Goal: Task Accomplishment & Management: Manage account settings

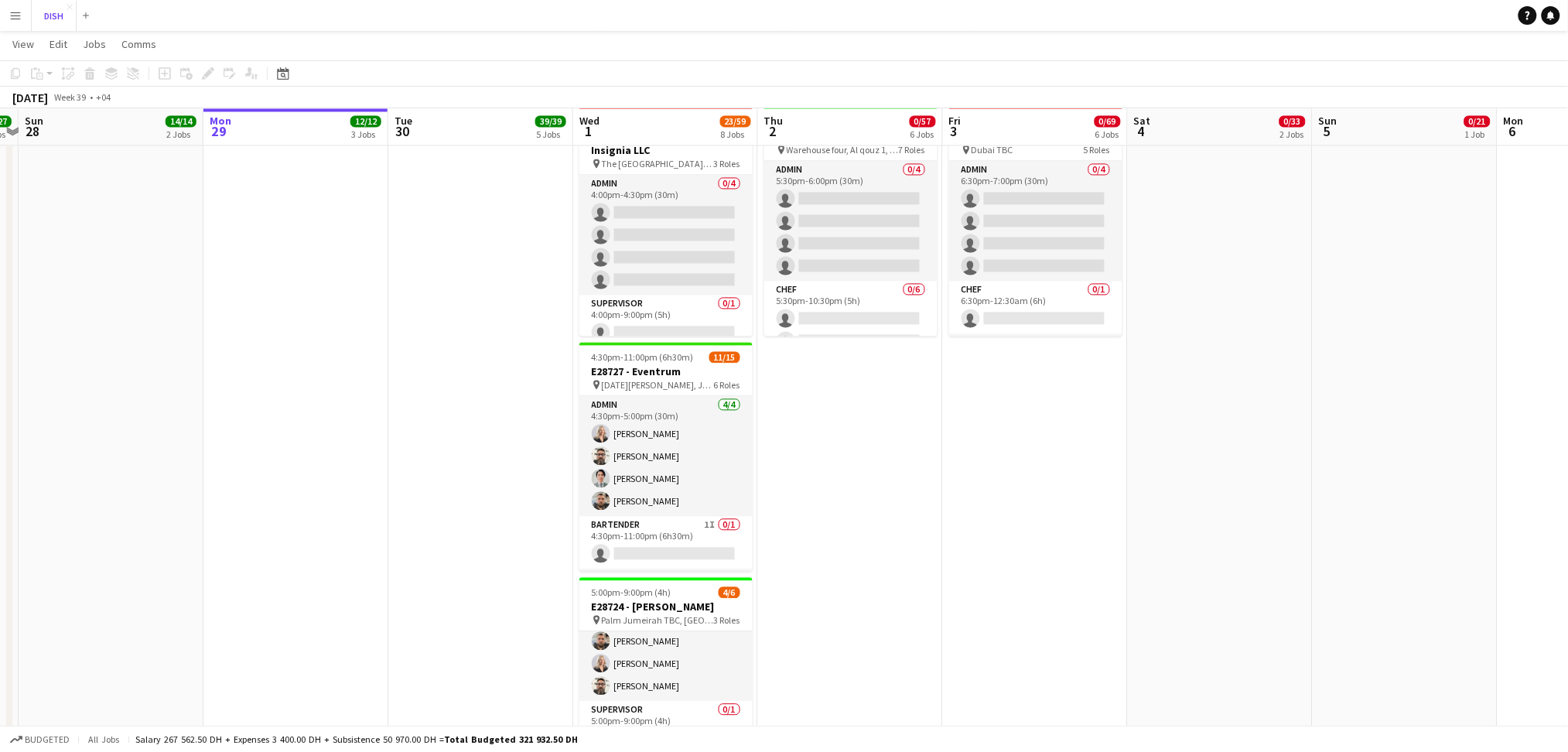
scroll to position [1291, 0]
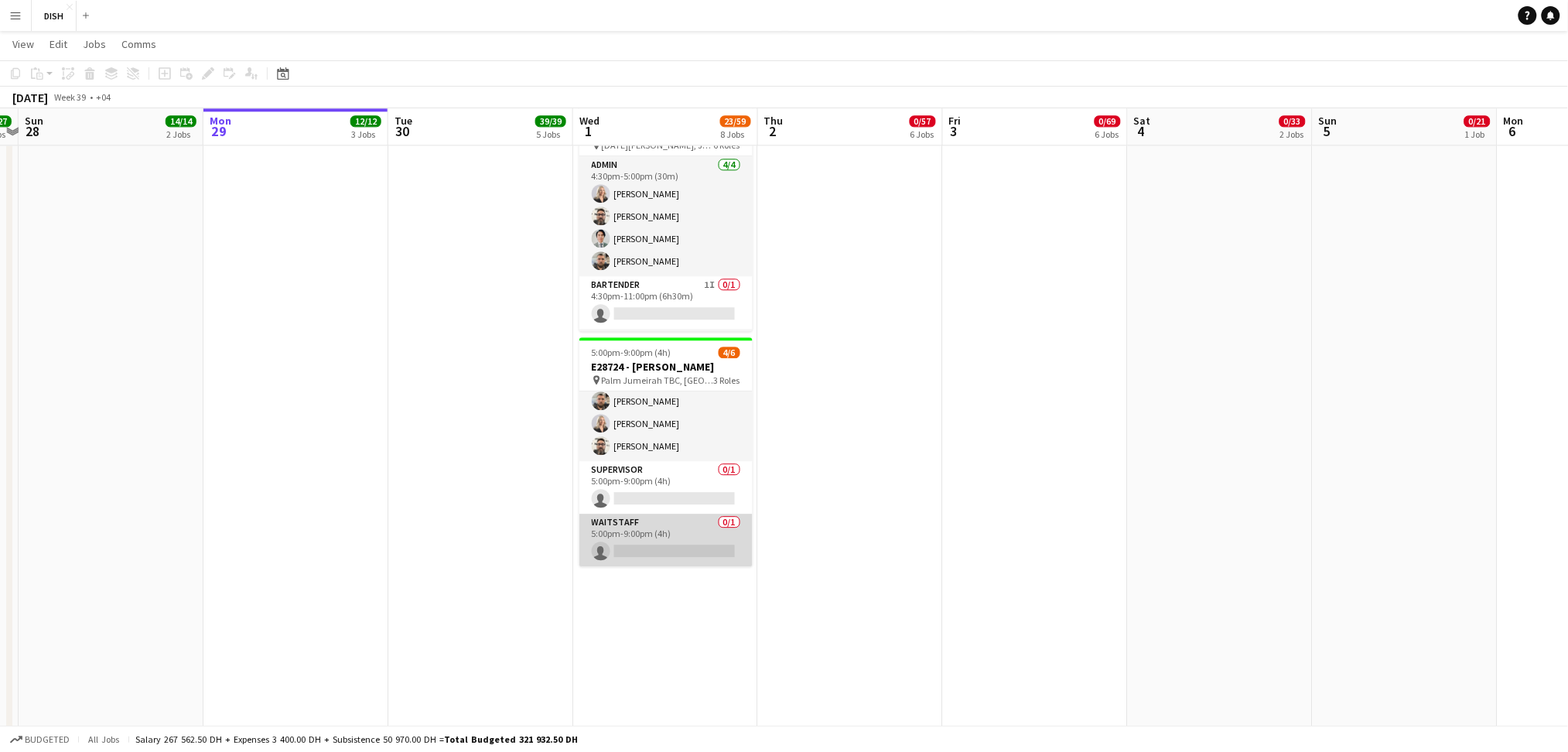
click at [630, 552] on app-card-role "Waitstaff 0/1 5:00pm-9:00pm (4h) single-neutral-actions" at bounding box center [666, 540] width 173 height 53
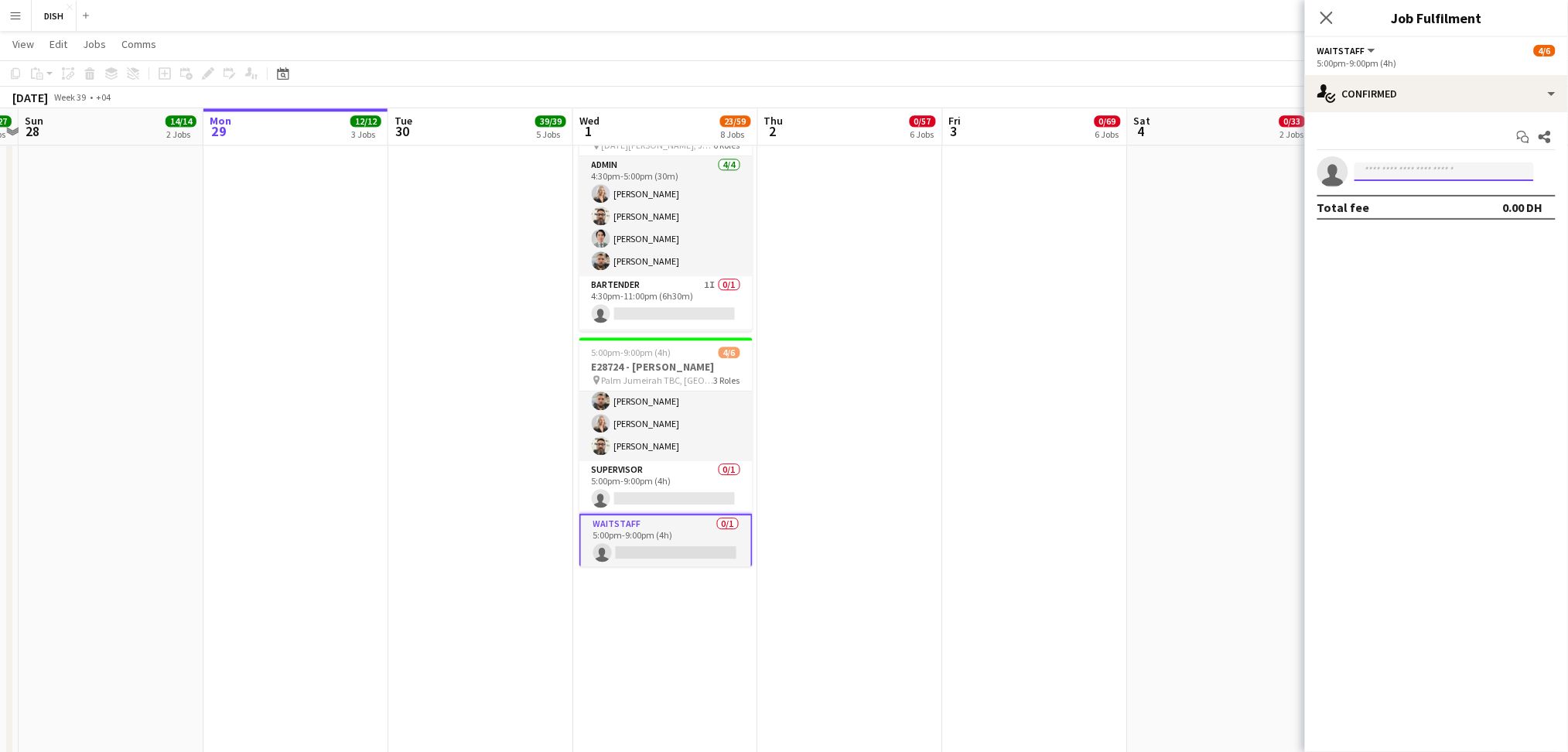
click at [1376, 171] on input at bounding box center [1444, 172] width 179 height 19
type input "******"
click at [1416, 207] on span "[EMAIL_ADDRESS][DOMAIN_NAME]" at bounding box center [1445, 206] width 154 height 12
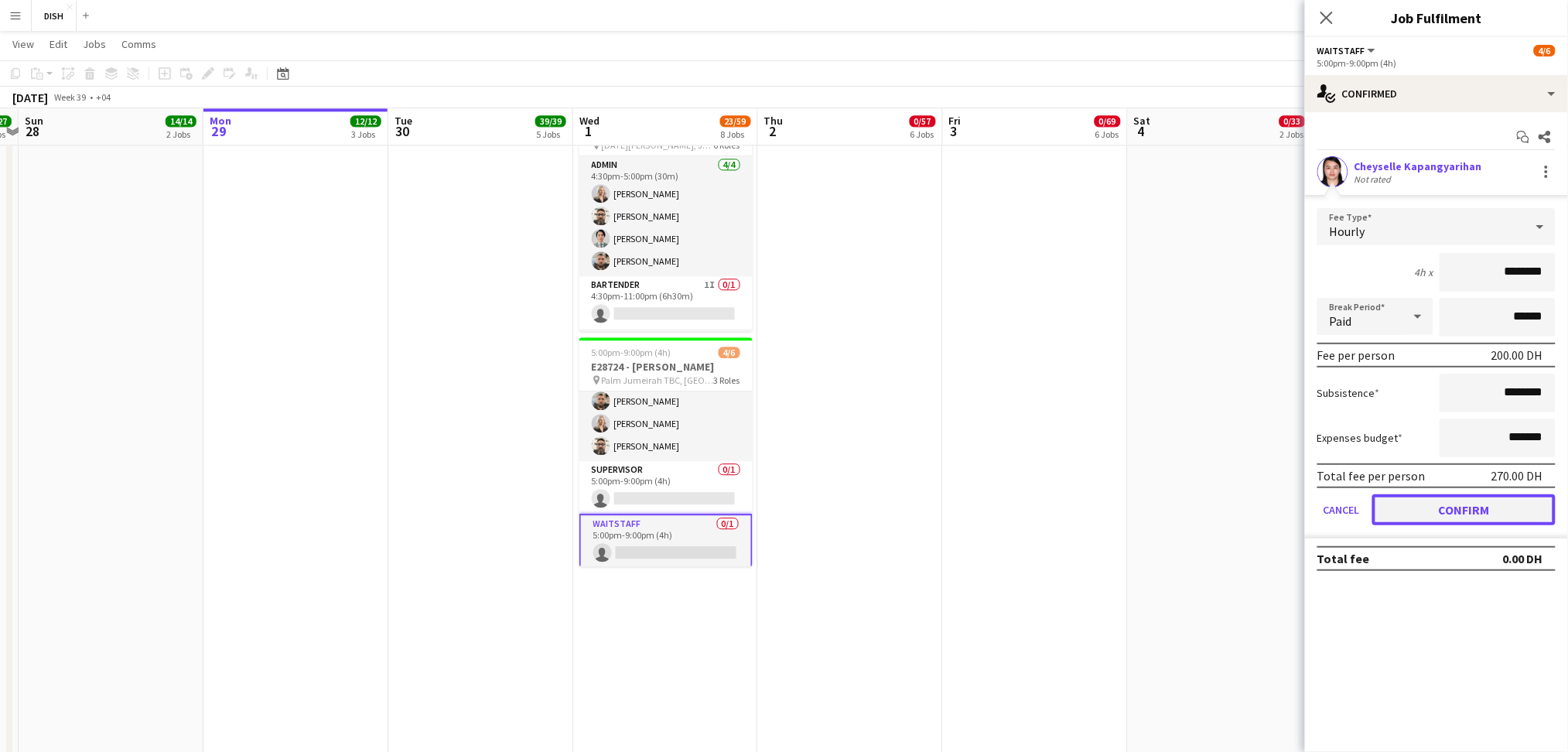
click at [1484, 520] on button "Confirm" at bounding box center [1465, 510] width 184 height 31
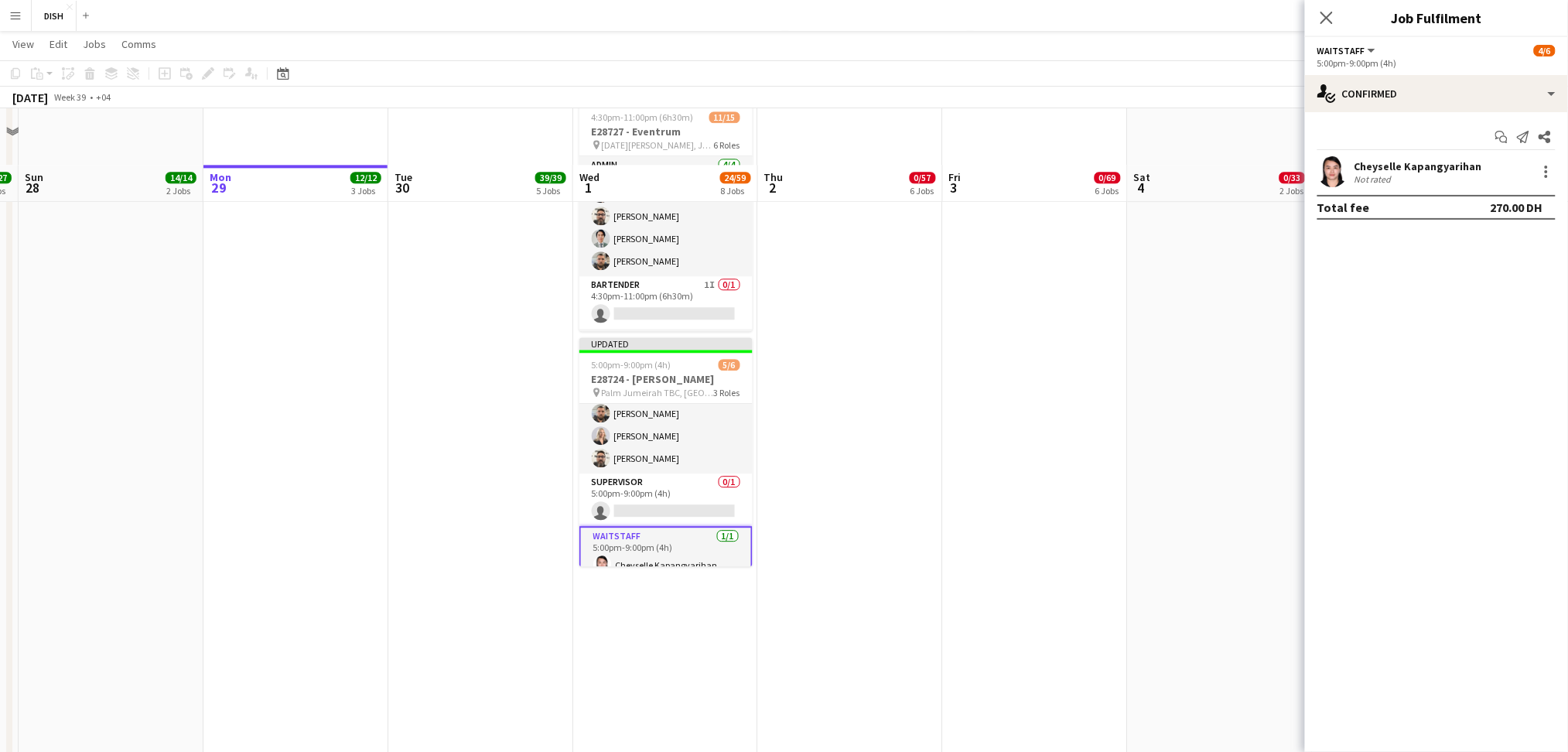
scroll to position [1406, 0]
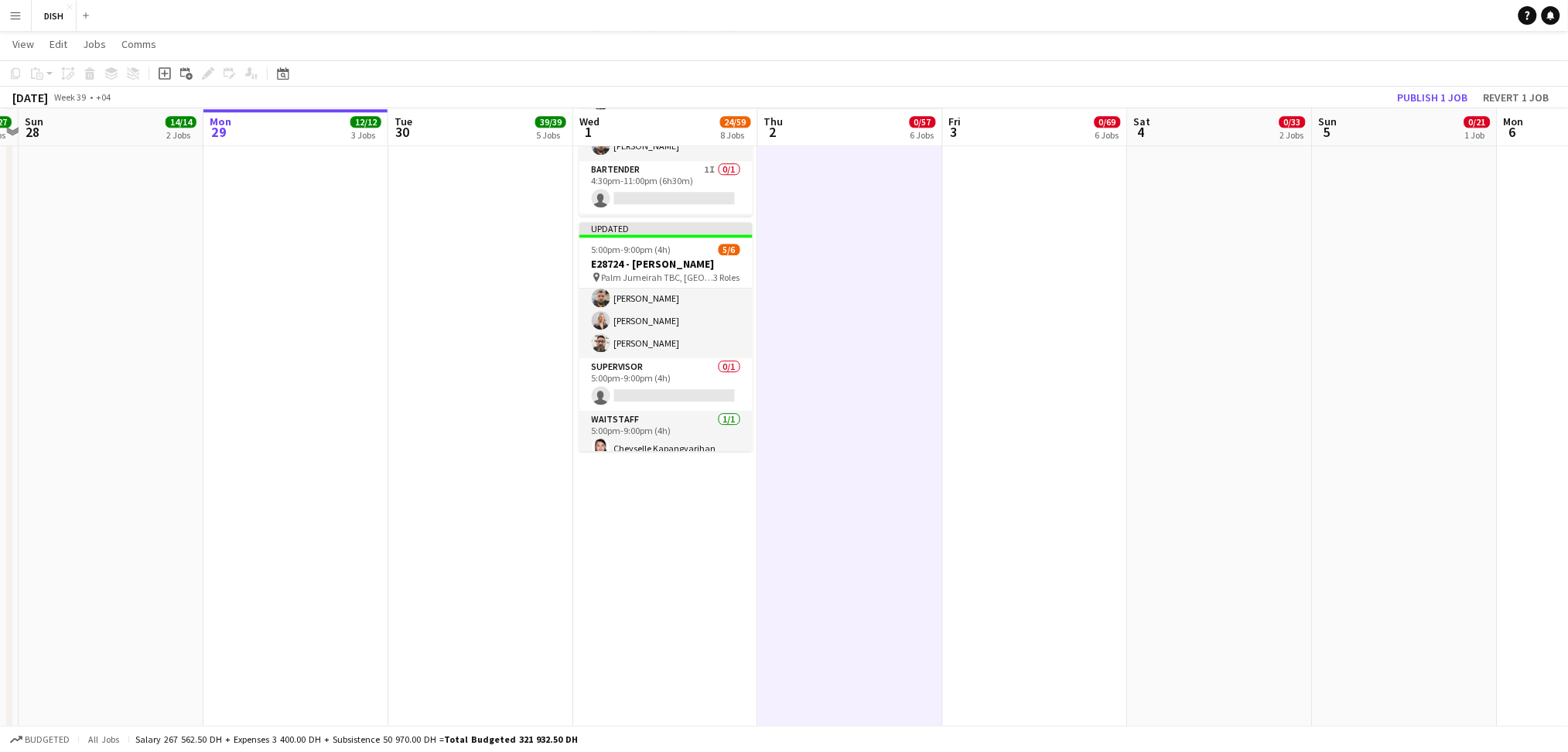
click at [1453, 106] on div "[DATE] Week 39 • +04 Publish 1 job Revert 1 job" at bounding box center [784, 97] width 1568 height 22
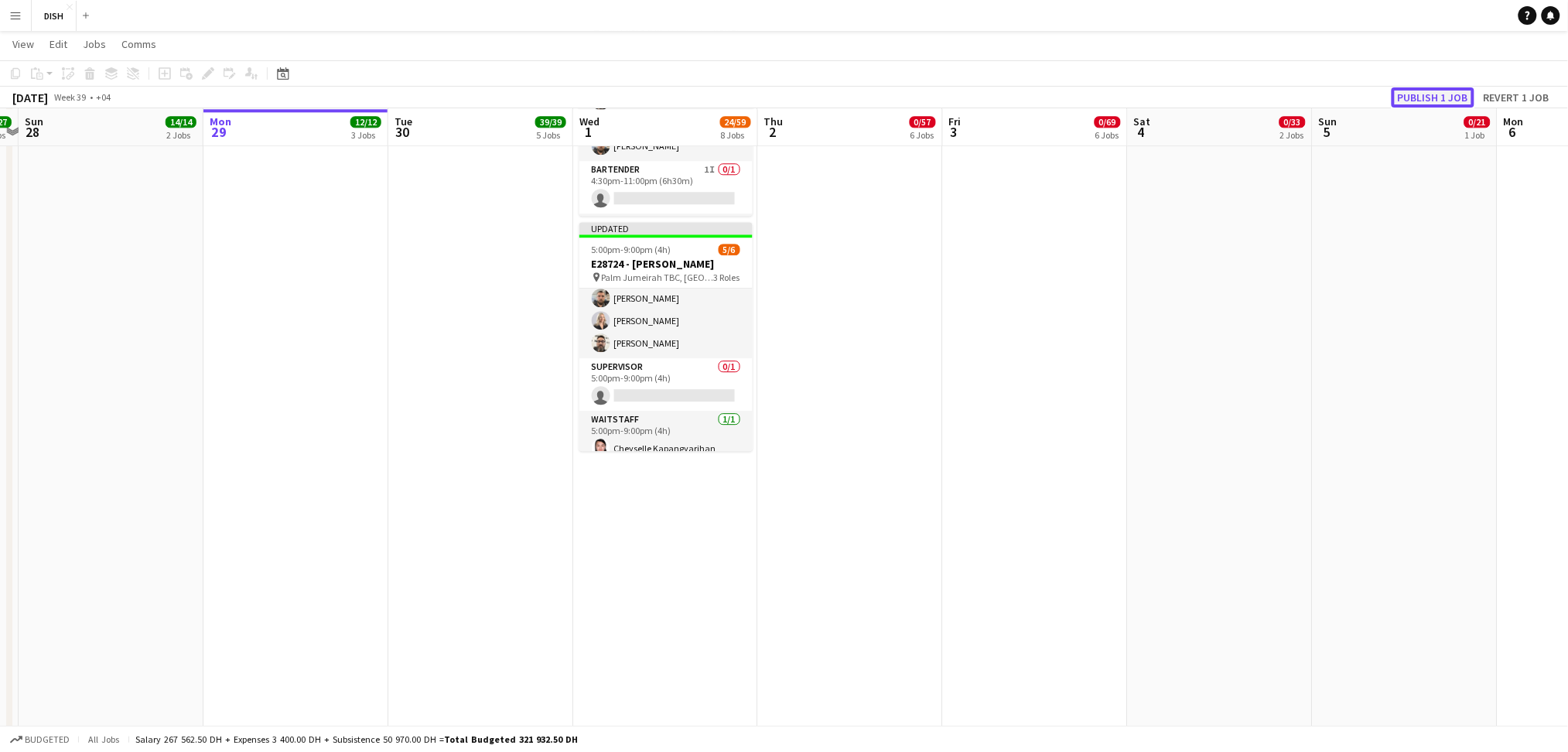
click at [1408, 105] on button "Publish 1 job" at bounding box center [1433, 97] width 82 height 20
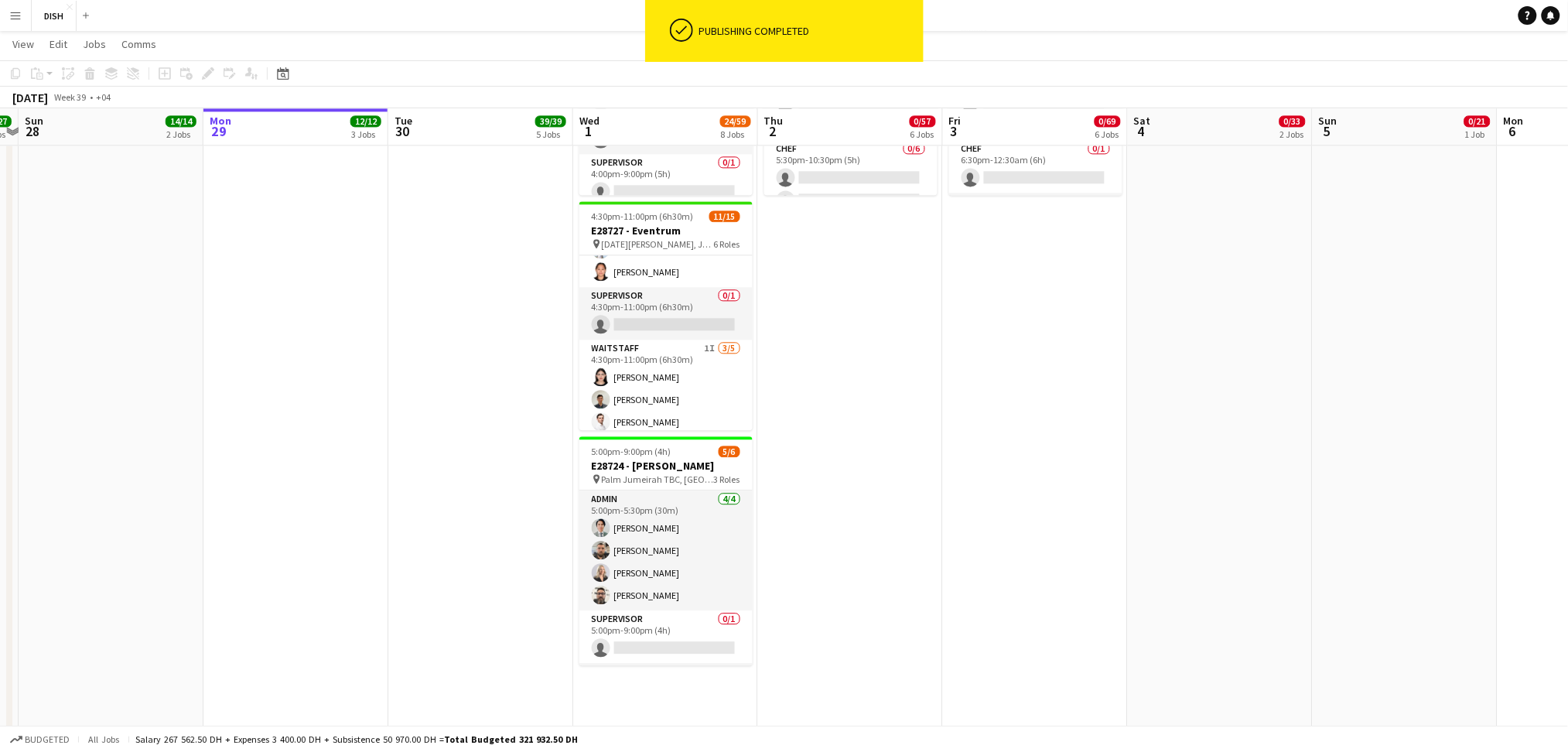
scroll to position [343, 0]
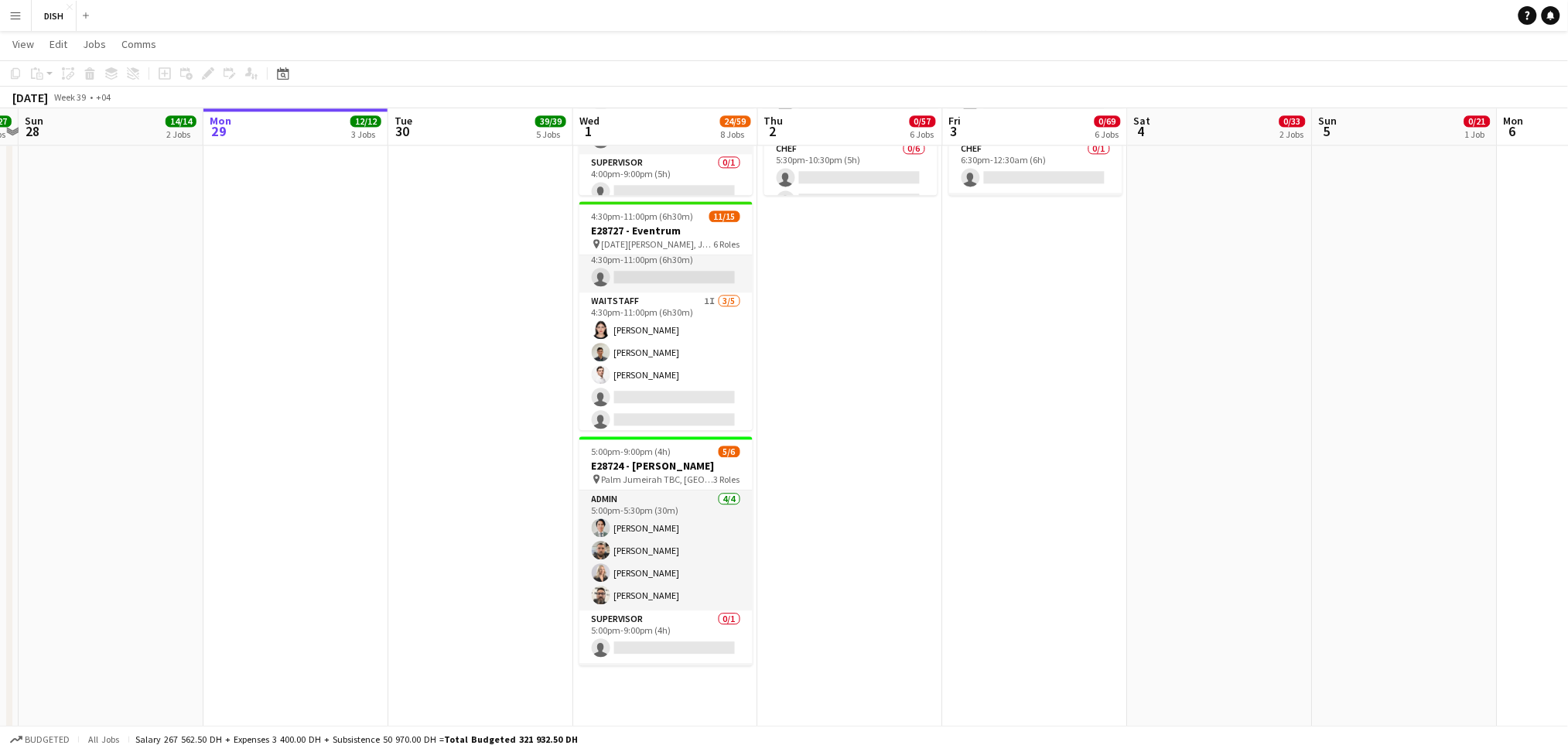
click at [660, 386] on app-card-role "Waitstaff 1I 3/5 4:30pm-11:00pm (6h30m) Fatima Altahan Daniel Ivanko Oleksandr …" at bounding box center [666, 364] width 173 height 142
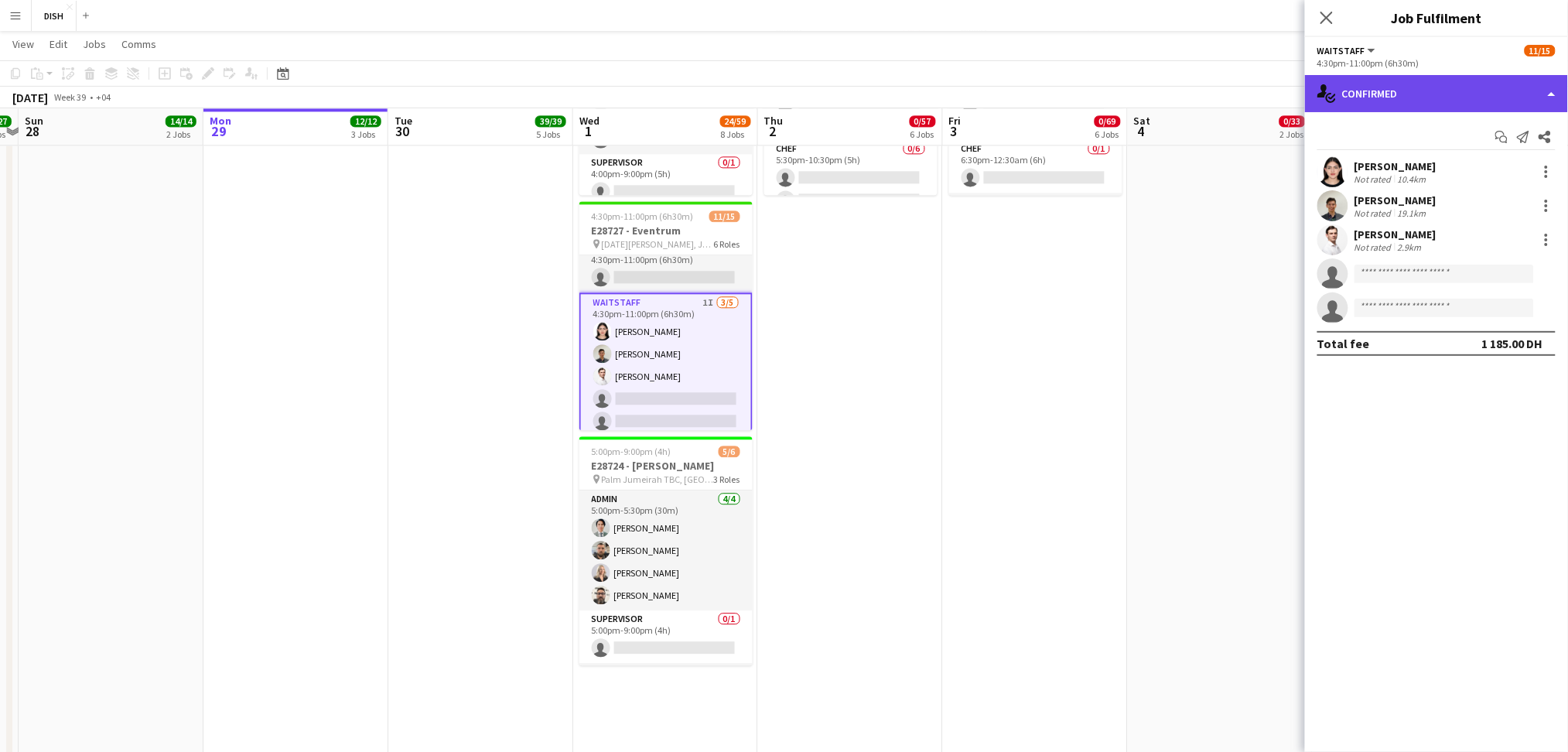
click at [1371, 90] on div "single-neutral-actions-check-2 Confirmed" at bounding box center [1437, 93] width 263 height 37
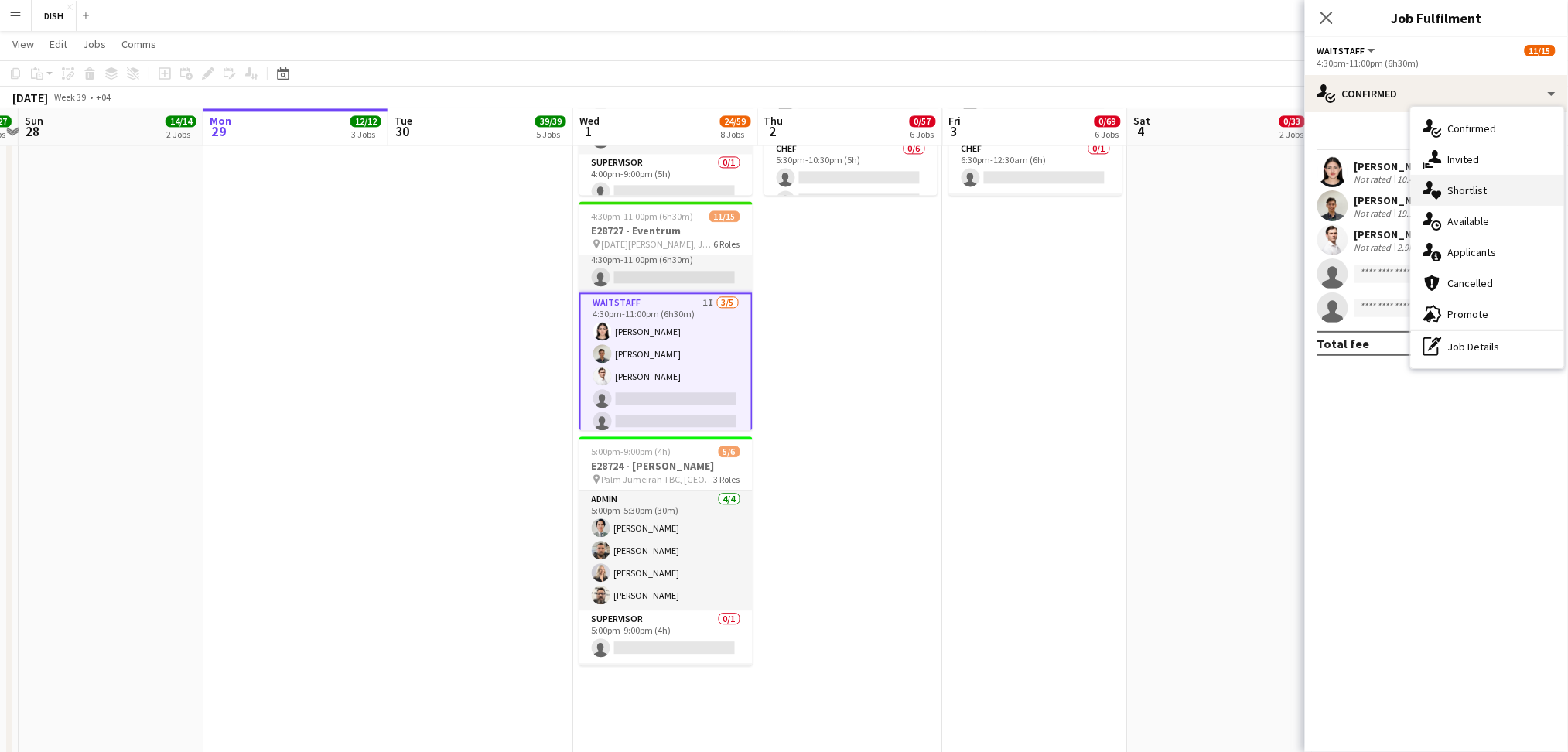
click at [1433, 175] on div "single-neutral-actions-heart Shortlist" at bounding box center [1488, 190] width 153 height 31
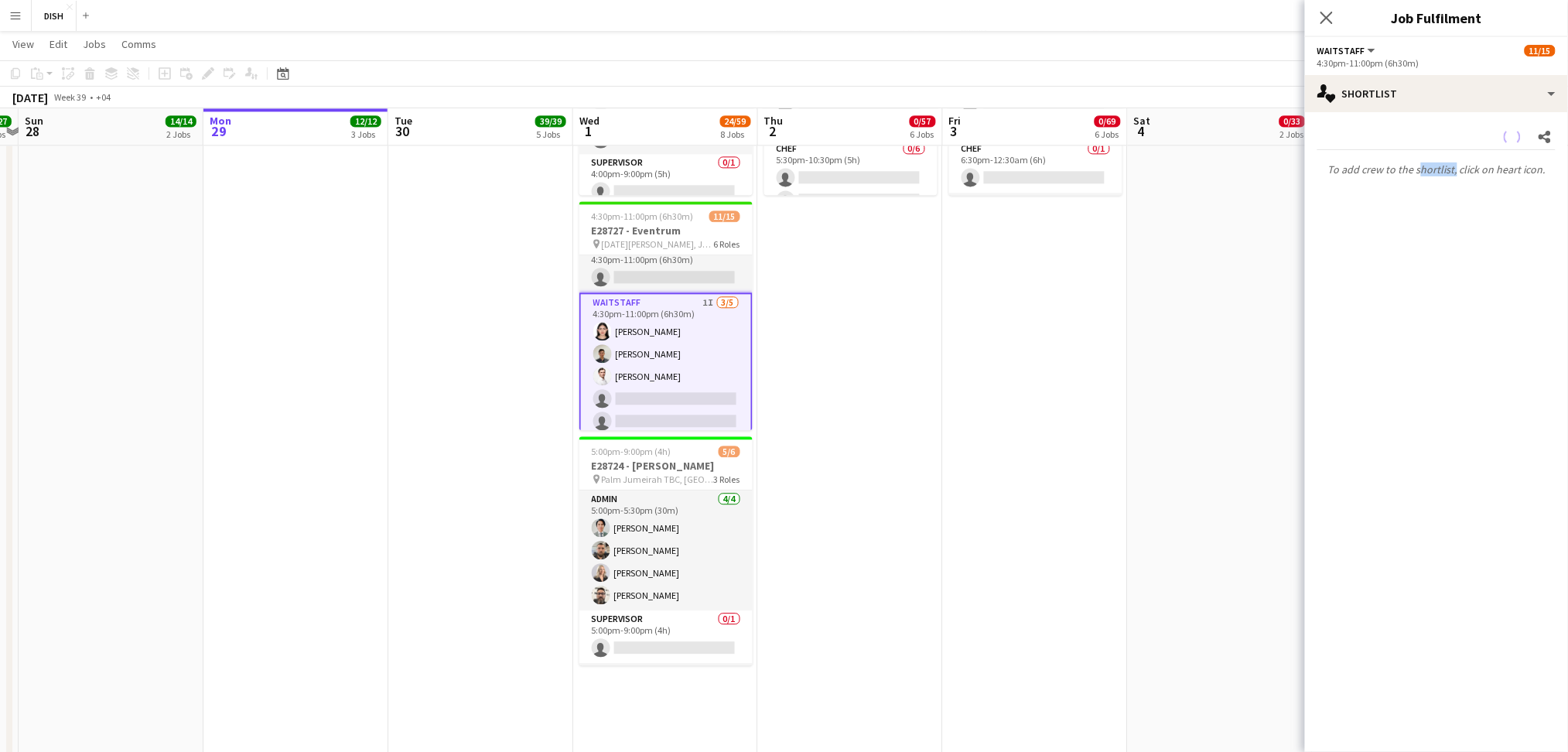
click at [1433, 175] on p "To add crew to the shortlist, click on heart icon." at bounding box center [1437, 170] width 263 height 27
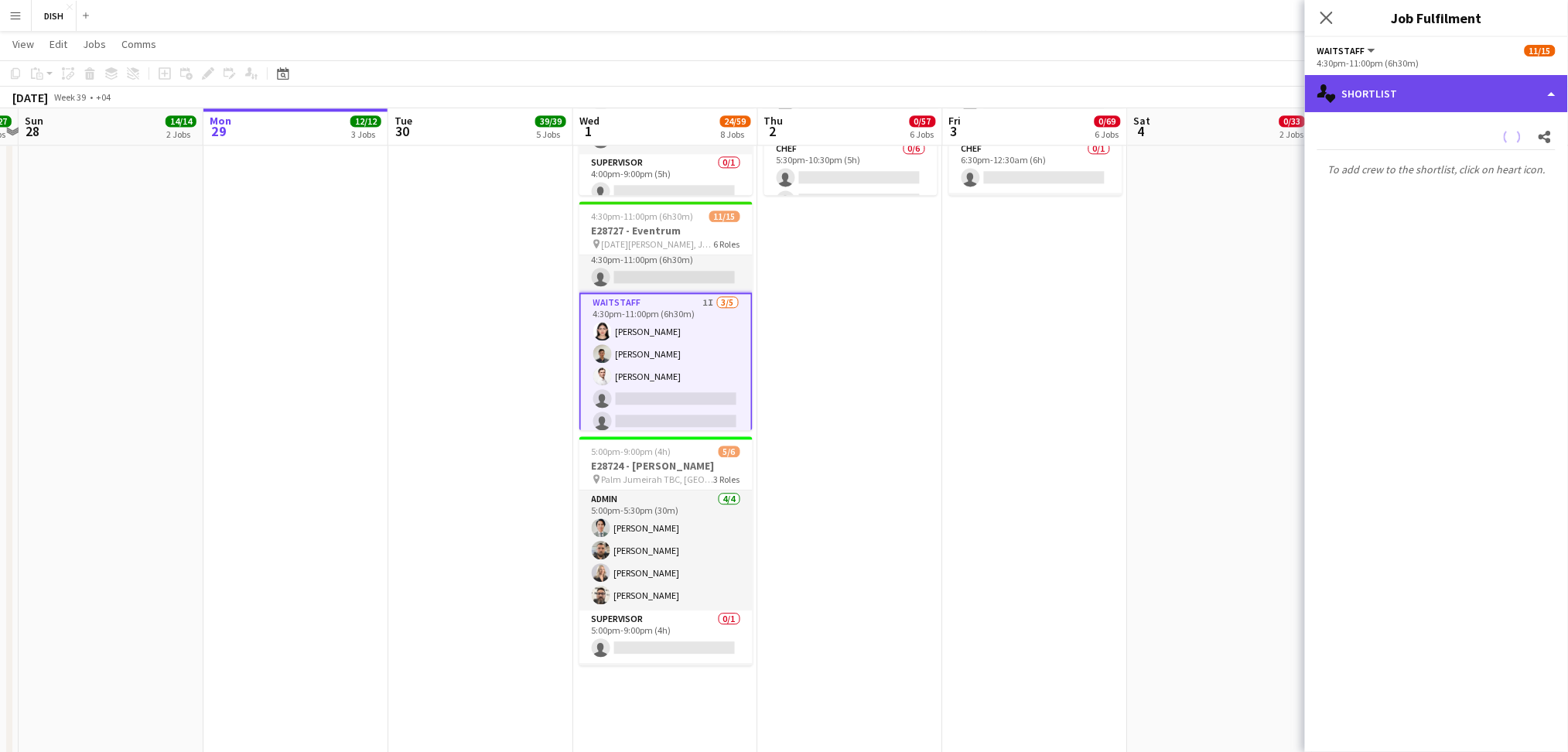
click at [1429, 89] on div "single-neutral-actions-heart Shortlist" at bounding box center [1437, 93] width 263 height 37
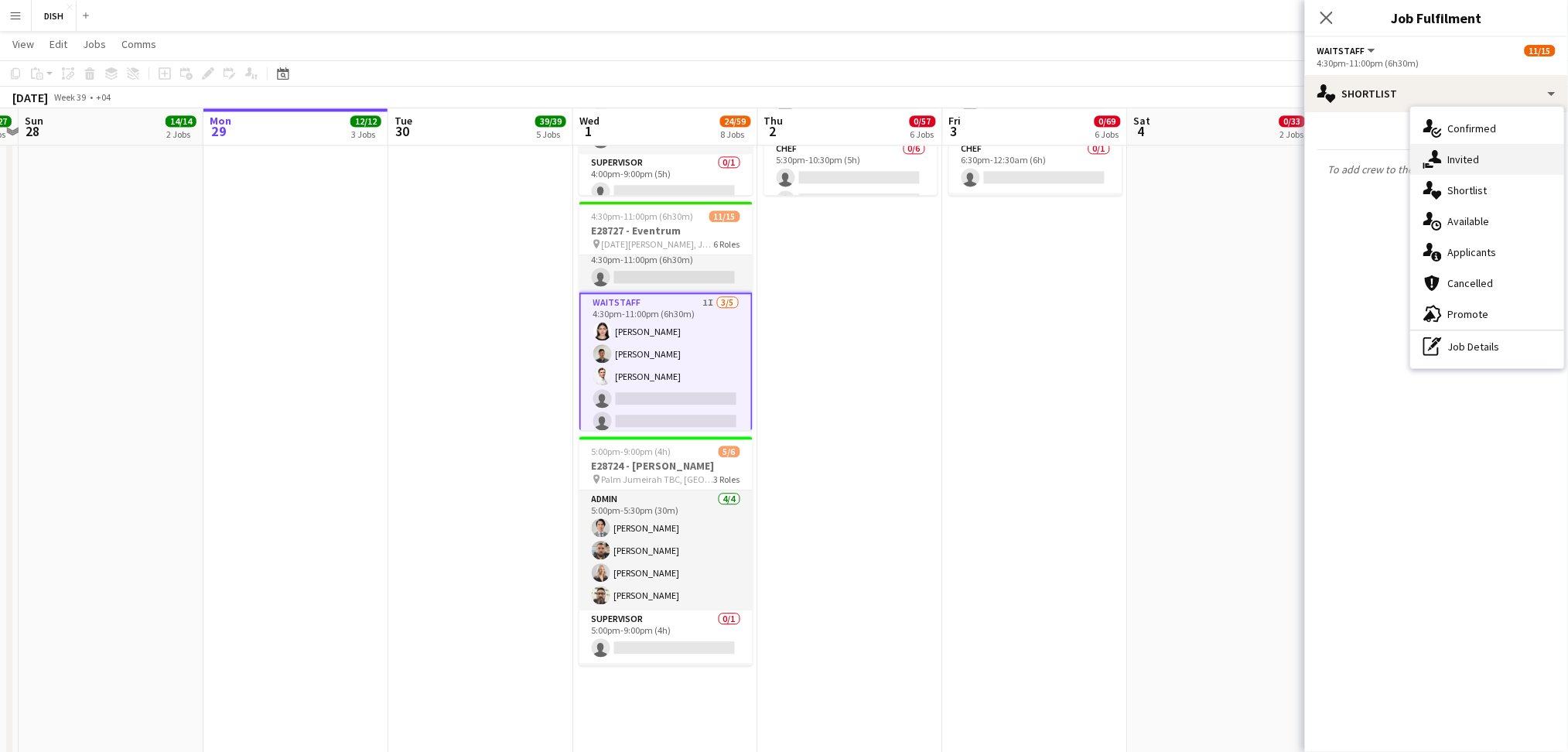
click at [1475, 155] on span "Invited" at bounding box center [1464, 159] width 31 height 14
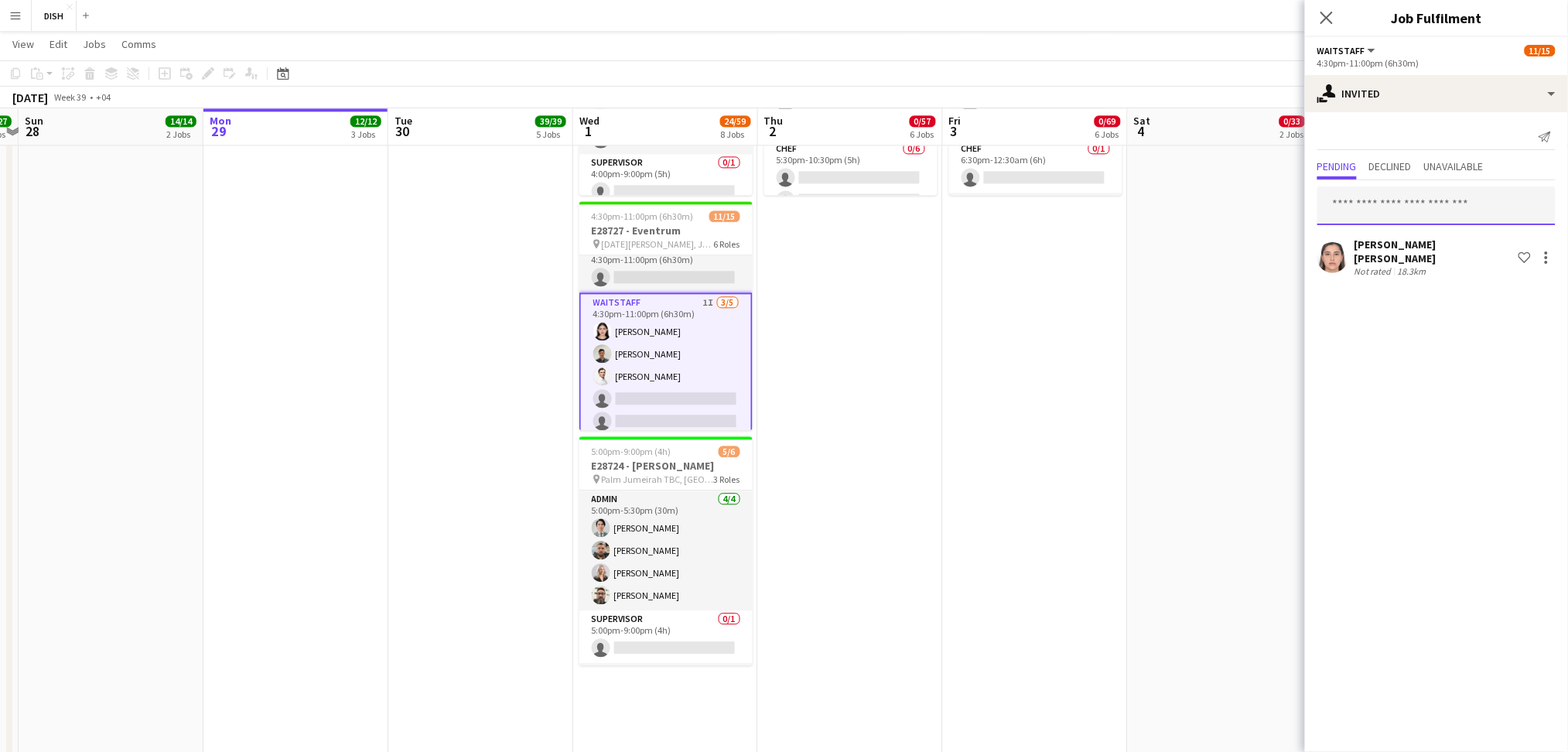
click at [1387, 201] on input "text" at bounding box center [1437, 206] width 239 height 39
click at [1393, 176] on span "Declined" at bounding box center [1391, 168] width 43 height 24
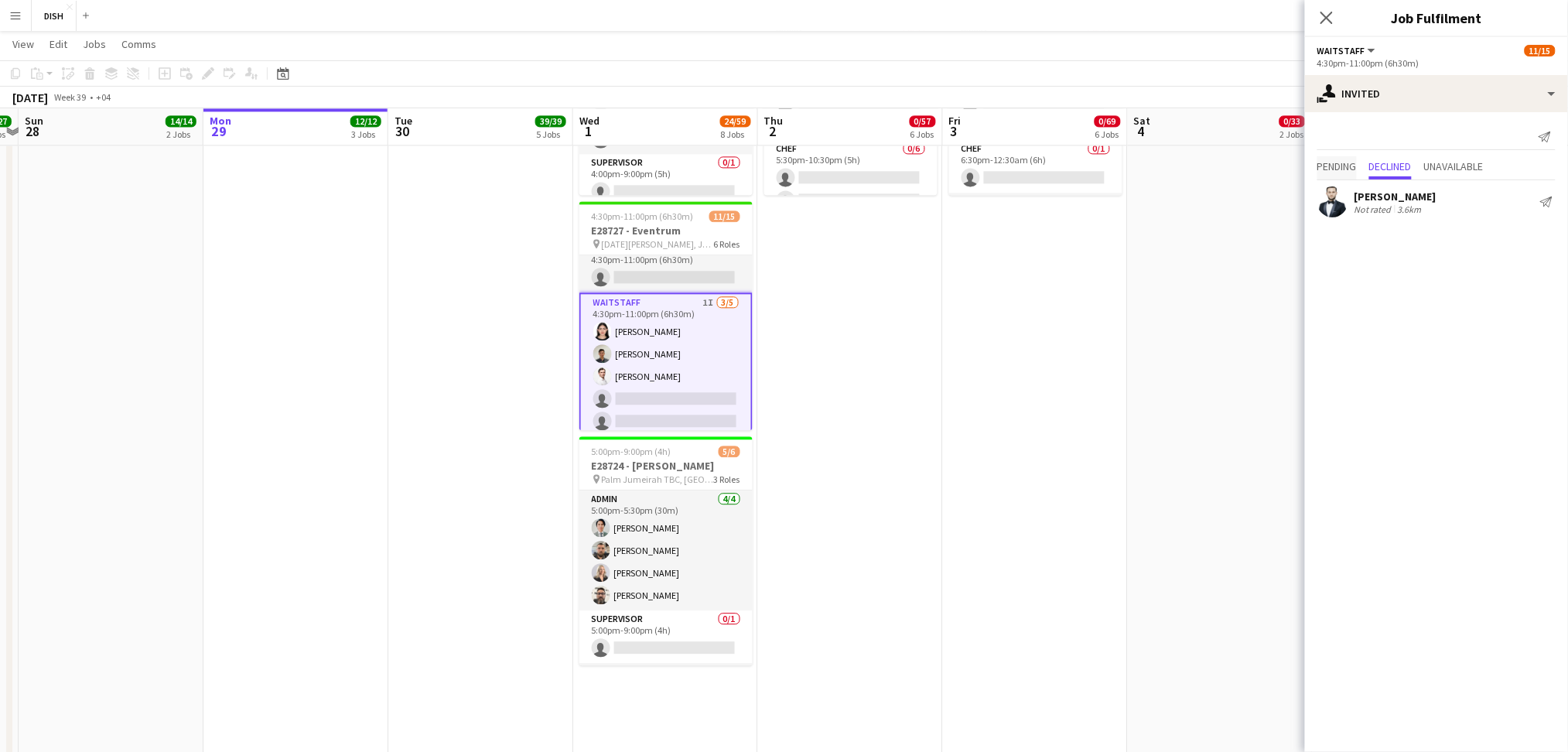
click at [1334, 176] on span "Pending" at bounding box center [1338, 168] width 40 height 24
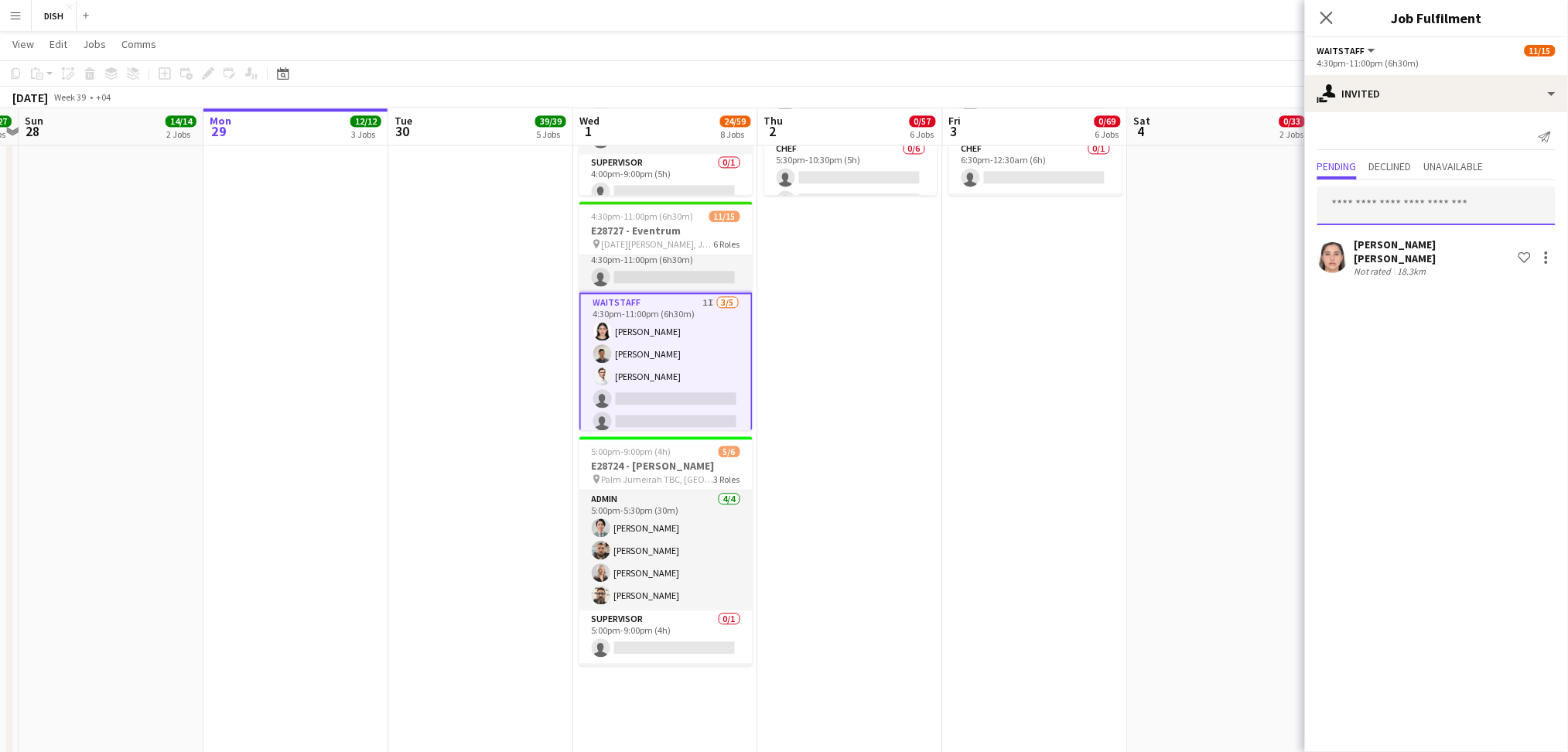
click at [1441, 224] on input "text" at bounding box center [1437, 206] width 239 height 39
type input "*****"
click at [1369, 246] on span "[PERSON_NAME]" at bounding box center [1376, 243] width 89 height 13
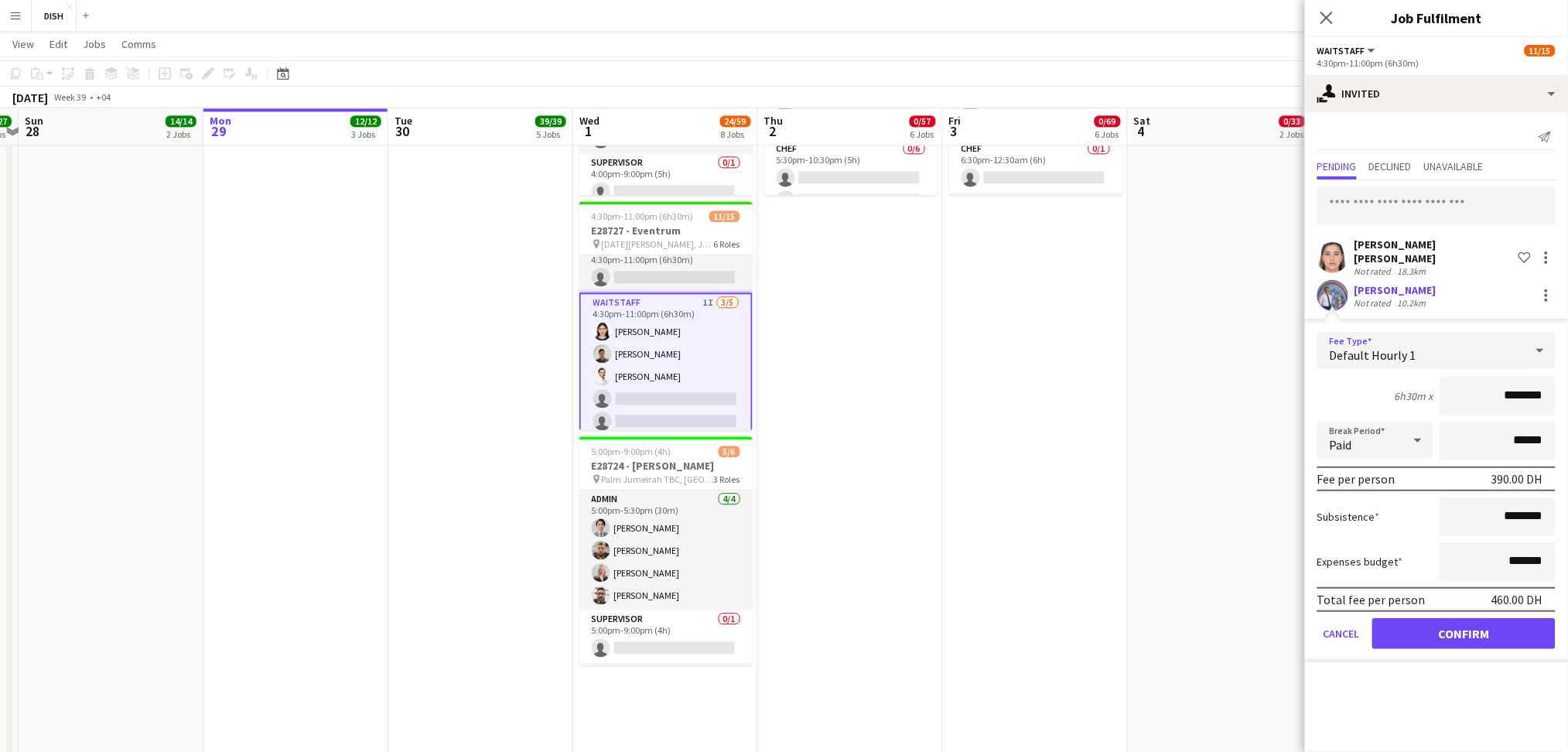
click at [1501, 350] on div "Default Hourly 1" at bounding box center [1421, 349] width 207 height 37
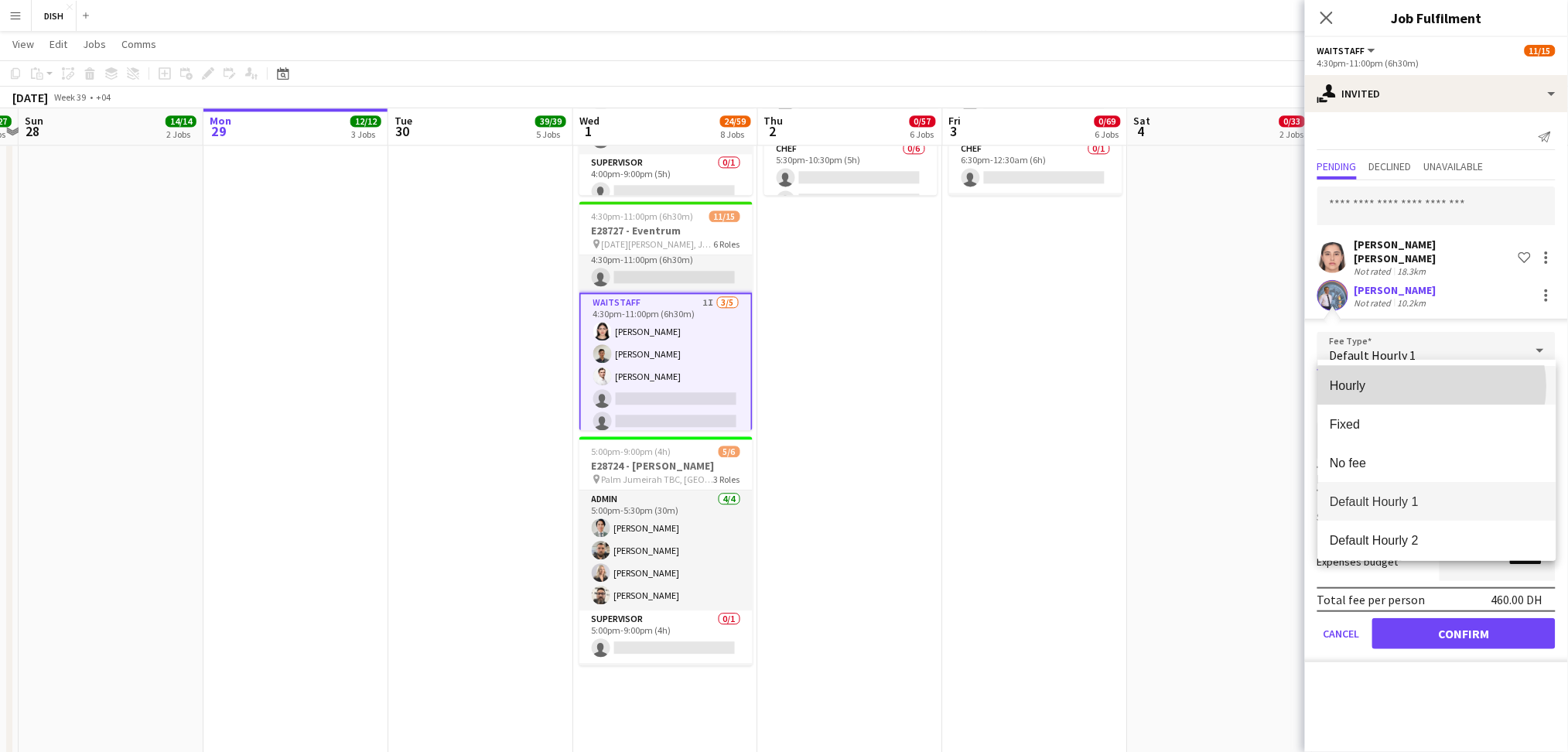
click at [1433, 386] on span "Hourly" at bounding box center [1437, 385] width 213 height 15
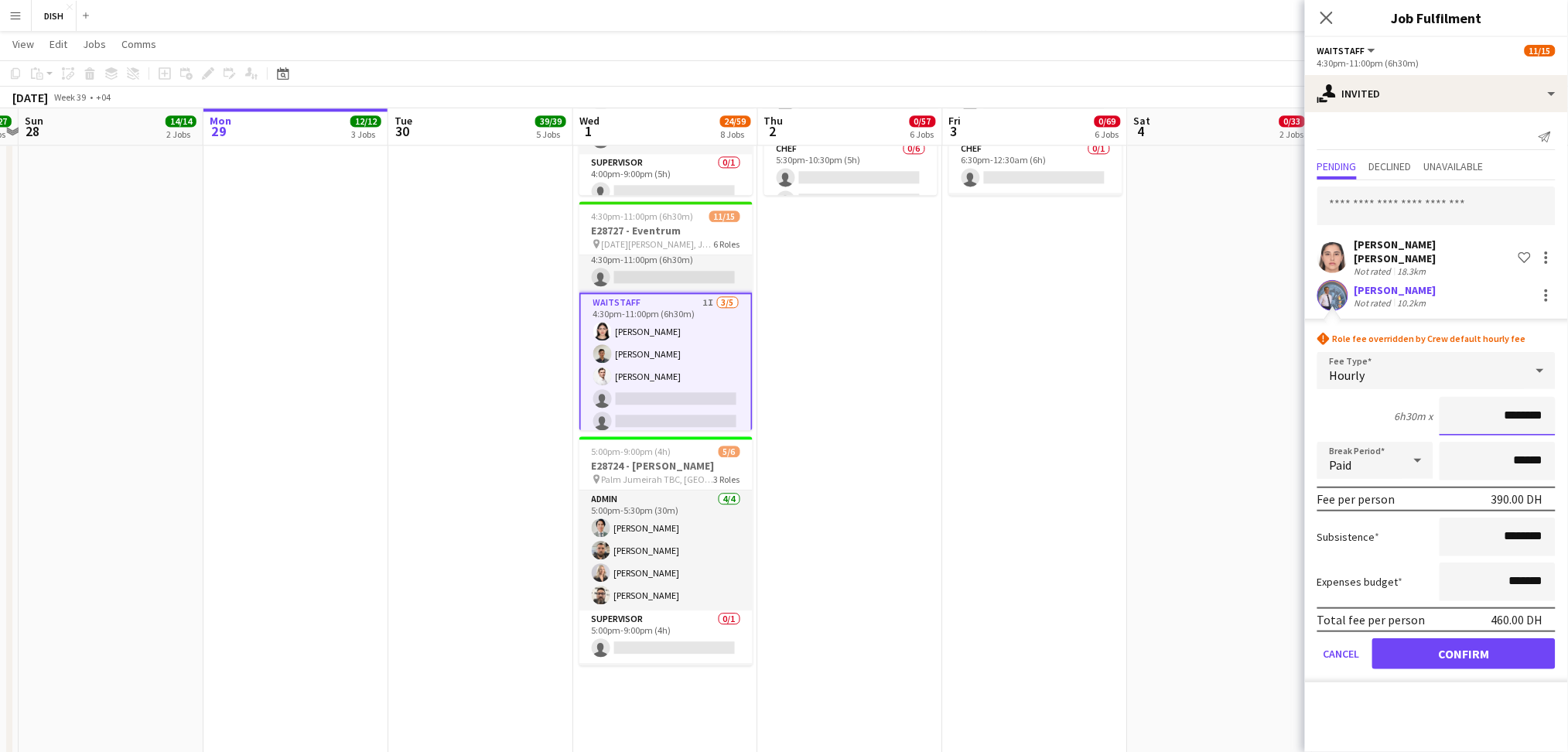
drag, startPoint x: 1484, startPoint y: 402, endPoint x: 1583, endPoint y: 399, distance: 99.0
click at [1568, 399] on html "Menu Boards Boards Boards All jobs Status Workforce Workforce My Workforce Recr…" at bounding box center [784, 92] width 1568 height 2569
type input "*****"
click at [1482, 649] on button "Confirm" at bounding box center [1465, 654] width 184 height 31
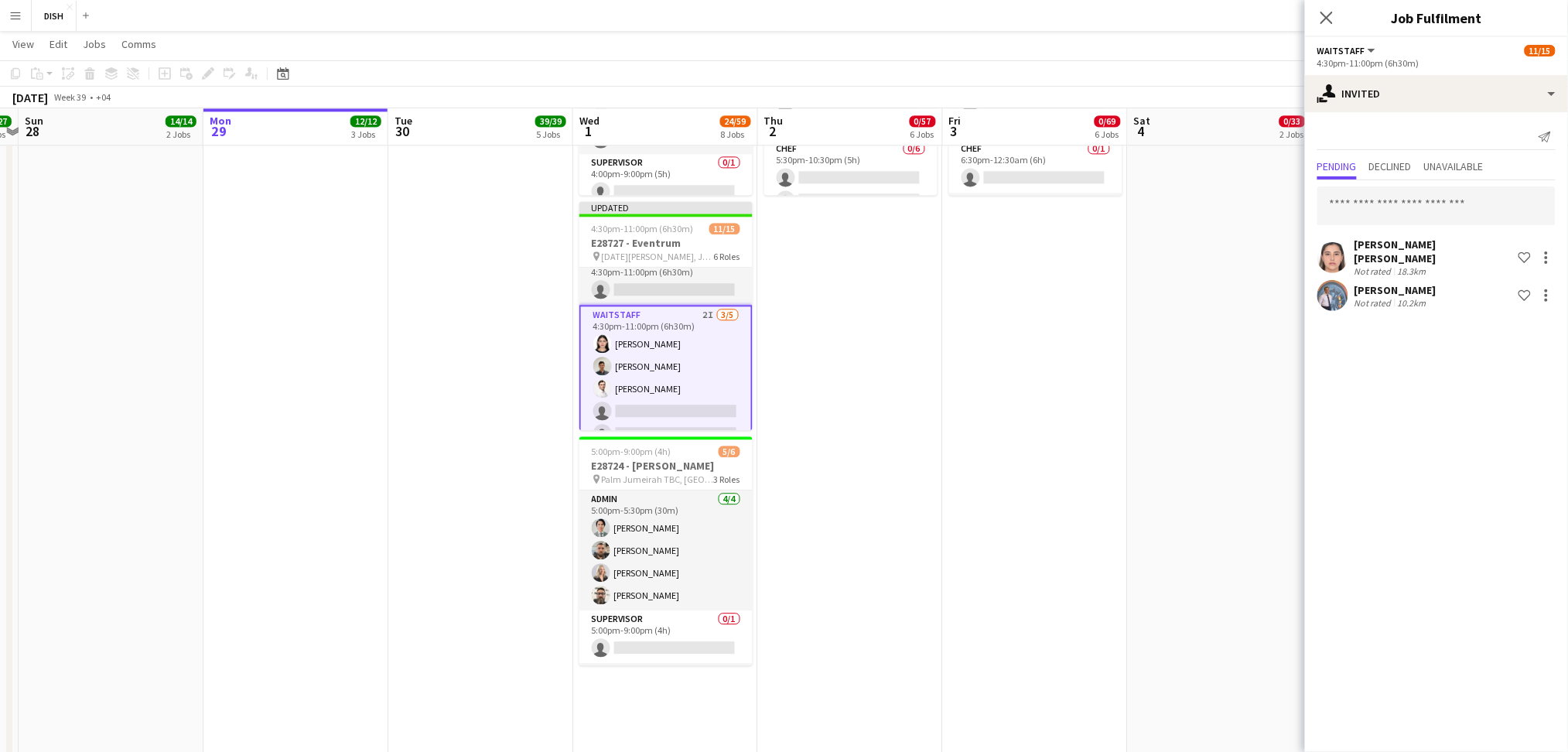
click at [1173, 600] on app-date-cell "7:30am-7:00pm (11h30m) 0/24 E28140 -Intermark Day 1 pin Museum of the Future, D…" at bounding box center [1220, 95] width 185 height 2228
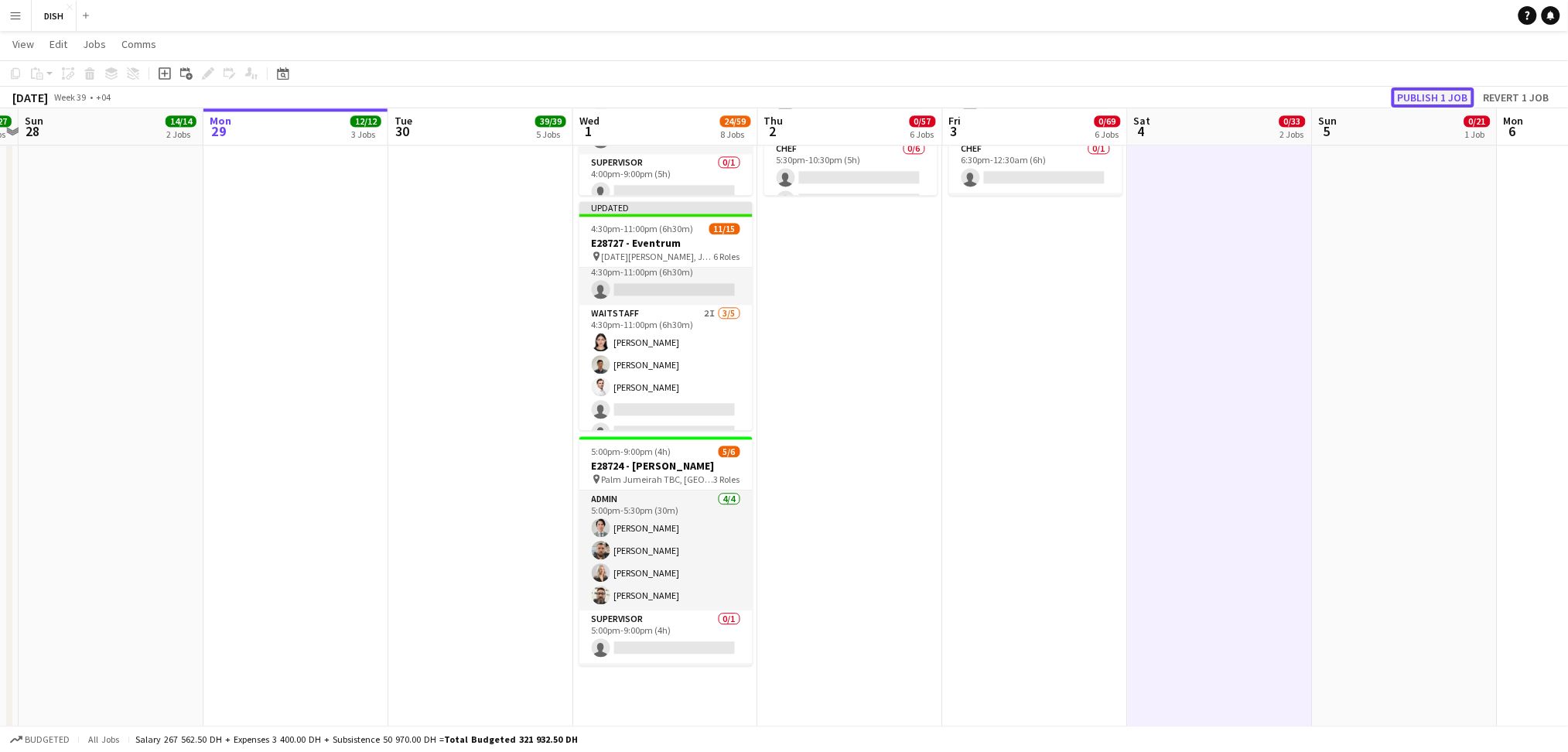
click at [1445, 96] on button "Publish 1 job" at bounding box center [1433, 97] width 82 height 20
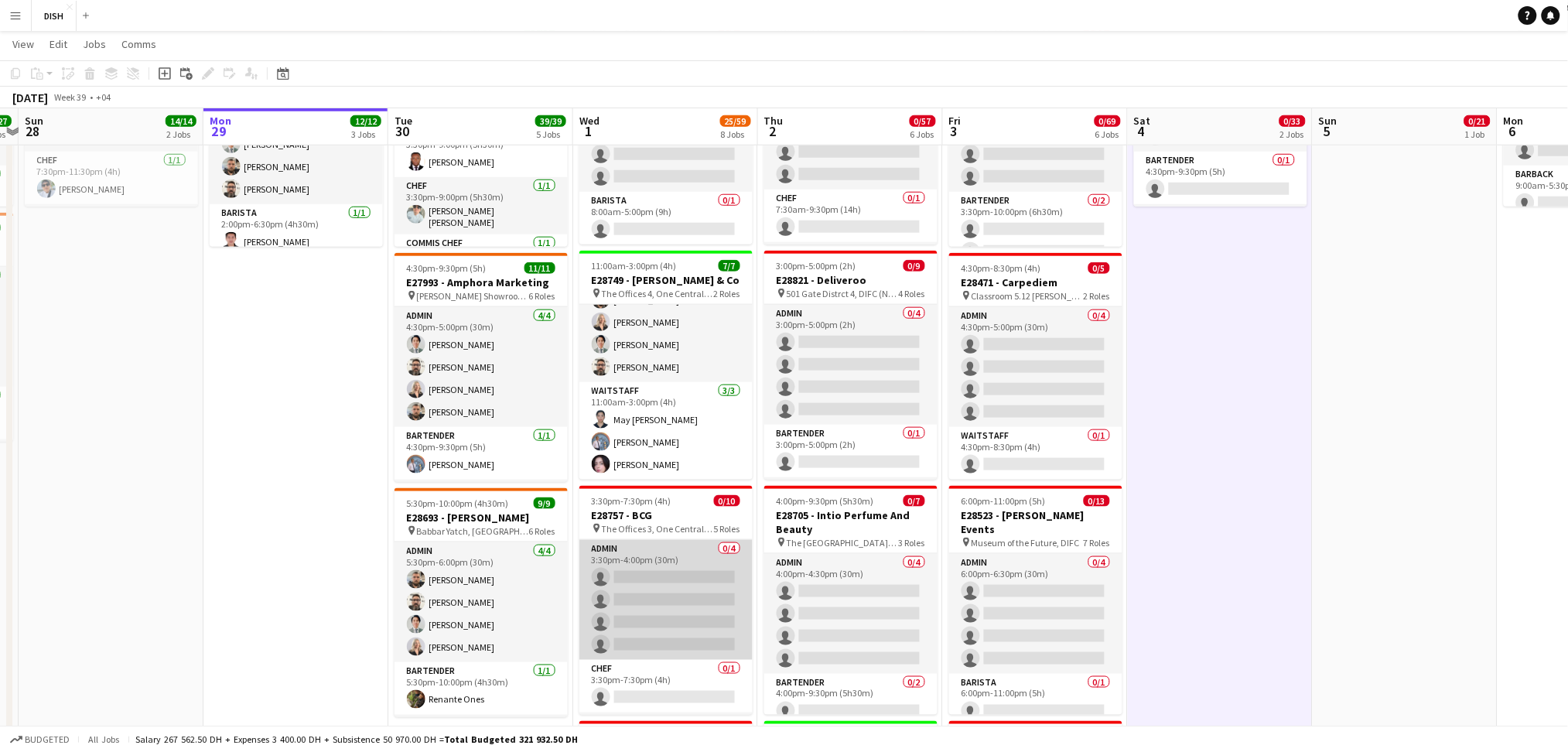
scroll to position [201, 0]
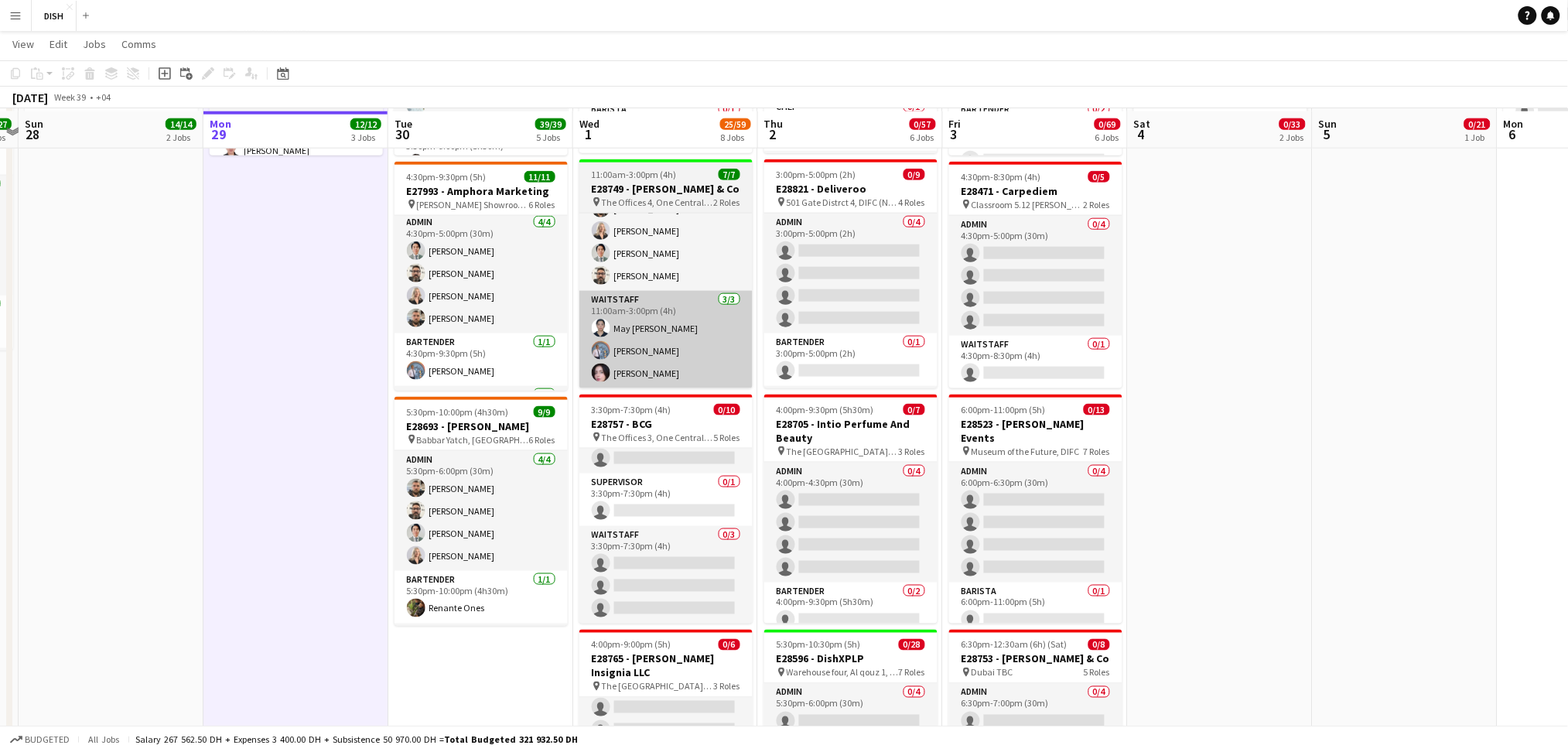
scroll to position [533, 0]
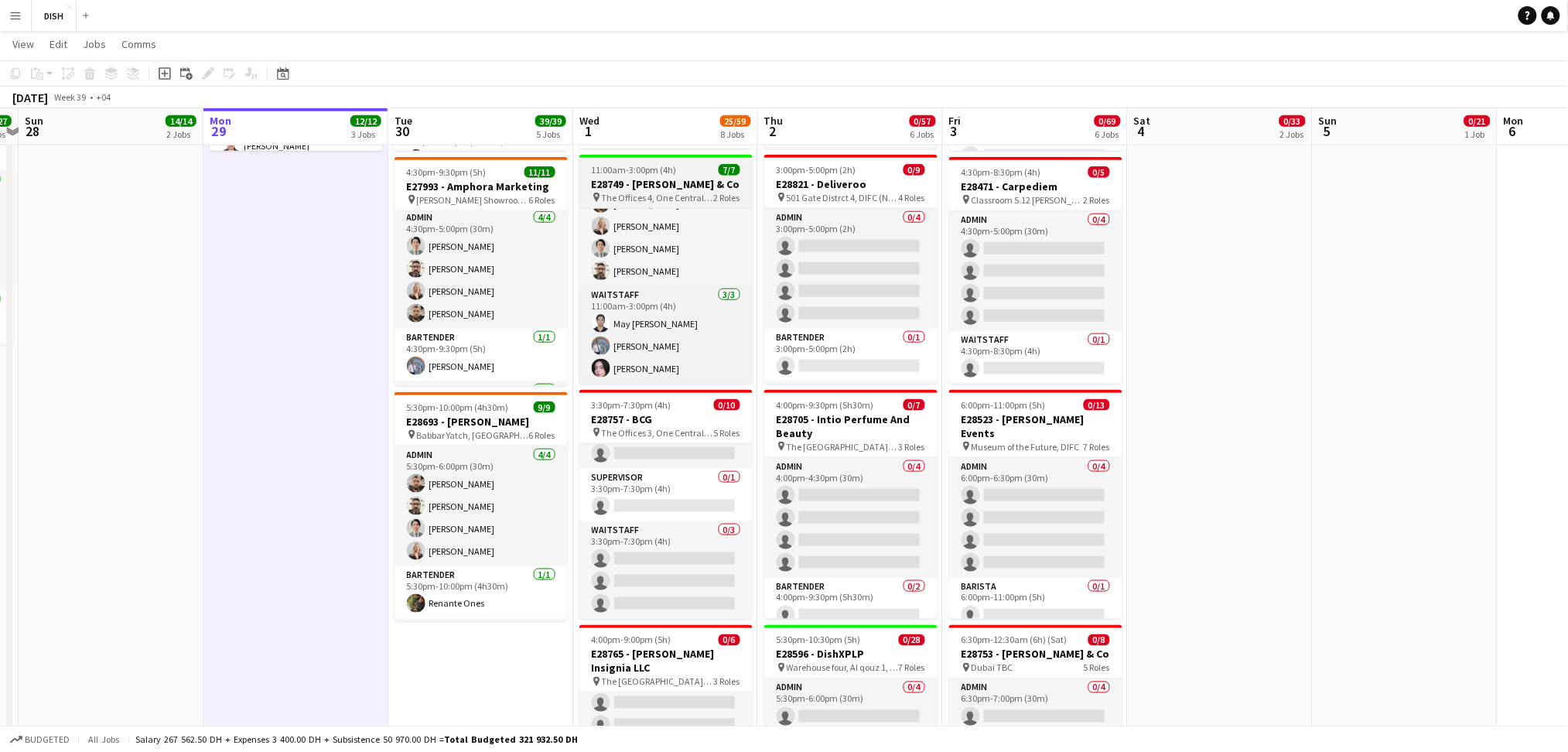
click at [674, 185] on h3 "E28749 - [PERSON_NAME] & Co" at bounding box center [666, 184] width 173 height 14
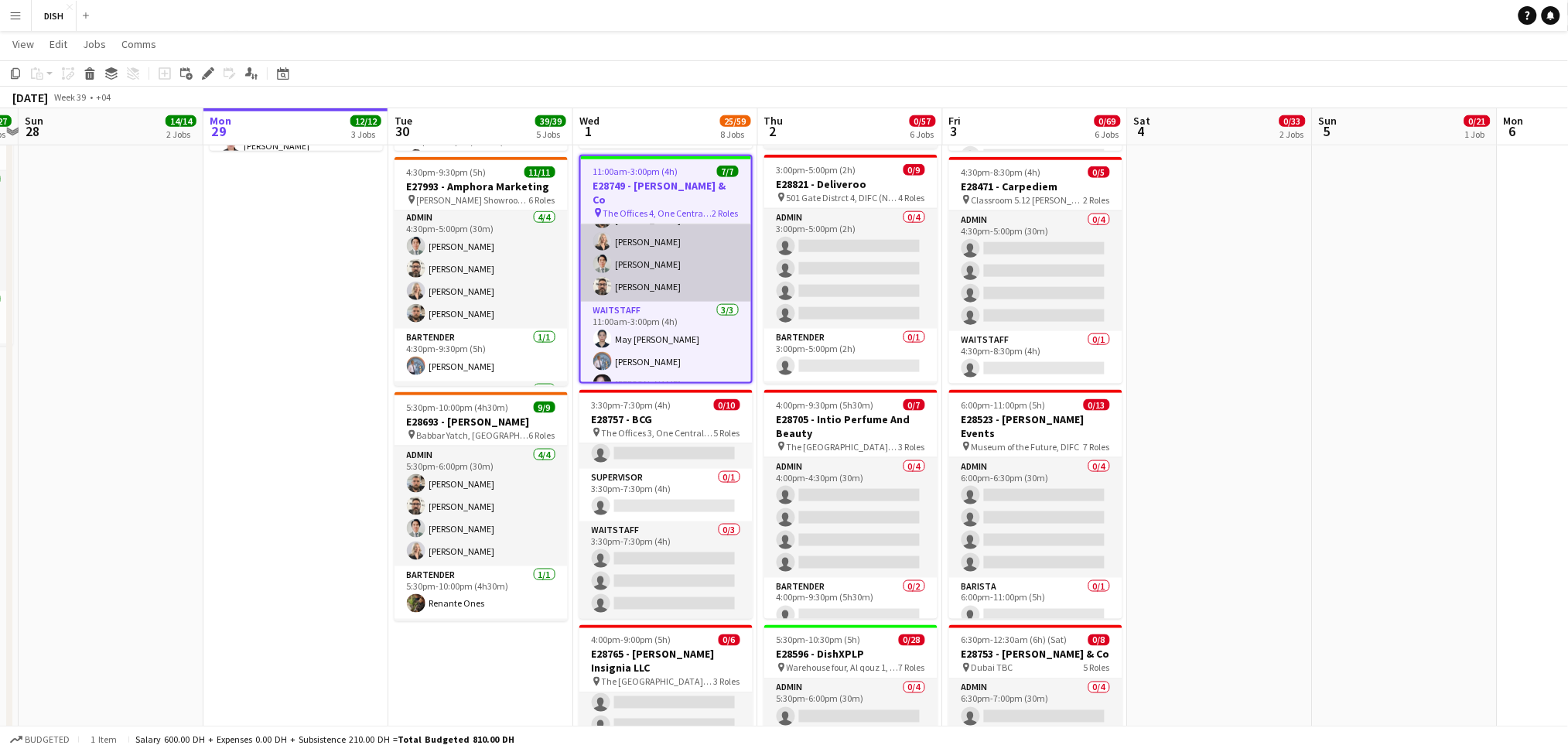
click at [660, 251] on app-card-role "Admin 4/4 11:00am-11:30am (30m) Mats Venselaar Victoria Mcloughlin John Santari…" at bounding box center [666, 242] width 171 height 120
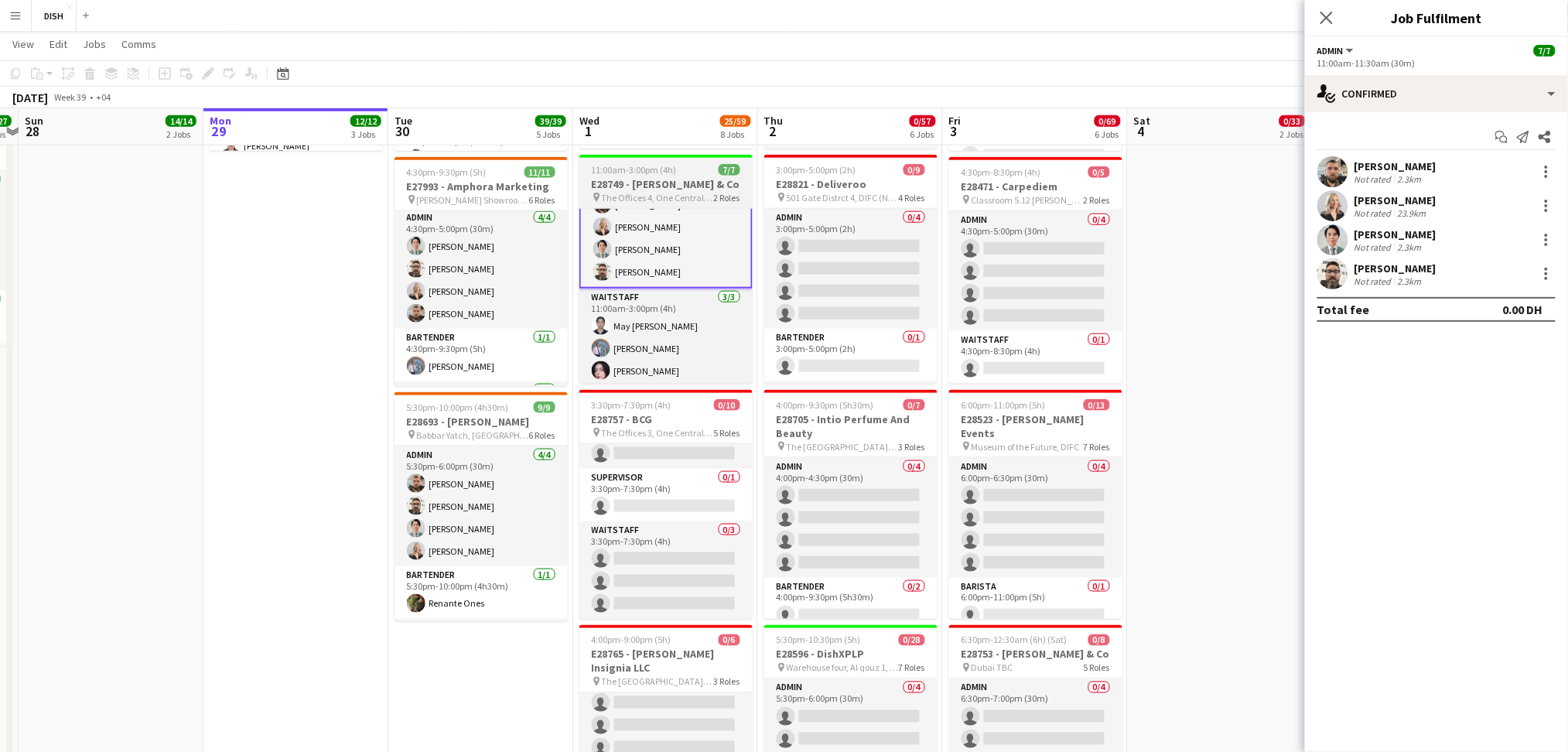
click at [657, 178] on h3 "E28749 - [PERSON_NAME] & Co" at bounding box center [666, 184] width 173 height 14
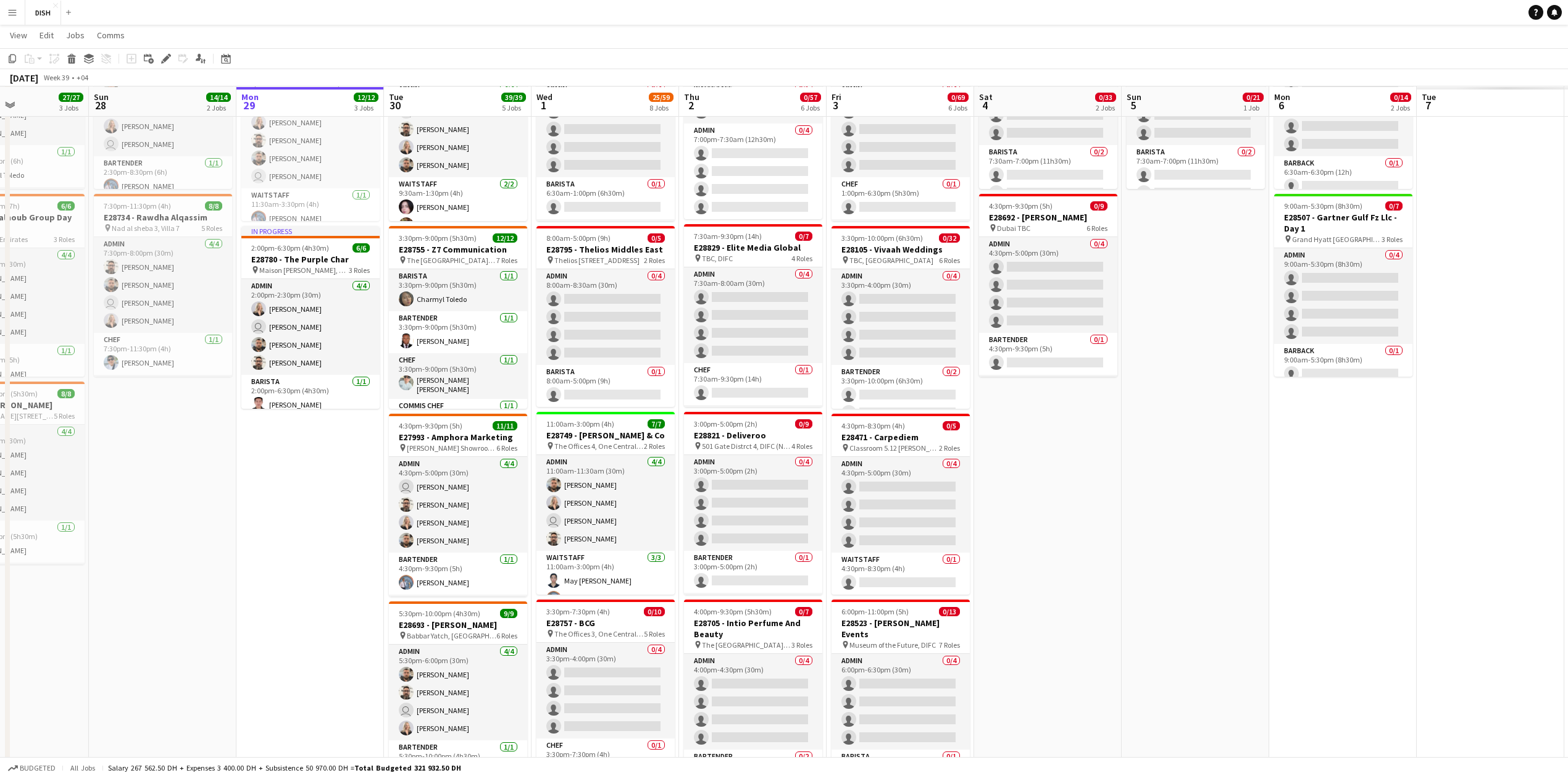
scroll to position [0, 308]
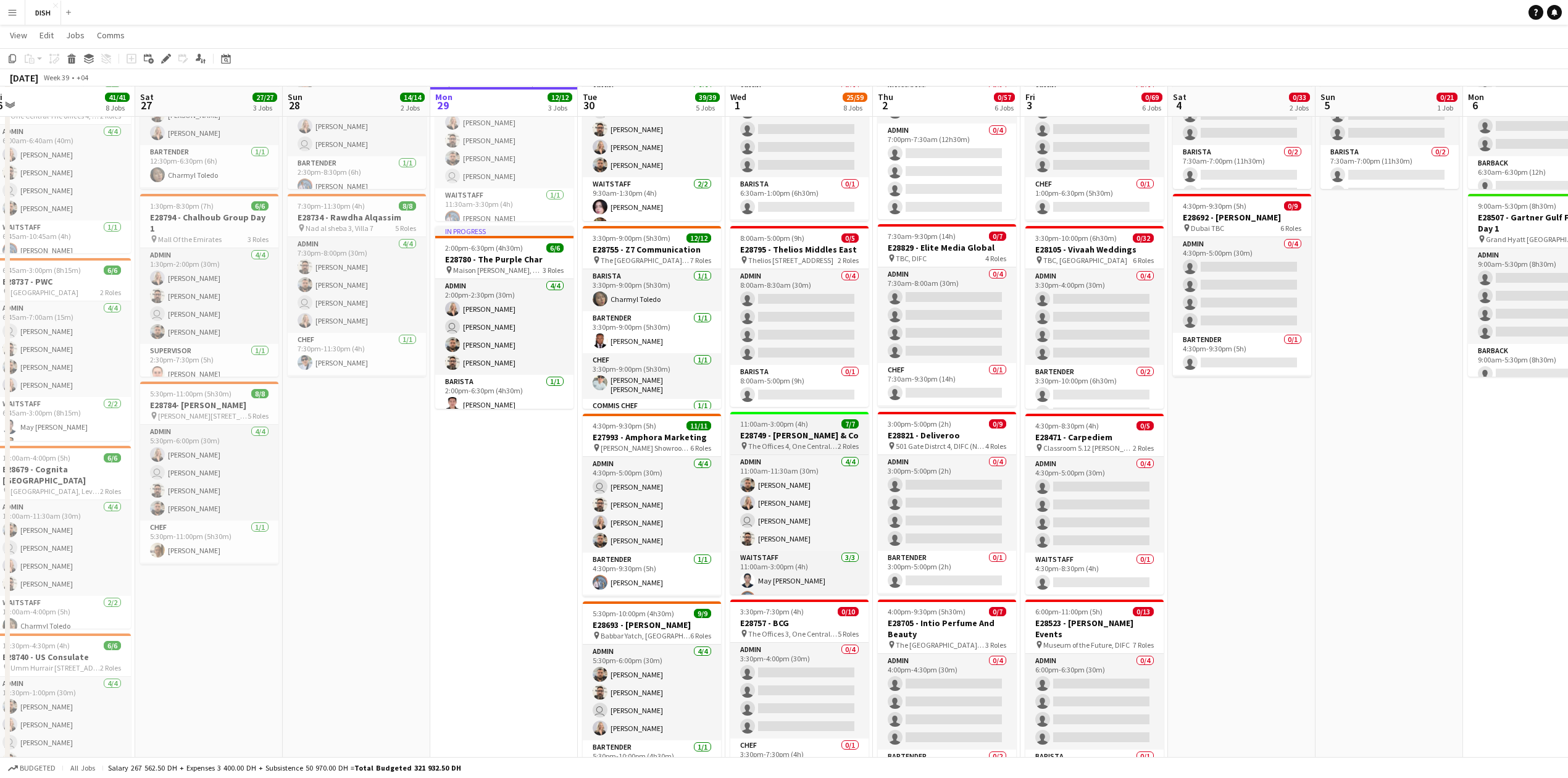
click at [780, 445] on span "The Offices 4, One Central DIFC" at bounding box center [793, 446] width 89 height 9
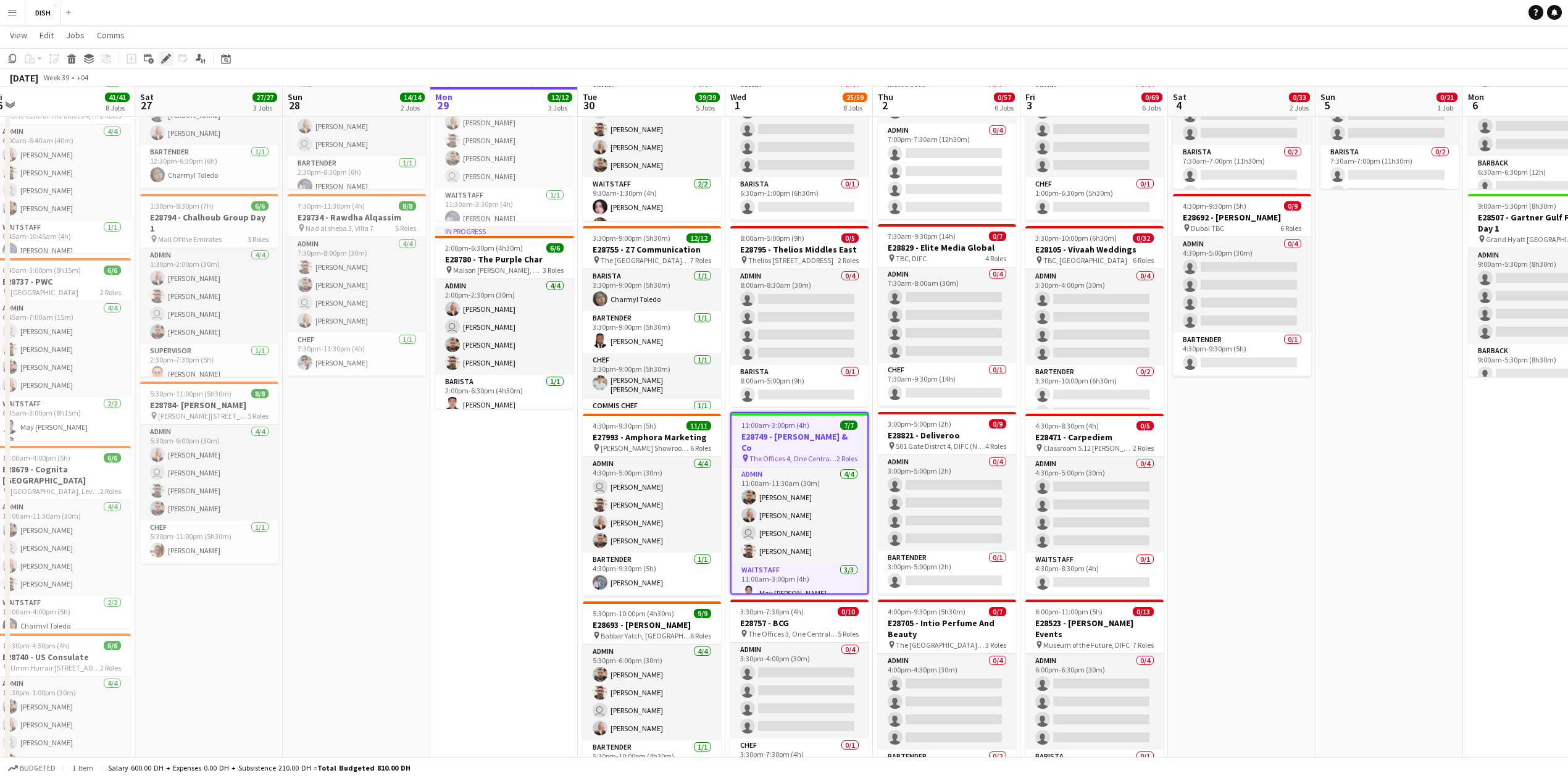
click at [168, 65] on div "Edit" at bounding box center [166, 59] width 15 height 15
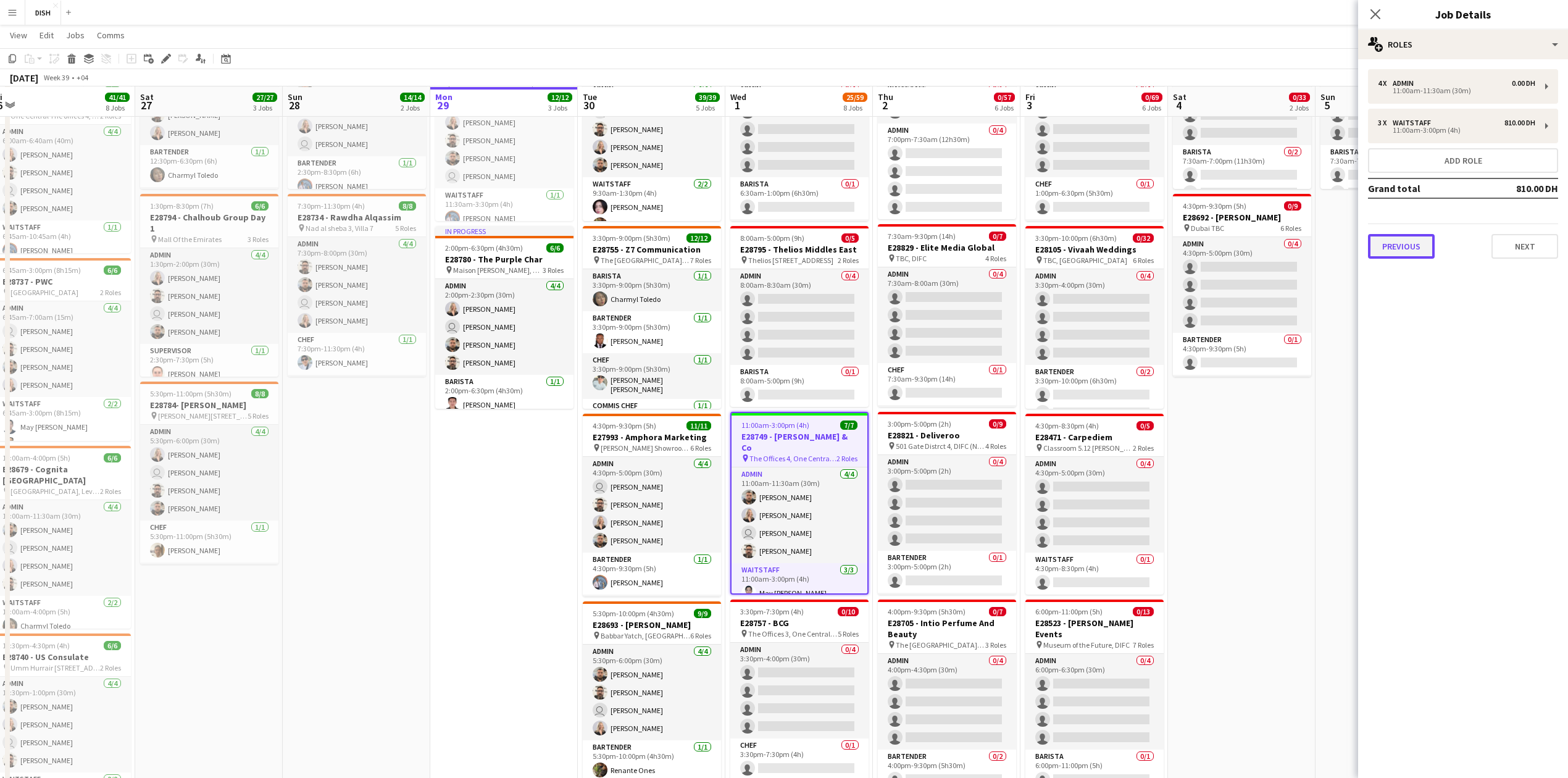
click at [1251, 255] on button "Previous" at bounding box center [1402, 246] width 67 height 25
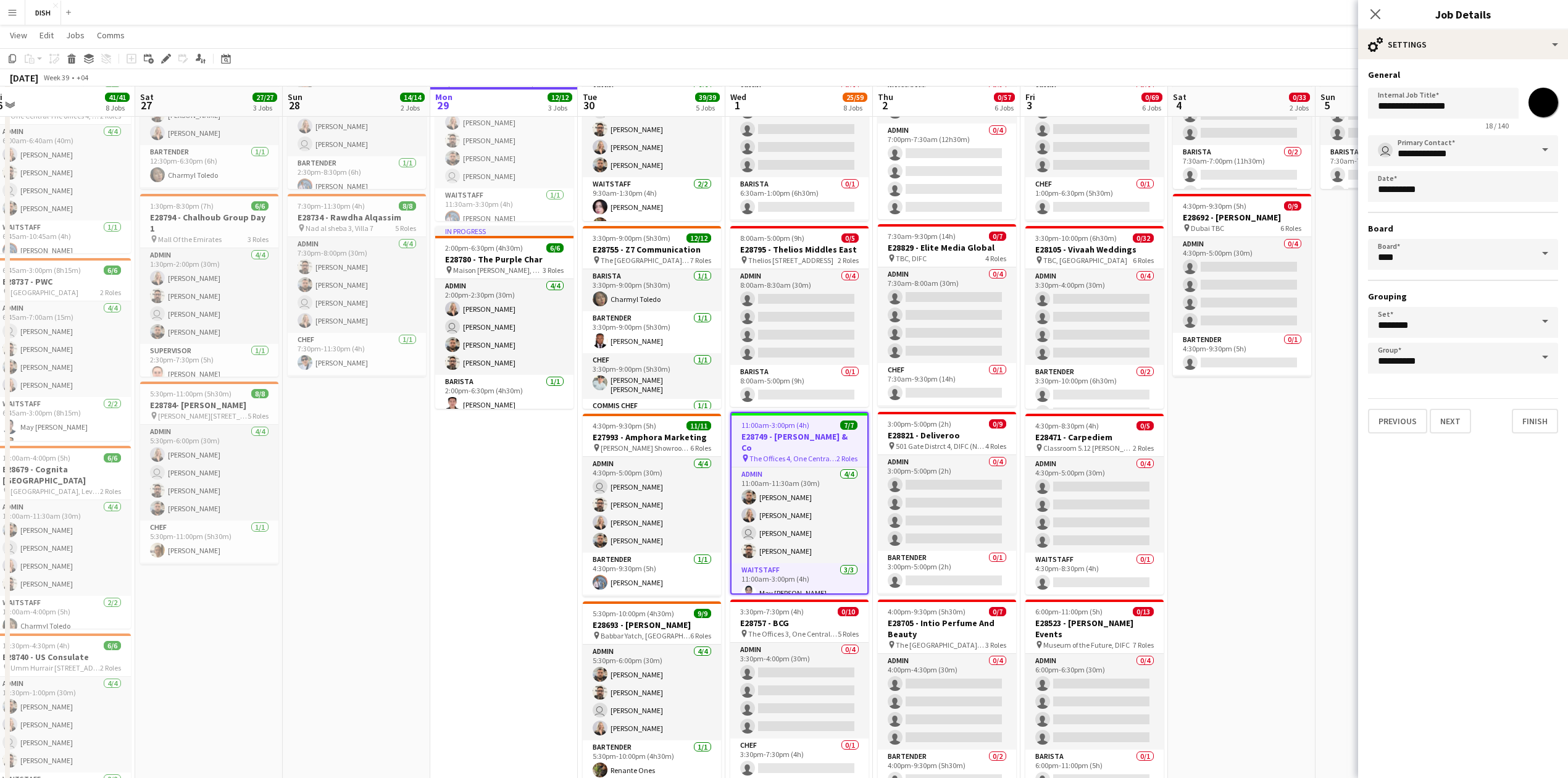
click at [1251, 114] on input "*******" at bounding box center [1543, 102] width 45 height 45
type input "*******"
drag, startPoint x: 1548, startPoint y: 417, endPoint x: 1154, endPoint y: 571, distance: 423.0
click at [1251, 420] on button "Finish" at bounding box center [1535, 421] width 46 height 25
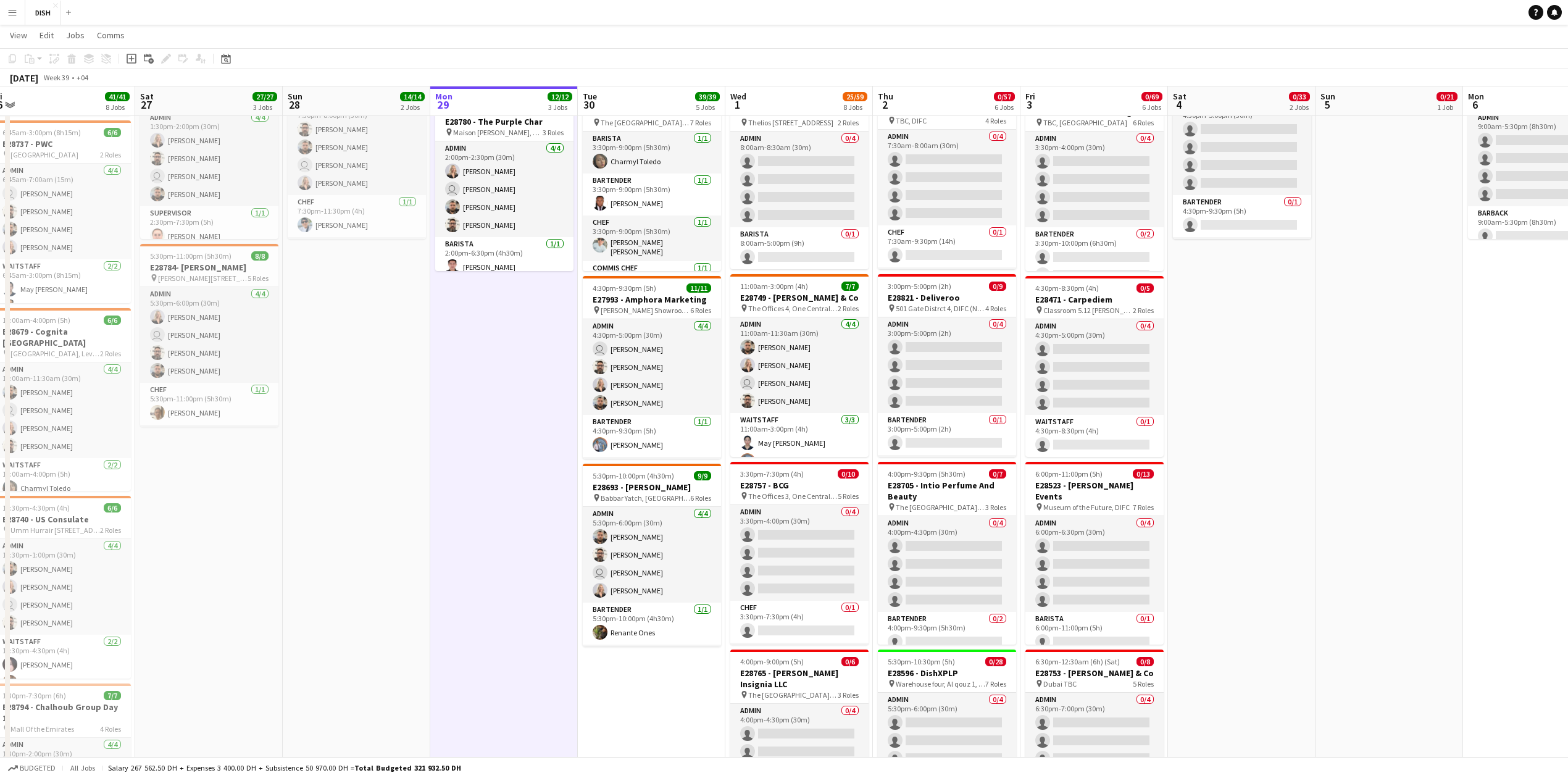
scroll to position [204, 0]
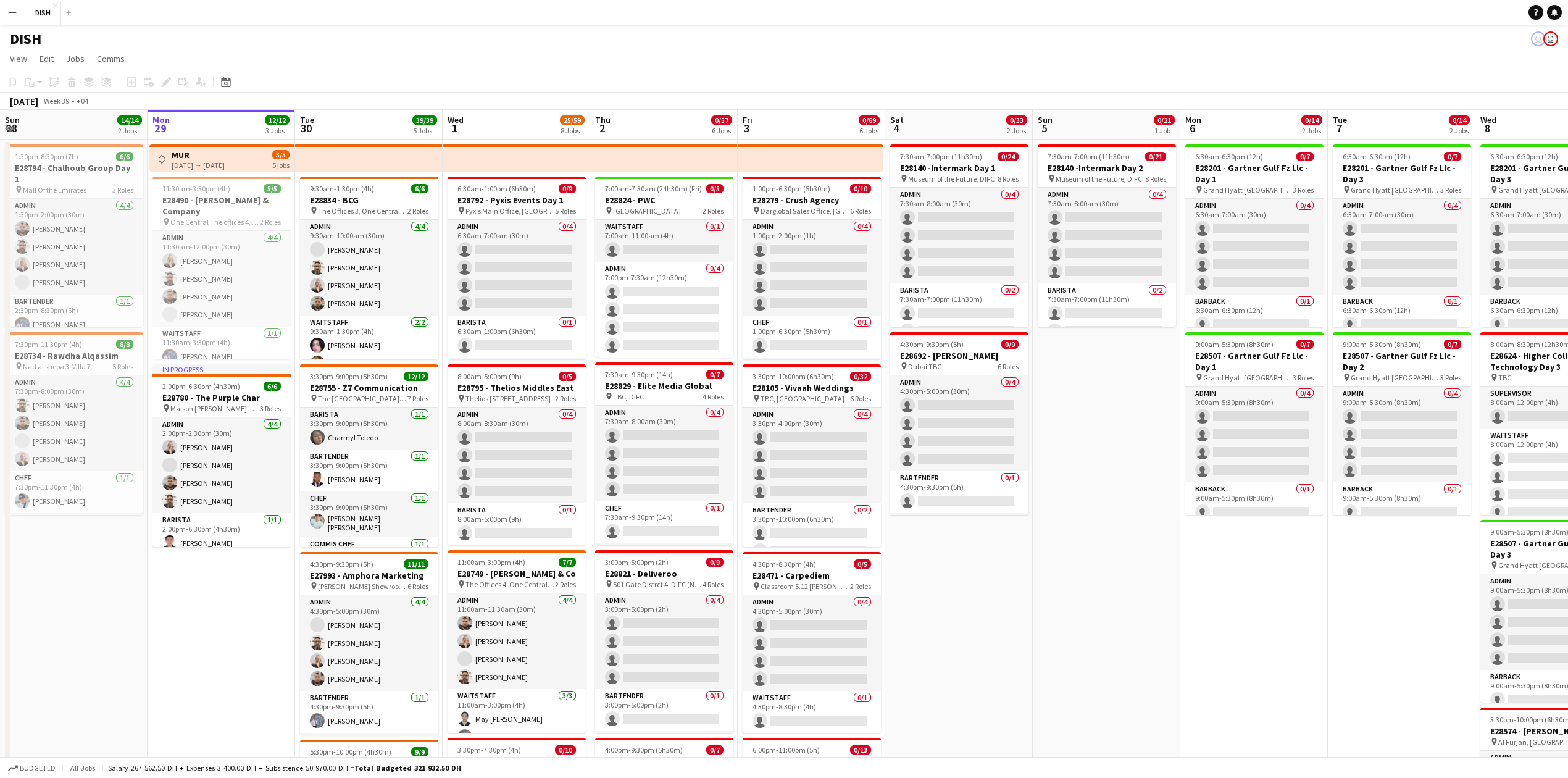
drag, startPoint x: 1567, startPoint y: 480, endPoint x: 1584, endPoint y: 482, distance: 17.1
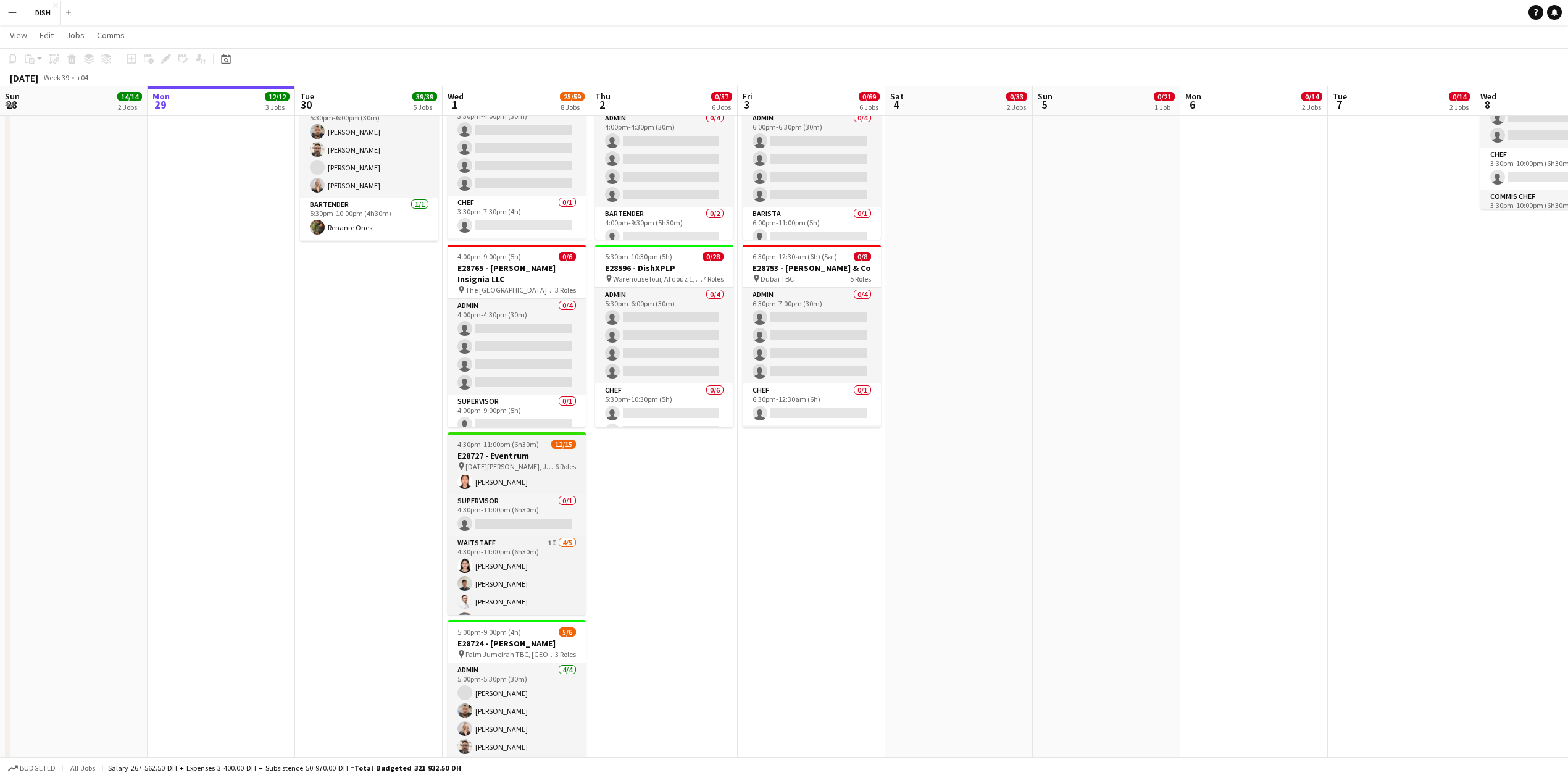
scroll to position [201, 0]
click at [551, 561] on app-card-role "Supervisor 0/1 4:30pm-11:00pm (6h30m) single-neutral-actions" at bounding box center [516, 556] width 138 height 42
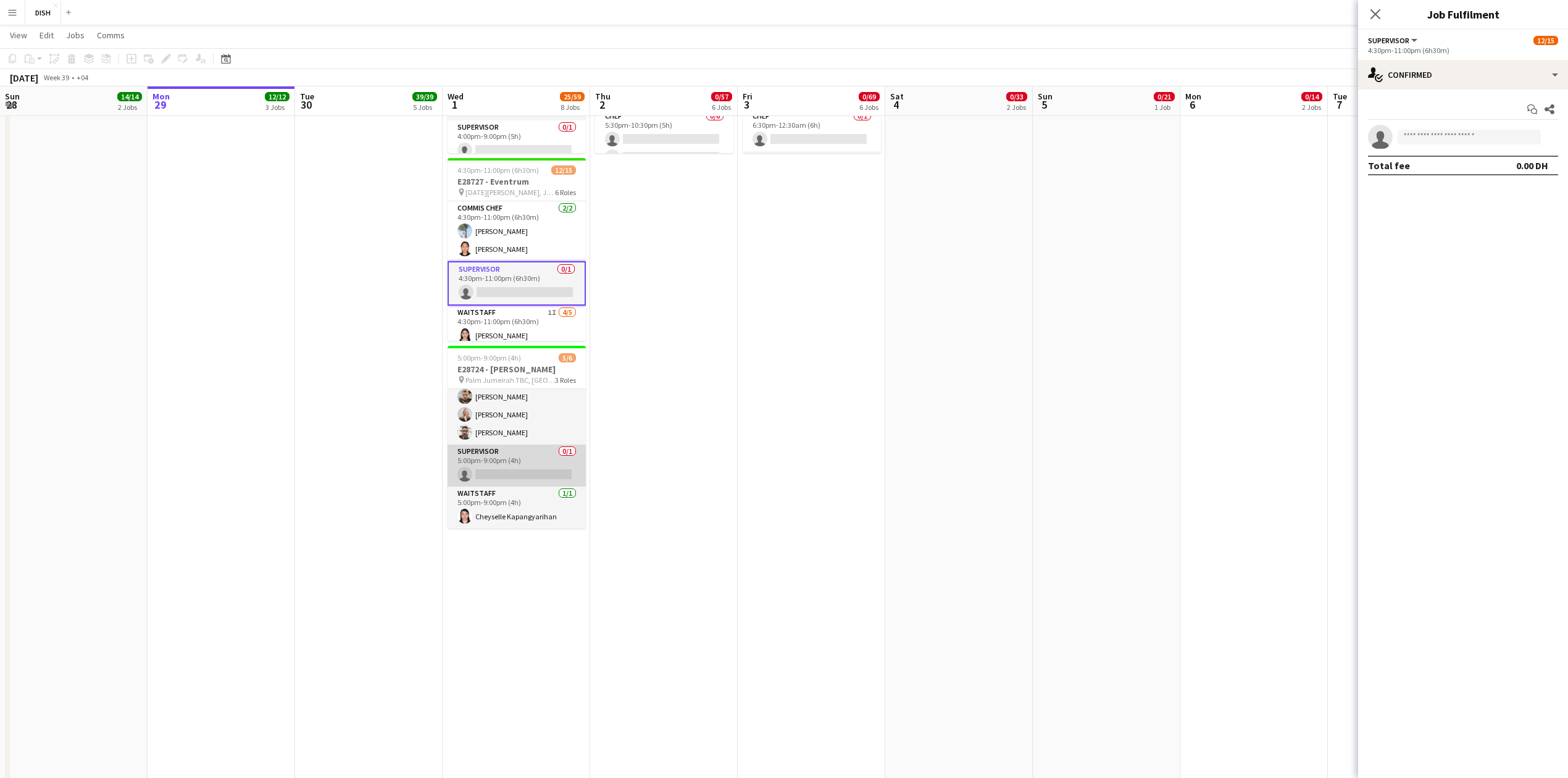
scroll to position [41, 0]
click at [392, 426] on app-date-cell "9:30am-1:30pm (4h) 6/6 E28834 - BCG pin The Offices 3, One Central DIFC 2 Roles…" at bounding box center [368, 73] width 147 height 1778
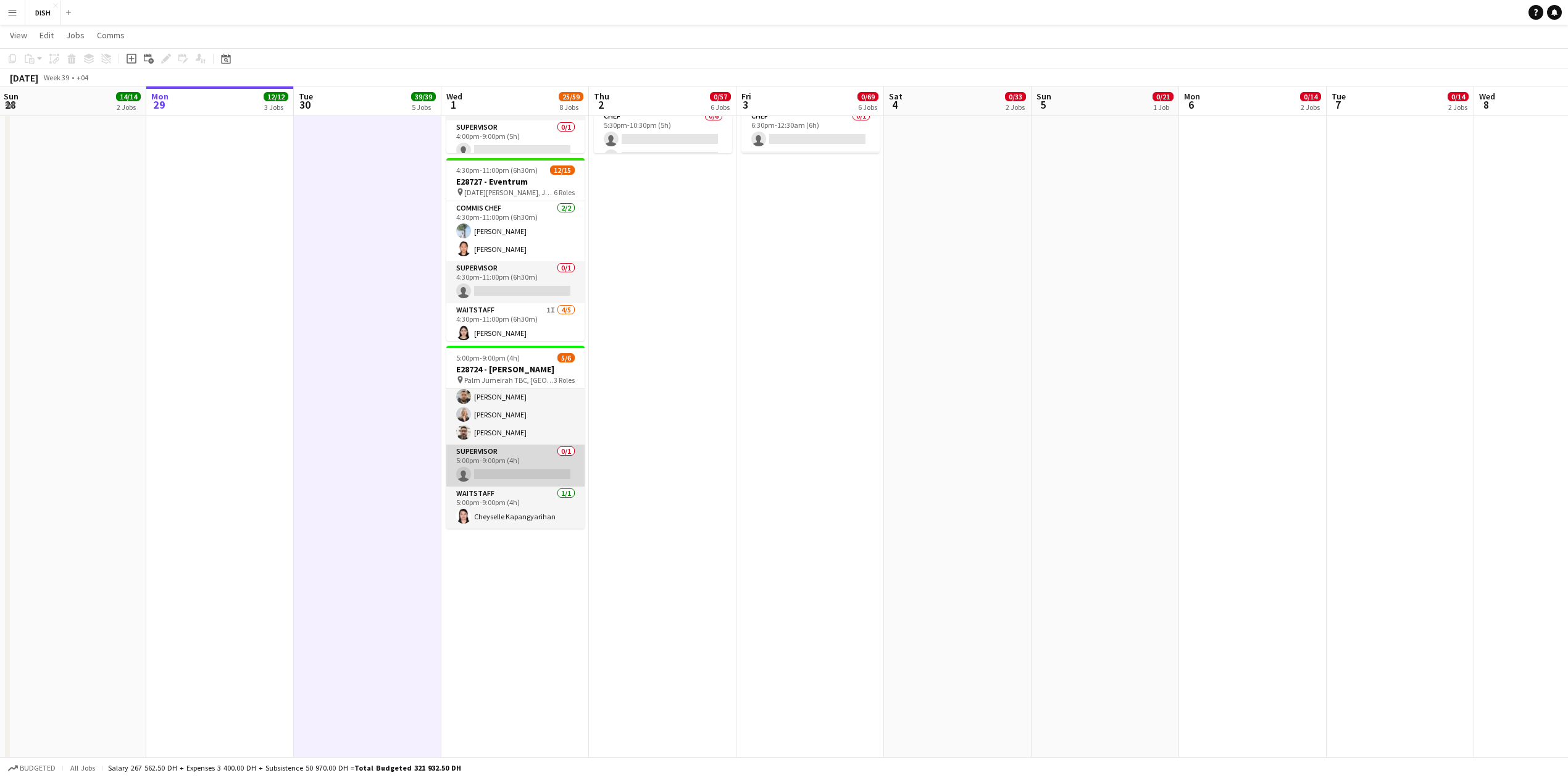
click at [491, 465] on app-card-role "Supervisor 0/1 5:00pm-9:00pm (4h) single-neutral-actions" at bounding box center [515, 466] width 138 height 42
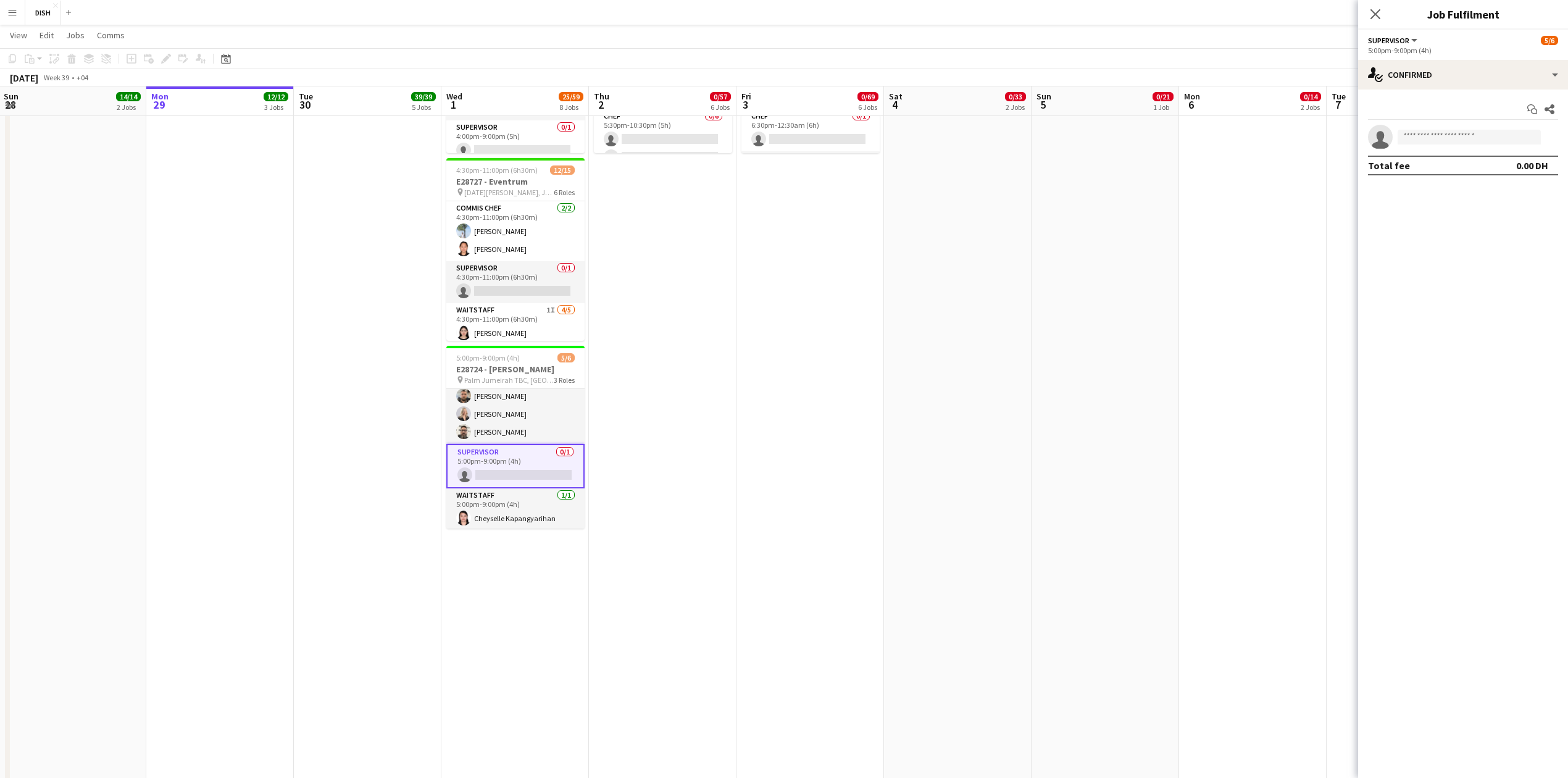
drag, startPoint x: 615, startPoint y: 487, endPoint x: 603, endPoint y: 423, distance: 65.1
click at [615, 487] on app-date-cell "7:00am-7:30am (24h30m) (Fri) 0/5 E28824 - PWC pin [GEOGRAPHIC_DATA], Downtown 2…" at bounding box center [662, 73] width 147 height 1778
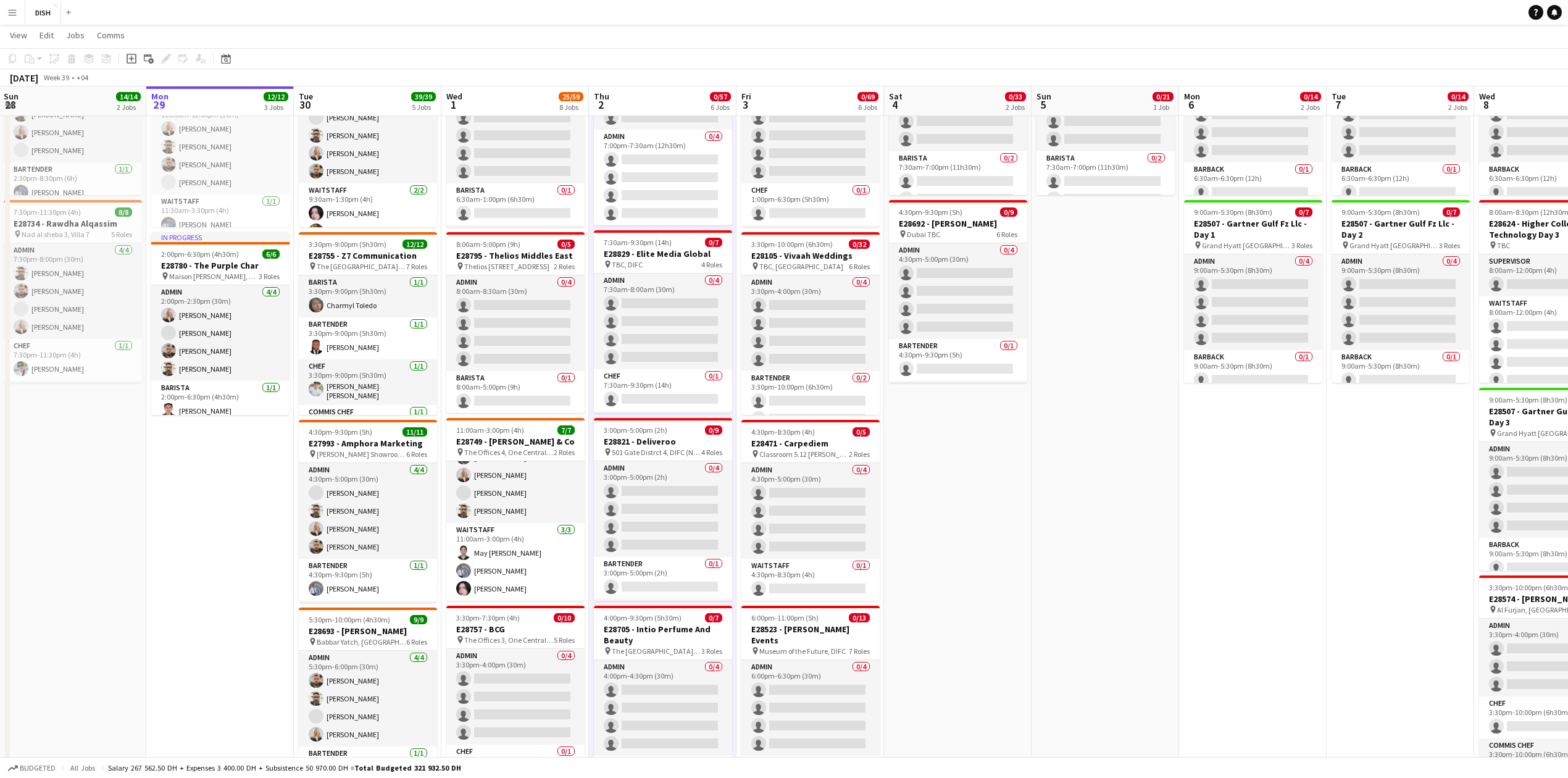
scroll to position [0, 0]
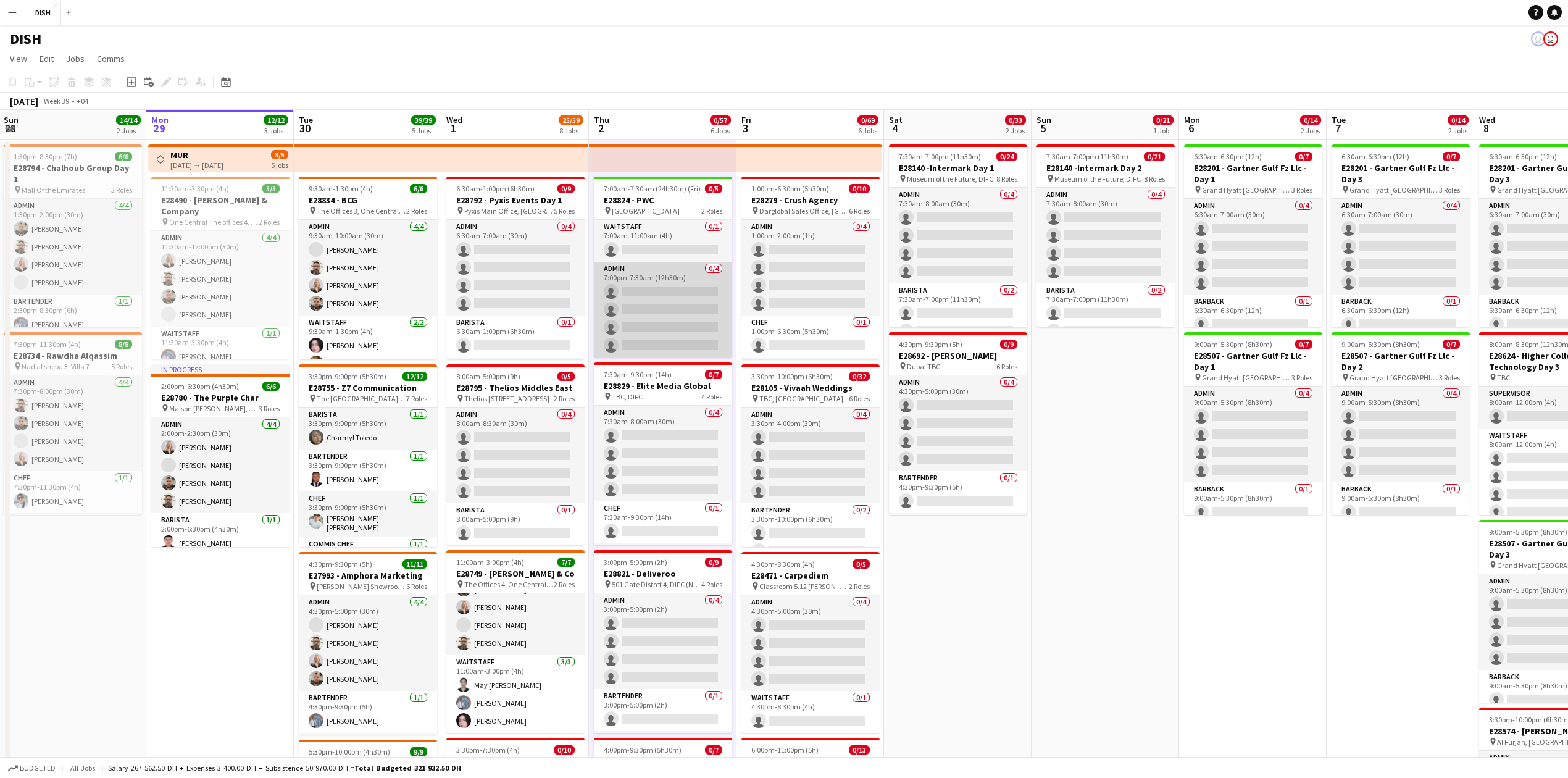
click at [652, 312] on app-card-role "Admin 0/4 7:00pm-7:30am (12h30m) single-neutral-actions single-neutral-actions …" at bounding box center [663, 309] width 138 height 96
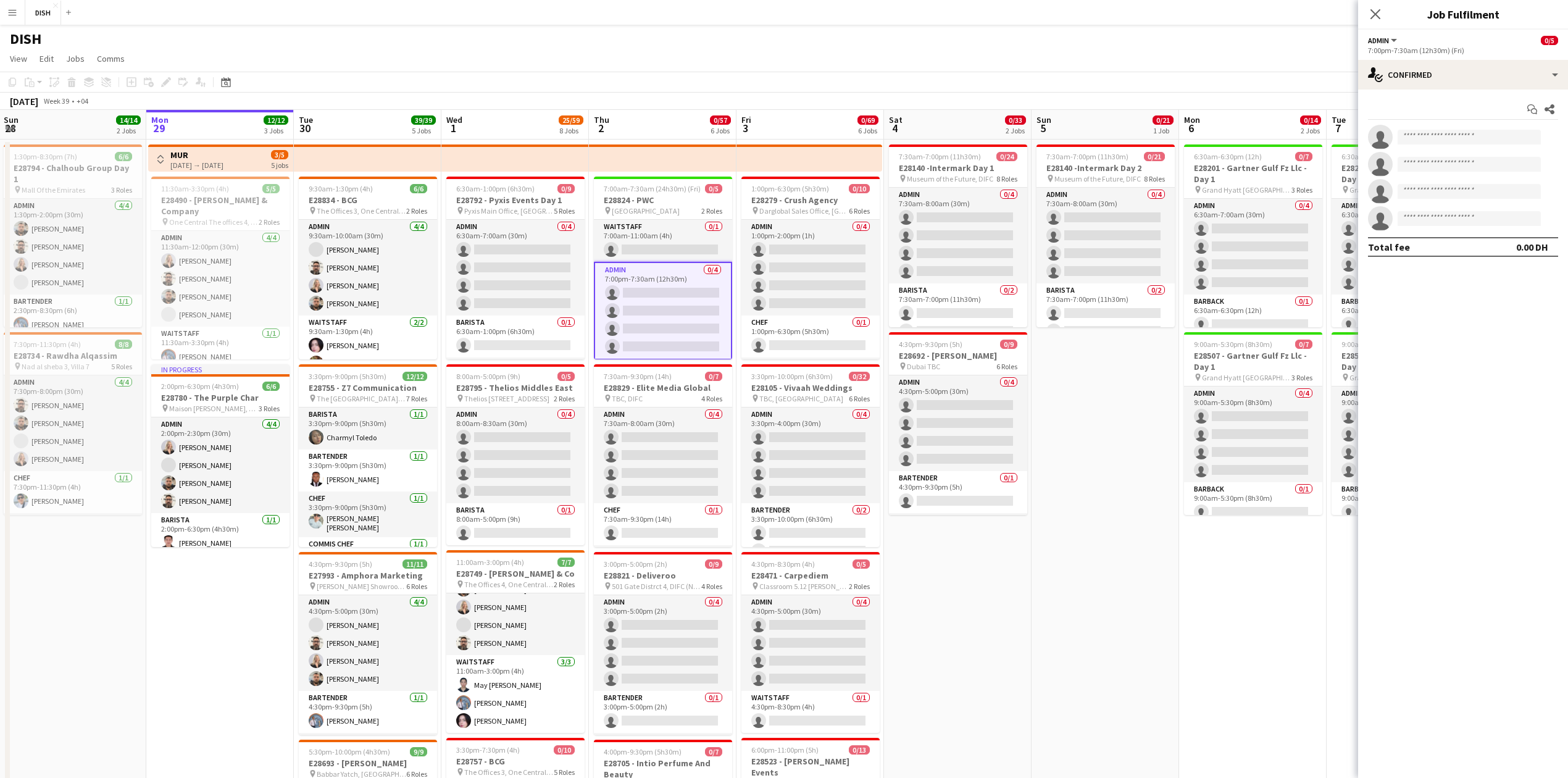
click at [1463, 148] on div "single-neutral-actions single-neutral-actions single-neutral-actions single-neu…" at bounding box center [1464, 178] width 210 height 106
click at [1461, 147] on app-invite-slot "single-neutral-actions" at bounding box center [1464, 137] width 210 height 25
click at [1457, 146] on app-invite-slot "single-neutral-actions" at bounding box center [1464, 137] width 210 height 25
click at [1431, 141] on input at bounding box center [1469, 138] width 143 height 15
type input "***"
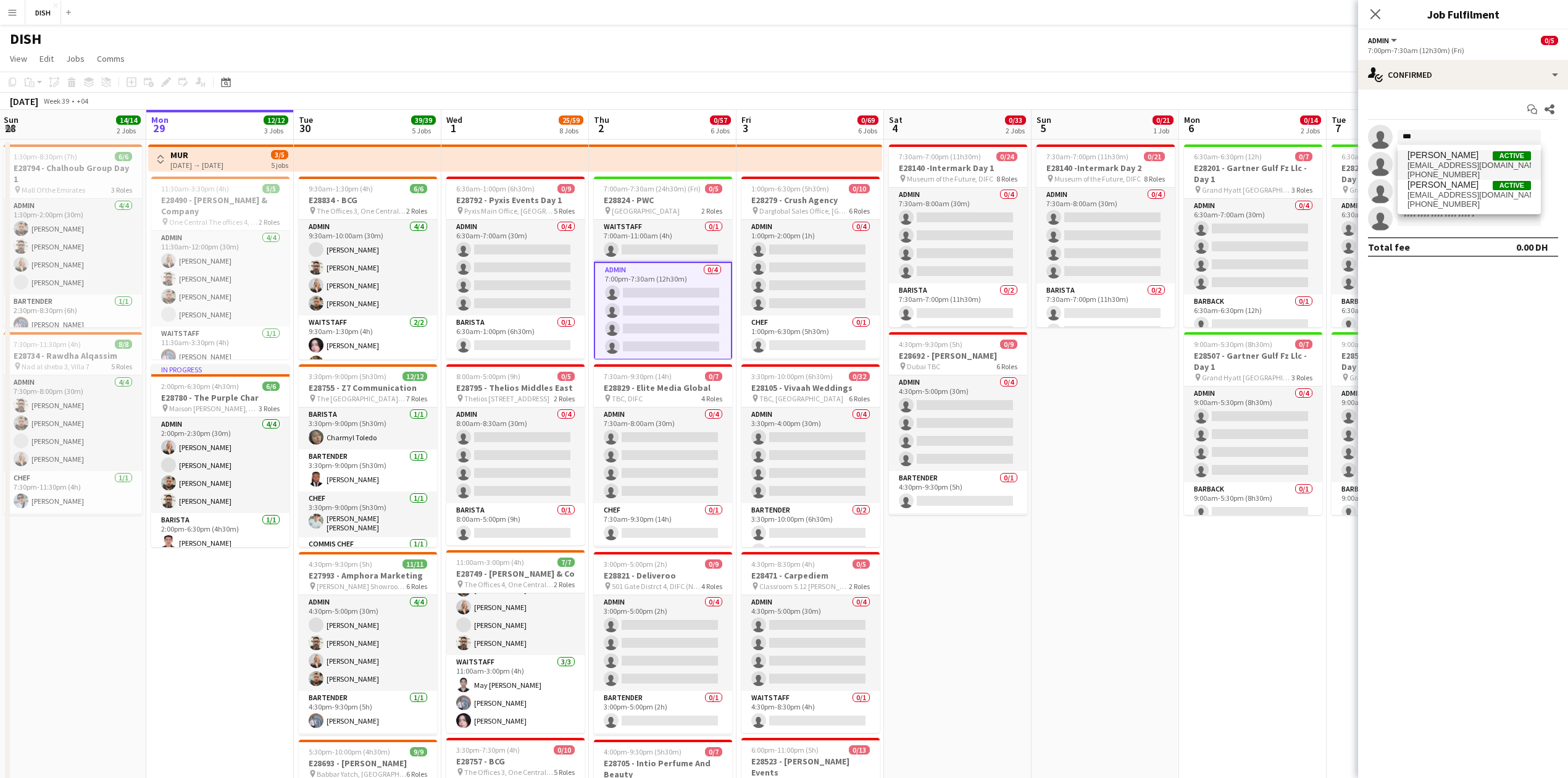
click at [1455, 173] on span "[PHONE_NUMBER]" at bounding box center [1469, 175] width 123 height 10
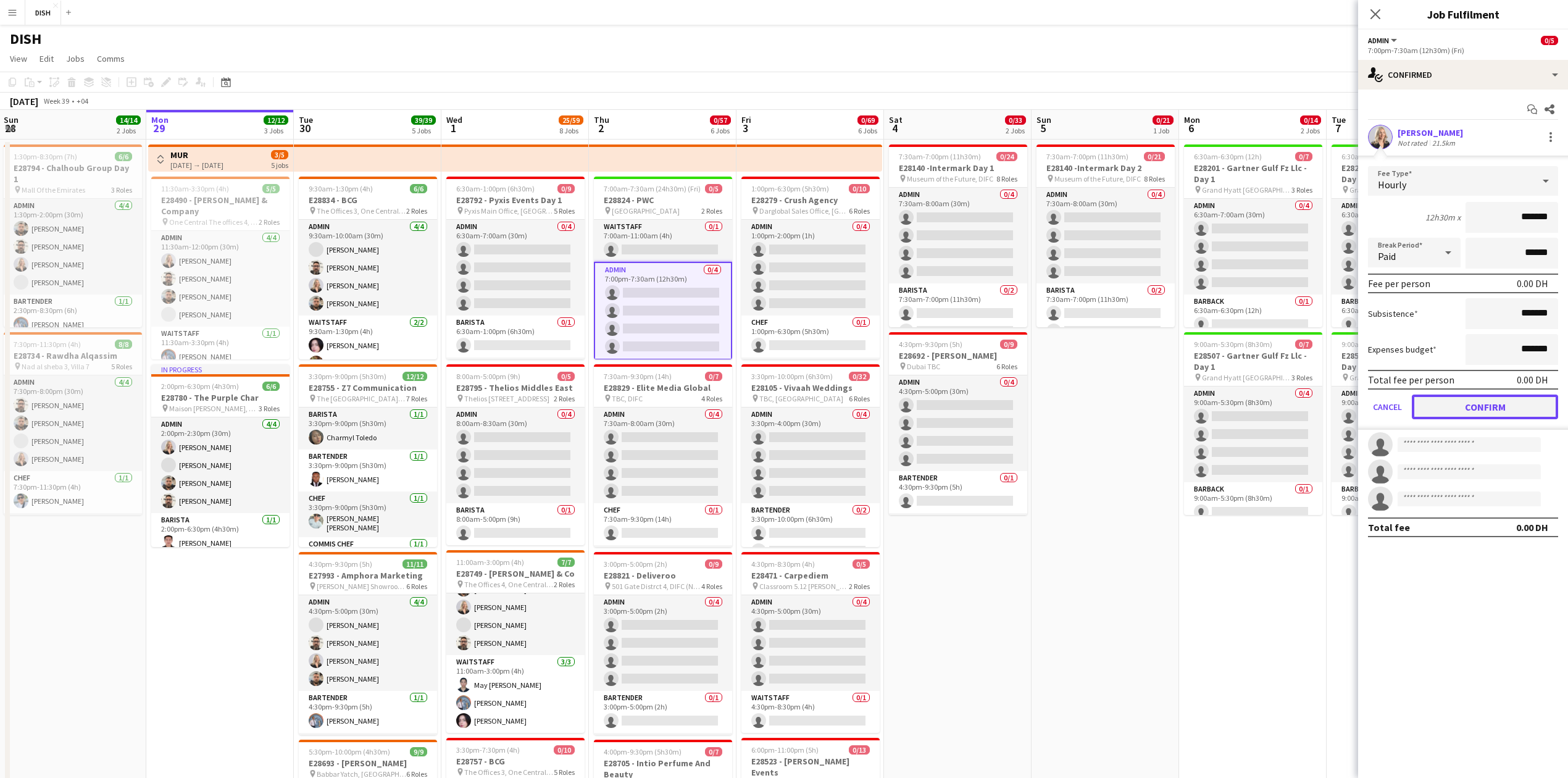
click at [1492, 411] on button "Confirm" at bounding box center [1486, 407] width 147 height 25
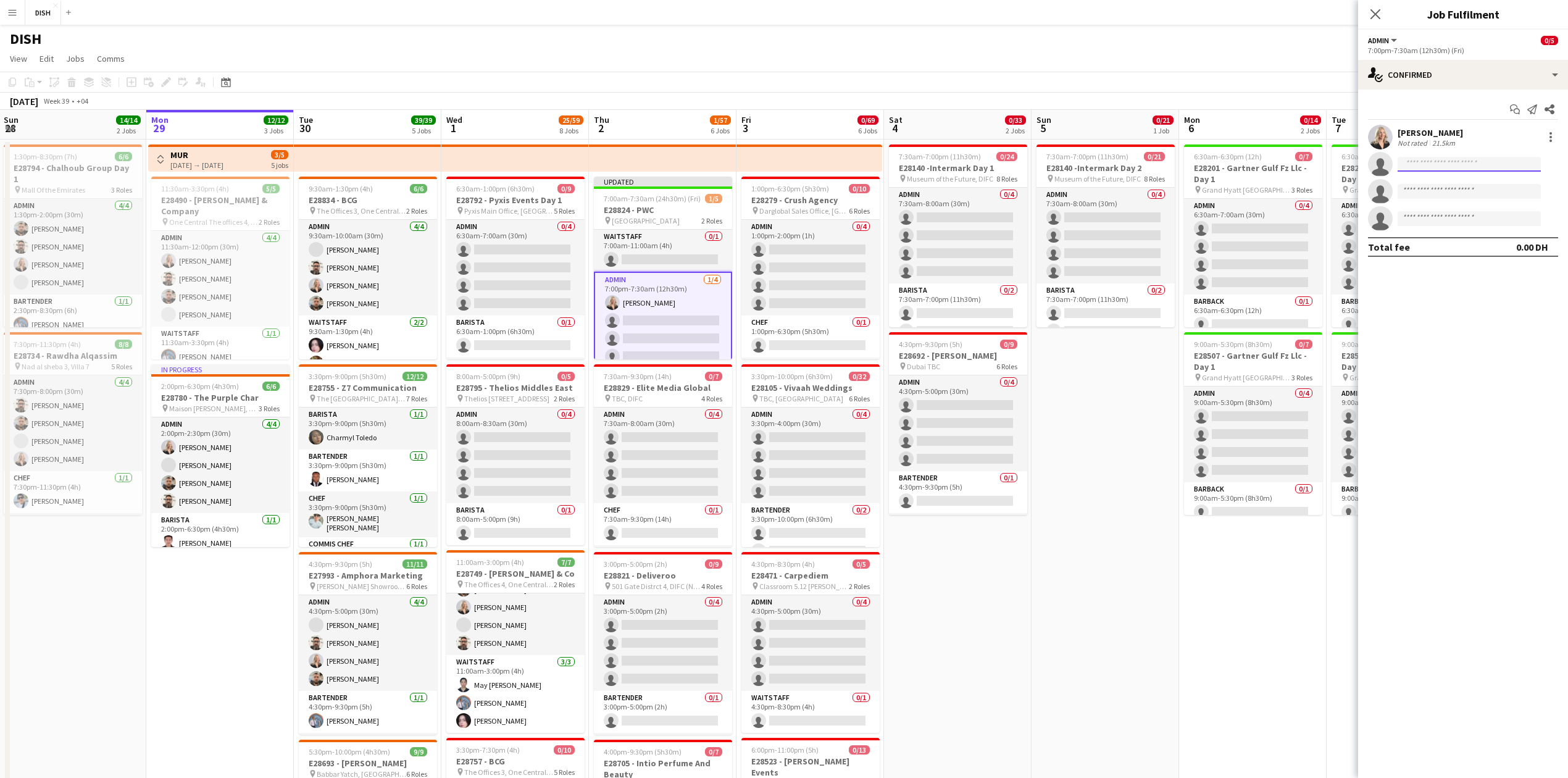
click at [1416, 169] on input at bounding box center [1469, 164] width 143 height 15
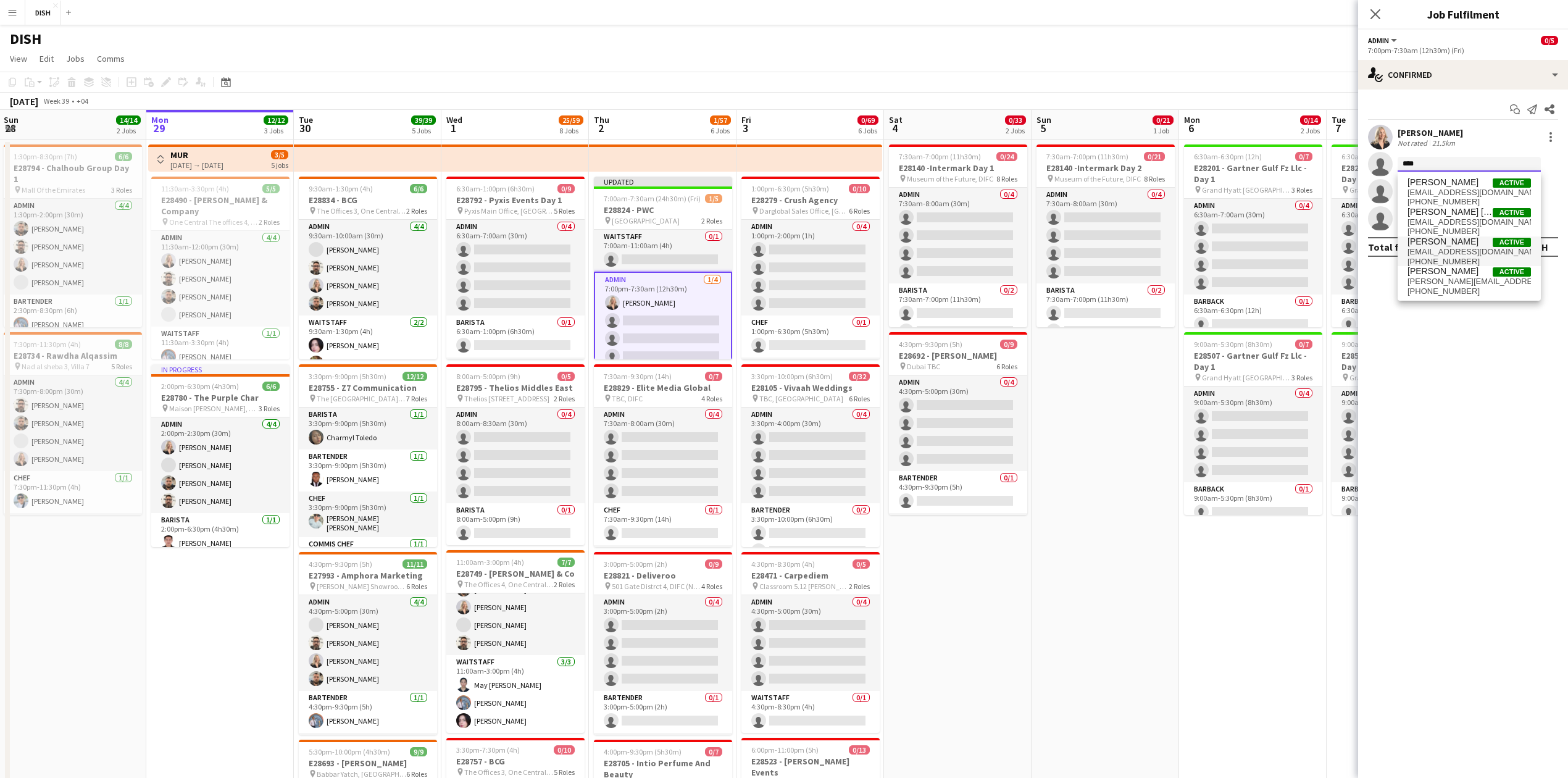
type input "****"
click at [1457, 250] on span "[EMAIL_ADDRESS][DOMAIN_NAME]" at bounding box center [1469, 252] width 123 height 10
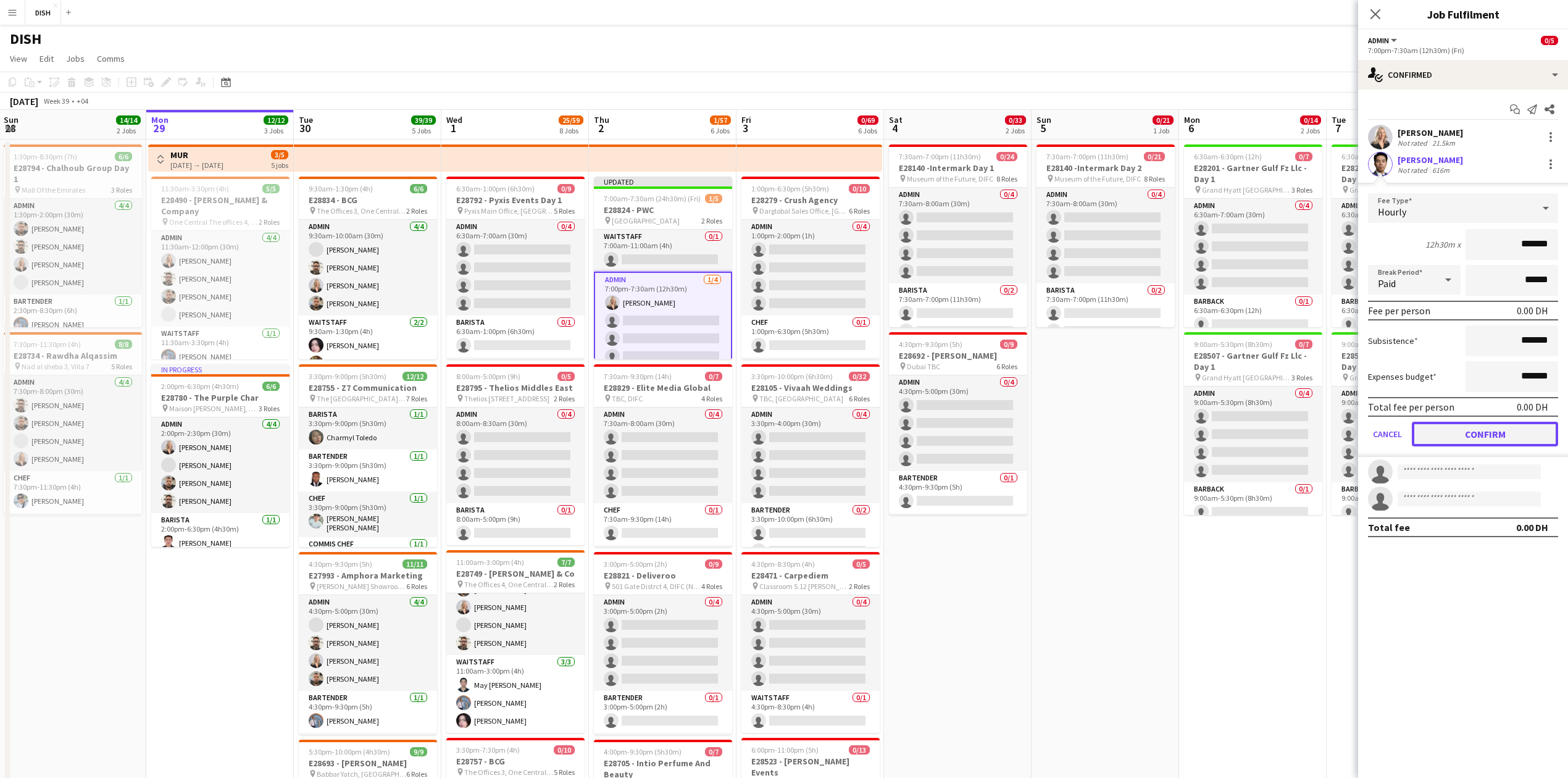
drag, startPoint x: 1509, startPoint y: 443, endPoint x: 1473, endPoint y: 265, distance: 181.6
click at [1510, 439] on button "Confirm" at bounding box center [1486, 434] width 147 height 25
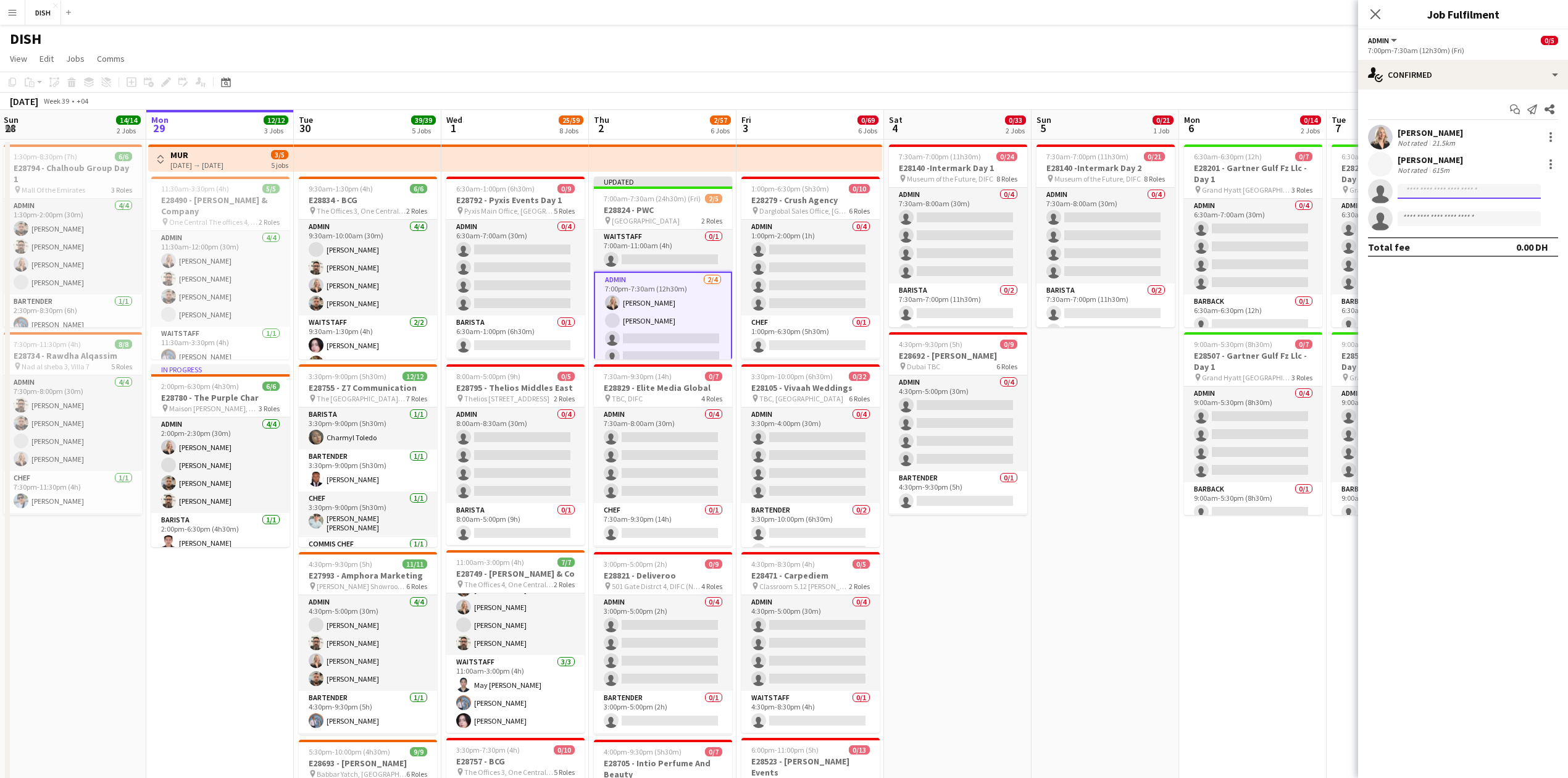
click at [1461, 197] on input at bounding box center [1469, 191] width 143 height 15
type input "******"
click at [1467, 235] on div "[PERSON_NAME] Active [PERSON_NAME][EMAIL_ADDRESS][DOMAIN_NAME] [PHONE_NUMBER]" at bounding box center [1469, 219] width 143 height 39
click at [1455, 221] on span "[PERSON_NAME][EMAIL_ADDRESS][DOMAIN_NAME]" at bounding box center [1469, 219] width 123 height 10
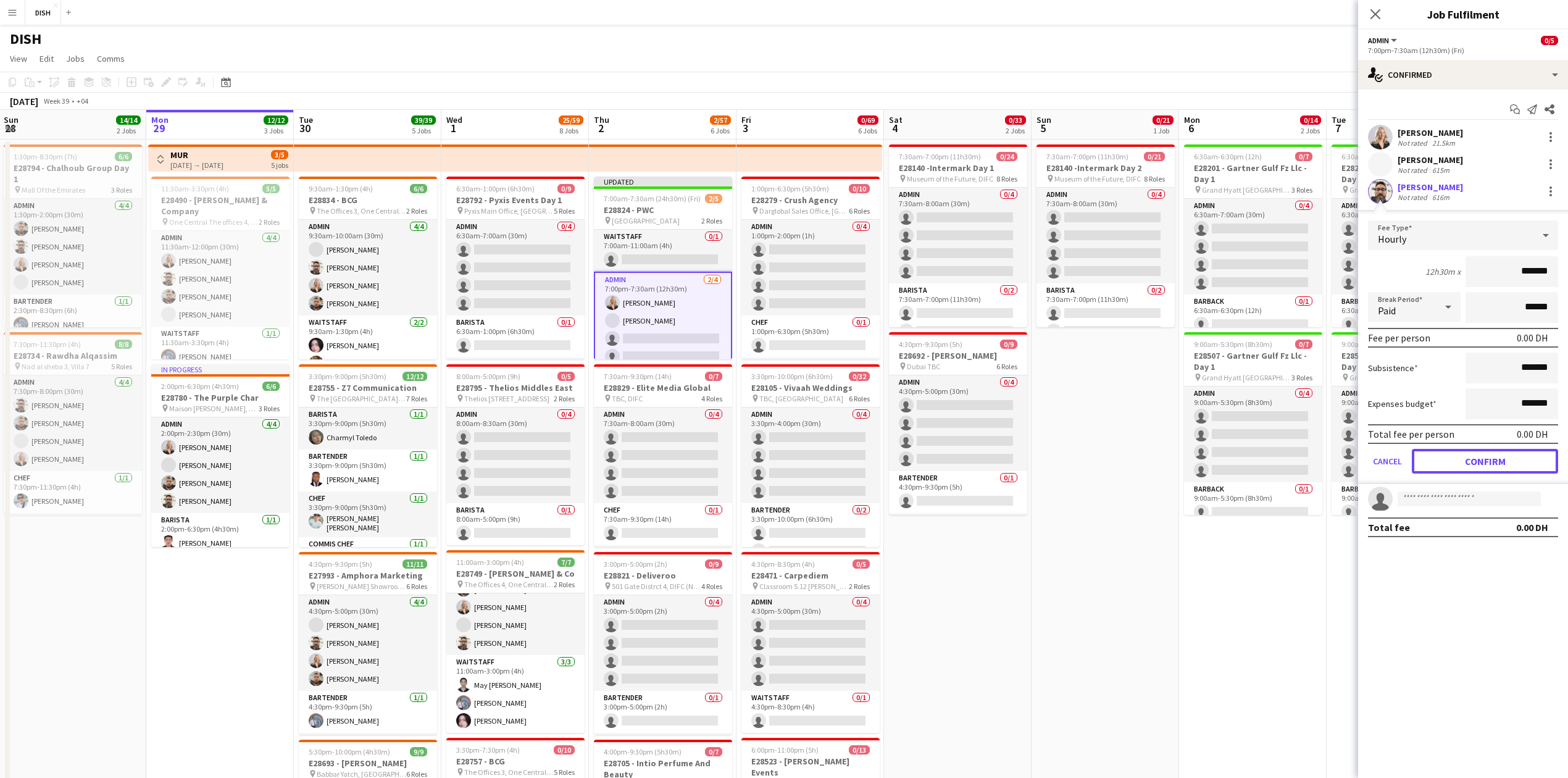
drag, startPoint x: 1493, startPoint y: 470, endPoint x: 1480, endPoint y: 448, distance: 25.6
click at [1493, 468] on button "Confirm" at bounding box center [1486, 461] width 147 height 25
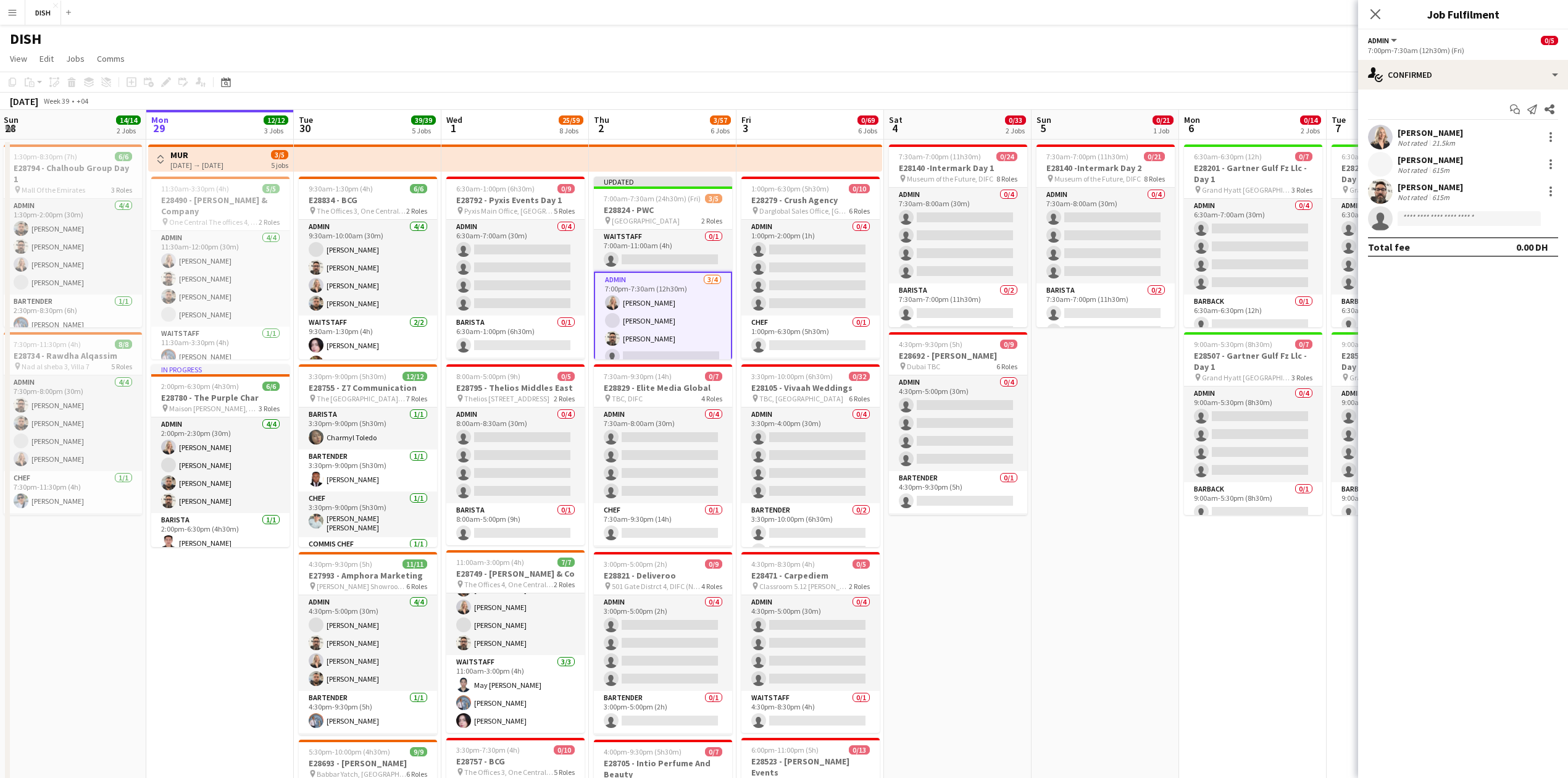
click at [1443, 230] on app-invite-slot "single-neutral-actions" at bounding box center [1464, 219] width 210 height 25
click at [1443, 223] on input at bounding box center [1469, 219] width 143 height 15
type input "****"
click at [1433, 254] on span "[PHONE_NUMBER]" at bounding box center [1469, 256] width 123 height 10
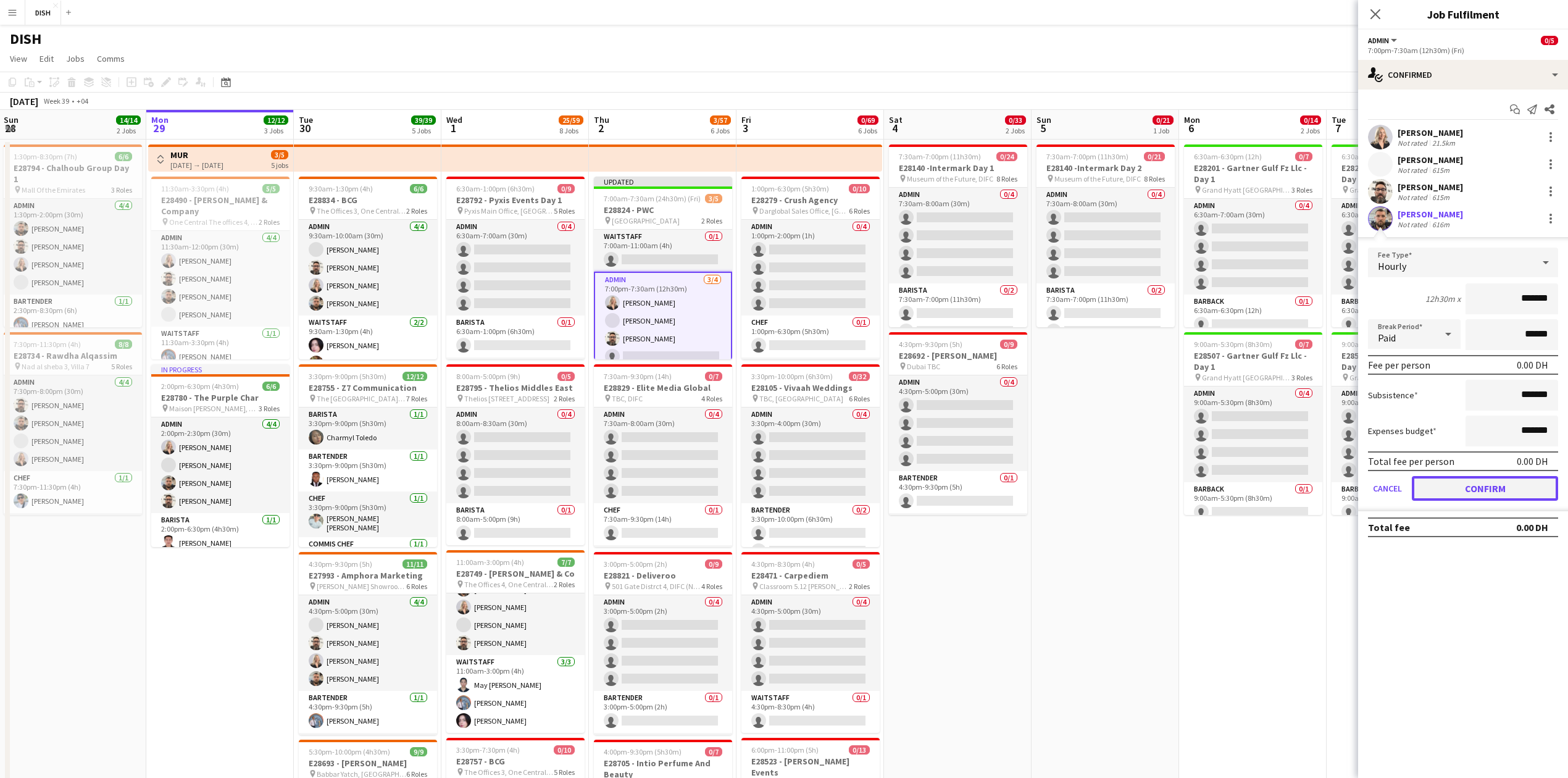
click at [1509, 497] on button "Confirm" at bounding box center [1486, 488] width 147 height 25
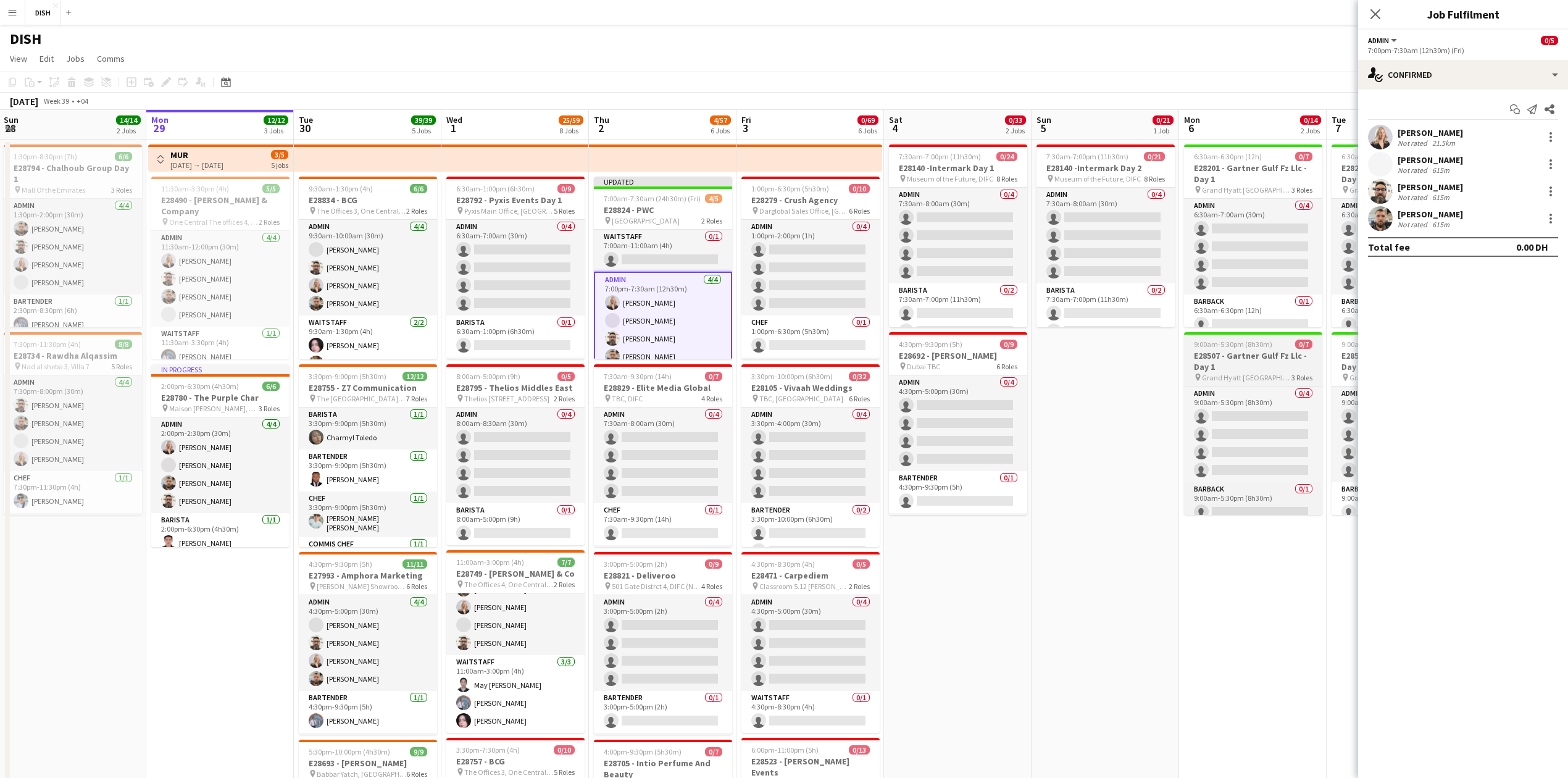
drag, startPoint x: 1154, startPoint y: 482, endPoint x: 1245, endPoint y: 332, distance: 175.4
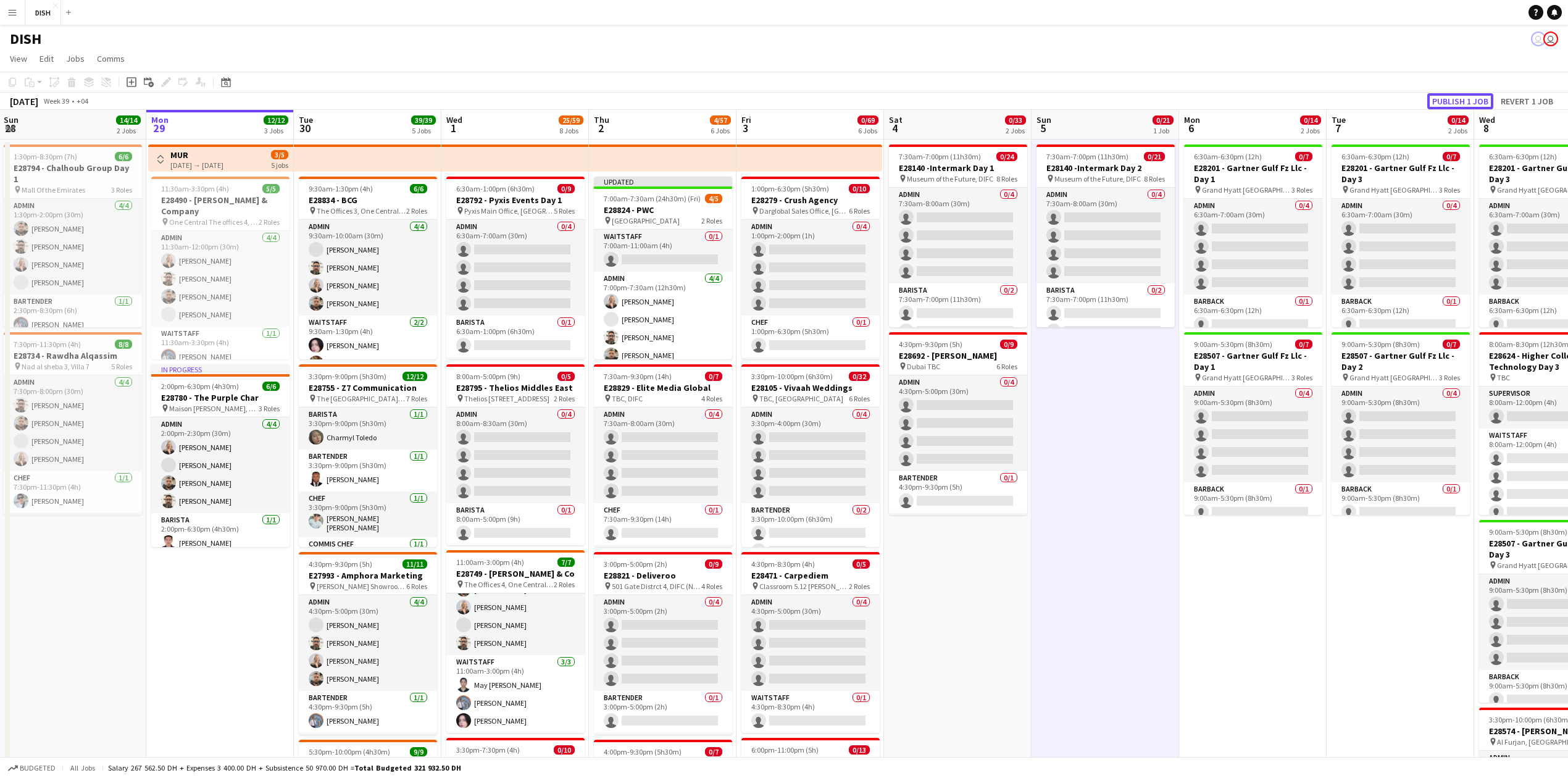
click at [1458, 104] on button "Publish 1 job" at bounding box center [1460, 101] width 66 height 16
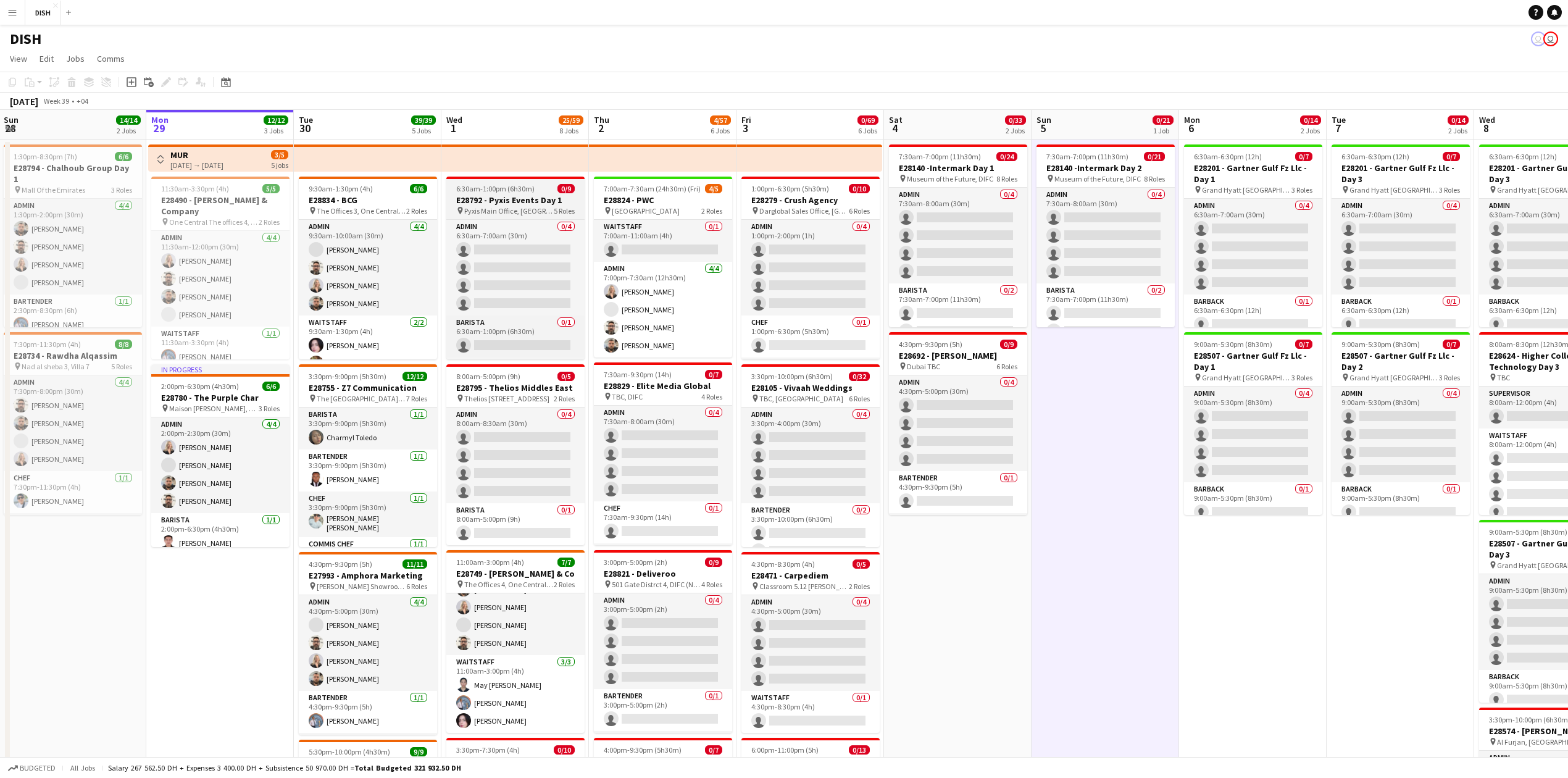
click at [507, 207] on span "Pyxis Main Office, [GEOGRAPHIC_DATA]" at bounding box center [509, 211] width 89 height 9
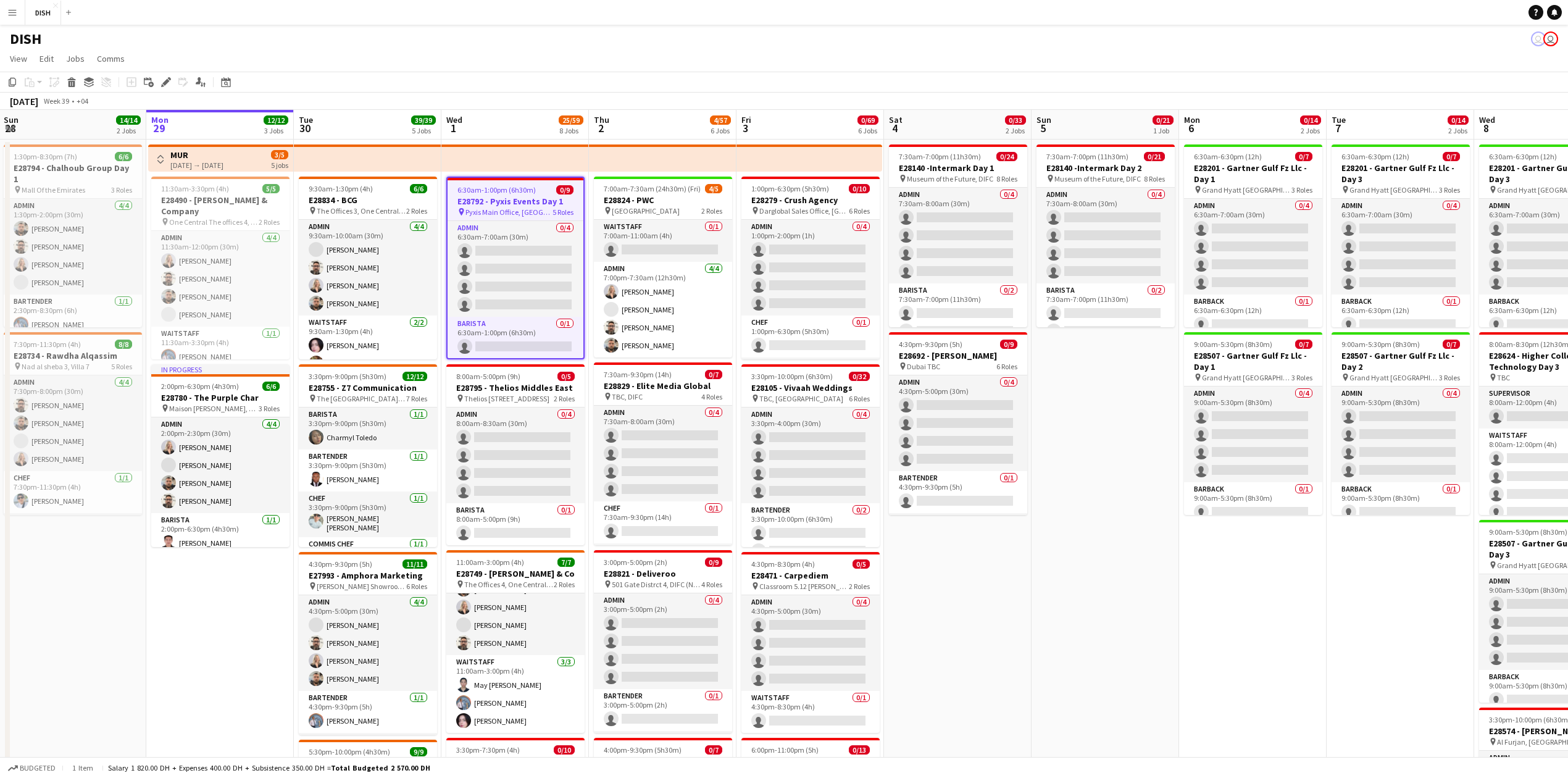
click at [39, 95] on div "[DATE]" at bounding box center [24, 101] width 29 height 12
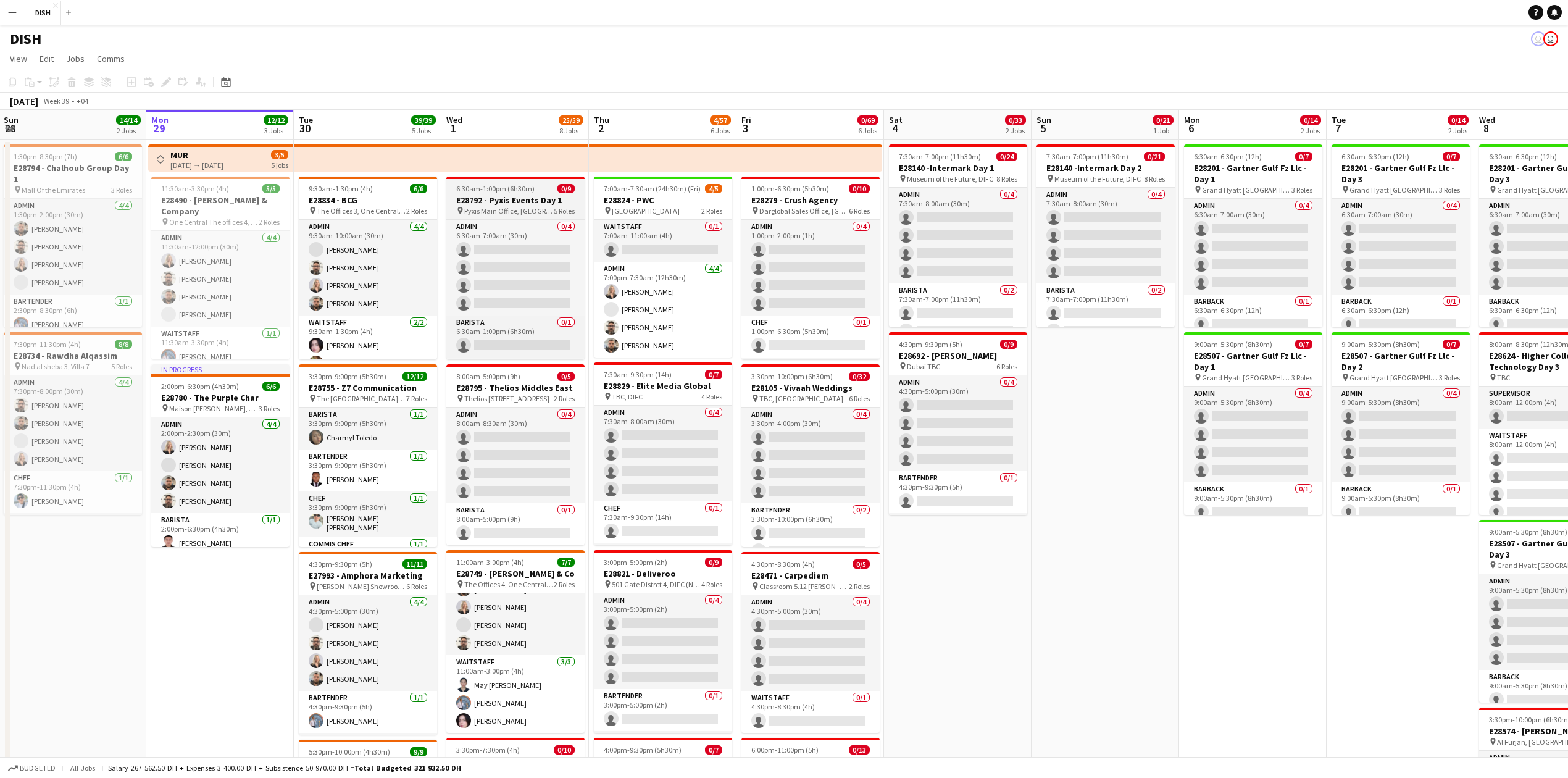
click at [536, 197] on h3 "E28792 - Pyxis Events Day 1" at bounding box center [515, 200] width 138 height 11
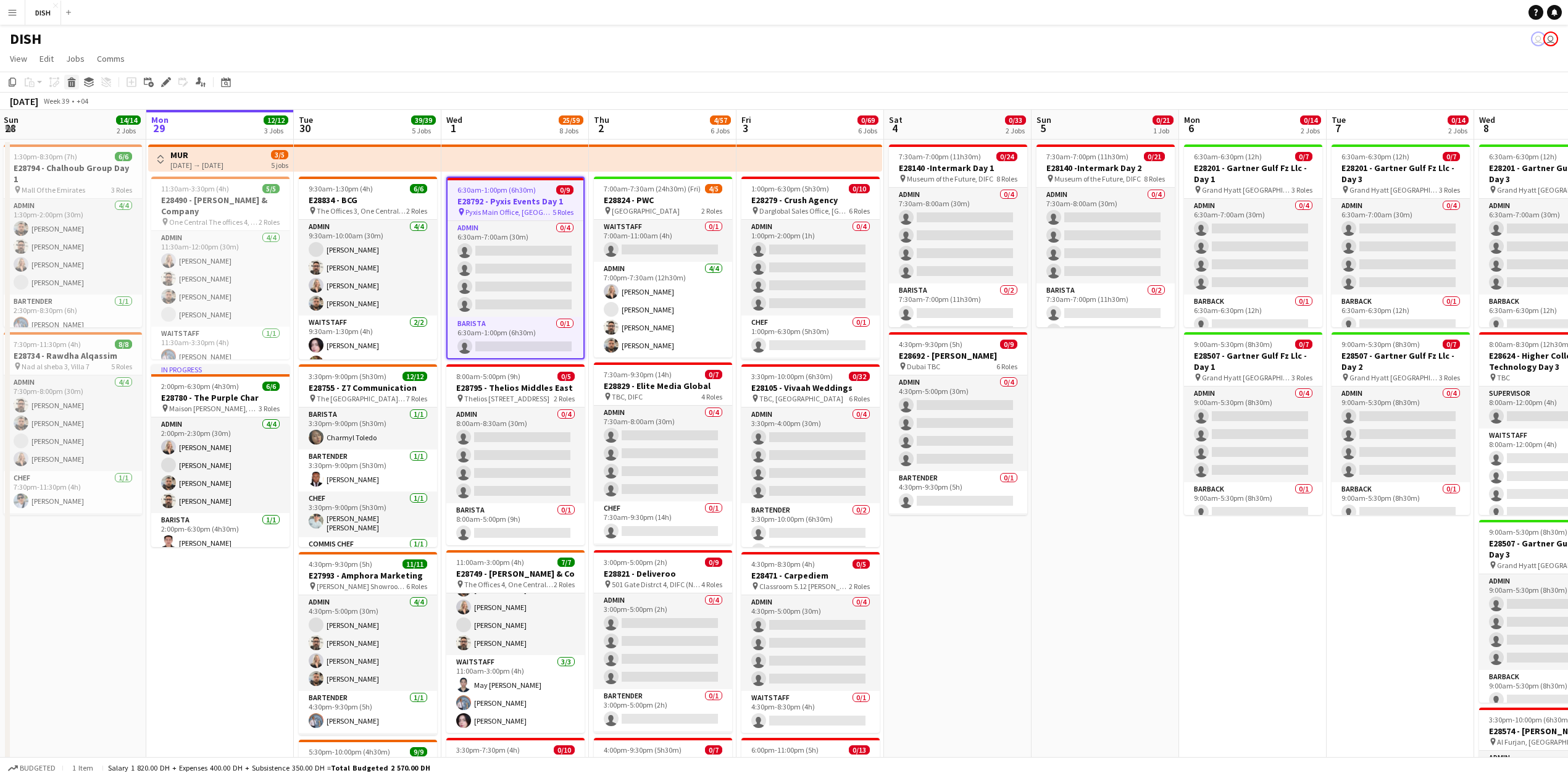
click at [72, 89] on div "Delete" at bounding box center [72, 82] width 15 height 15
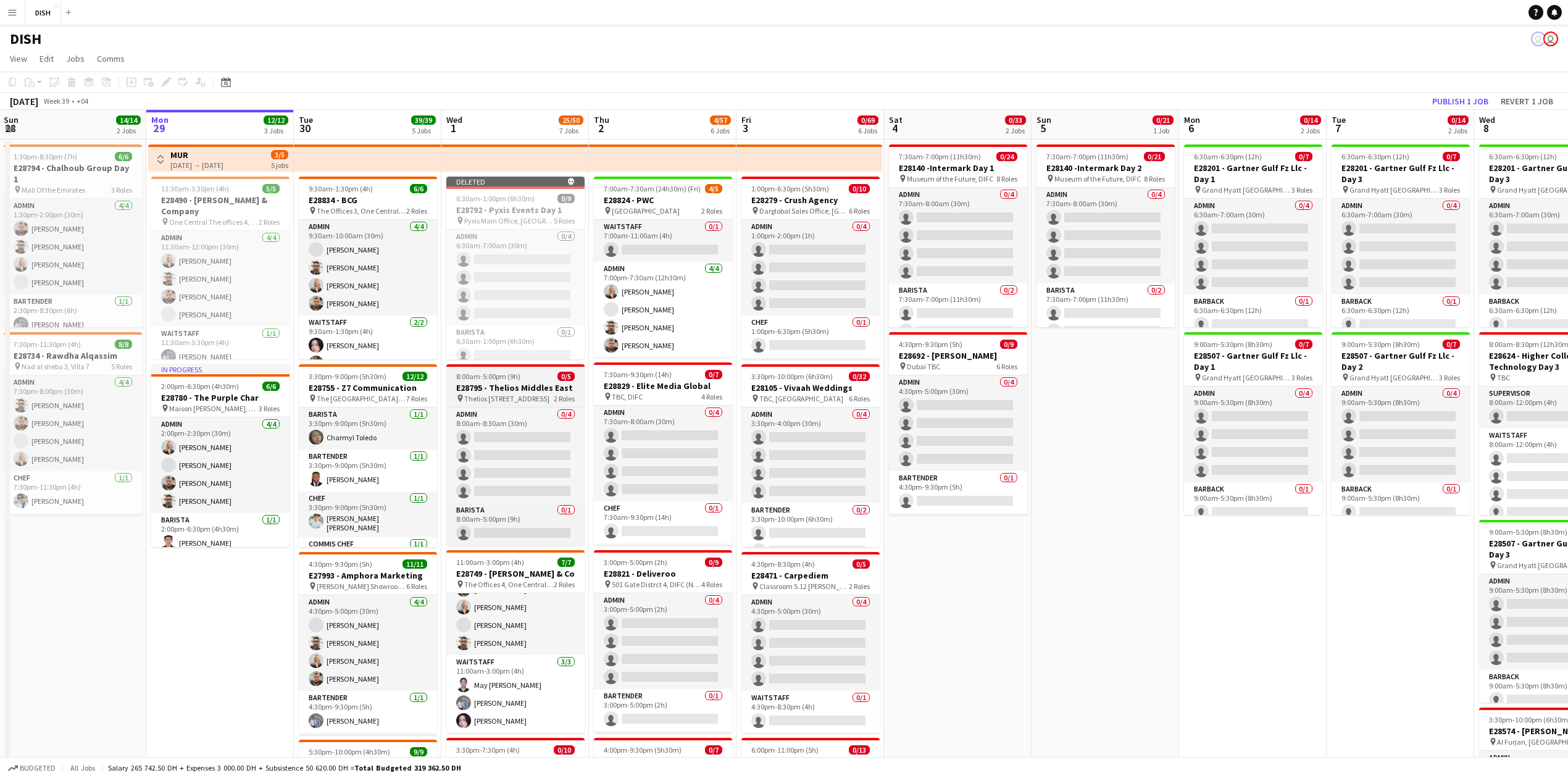
click at [534, 376] on div "8:00am-5:00pm (9h) 0/5" at bounding box center [515, 377] width 138 height 9
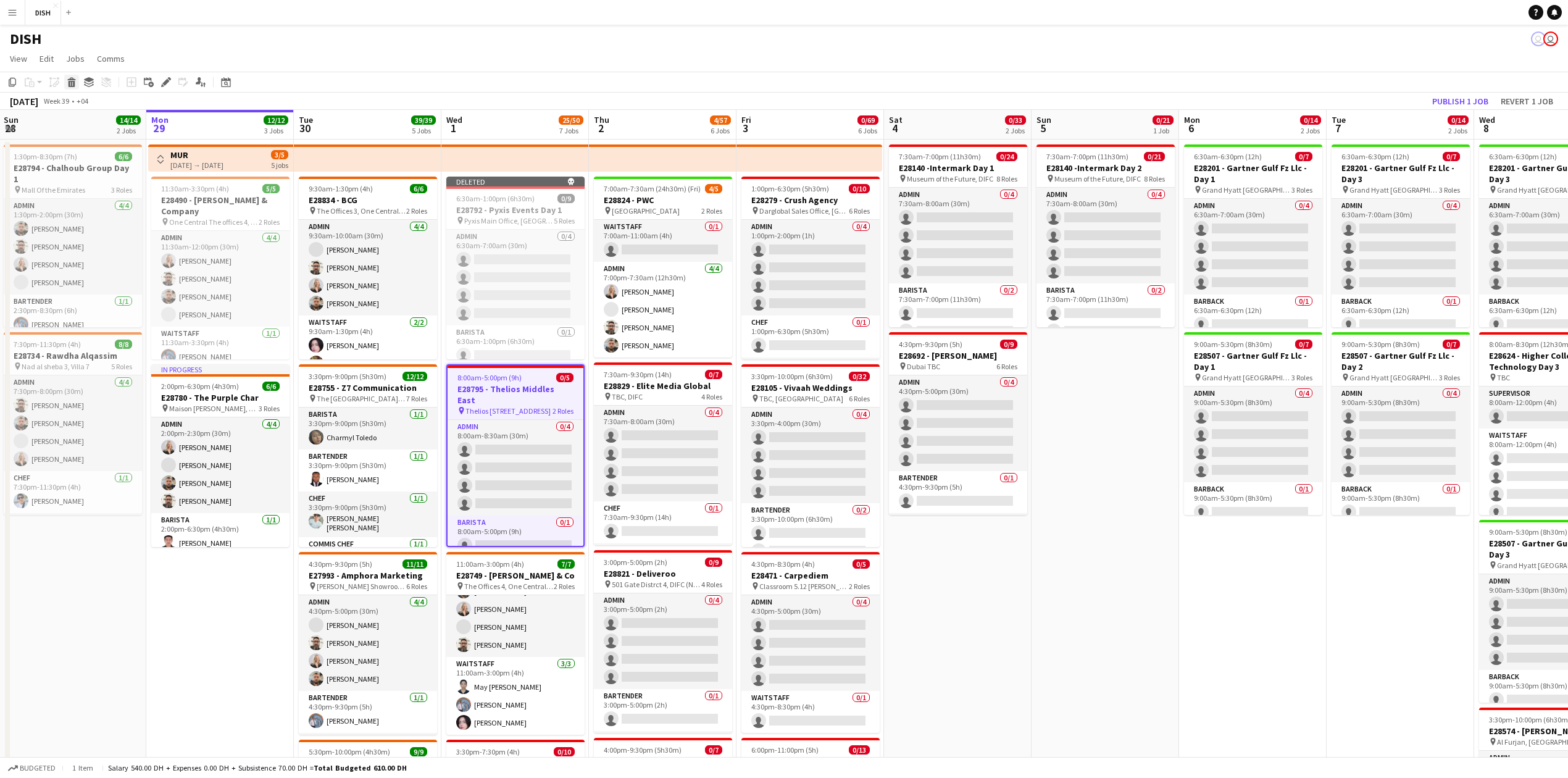
click at [74, 86] on icon at bounding box center [72, 84] width 7 height 6
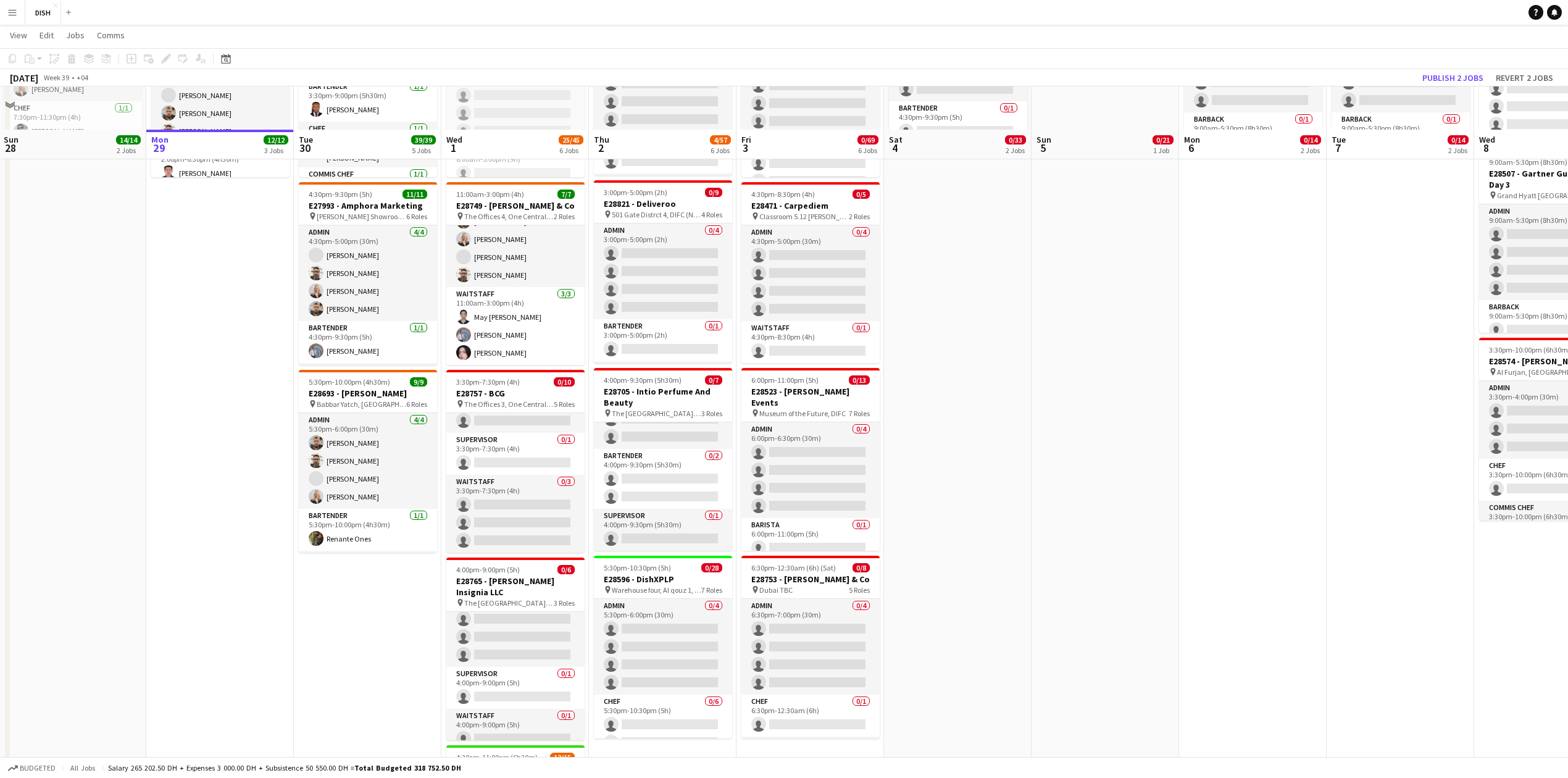
scroll to position [411, 0]
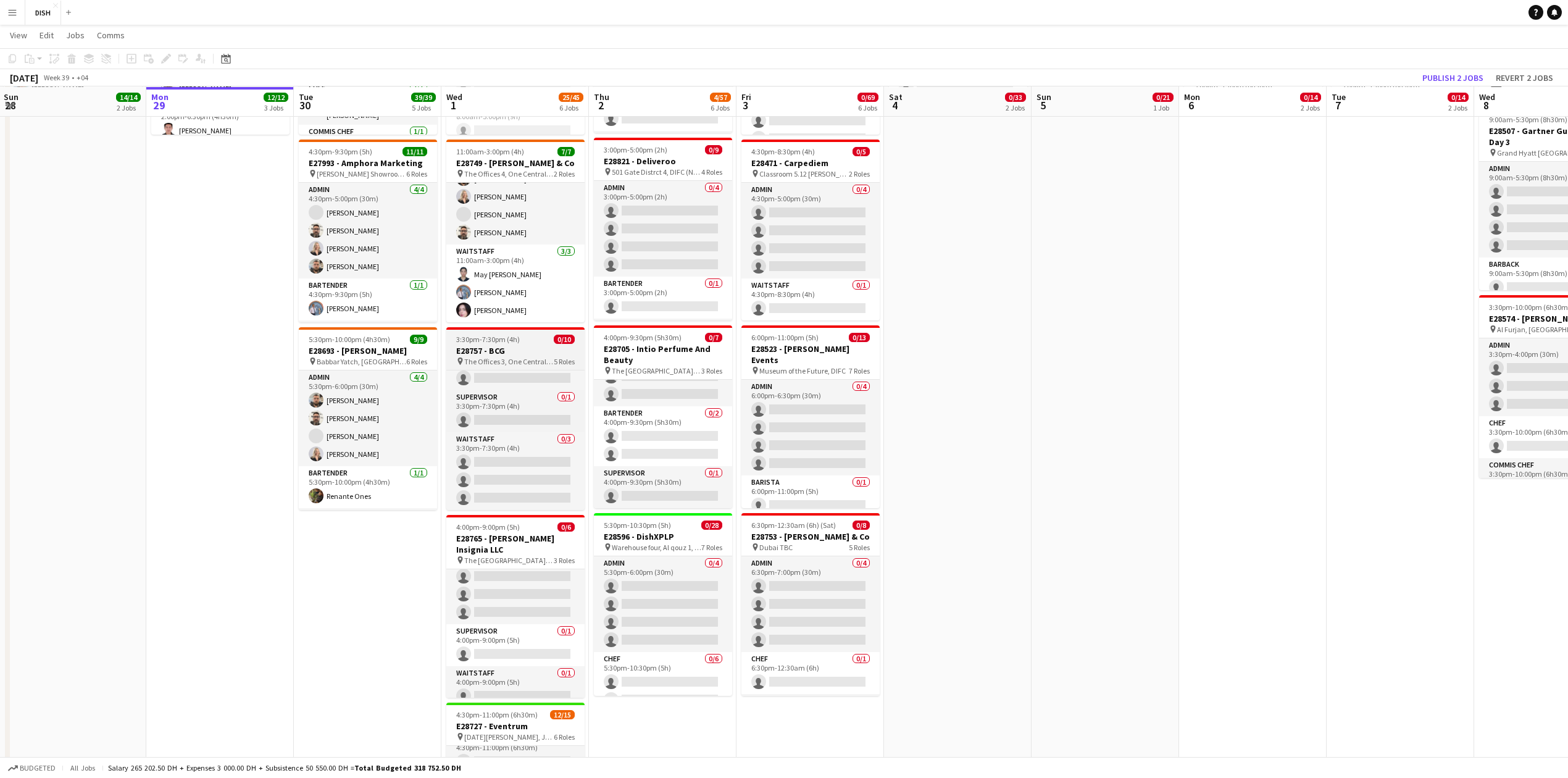
click at [524, 349] on h3 "E28757 - BCG" at bounding box center [515, 351] width 138 height 11
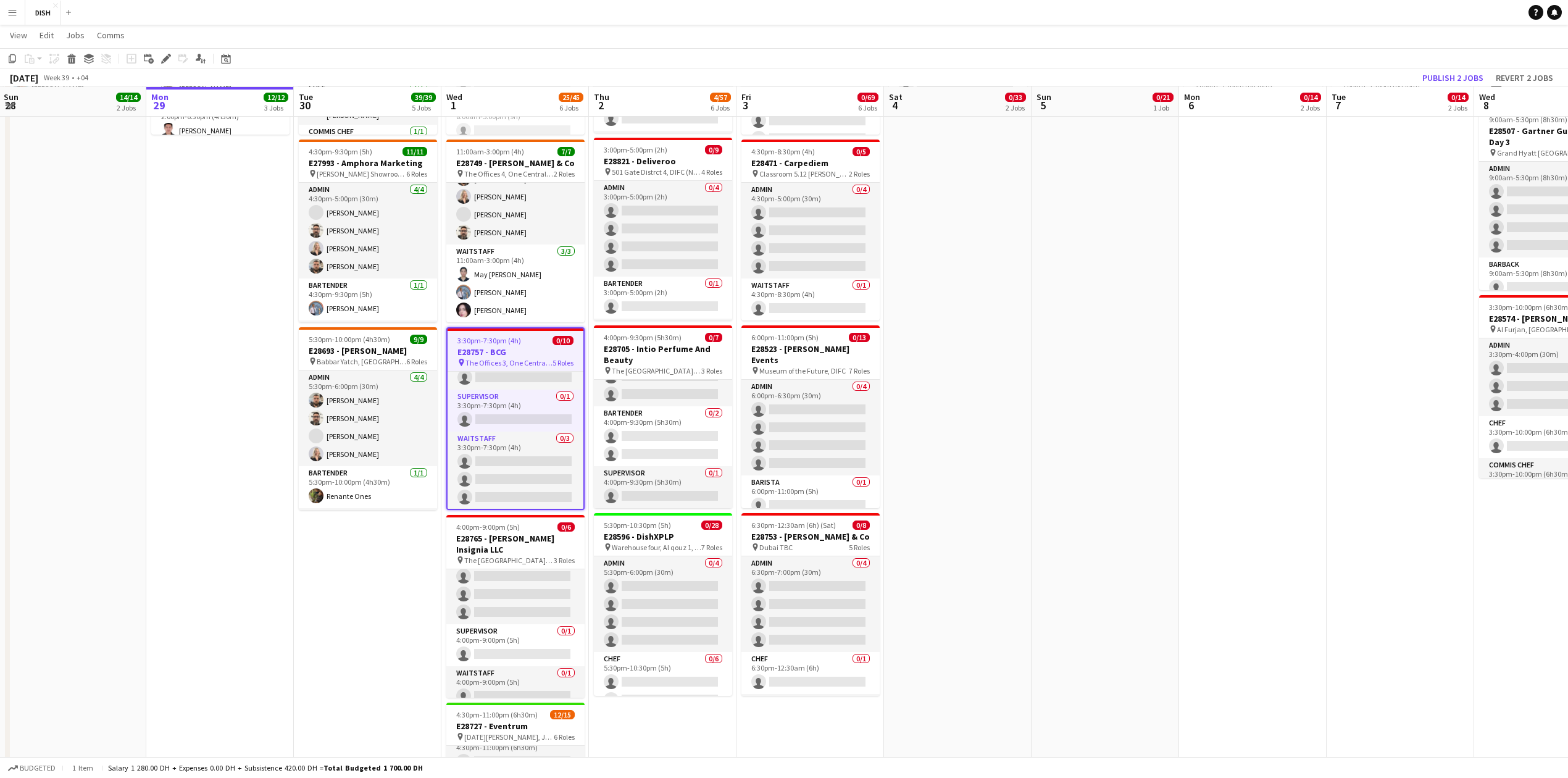
click at [68, 69] on div "[DATE] Week 39 • +04" at bounding box center [49, 77] width 98 height 17
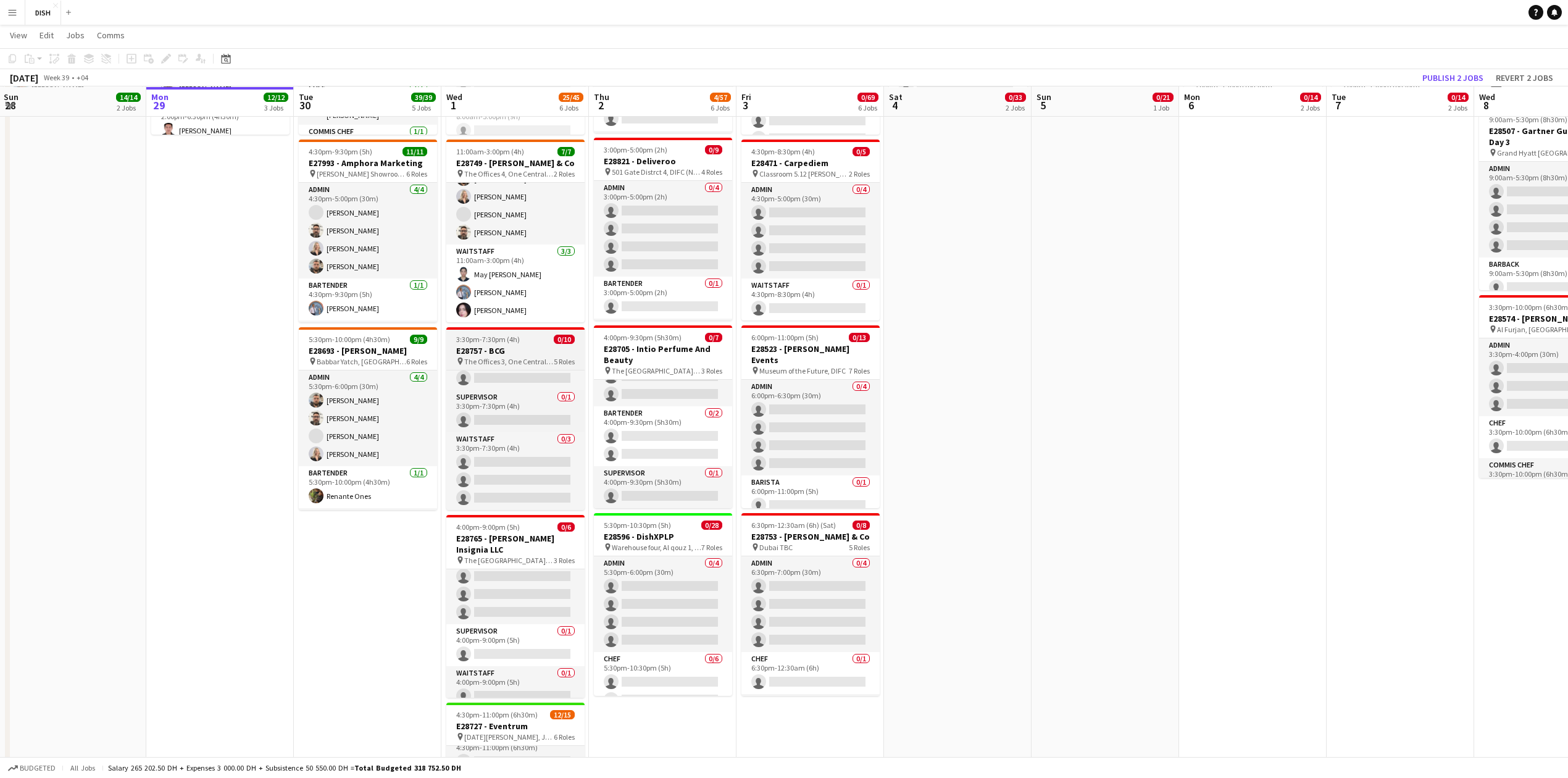
click at [500, 339] on span "3:30pm-7:30pm (4h)" at bounding box center [488, 339] width 64 height 9
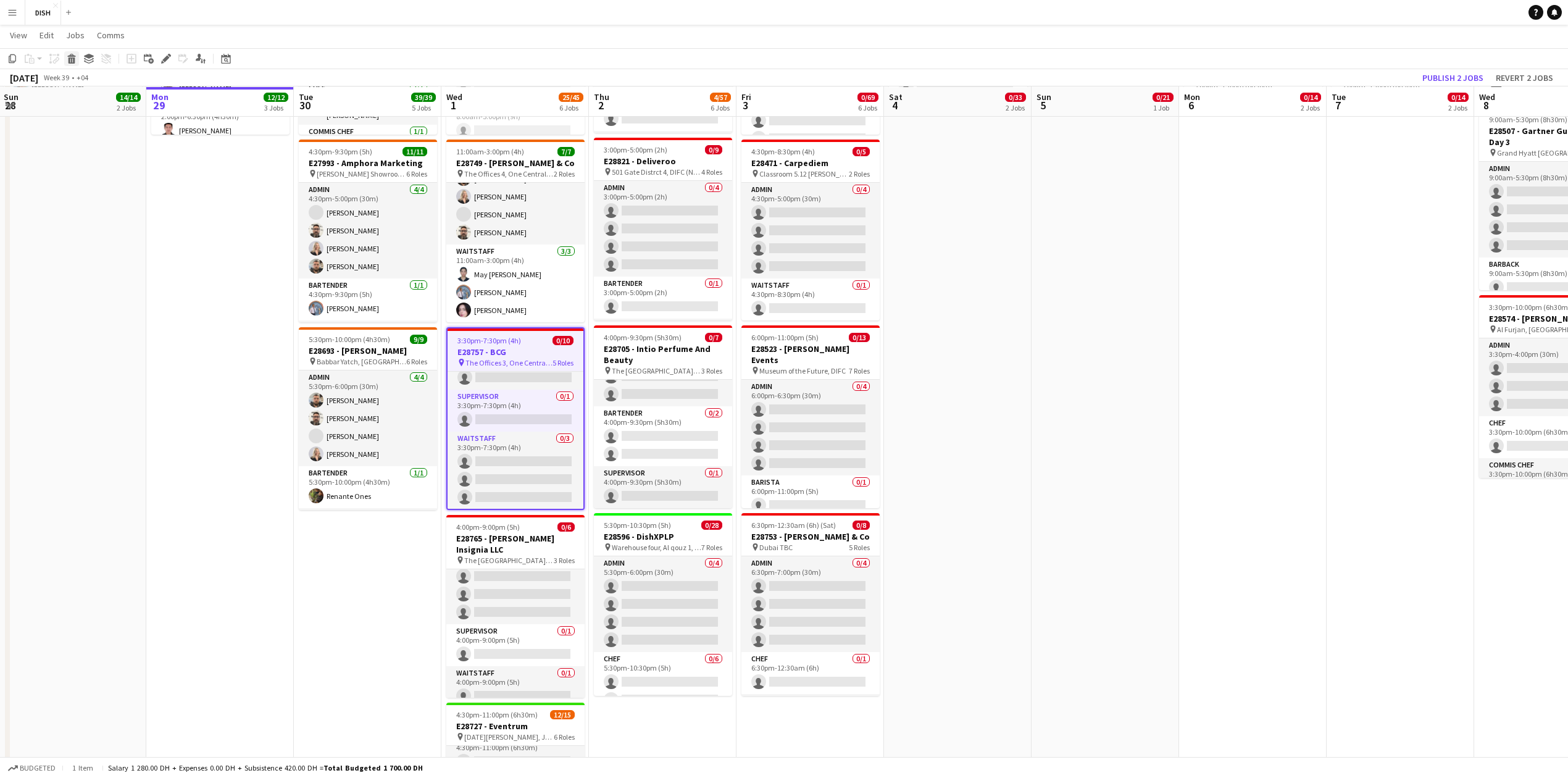
click at [70, 66] on div "Delete" at bounding box center [72, 59] width 15 height 15
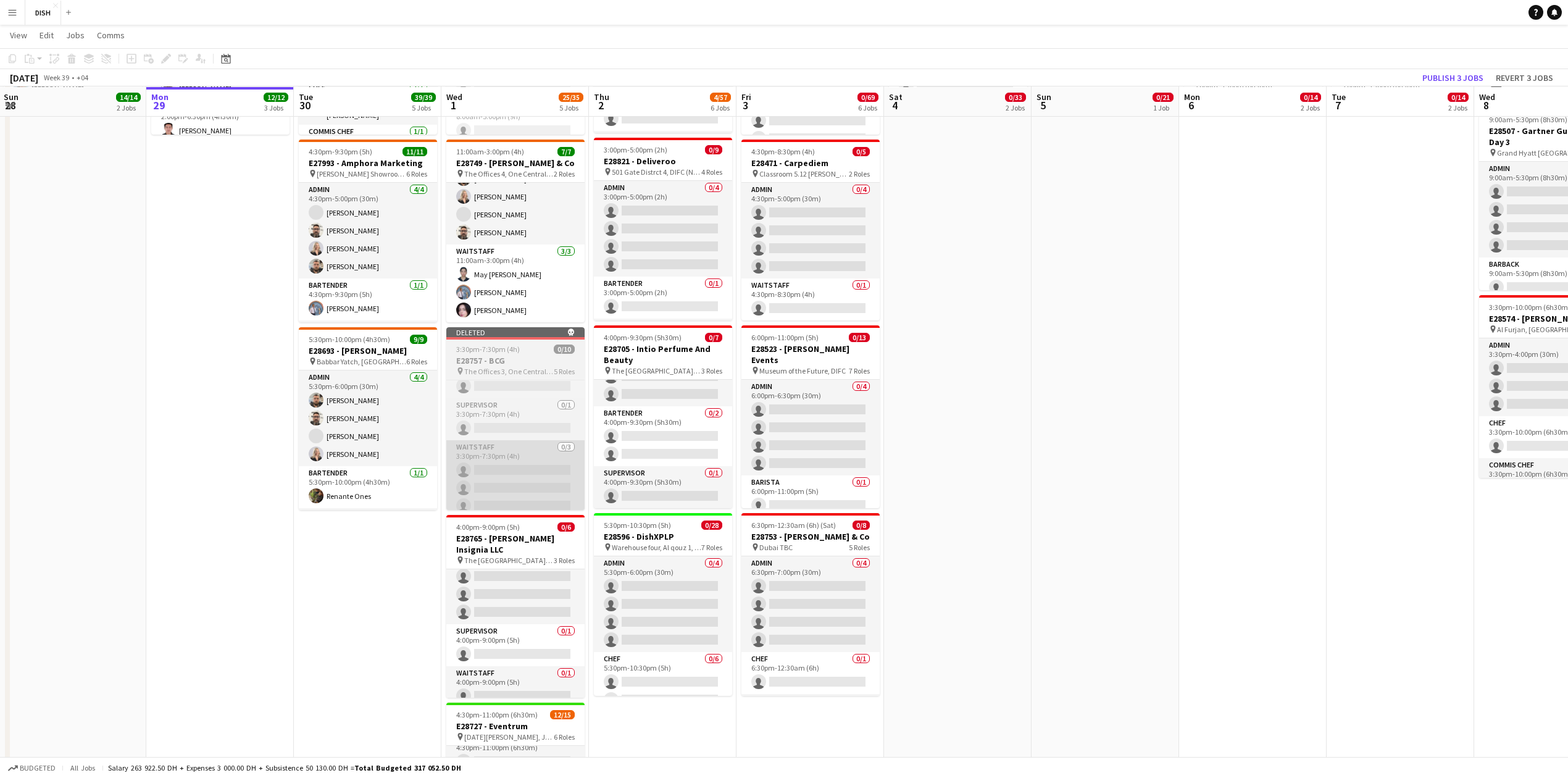
drag, startPoint x: 465, startPoint y: 527, endPoint x: 457, endPoint y: 505, distance: 23.4
click at [466, 526] on span "4:00pm-9:00pm (5h)" at bounding box center [488, 527] width 64 height 9
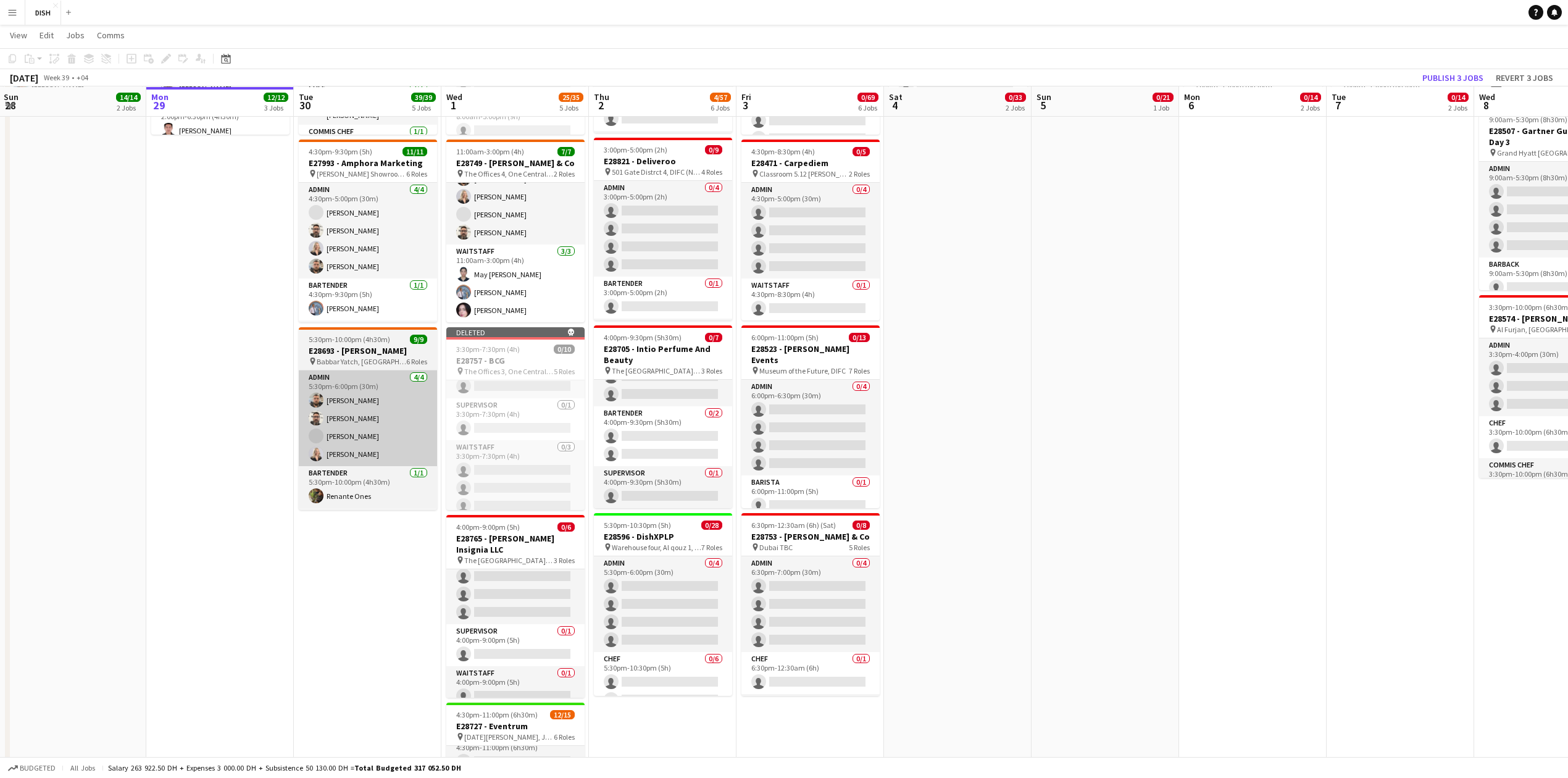
scroll to position [0, 295]
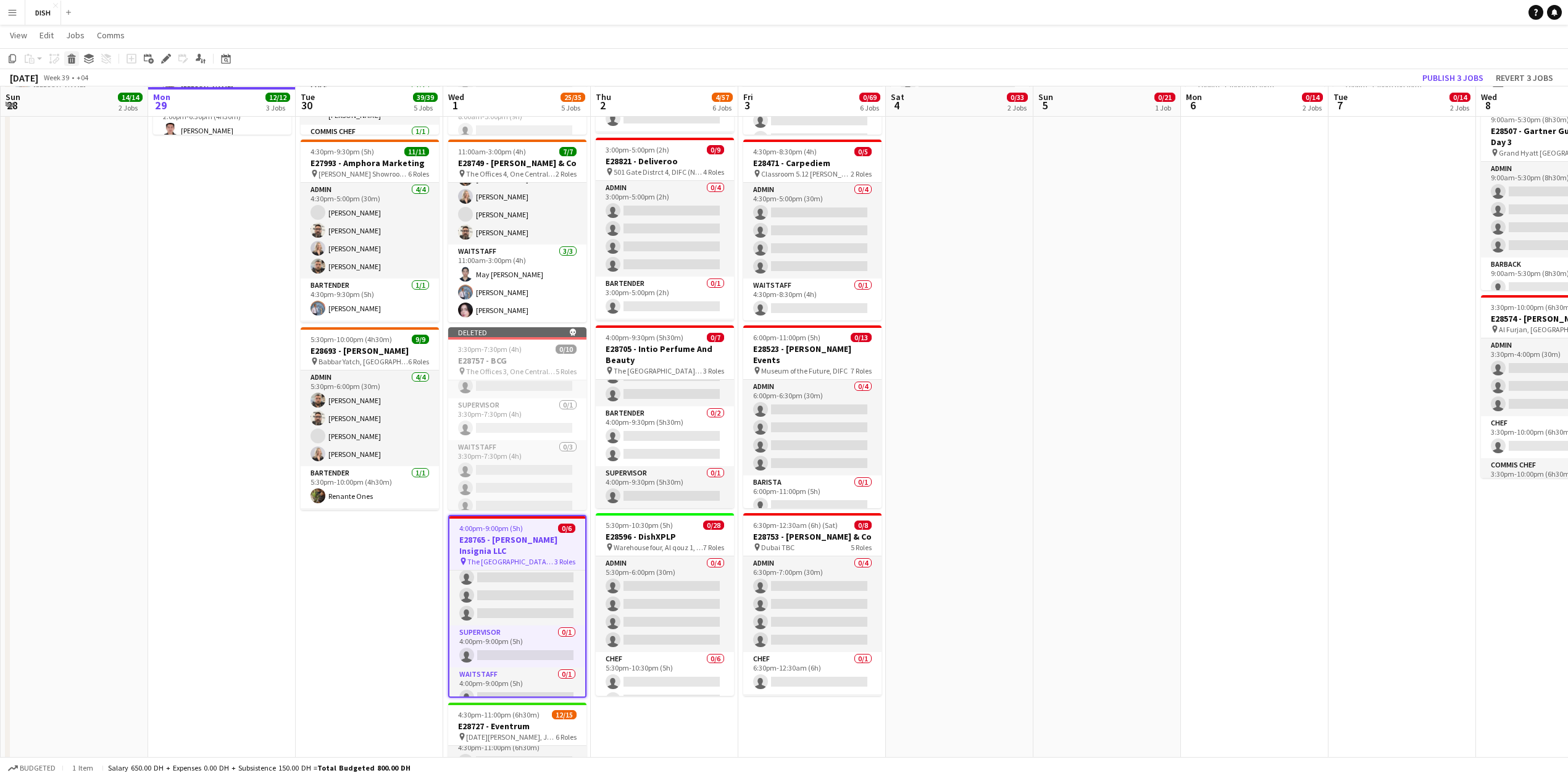
click at [69, 60] on icon at bounding box center [72, 60] width 7 height 6
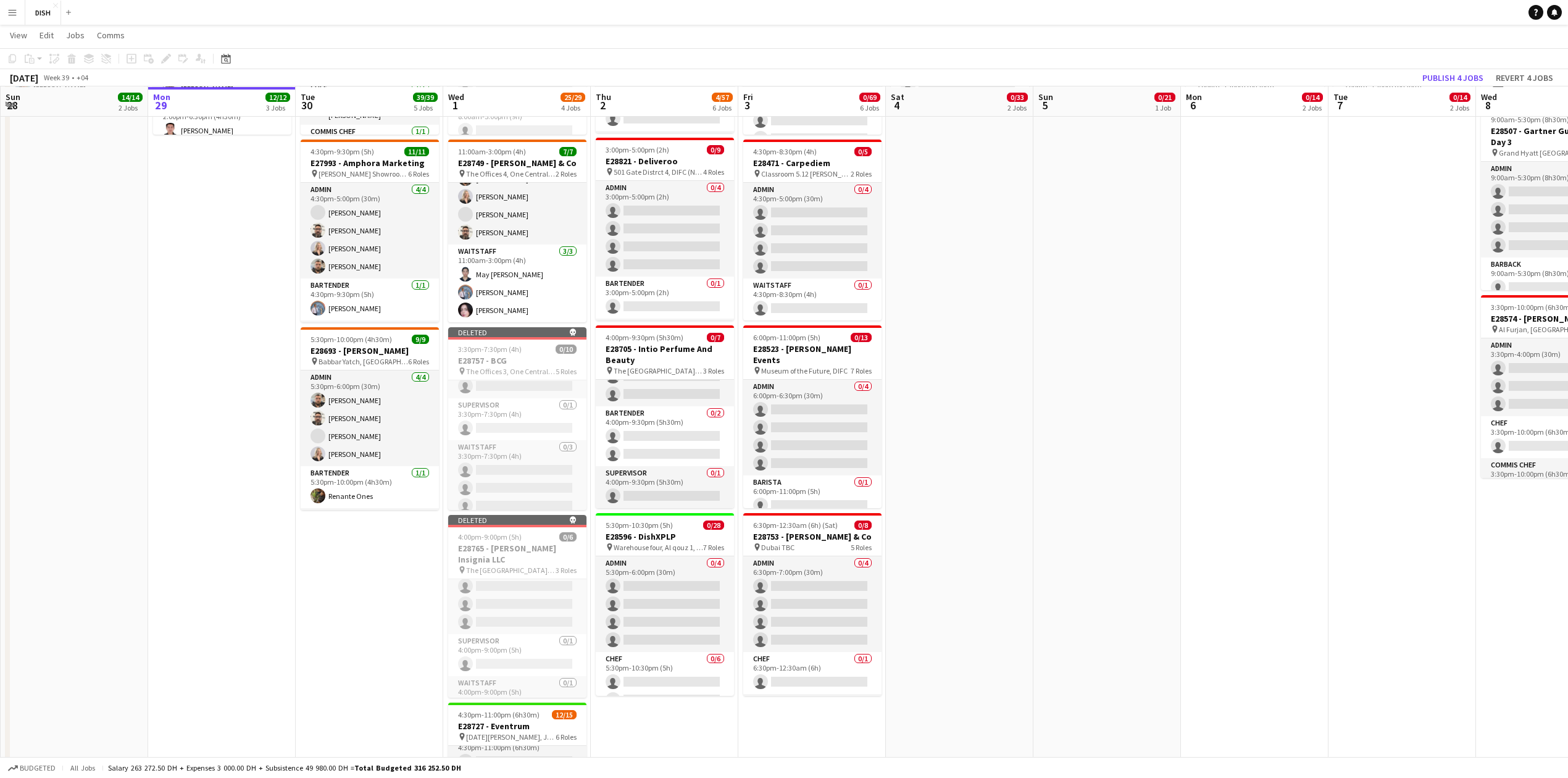
click at [1142, 369] on app-date-cell "7:30am-7:00pm (11h30m) 0/21 E28140 -Intermark Day 2 pin Museum of the Future, D…" at bounding box center [1107, 616] width 147 height 1778
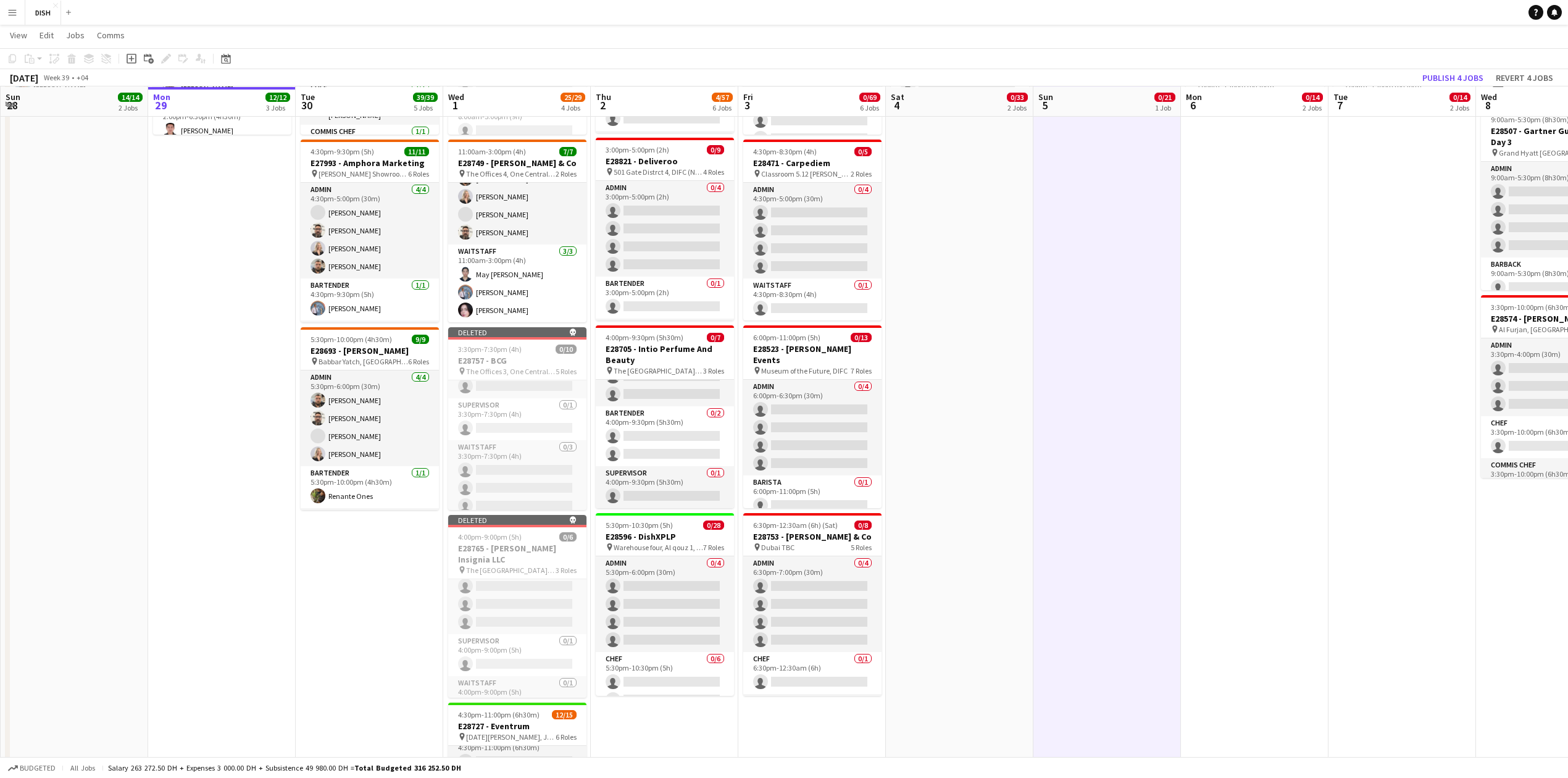
scroll to position [0, 291]
click at [1460, 80] on button "Publish 4 jobs" at bounding box center [1453, 77] width 71 height 16
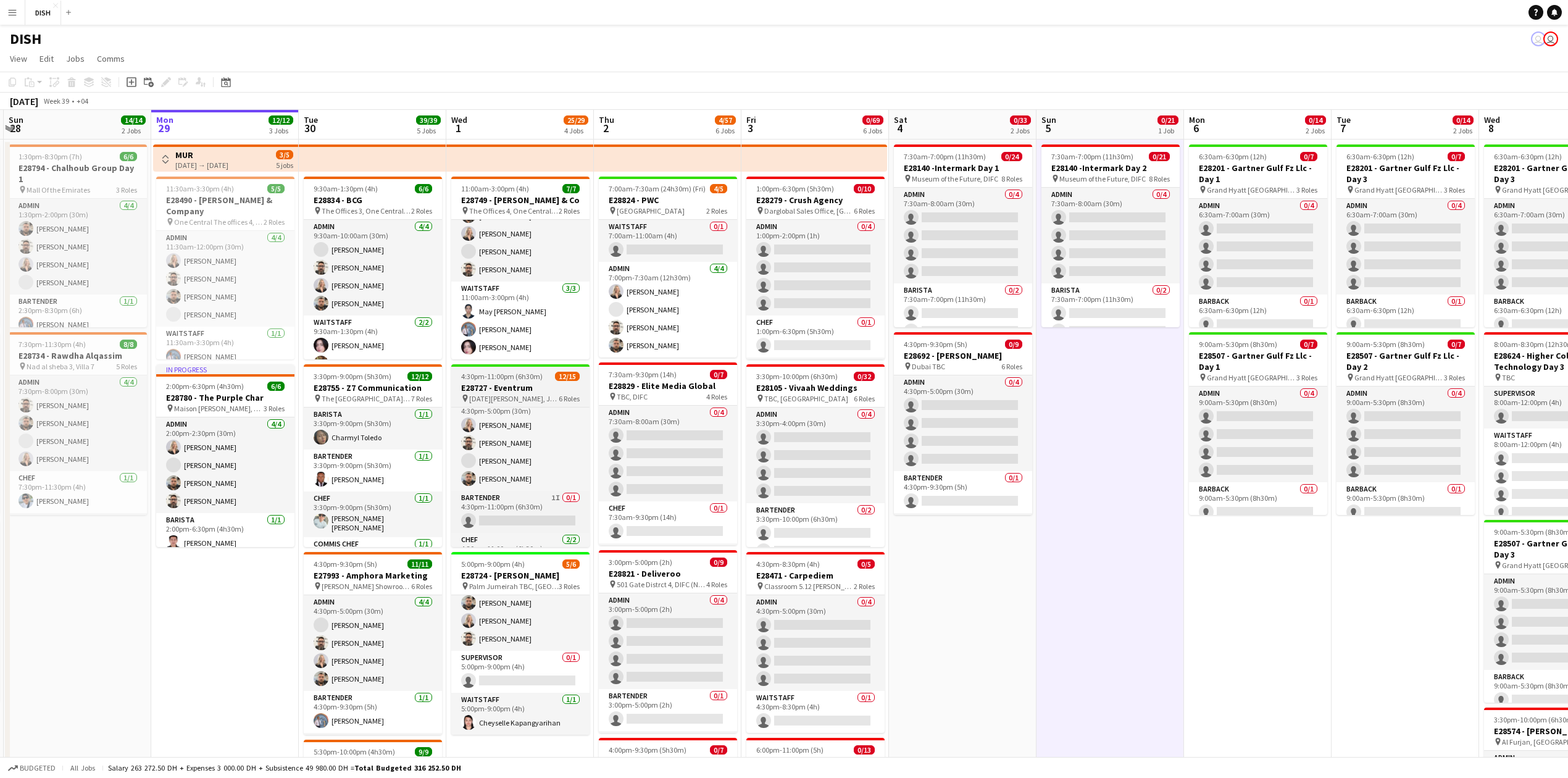
scroll to position [41, 0]
click at [531, 502] on app-card-role "Bartender 1I 0/1 4:30pm-11:00pm (6h30m) single-neutral-actions" at bounding box center [520, 484] width 138 height 42
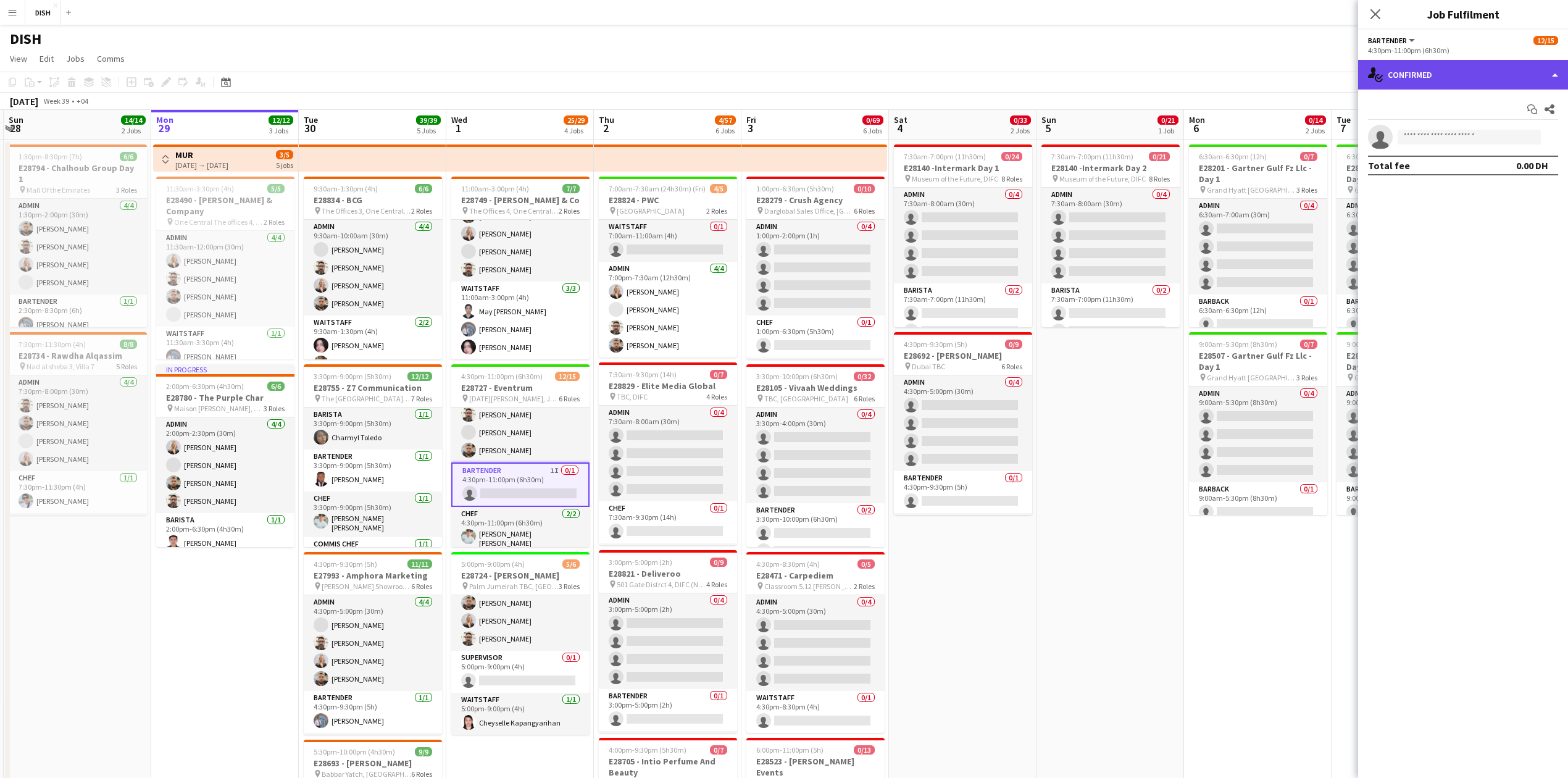
click at [1473, 84] on div "single-neutral-actions-check-2 Confirmed" at bounding box center [1464, 74] width 210 height 29
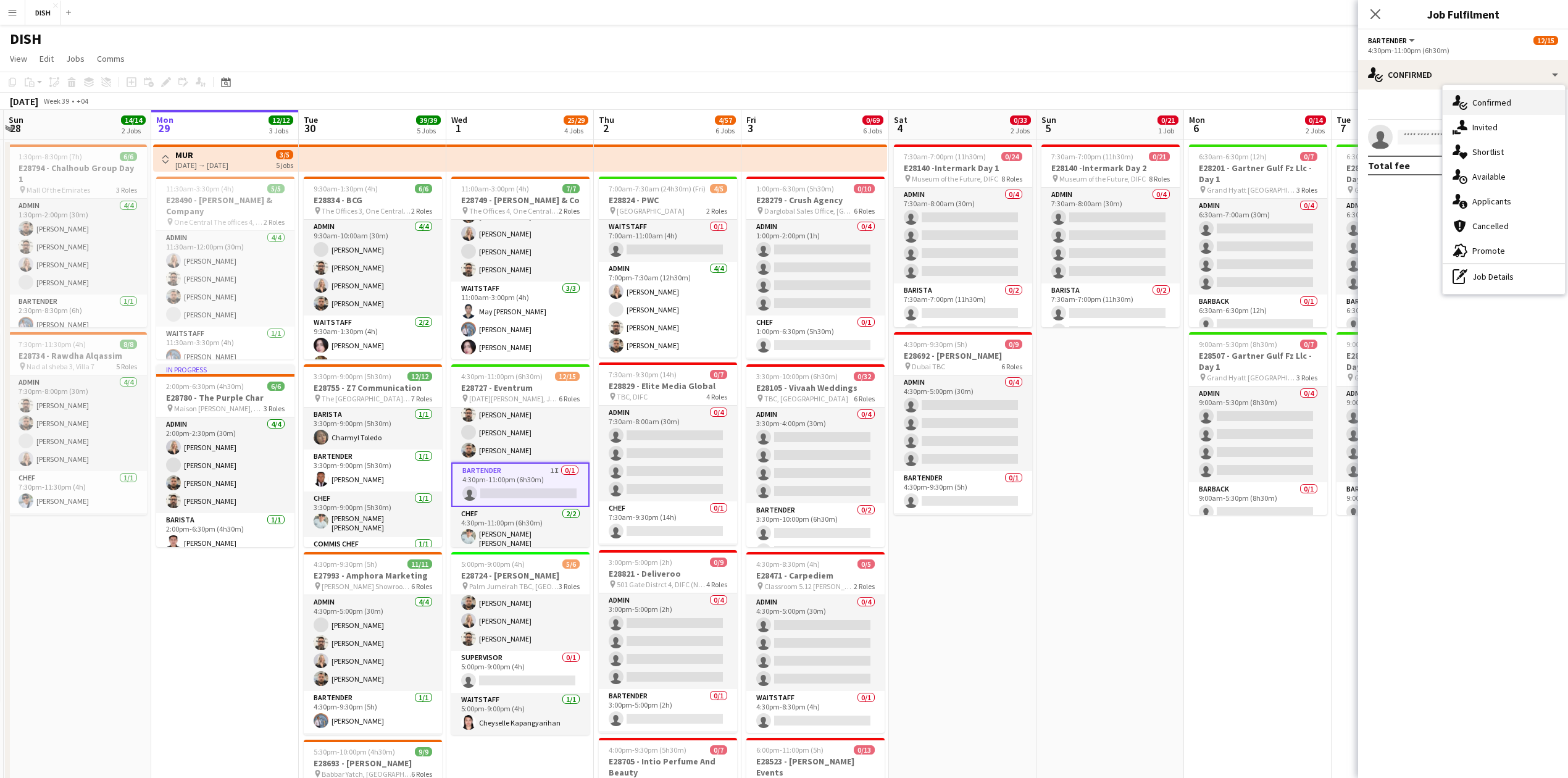
click at [1477, 107] on span "Confirmed" at bounding box center [1492, 102] width 39 height 11
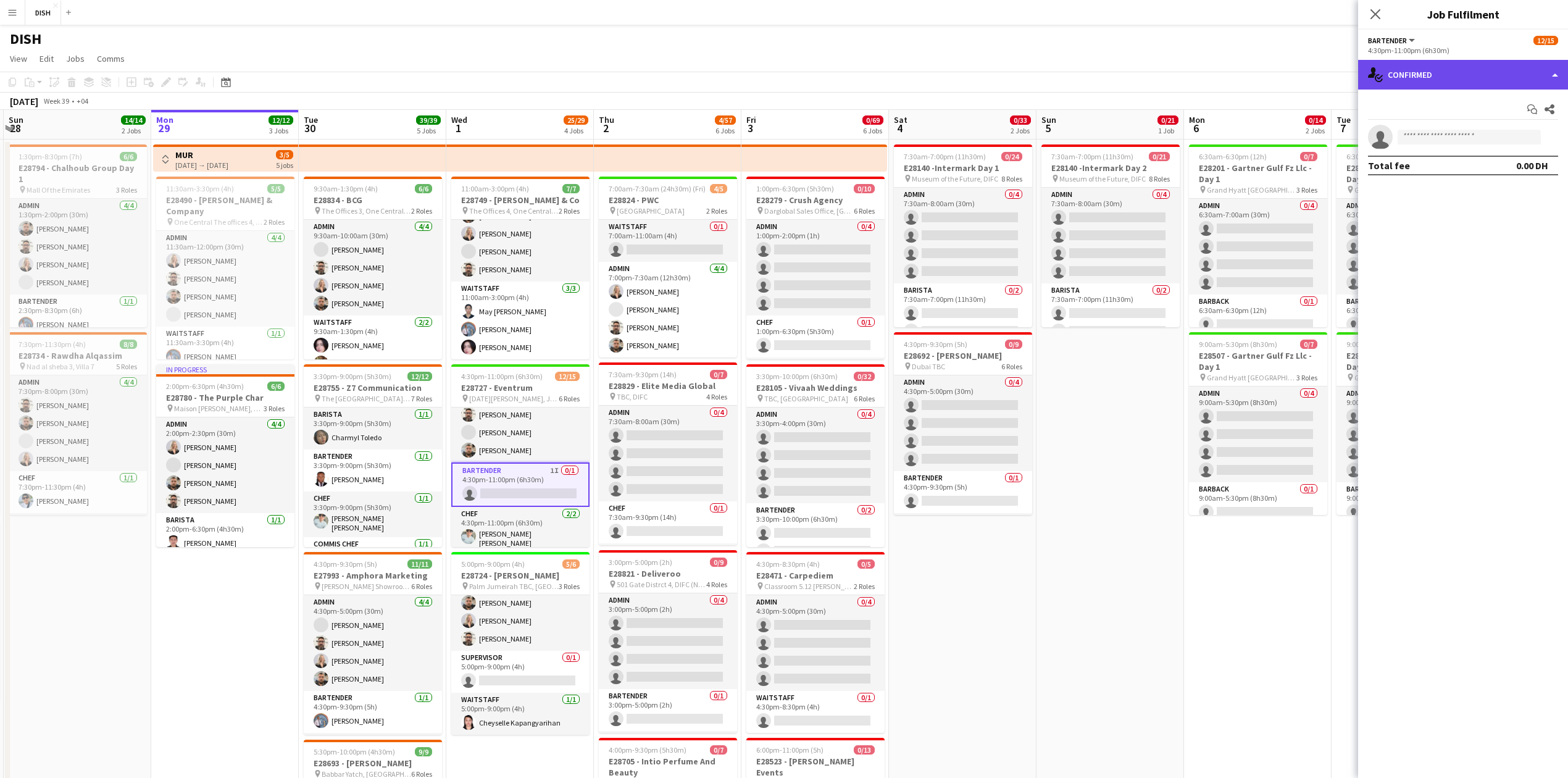
click at [1460, 80] on div "single-neutral-actions-check-2 Confirmed" at bounding box center [1464, 74] width 210 height 29
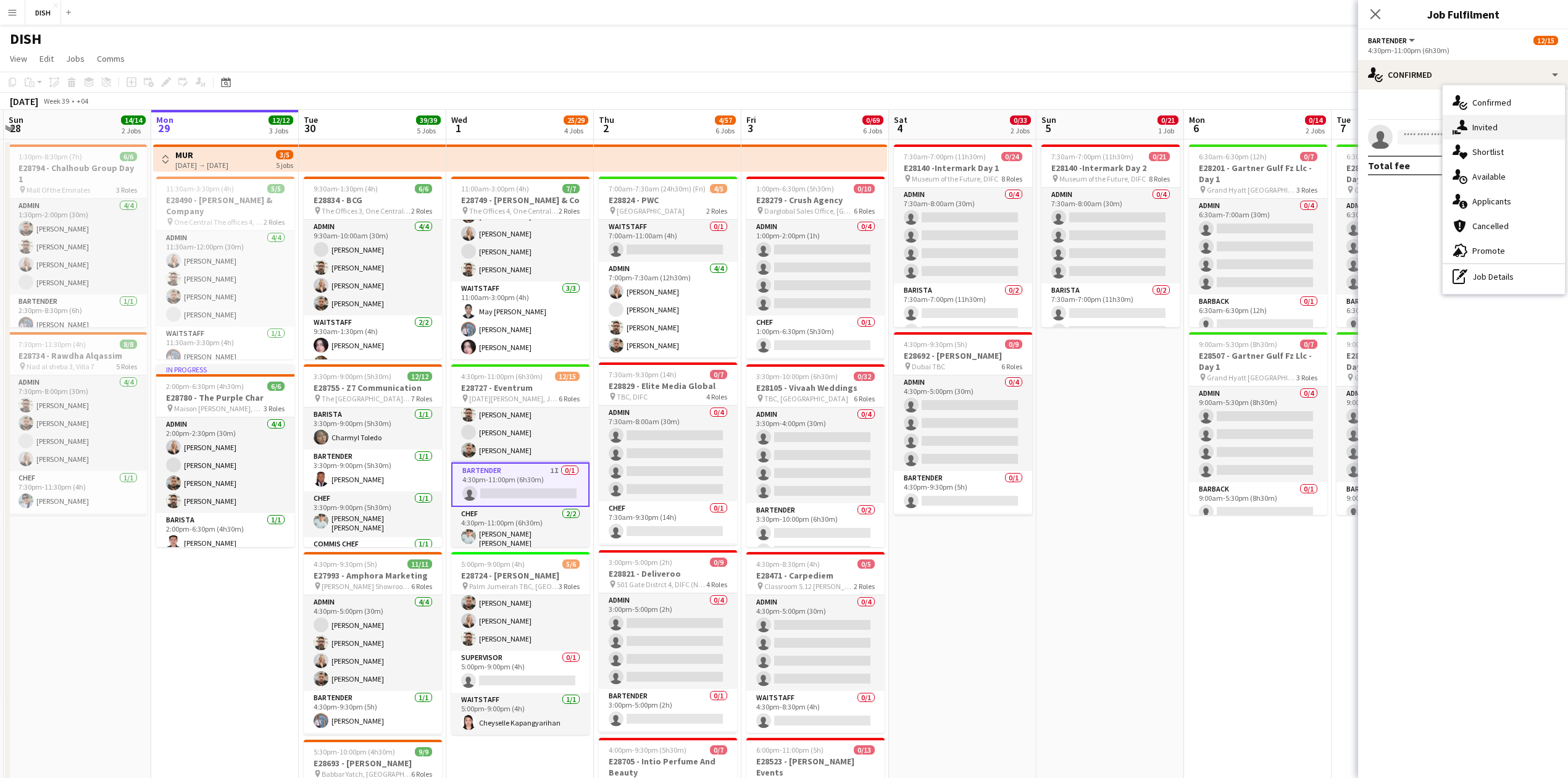
click at [1493, 124] on span "Invited" at bounding box center [1485, 127] width 25 height 11
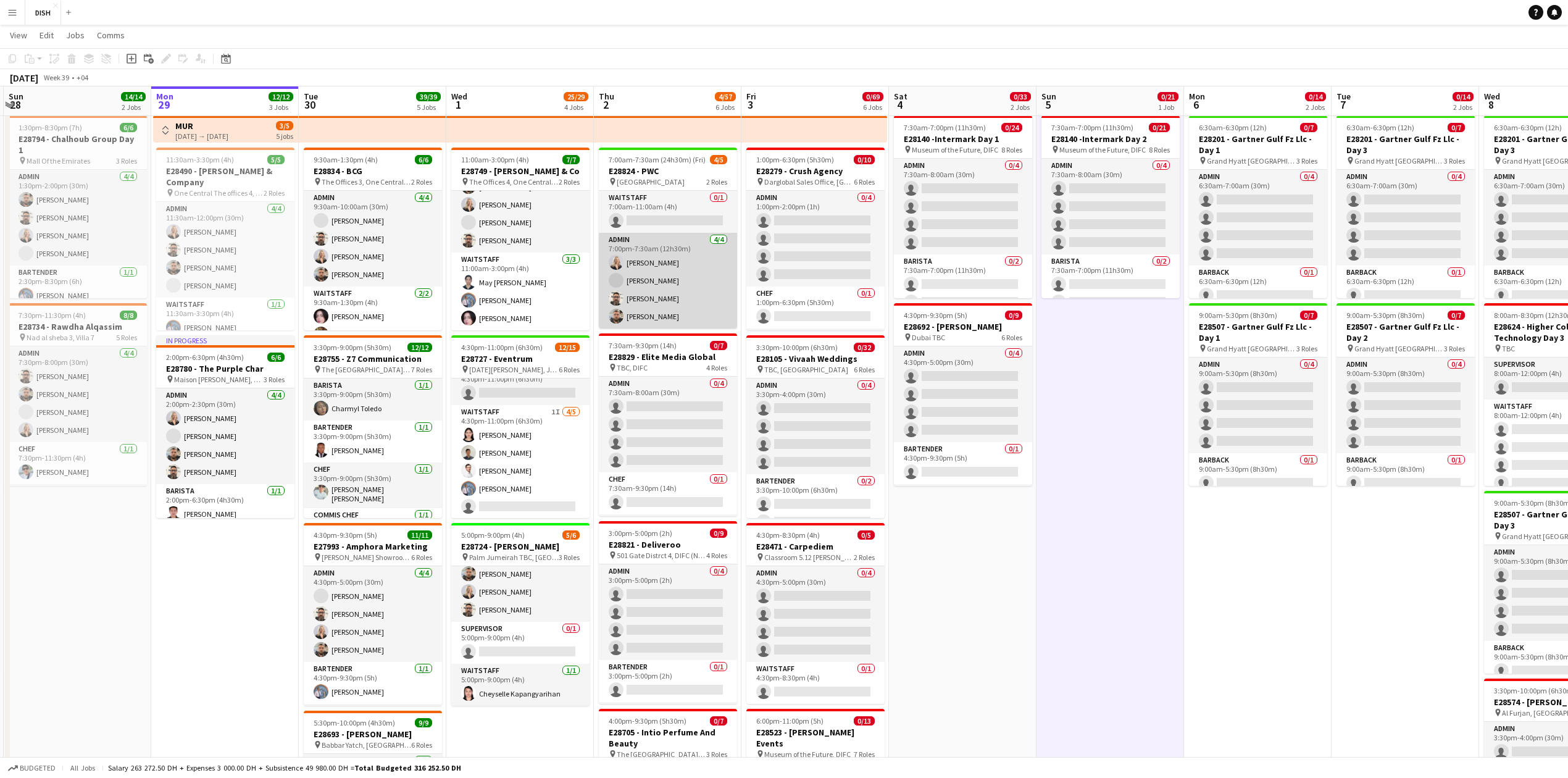
scroll to position [0, 0]
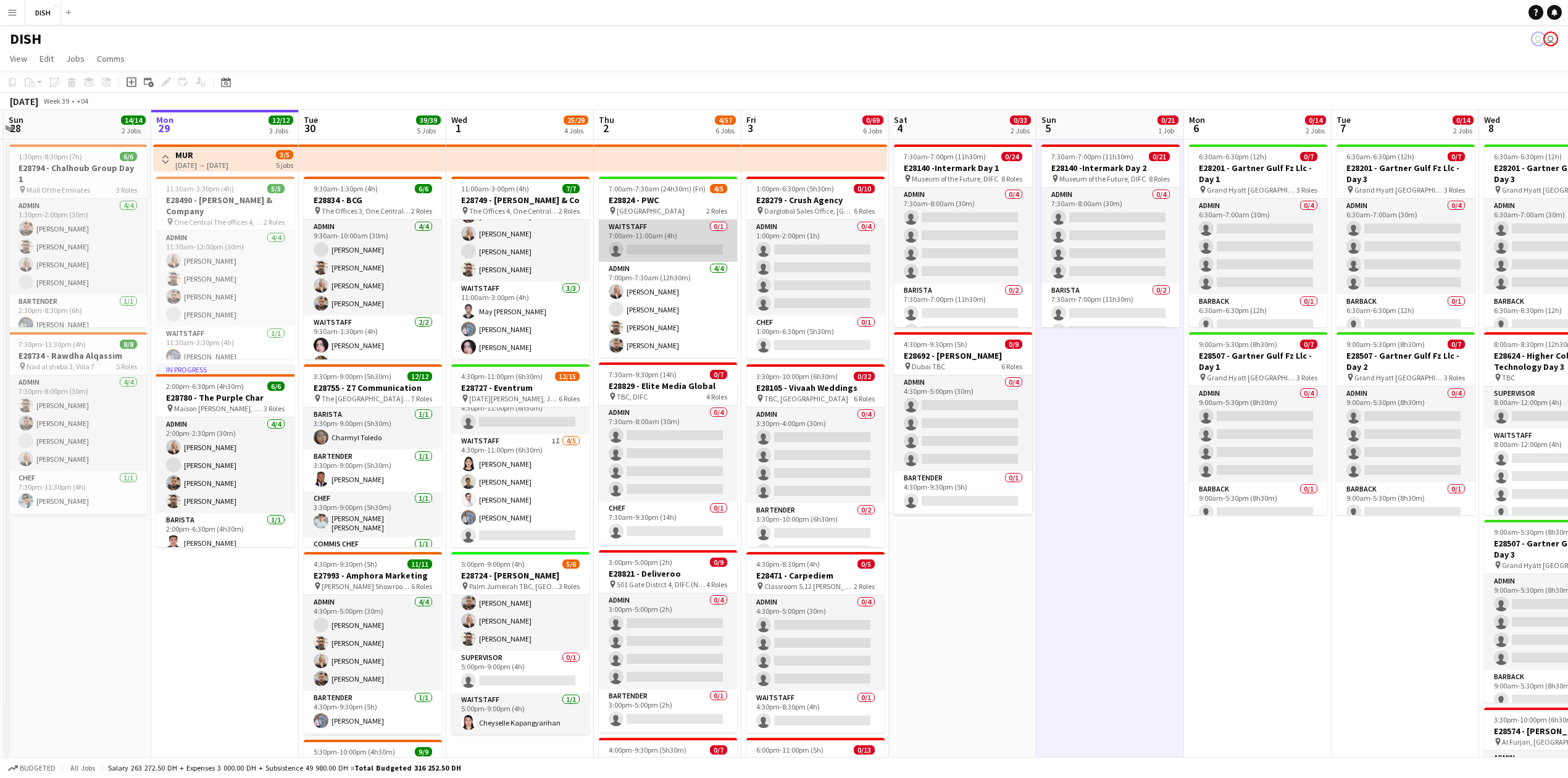
click at [688, 254] on app-card-role "Waitstaff 0/1 7:00am-11:00am (4h) single-neutral-actions" at bounding box center [668, 241] width 138 height 42
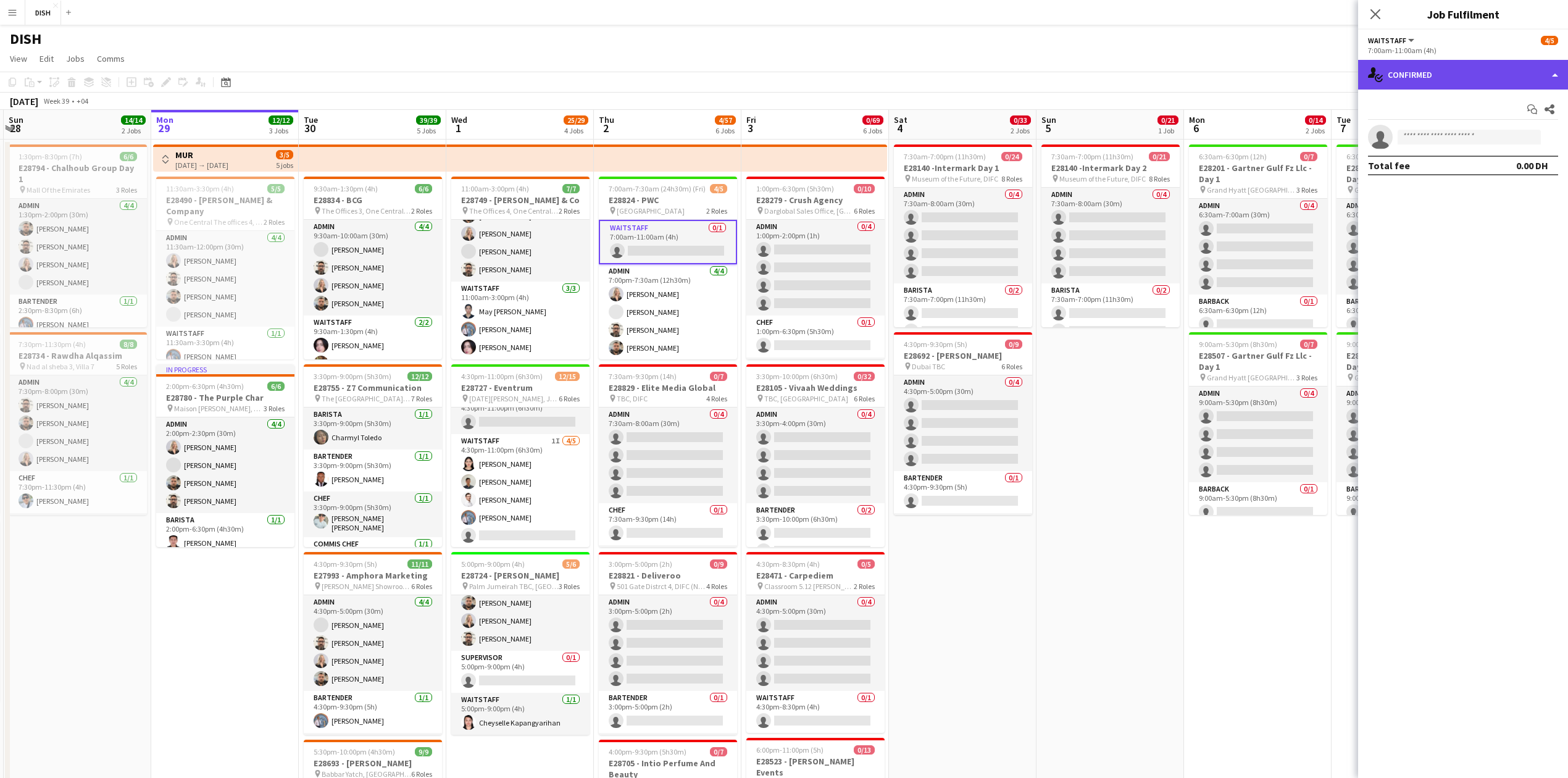
click at [1520, 87] on div "single-neutral-actions-check-2 Confirmed" at bounding box center [1464, 74] width 210 height 29
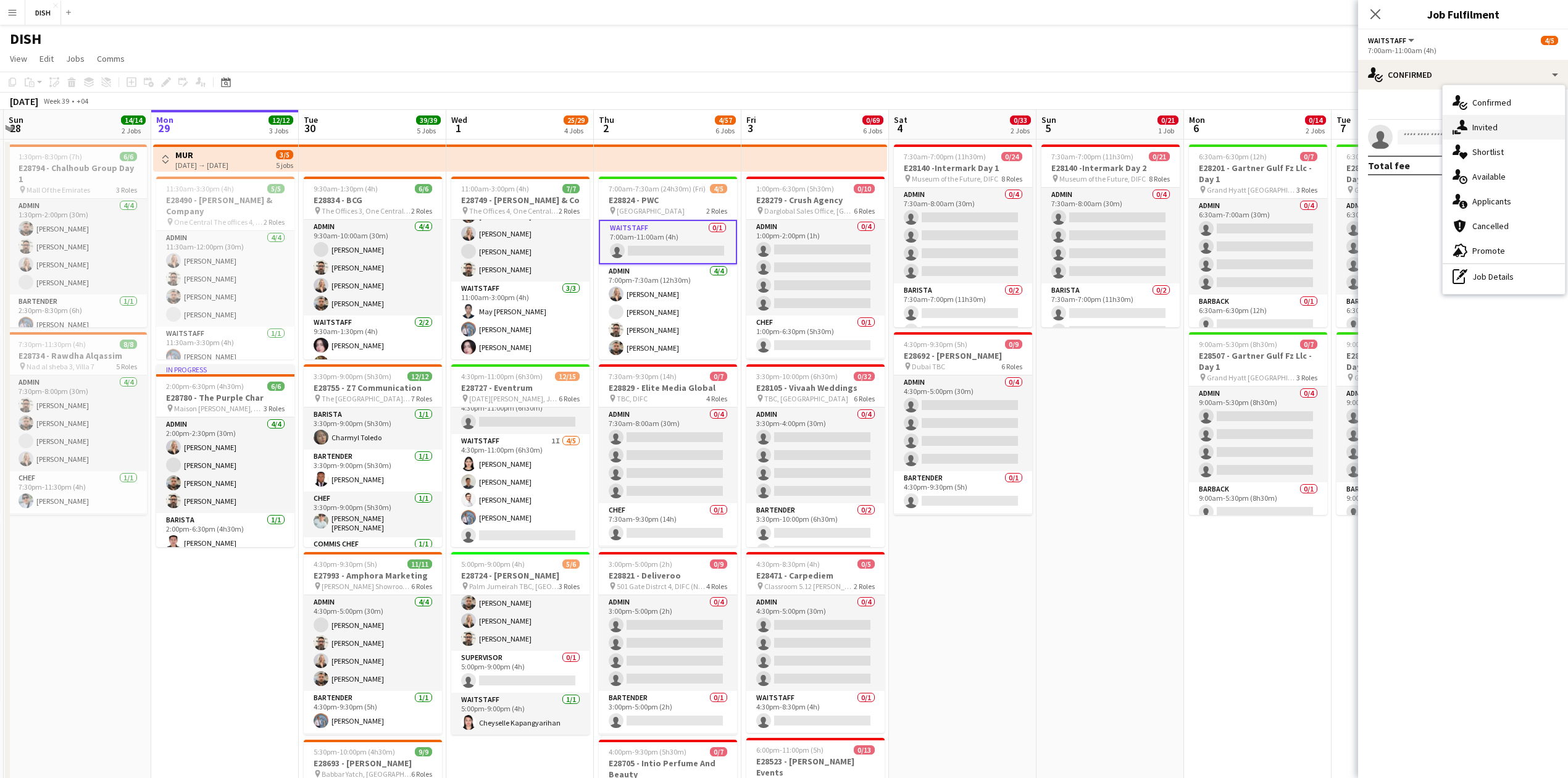
click at [1532, 126] on div "single-neutral-actions-share-1 Invited" at bounding box center [1504, 127] width 122 height 25
click at [1428, 147] on input "text" at bounding box center [1464, 138] width 191 height 31
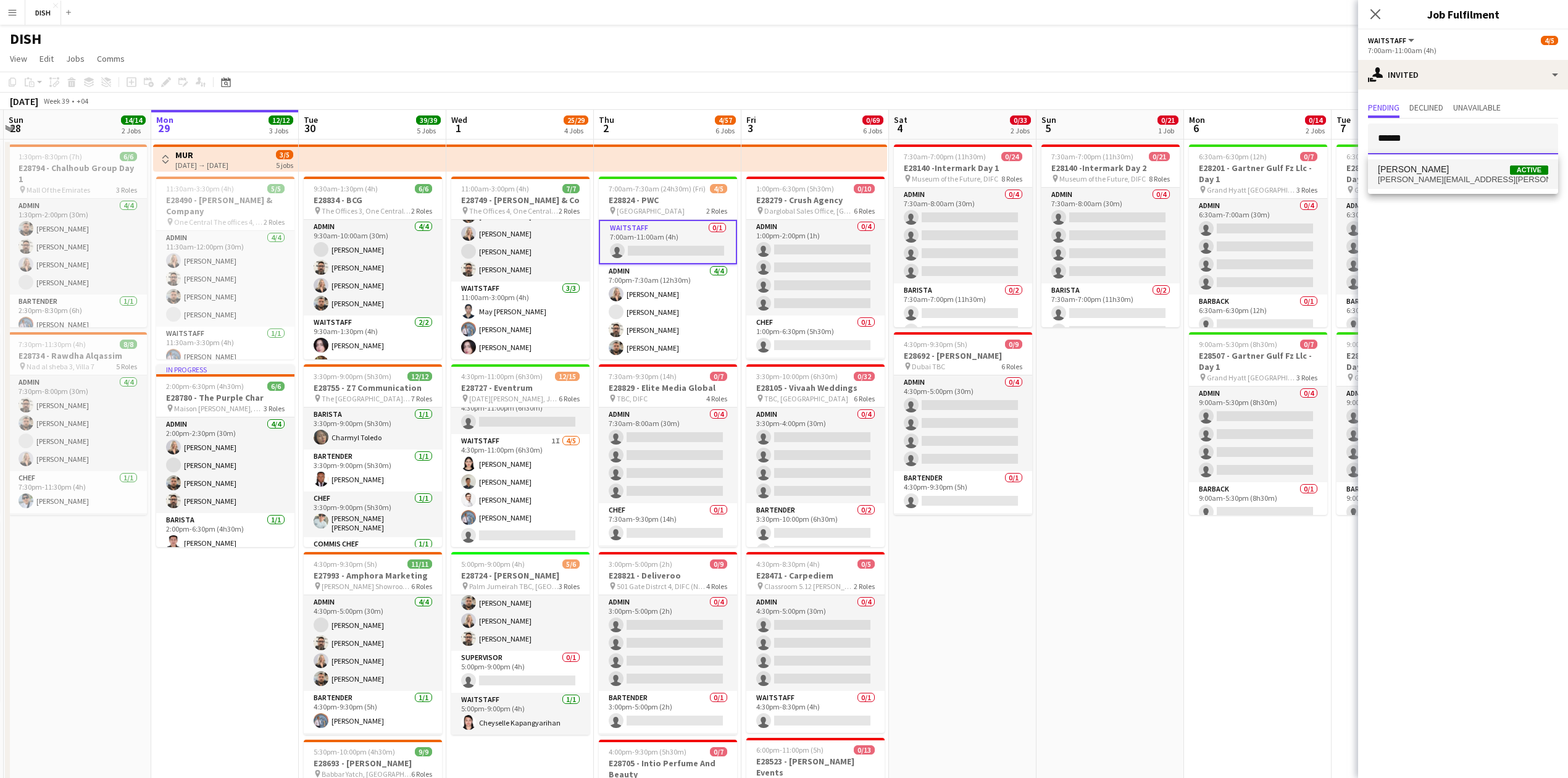
type input "******"
click at [1437, 166] on span "[PERSON_NAME] Active" at bounding box center [1463, 169] width 170 height 11
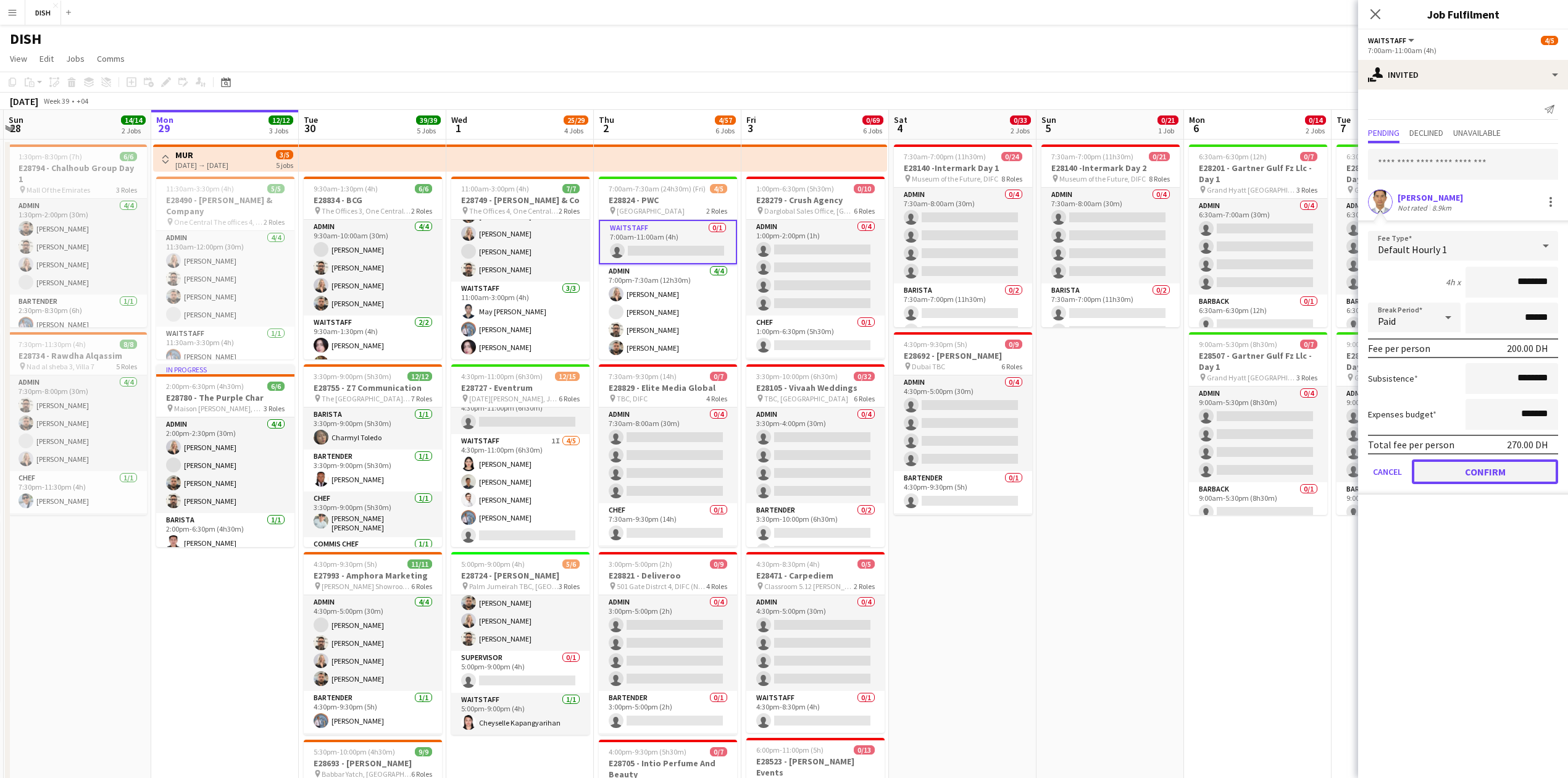
click at [1514, 472] on button "Confirm" at bounding box center [1486, 472] width 147 height 25
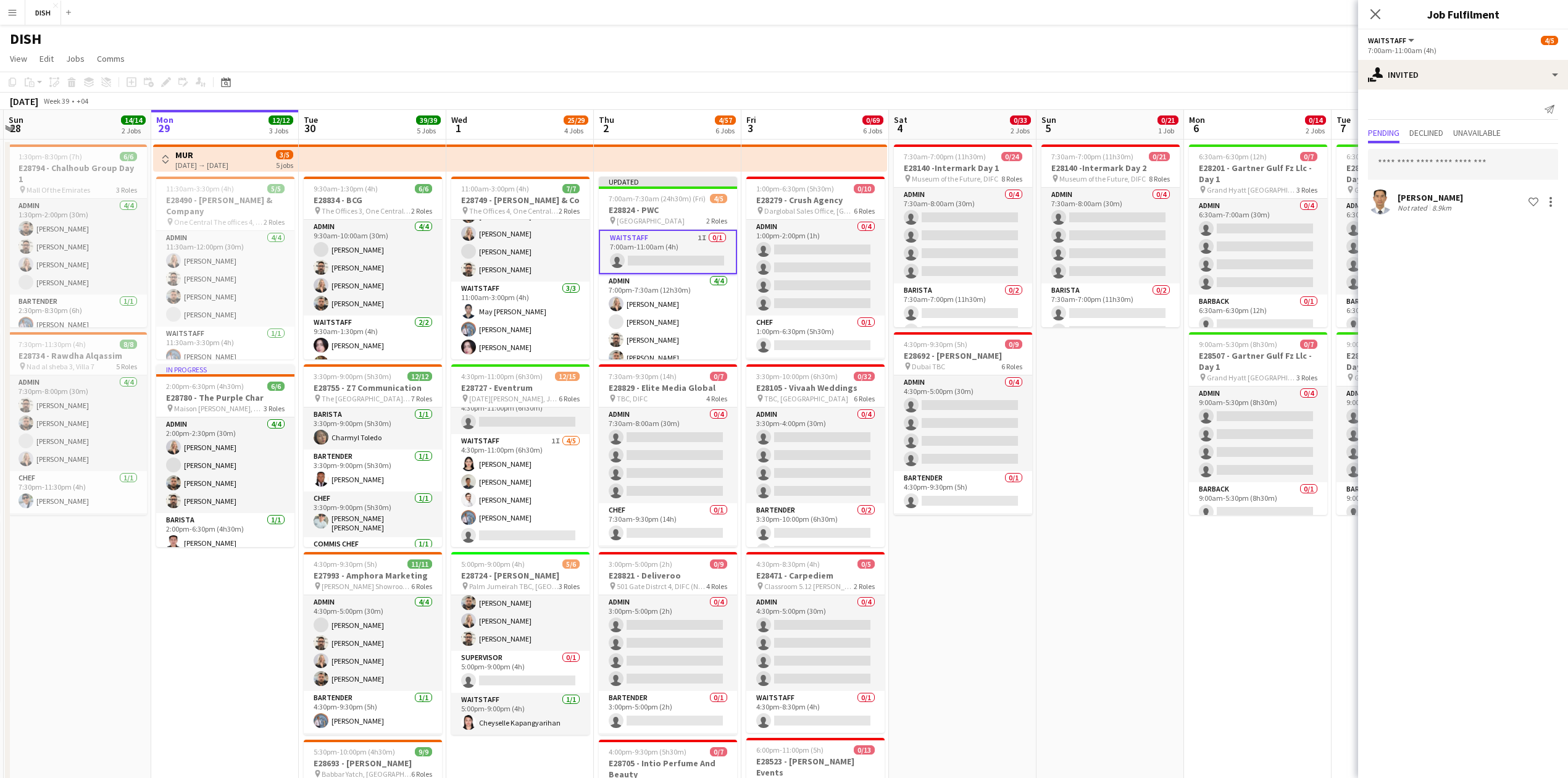
drag, startPoint x: 961, startPoint y: 712, endPoint x: 944, endPoint y: 696, distance: 23.3
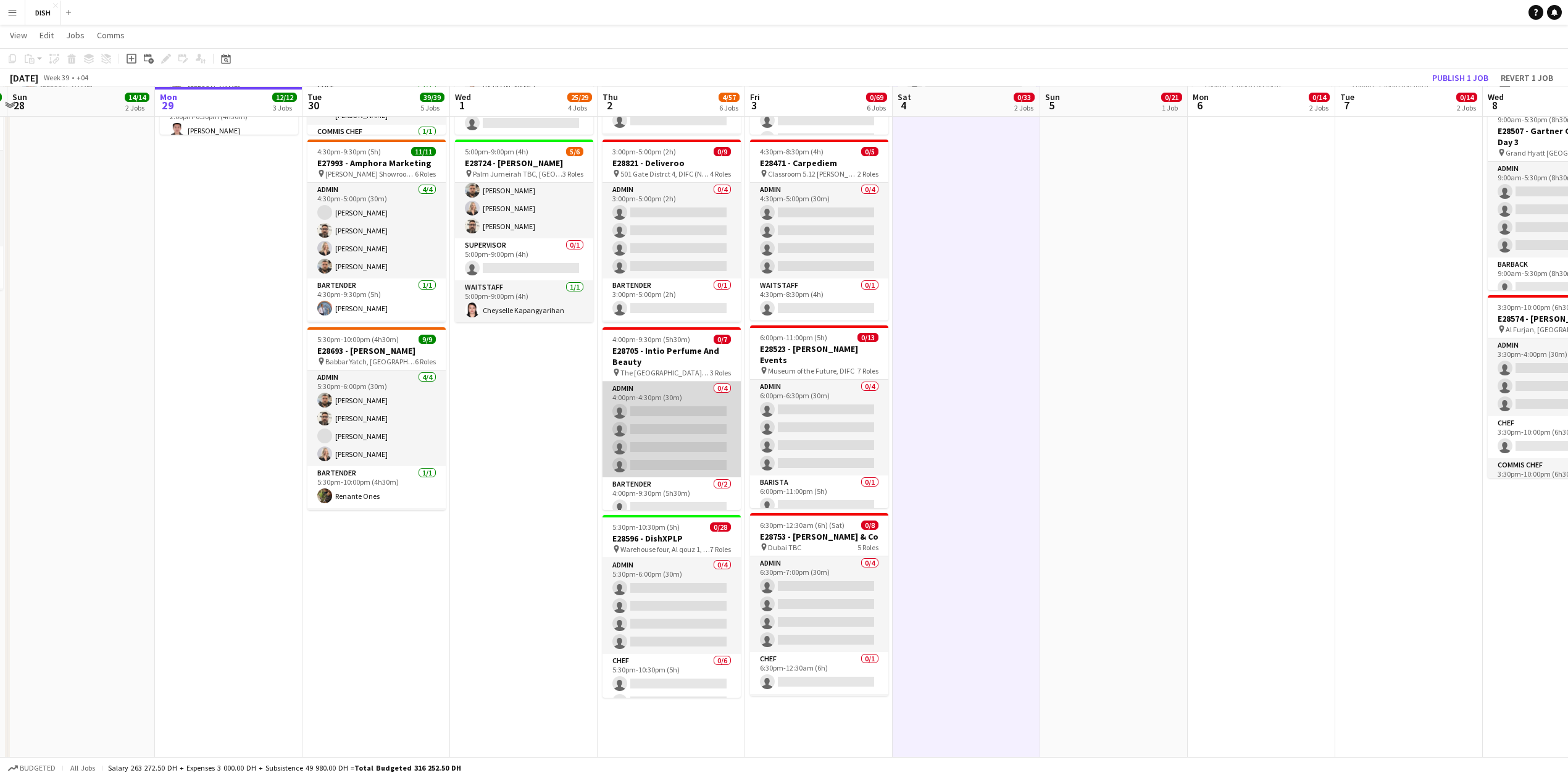
scroll to position [70, 0]
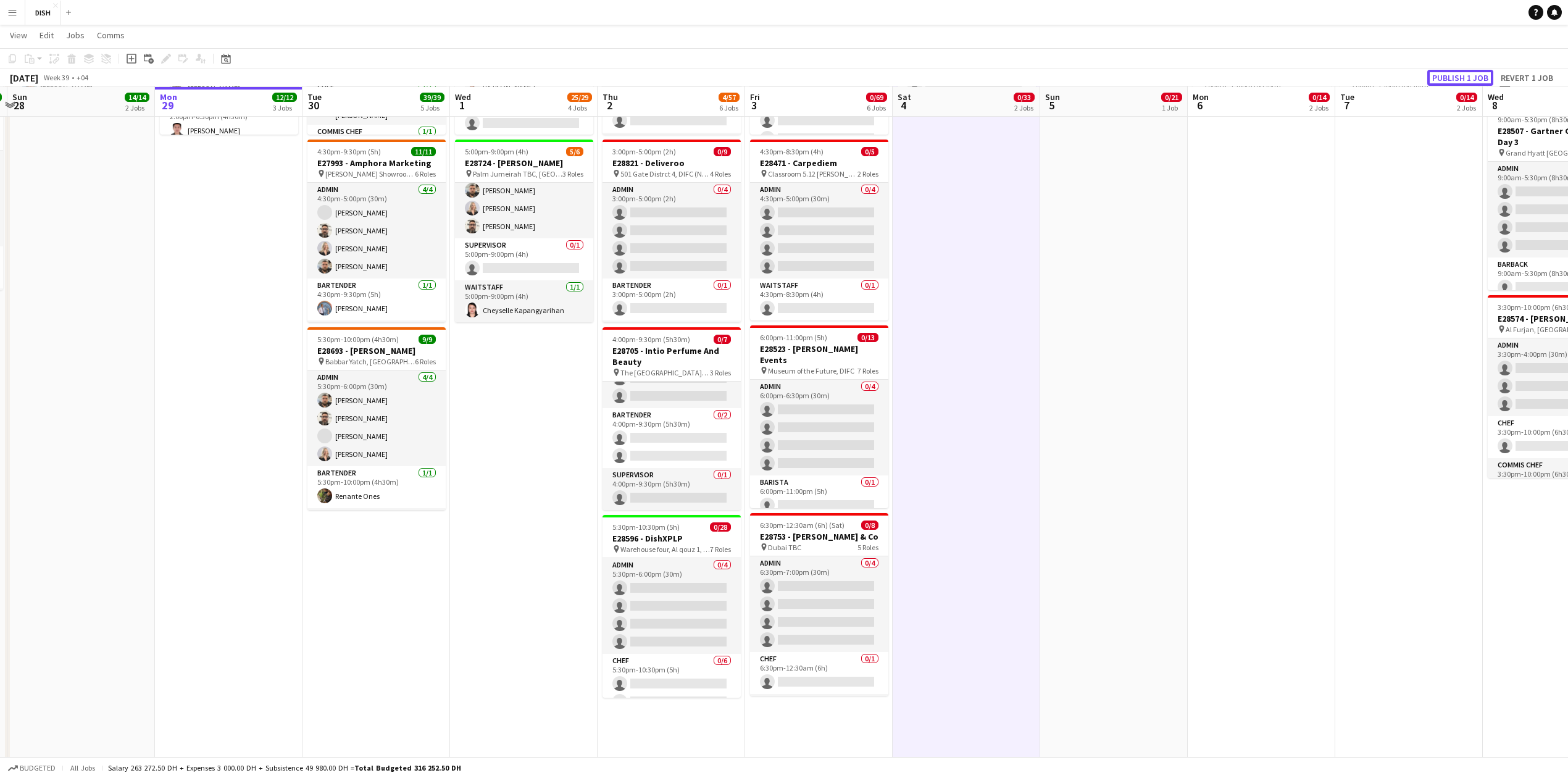
drag, startPoint x: 1468, startPoint y: 78, endPoint x: 1409, endPoint y: 123, distance: 74.2
click at [1466, 85] on button "Publish 1 job" at bounding box center [1460, 77] width 66 height 16
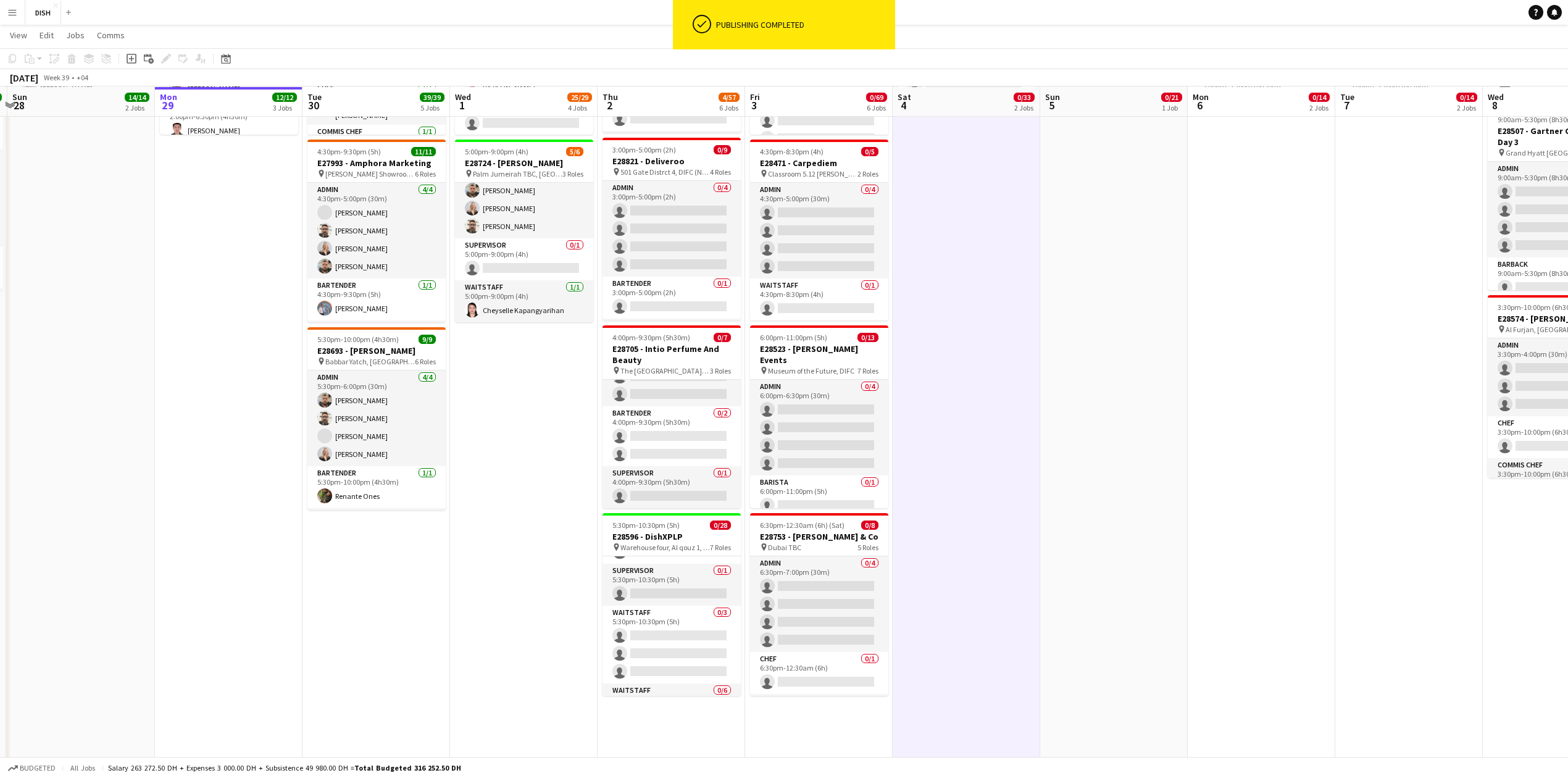
scroll to position [0, 0]
click at [662, 625] on app-card-role "Admin 0/4 5:30pm-6:00pm (30m) single-neutral-actions single-neutral-actions sin…" at bounding box center [671, 604] width 138 height 96
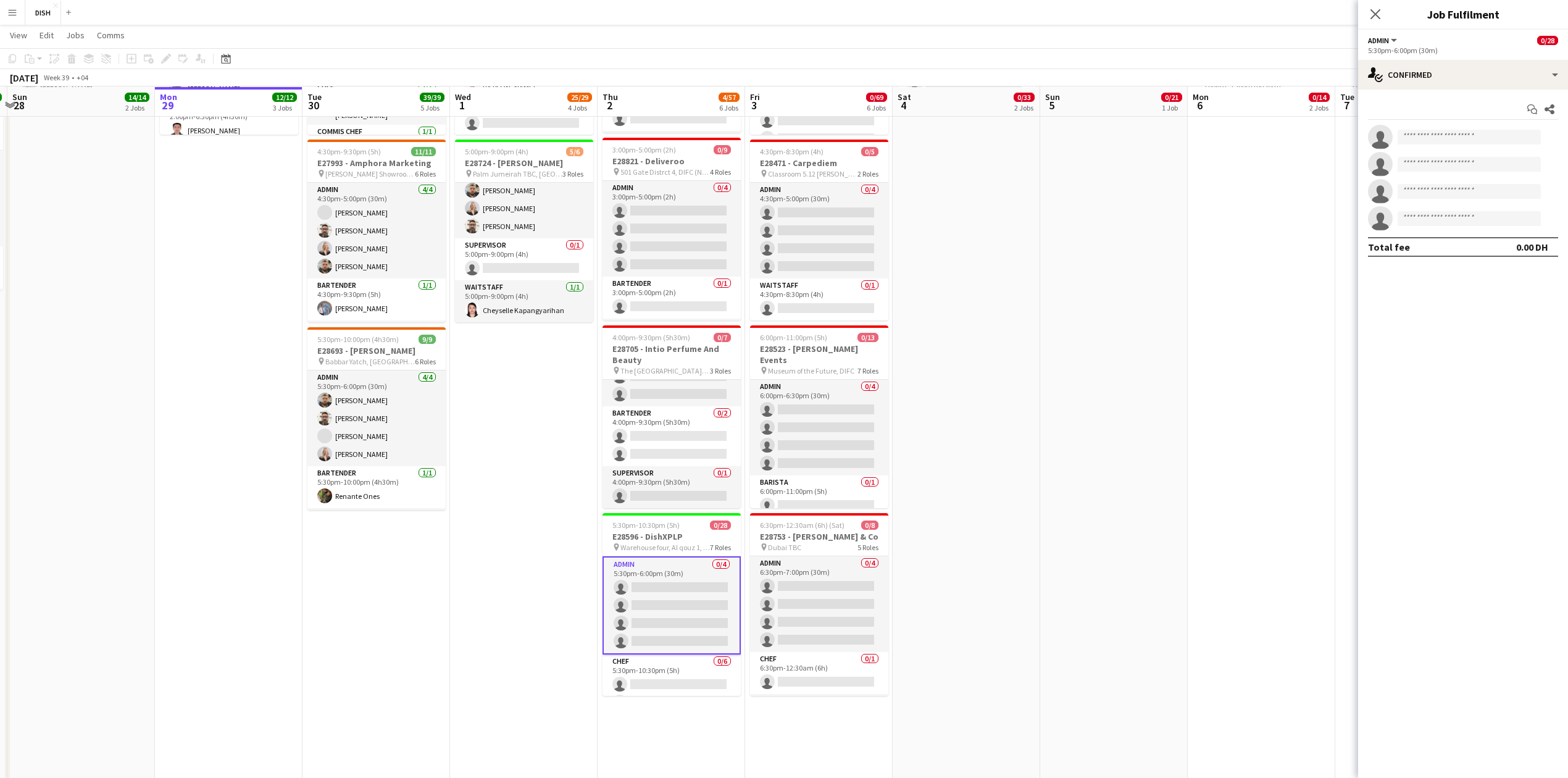
click at [1458, 144] on app-invite-slot "single-neutral-actions" at bounding box center [1464, 137] width 210 height 25
click at [1446, 130] on input at bounding box center [1469, 138] width 143 height 15
type input "***"
click at [1452, 157] on span "[PERSON_NAME]" at bounding box center [1443, 155] width 71 height 11
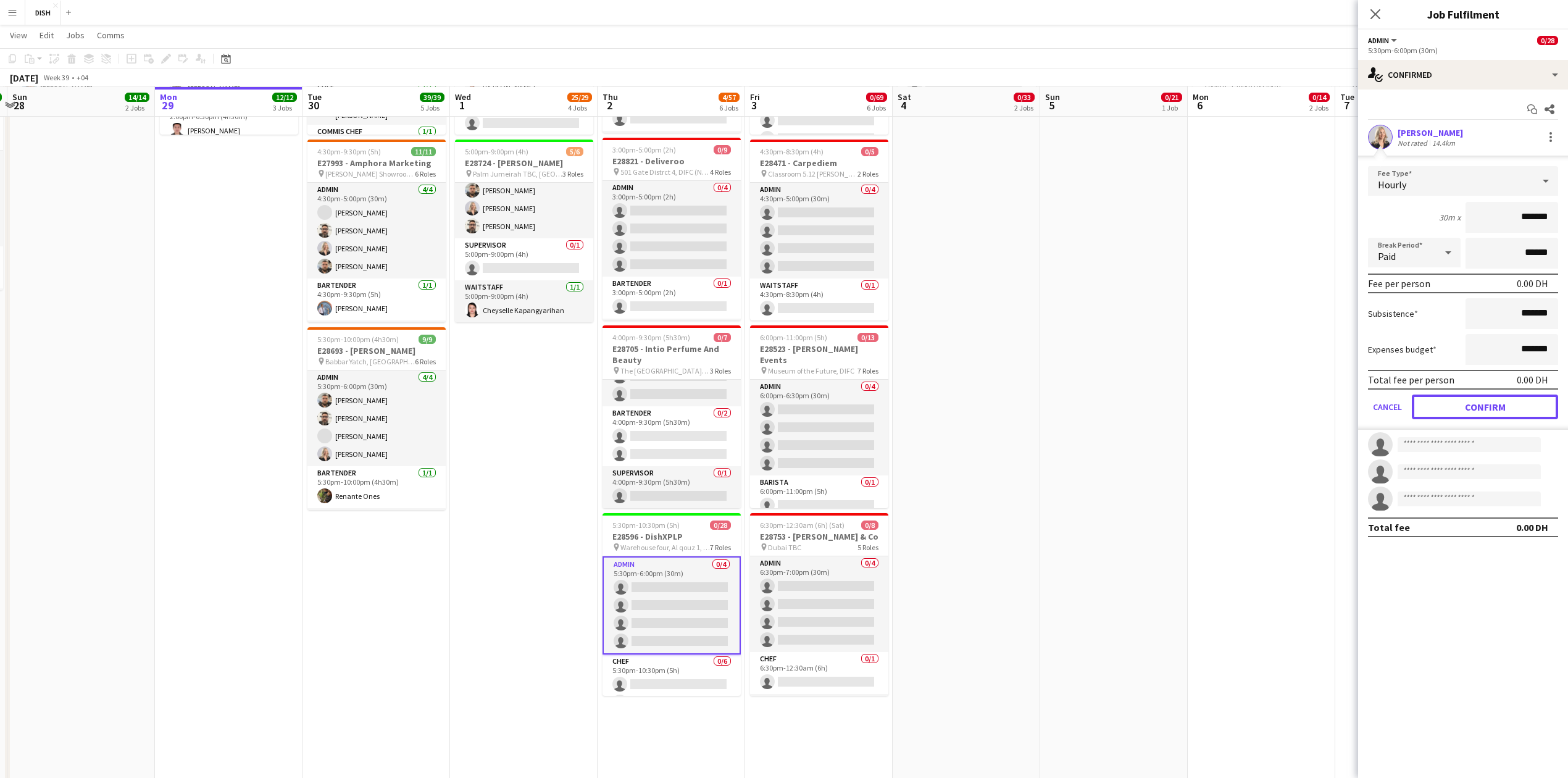
drag, startPoint x: 1509, startPoint y: 406, endPoint x: 1460, endPoint y: 270, distance: 144.6
click at [1508, 398] on button "Confirm" at bounding box center [1486, 407] width 147 height 25
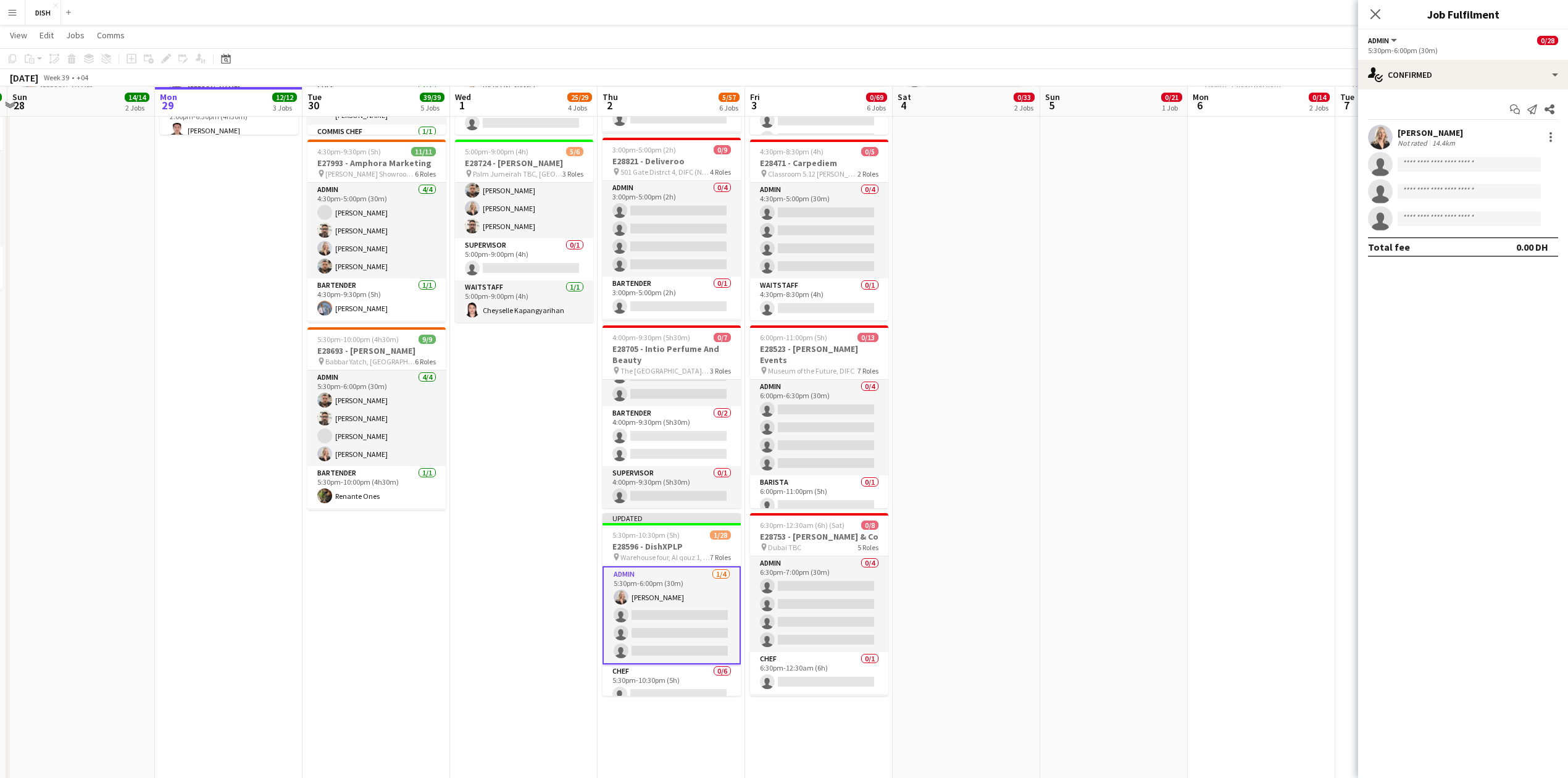
click at [1443, 175] on app-invite-slot "single-neutral-actions" at bounding box center [1464, 164] width 210 height 25
click at [1442, 170] on input at bounding box center [1469, 164] width 143 height 15
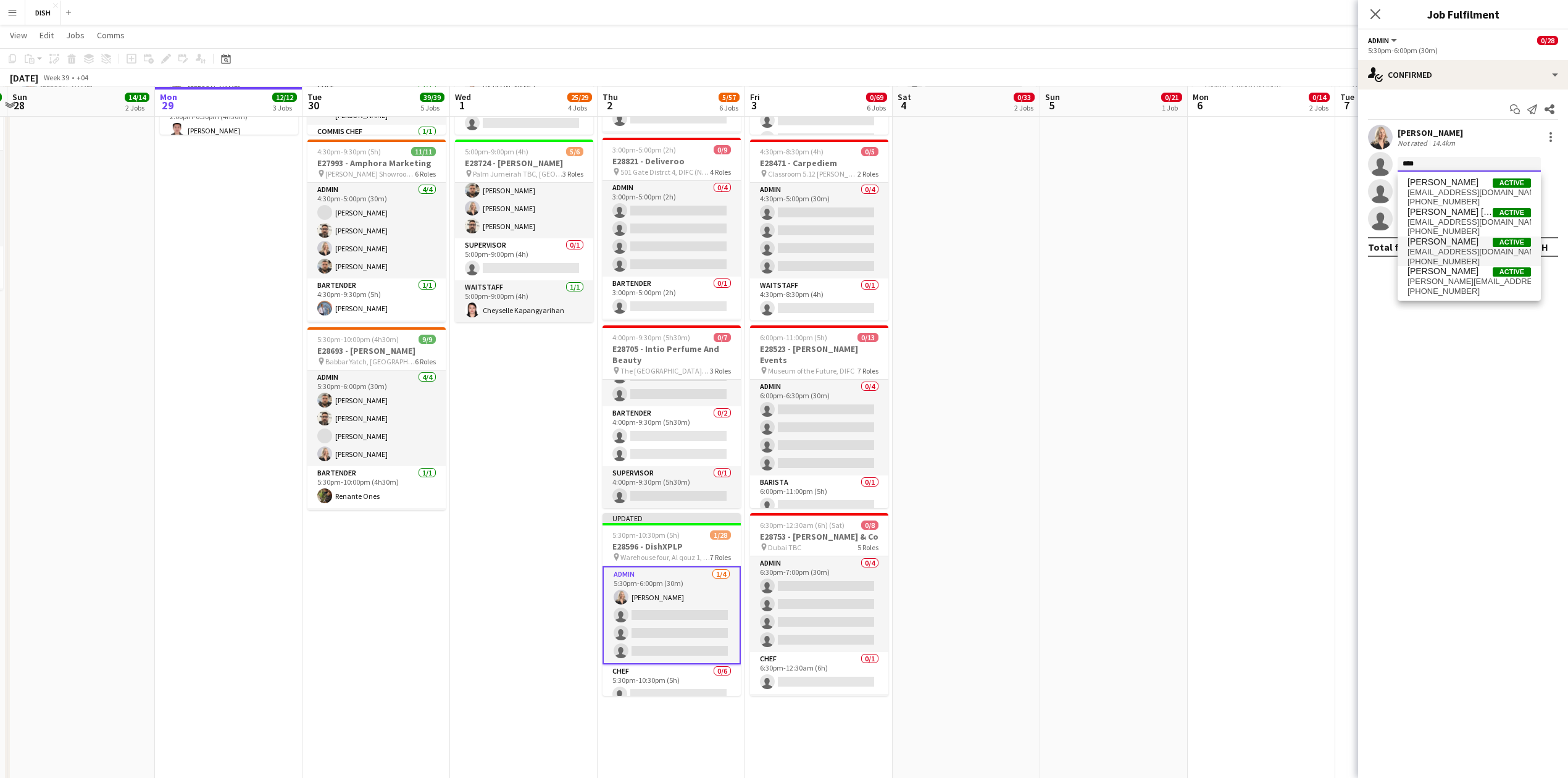
type input "****"
click at [1449, 251] on span "[EMAIL_ADDRESS][DOMAIN_NAME]" at bounding box center [1469, 252] width 123 height 10
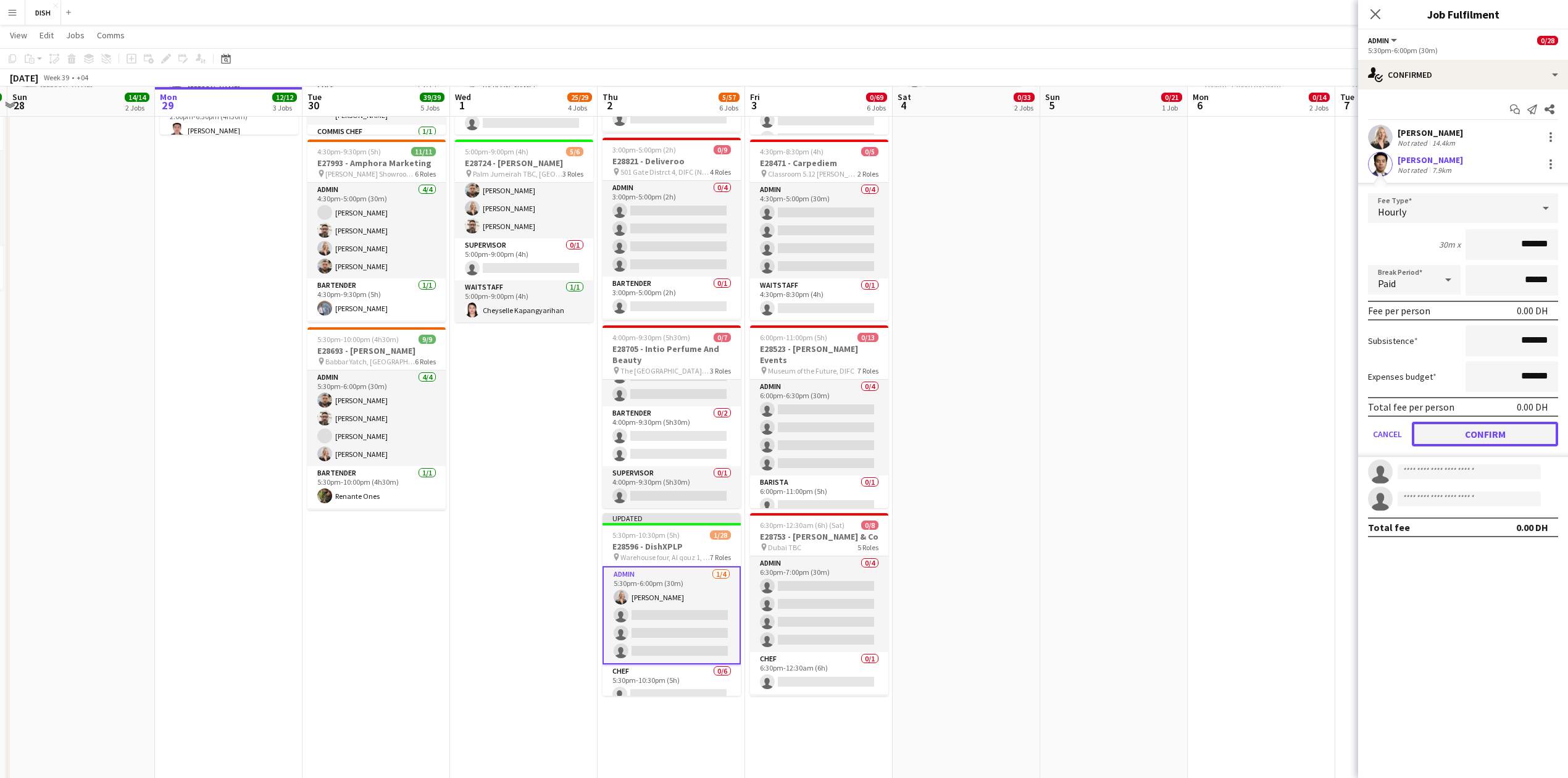
drag, startPoint x: 1490, startPoint y: 430, endPoint x: 1480, endPoint y: 413, distance: 19.7
click at [1492, 429] on button "Confirm" at bounding box center [1486, 434] width 147 height 25
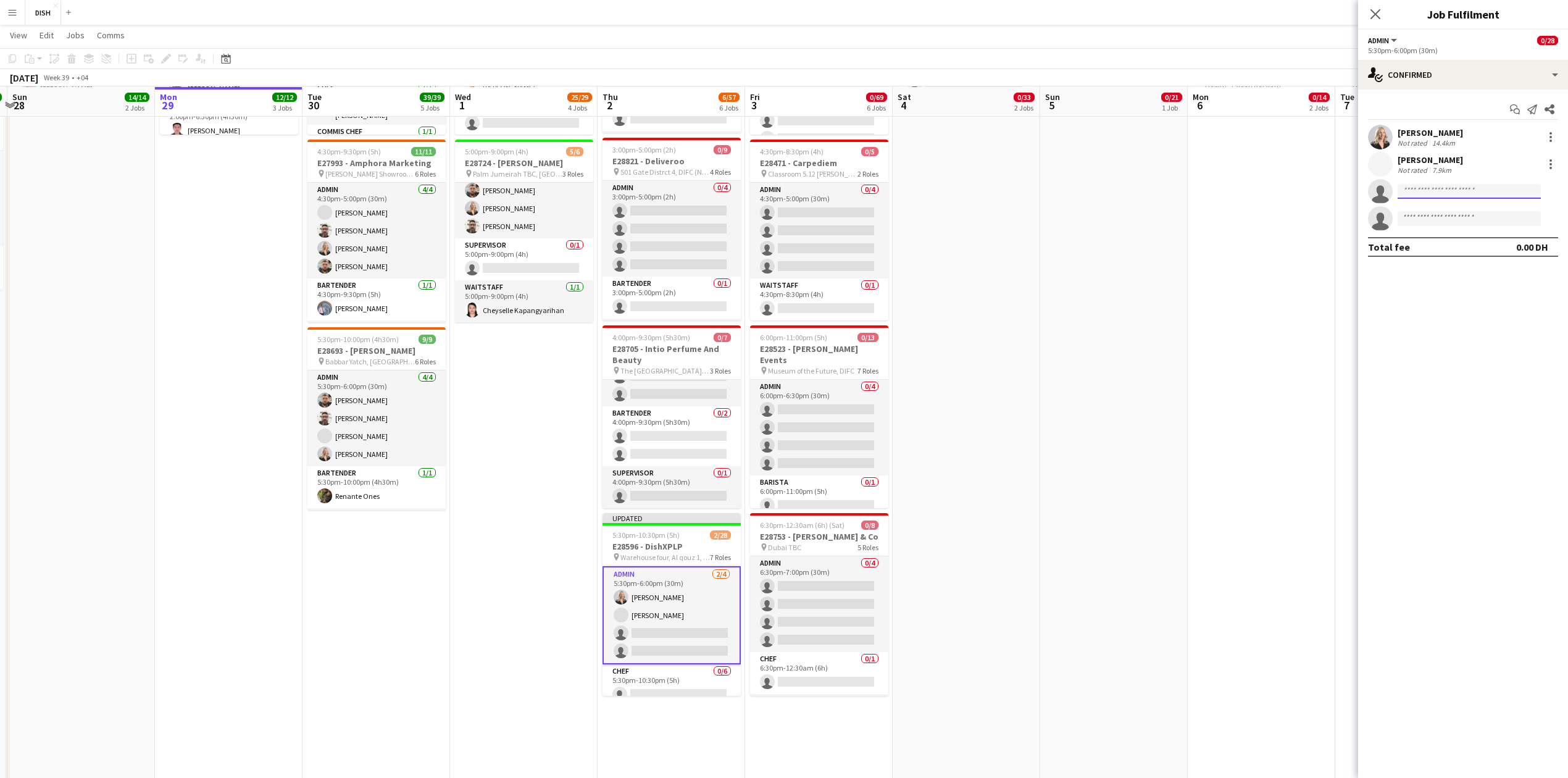
click at [1421, 195] on input at bounding box center [1469, 191] width 143 height 15
type input "*"
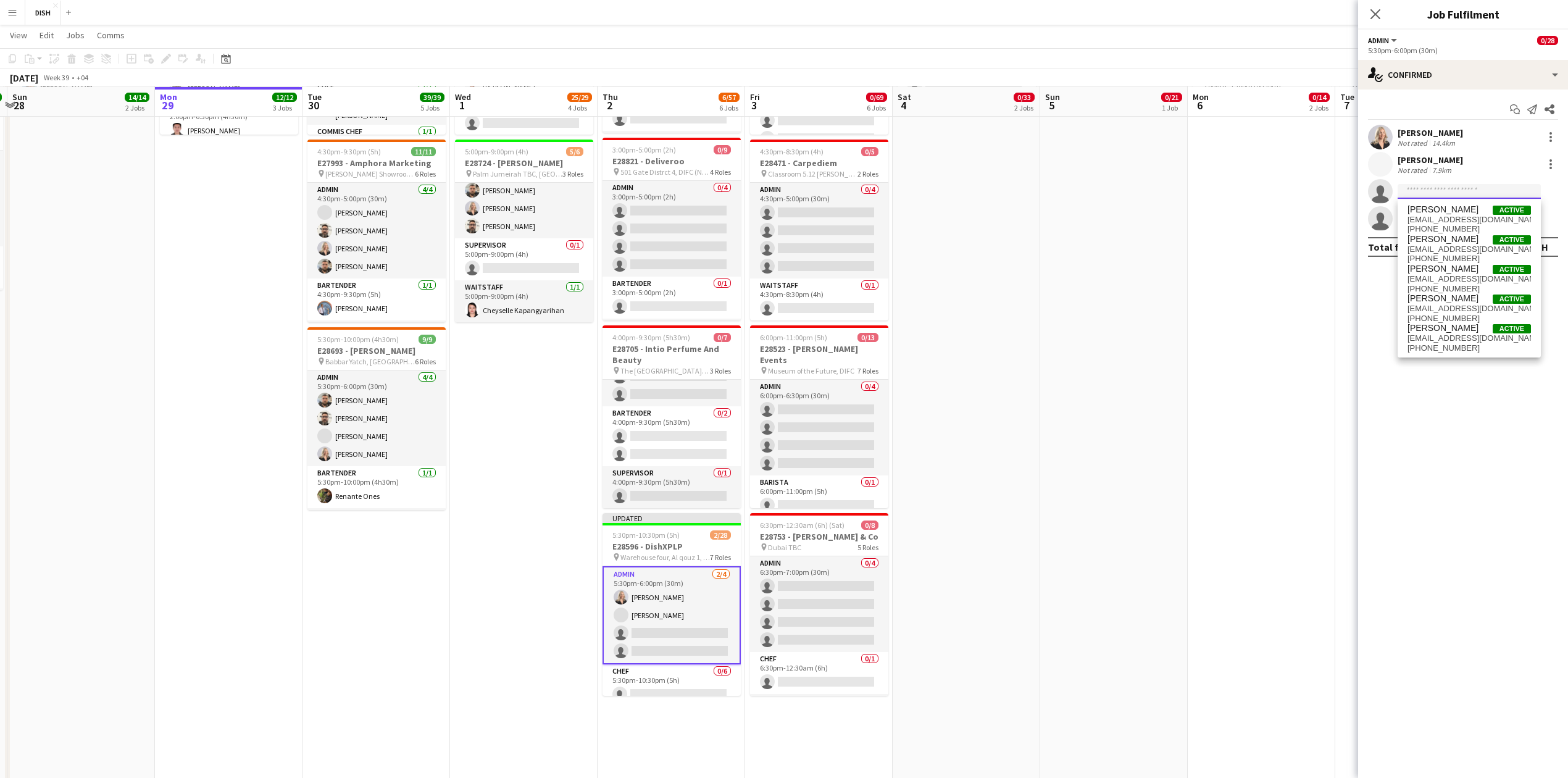
type input "*"
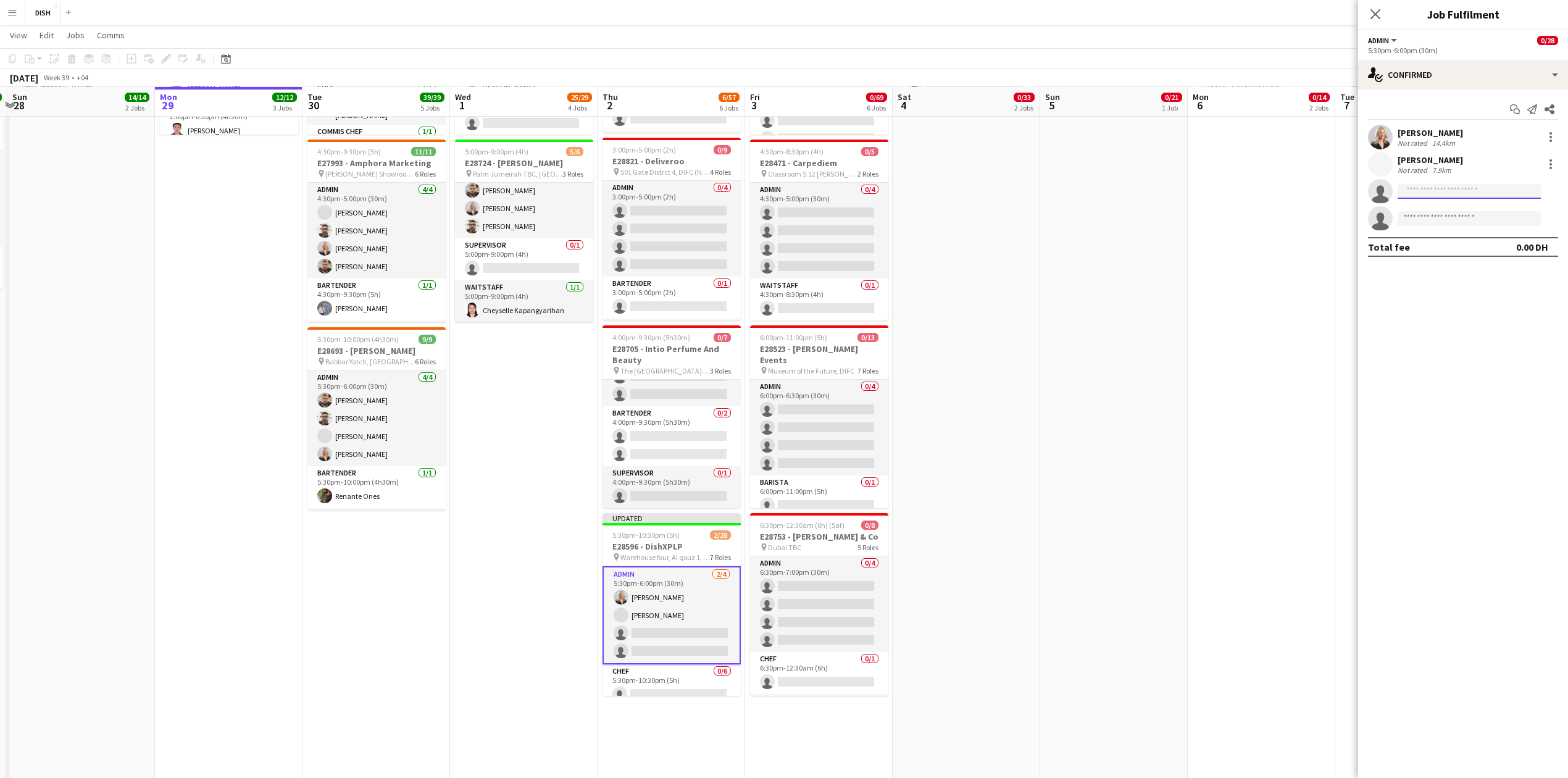
type input "*"
type input "******"
click at [1440, 238] on div "[PERSON_NAME] Active [PERSON_NAME][EMAIL_ADDRESS][DOMAIN_NAME] [PHONE_NUMBER]" at bounding box center [1469, 219] width 143 height 39
click at [1473, 231] on span "[PHONE_NUMBER]" at bounding box center [1469, 228] width 123 height 10
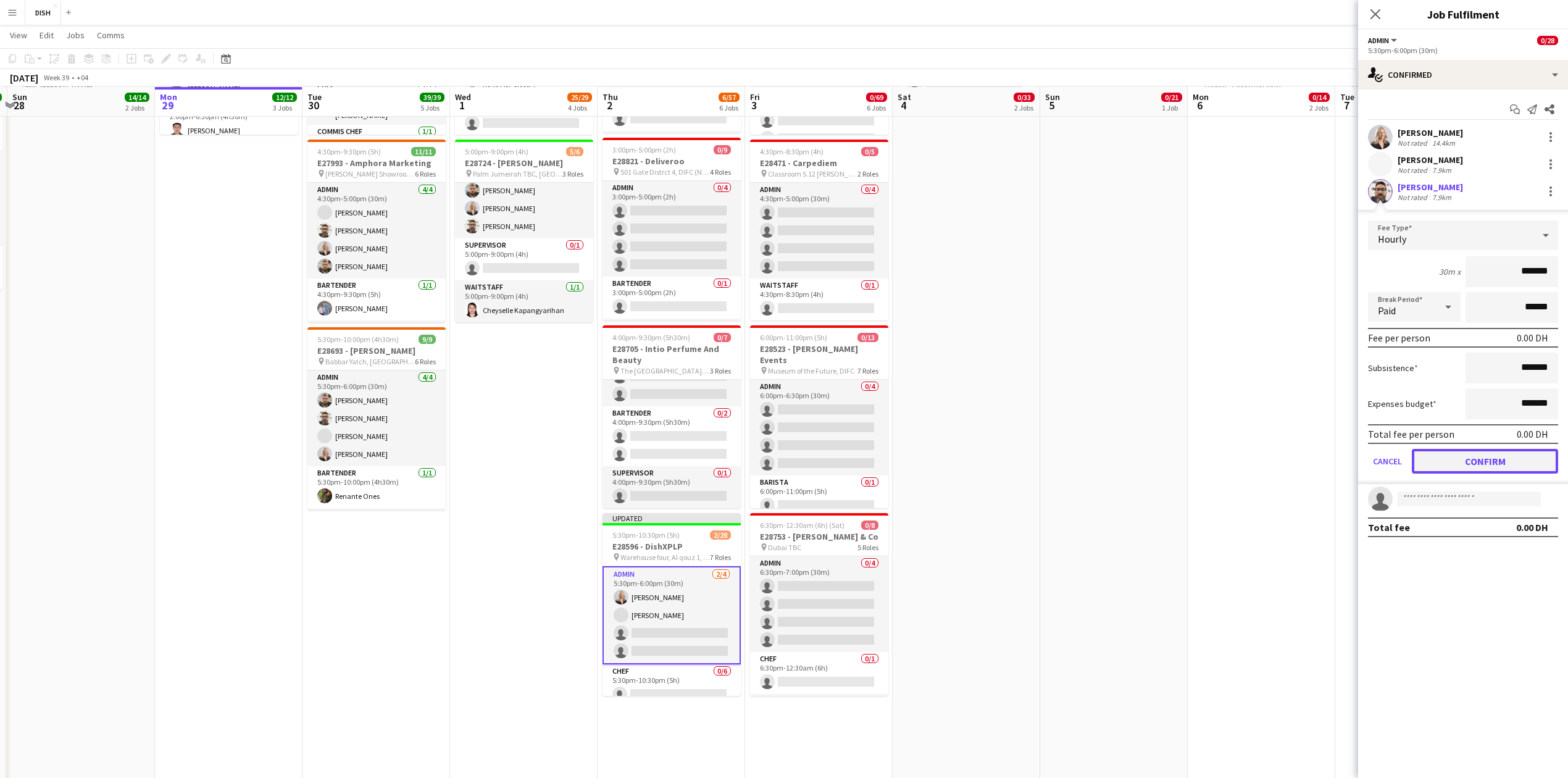
click at [1497, 460] on button "Confirm" at bounding box center [1486, 461] width 147 height 25
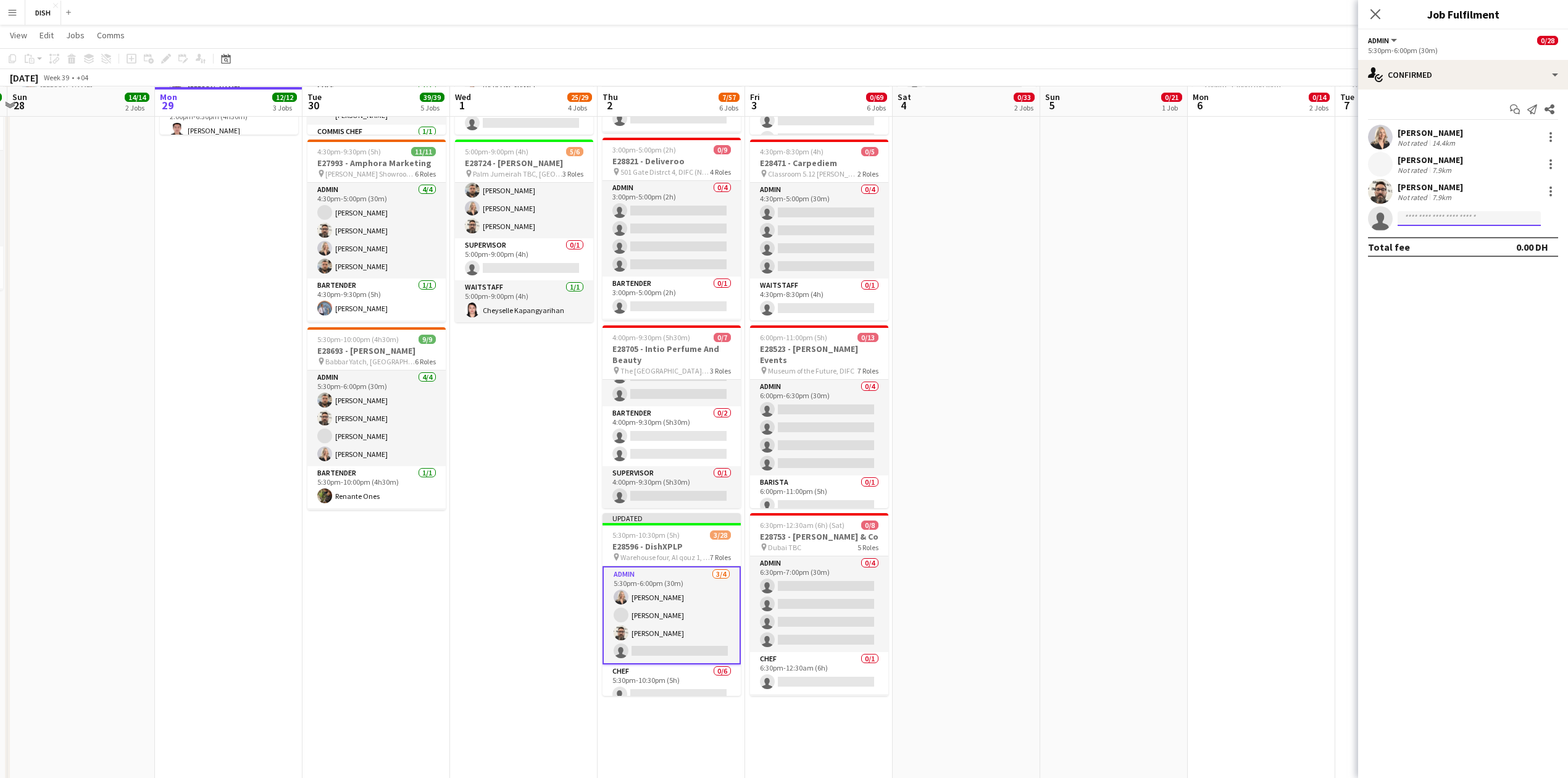
click at [1408, 221] on input at bounding box center [1469, 219] width 143 height 15
type input "****"
click at [1448, 253] on span "[PHONE_NUMBER]" at bounding box center [1469, 256] width 123 height 10
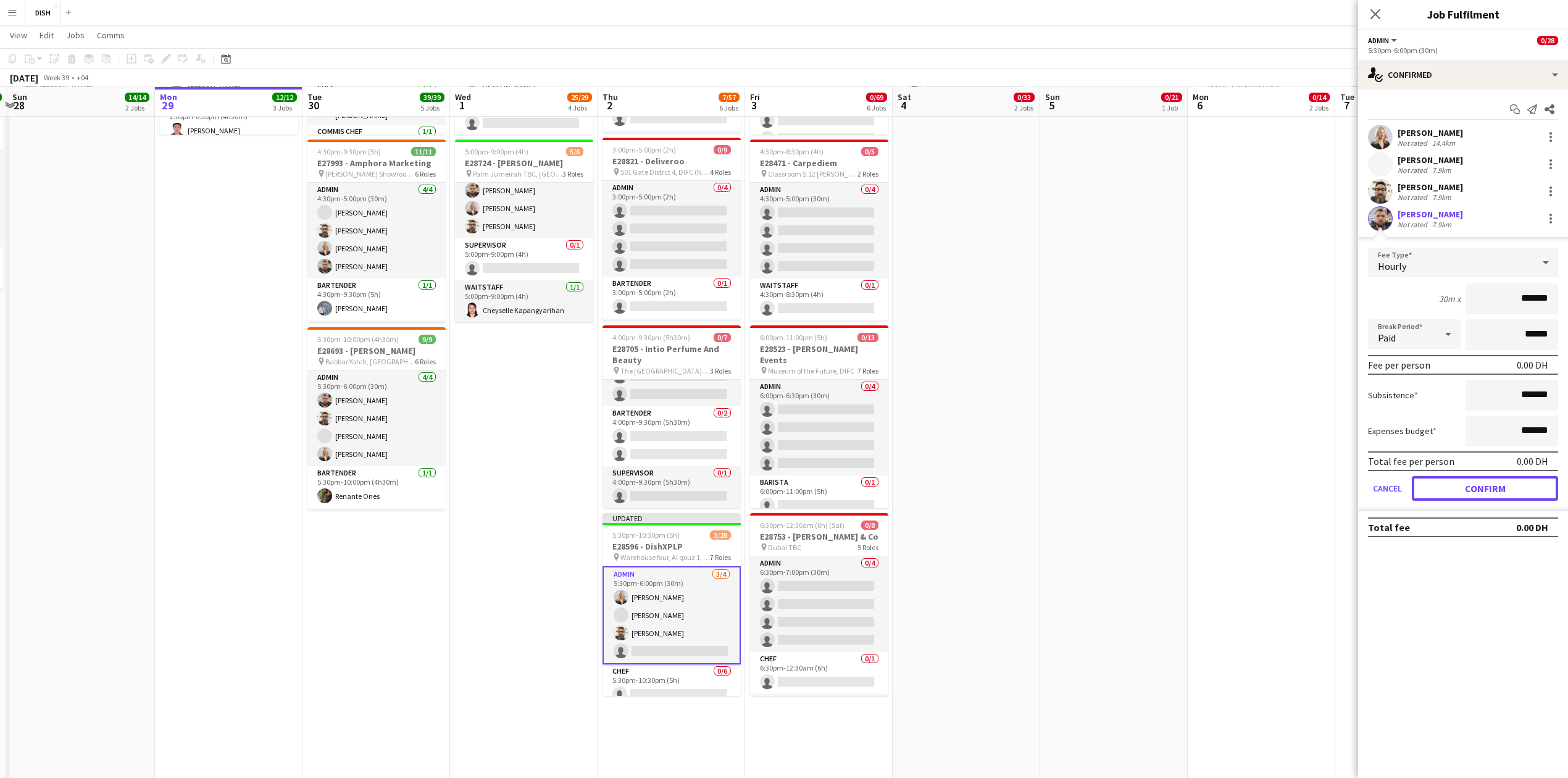
drag, startPoint x: 1495, startPoint y: 487, endPoint x: 1453, endPoint y: 485, distance: 42.0
click at [1488, 485] on button "Confirm" at bounding box center [1486, 488] width 147 height 25
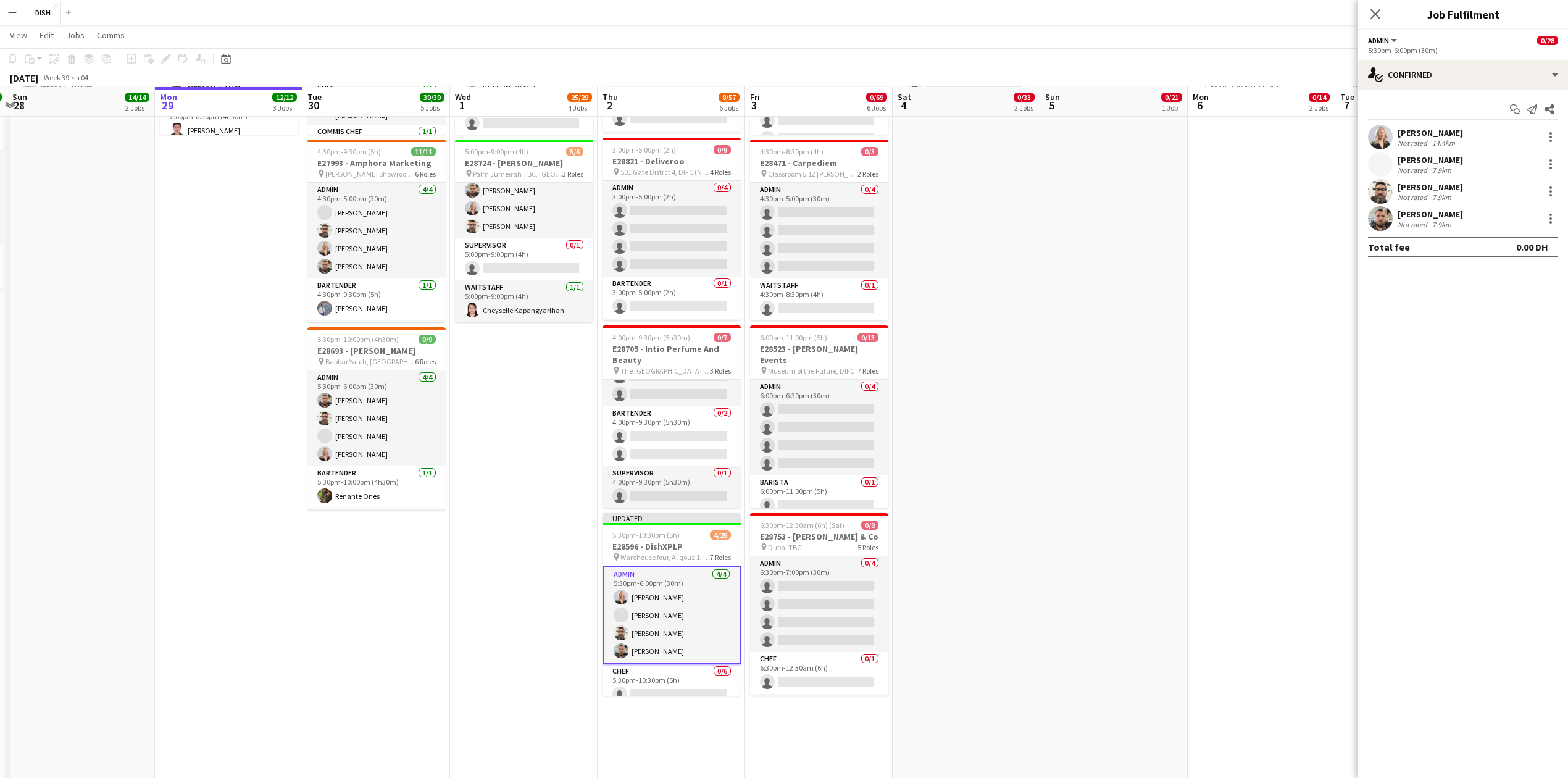
click at [1287, 492] on app-date-cell "6:30am-6:30pm (12h) 0/7 E28201 - Gartner Gulf Fz Llc - Day 1 pin Grand Hyatt Du…" at bounding box center [1261, 616] width 147 height 1778
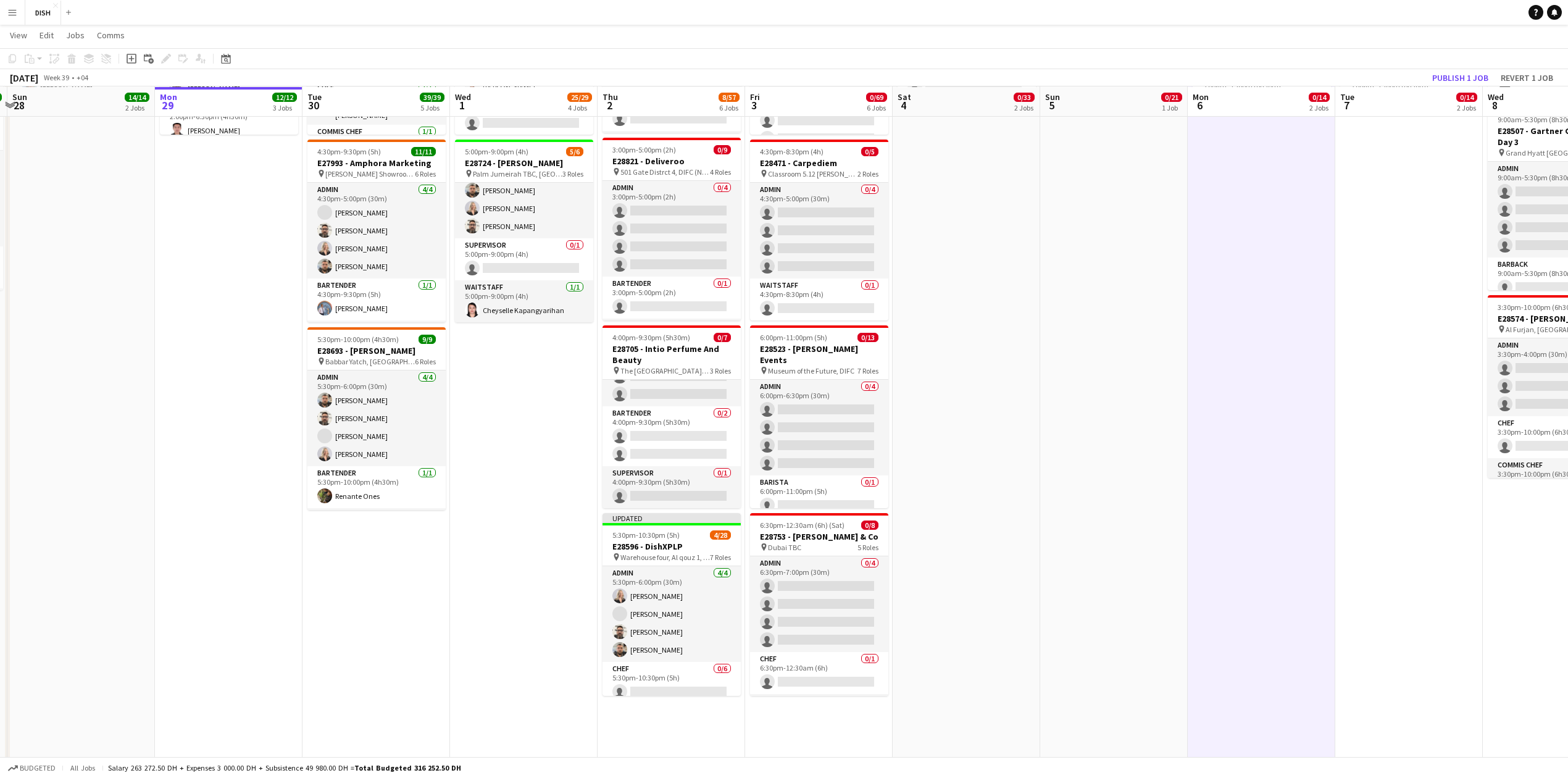
click at [1452, 85] on div "[DATE] Week 39 • +04 Publish 1 job Revert 1 job" at bounding box center [784, 77] width 1568 height 17
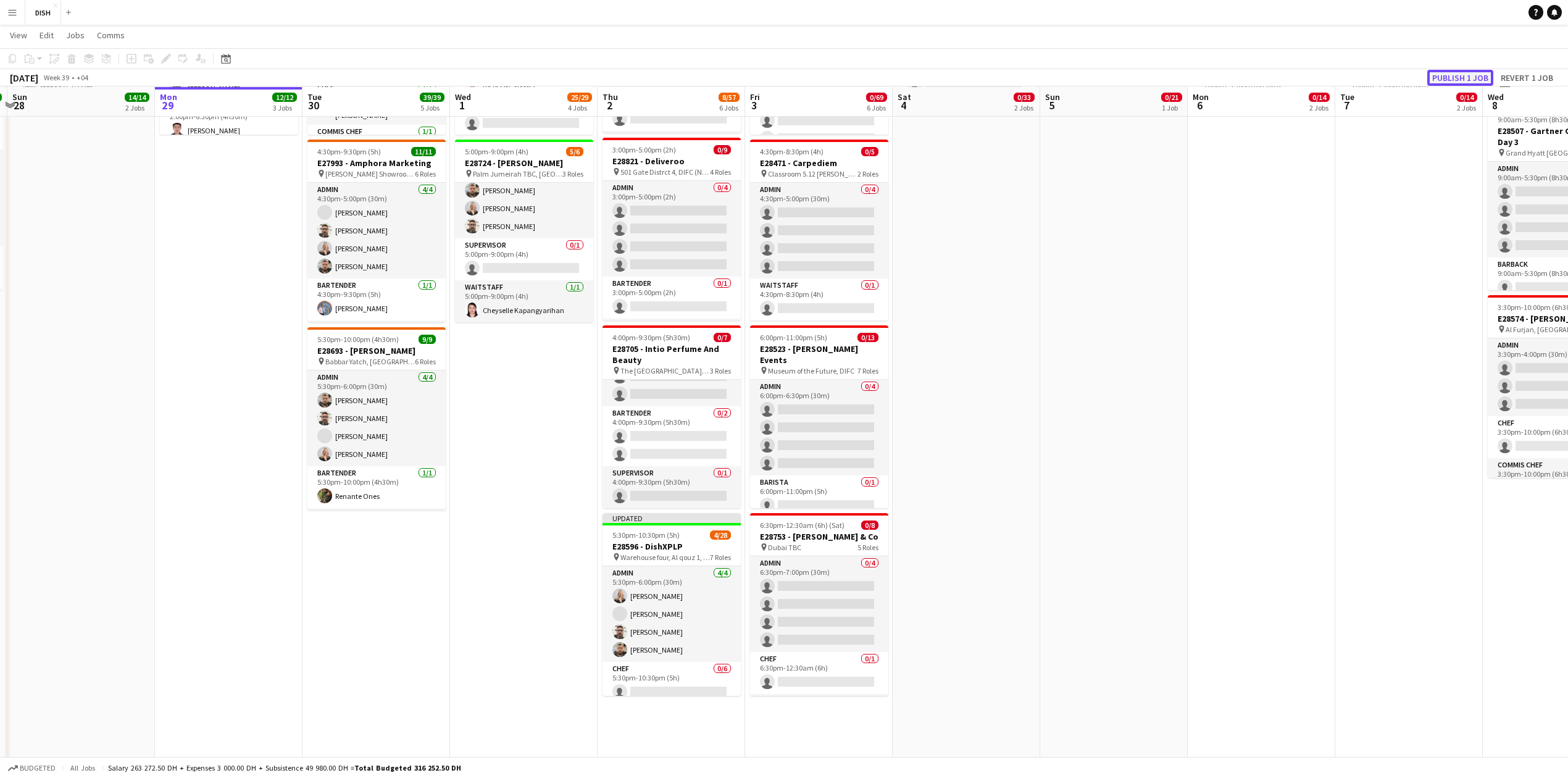
click at [1449, 82] on button "Publish 1 job" at bounding box center [1460, 77] width 66 height 16
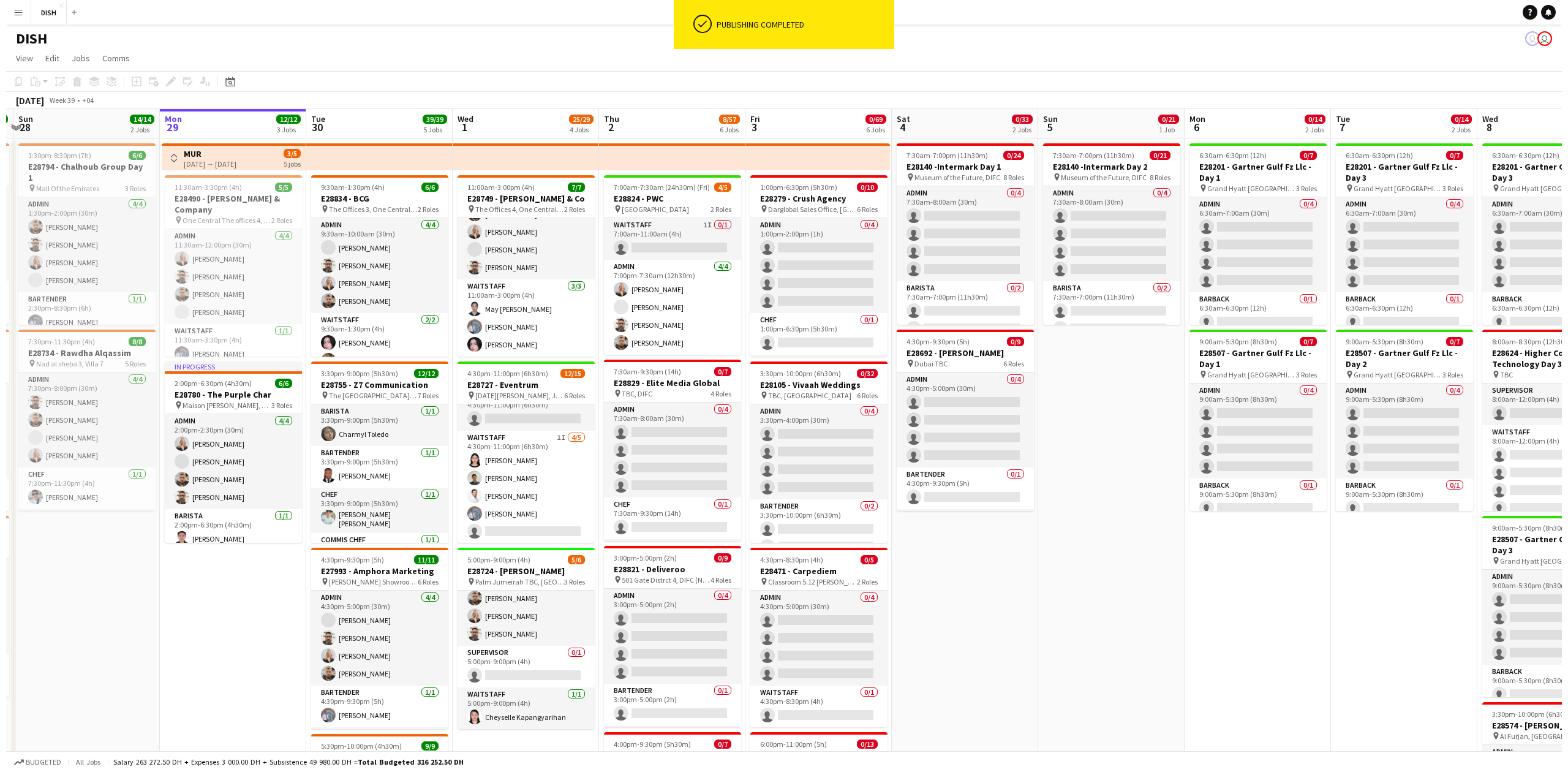
scroll to position [0, 362]
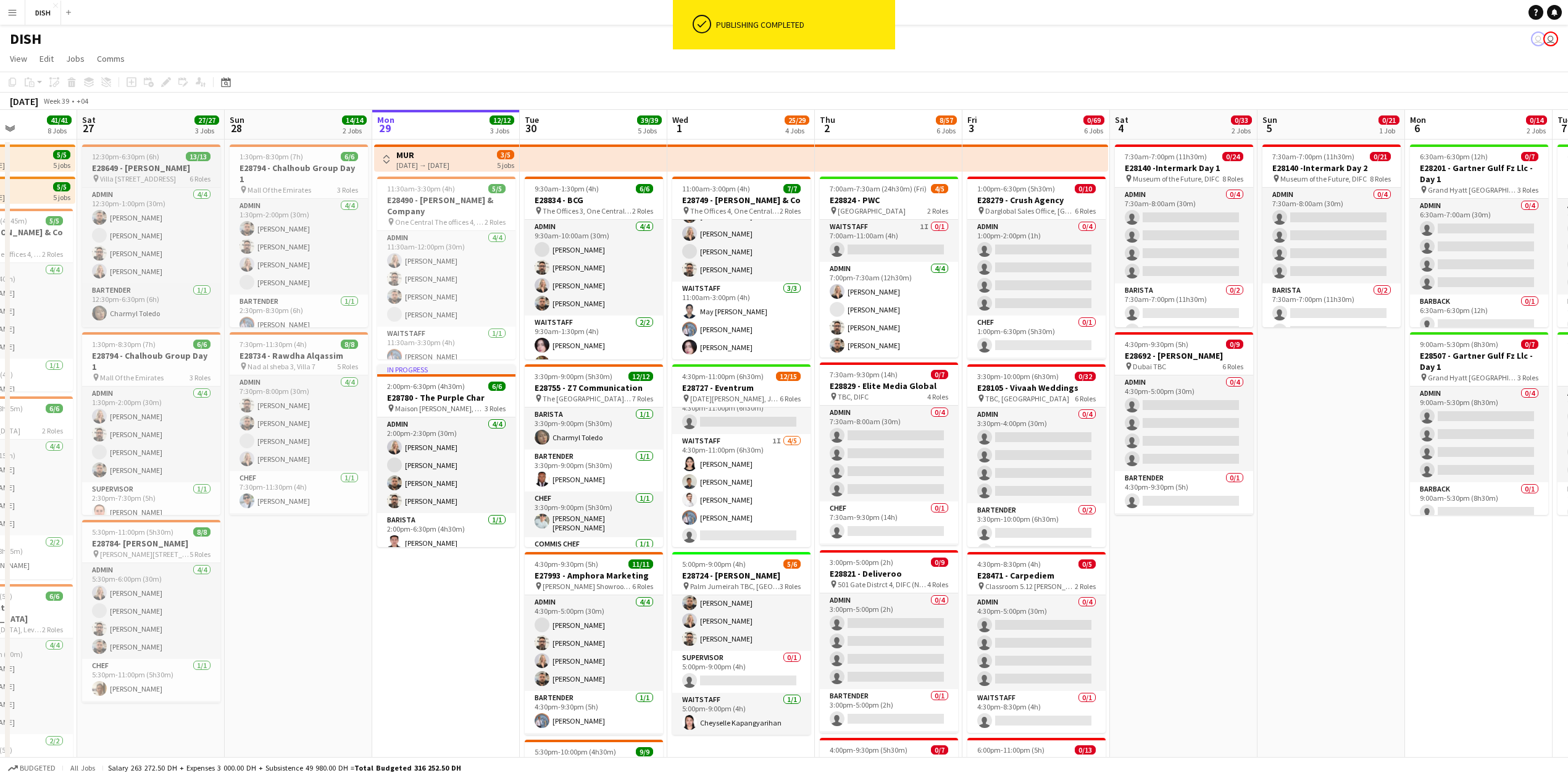
drag, startPoint x: 164, startPoint y: 621, endPoint x: 98, endPoint y: 150, distance: 475.6
click at [8, 21] on button "Menu" at bounding box center [12, 12] width 25 height 25
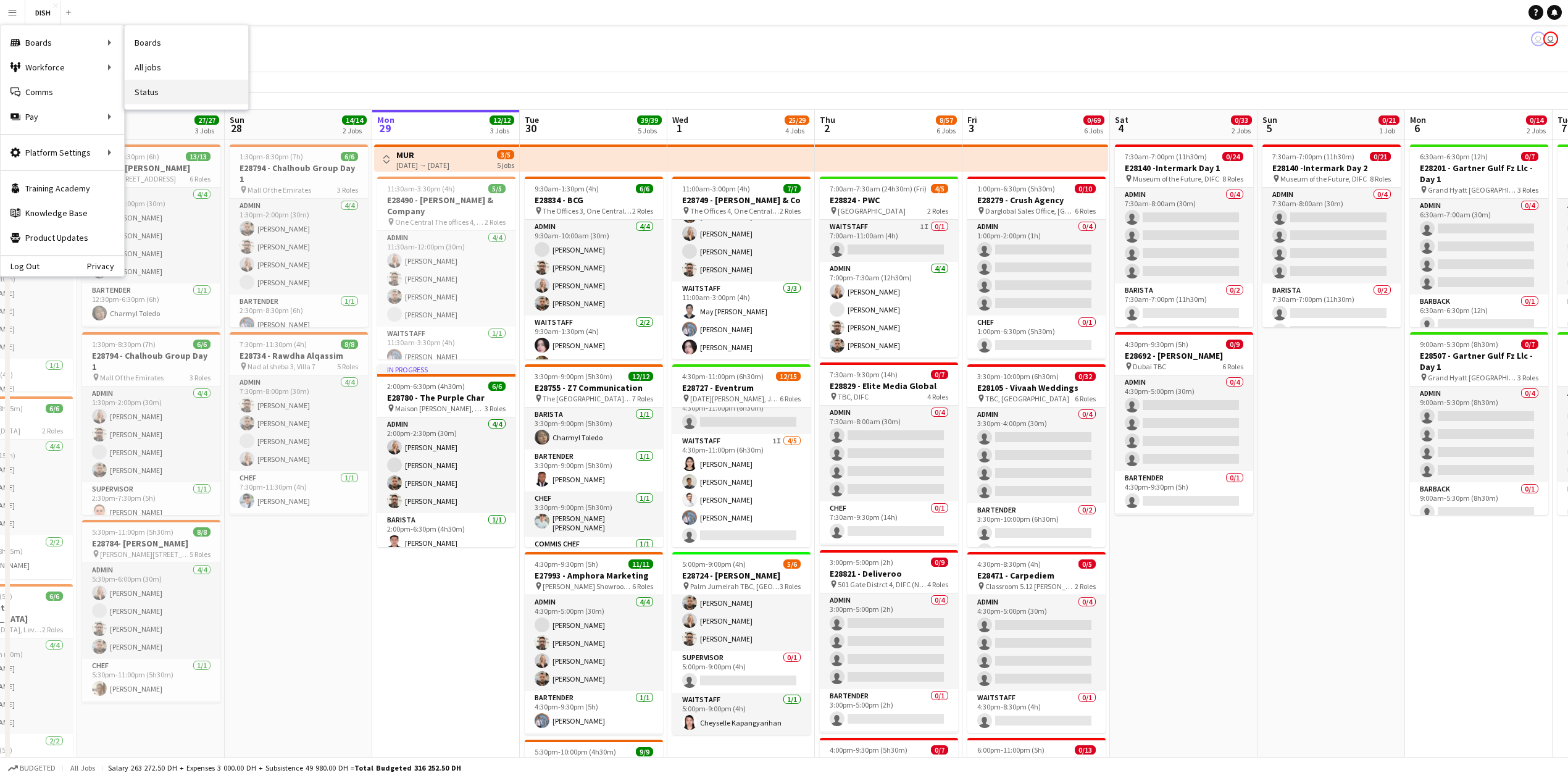
click at [164, 103] on link "Status" at bounding box center [186, 91] width 123 height 25
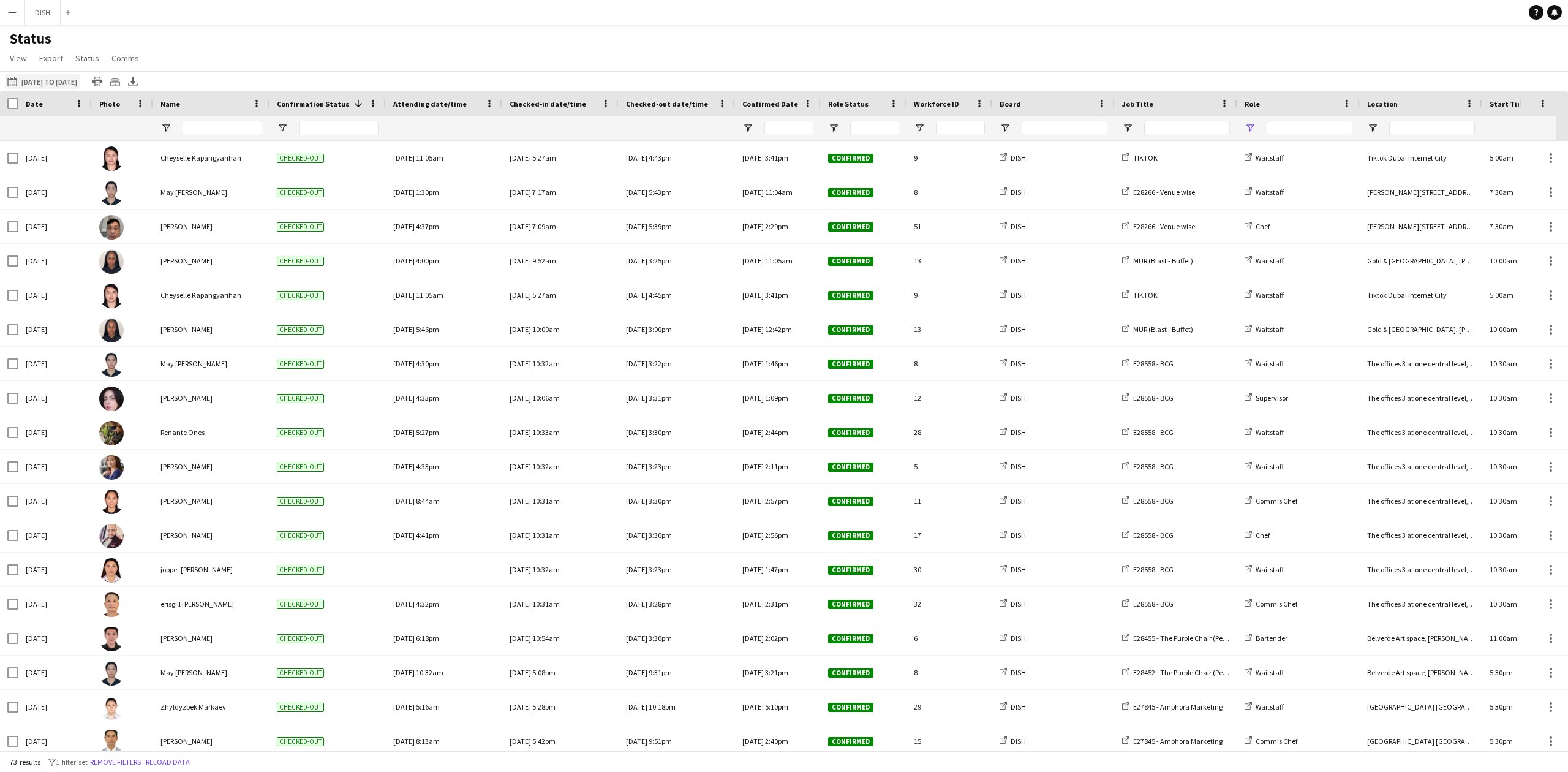
type input "**********"
click at [28, 85] on button "[DATE] to [DATE] [DATE] to [DATE]" at bounding box center [43, 82] width 75 height 15
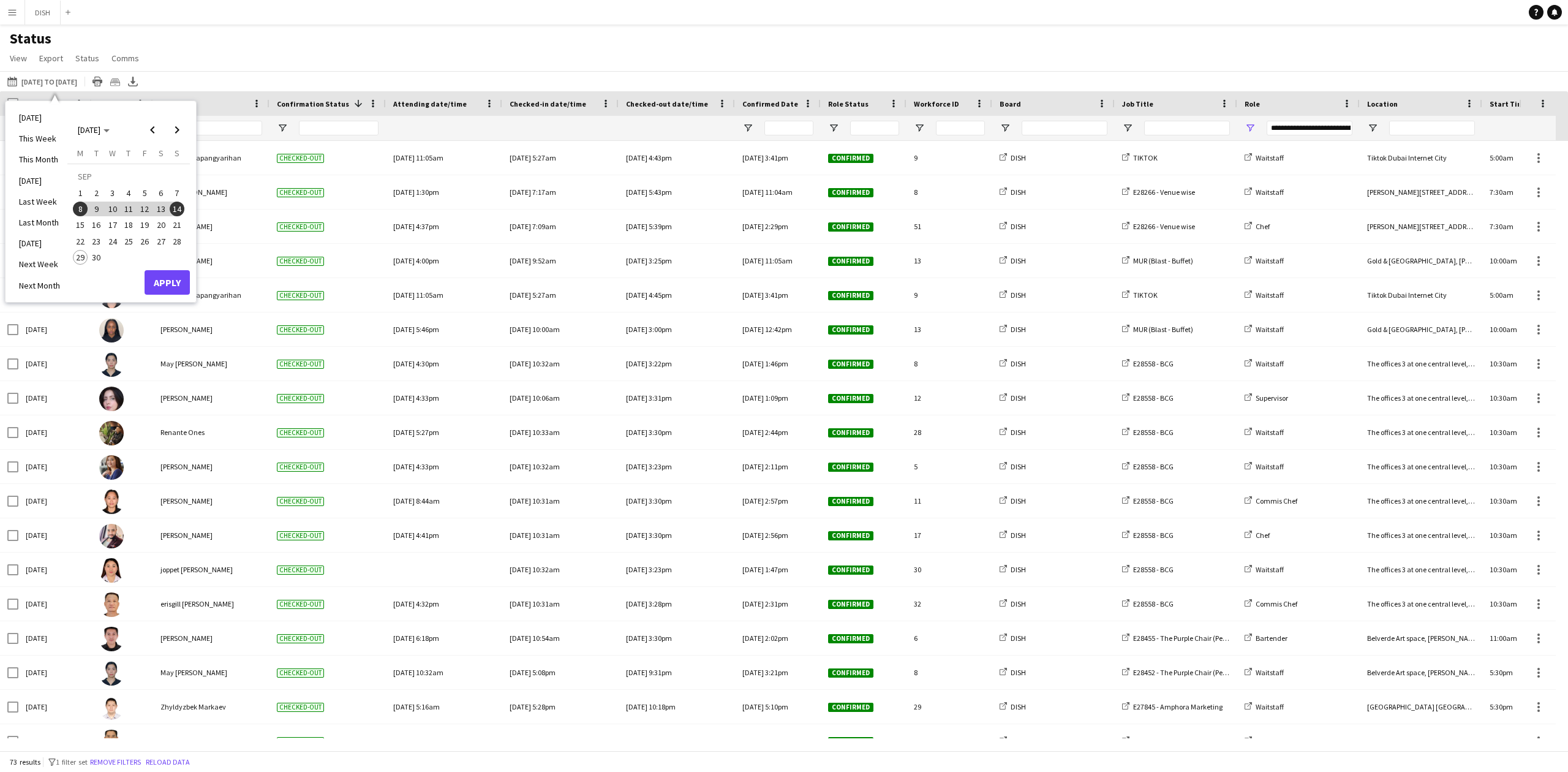
click at [79, 230] on span "15" at bounding box center [80, 225] width 15 height 15
click at [178, 229] on span "21" at bounding box center [177, 225] width 15 height 15
click at [177, 292] on button "Apply" at bounding box center [167, 282] width 45 height 25
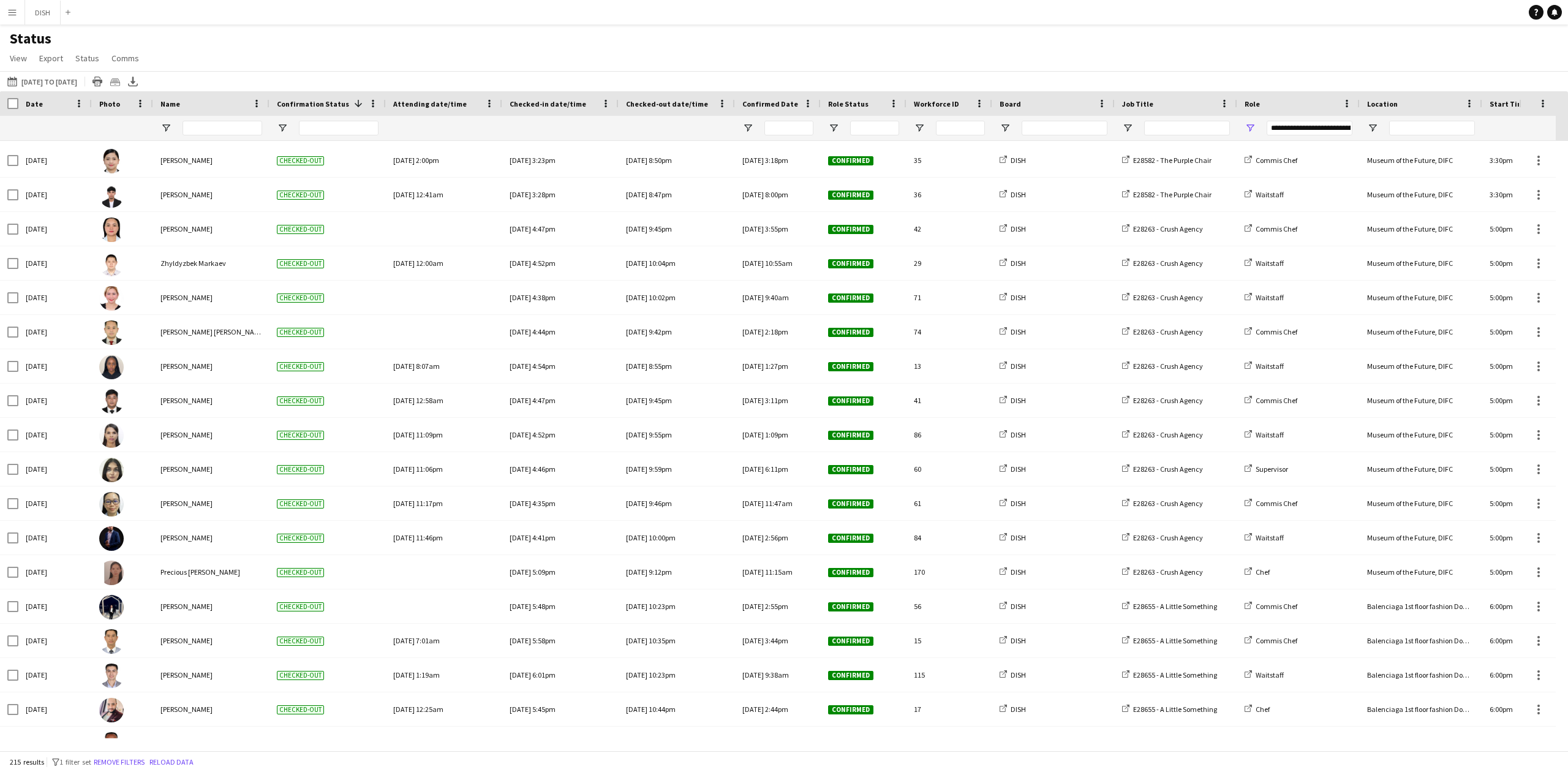
scroll to position [2996, 0]
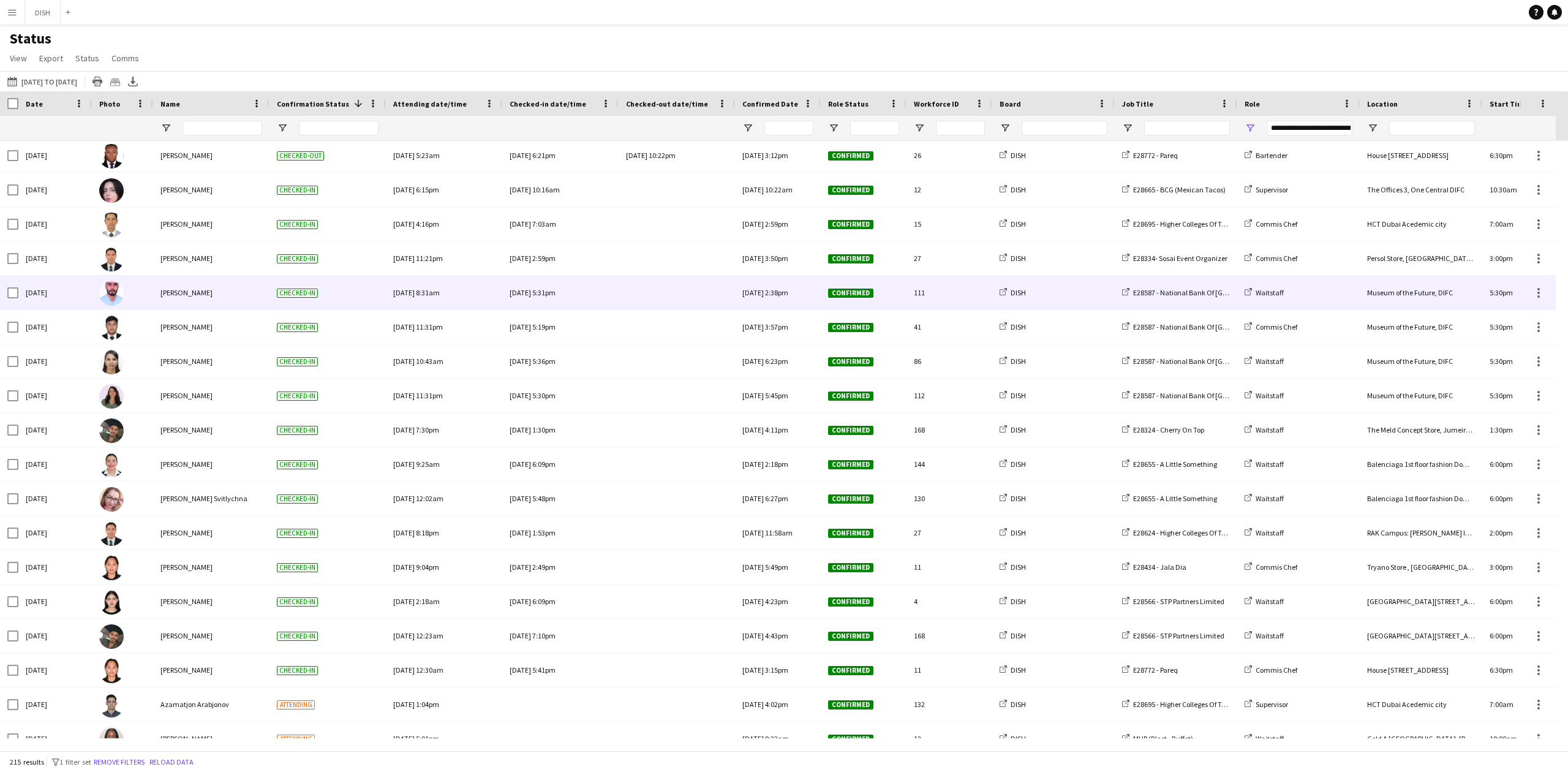
click at [1184, 300] on div "E28587 - National Bank Of [GEOGRAPHIC_DATA]" at bounding box center [1175, 293] width 122 height 34
click at [1174, 299] on div "E28587 - National Bank Of [GEOGRAPHIC_DATA]" at bounding box center [1175, 293] width 122 height 34
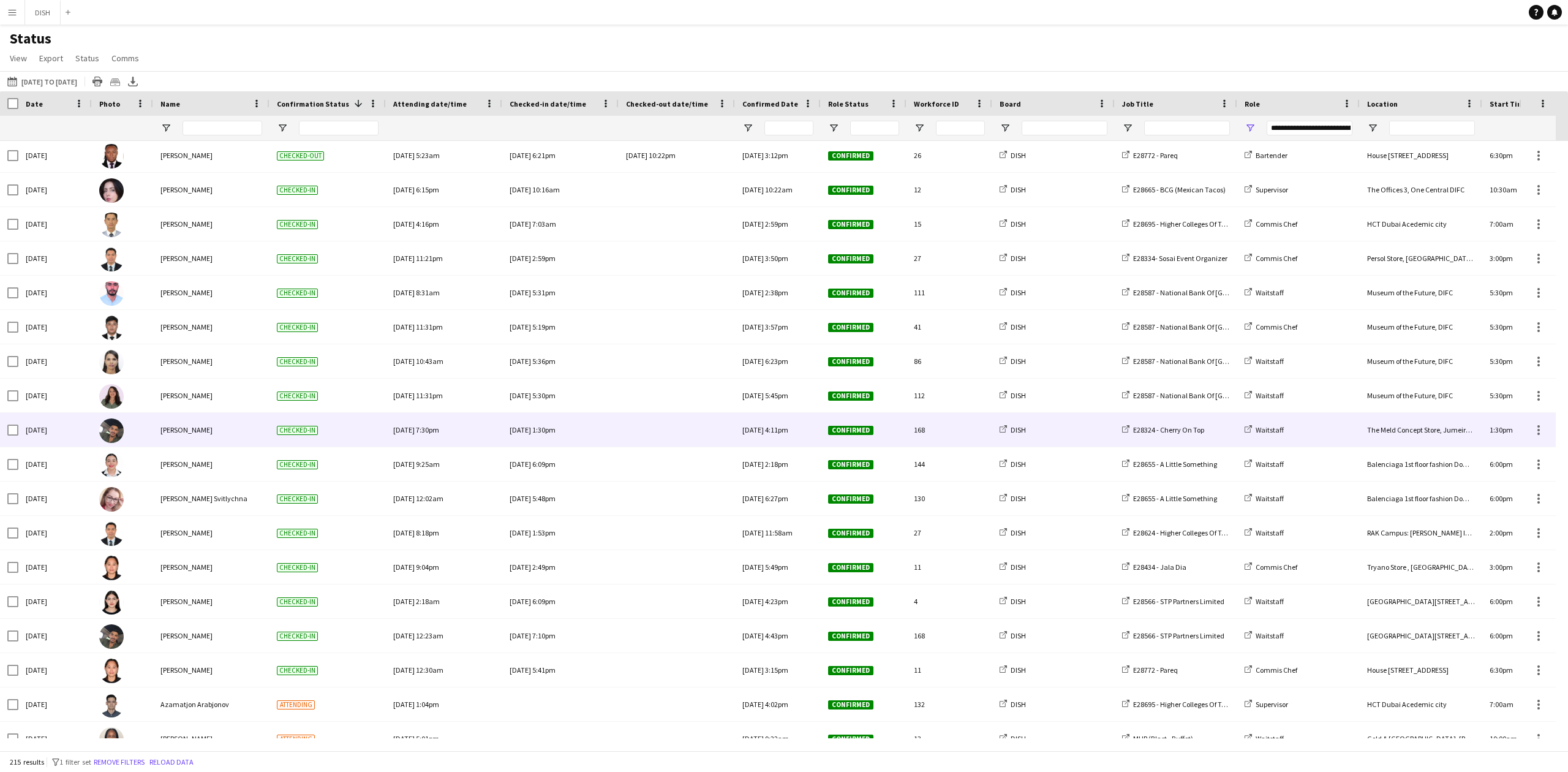
scroll to position [4092, 0]
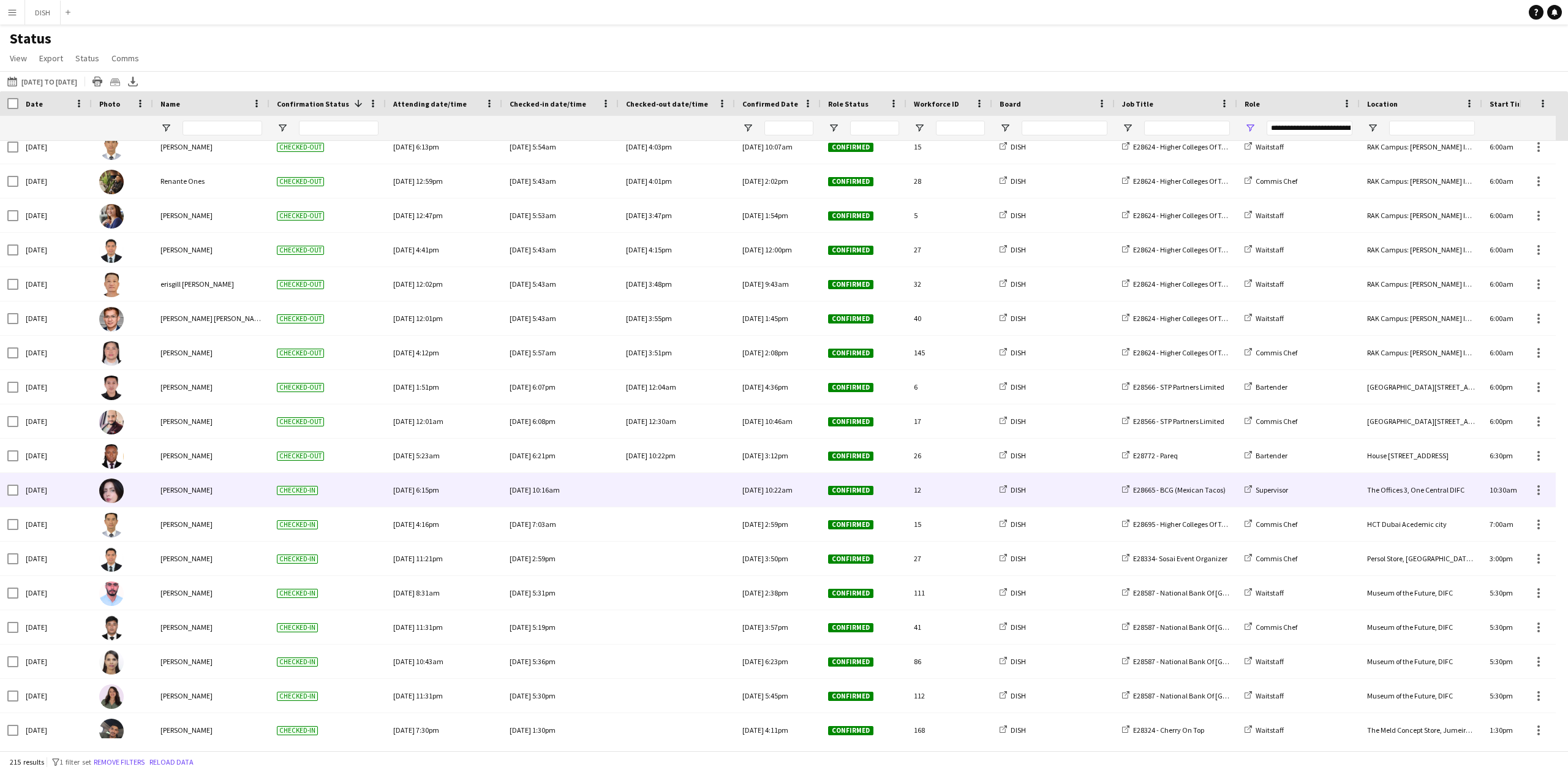
click at [1139, 500] on div "E28665 - BCG (Mexican Tacos)" at bounding box center [1175, 489] width 122 height 34
click at [1138, 497] on div "E28665 - BCG (Mexican Tacos)" at bounding box center [1175, 489] width 122 height 34
drag, startPoint x: 1138, startPoint y: 497, endPoint x: 1177, endPoint y: 496, distance: 39.0
click at [1141, 496] on div "E28665 - BCG (Mexican Tacos)" at bounding box center [1175, 489] width 122 height 34
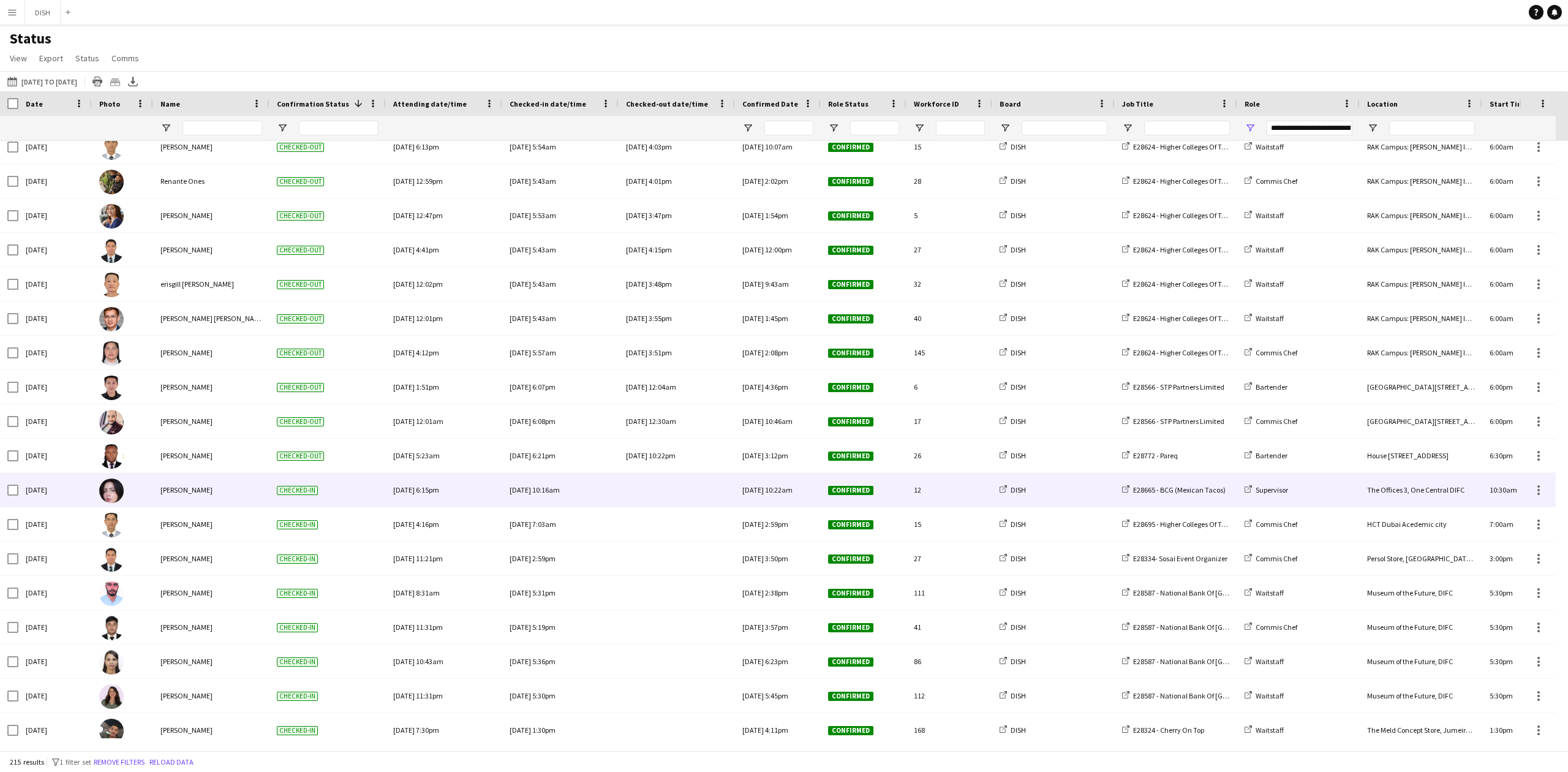
click at [1189, 496] on div "E28665 - BCG (Mexican Tacos)" at bounding box center [1175, 489] width 122 height 34
drag, startPoint x: 1140, startPoint y: 499, endPoint x: 1128, endPoint y: 500, distance: 12.0
click at [1139, 500] on div "E28665 - BCG (Mexican Tacos)" at bounding box center [1175, 489] width 122 height 34
click at [1126, 499] on div "E28665 - BCG (Mexican Tacos)" at bounding box center [1175, 489] width 122 height 34
click at [1126, 498] on div "E28665 - BCG (Mexican Tacos)" at bounding box center [1175, 489] width 122 height 34
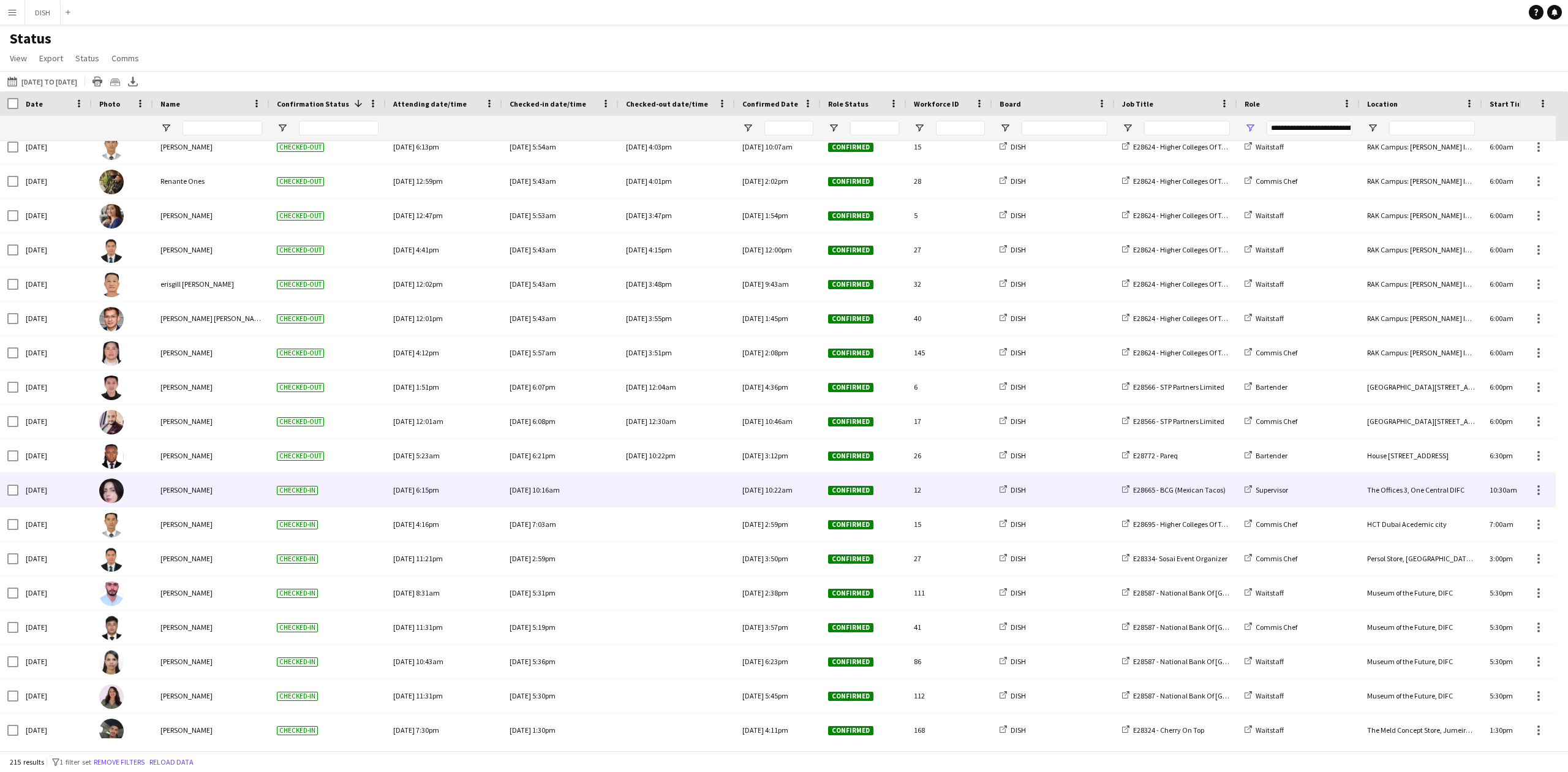
click at [1126, 498] on div "E28665 - BCG (Mexican Tacos)" at bounding box center [1175, 489] width 122 height 34
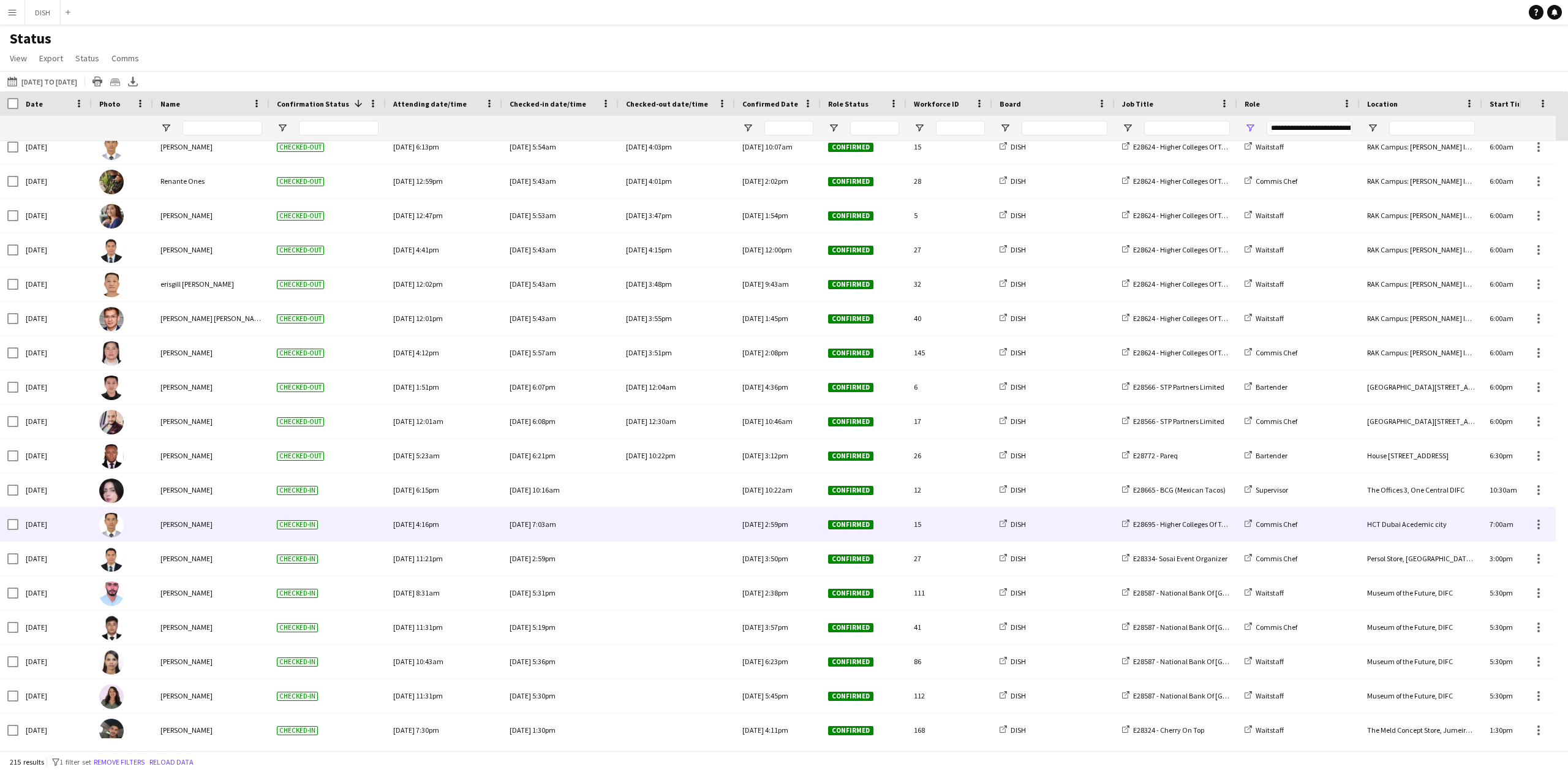
click at [640, 520] on div at bounding box center [677, 524] width 102 height 34
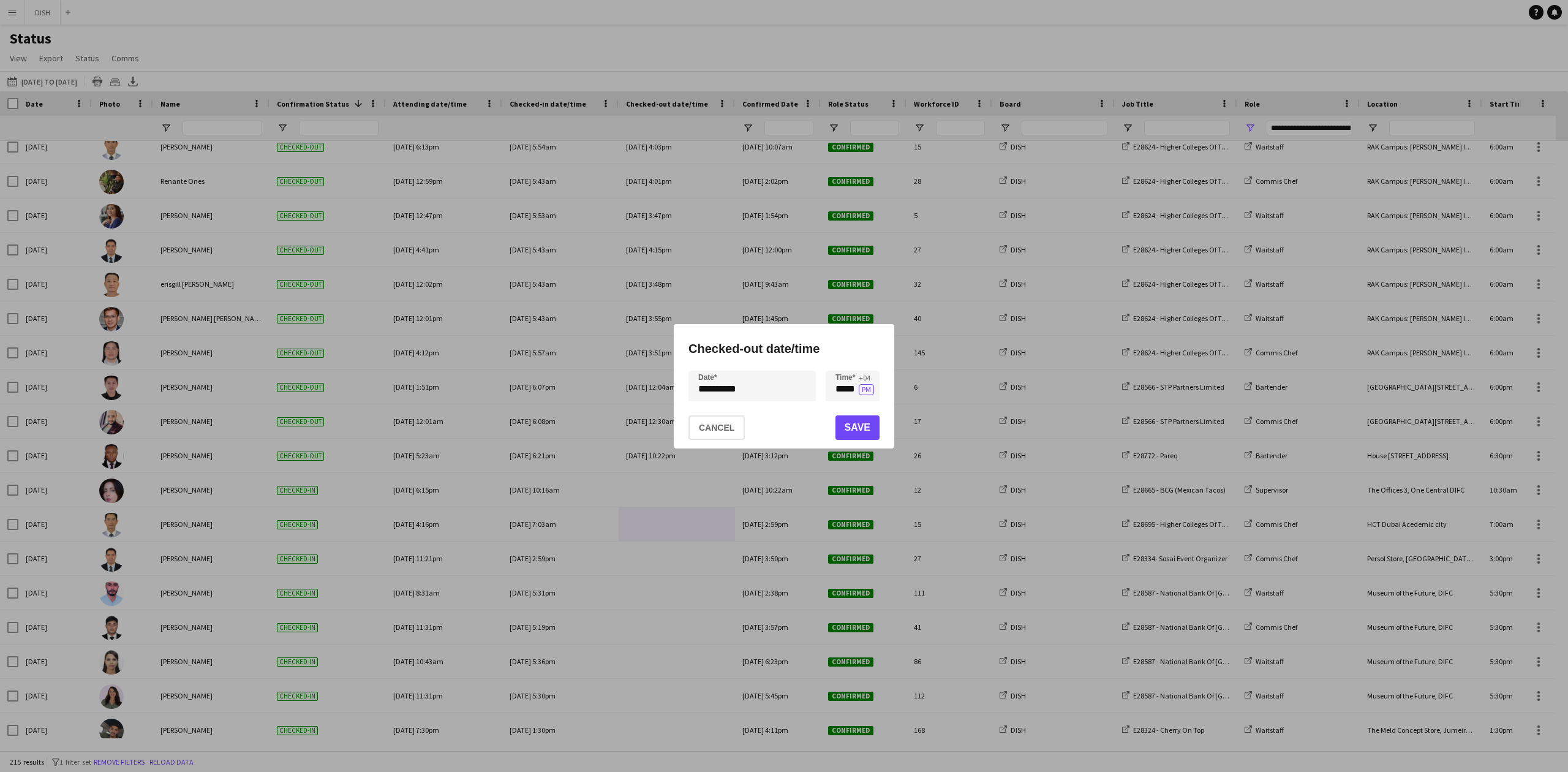
click at [679, 518] on div at bounding box center [784, 386] width 1568 height 772
click at [736, 436] on button "Cancel" at bounding box center [716, 428] width 56 height 25
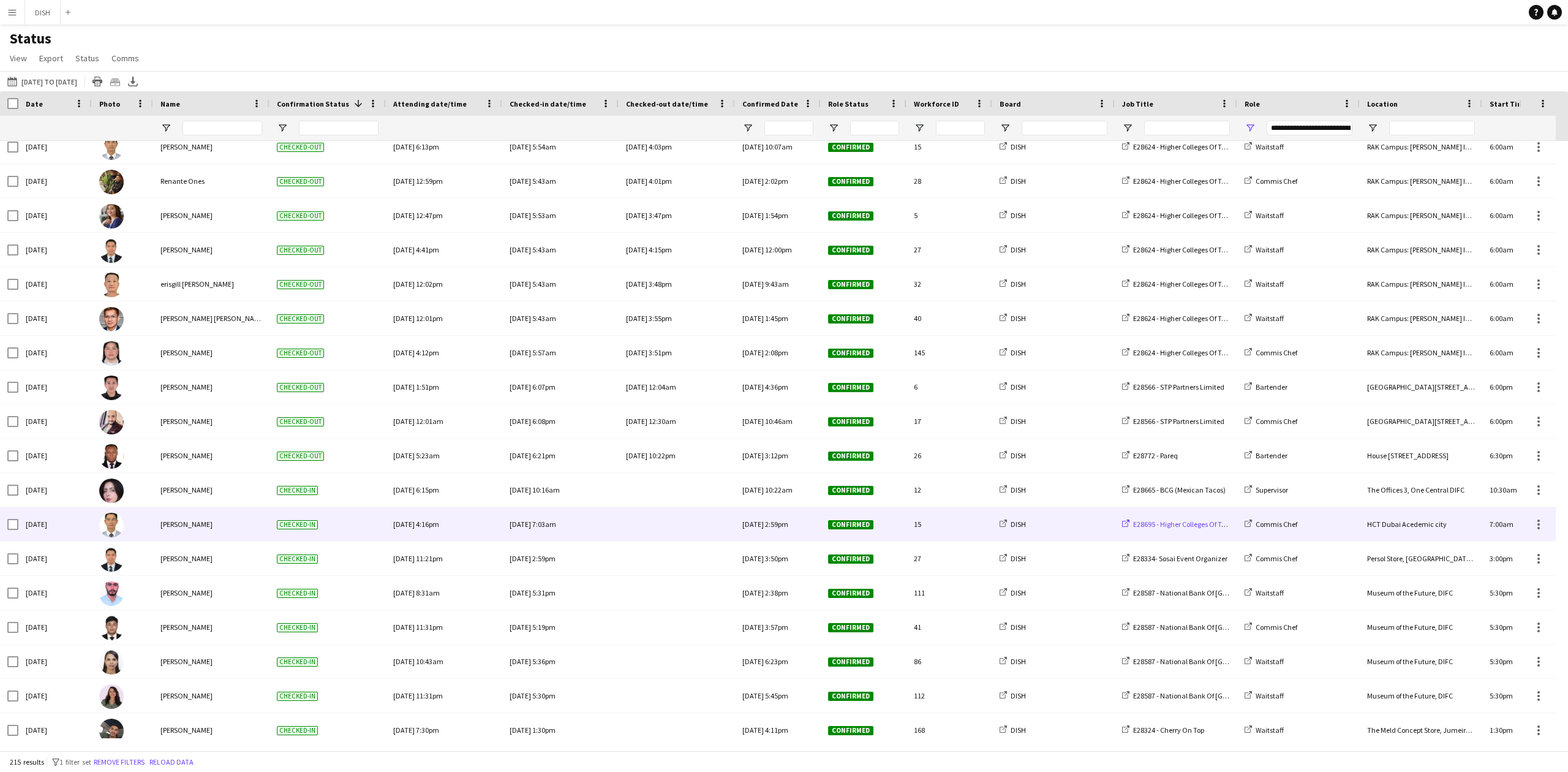
click at [1171, 528] on span "E28695 - Higher Colleges Of Technology" at bounding box center [1193, 524] width 121 height 9
click at [658, 521] on div at bounding box center [677, 524] width 102 height 34
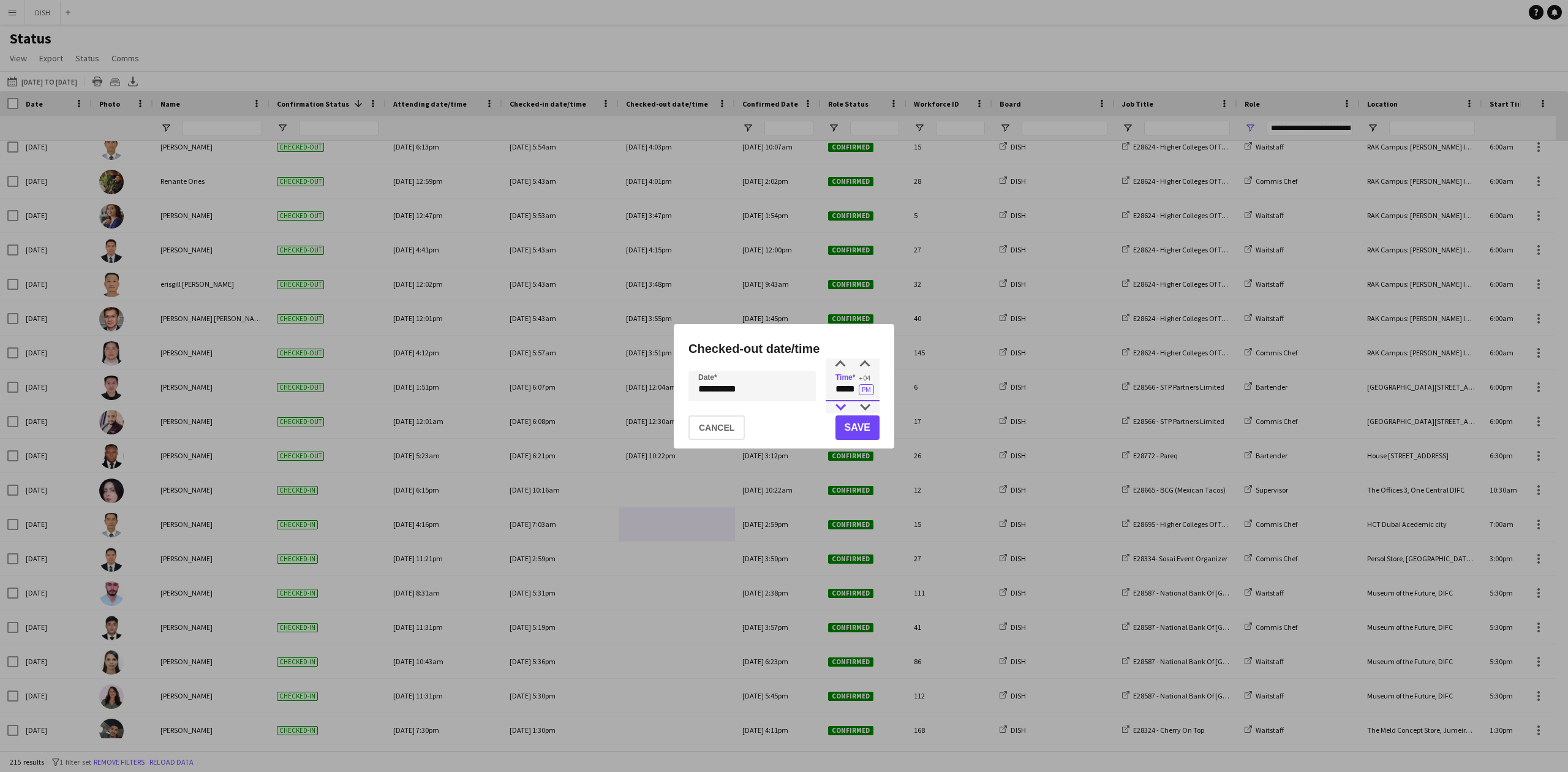
drag, startPoint x: 836, startPoint y: 398, endPoint x: 849, endPoint y: 404, distance: 14.3
click at [863, 393] on app-time-picker "***** +04 PM" at bounding box center [853, 389] width 54 height 8
type input "*****"
drag, startPoint x: 853, startPoint y: 437, endPoint x: 840, endPoint y: 451, distance: 19.1
click at [853, 437] on button "Save" at bounding box center [857, 428] width 44 height 25
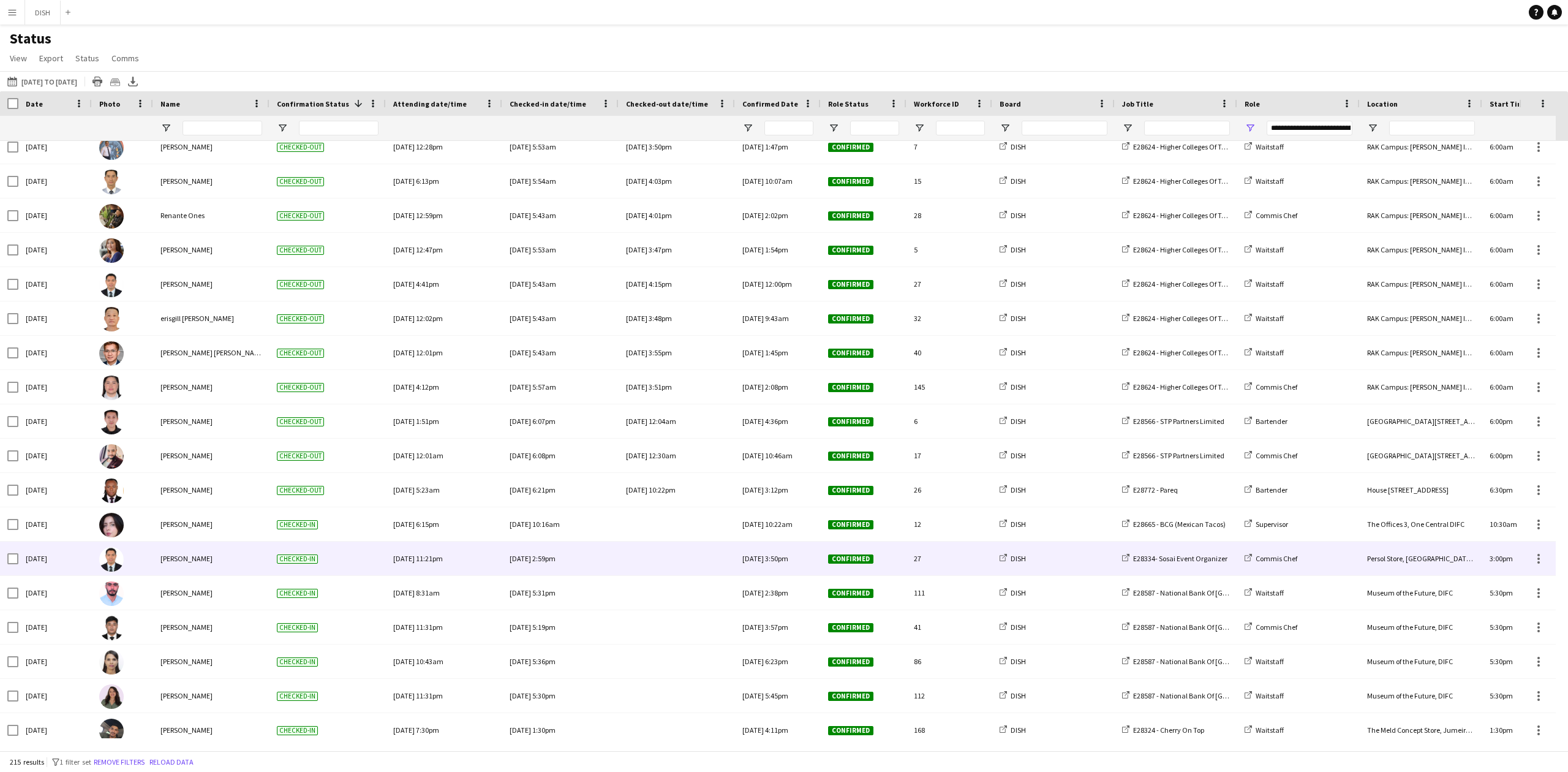
click at [645, 564] on div at bounding box center [677, 558] width 102 height 34
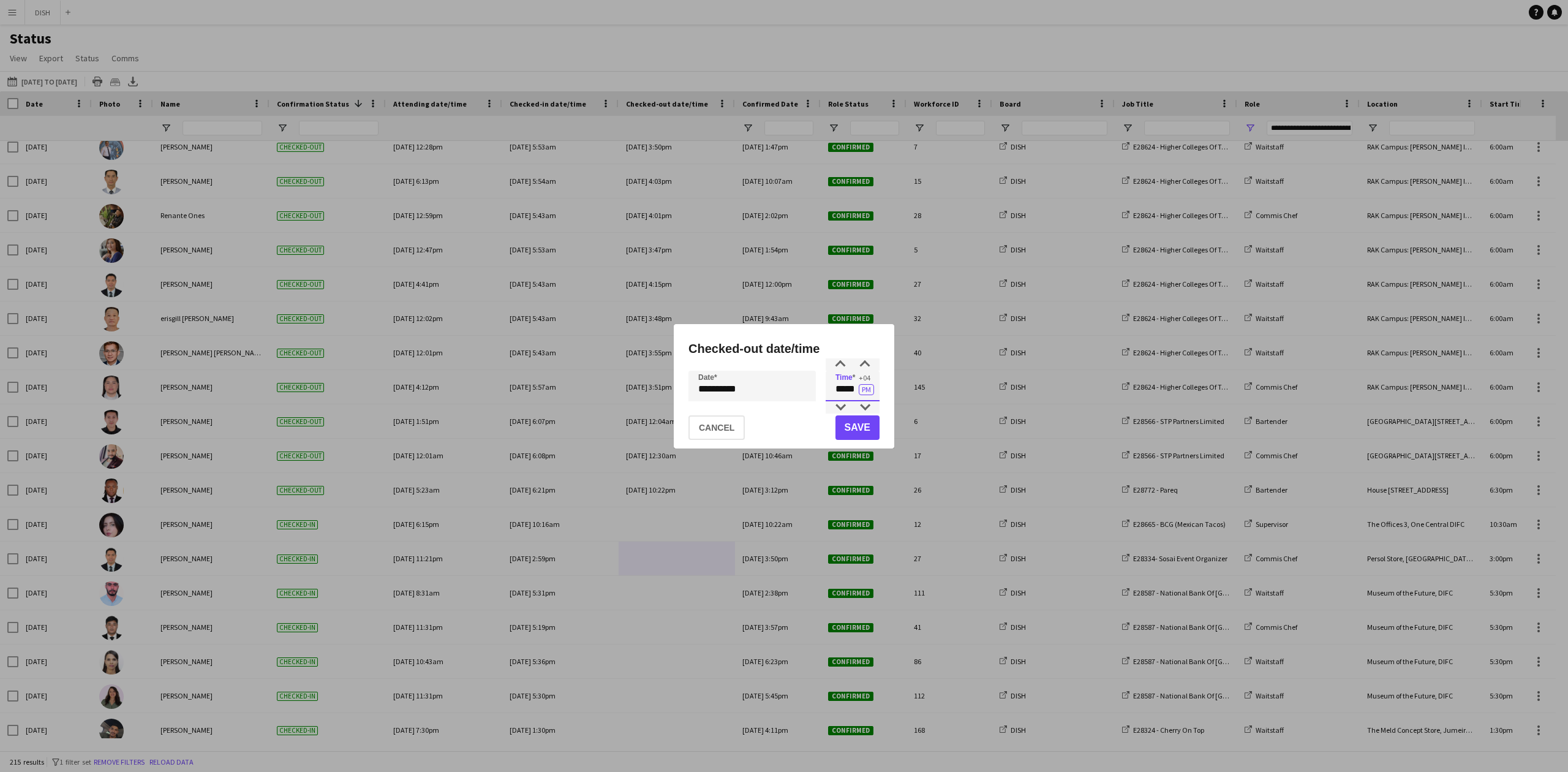
drag, startPoint x: 829, startPoint y: 398, endPoint x: 888, endPoint y: 396, distance: 59.0
click at [883, 395] on div "**********" at bounding box center [784, 386] width 220 height 125
type input "****"
click at [867, 429] on button "Save" at bounding box center [857, 428] width 44 height 25
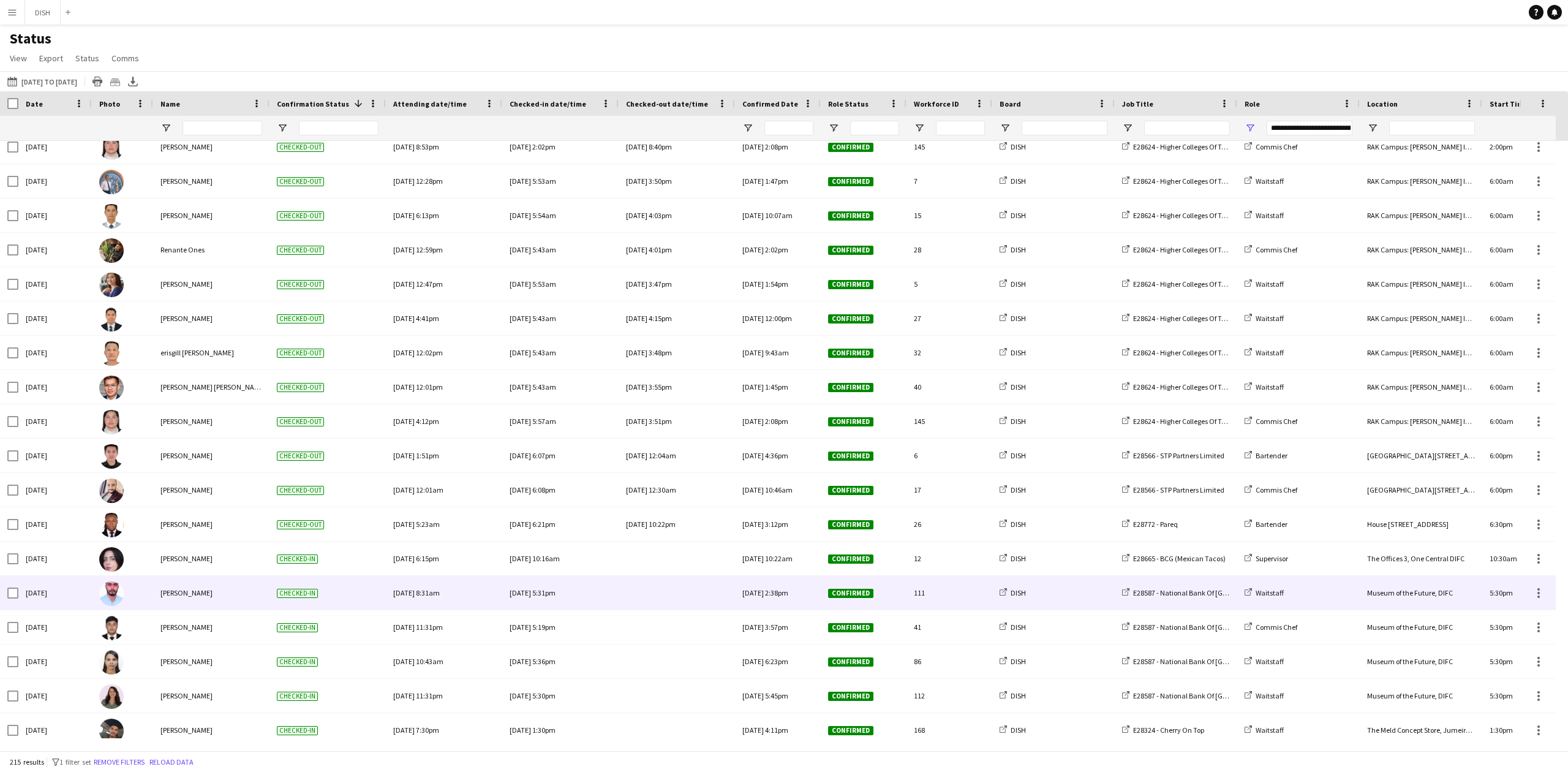
click at [689, 594] on div at bounding box center [677, 593] width 102 height 34
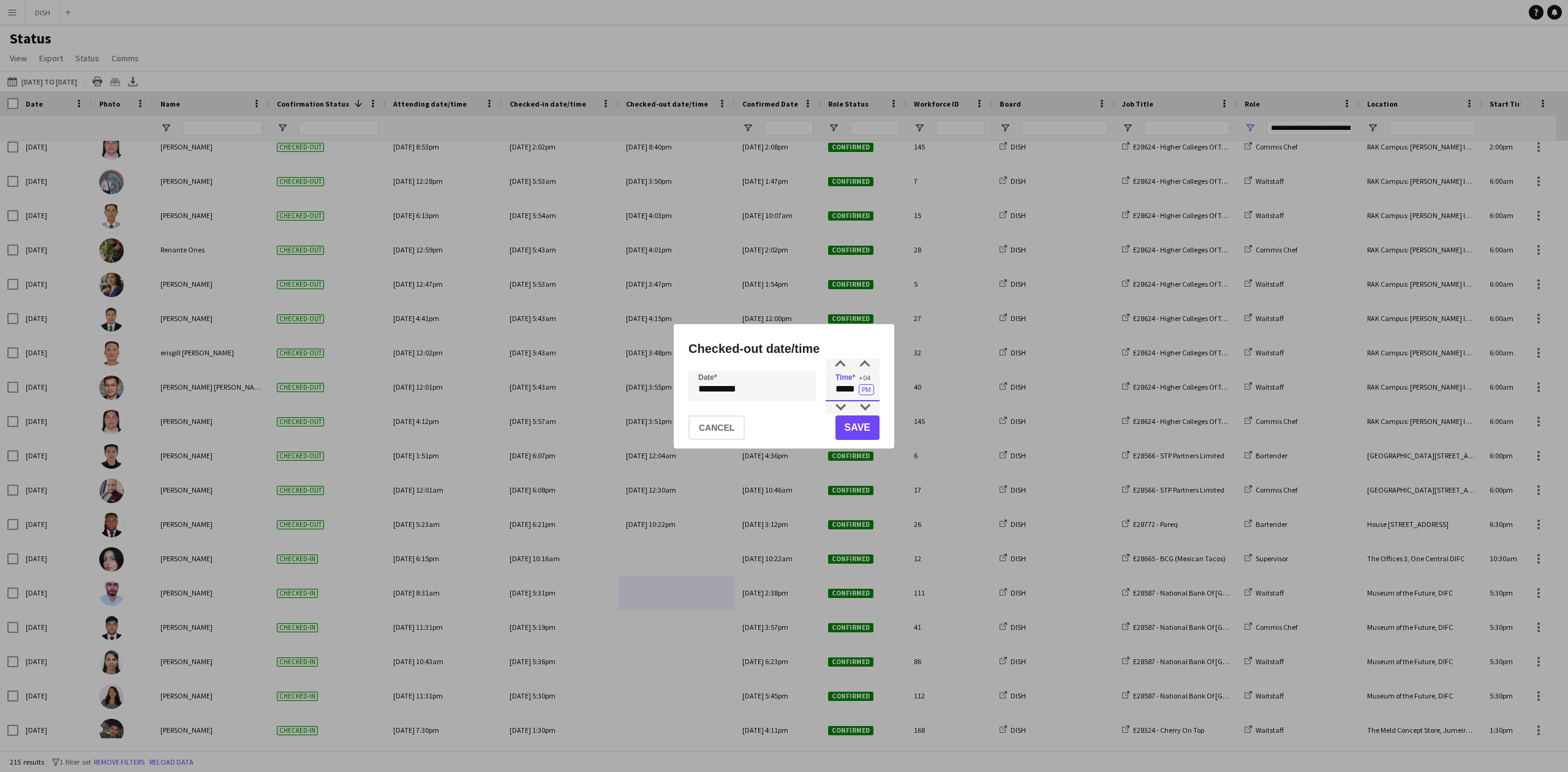
drag, startPoint x: 832, startPoint y: 396, endPoint x: 877, endPoint y: 403, distance: 45.5
click at [877, 399] on input "*****" at bounding box center [853, 386] width 54 height 31
type input "*****"
click at [853, 429] on button "Save" at bounding box center [857, 428] width 44 height 25
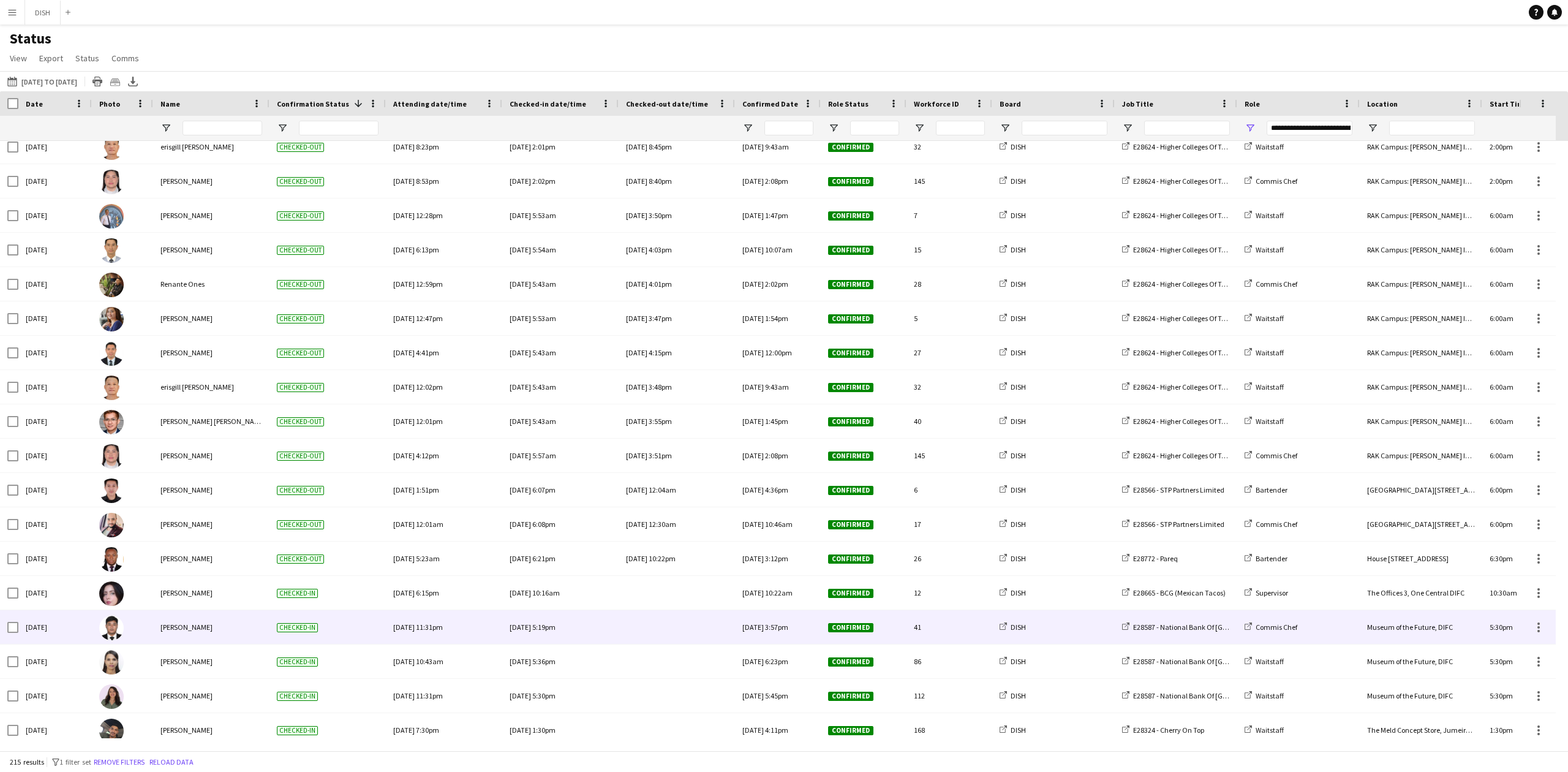
click at [685, 630] on div at bounding box center [677, 626] width 102 height 34
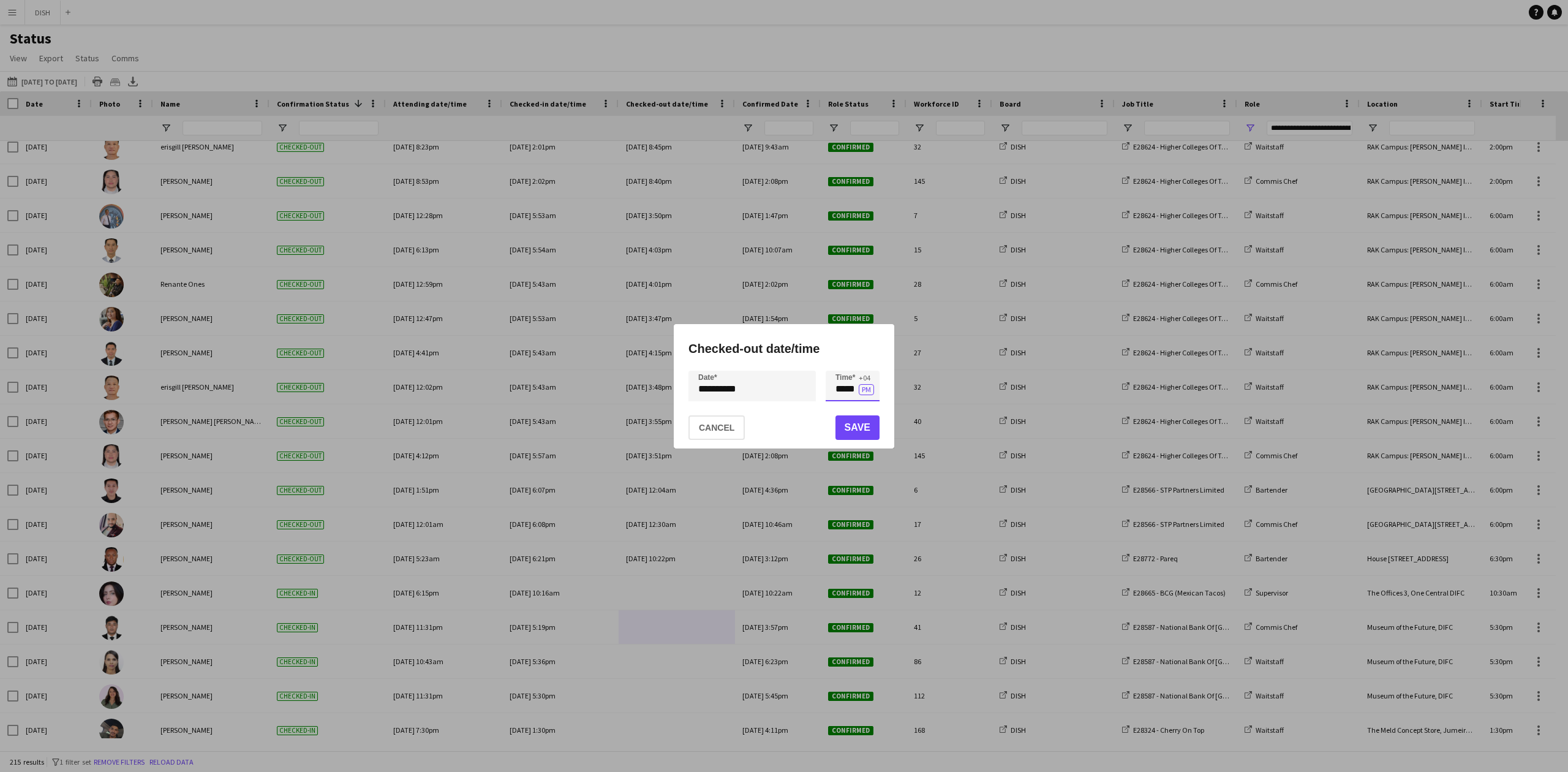
drag, startPoint x: 897, startPoint y: 389, endPoint x: 928, endPoint y: 387, distance: 31.1
click at [928, 387] on div "**********" at bounding box center [784, 386] width 1568 height 772
type input "*****"
click at [868, 431] on button "Save" at bounding box center [857, 428] width 44 height 25
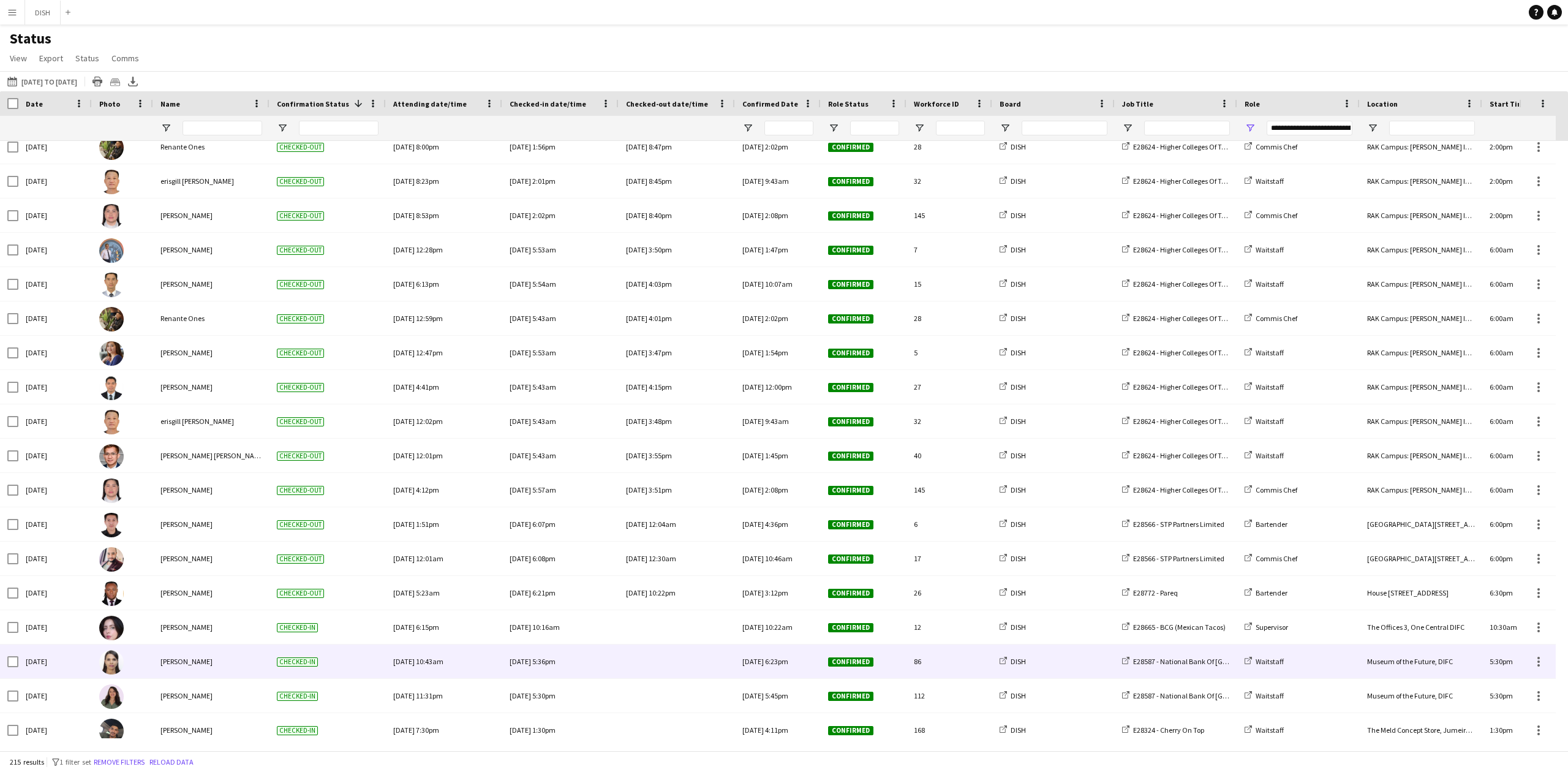
click at [643, 667] on div at bounding box center [677, 661] width 102 height 34
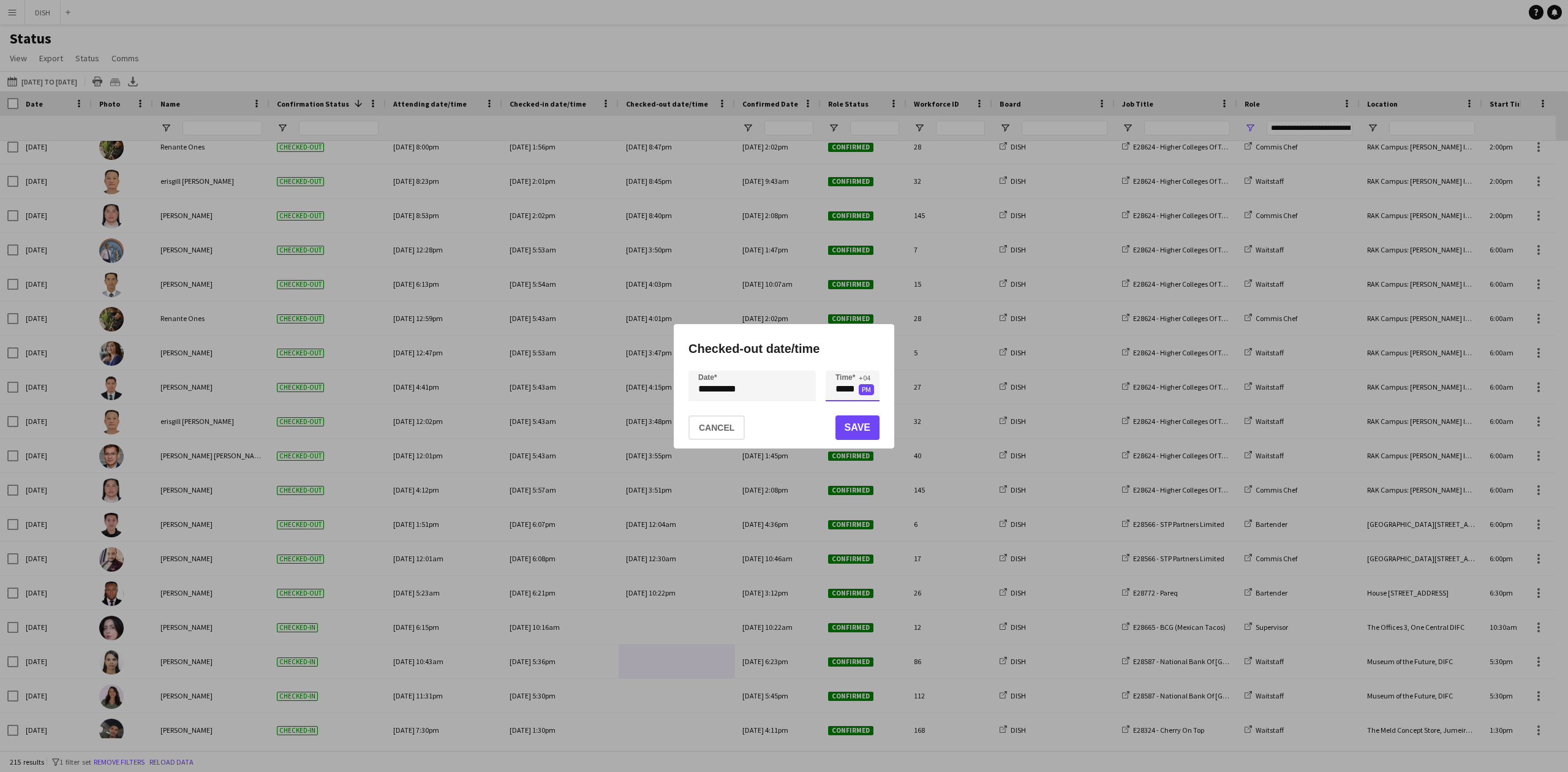
drag, startPoint x: 836, startPoint y: 395, endPoint x: 872, endPoint y: 395, distance: 36.0
click at [872, 393] on app-time-picker "***** +04 PM" at bounding box center [853, 389] width 54 height 8
type input "*****"
click at [860, 437] on button "Save" at bounding box center [857, 428] width 44 height 25
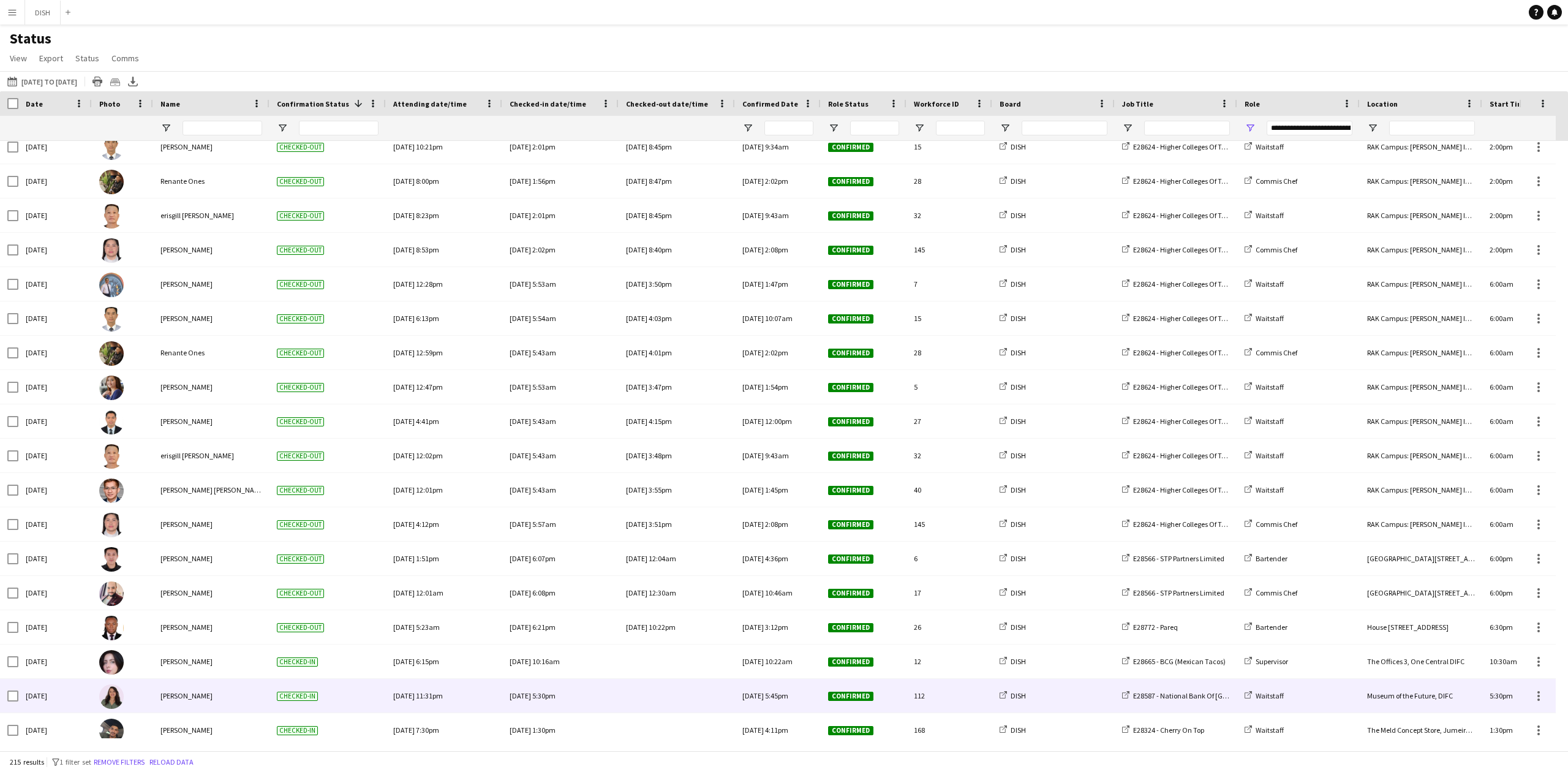
click at [687, 697] on div at bounding box center [677, 695] width 102 height 34
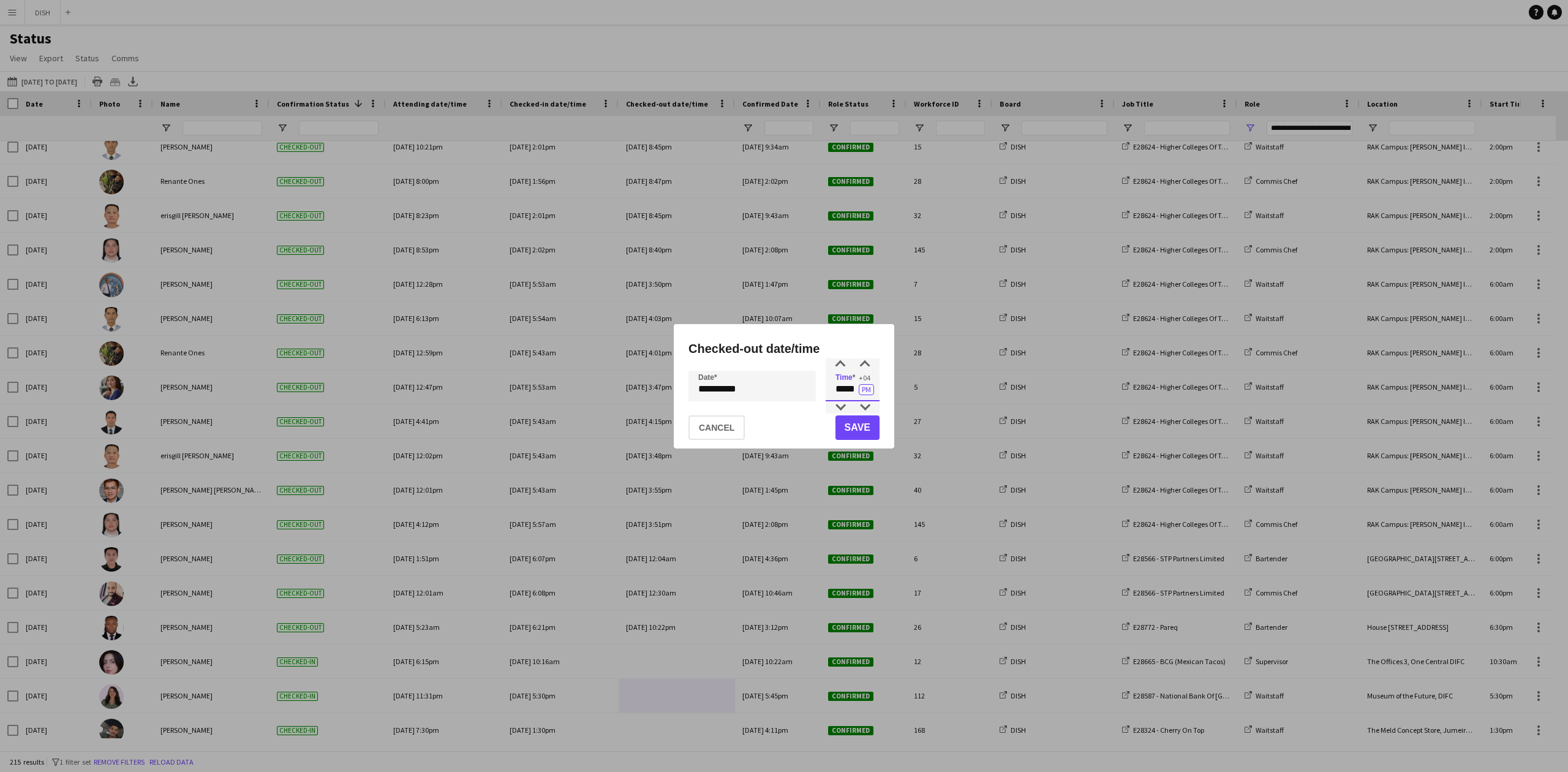
drag, startPoint x: 838, startPoint y: 397, endPoint x: 850, endPoint y: 395, distance: 12.2
click at [850, 395] on input "*****" at bounding box center [853, 386] width 54 height 31
drag, startPoint x: 834, startPoint y: 393, endPoint x: 880, endPoint y: 393, distance: 46.0
click at [880, 393] on div "**********" at bounding box center [784, 386] width 220 height 125
type input "*****"
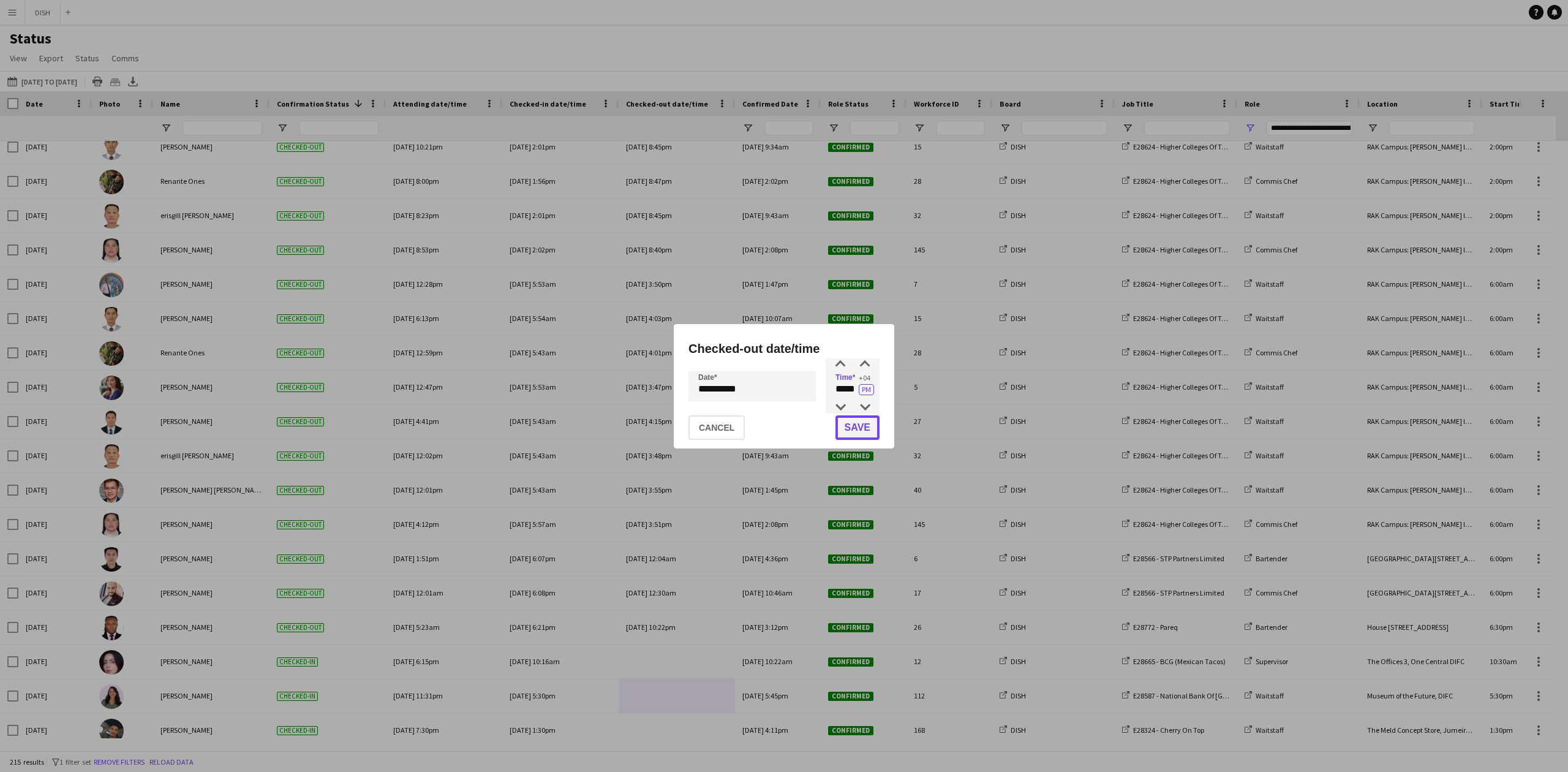
click at [864, 428] on button "Save" at bounding box center [857, 428] width 44 height 25
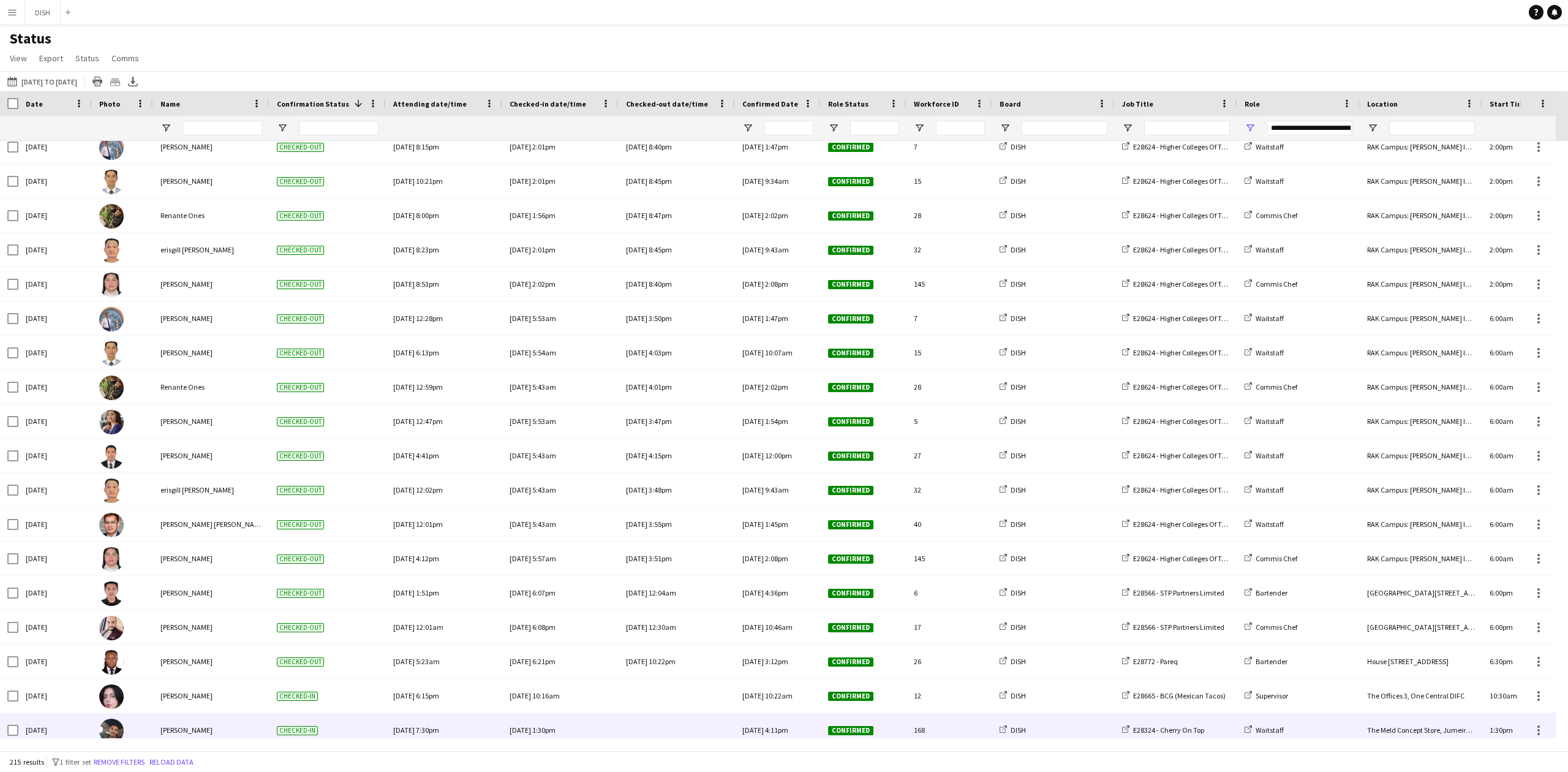
scroll to position [3784, 0]
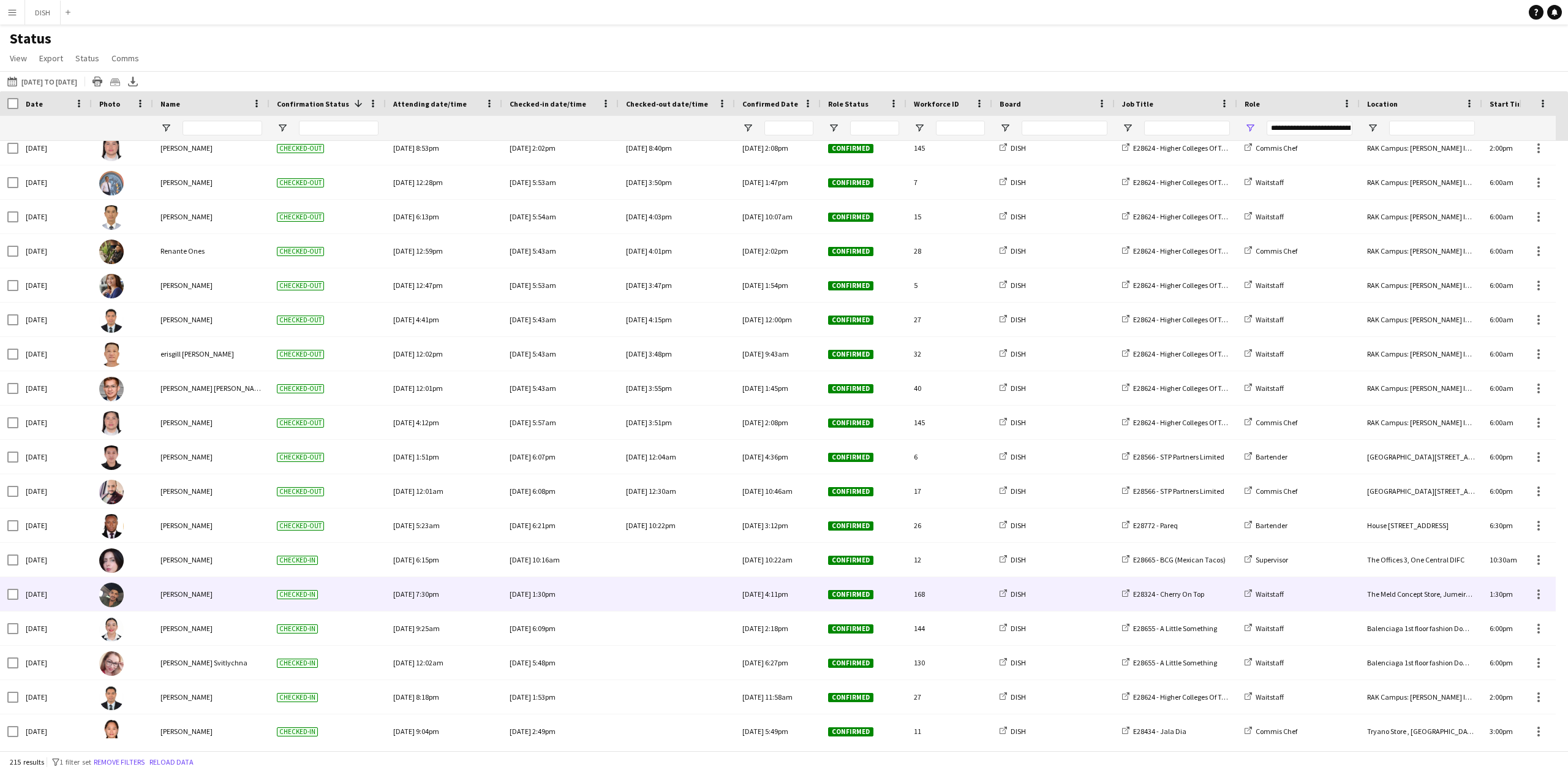
click at [653, 601] on div at bounding box center [677, 593] width 102 height 34
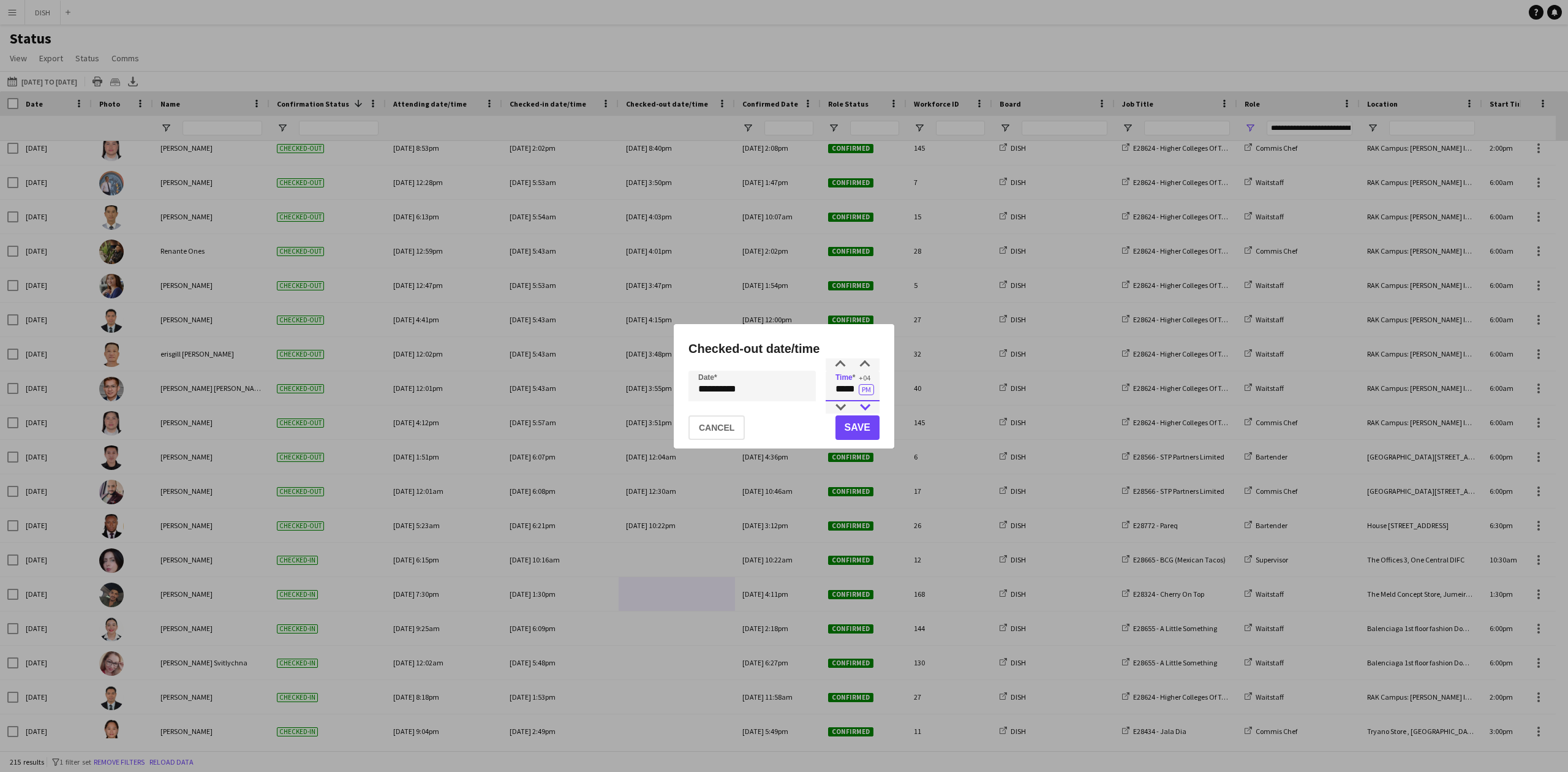
drag, startPoint x: 832, startPoint y: 397, endPoint x: 876, endPoint y: 401, distance: 44.2
click at [875, 400] on input "*****" at bounding box center [853, 386] width 54 height 31
type input "****"
click at [860, 434] on button "Save" at bounding box center [857, 428] width 44 height 25
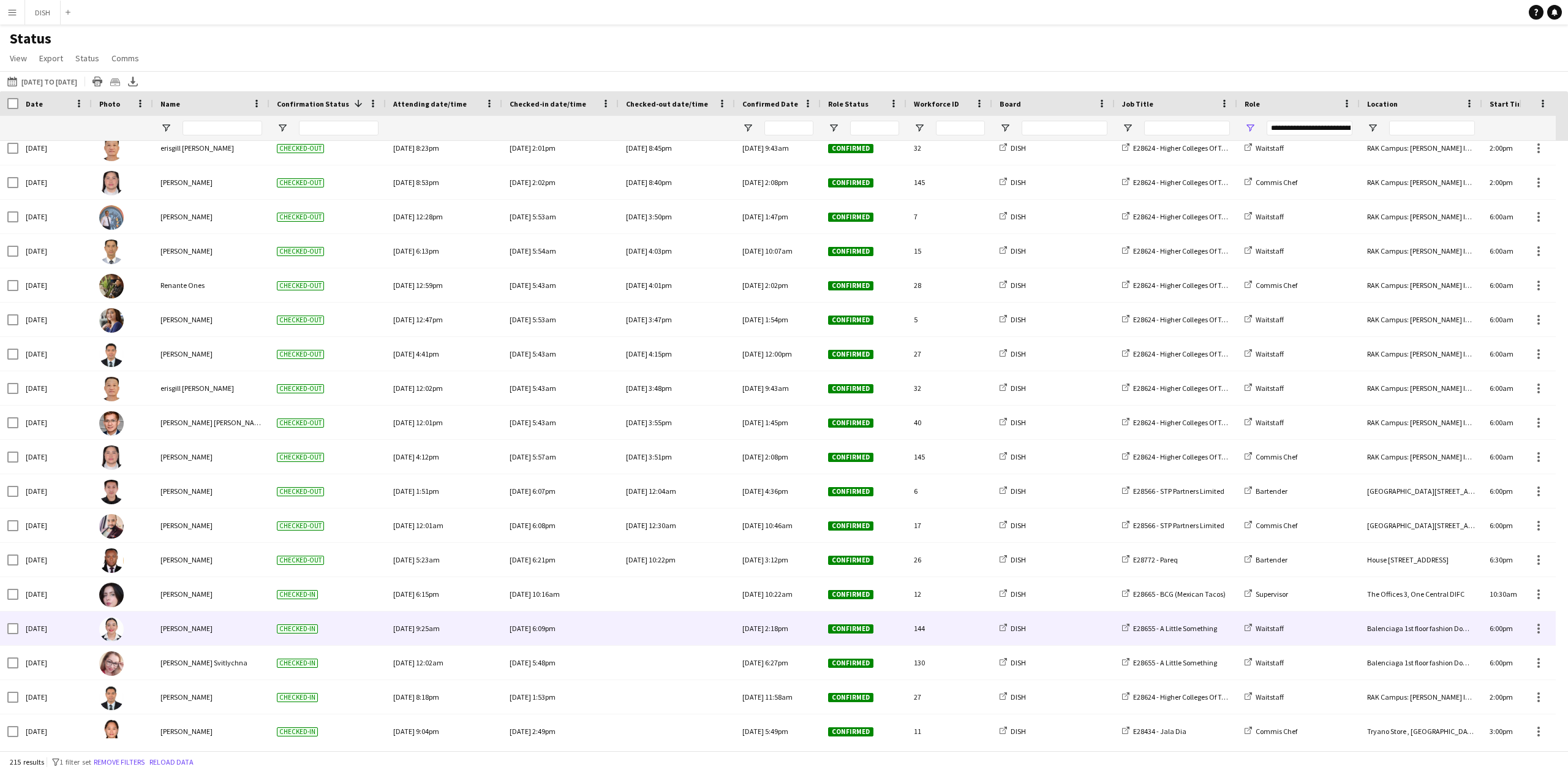
click at [640, 635] on div at bounding box center [677, 628] width 102 height 34
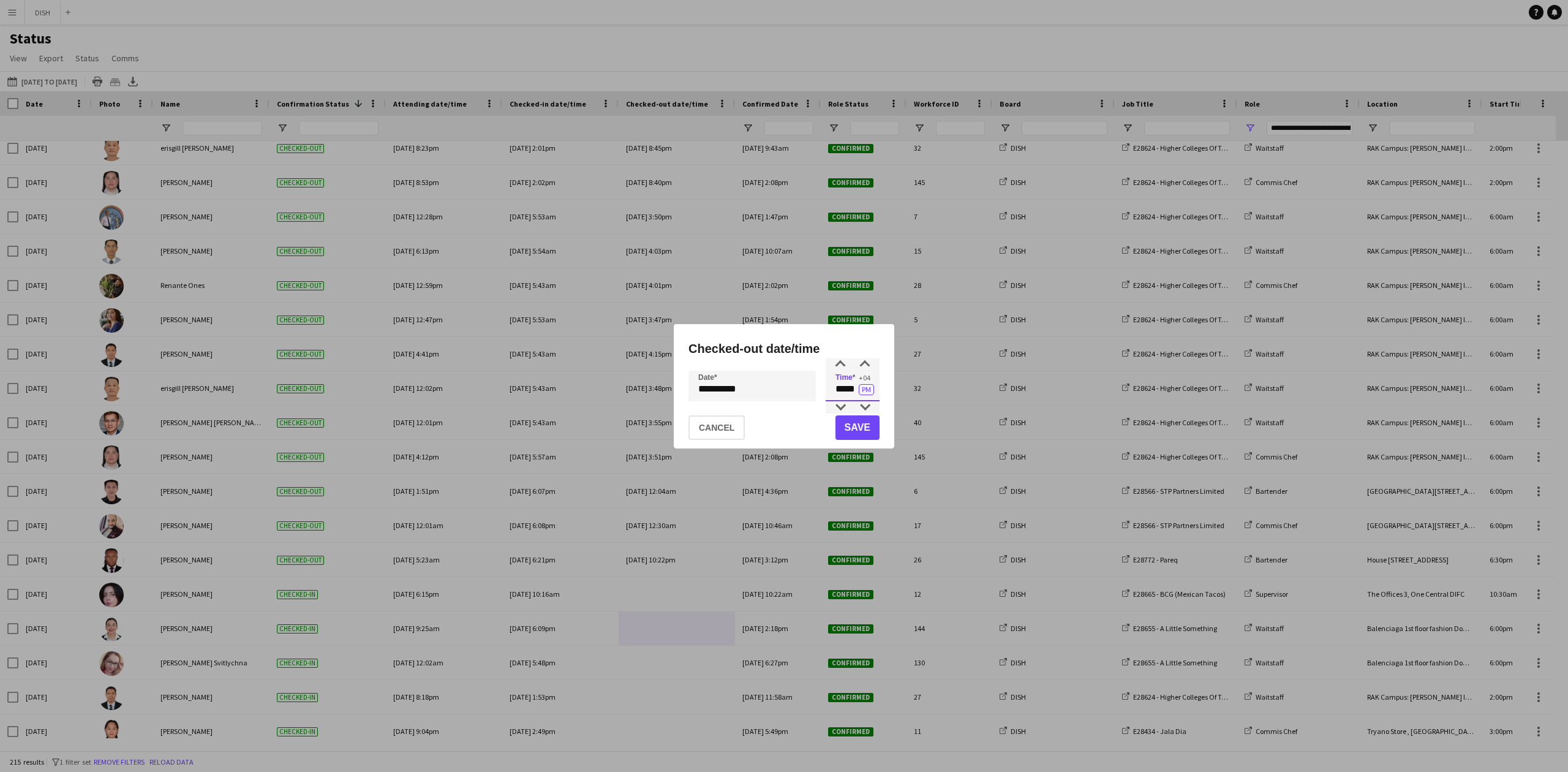
drag, startPoint x: 901, startPoint y: 395, endPoint x: 910, endPoint y: 396, distance: 9.1
click at [919, 395] on div "**********" at bounding box center [784, 386] width 1568 height 772
type input "*****"
click at [868, 426] on button "Save" at bounding box center [857, 428] width 44 height 25
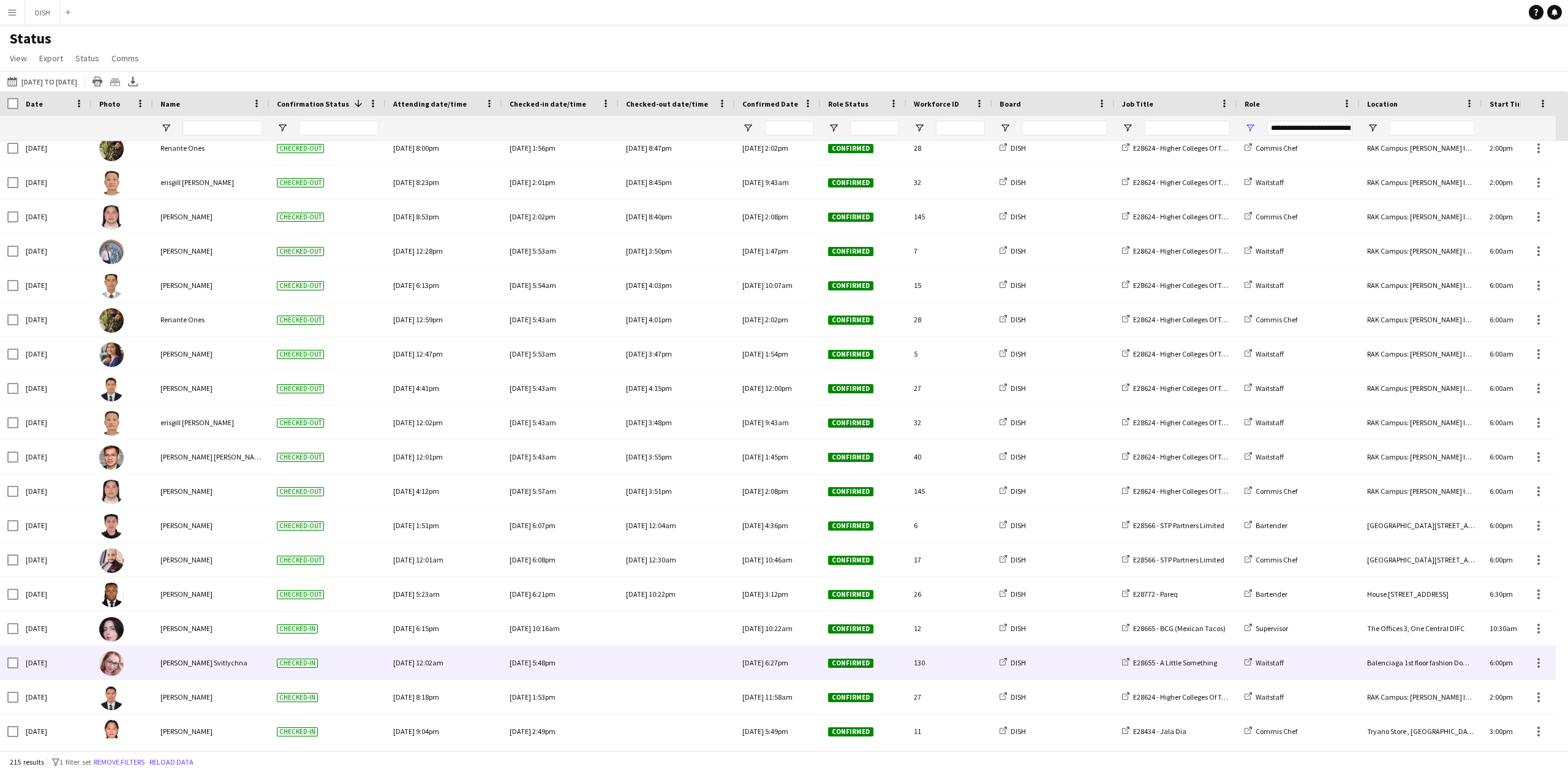
click at [681, 667] on div at bounding box center [677, 662] width 102 height 34
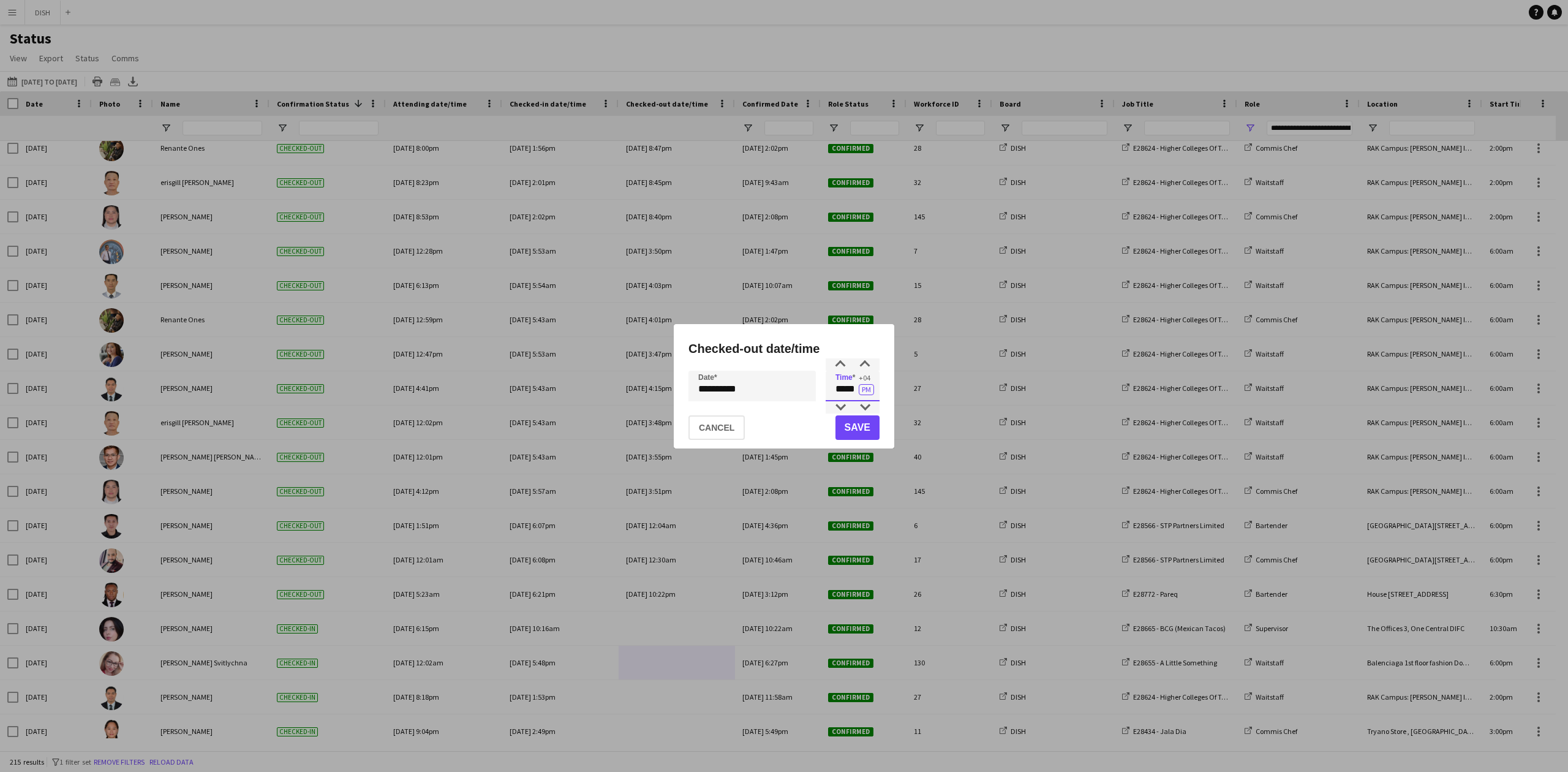
drag, startPoint x: 834, startPoint y: 398, endPoint x: 855, endPoint y: 392, distance: 21.8
click at [855, 392] on input "*****" at bounding box center [853, 386] width 54 height 31
type input "*****"
click at [856, 425] on button "Save" at bounding box center [857, 428] width 44 height 25
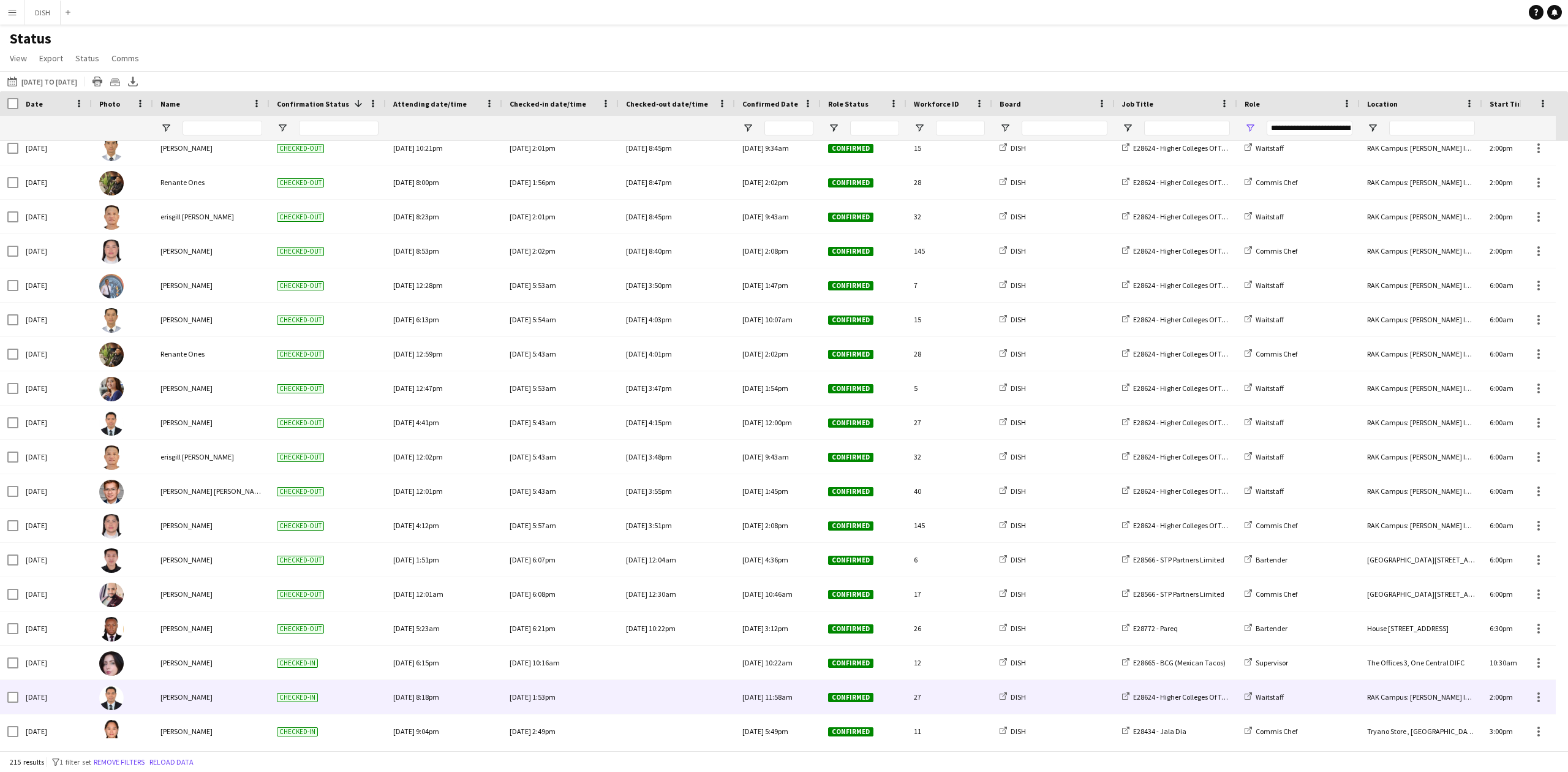
click at [671, 706] on div at bounding box center [677, 697] width 102 height 34
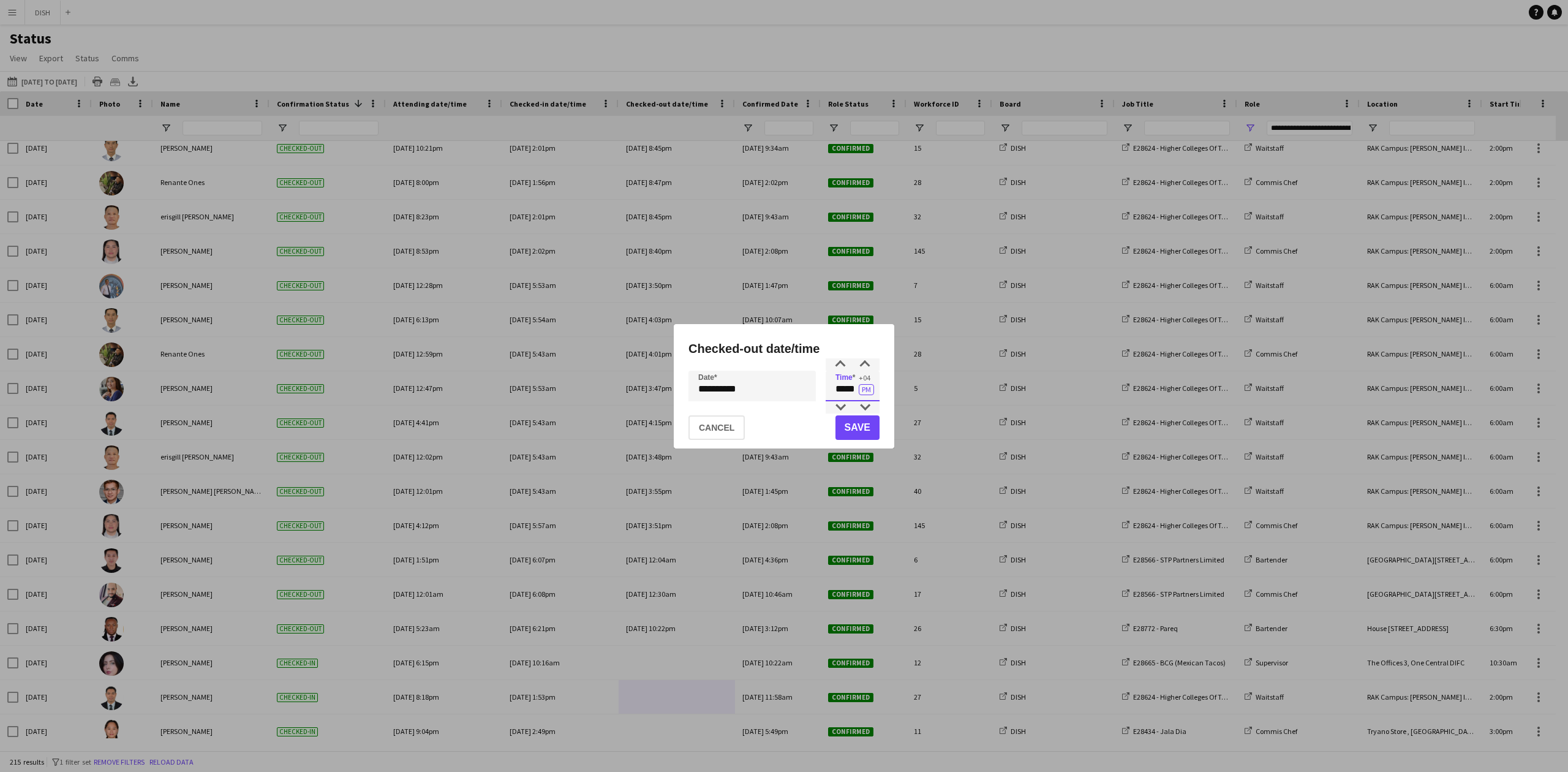
drag, startPoint x: 833, startPoint y: 395, endPoint x: 853, endPoint y: 395, distance: 20.0
click at [853, 395] on input "*****" at bounding box center [853, 386] width 54 height 31
click at [733, 431] on button "Cancel" at bounding box center [716, 428] width 56 height 25
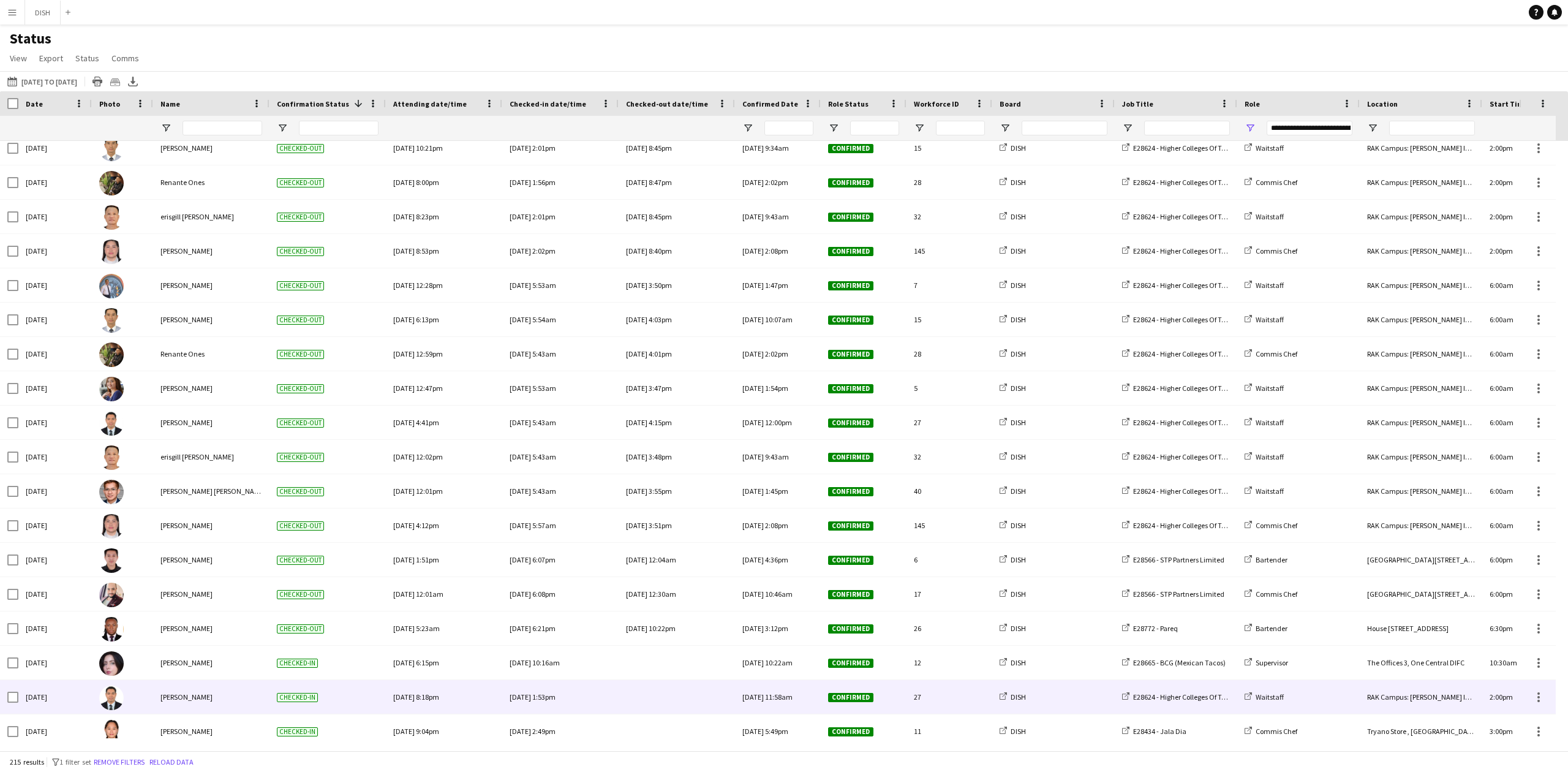
click at [655, 711] on div at bounding box center [677, 697] width 102 height 34
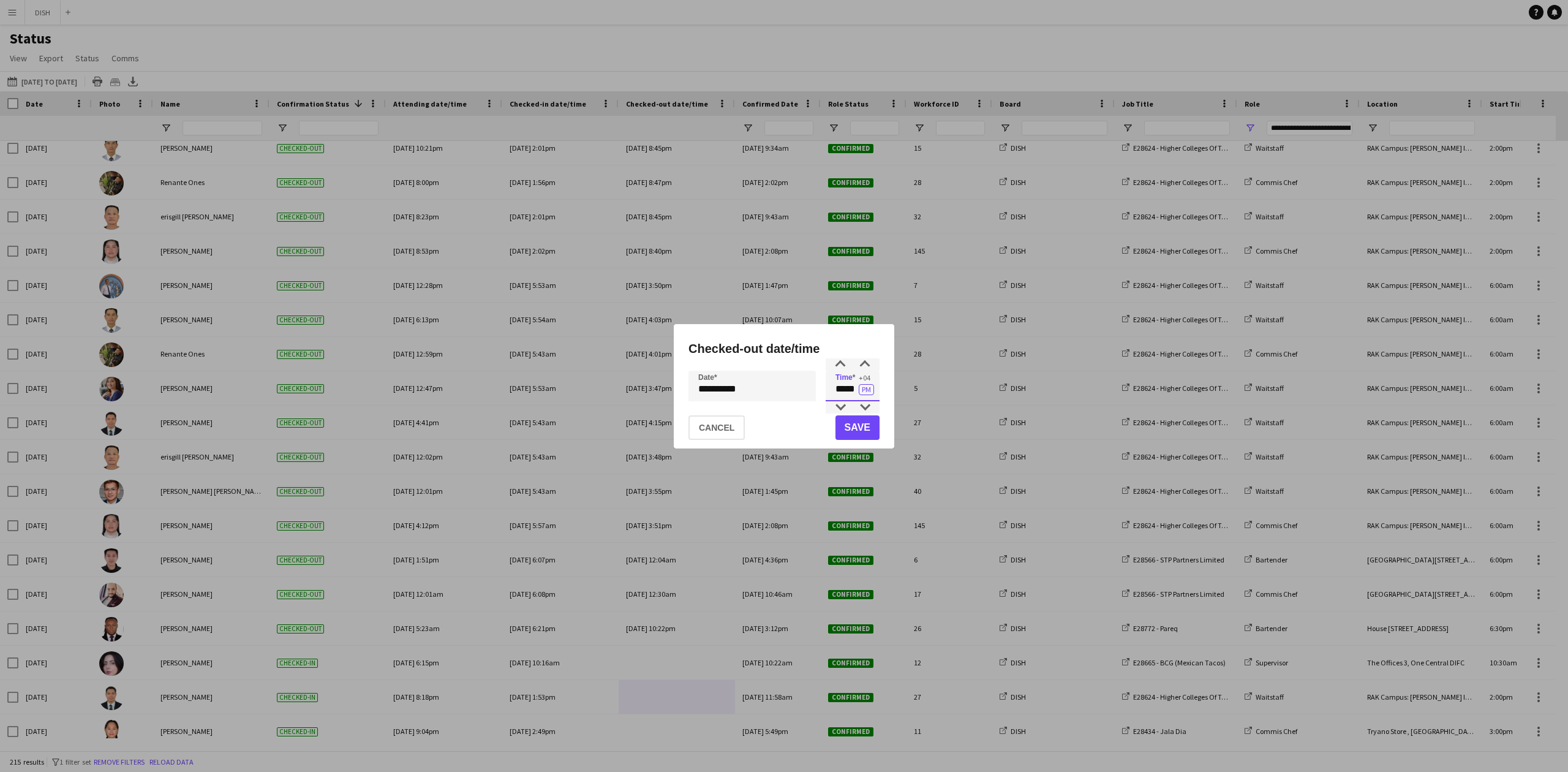
drag, startPoint x: 836, startPoint y: 398, endPoint x: 856, endPoint y: 389, distance: 21.9
click at [862, 393] on app-time-picker "***** +04 PM" at bounding box center [853, 389] width 54 height 8
type input "*****"
click at [865, 427] on button "Save" at bounding box center [857, 428] width 44 height 25
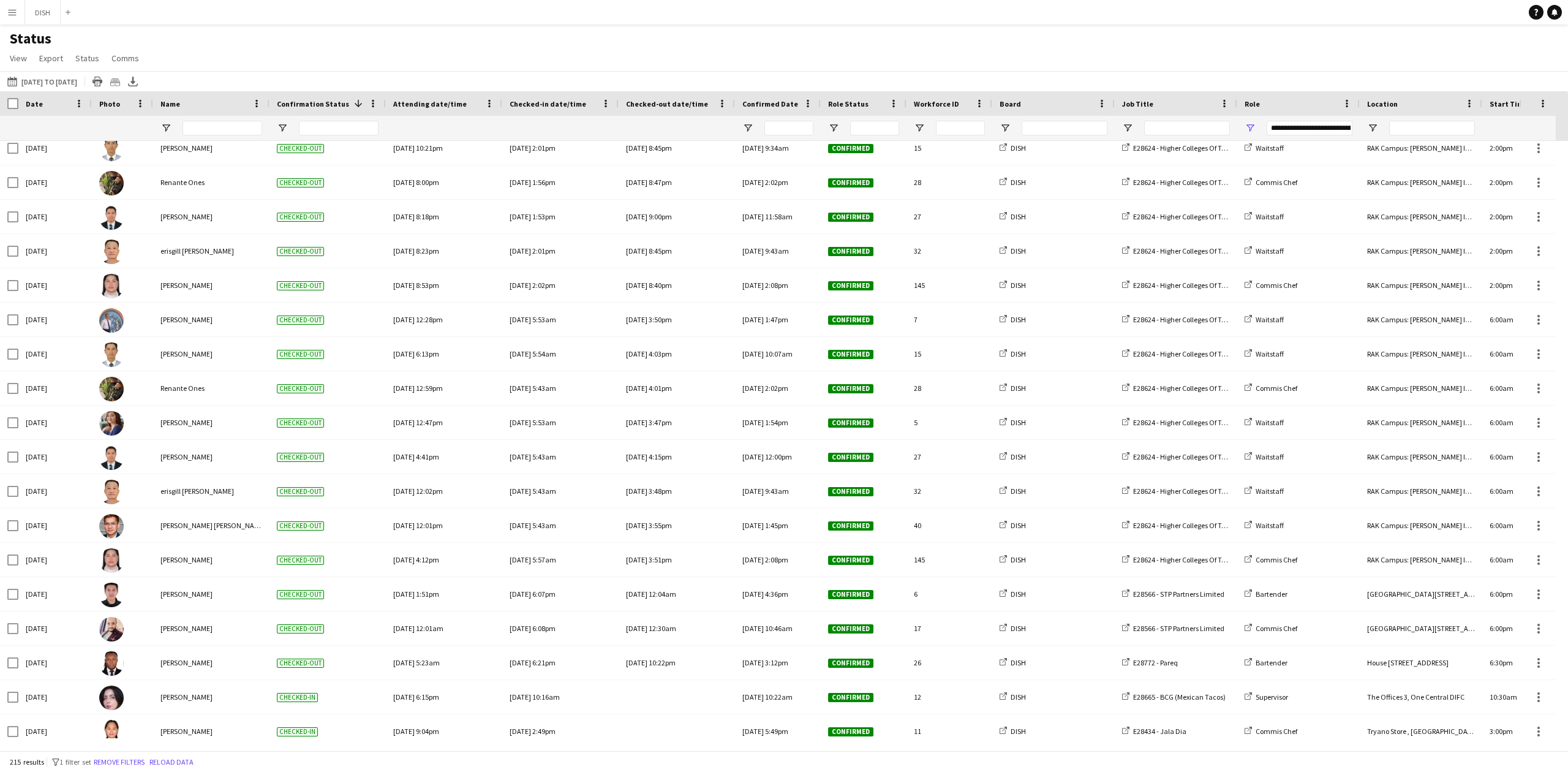
scroll to position [3920, 0]
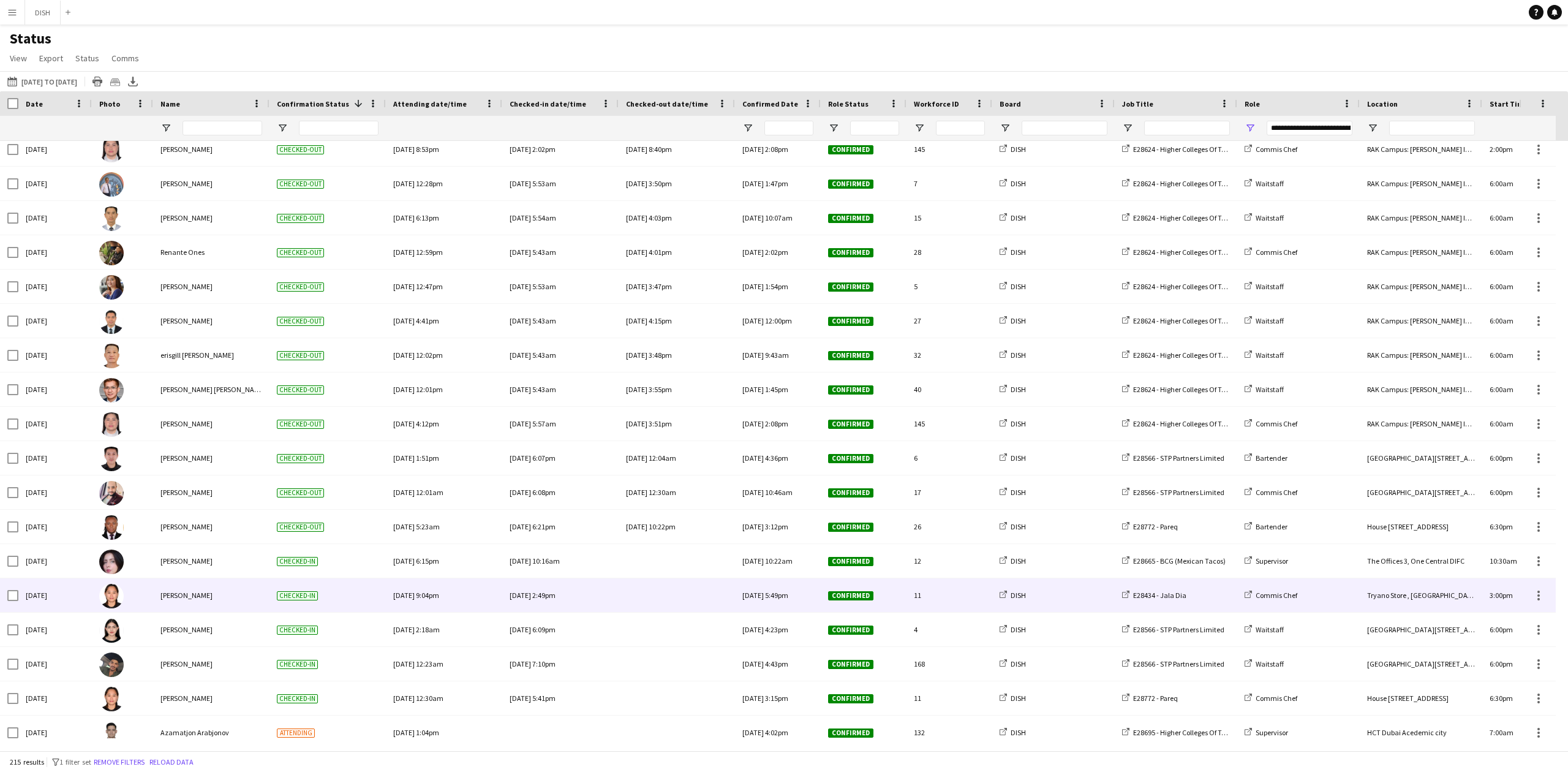
click at [656, 590] on div at bounding box center [677, 595] width 102 height 34
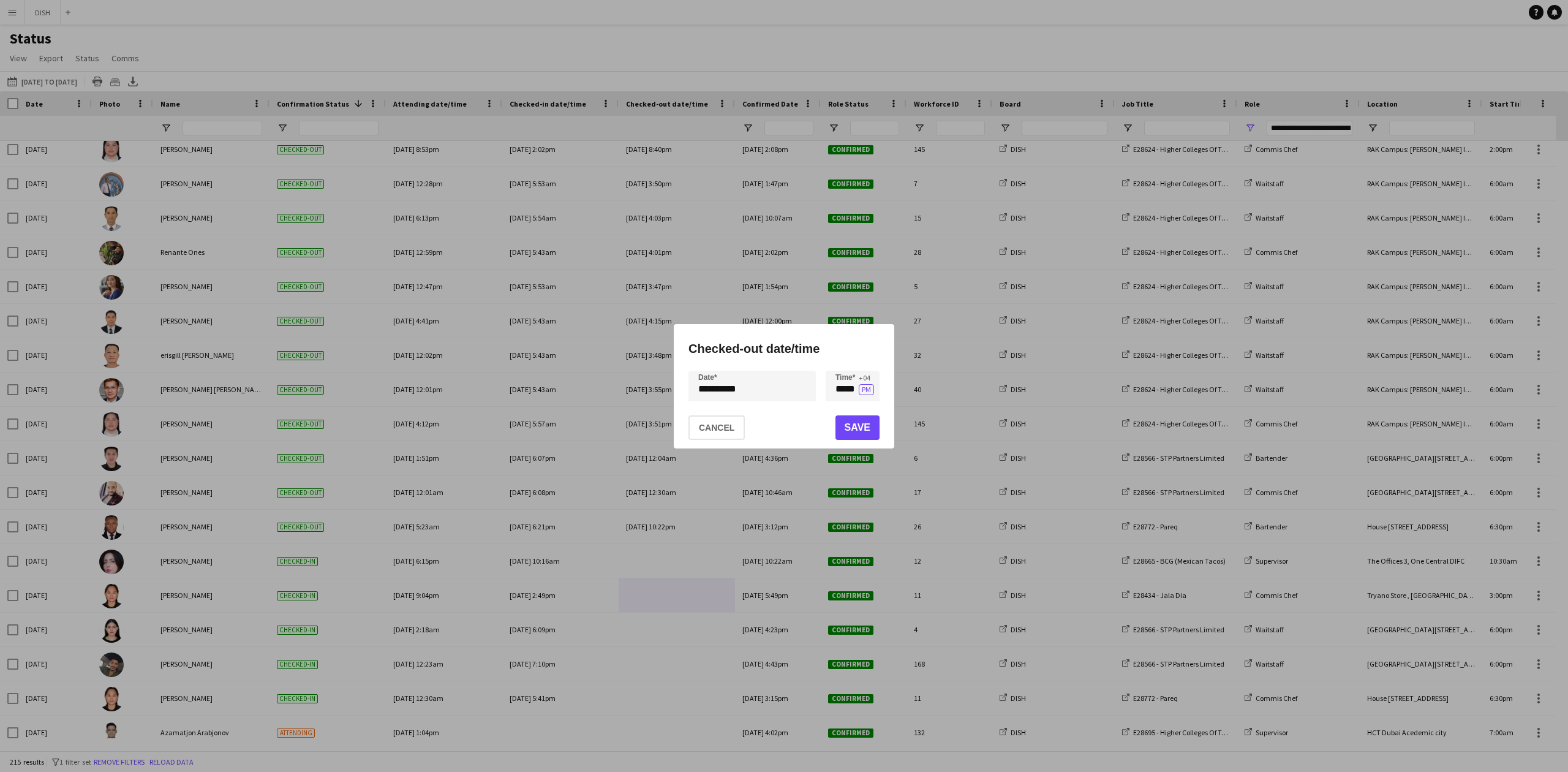
drag, startPoint x: 823, startPoint y: 399, endPoint x: 858, endPoint y: 393, distance: 35.5
click at [858, 395] on div "**********" at bounding box center [784, 386] width 191 height 31
drag, startPoint x: 832, startPoint y: 396, endPoint x: 878, endPoint y: 373, distance: 51.4
click at [877, 391] on input "*****" at bounding box center [853, 386] width 54 height 31
type input "*****"
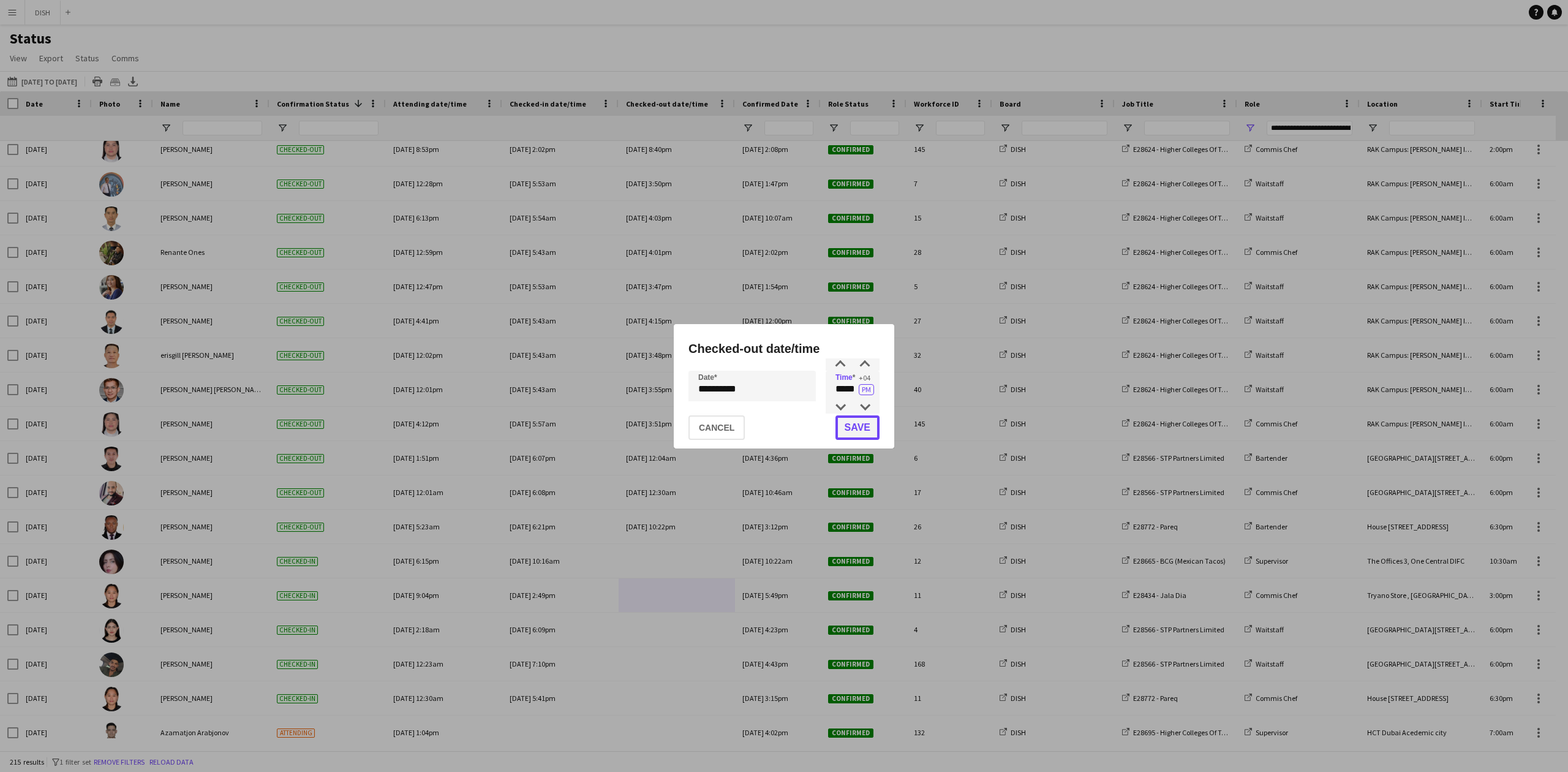
drag, startPoint x: 860, startPoint y: 432, endPoint x: 862, endPoint y: 452, distance: 20.1
click at [860, 430] on button "Save" at bounding box center [857, 428] width 44 height 25
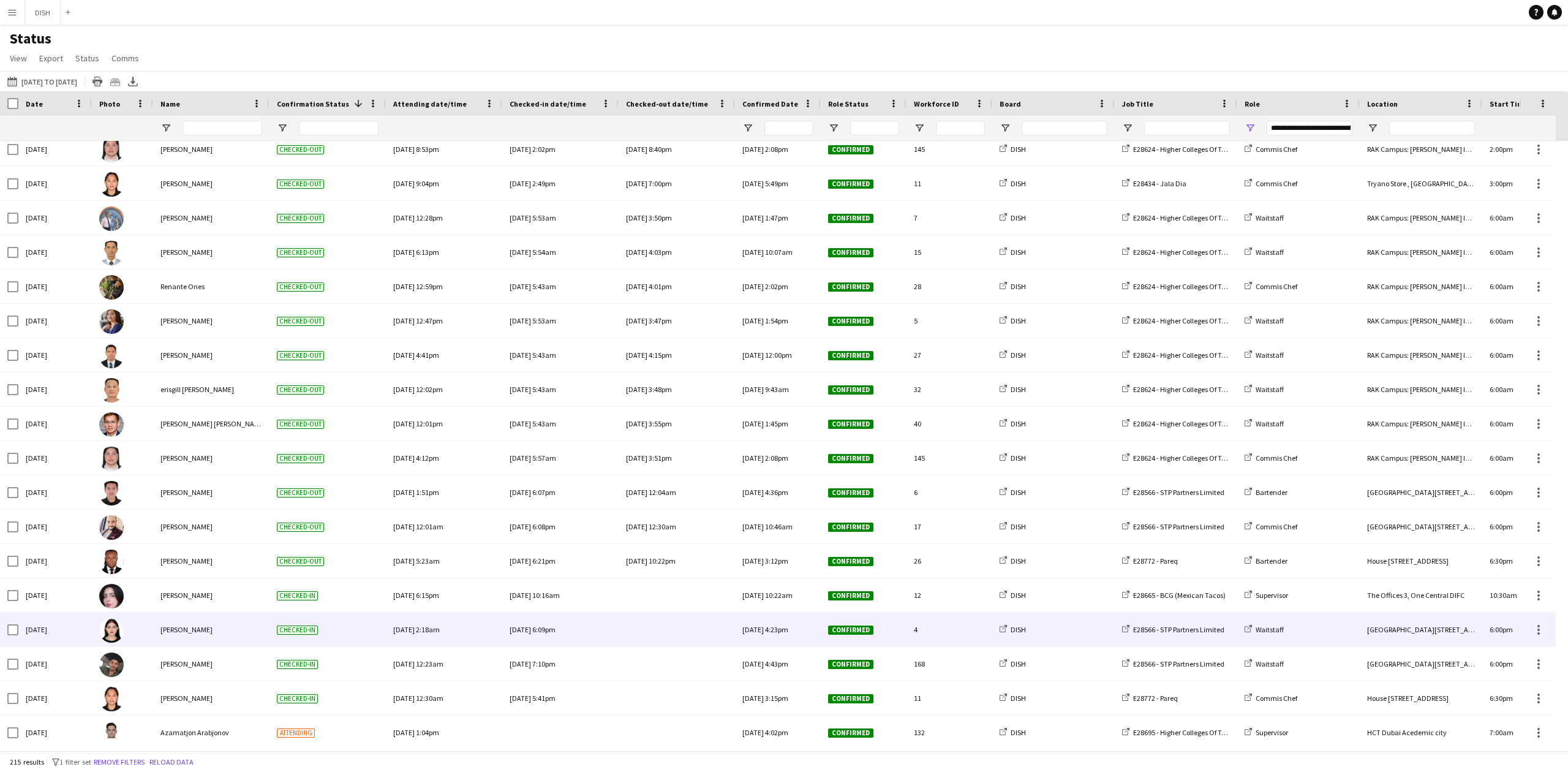
click at [664, 636] on div at bounding box center [677, 629] width 102 height 34
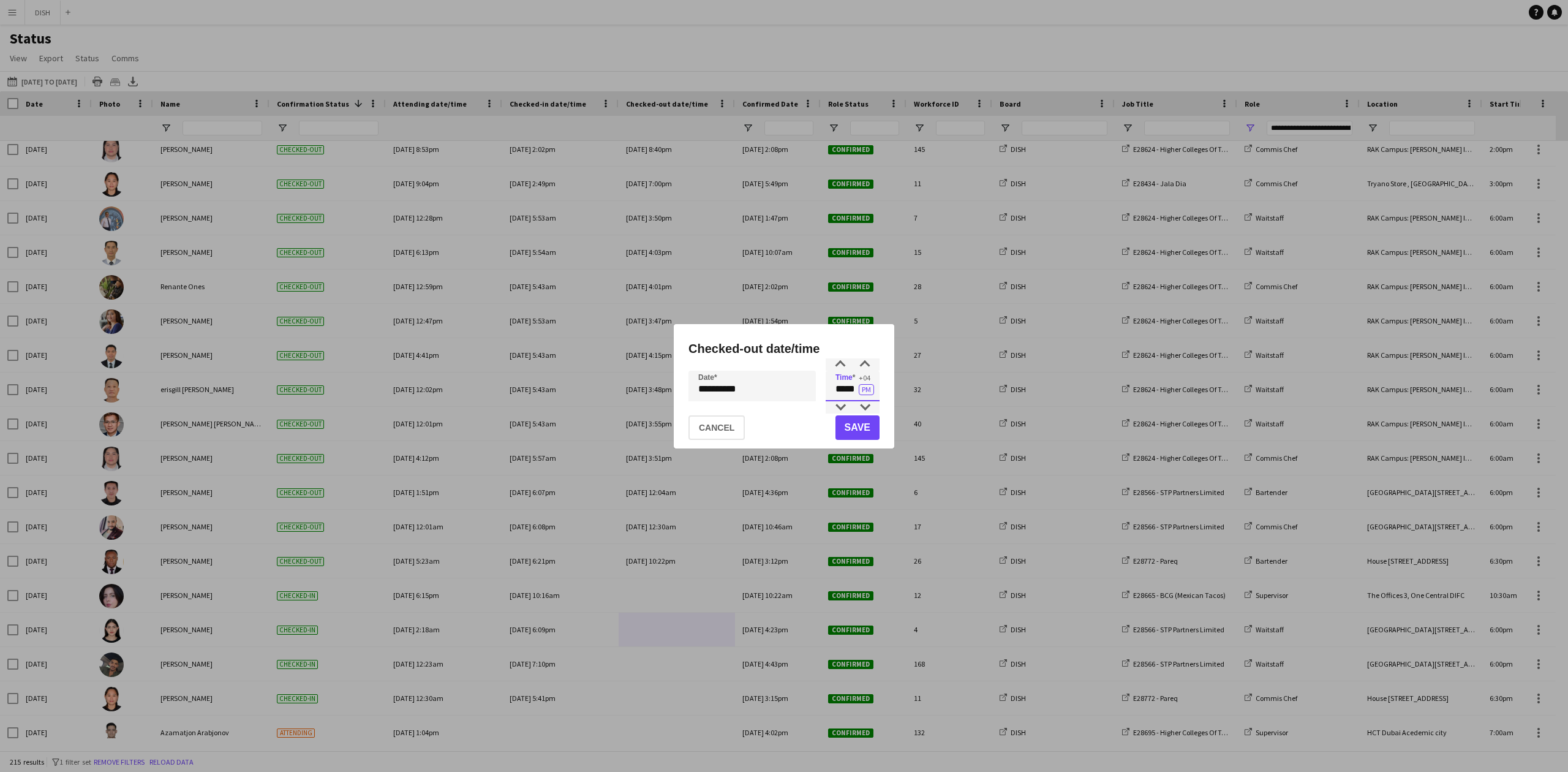
drag, startPoint x: 831, startPoint y: 399, endPoint x: 748, endPoint y: 314, distance: 118.8
click at [884, 392] on div "**********" at bounding box center [784, 386] width 220 height 125
click at [775, 397] on div "**********" at bounding box center [784, 386] width 1568 height 772
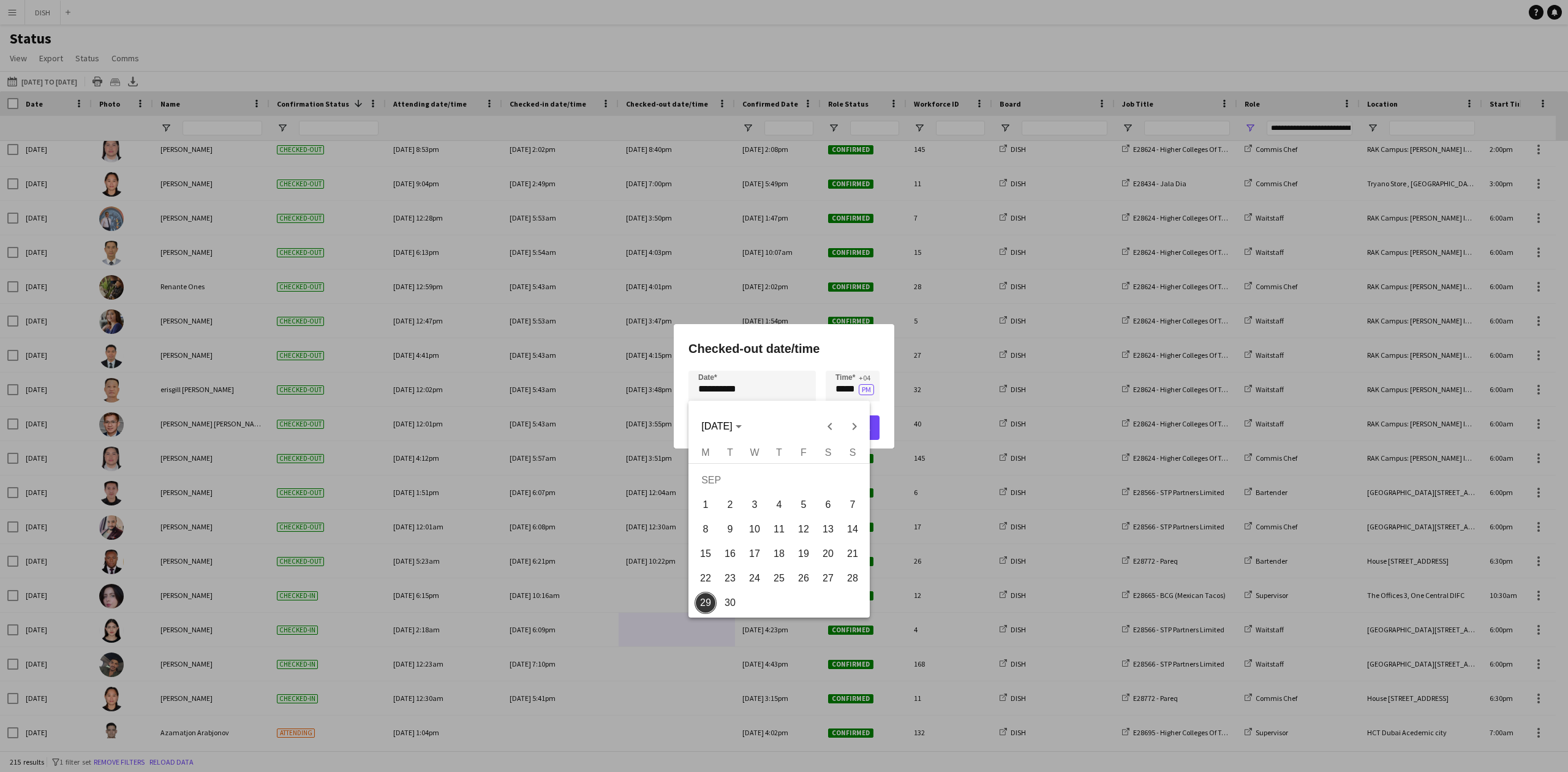
click at [742, 396] on div at bounding box center [784, 386] width 1568 height 772
click at [740, 395] on div at bounding box center [784, 386] width 1568 height 772
click at [847, 389] on div at bounding box center [784, 386] width 1568 height 772
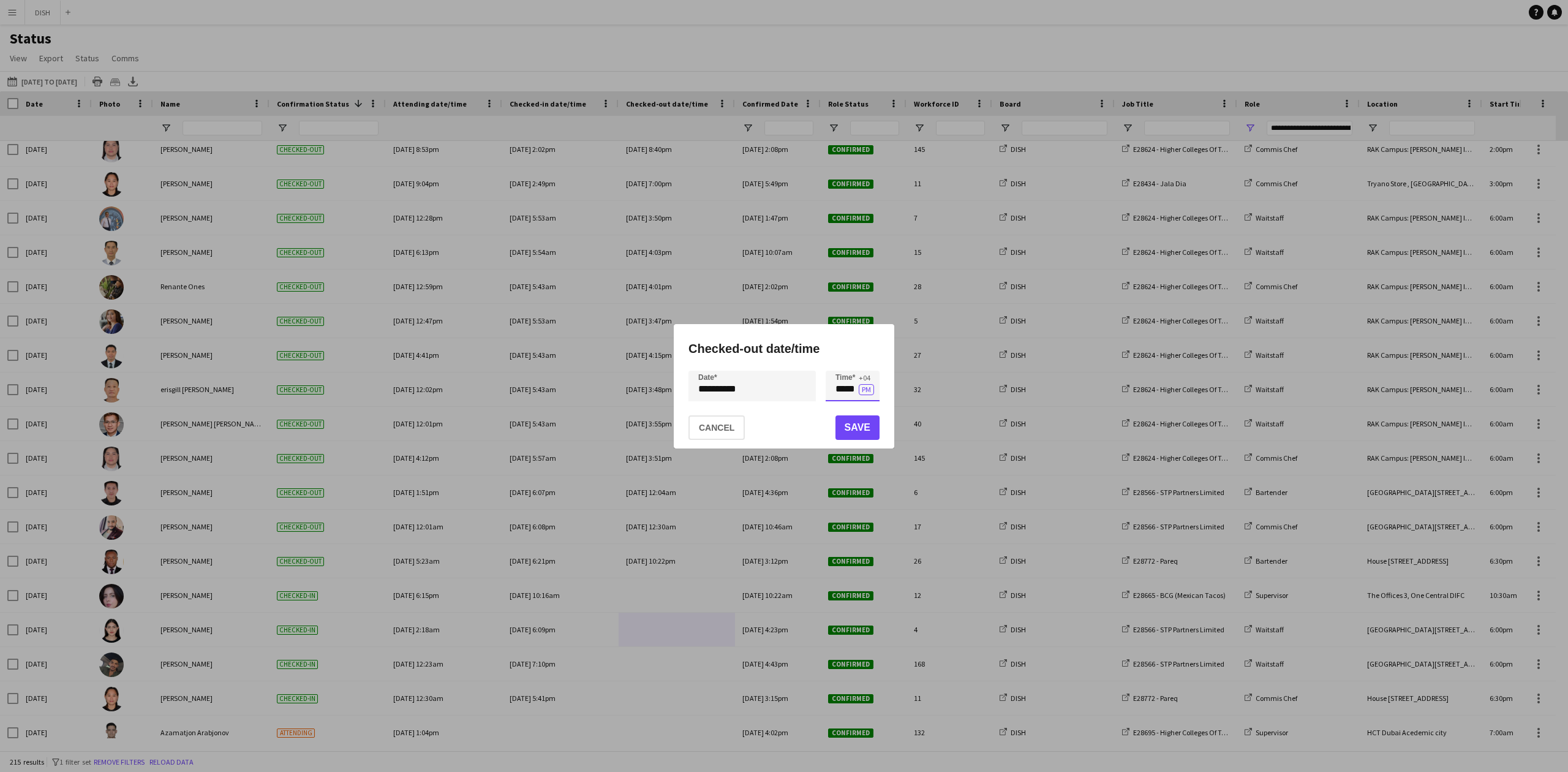
click at [839, 391] on input "*****" at bounding box center [853, 386] width 54 height 31
click at [865, 397] on input "*****" at bounding box center [853, 386] width 54 height 31
click at [866, 398] on input "*****" at bounding box center [853, 386] width 54 height 31
click at [868, 401] on div at bounding box center [865, 407] width 25 height 12
click at [865, 396] on input "*****" at bounding box center [853, 386] width 54 height 31
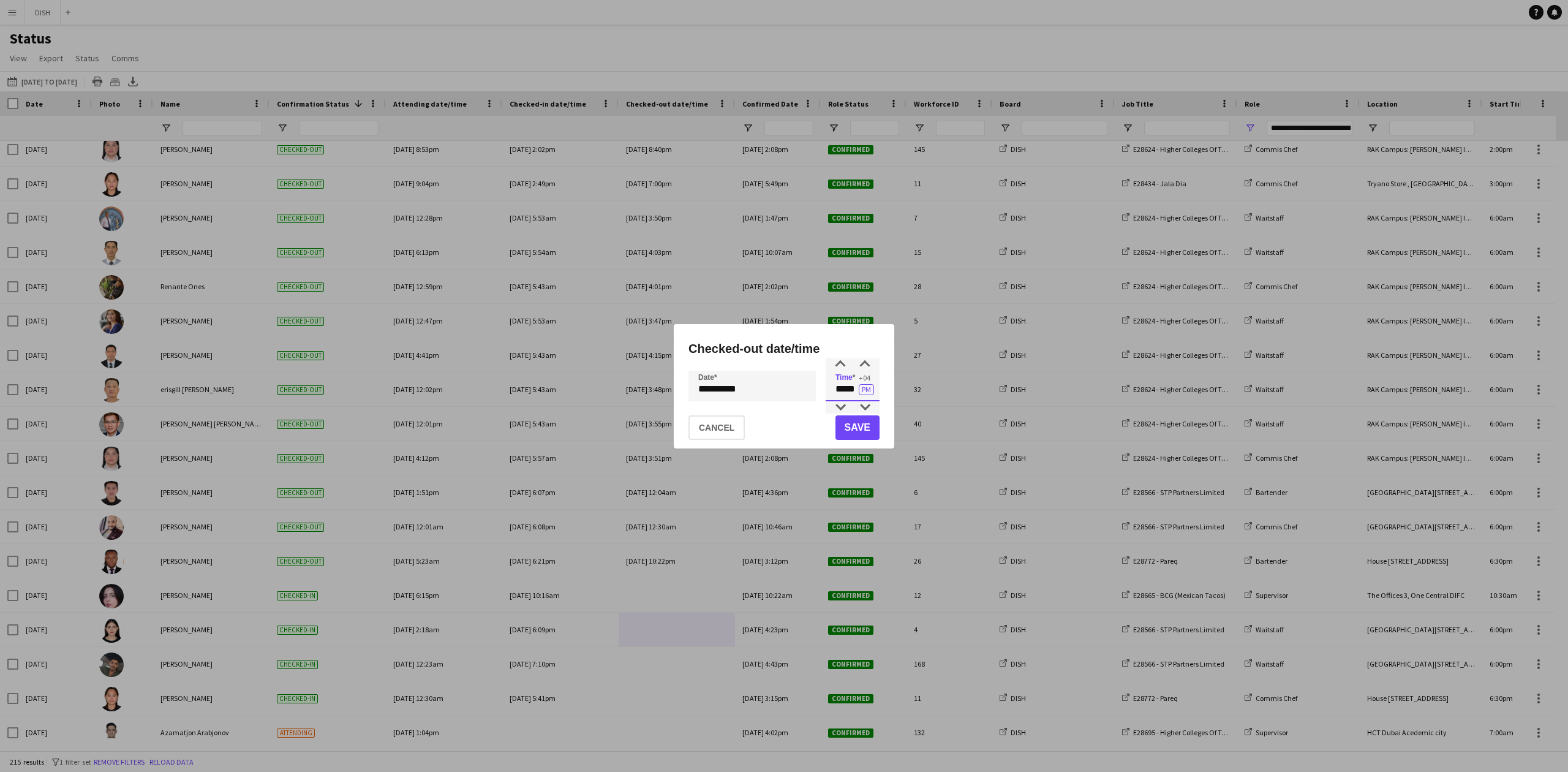
drag, startPoint x: 836, startPoint y: 397, endPoint x: 864, endPoint y: 396, distance: 28.0
click at [864, 396] on input "*****" at bounding box center [853, 386] width 54 height 31
click at [864, 401] on div at bounding box center [865, 407] width 25 height 12
click at [868, 395] on button "PM" at bounding box center [866, 389] width 15 height 11
drag, startPoint x: 841, startPoint y: 395, endPoint x: 871, endPoint y: 401, distance: 30.6
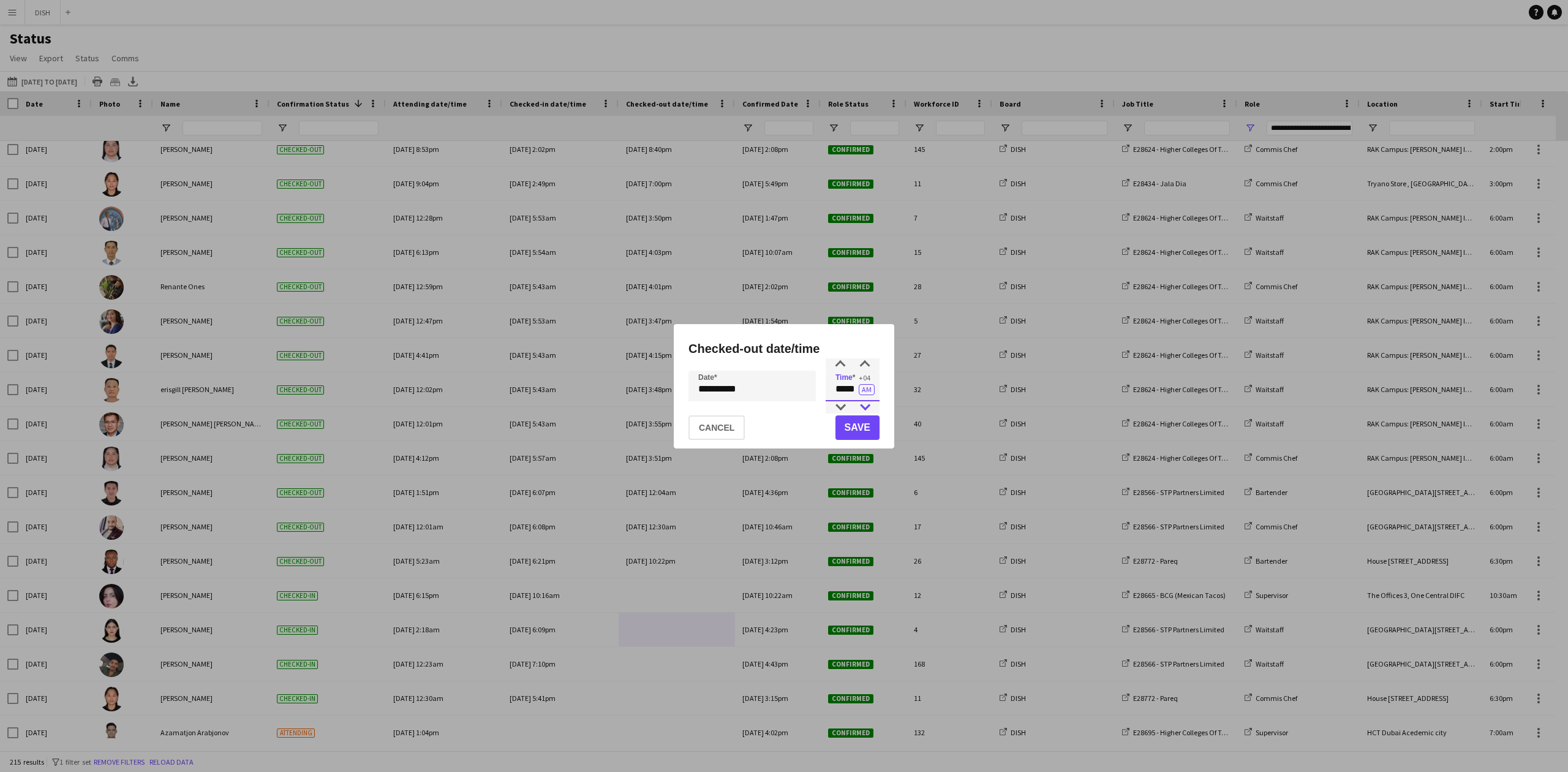
click at [861, 396] on input "*****" at bounding box center [853, 386] width 54 height 31
type input "*****"
click at [868, 431] on button "Save" at bounding box center [857, 428] width 44 height 25
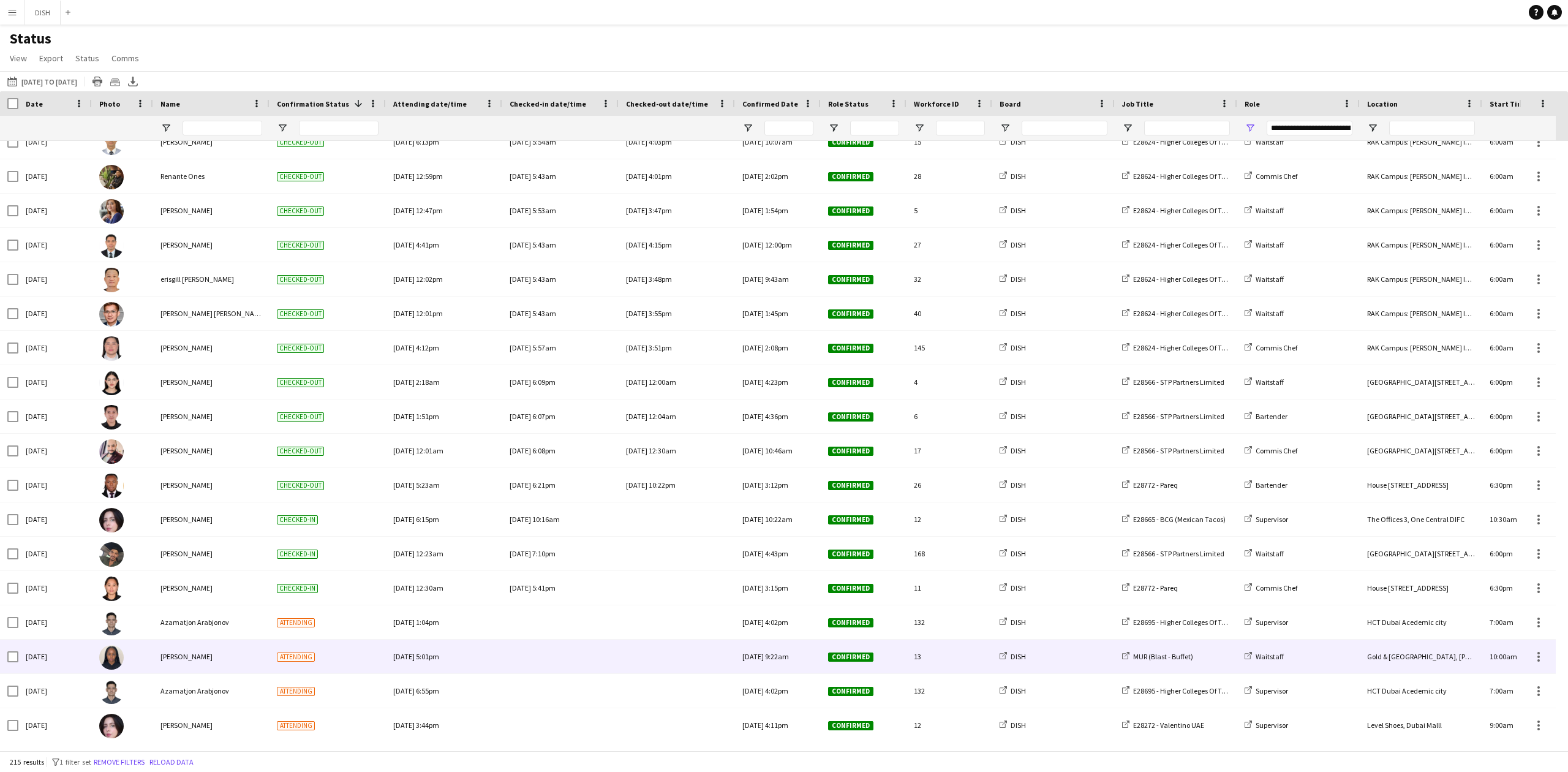
scroll to position [4057, 0]
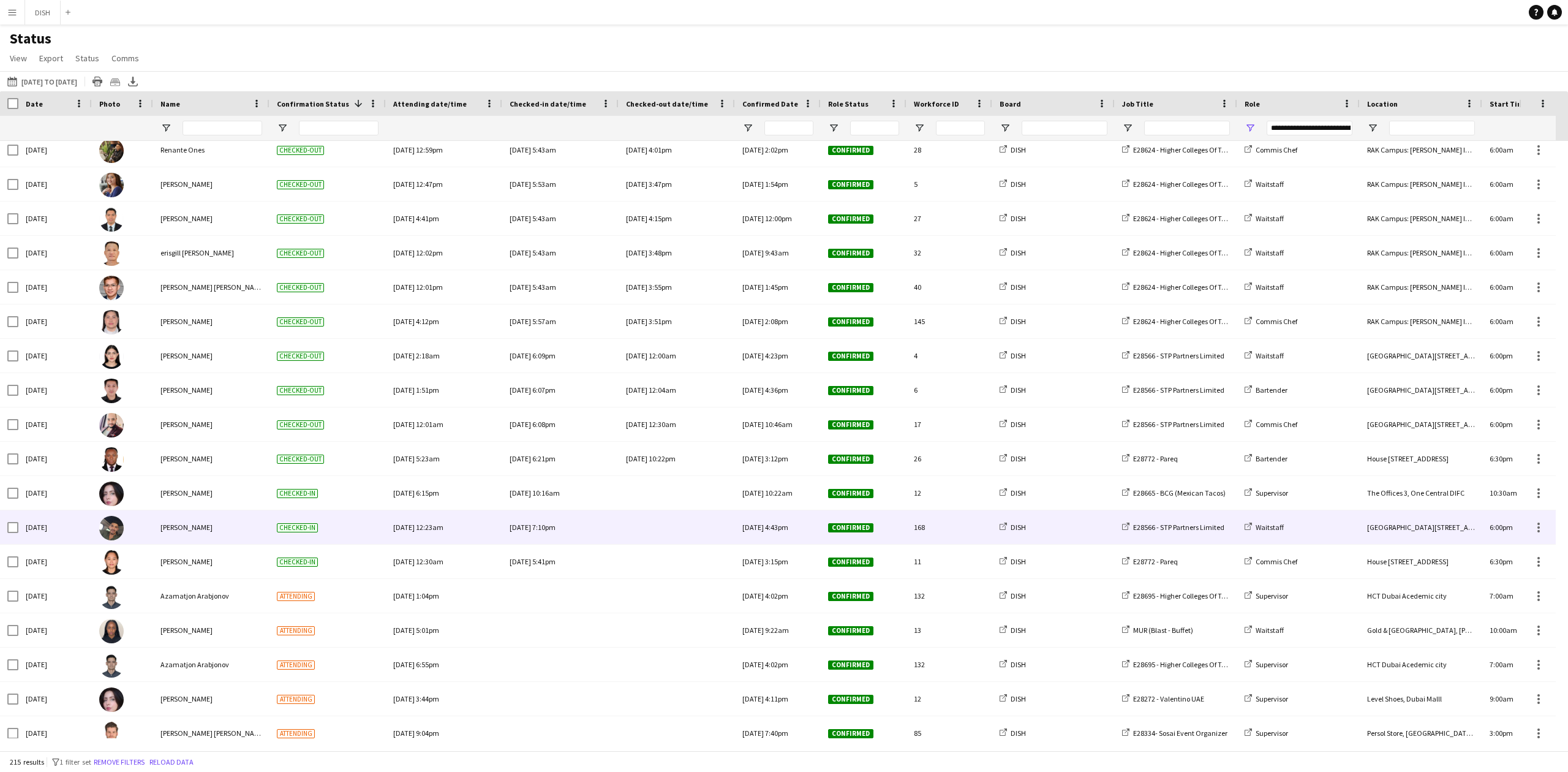
click at [682, 530] on div at bounding box center [677, 527] width 102 height 34
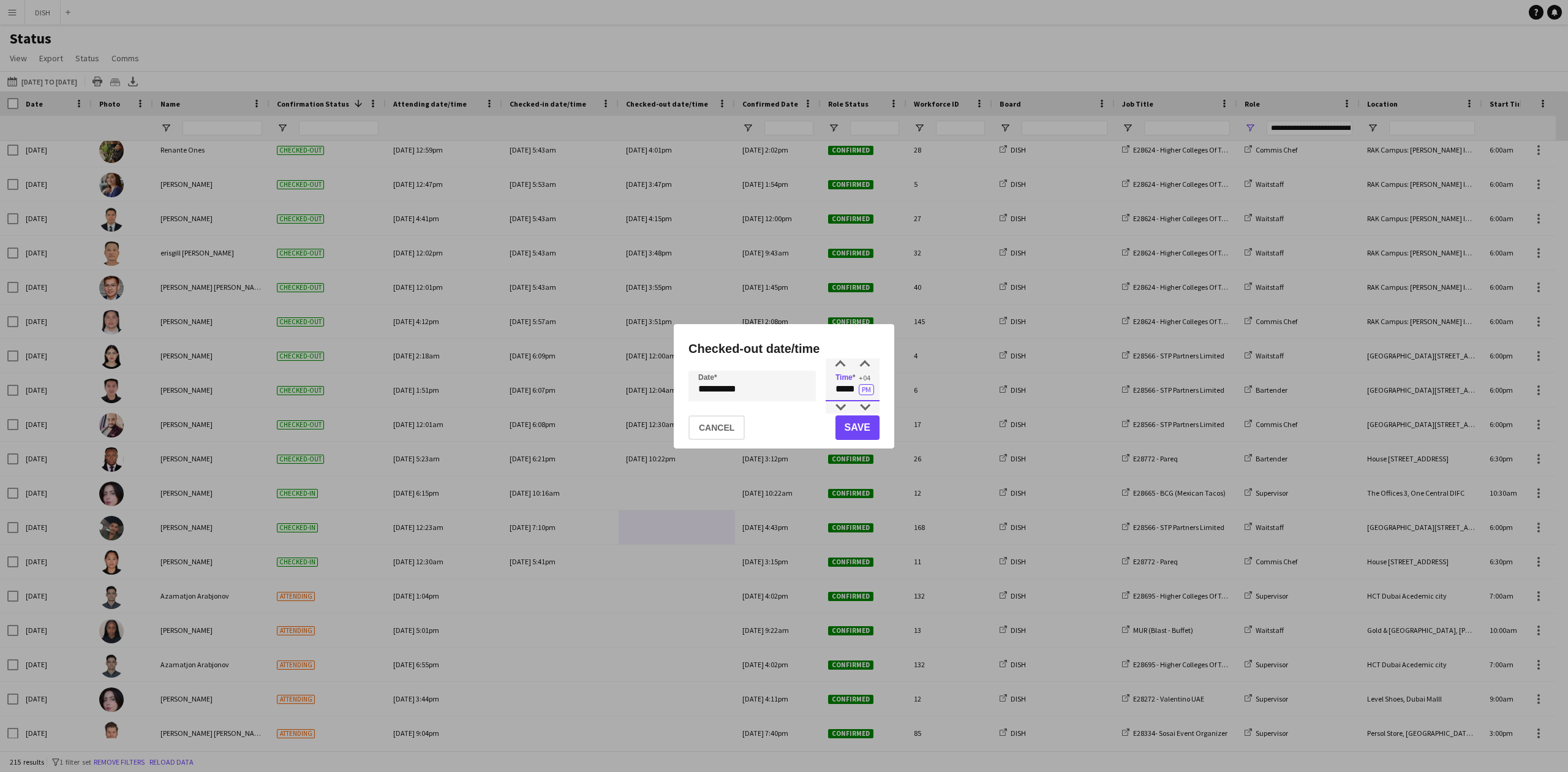
drag, startPoint x: 831, startPoint y: 397, endPoint x: 876, endPoint y: 408, distance: 46.3
click at [874, 396] on input "*****" at bounding box center [853, 386] width 54 height 31
click at [868, 399] on input "*****" at bounding box center [853, 386] width 54 height 31
click at [868, 398] on input "*****" at bounding box center [853, 386] width 54 height 31
type input "*****"
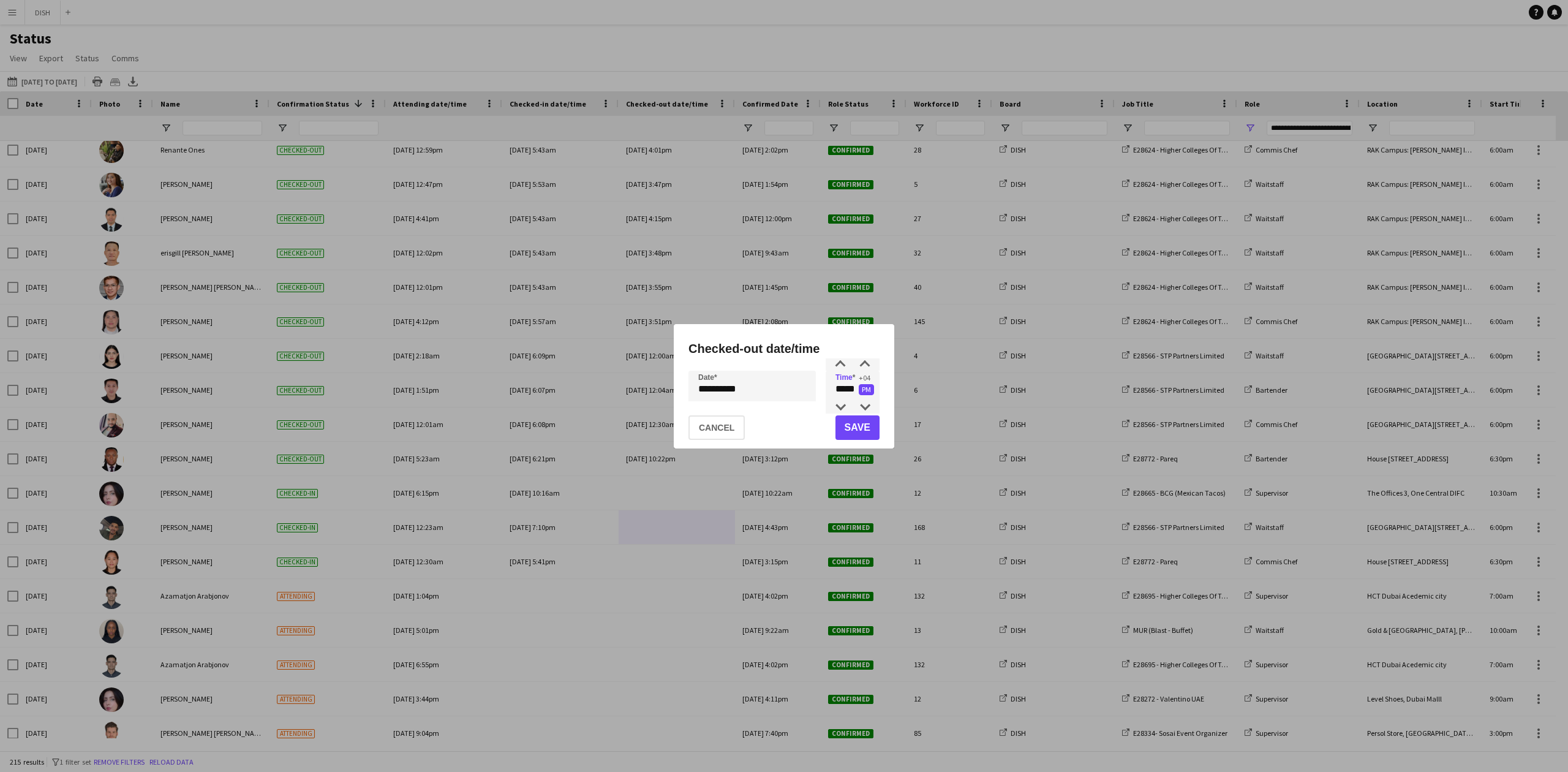
click at [862, 393] on button "PM" at bounding box center [866, 389] width 15 height 11
drag, startPoint x: 697, startPoint y: 540, endPoint x: 690, endPoint y: 539, distance: 7.1
click at [693, 540] on div at bounding box center [784, 386] width 1568 height 772
click at [860, 433] on button "Save" at bounding box center [857, 428] width 44 height 25
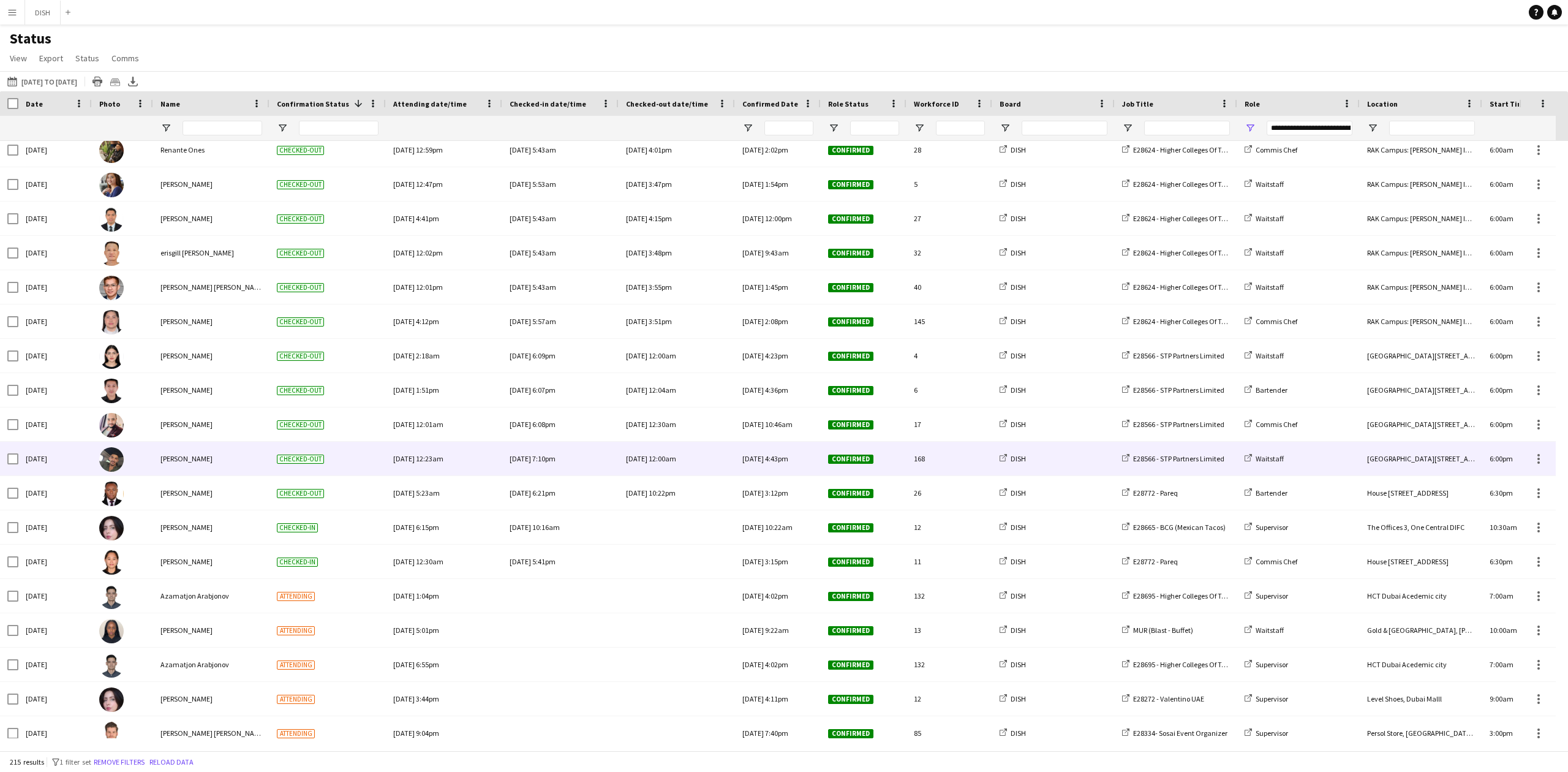
click at [679, 469] on div "[DATE] 12:00am" at bounding box center [677, 458] width 102 height 34
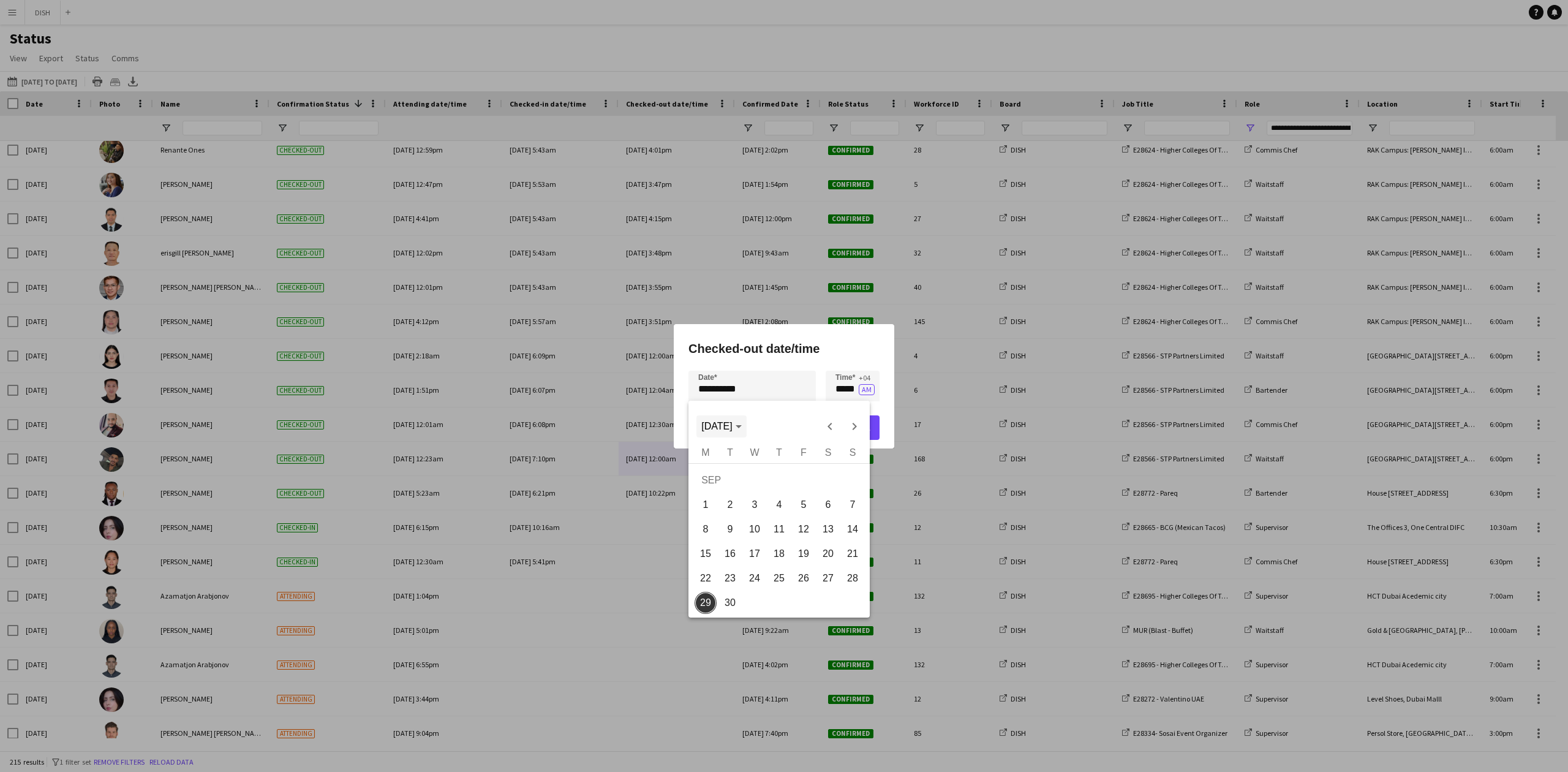
drag, startPoint x: 757, startPoint y: 399, endPoint x: 713, endPoint y: 423, distance: 50.1
click at [704, 399] on div "**********" at bounding box center [784, 386] width 1568 height 772
click at [658, 549] on div at bounding box center [784, 386] width 1568 height 772
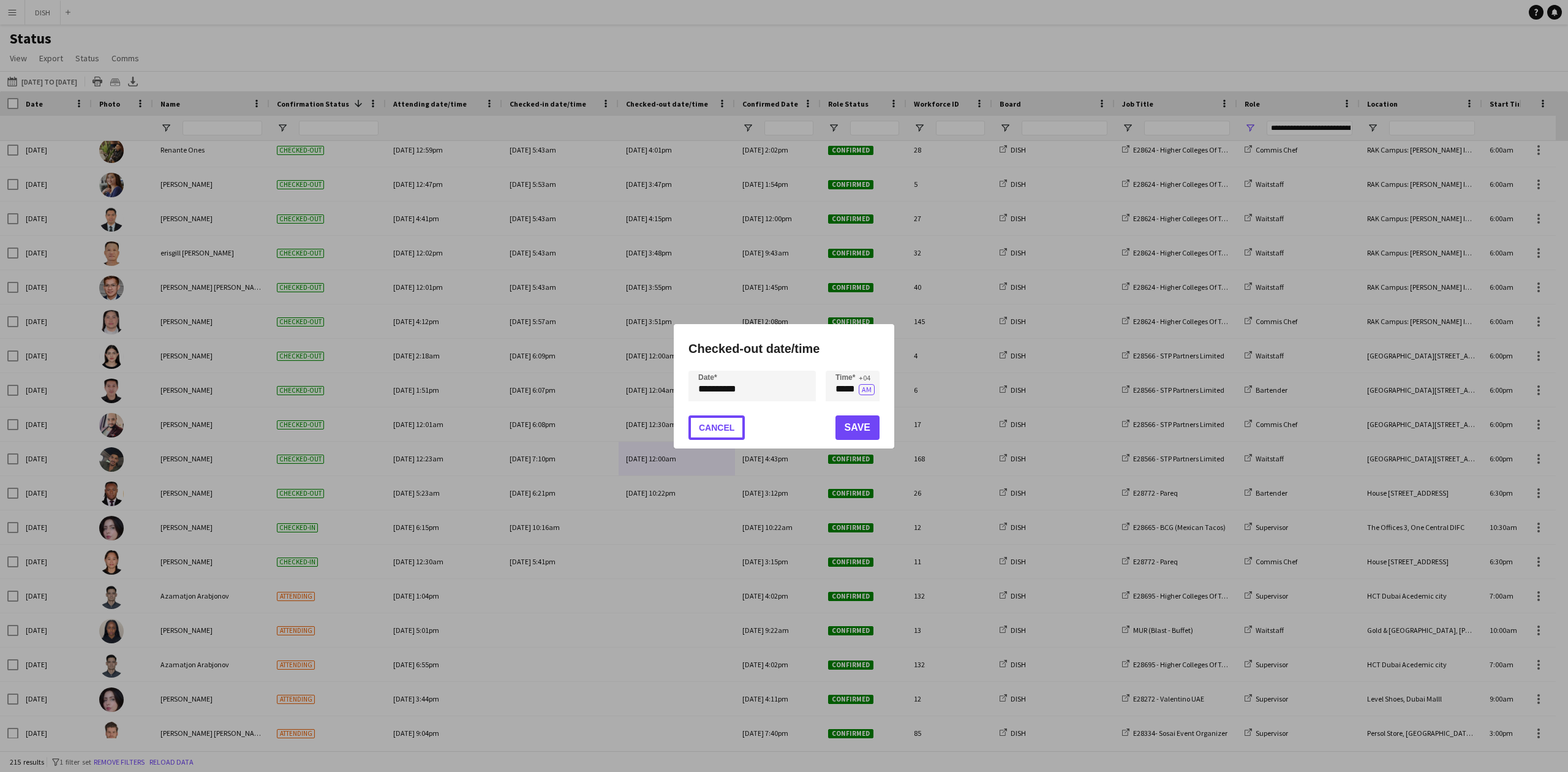
drag, startPoint x: 716, startPoint y: 435, endPoint x: 713, endPoint y: 446, distance: 11.4
click at [714, 436] on button "Cancel" at bounding box center [716, 428] width 56 height 25
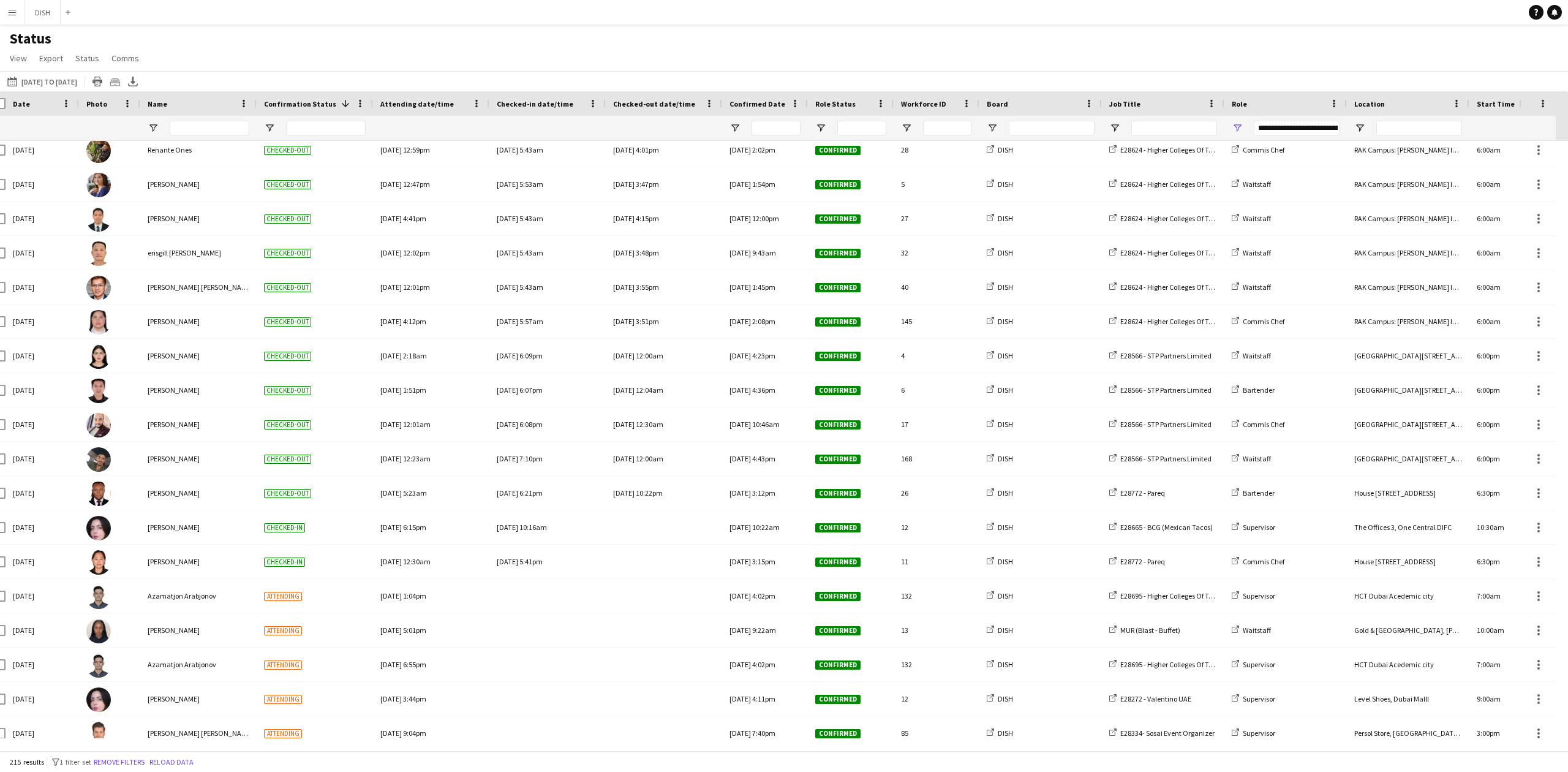
scroll to position [0, 59]
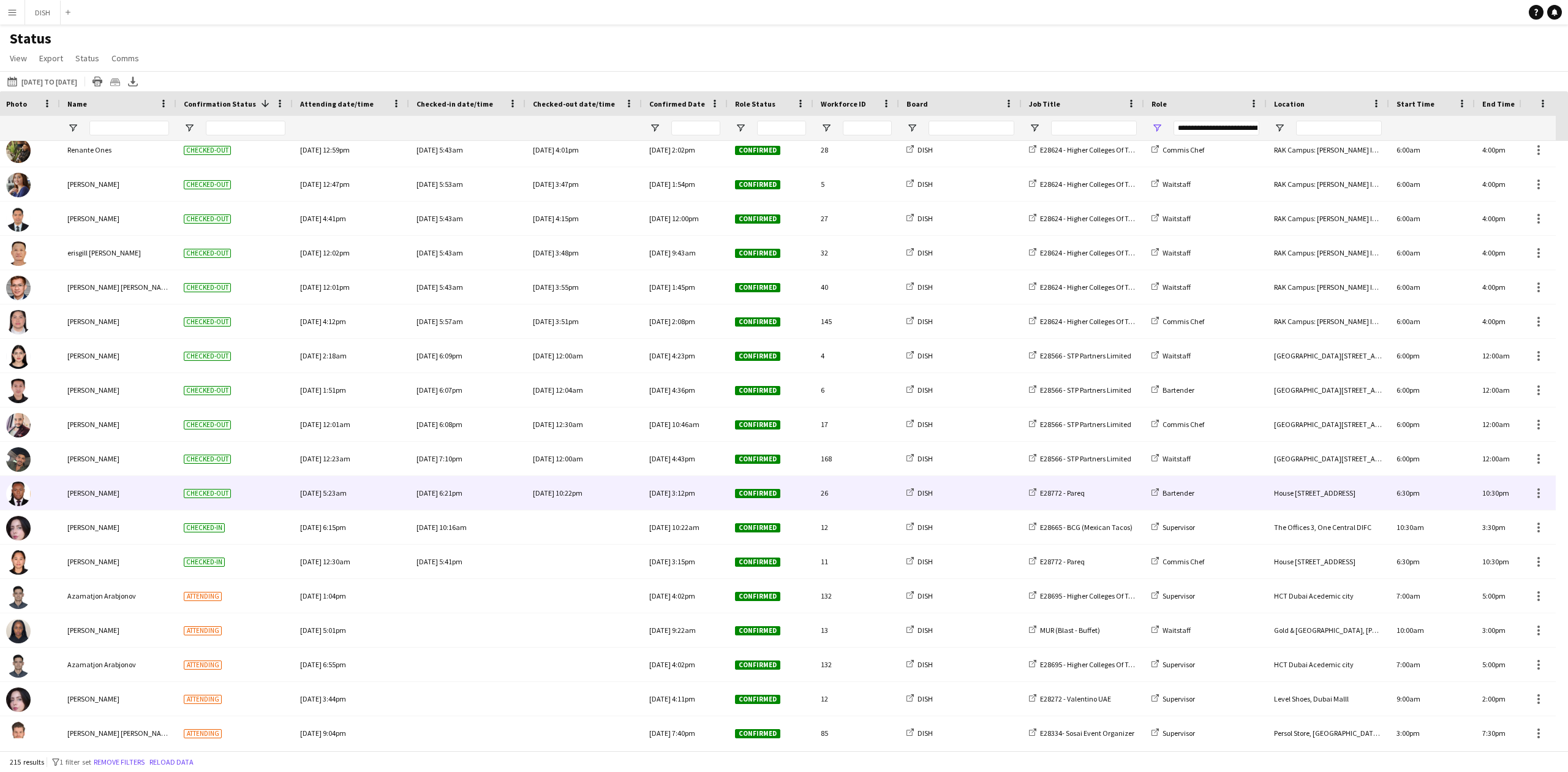
click at [547, 500] on div "[DATE] 10:22pm" at bounding box center [584, 493] width 102 height 34
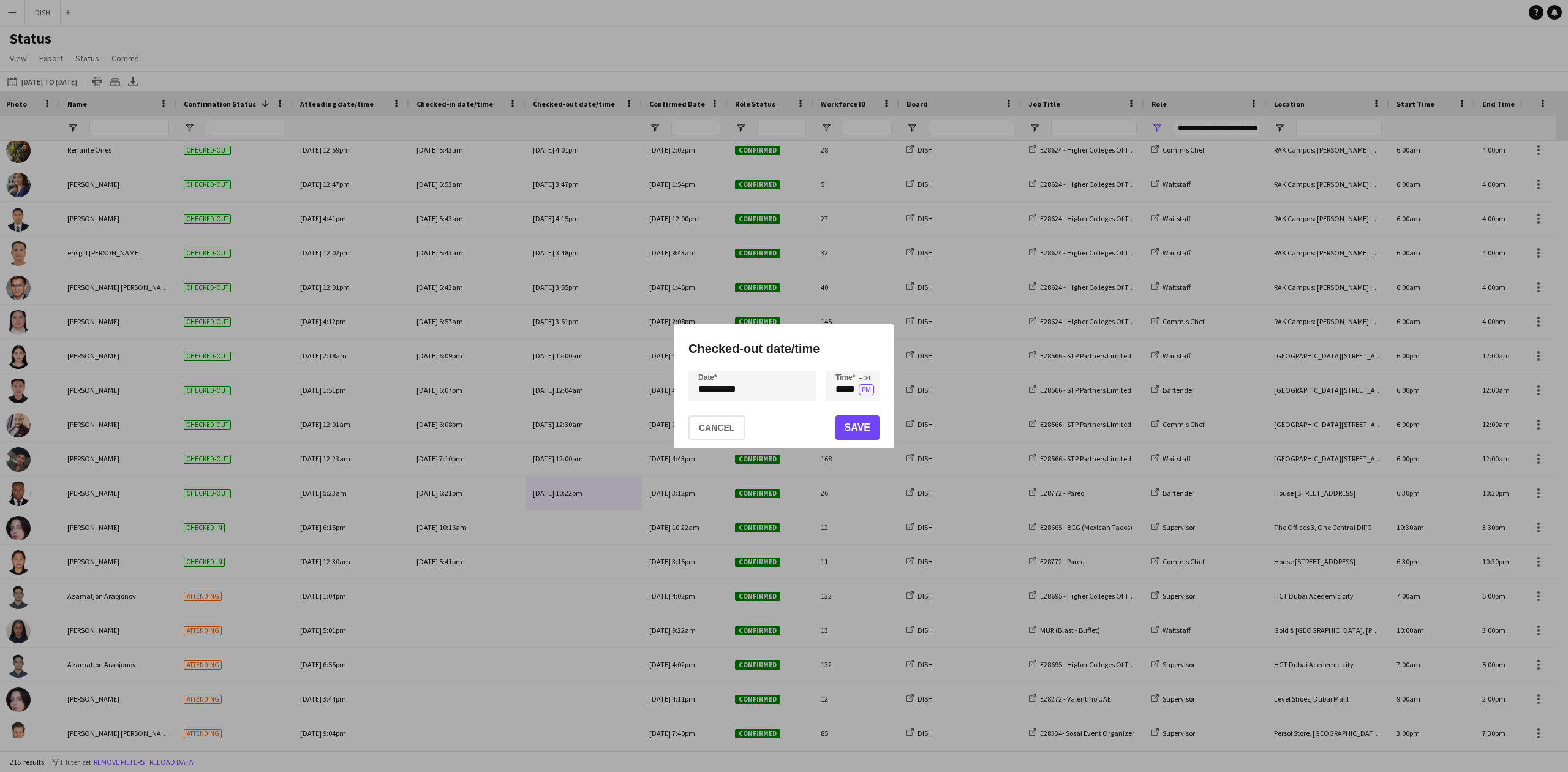
click at [603, 464] on div at bounding box center [784, 386] width 1568 height 772
drag, startPoint x: 553, startPoint y: 589, endPoint x: 618, endPoint y: 528, distance: 89.1
click at [556, 584] on div at bounding box center [784, 386] width 1568 height 772
click at [714, 441] on mat-dialog-actions "Cancel Save" at bounding box center [784, 427] width 191 height 42
click at [715, 431] on button "Cancel" at bounding box center [716, 428] width 56 height 25
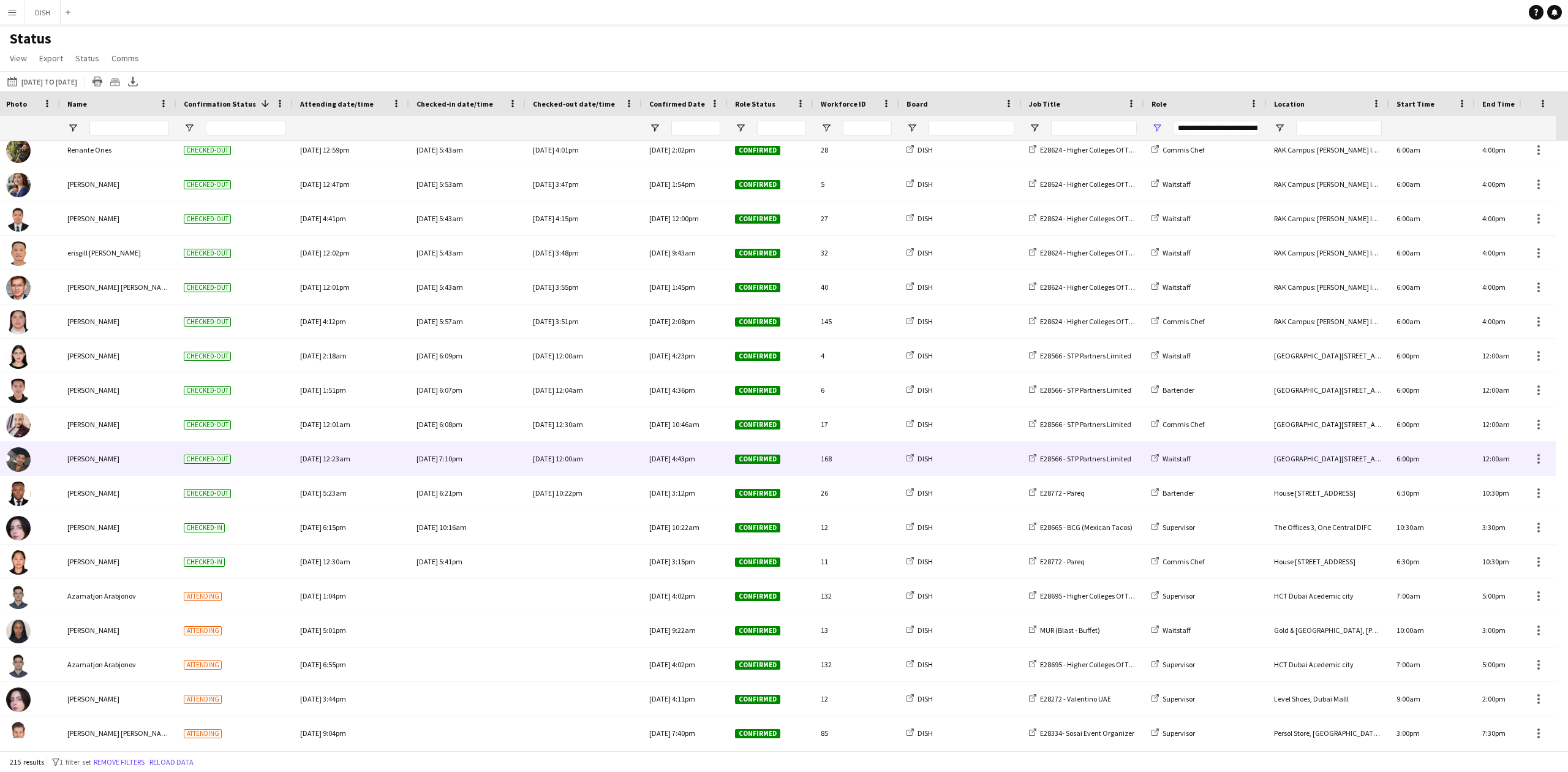
click at [598, 459] on div "[DATE] 12:00am" at bounding box center [584, 458] width 102 height 34
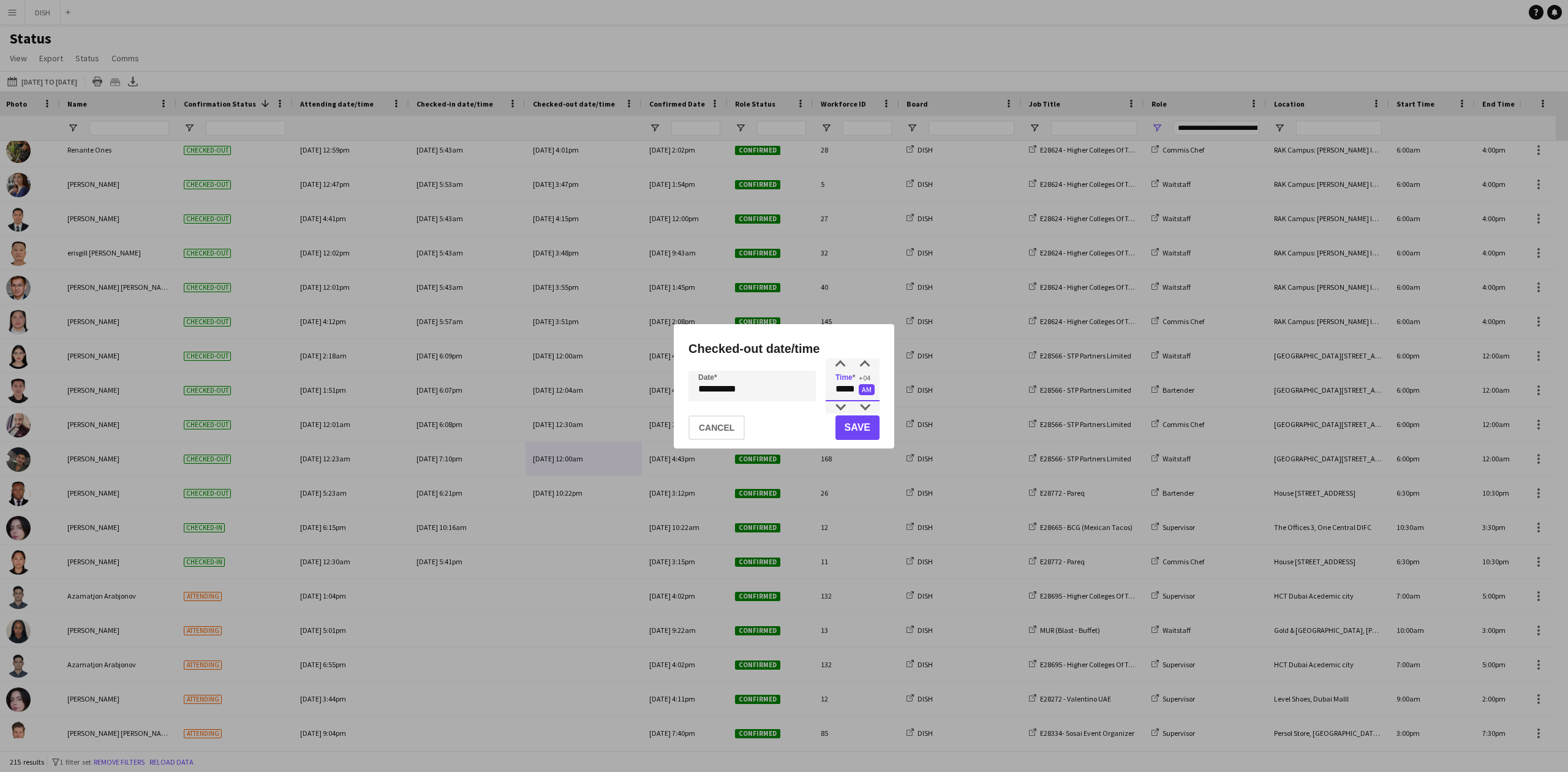
drag, startPoint x: 834, startPoint y: 396, endPoint x: 866, endPoint y: 395, distance: 32.0
click at [866, 393] on app-time-picker "***** +04 AM" at bounding box center [853, 389] width 54 height 8
click at [855, 429] on button "Save" at bounding box center [857, 428] width 44 height 25
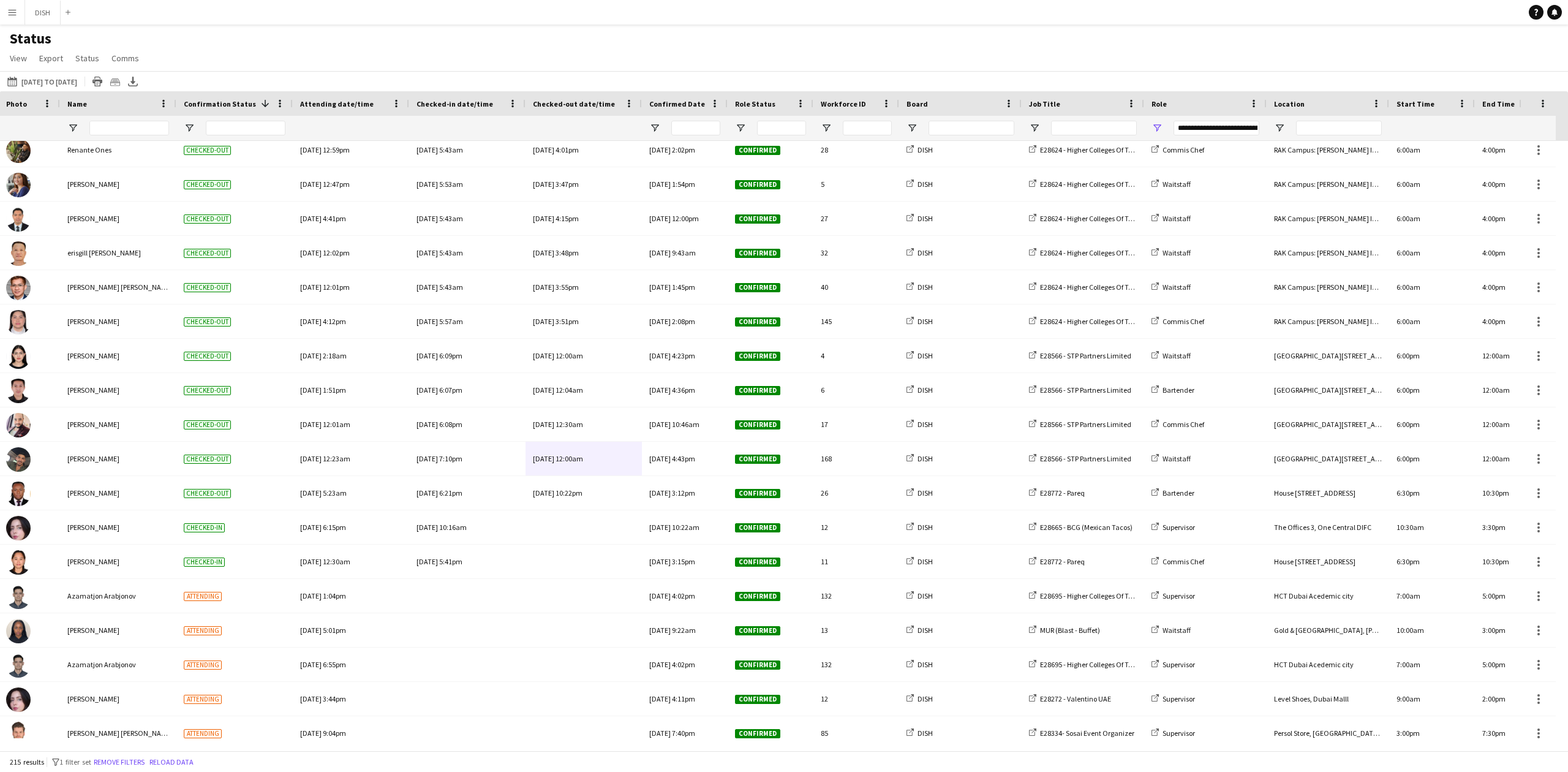
drag, startPoint x: 997, startPoint y: 751, endPoint x: 1094, endPoint y: 750, distance: 97.0
click at [1094, 750] on main "Status View Views Default view New view Update view Delete view Edit name Custo…" at bounding box center [784, 390] width 1568 height 731
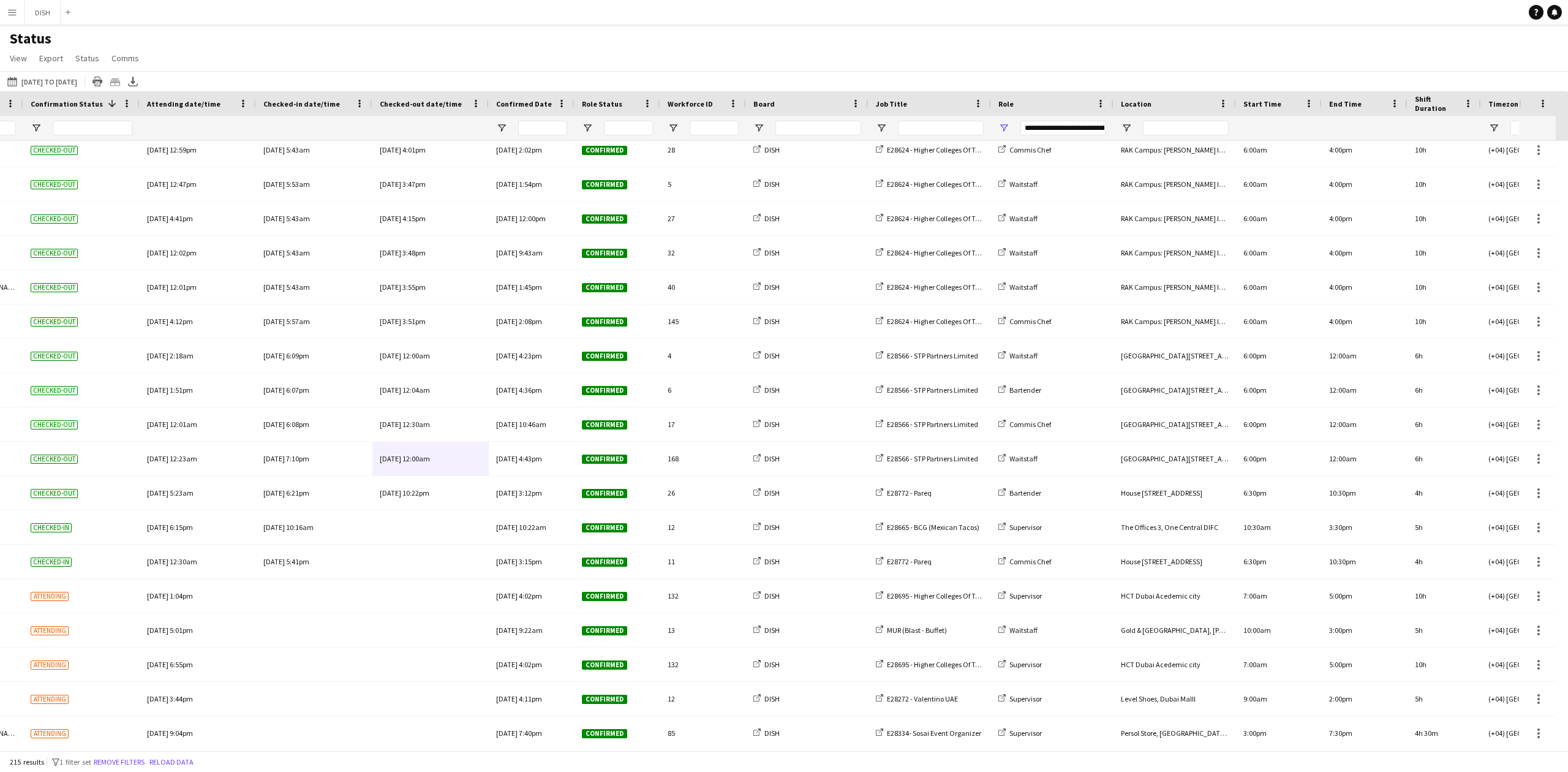
scroll to position [0, 262]
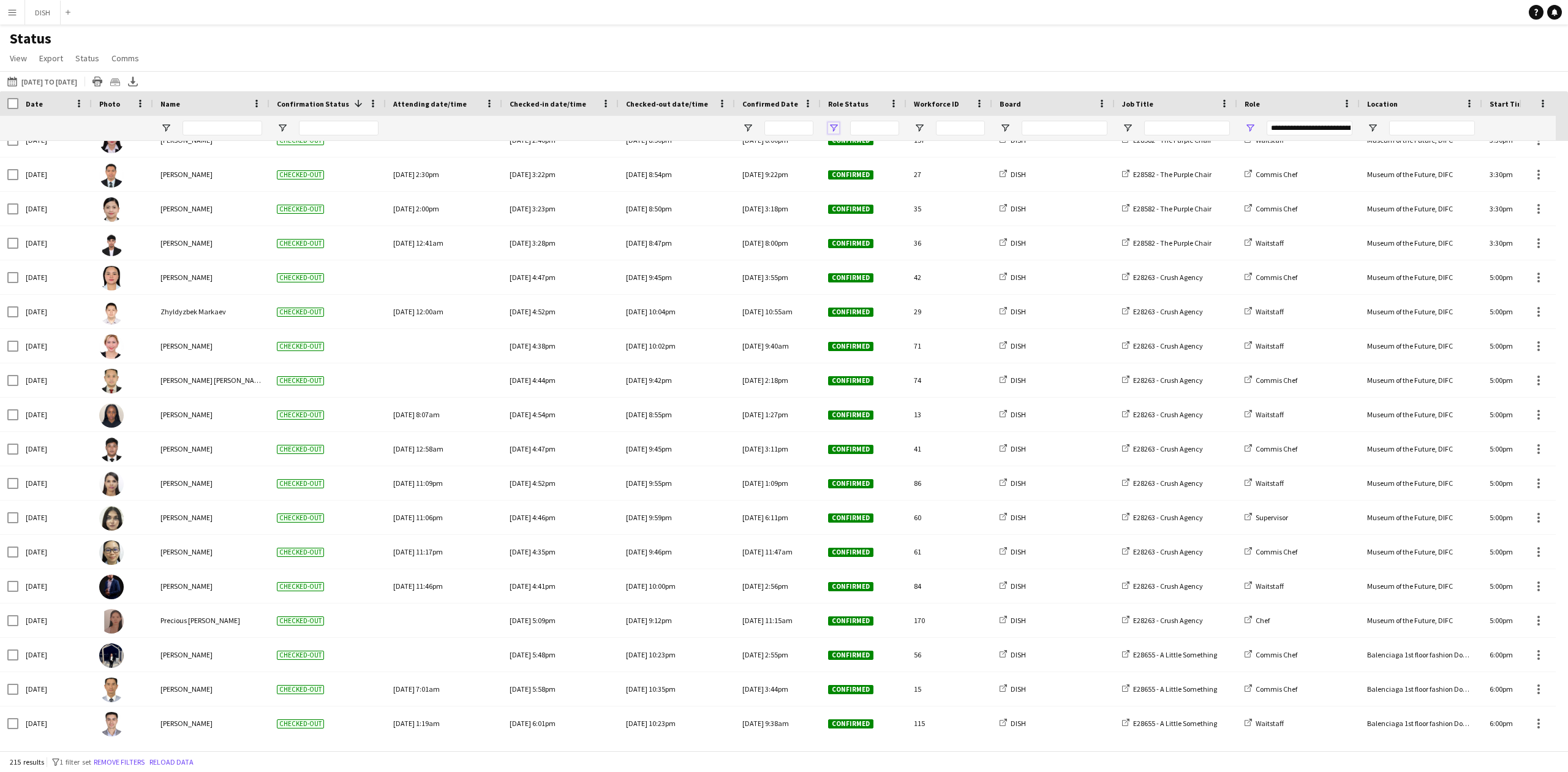
click at [838, 134] on span "Open Filter Menu" at bounding box center [833, 128] width 11 height 11
click at [865, 280] on div "Pending" at bounding box center [891, 273] width 115 height 15
type input "***"
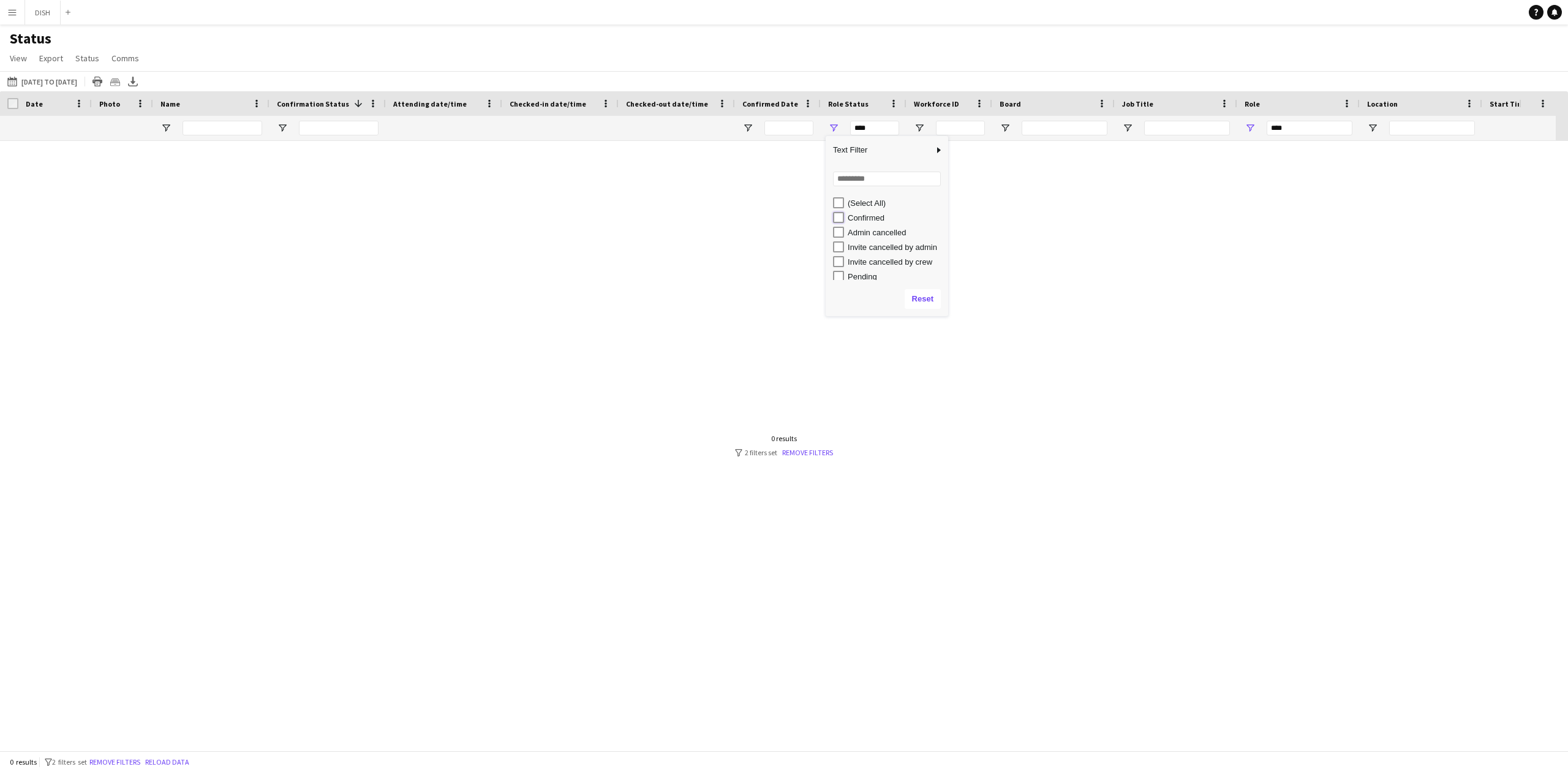
type input "**********"
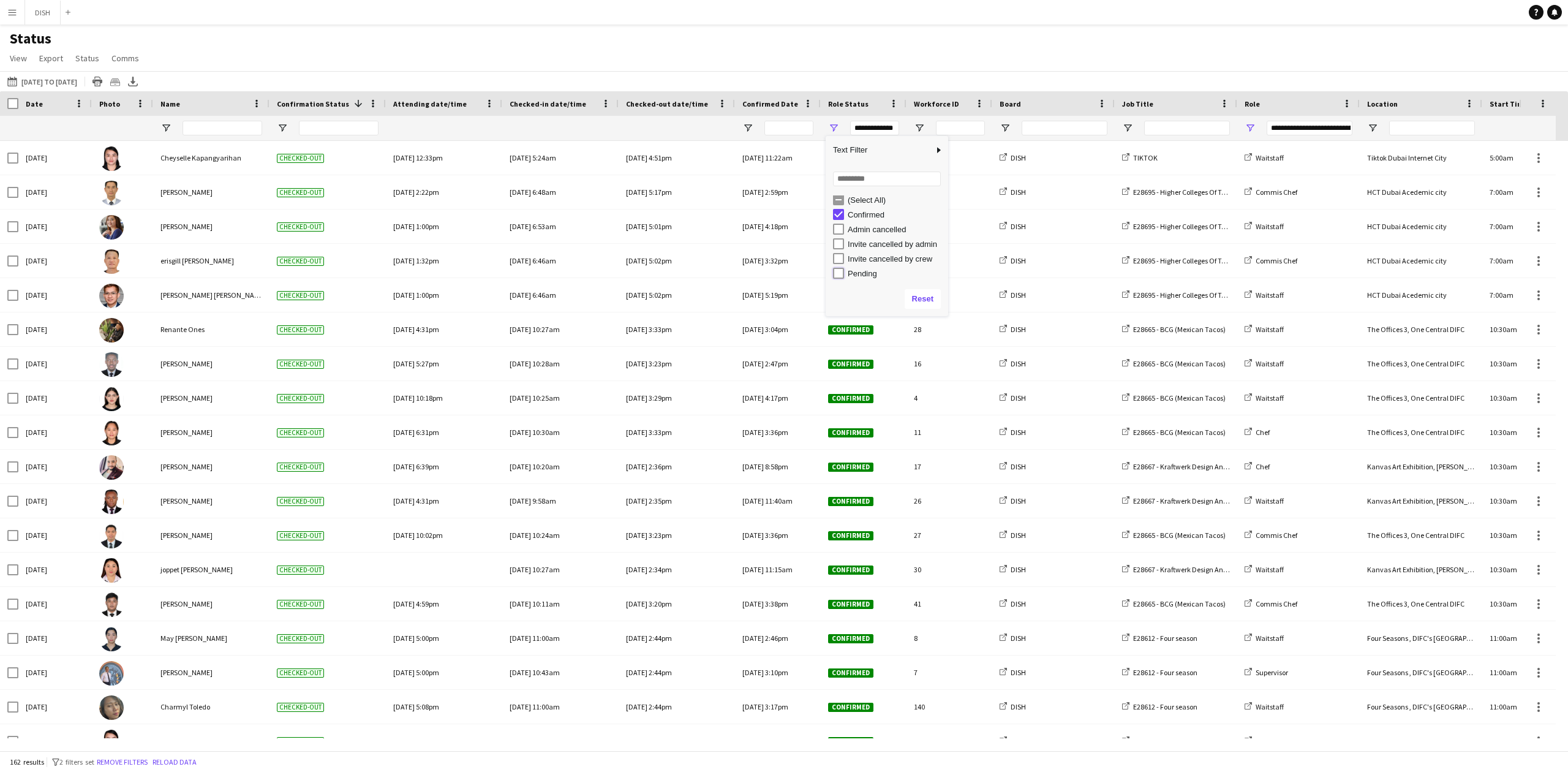
click at [834, 280] on div "Pending" at bounding box center [891, 273] width 115 height 15
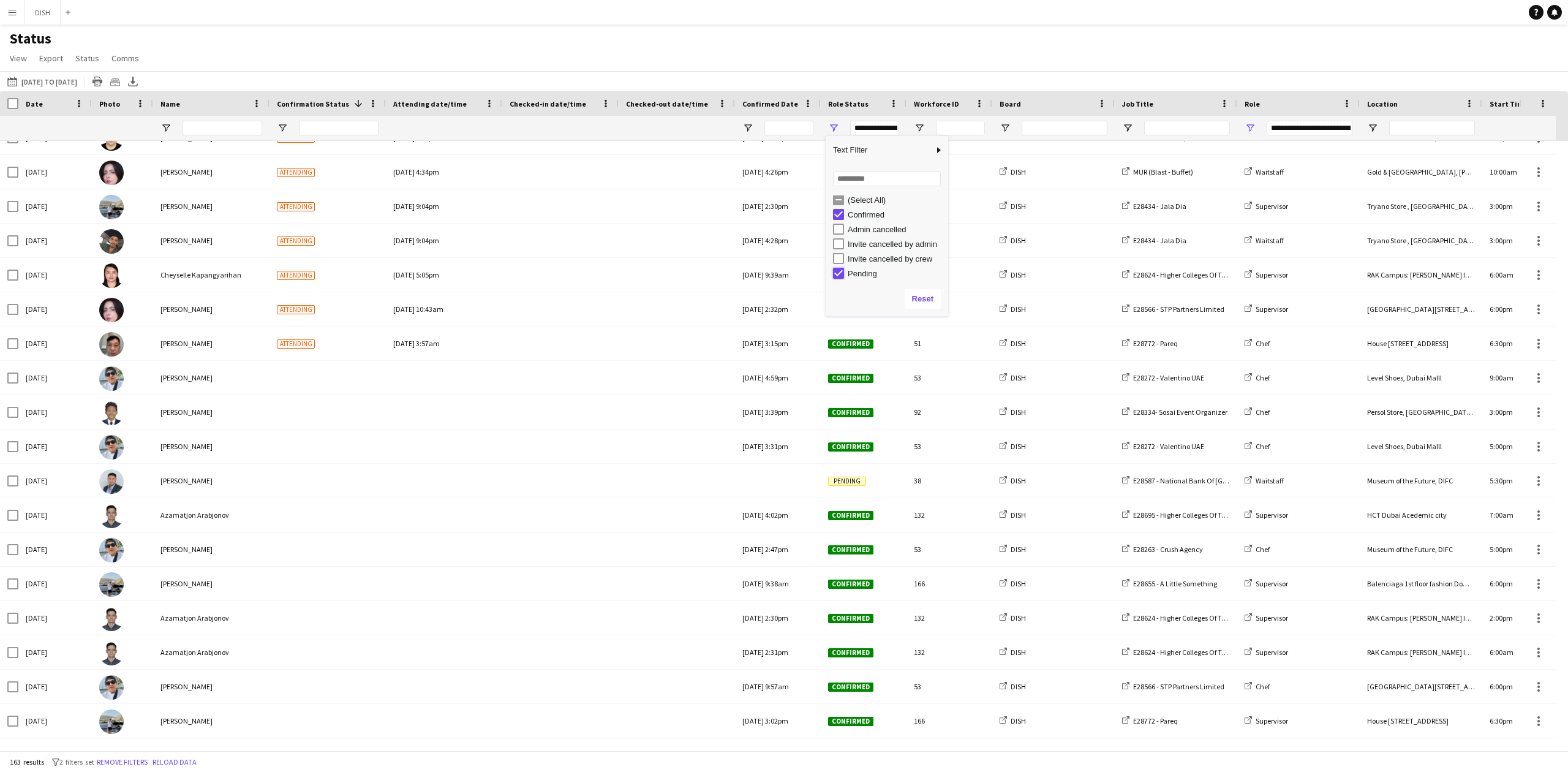
type input "**********"
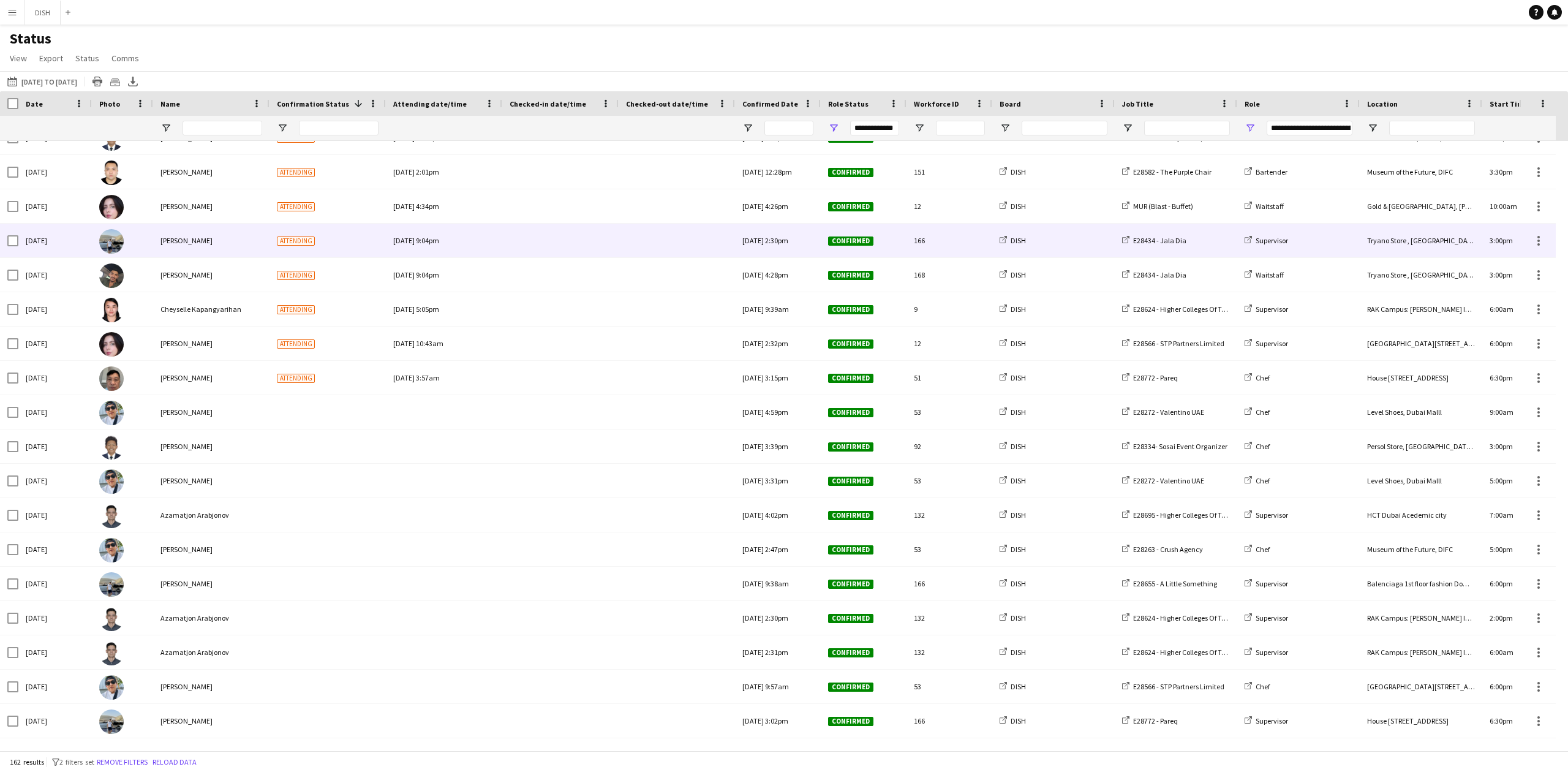
click at [660, 226] on div at bounding box center [677, 240] width 102 height 34
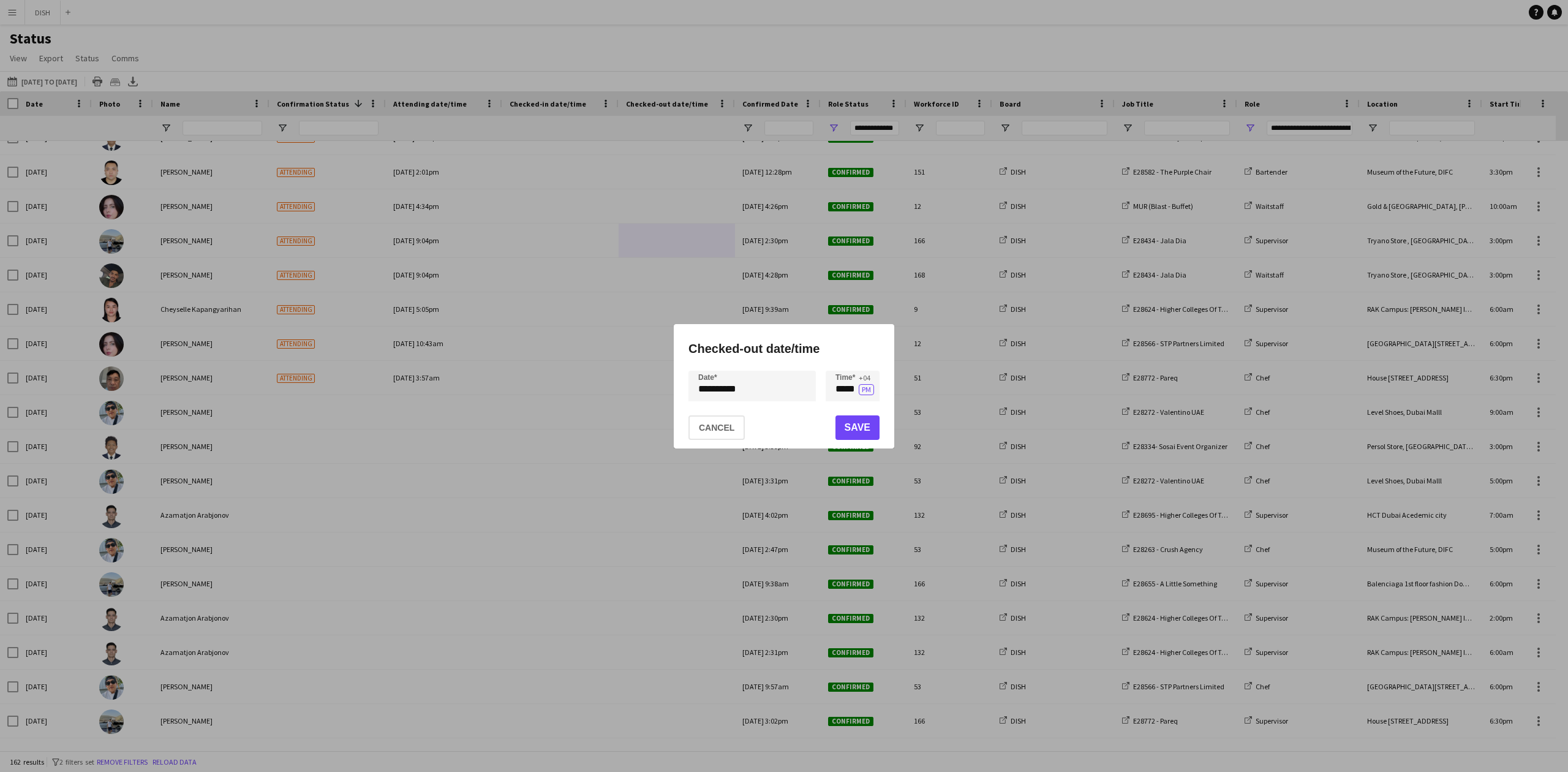
click at [586, 329] on div at bounding box center [784, 386] width 1568 height 772
click at [720, 434] on button "Cancel" at bounding box center [716, 428] width 56 height 25
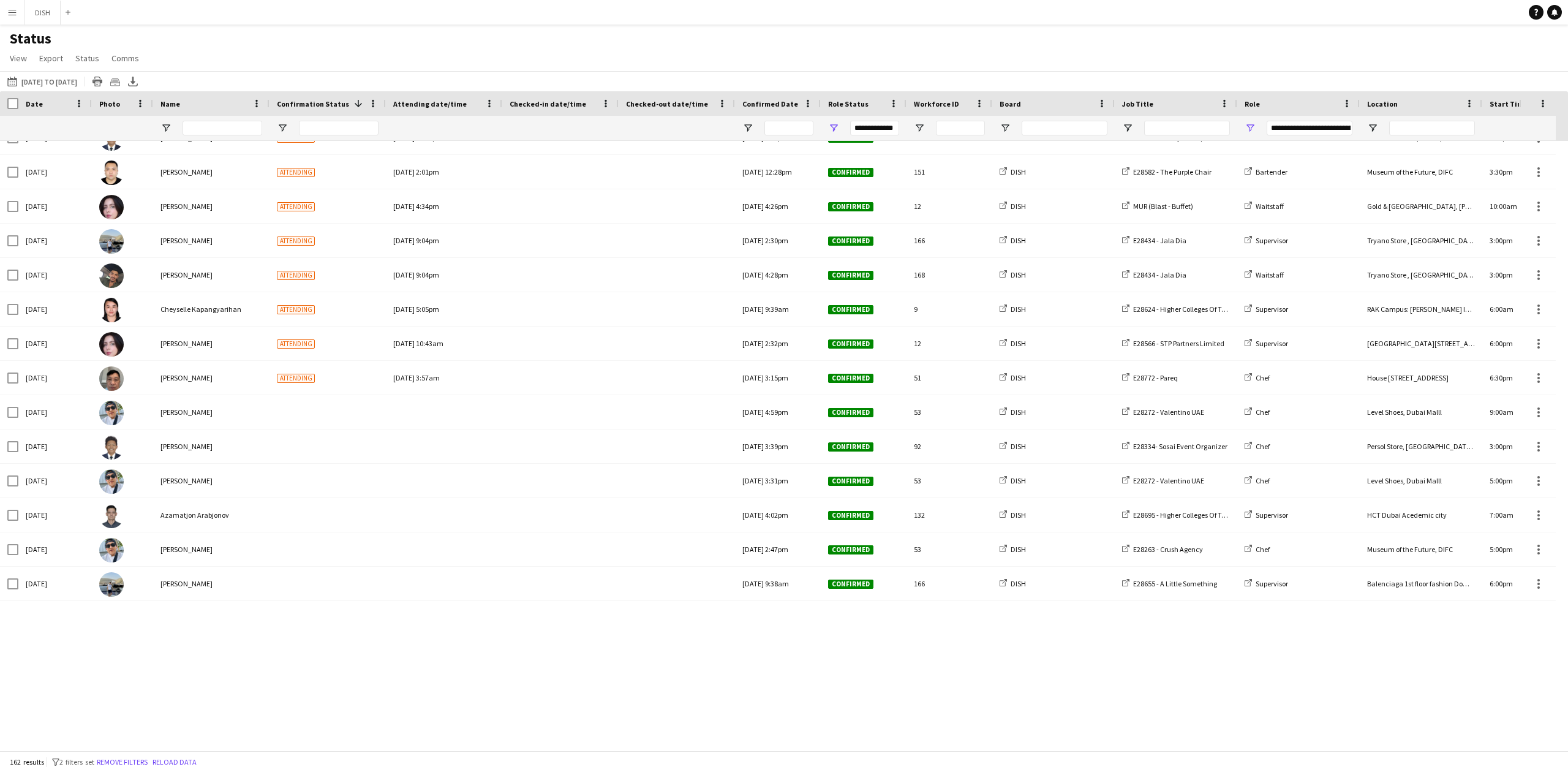
scroll to position [4069, 0]
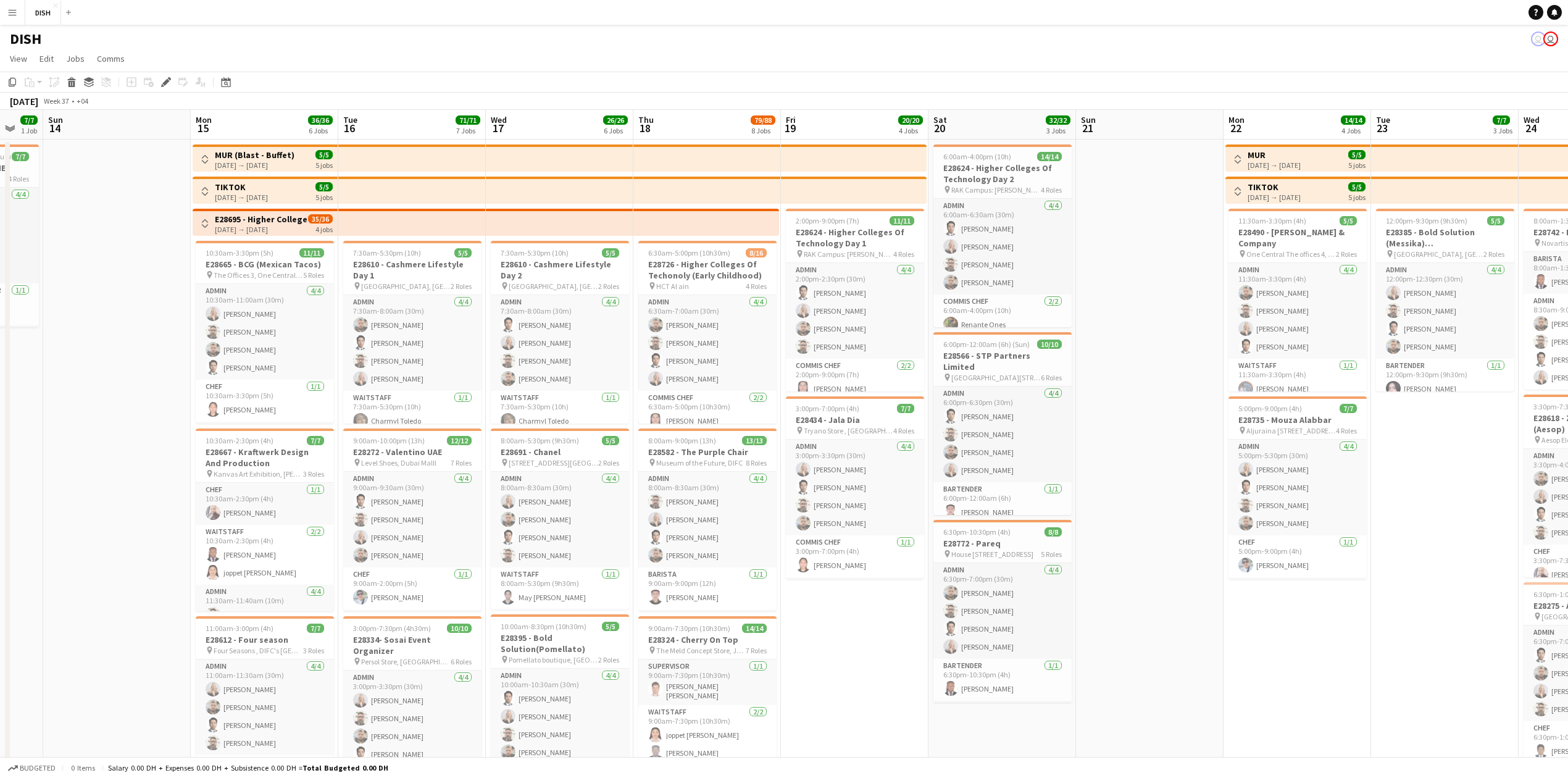
scroll to position [0, 416]
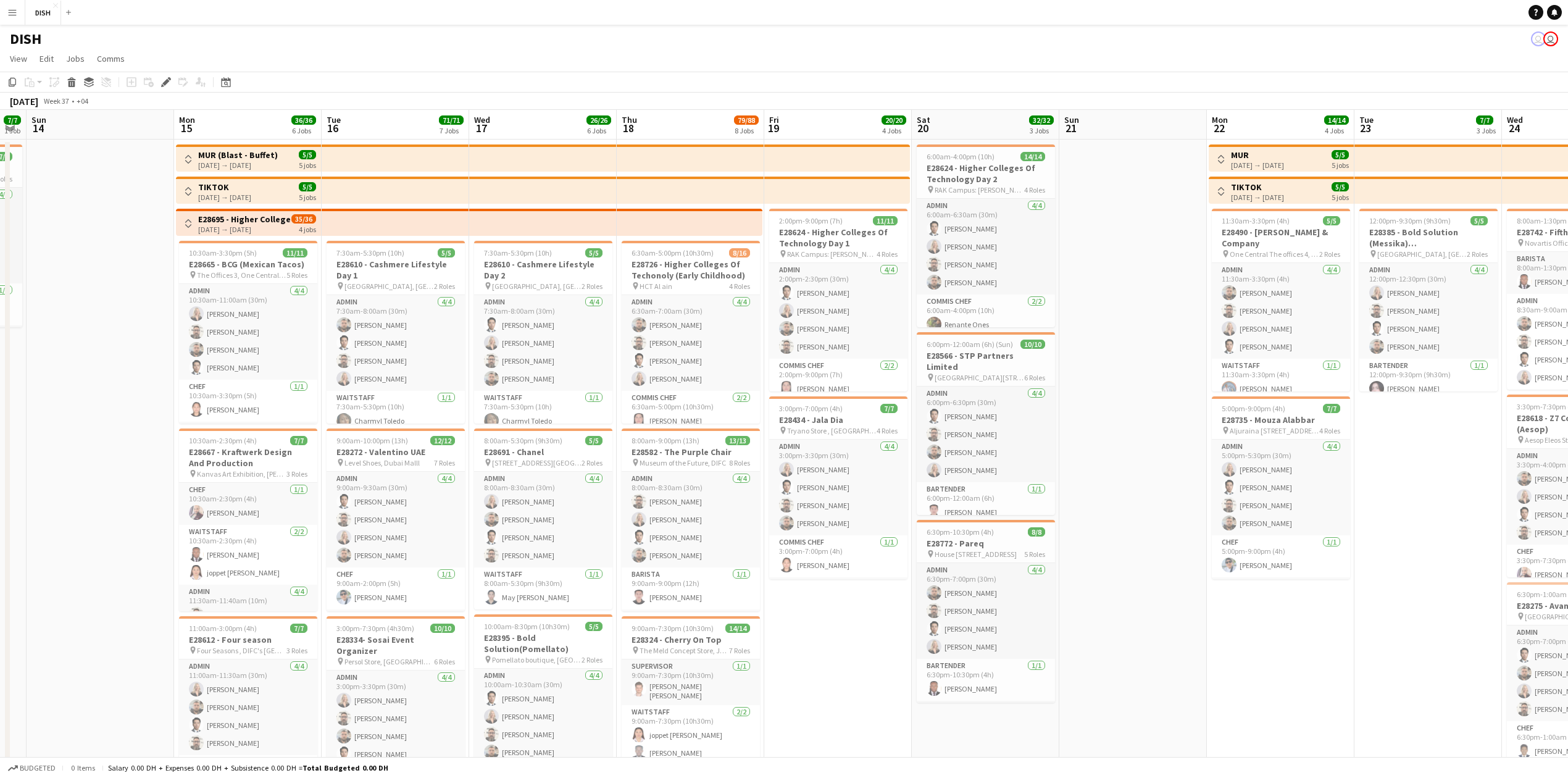
drag, startPoint x: 369, startPoint y: 575, endPoint x: 146, endPoint y: 544, distance: 225.1
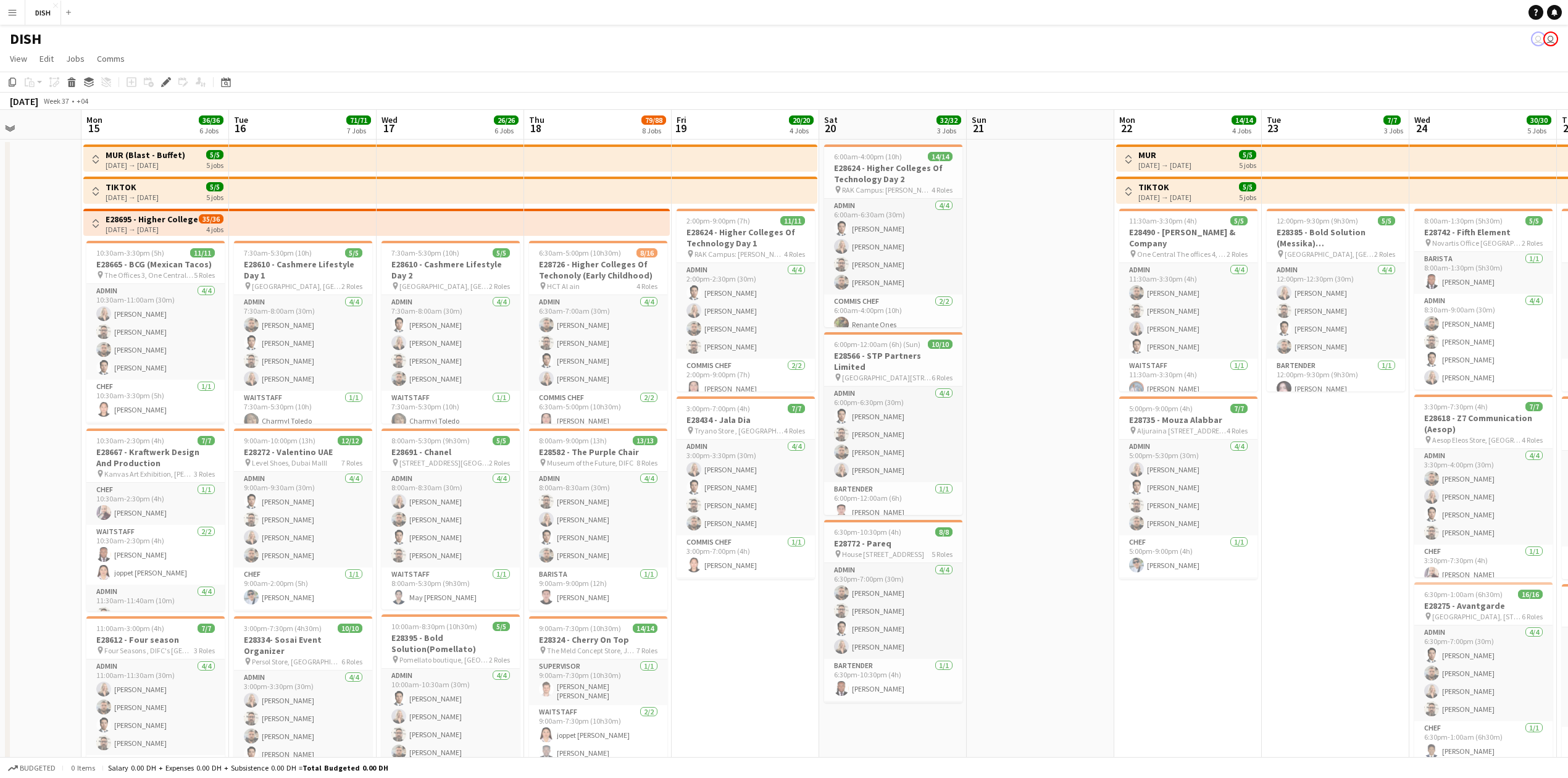
scroll to position [0, 510]
drag, startPoint x: 826, startPoint y: 675, endPoint x: 763, endPoint y: 665, distance: 63.8
click at [98, 228] on button "Toggle View" at bounding box center [95, 224] width 15 height 15
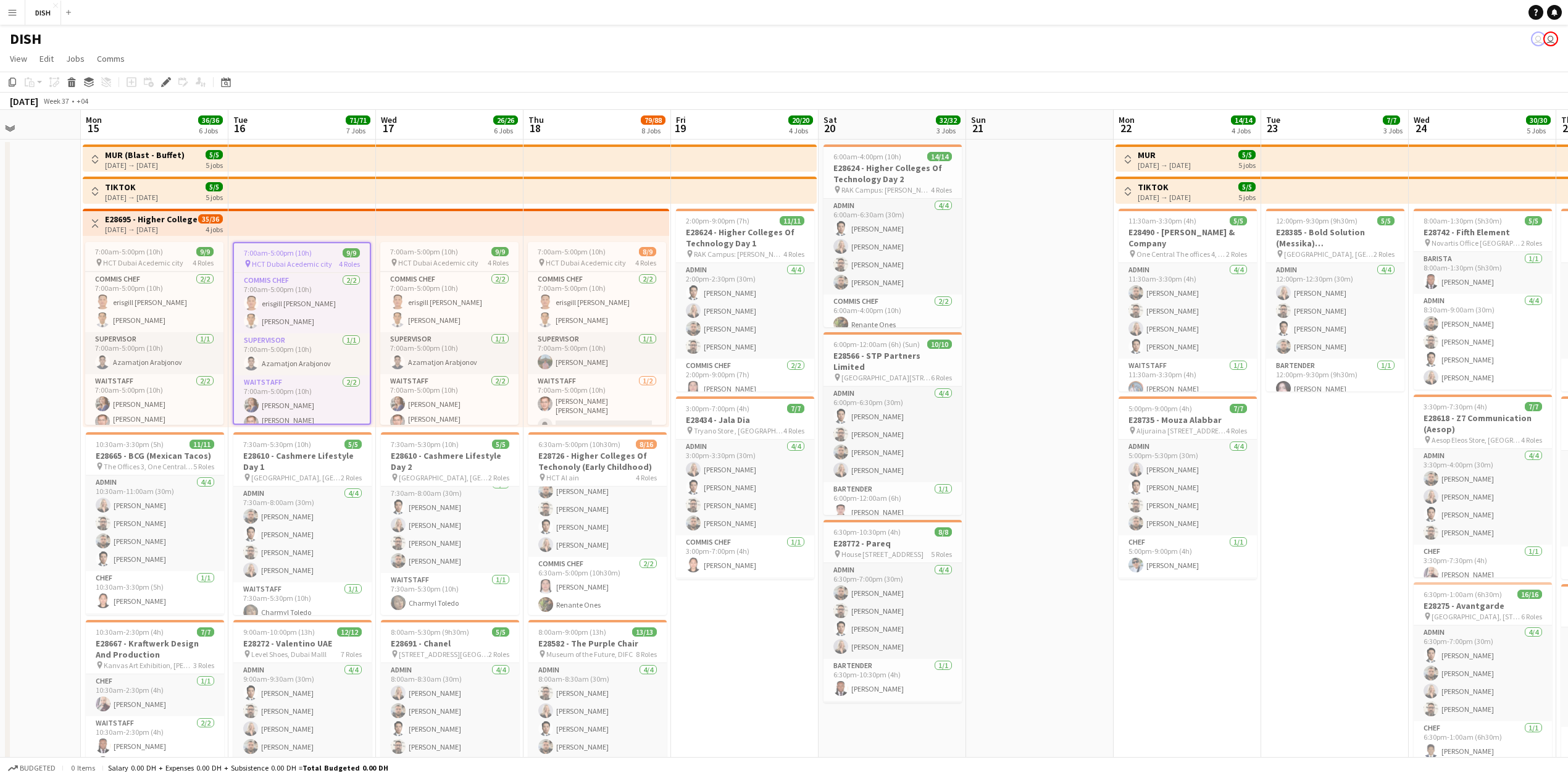
click at [95, 231] on button "Toggle View" at bounding box center [95, 224] width 15 height 15
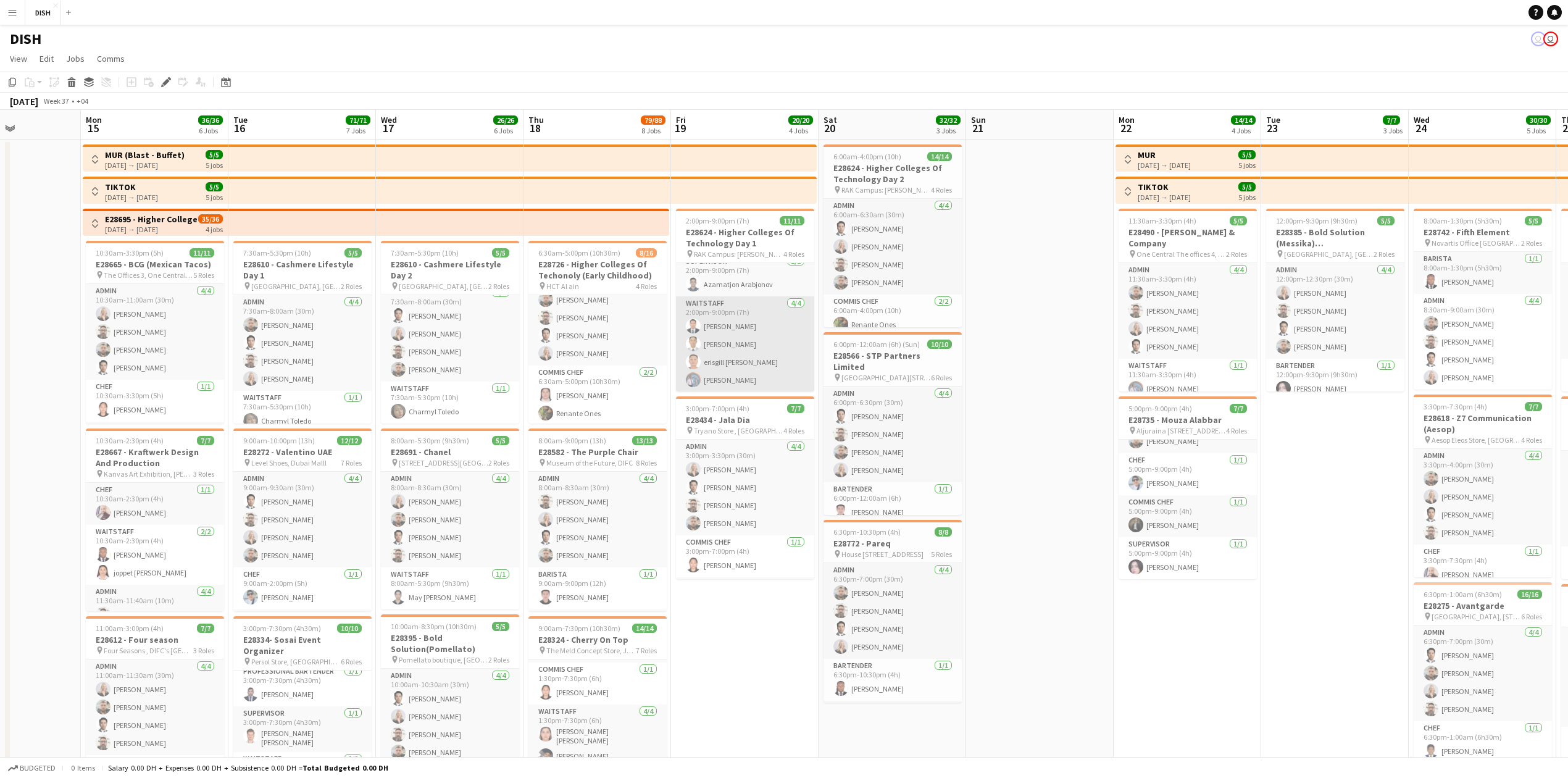
scroll to position [166, 0]
drag, startPoint x: 1255, startPoint y: 595, endPoint x: 250, endPoint y: 690, distance: 1009.5
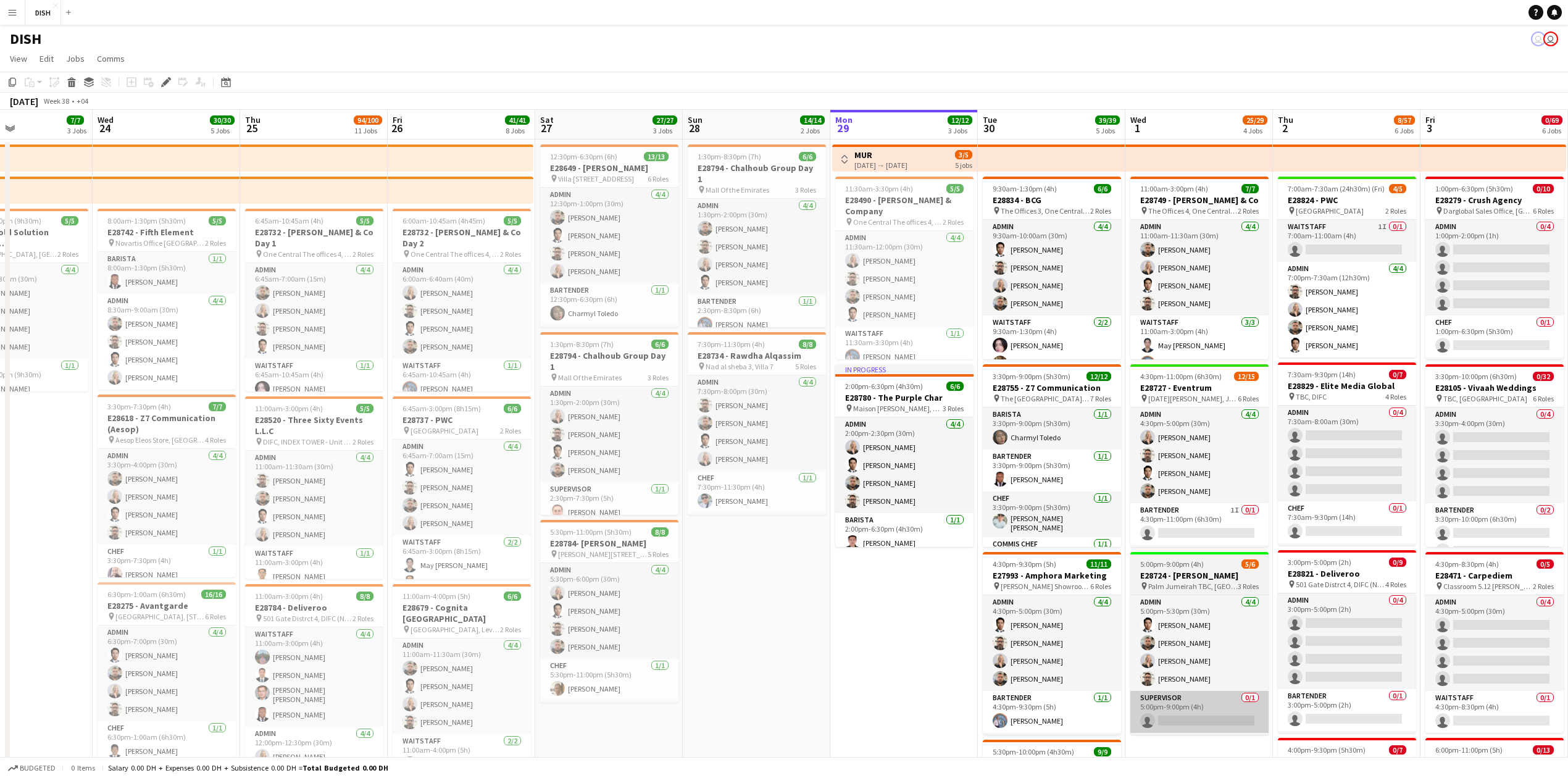
drag, startPoint x: 1406, startPoint y: 606, endPoint x: 1209, endPoint y: 708, distance: 221.8
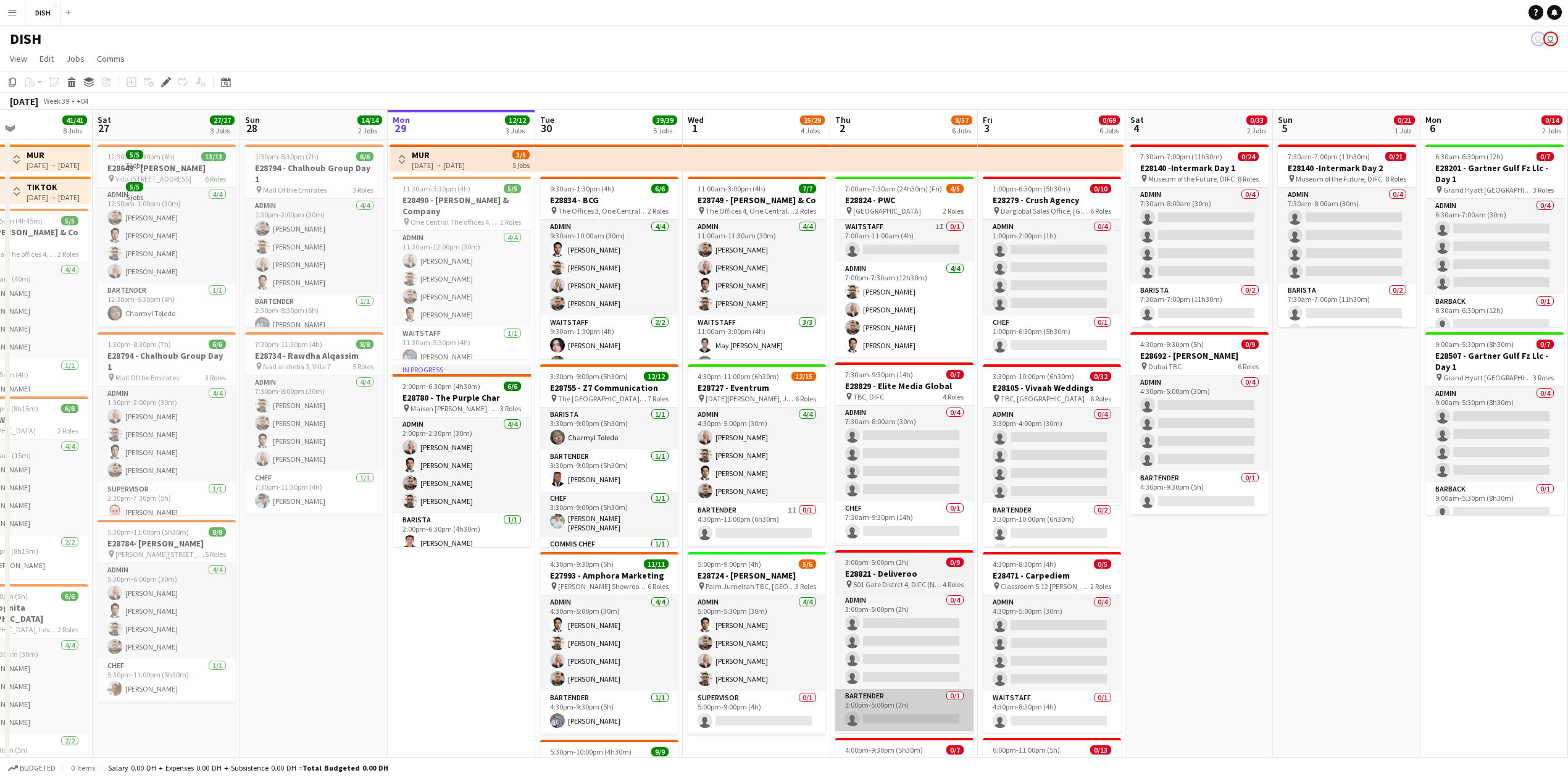
scroll to position [0, 349]
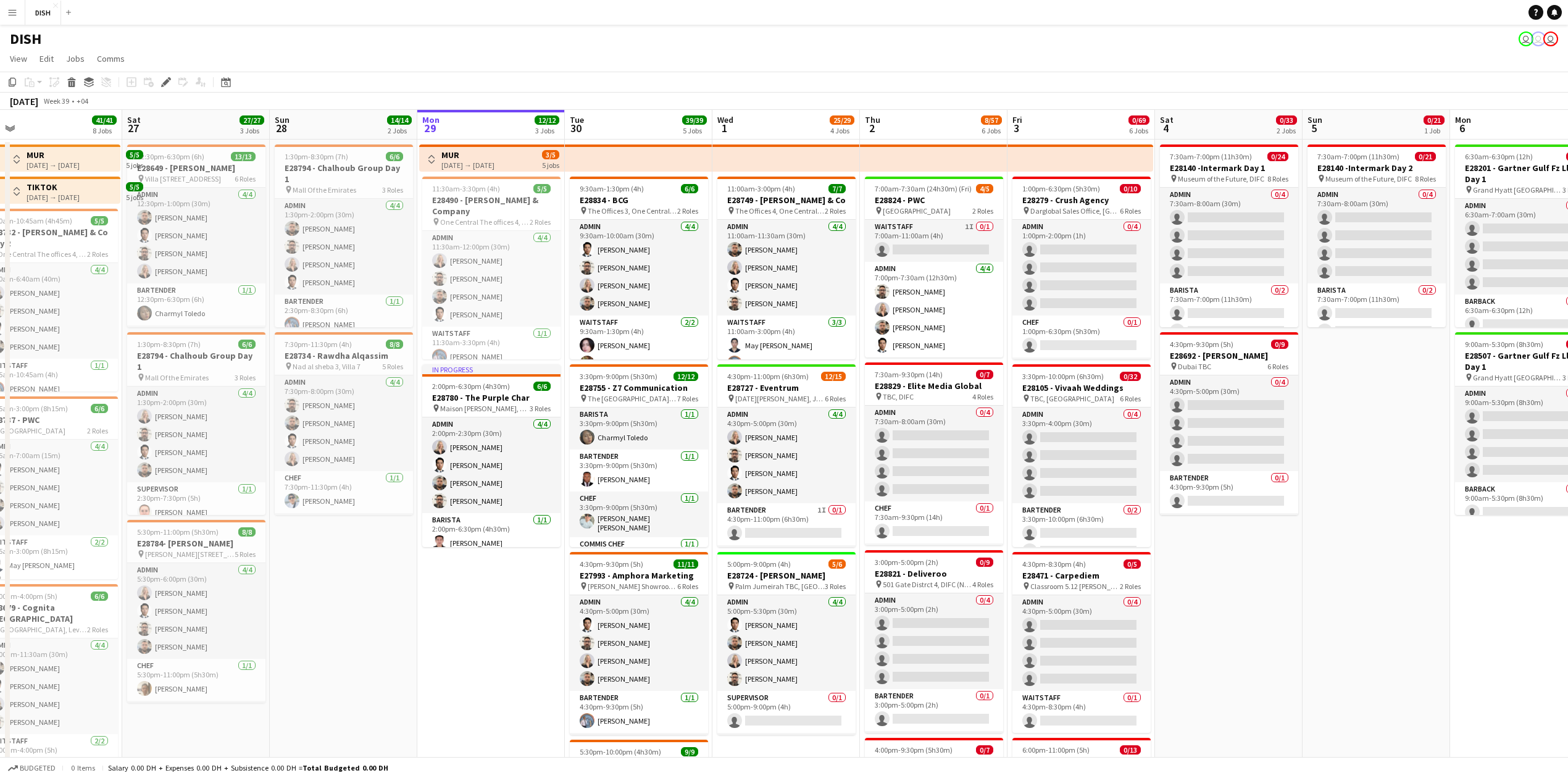
drag, startPoint x: 919, startPoint y: 662, endPoint x: 494, endPoint y: 693, distance: 426.1
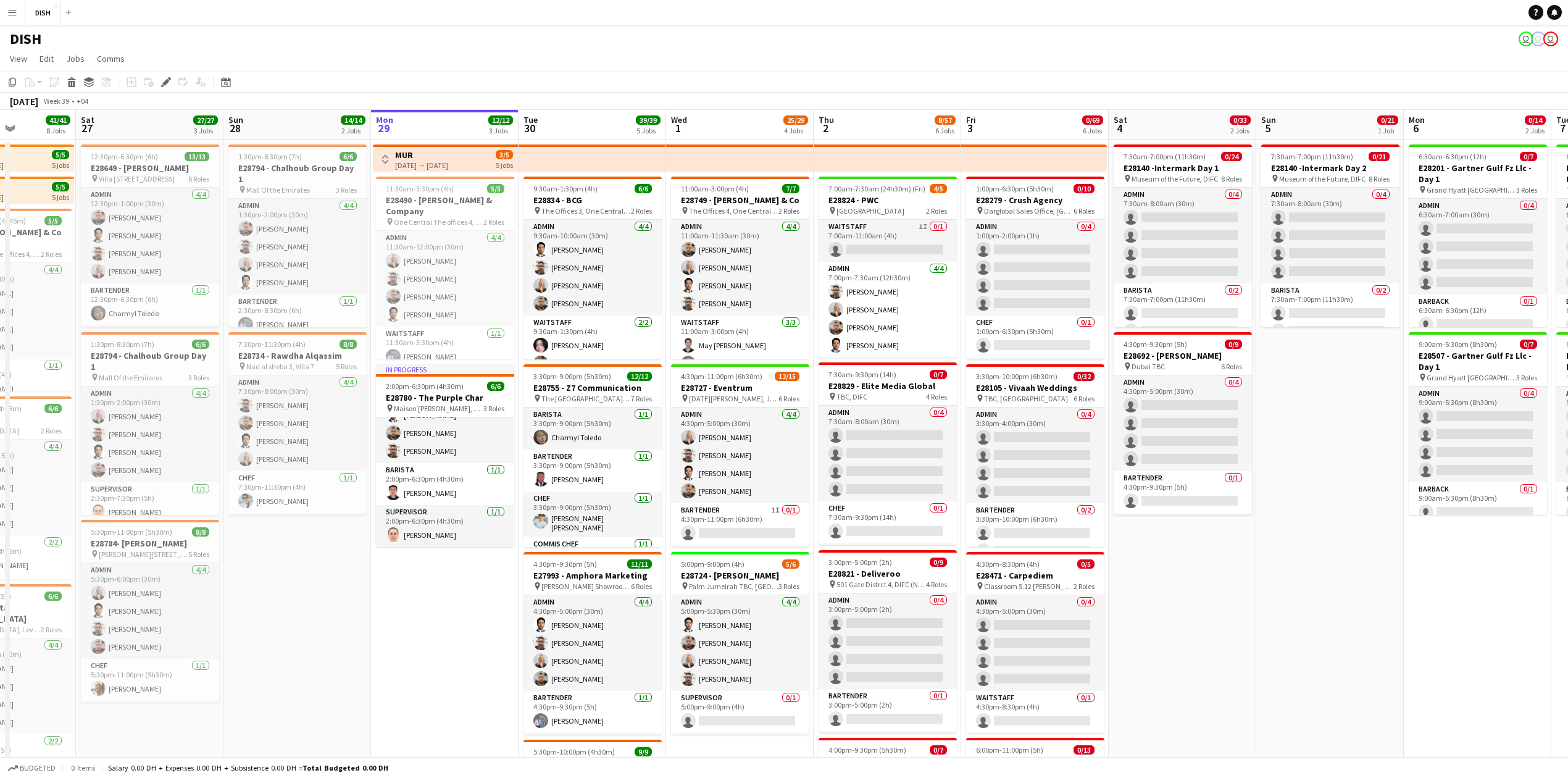
scroll to position [0, 517]
drag, startPoint x: 451, startPoint y: 631, endPoint x: 426, endPoint y: 631, distance: 25.0
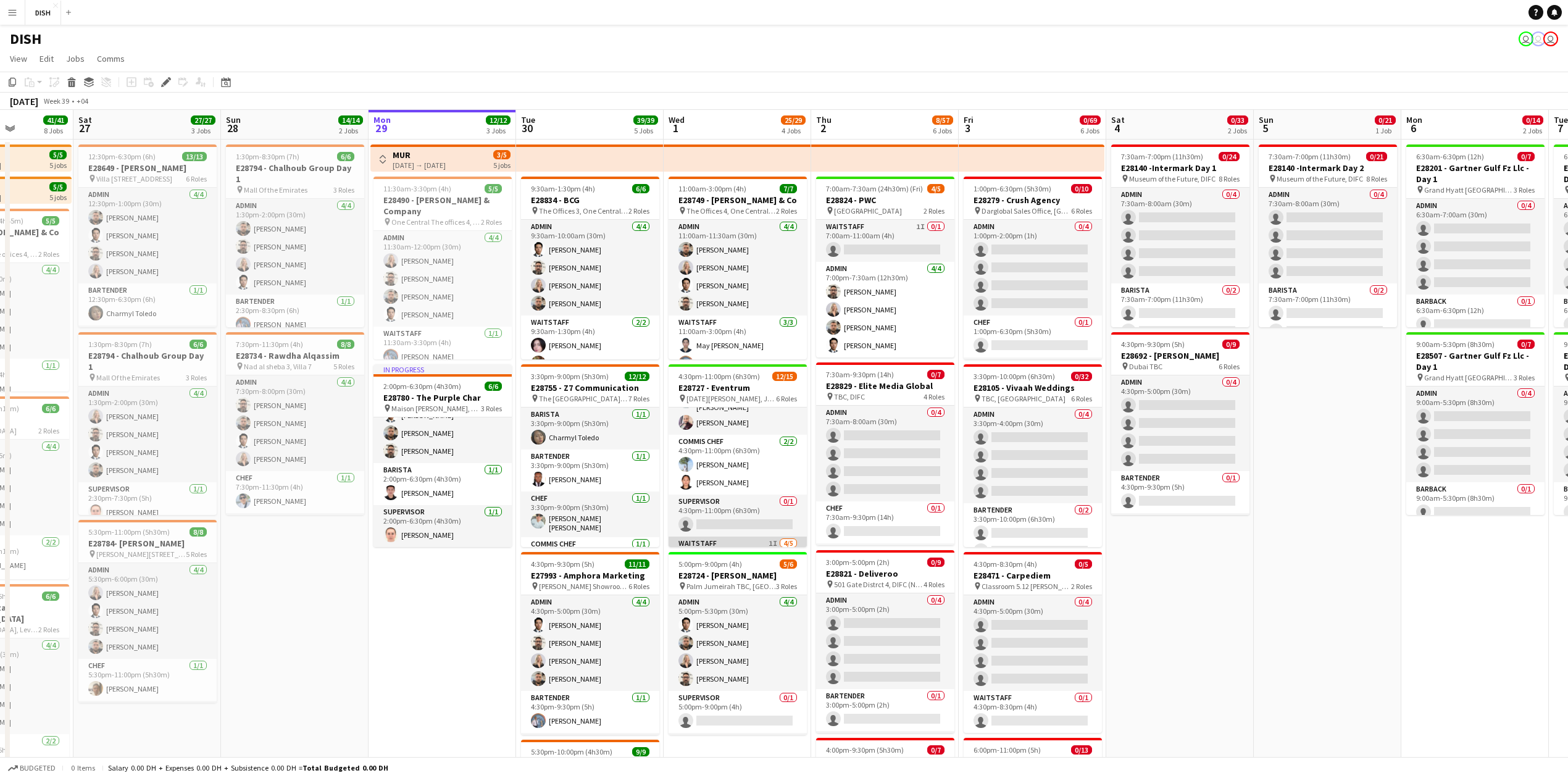
scroll to position [274, 0]
click at [744, 430] on app-card-role "Supervisor 0/1 4:30pm-11:00pm (6h30m) single-neutral-actions" at bounding box center [737, 416] width 138 height 42
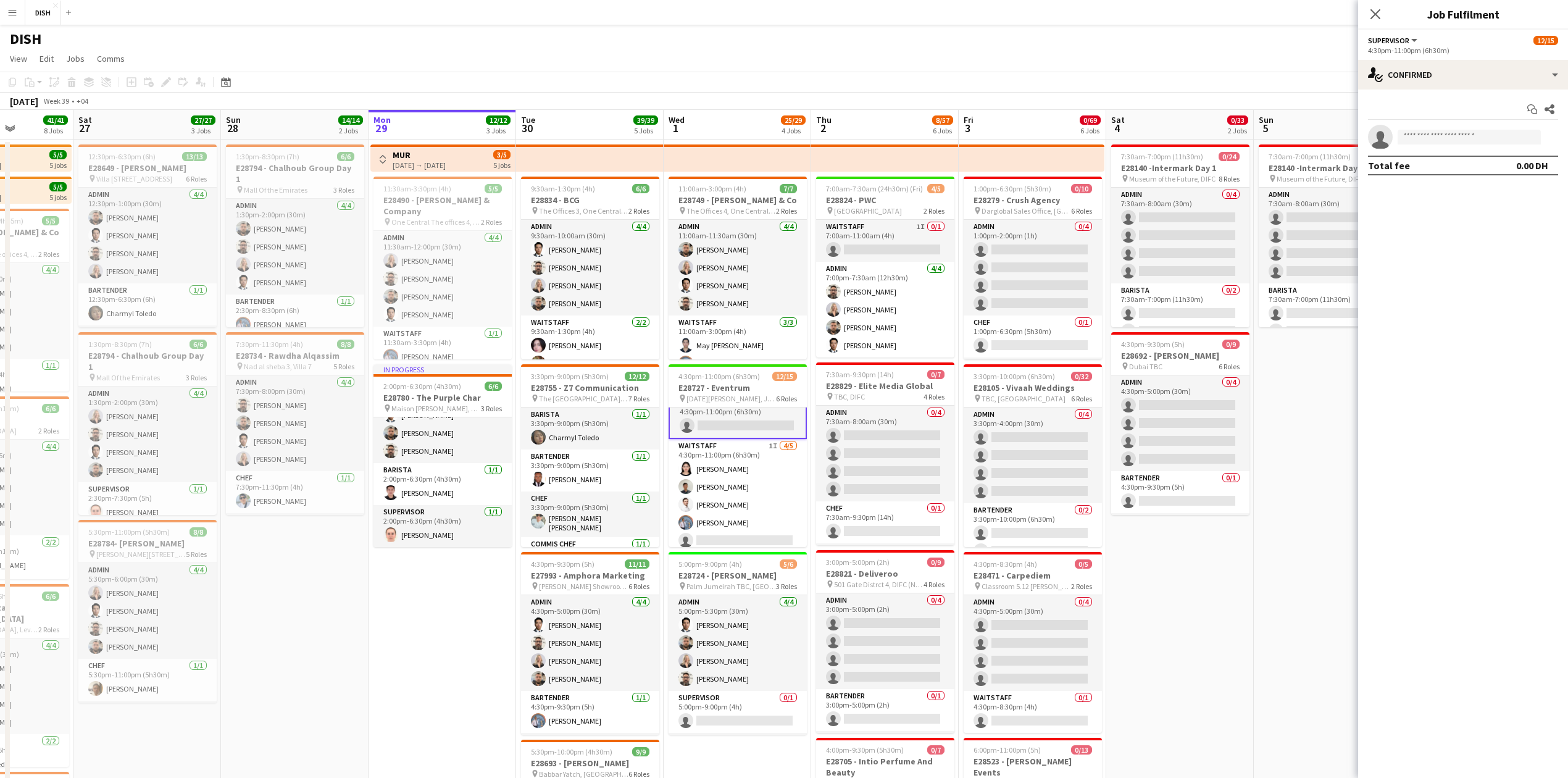
scroll to position [274, 0]
click at [1443, 142] on input at bounding box center [1469, 138] width 143 height 15
type input "*****"
click at [1453, 172] on span "[PHONE_NUMBER]" at bounding box center [1469, 175] width 123 height 10
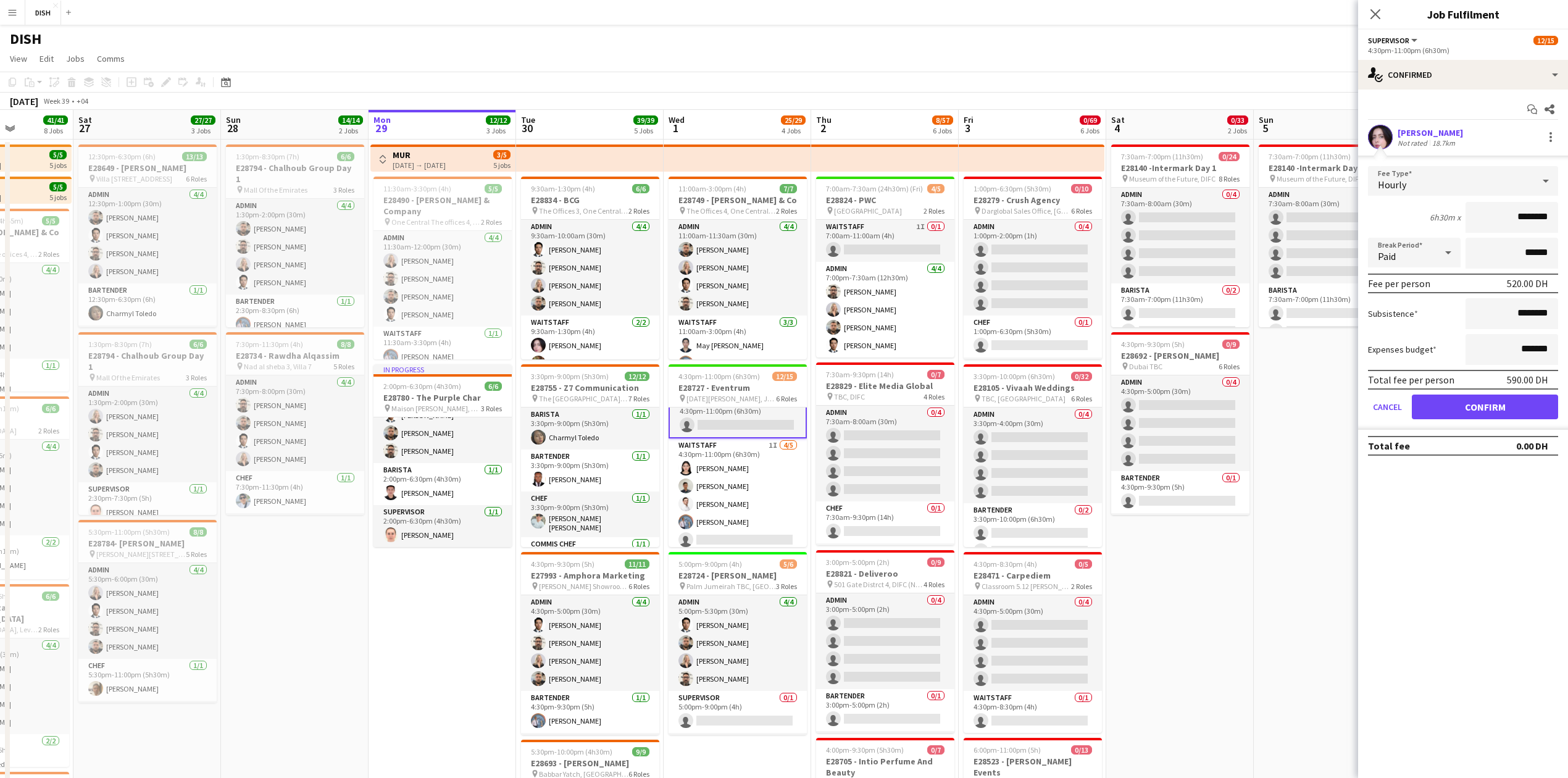
drag, startPoint x: 1502, startPoint y: 228, endPoint x: 1591, endPoint y: 223, distance: 89.1
type input "****"
drag, startPoint x: 1502, startPoint y: 321, endPoint x: 1613, endPoint y: 305, distance: 112.1
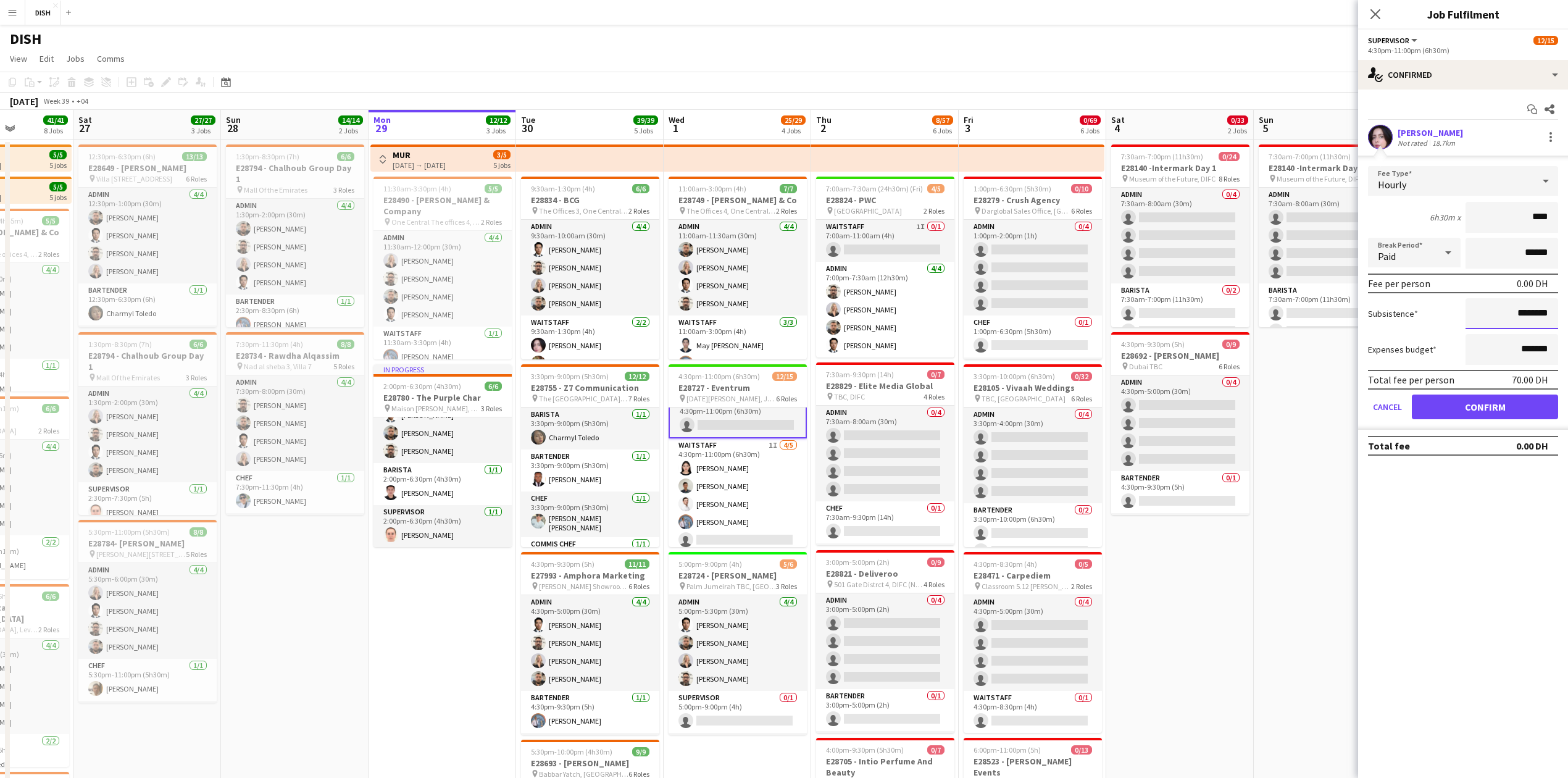
type input "****"
click at [1433, 409] on button "Confirm" at bounding box center [1486, 407] width 147 height 25
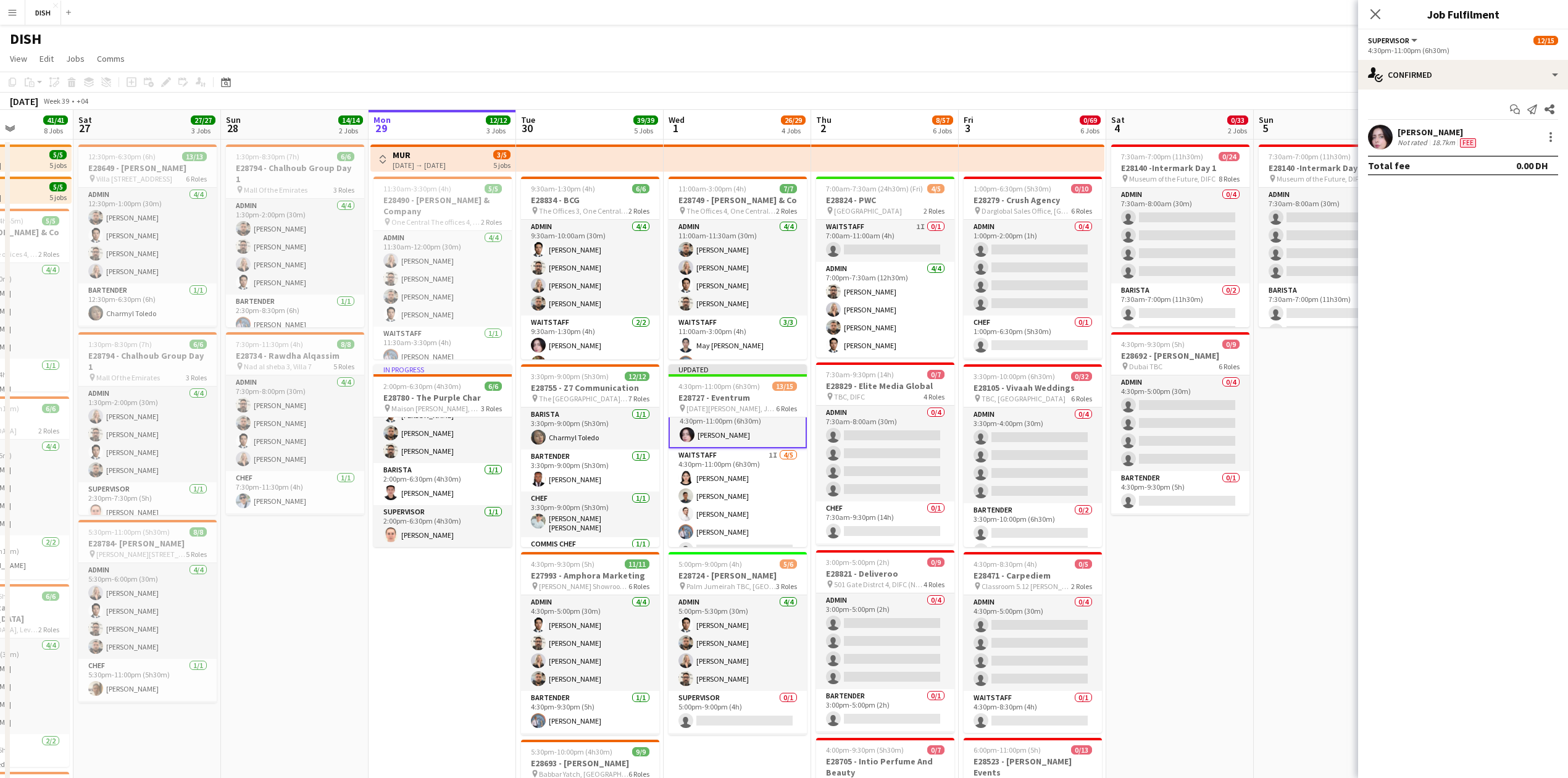
drag, startPoint x: 1287, startPoint y: 623, endPoint x: 1280, endPoint y: 624, distance: 7.1
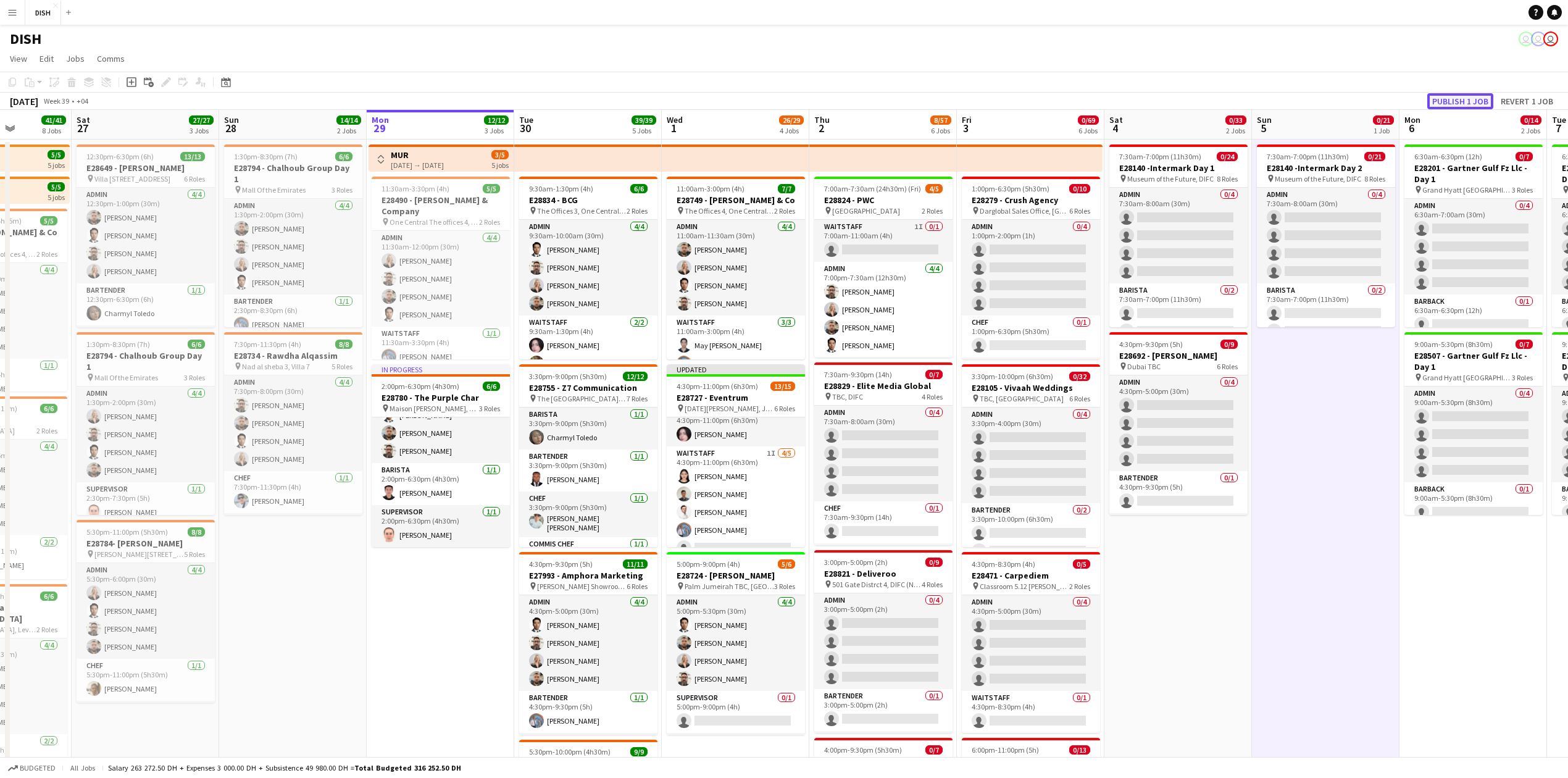
click at [1449, 106] on button "Publish 1 job" at bounding box center [1460, 101] width 66 height 16
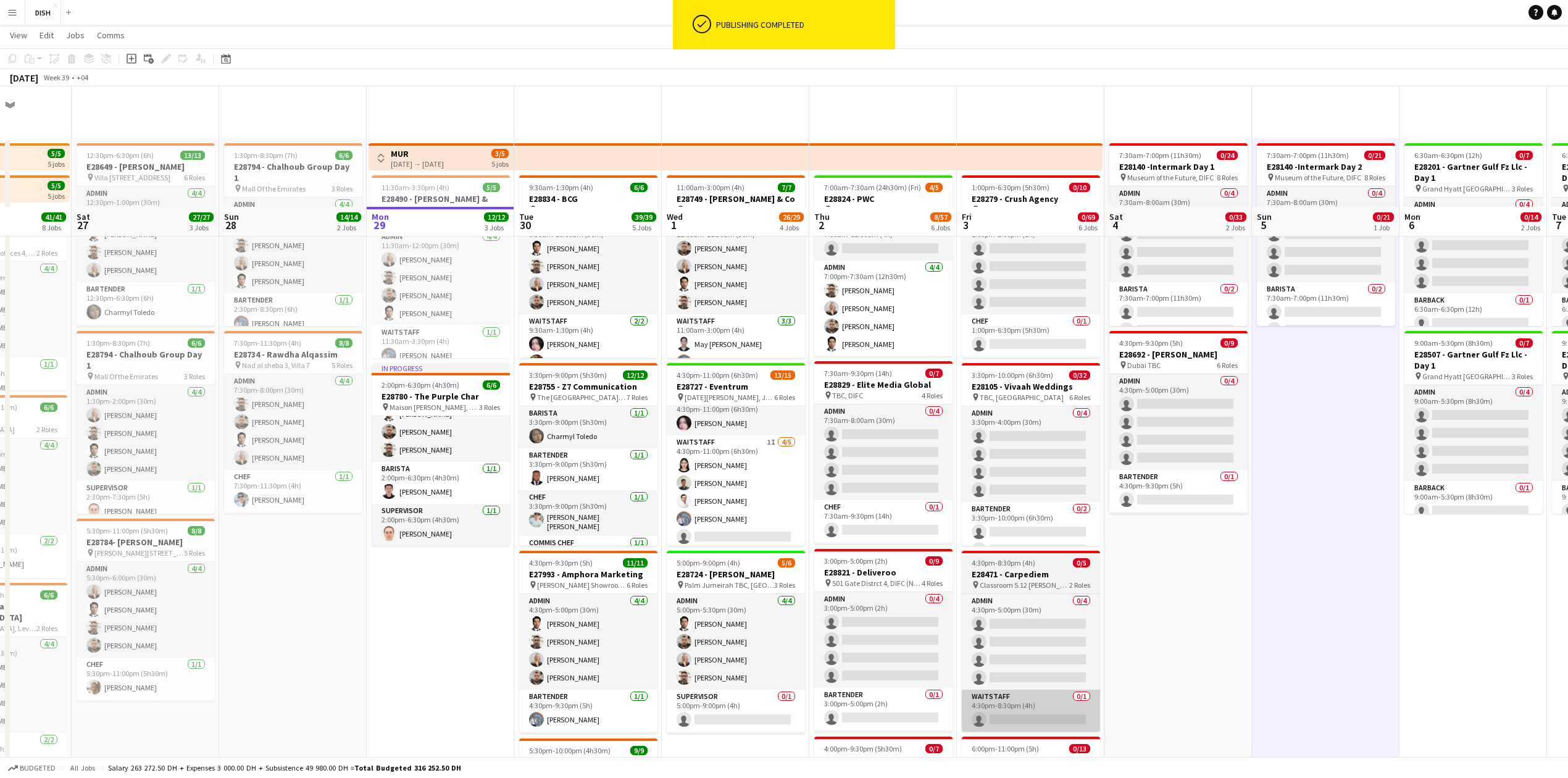
scroll to position [137, 0]
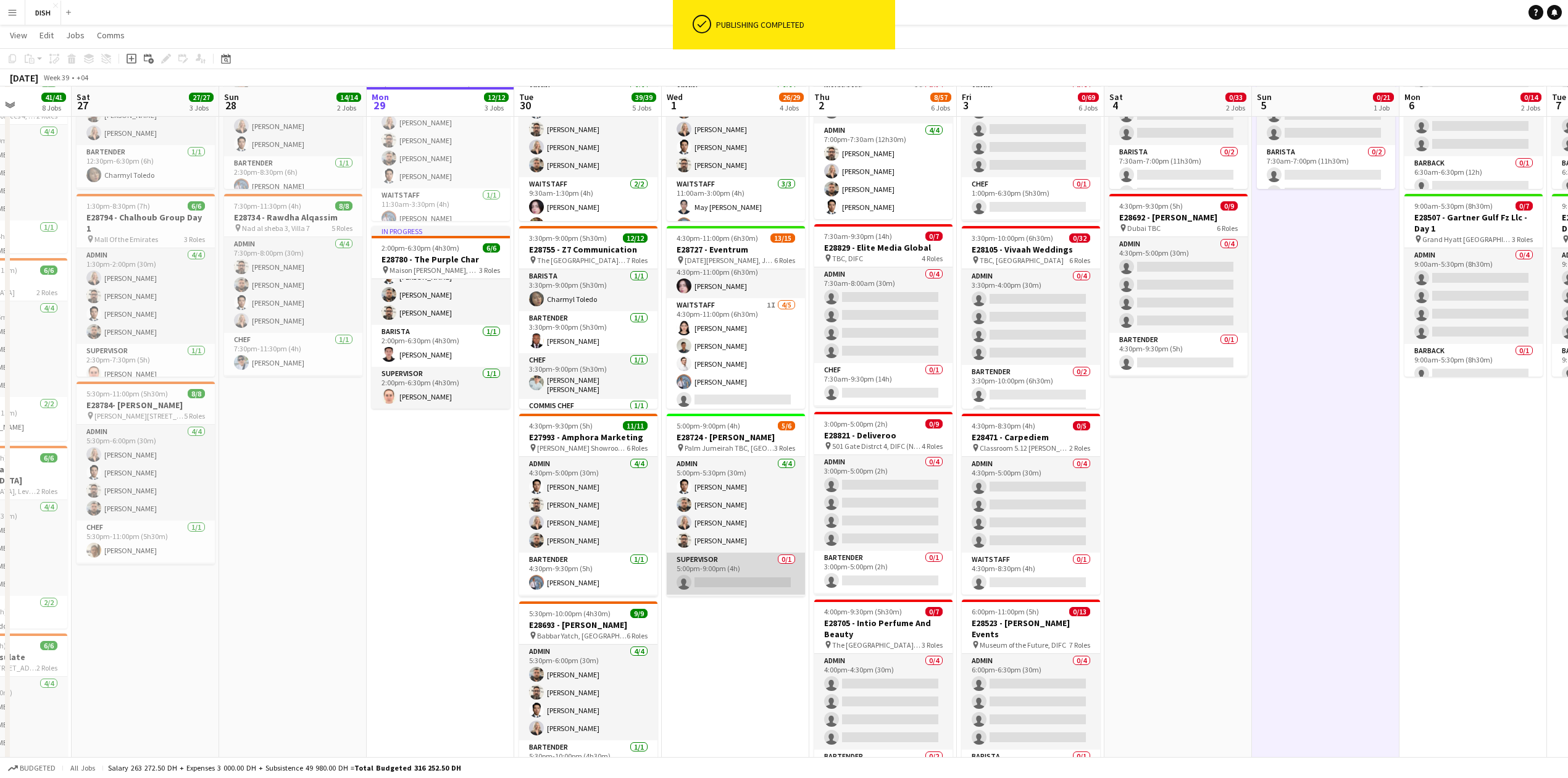
click at [760, 575] on app-card-role "Supervisor 0/1 5:00pm-9:00pm (4h) single-neutral-actions" at bounding box center [736, 574] width 138 height 42
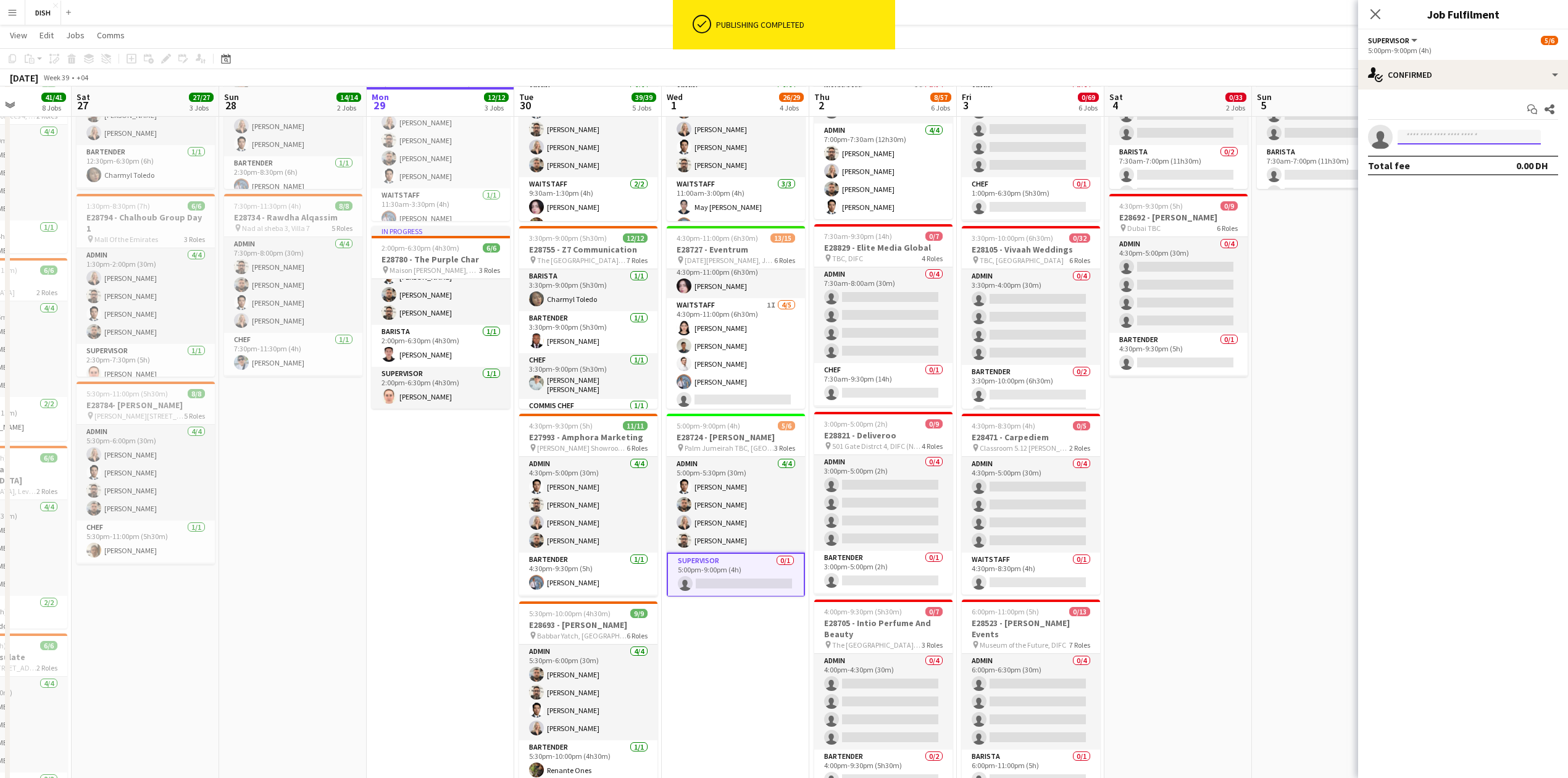
click at [1475, 136] on input at bounding box center [1469, 138] width 143 height 15
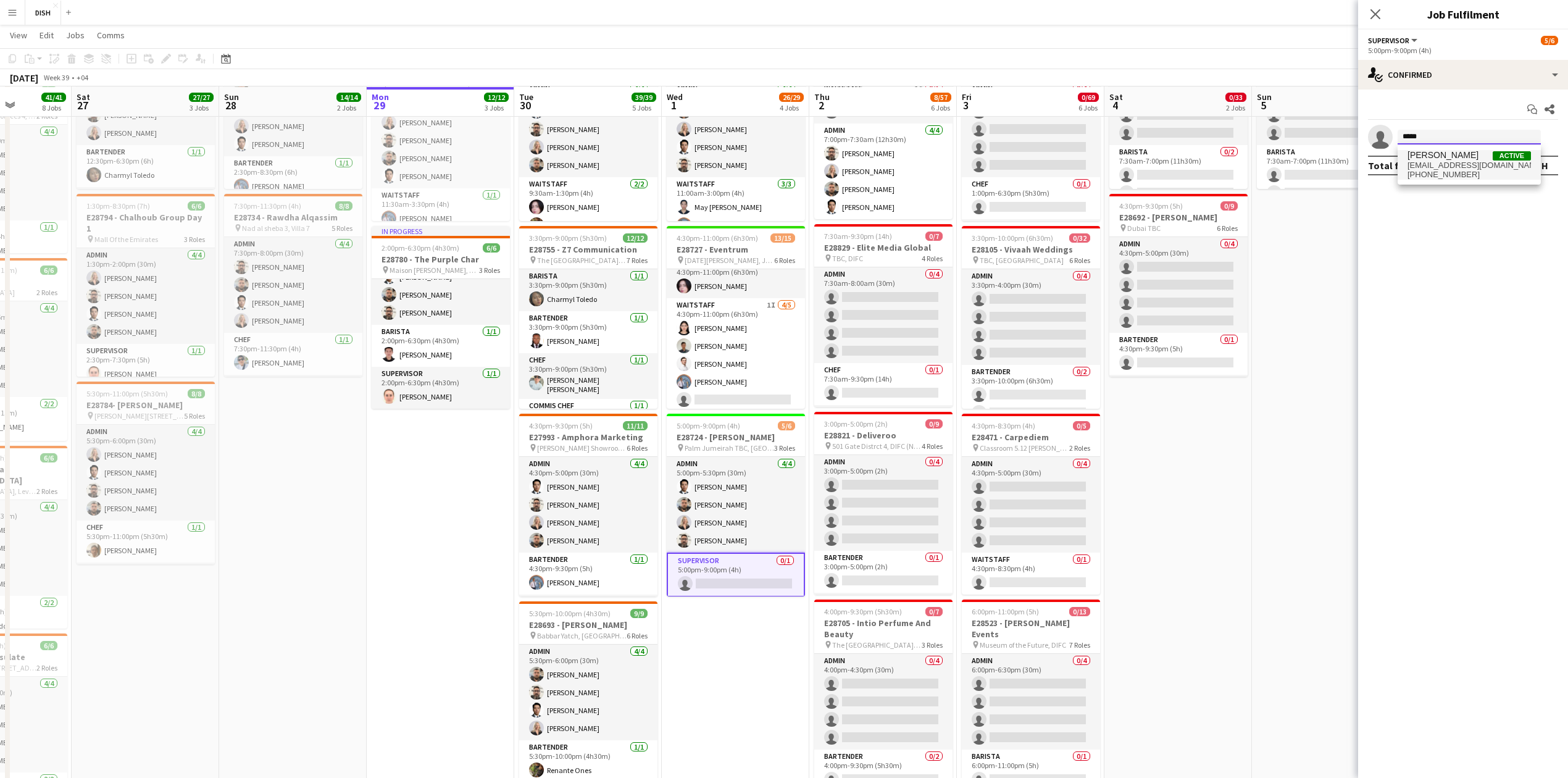
type input "*****"
click at [1488, 180] on span "[PHONE_NUMBER]" at bounding box center [1469, 175] width 123 height 10
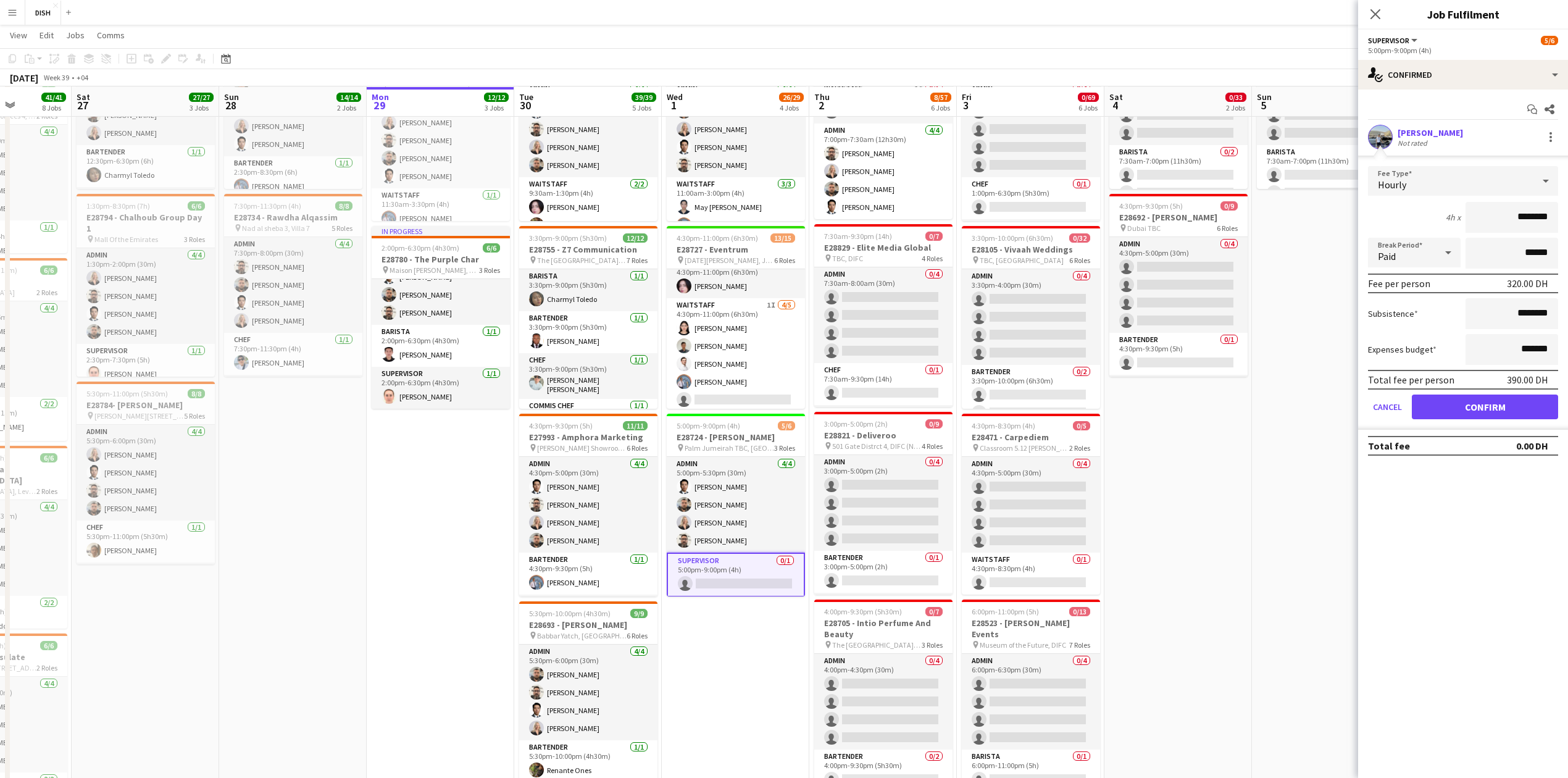
drag, startPoint x: 1494, startPoint y: 230, endPoint x: 1581, endPoint y: 210, distance: 89.3
type input "****"
drag, startPoint x: 1504, startPoint y: 319, endPoint x: 1585, endPoint y: 302, distance: 82.8
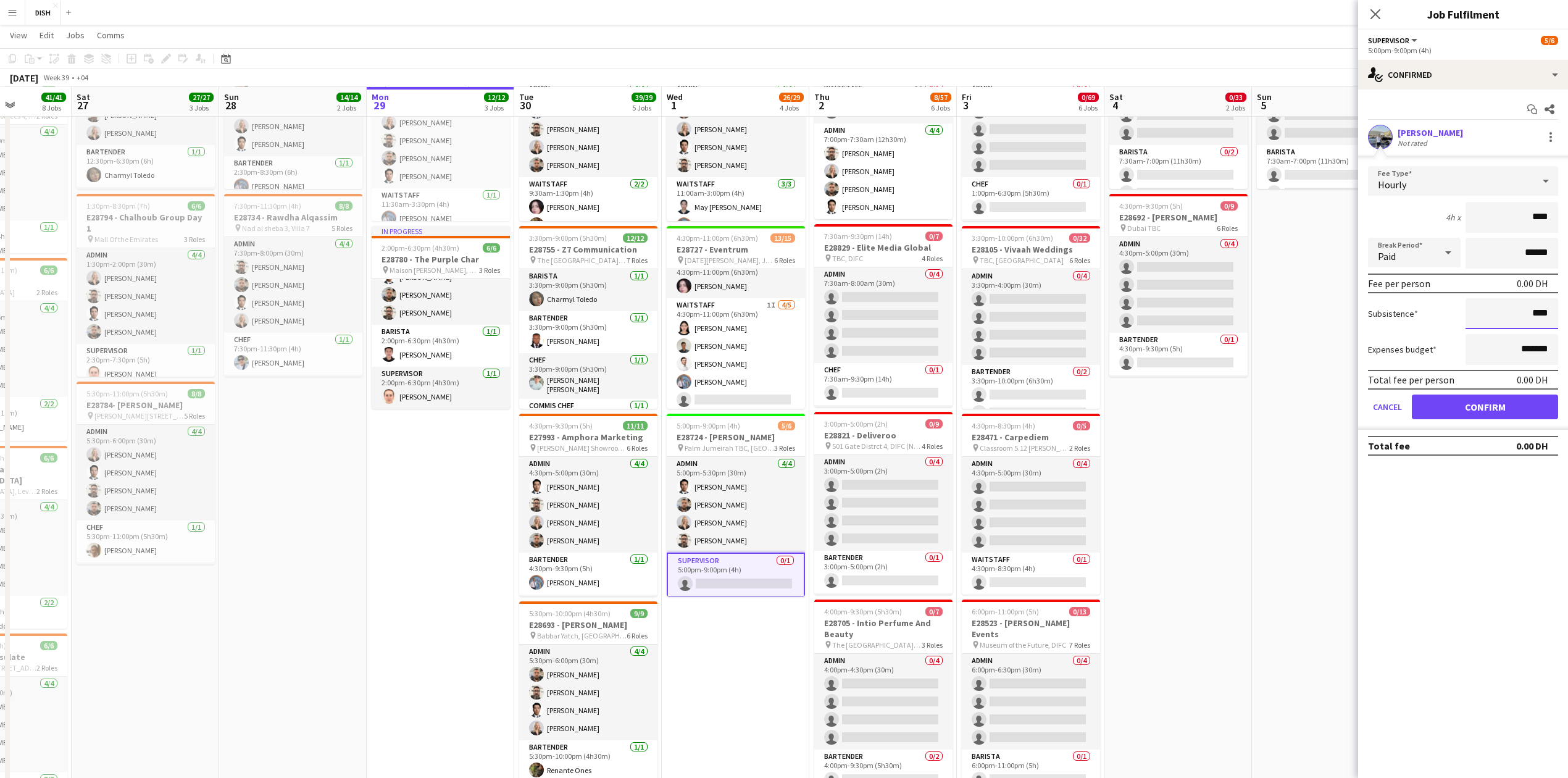
type input "****"
drag, startPoint x: 1514, startPoint y: 406, endPoint x: 1488, endPoint y: 403, distance: 26.2
click at [1514, 404] on button "Confirm" at bounding box center [1486, 407] width 147 height 25
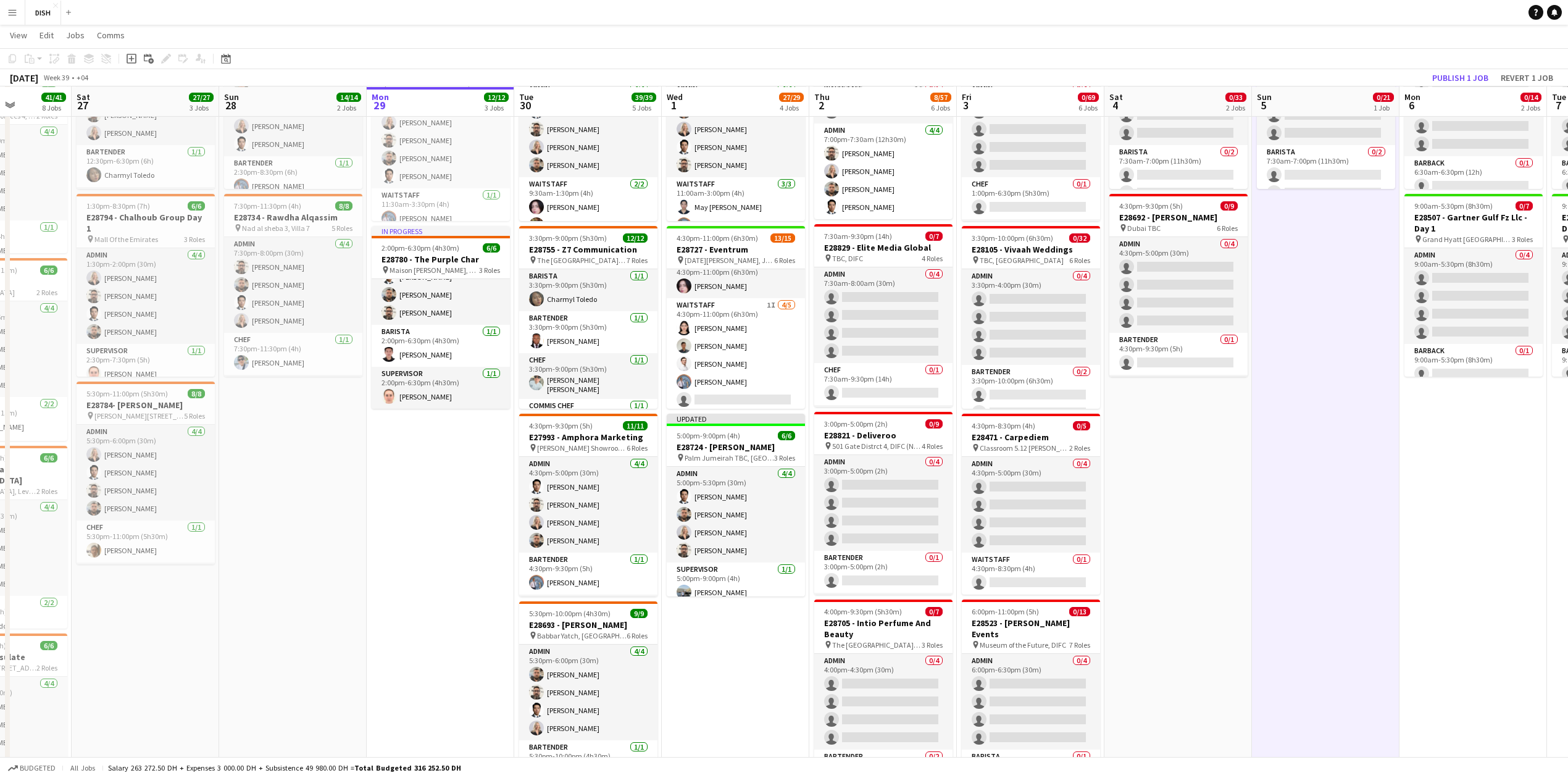
drag, startPoint x: 1445, startPoint y: 86, endPoint x: 1446, endPoint y: 98, distance: 12.0
click at [1446, 87] on app-board-header-date "Mon 6 0/14 2 Jobs" at bounding box center [1473, 101] width 147 height 29
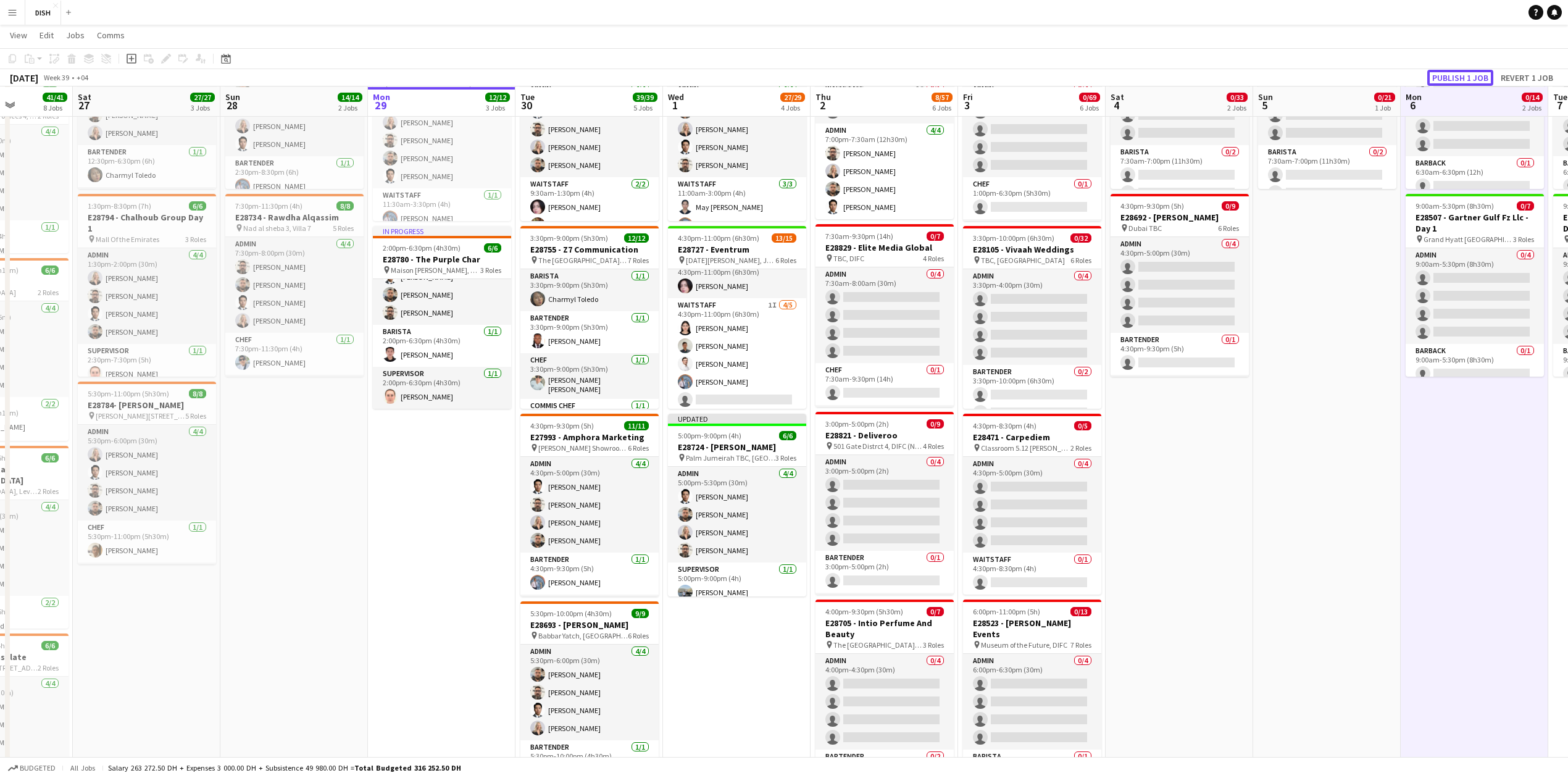
drag, startPoint x: 1462, startPoint y: 82, endPoint x: 1458, endPoint y: 110, distance: 28.3
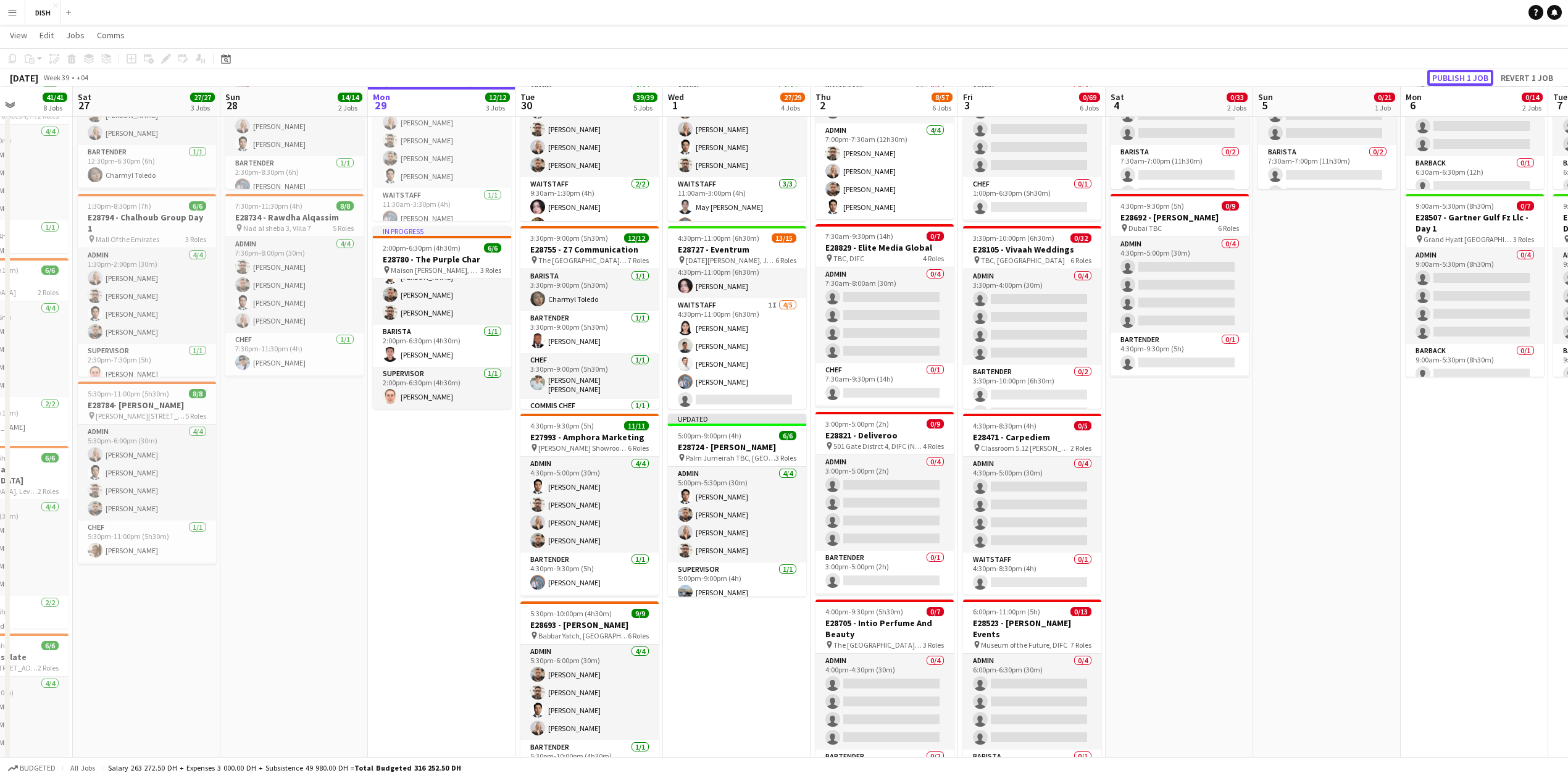
click at [1477, 84] on button "Publish 1 job" at bounding box center [1460, 77] width 66 height 16
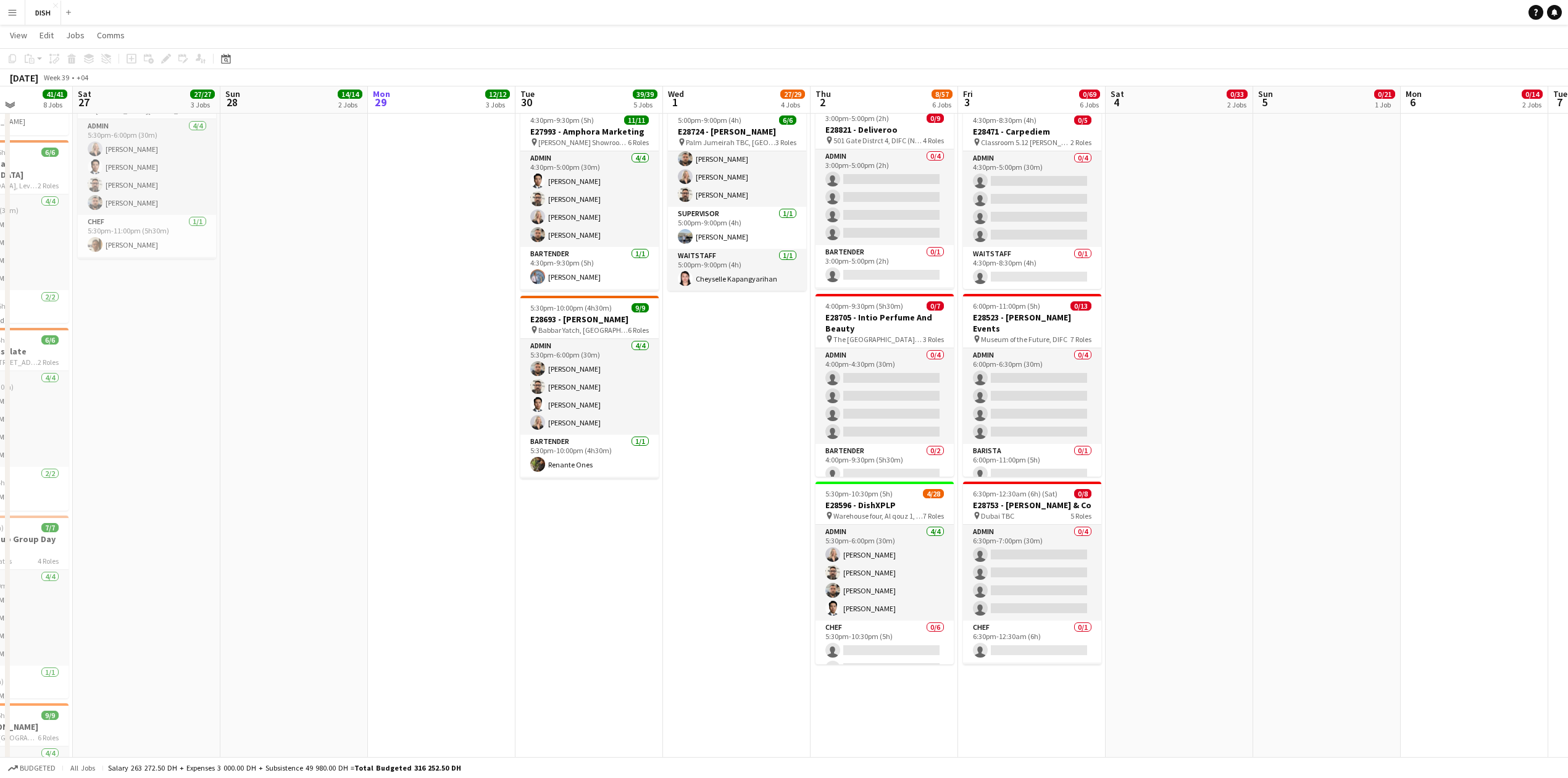
scroll to position [440, 0]
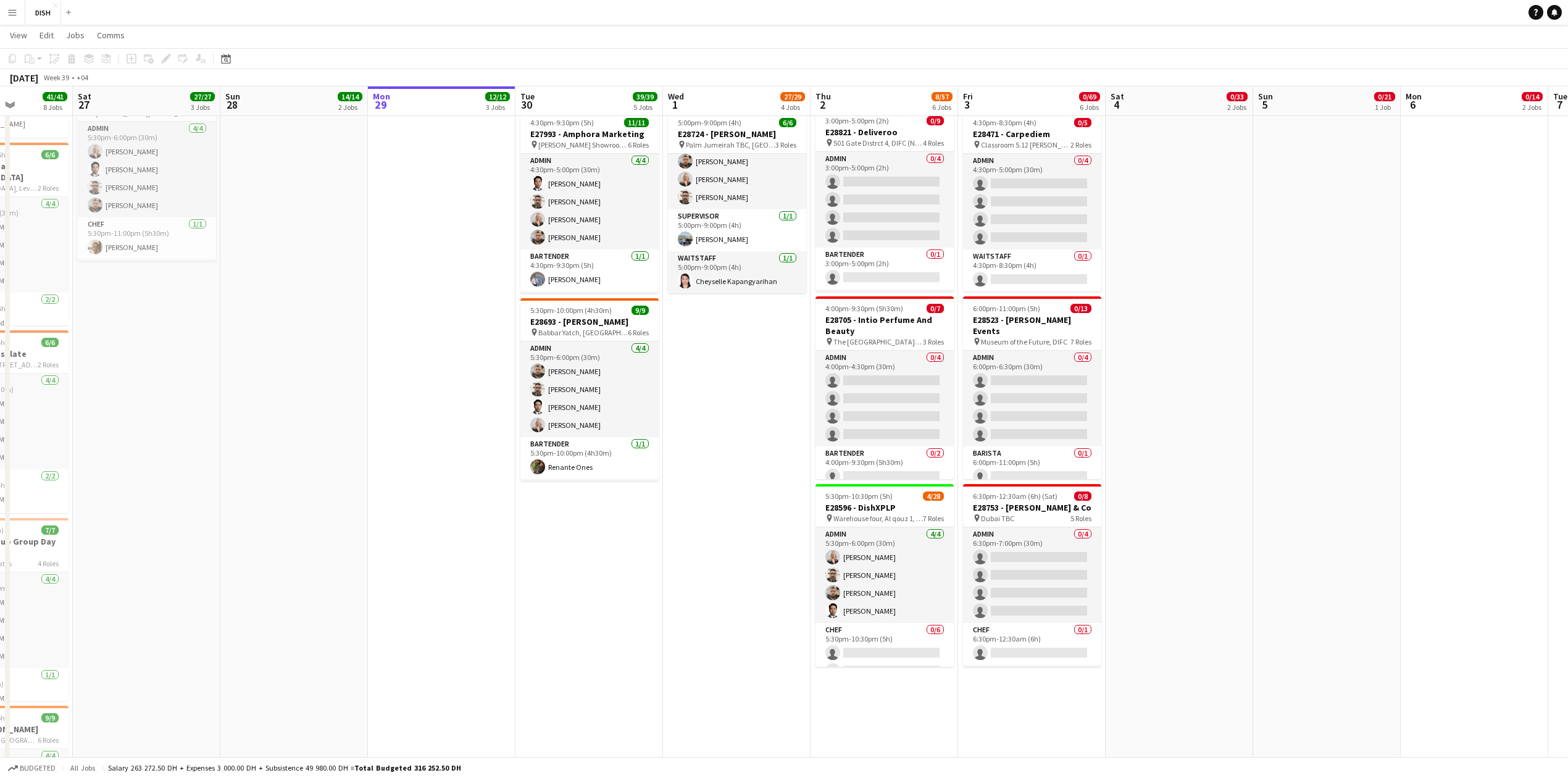
drag, startPoint x: 709, startPoint y: 184, endPoint x: 721, endPoint y: 136, distance: 49.5
click at [710, 184] on app-card-role "Admin 4/4 5:00pm-5:30pm (30m) John Santarin Mats Venselaar Victoria Mcloughlin …" at bounding box center [737, 161] width 138 height 96
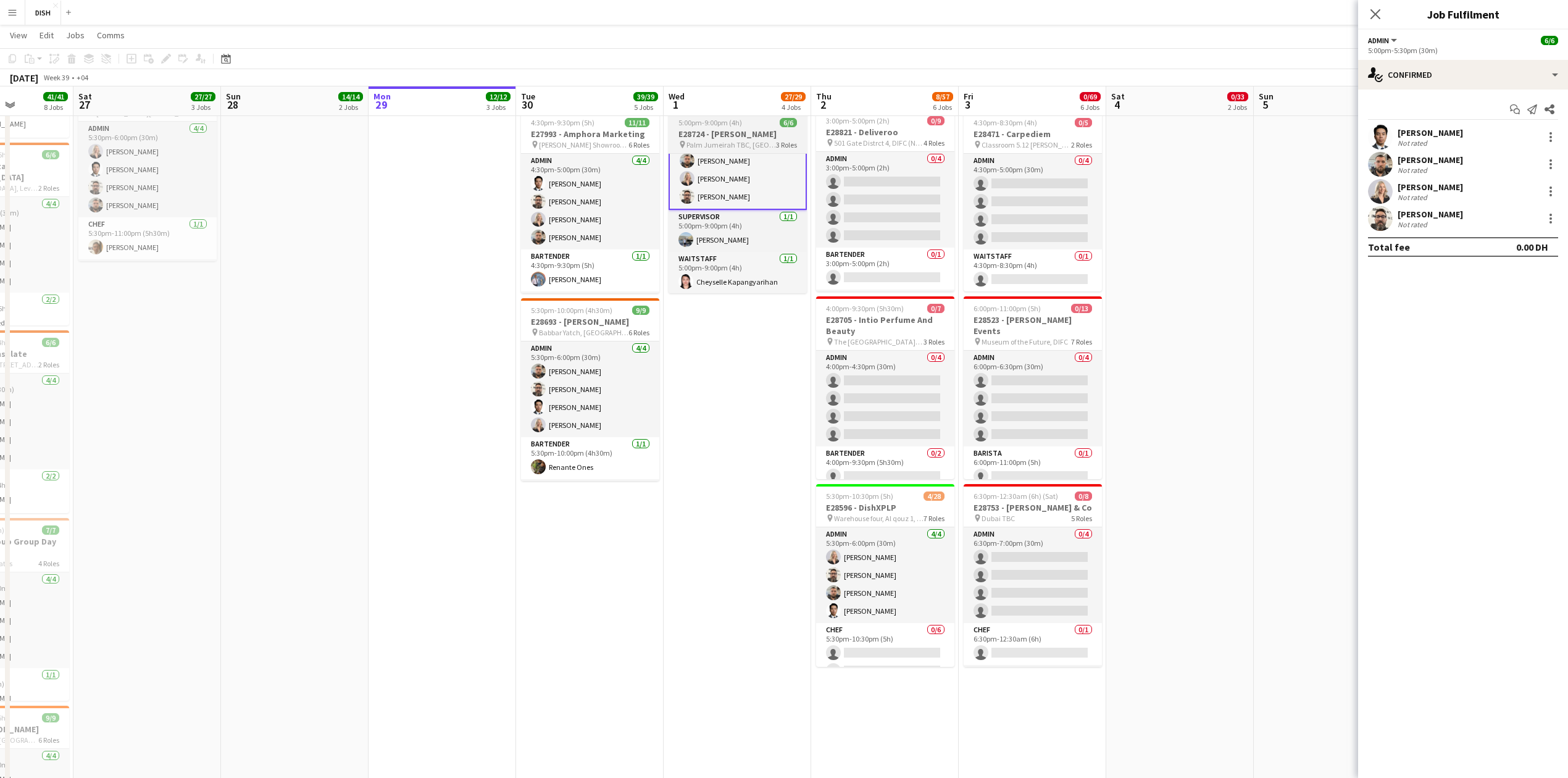
click at [721, 136] on h3 "E28724 - [PERSON_NAME]" at bounding box center [737, 134] width 138 height 11
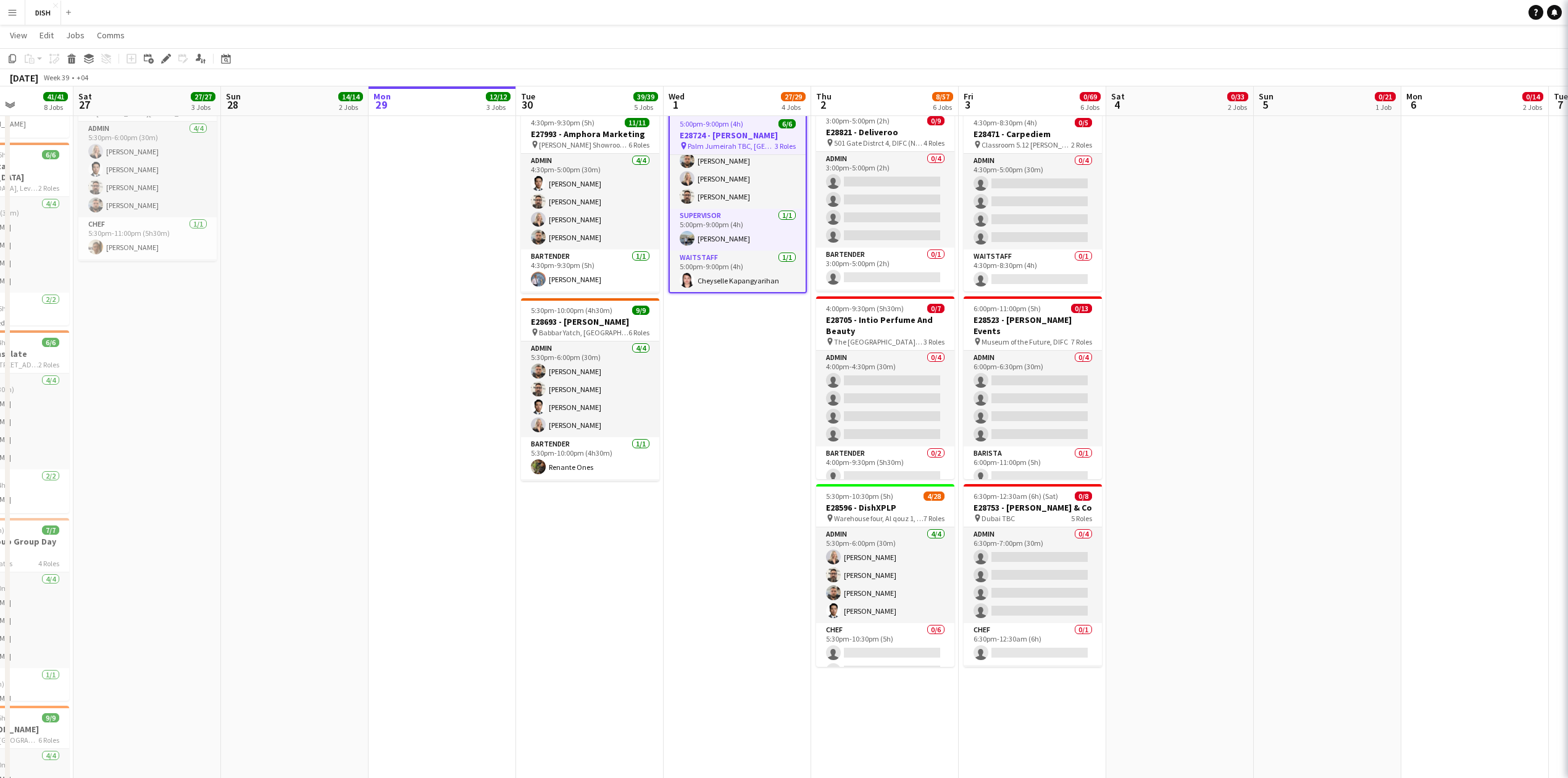
scroll to position [41, 0]
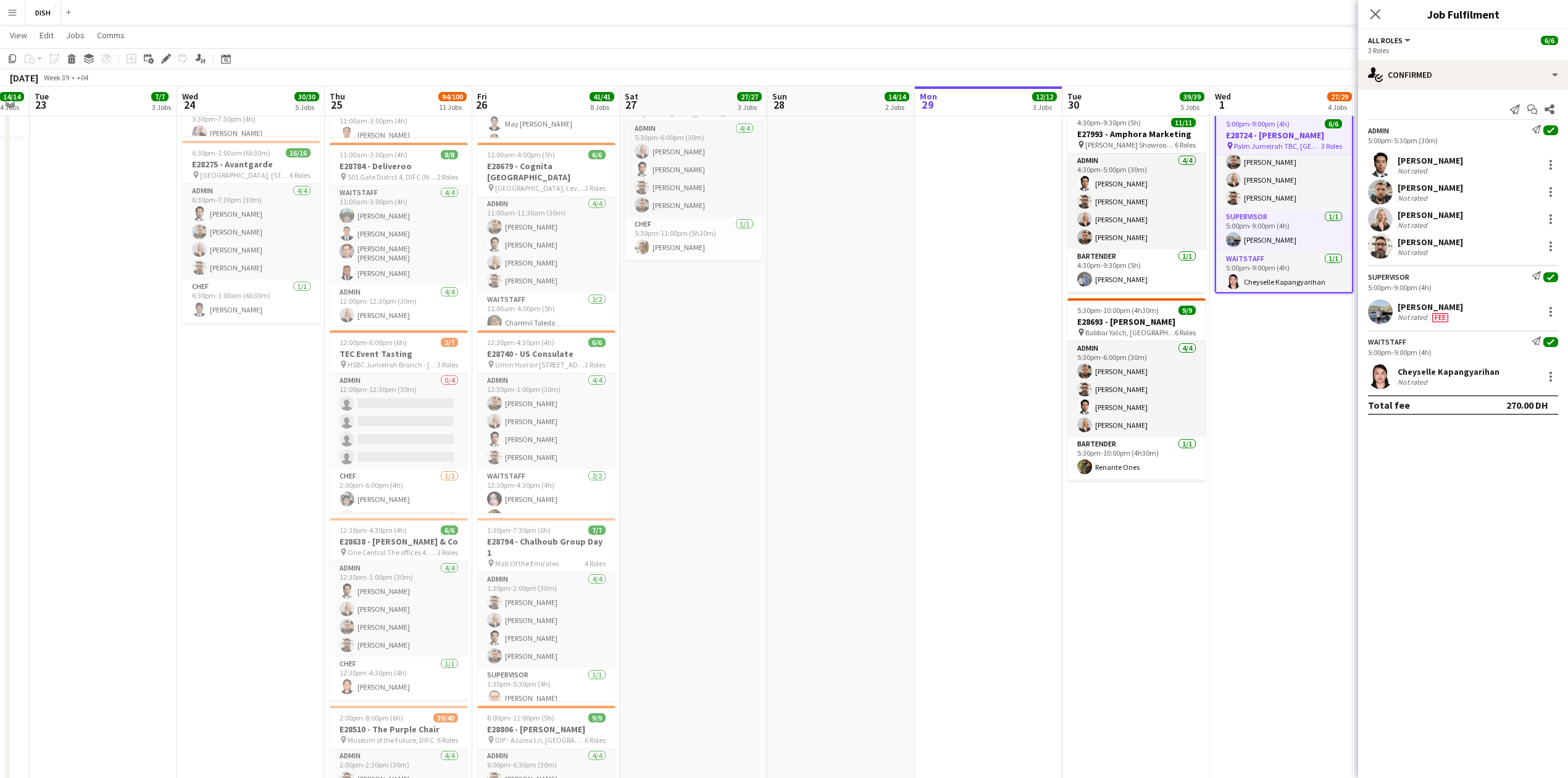
drag, startPoint x: 731, startPoint y: 618, endPoint x: 1275, endPoint y: 600, distance: 544.3
click at [1277, 600] on app-calendar-viewport "Sat 20 32/32 3 Jobs Sun 21 Mon 22 14/14 4 Jobs Tue 23 7/7 3 Jobs Wed 24 30/30 5…" at bounding box center [784, 599] width 1568 height 1982
click at [1549, 383] on div at bounding box center [1551, 377] width 15 height 15
click at [1501, 409] on button "Edit fee" at bounding box center [1510, 401] width 96 height 29
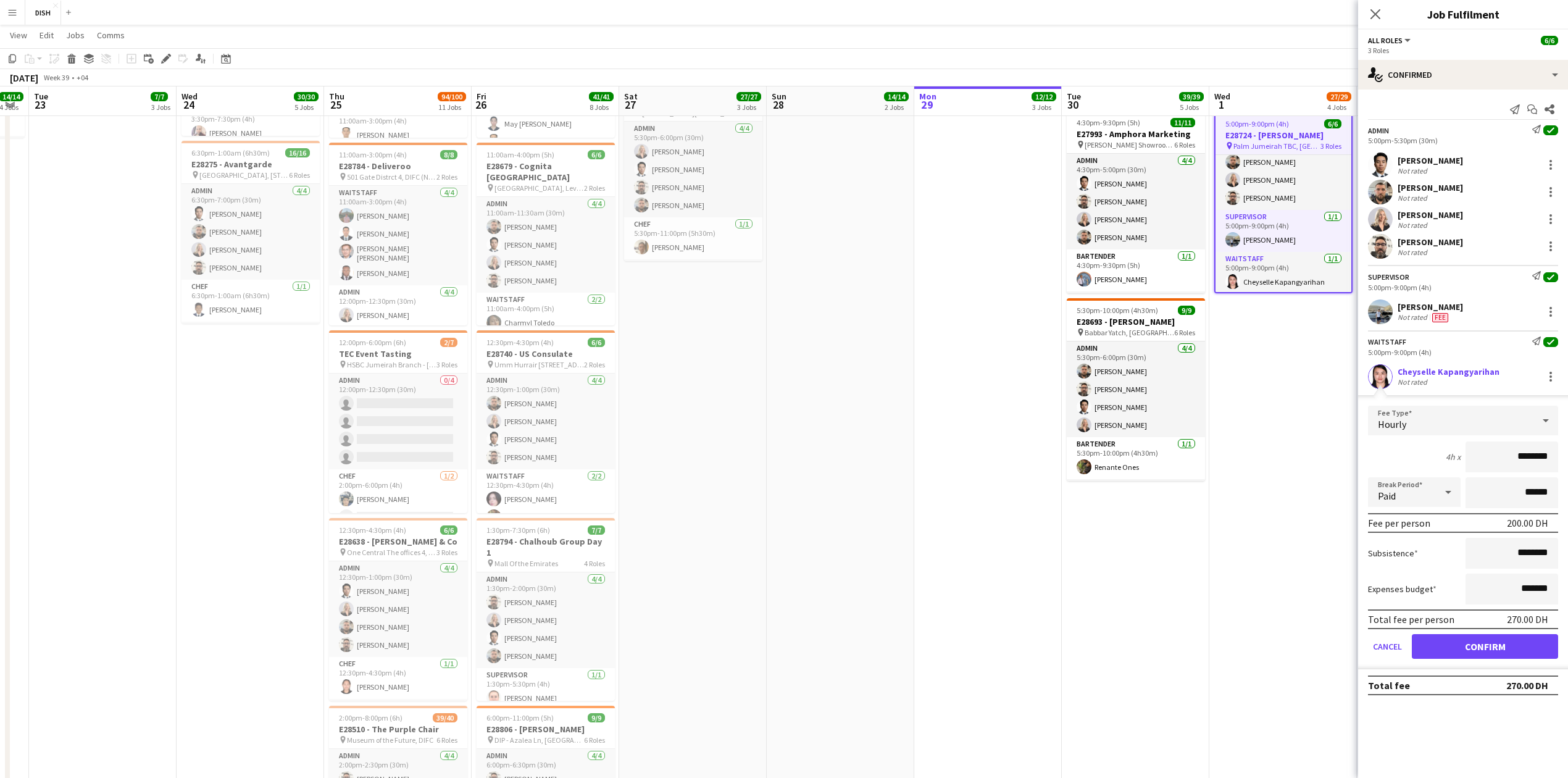
drag, startPoint x: 1545, startPoint y: 460, endPoint x: 1636, endPoint y: 466, distance: 91.2
click at [1568, 466] on html "Menu Boards Boards Boards All jobs Status Workforce Workforce My Workforce Recr…" at bounding box center [784, 585] width 1568 height 2051
type input "****"
drag, startPoint x: 1502, startPoint y: 575, endPoint x: 1626, endPoint y: 571, distance: 124.1
click at [1568, 571] on html "Menu Boards Boards Boards All jobs Status Workforce Workforce My Workforce Recr…" at bounding box center [784, 585] width 1568 height 2051
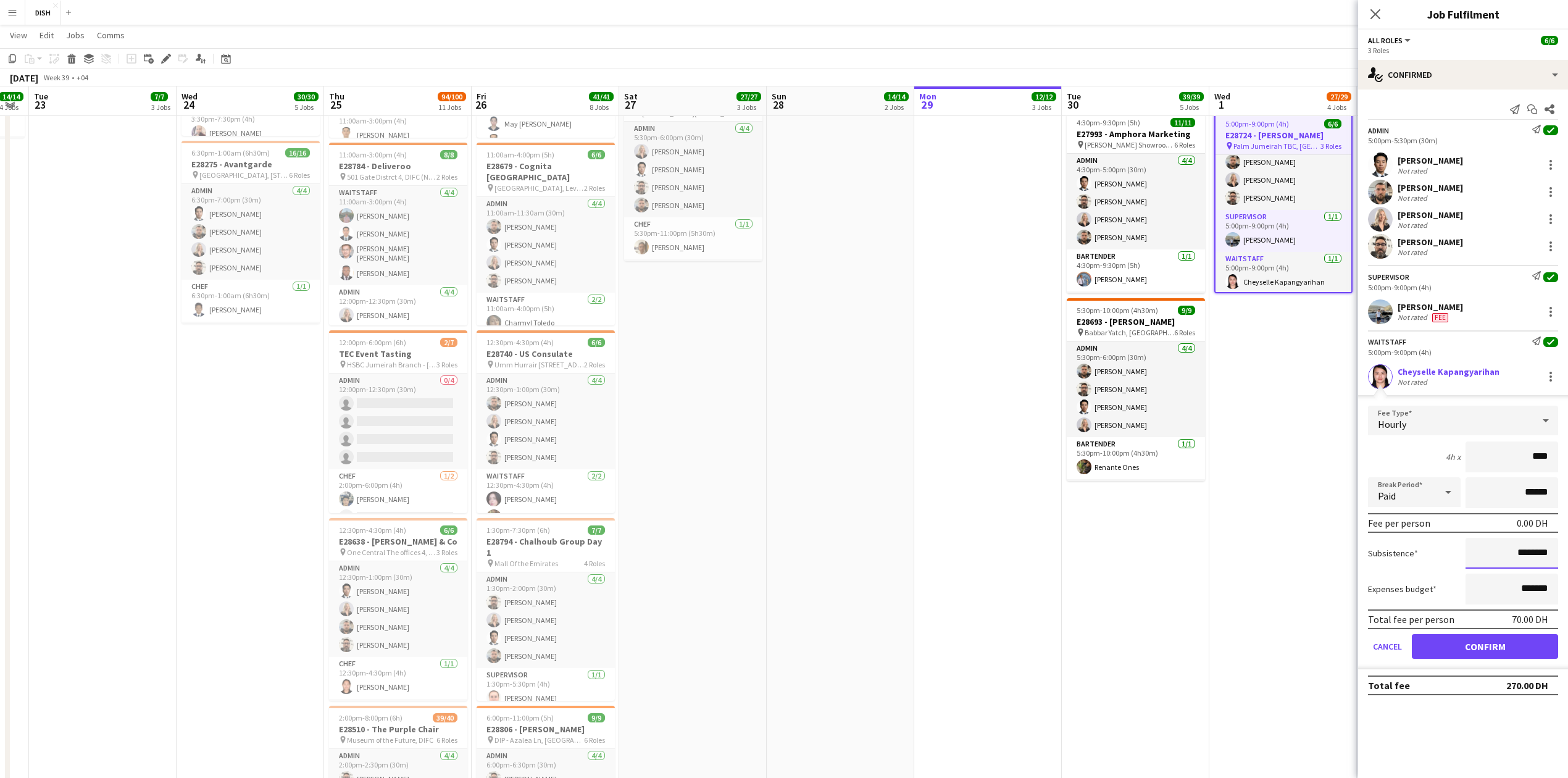
drag, startPoint x: 1542, startPoint y: 563, endPoint x: 1672, endPoint y: 566, distance: 130.0
click at [1568, 566] on html "Menu Boards Boards Boards All jobs Status Workforce Workforce My Workforce Recr…" at bounding box center [784, 585] width 1568 height 2051
type input "****"
drag, startPoint x: 1514, startPoint y: 656, endPoint x: 1501, endPoint y: 649, distance: 14.8
click at [1514, 656] on button "Confirm" at bounding box center [1486, 646] width 147 height 25
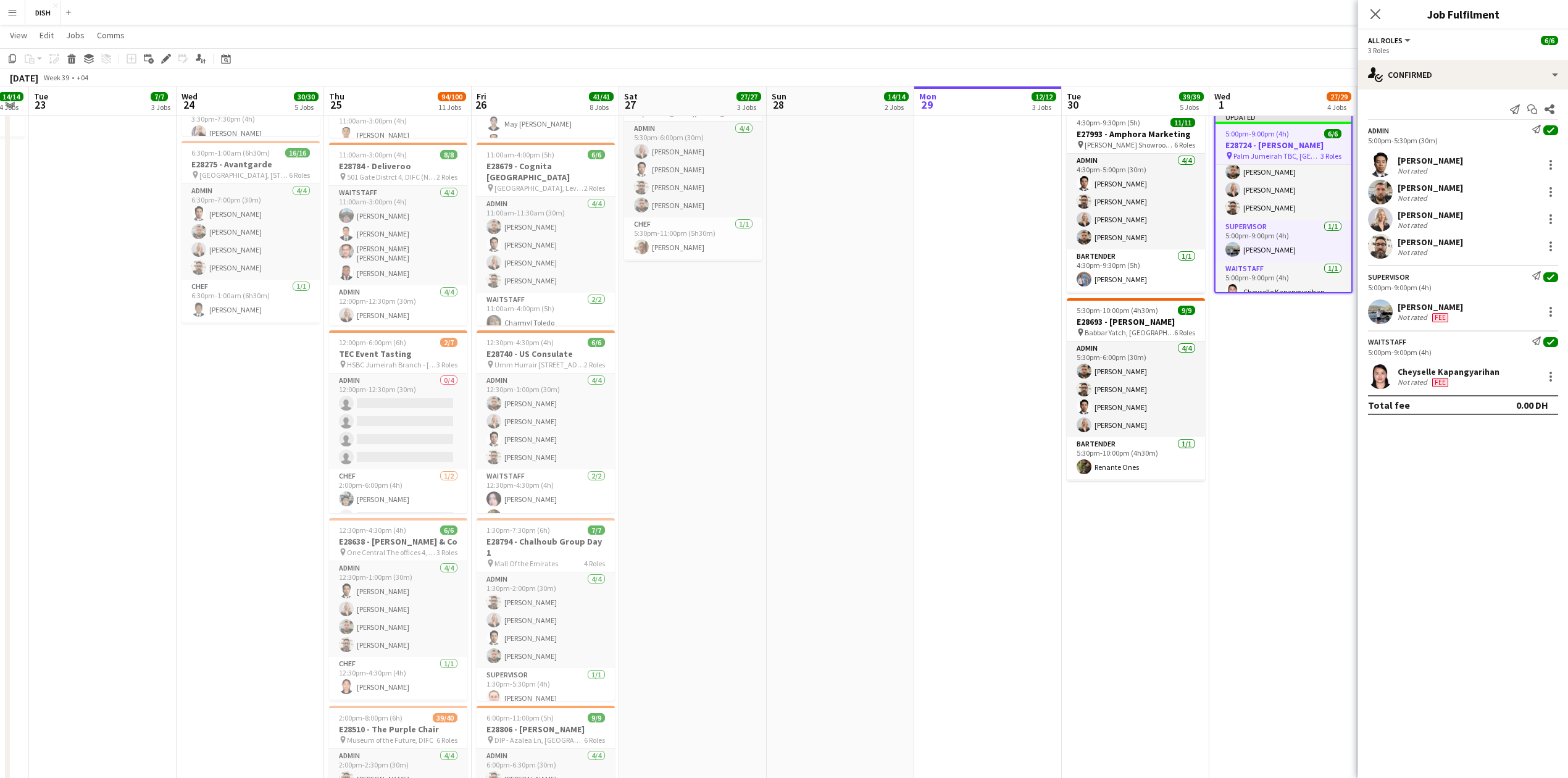
click at [1123, 603] on app-date-cell "9:30am-1:30pm (4h) 6/6 E28834 - BCG pin The Offices 3, One Central DIFC 2 Roles…" at bounding box center [1136, 587] width 147 height 1778
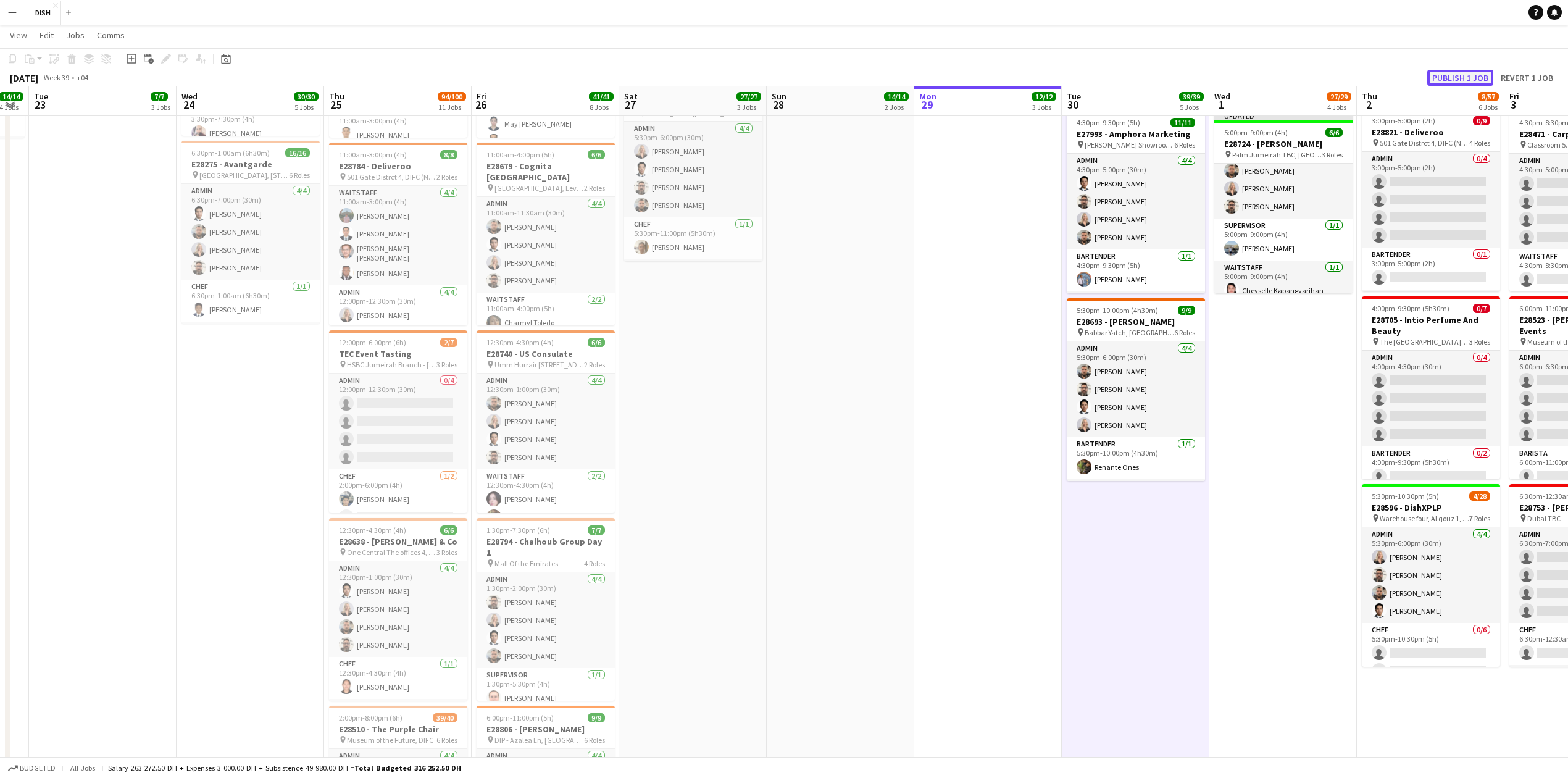
click at [1482, 84] on button "Publish 1 job" at bounding box center [1460, 77] width 66 height 16
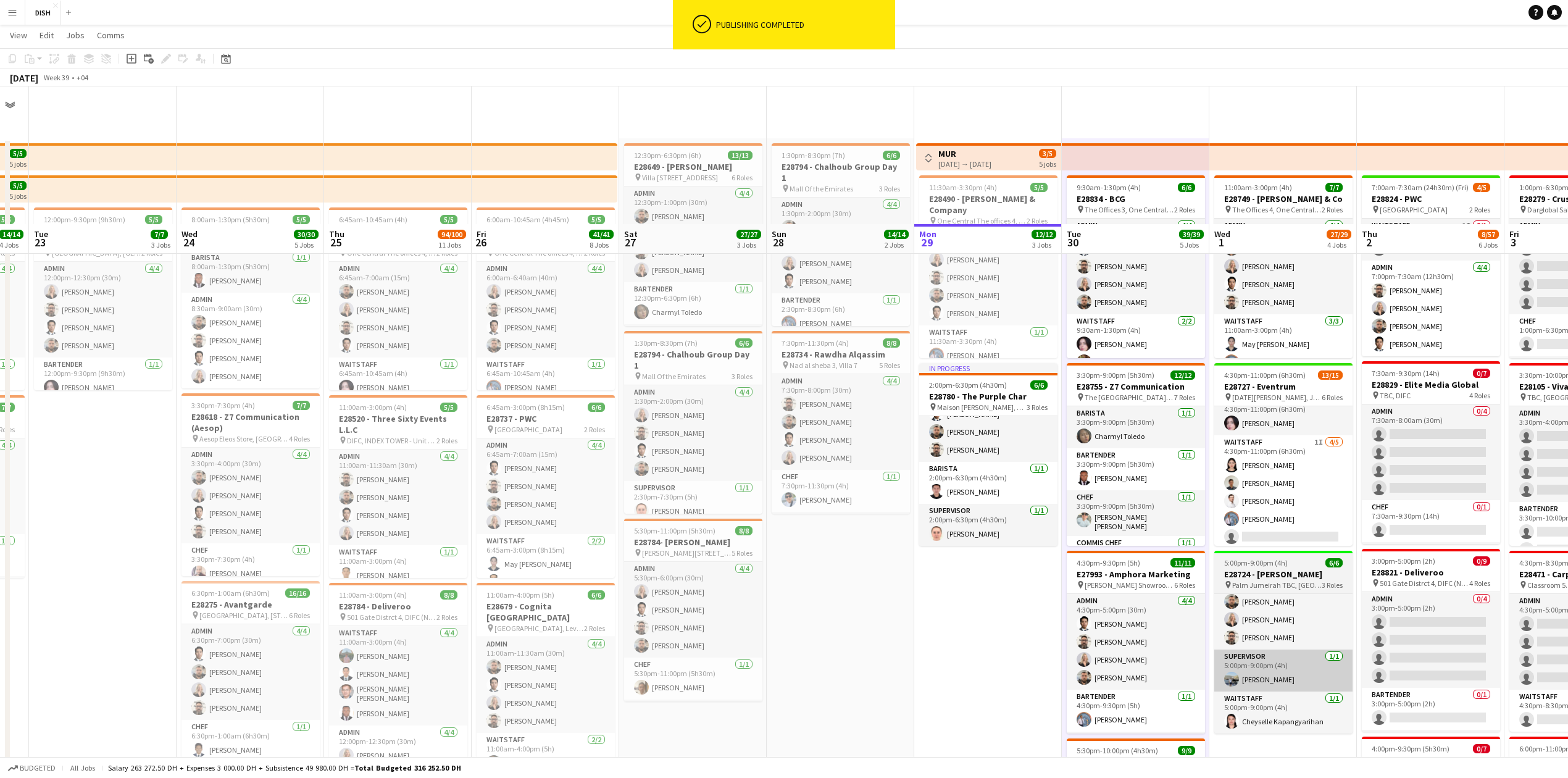
scroll to position [137, 0]
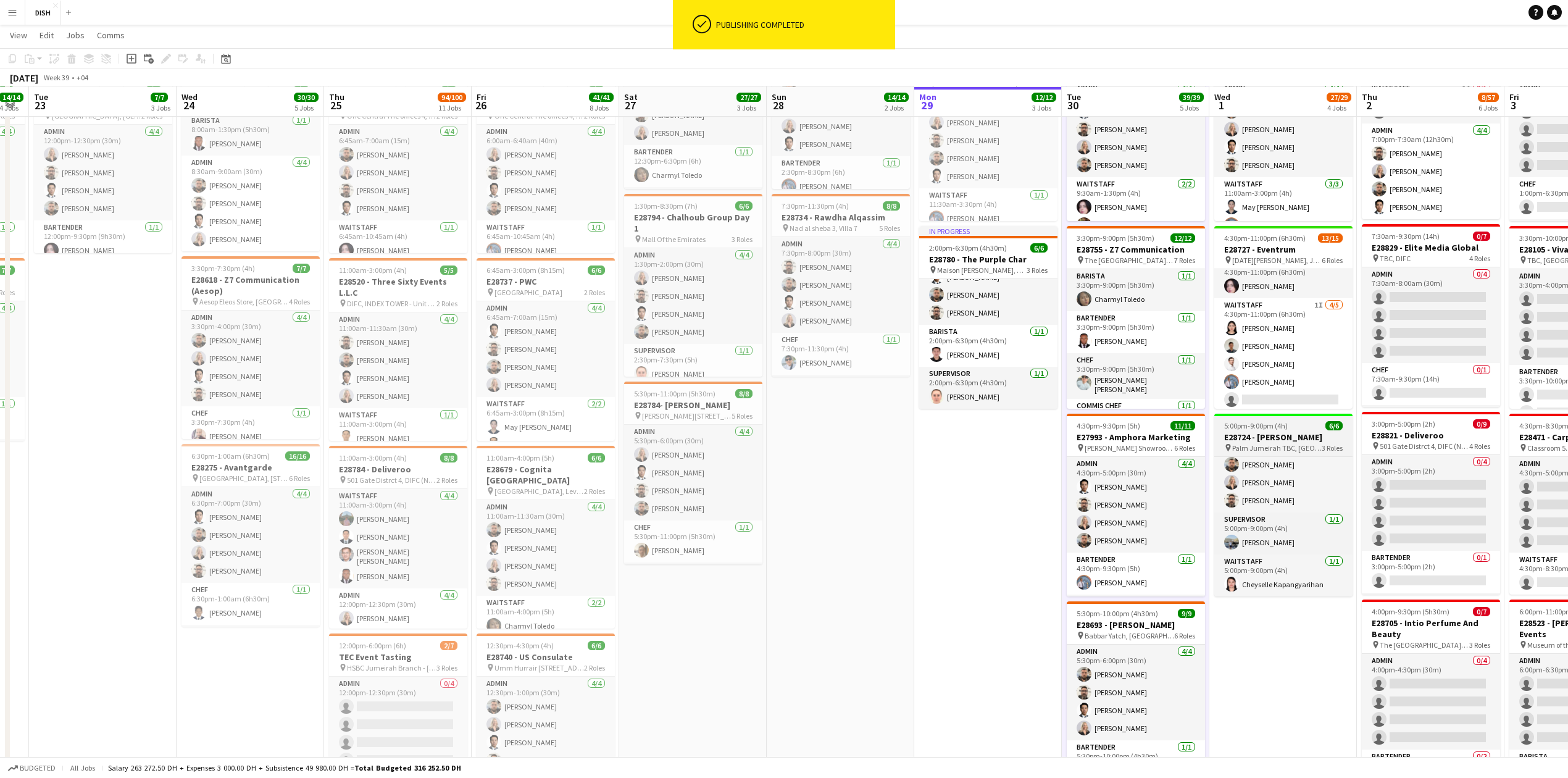
drag, startPoint x: 1268, startPoint y: 439, endPoint x: 1271, endPoint y: 432, distance: 7.6
click at [1268, 439] on h3 "E28724 - [PERSON_NAME]" at bounding box center [1283, 437] width 138 height 11
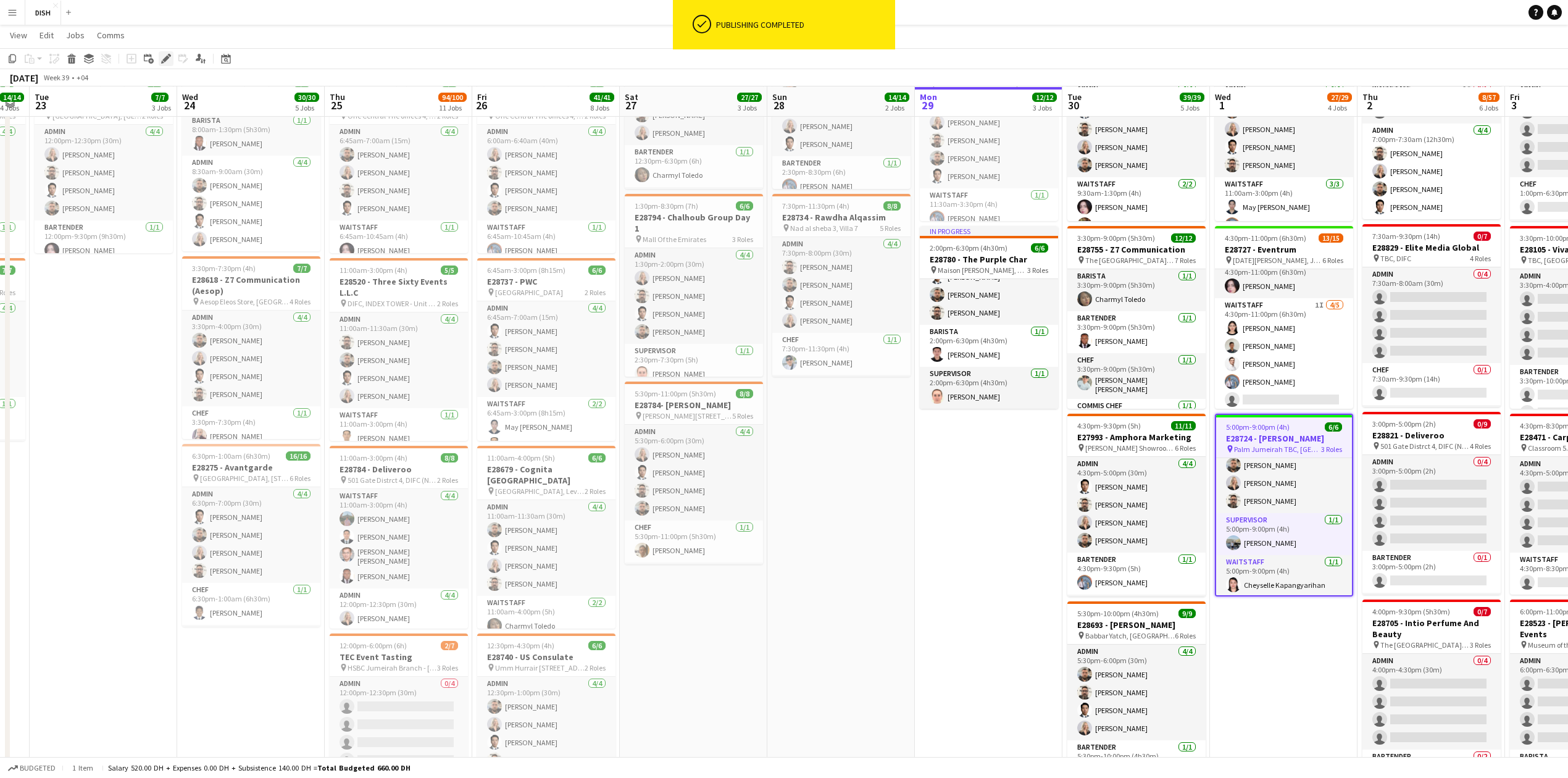
click at [172, 65] on div "Edit" at bounding box center [166, 59] width 15 height 15
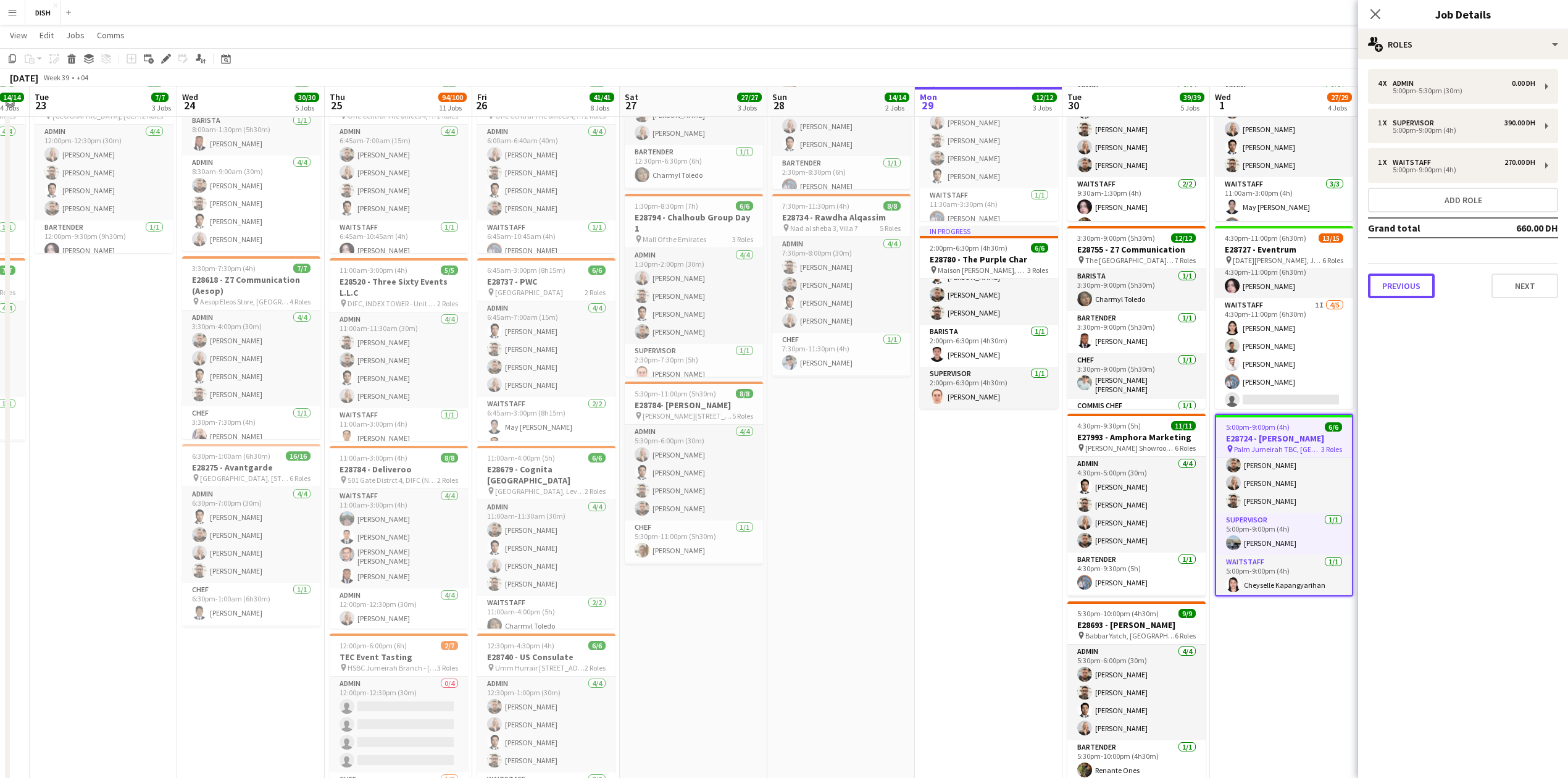
drag, startPoint x: 1423, startPoint y: 287, endPoint x: 1423, endPoint y: 269, distance: 18.0
click at [1423, 287] on button "Previous" at bounding box center [1402, 286] width 67 height 25
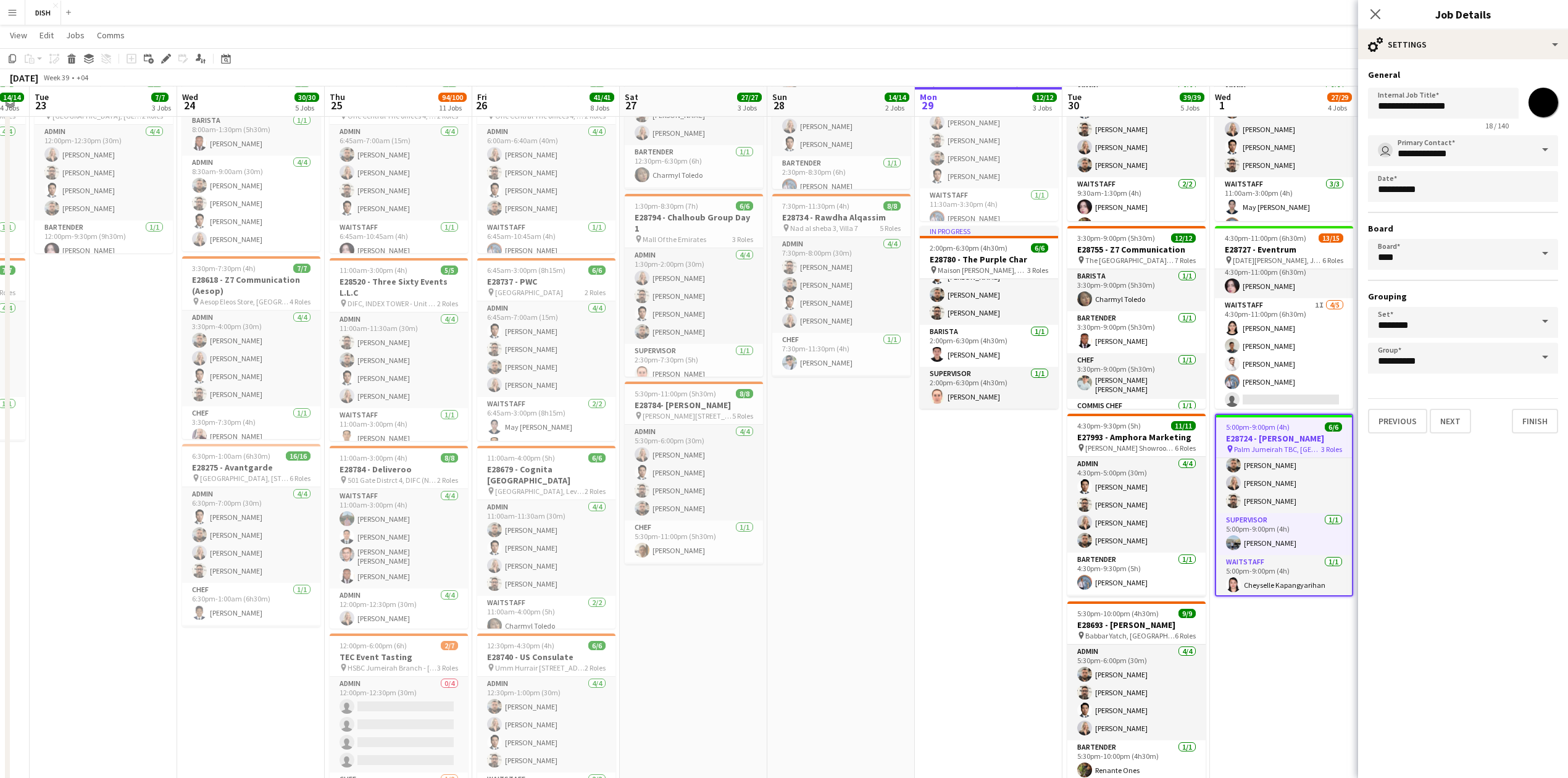
click at [1557, 109] on input "*******" at bounding box center [1543, 102] width 45 height 45
type input "*******"
drag, startPoint x: 1437, startPoint y: 419, endPoint x: 1424, endPoint y: 425, distance: 14.3
click at [1436, 419] on button "Next" at bounding box center [1450, 421] width 42 height 25
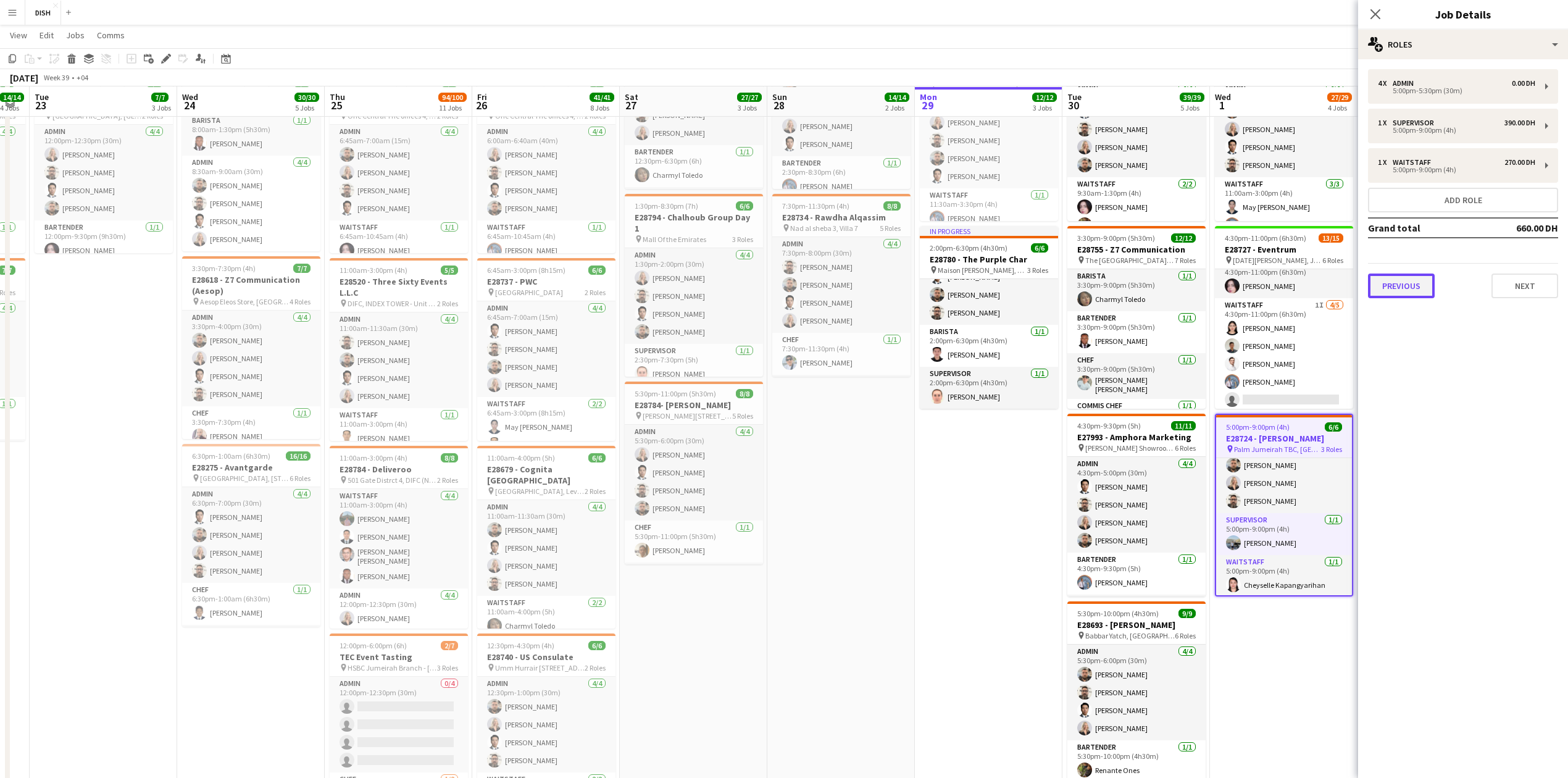
click at [1404, 292] on button "Previous" at bounding box center [1402, 286] width 67 height 25
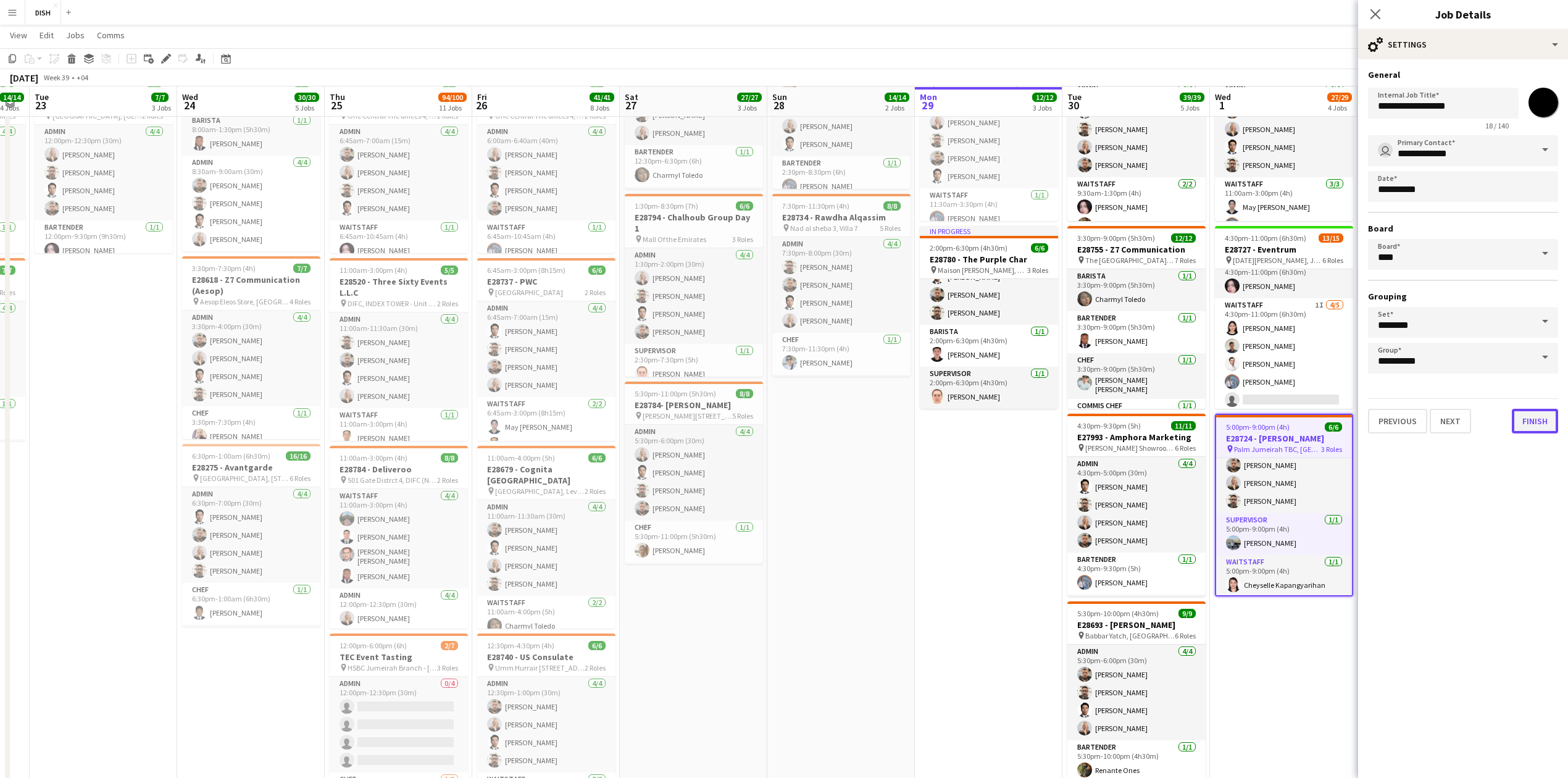
click at [1520, 419] on button "Finish" at bounding box center [1535, 421] width 46 height 25
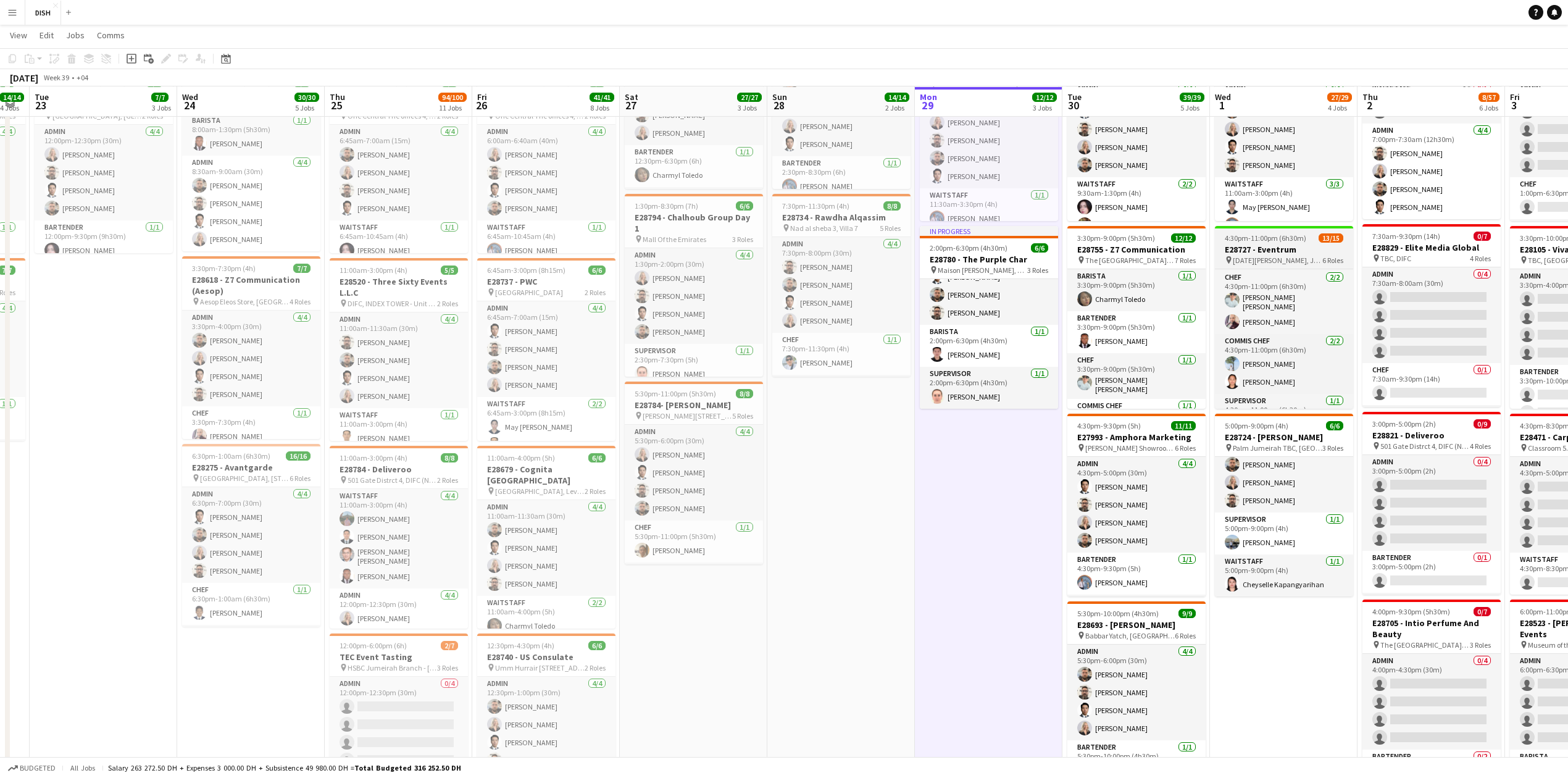
scroll to position [124, 0]
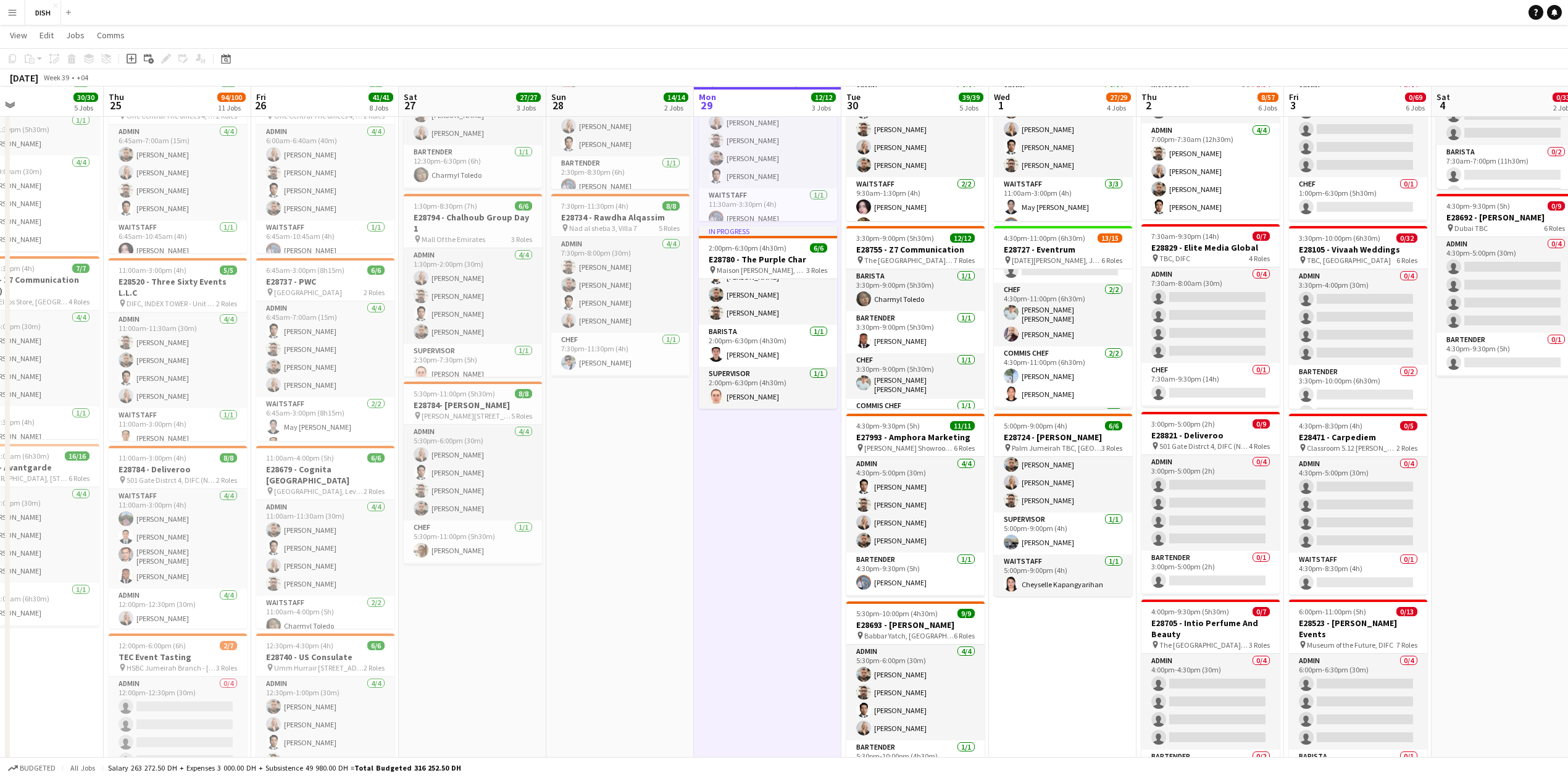
drag, startPoint x: 921, startPoint y: 530, endPoint x: 782, endPoint y: 534, distance: 139.1
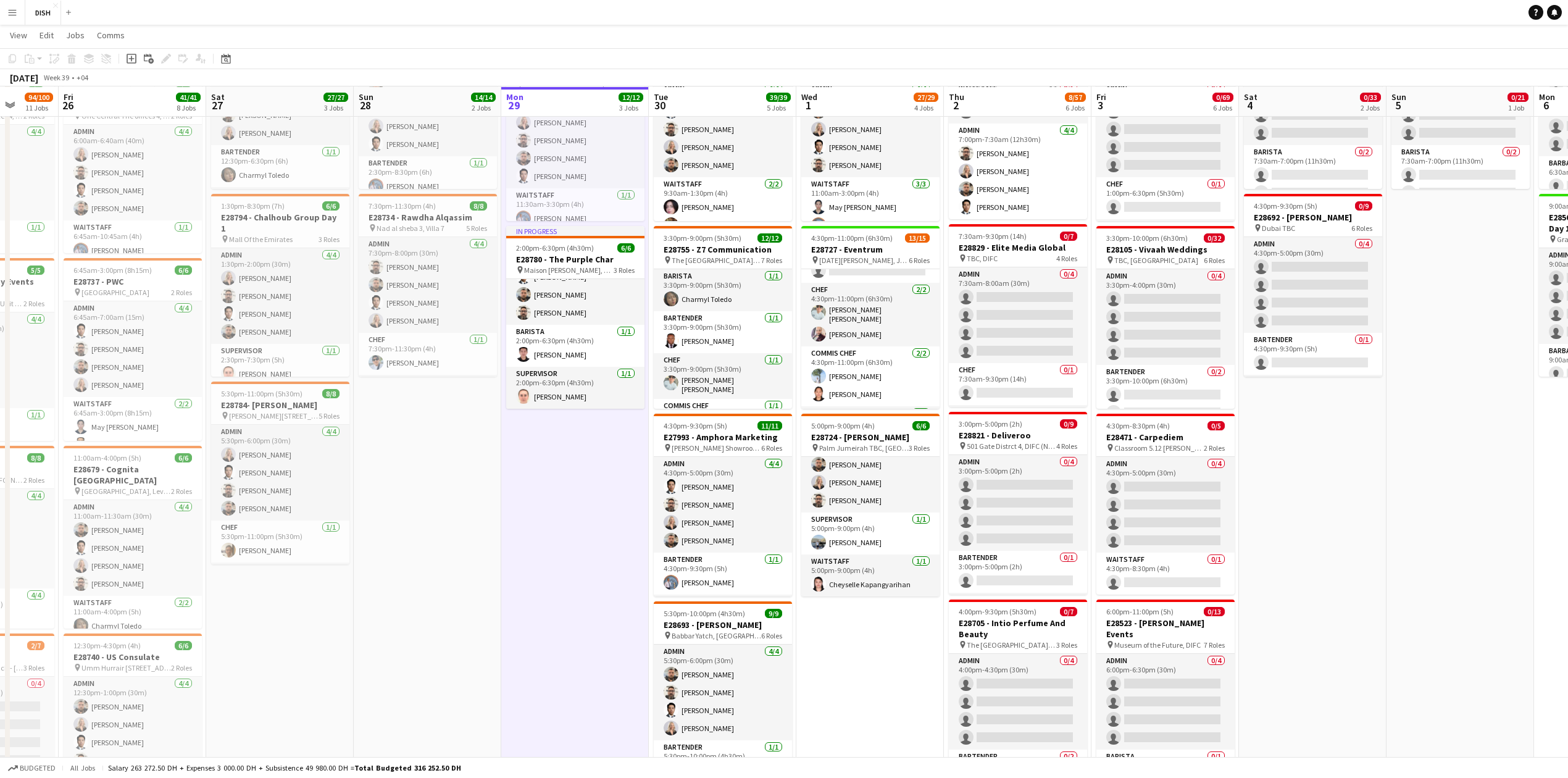
drag, startPoint x: 1084, startPoint y: 692, endPoint x: 906, endPoint y: 618, distance: 192.8
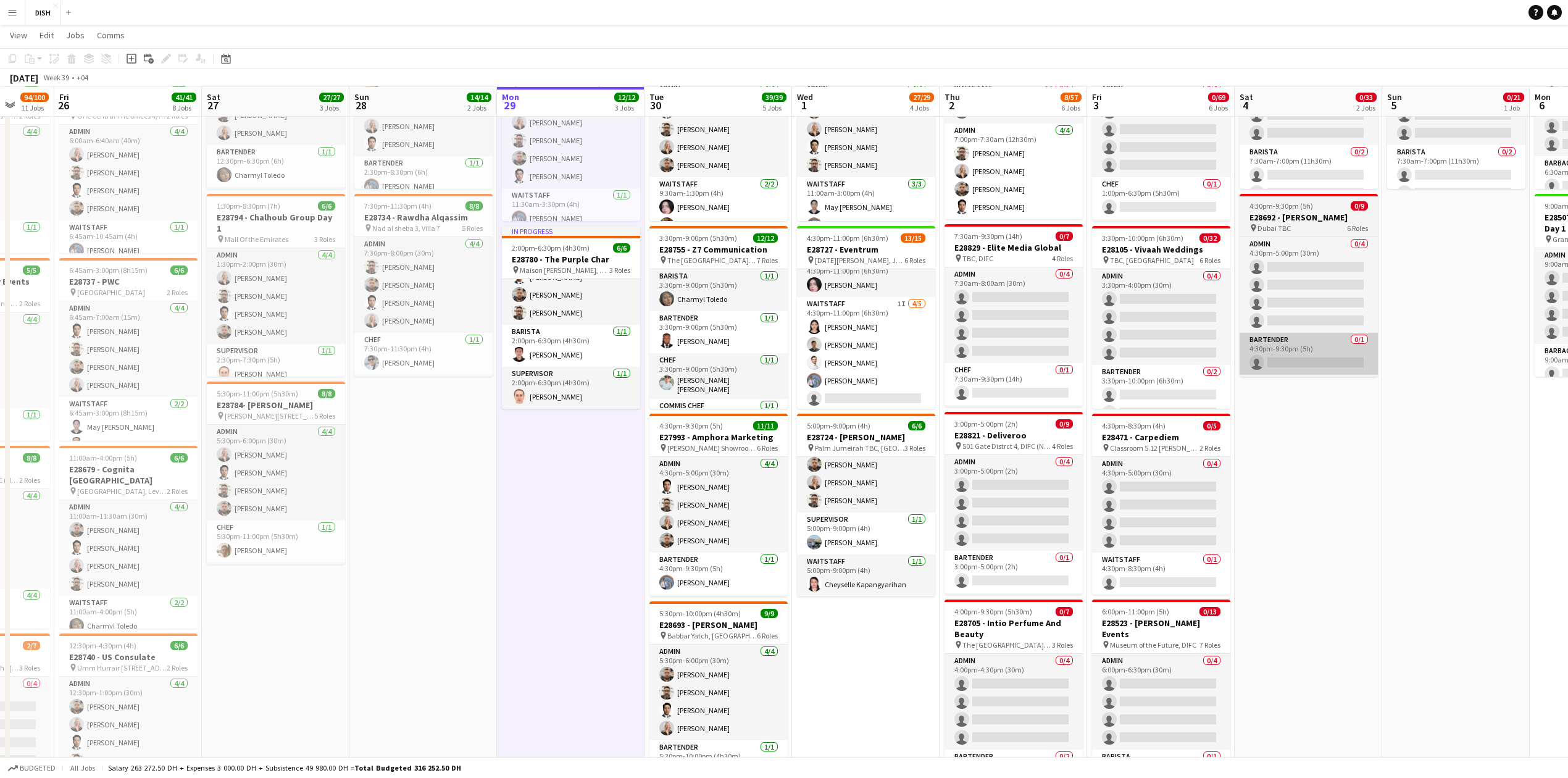
scroll to position [0, 0]
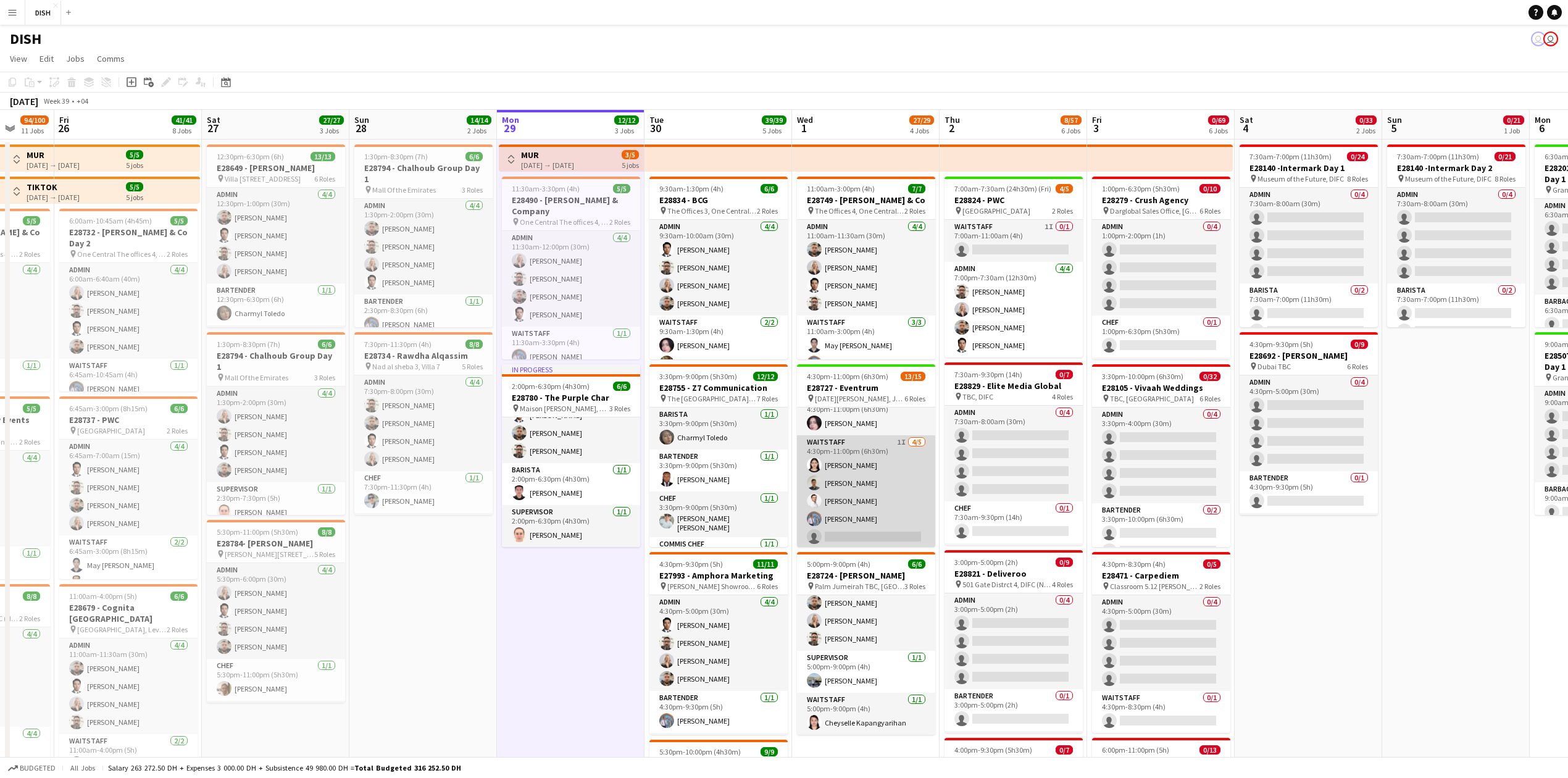
click at [891, 546] on app-card-role "Waitstaff 1I 4/5 4:30pm-11:00pm (6h30m) Fatima Altahan Daniel Ivanko Oleksandr …" at bounding box center [866, 492] width 138 height 113
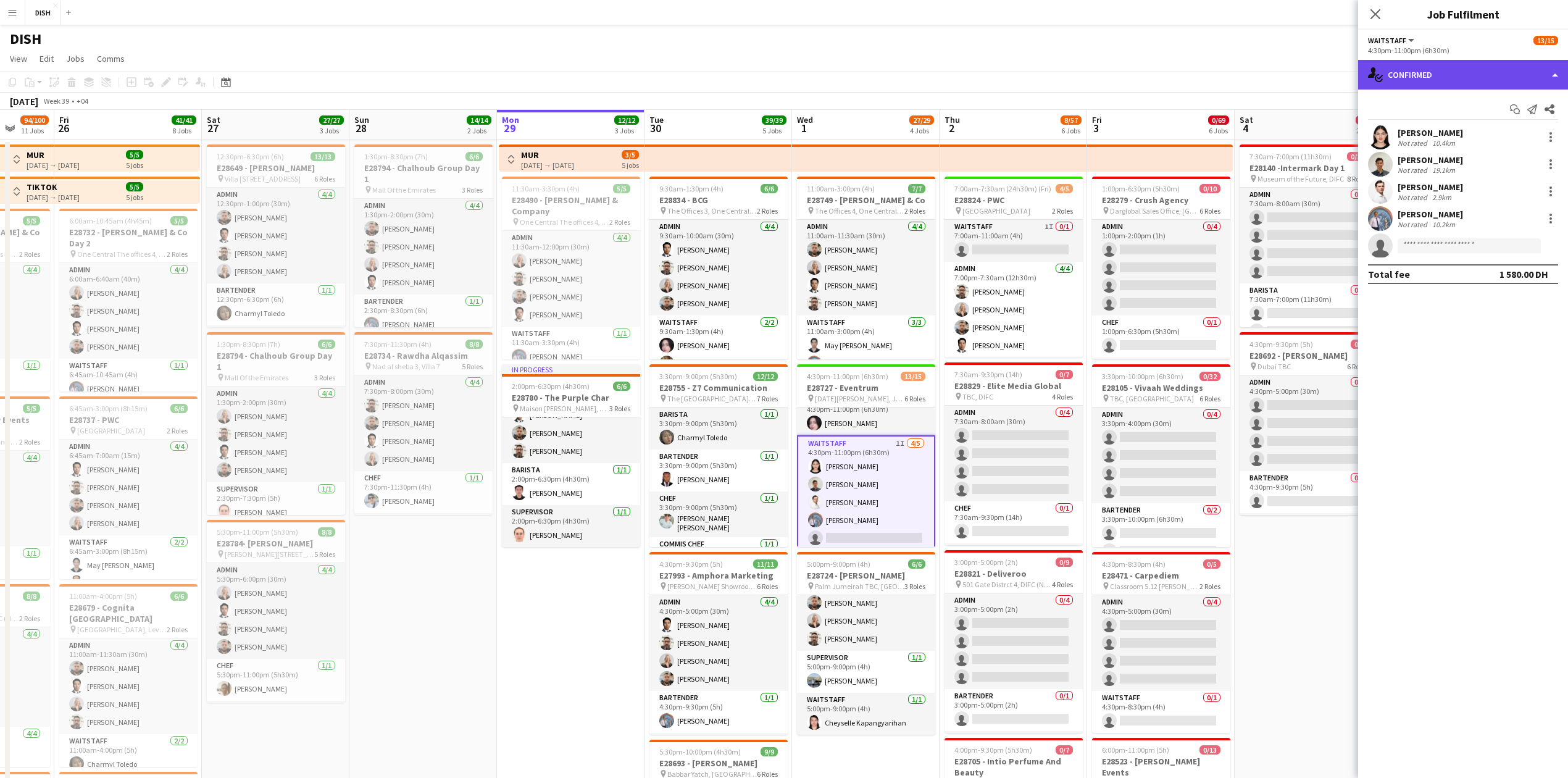
click at [1515, 85] on div "single-neutral-actions-check-2 Confirmed" at bounding box center [1464, 74] width 210 height 29
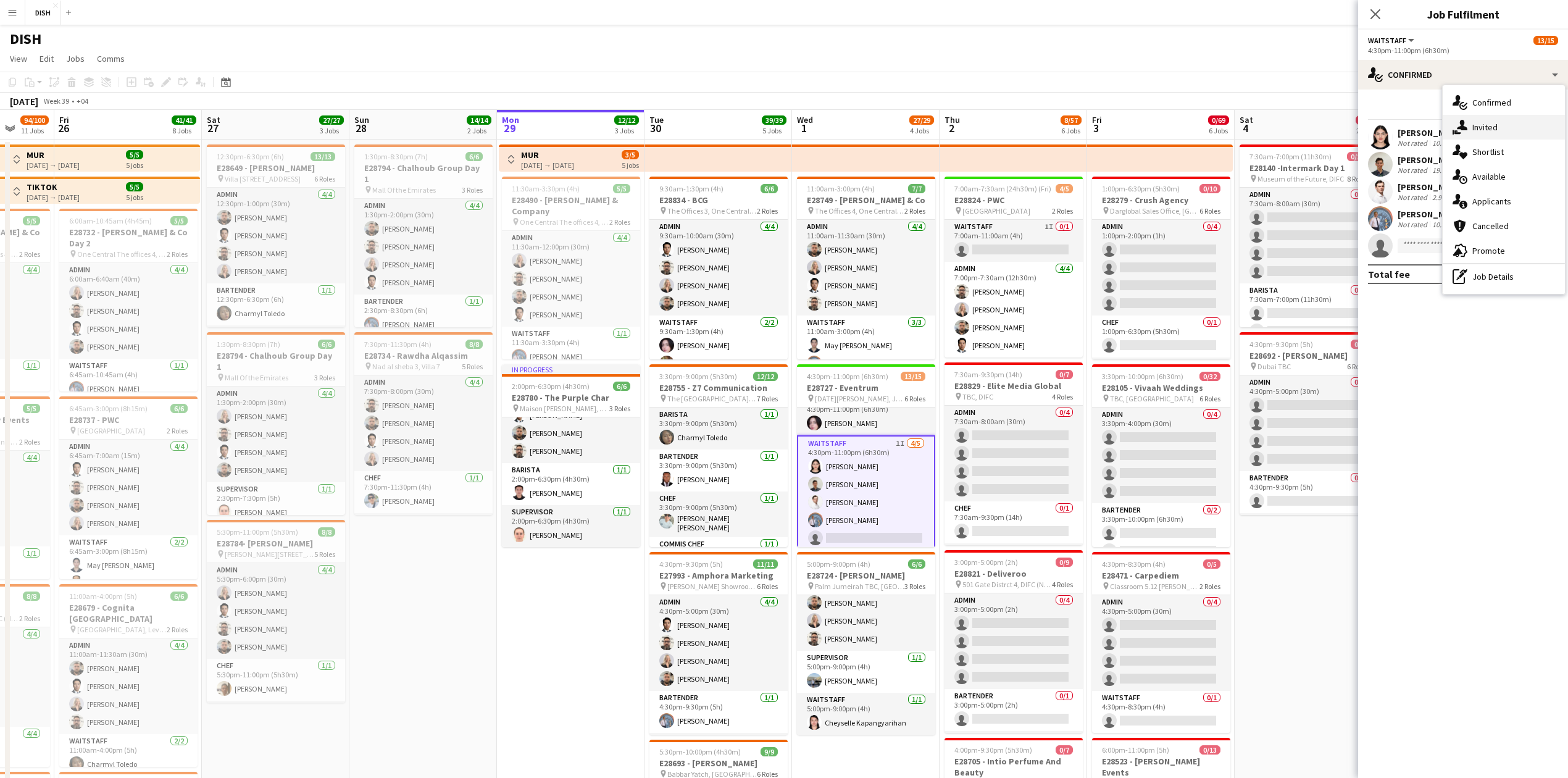
click at [1495, 136] on div "single-neutral-actions-share-1 Invited" at bounding box center [1504, 127] width 122 height 25
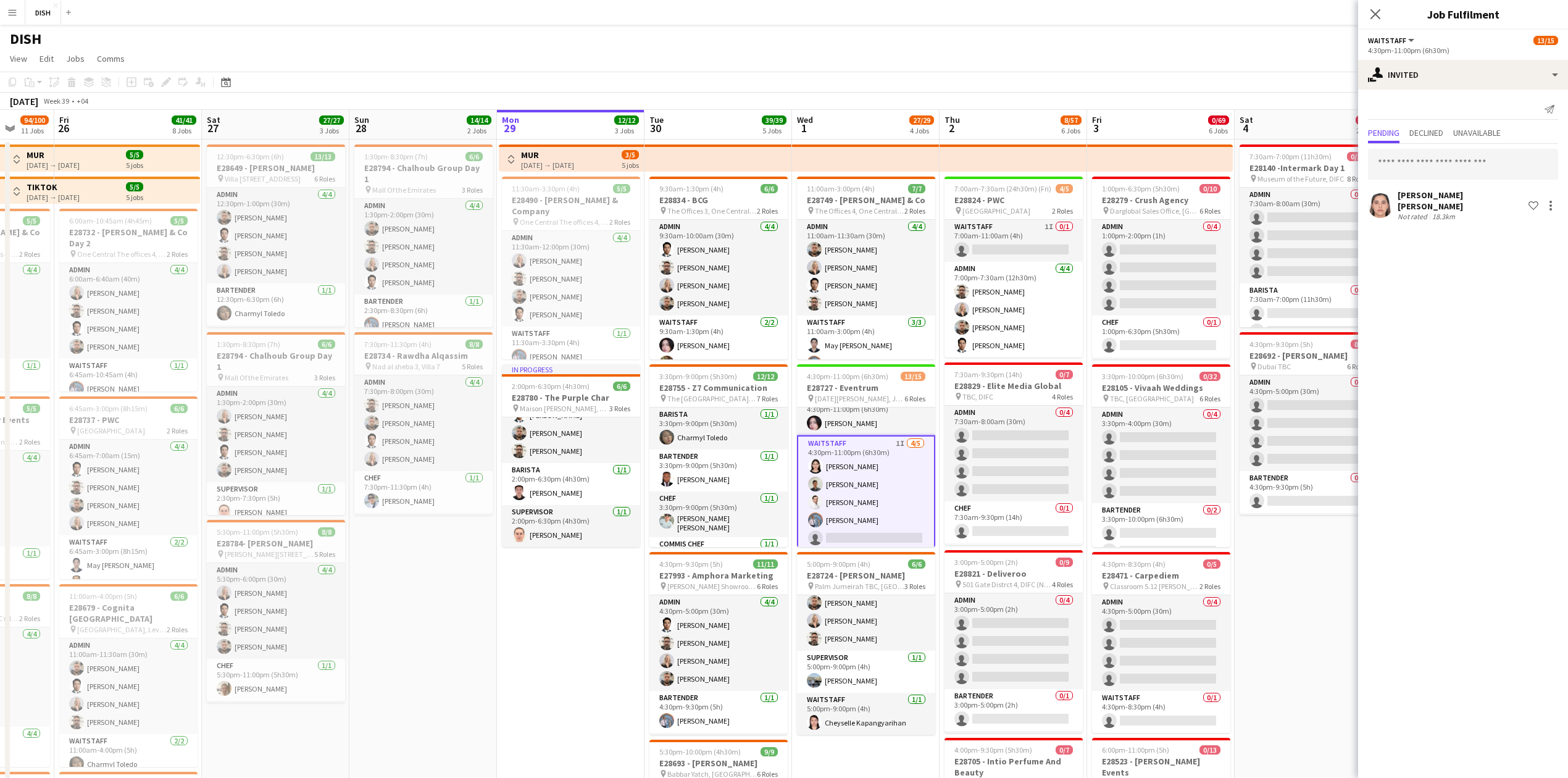
click at [1548, 211] on div "Laura Daniela Becerra Olaya Not rated 18.3km Shortlist crew" at bounding box center [1464, 206] width 210 height 32
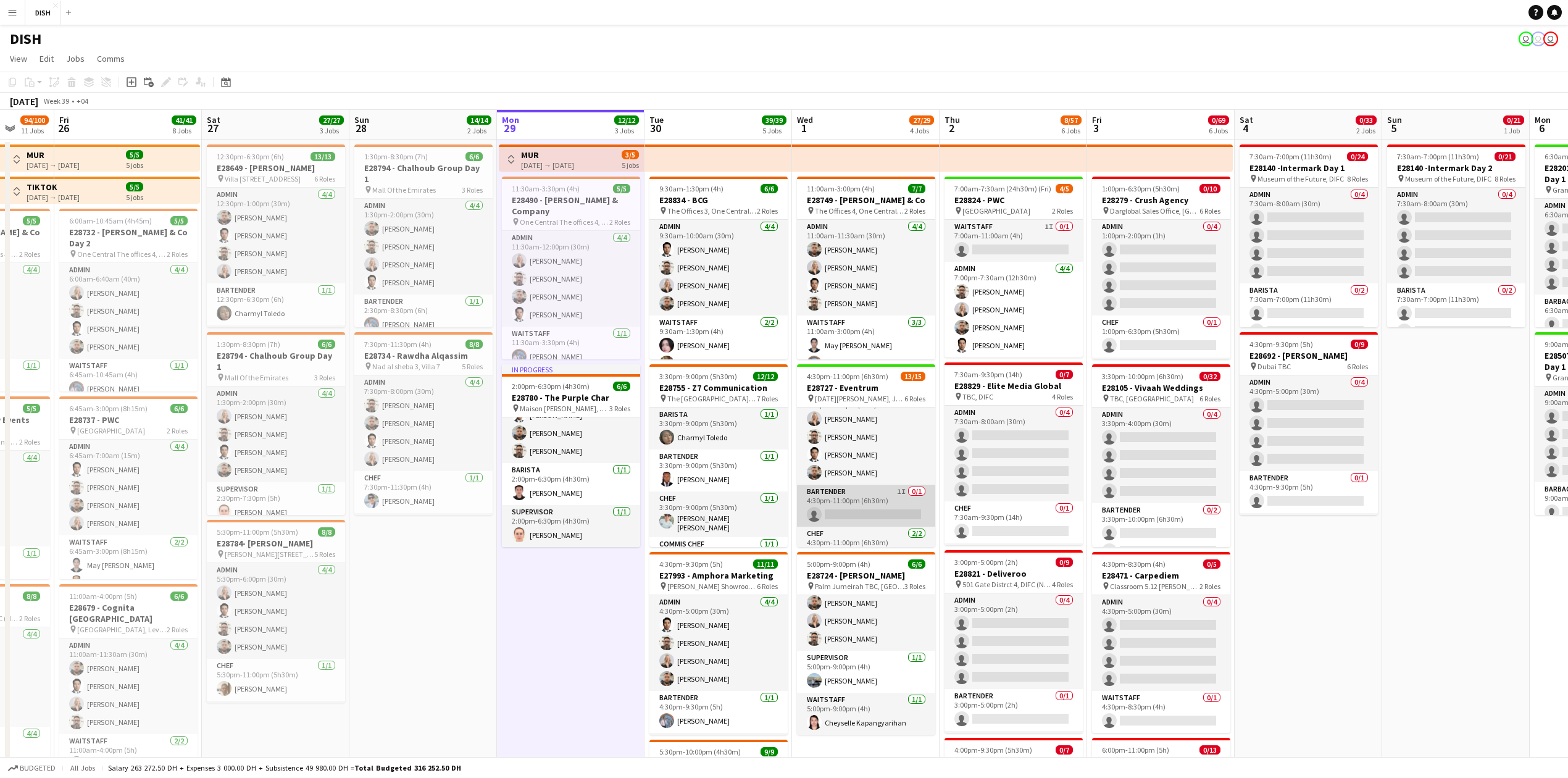
scroll to position [0, 389]
click at [870, 507] on app-card-role "Bartender 1I 0/1 4:30pm-11:00pm (6h30m) single-neutral-actions" at bounding box center [866, 506] width 138 height 42
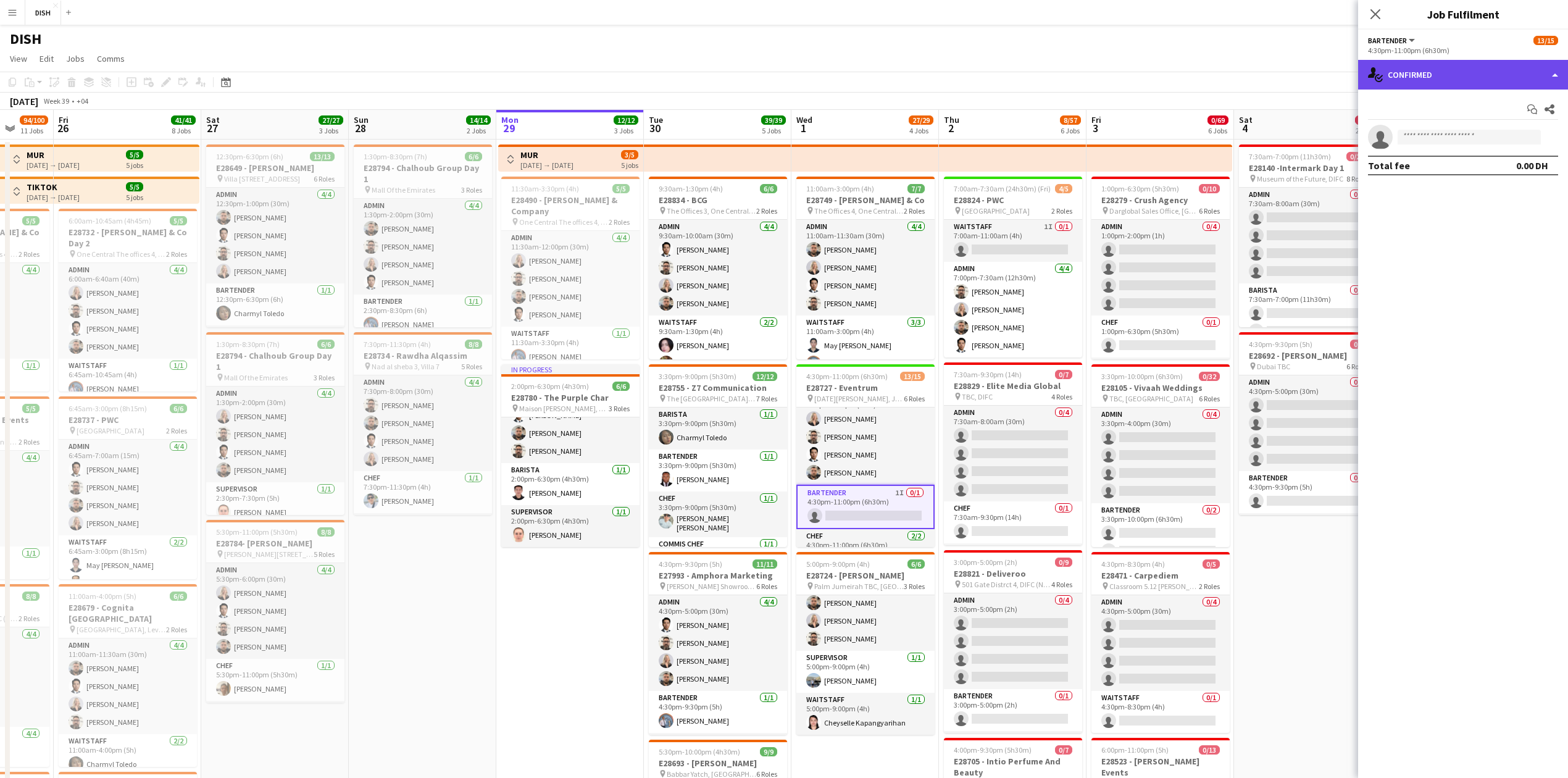
click at [1541, 79] on div "single-neutral-actions-check-2 Confirmed" at bounding box center [1464, 74] width 210 height 29
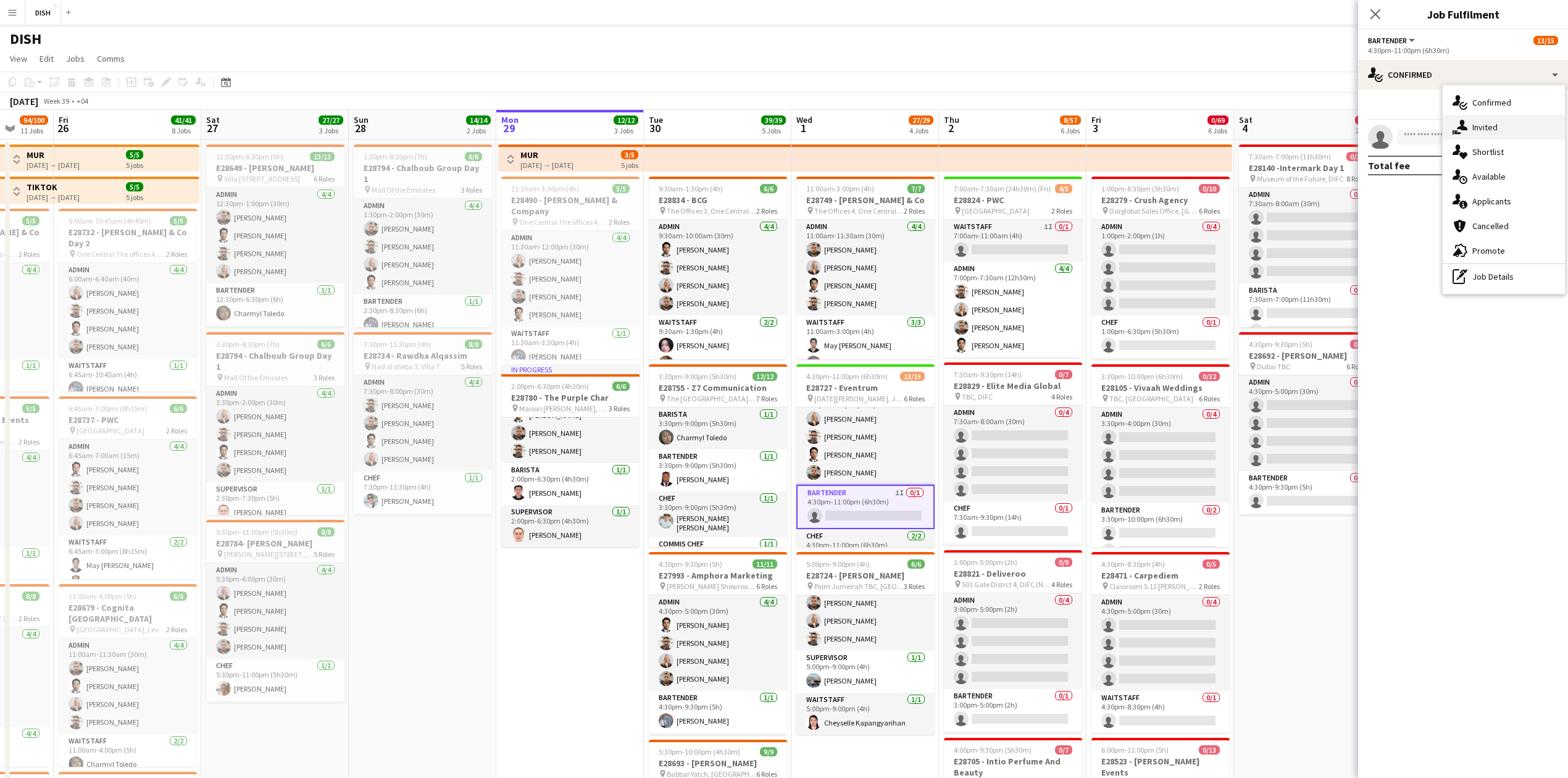
click at [1501, 134] on div "single-neutral-actions-share-1 Invited" at bounding box center [1504, 127] width 122 height 25
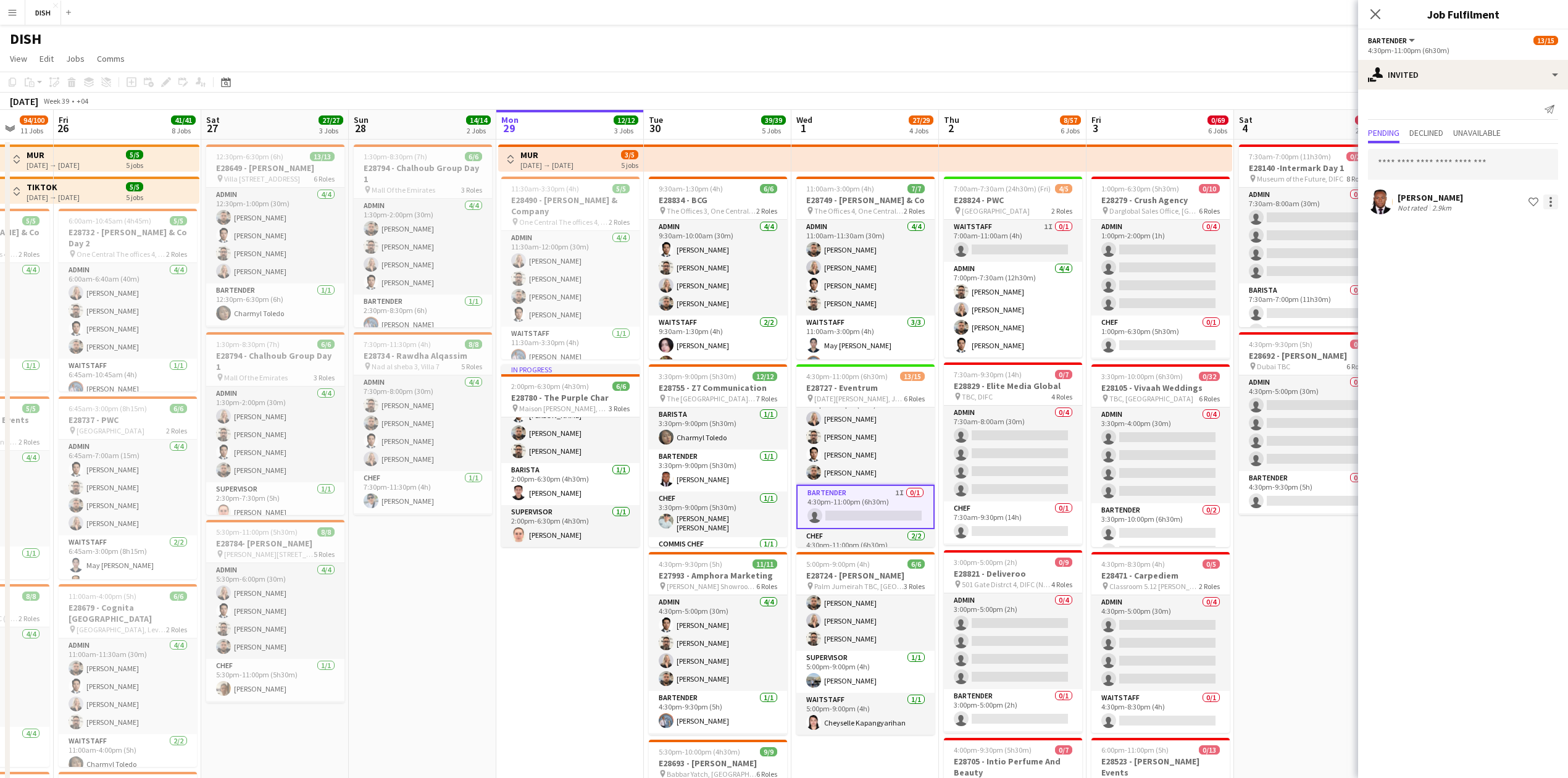
click at [1554, 205] on div at bounding box center [1551, 202] width 15 height 15
click at [1526, 314] on span "Cancel invitation" at bounding box center [1512, 314] width 73 height 11
click at [1429, 146] on input "text" at bounding box center [1464, 138] width 191 height 31
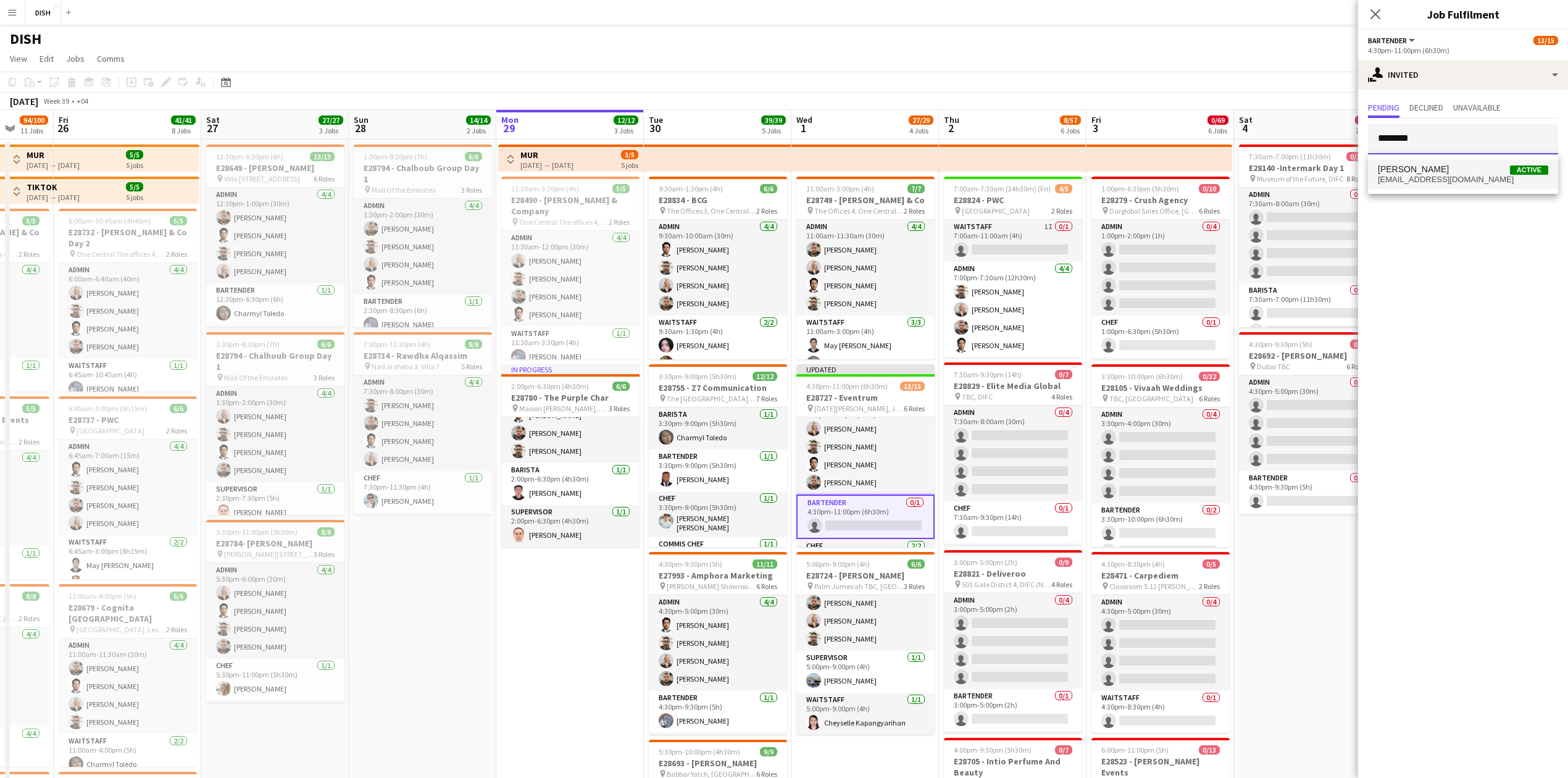
type input "********"
drag, startPoint x: 1467, startPoint y: 174, endPoint x: 1461, endPoint y: 279, distance: 105.2
click at [1467, 178] on span "[EMAIL_ADDRESS][DOMAIN_NAME]" at bounding box center [1463, 179] width 170 height 10
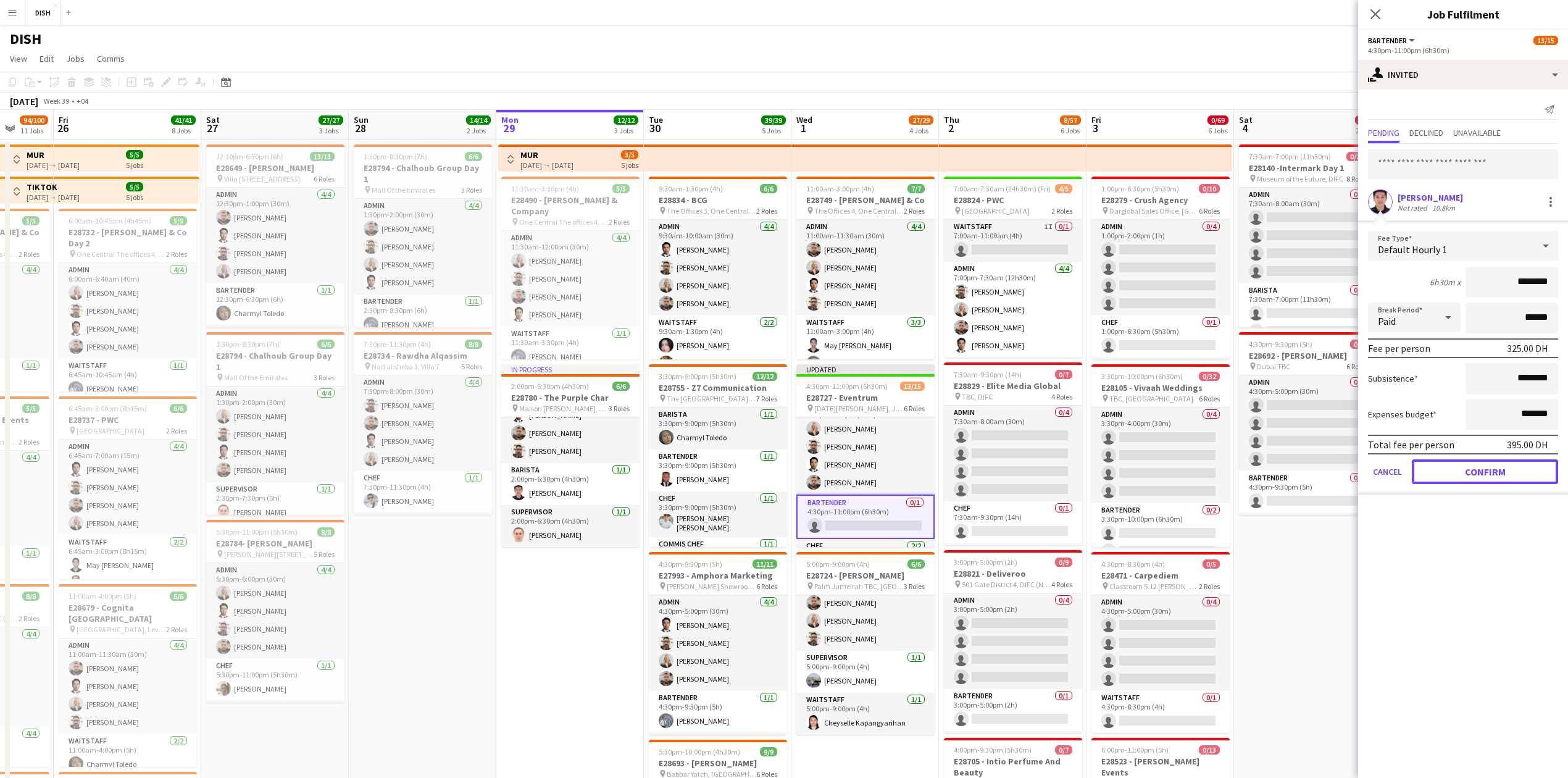
click at [1508, 477] on button "Confirm" at bounding box center [1486, 472] width 147 height 25
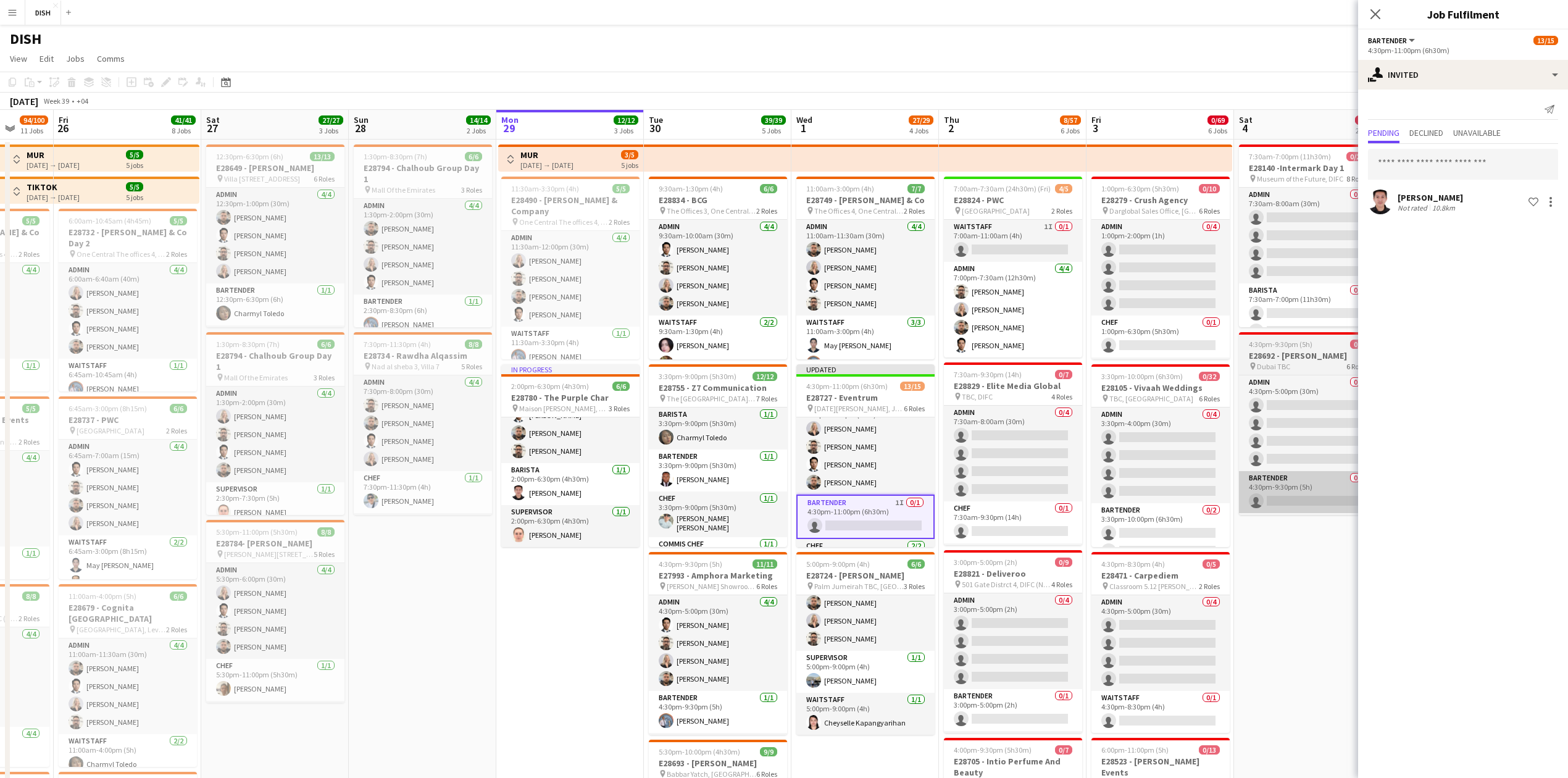
drag, startPoint x: 1297, startPoint y: 587, endPoint x: 1353, endPoint y: 513, distance: 92.8
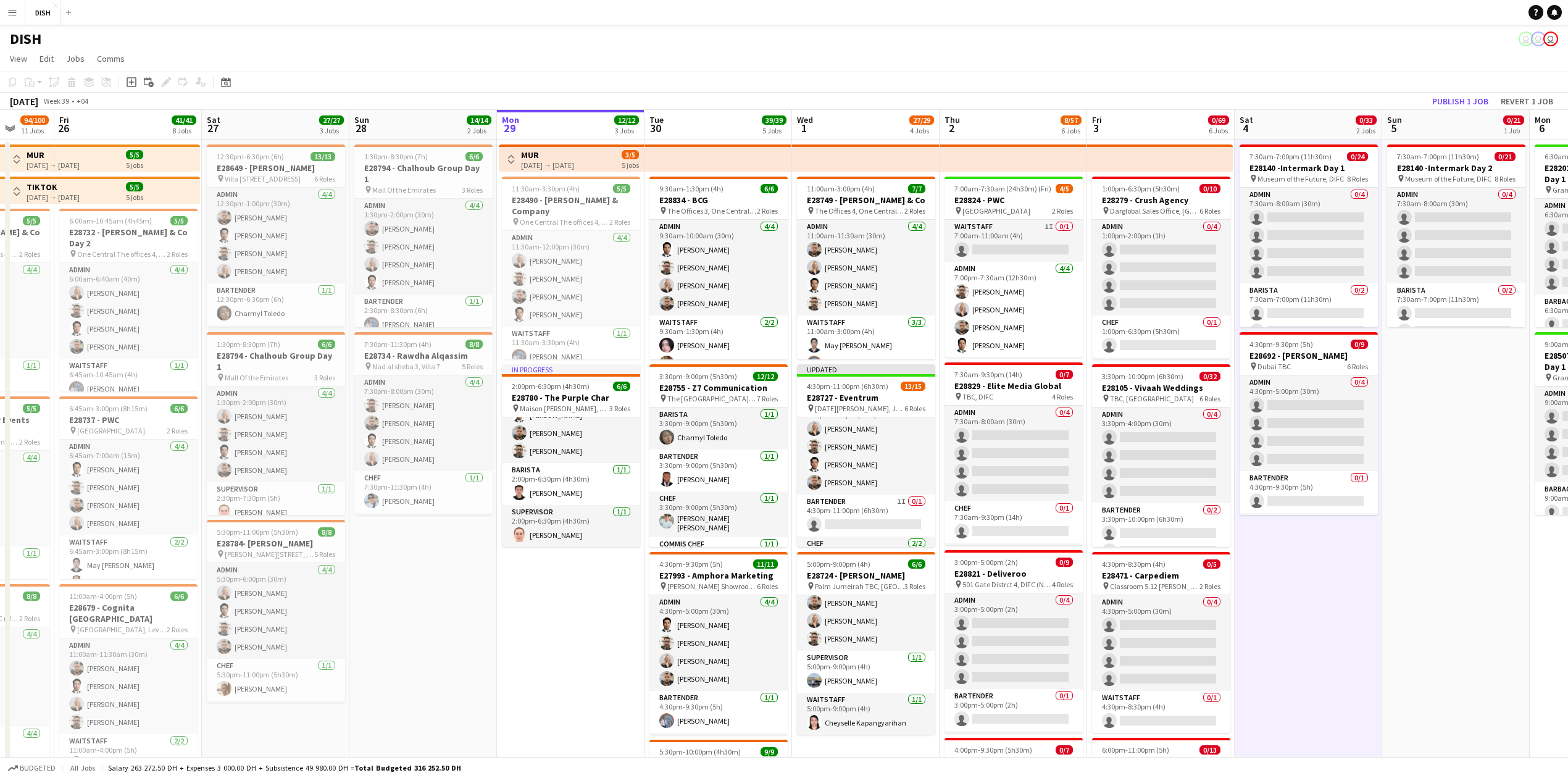
click at [1458, 110] on div "[DATE] Week 39 • +04 Publish 1 job Revert 1 job" at bounding box center [784, 101] width 1568 height 17
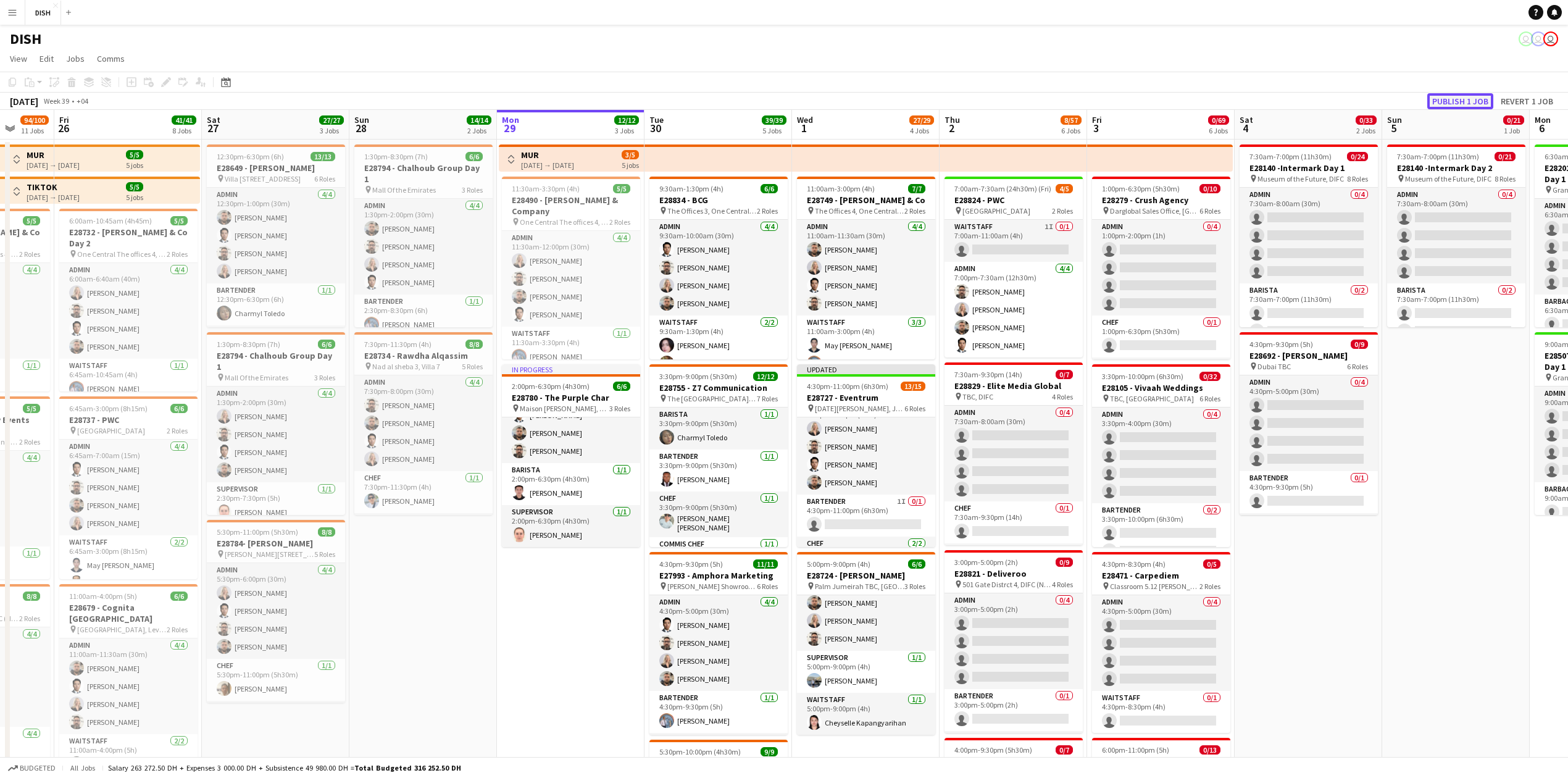
click at [1455, 107] on button "Publish 1 job" at bounding box center [1460, 101] width 66 height 16
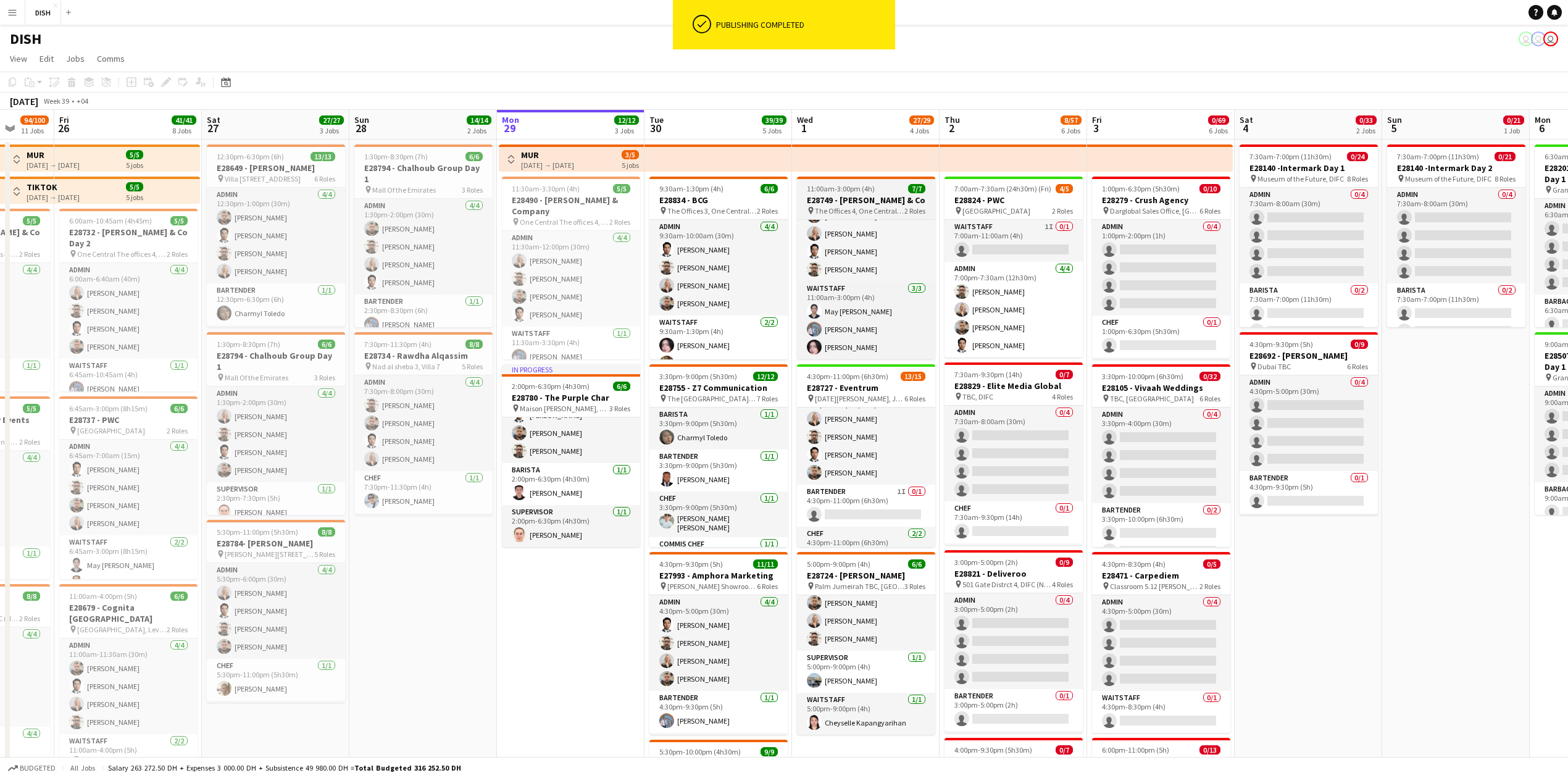
scroll to position [0, 0]
click at [510, 162] on app-icon "Toggle View" at bounding box center [511, 159] width 8 height 8
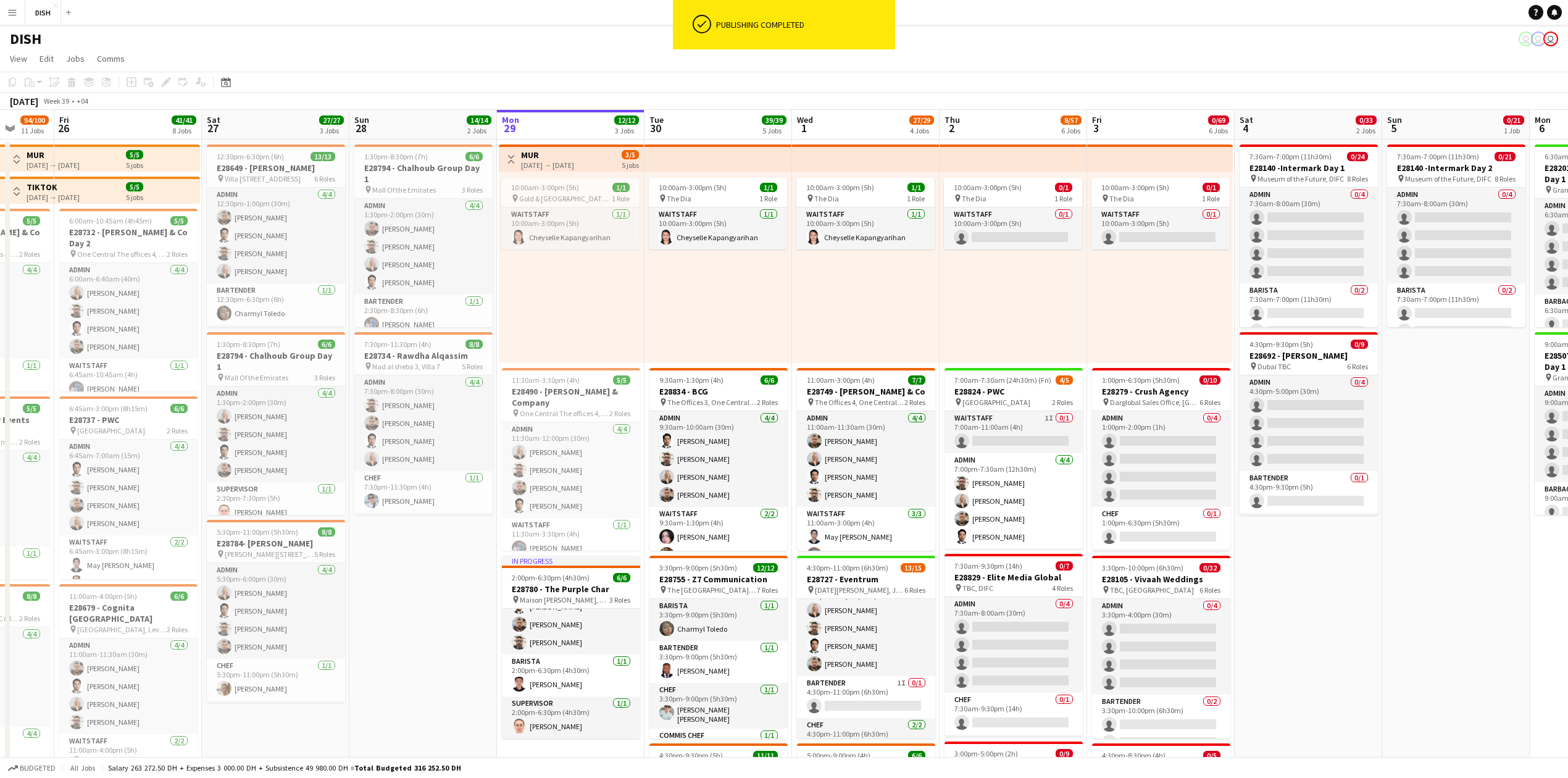
click at [510, 162] on app-icon "Toggle View" at bounding box center [511, 159] width 8 height 8
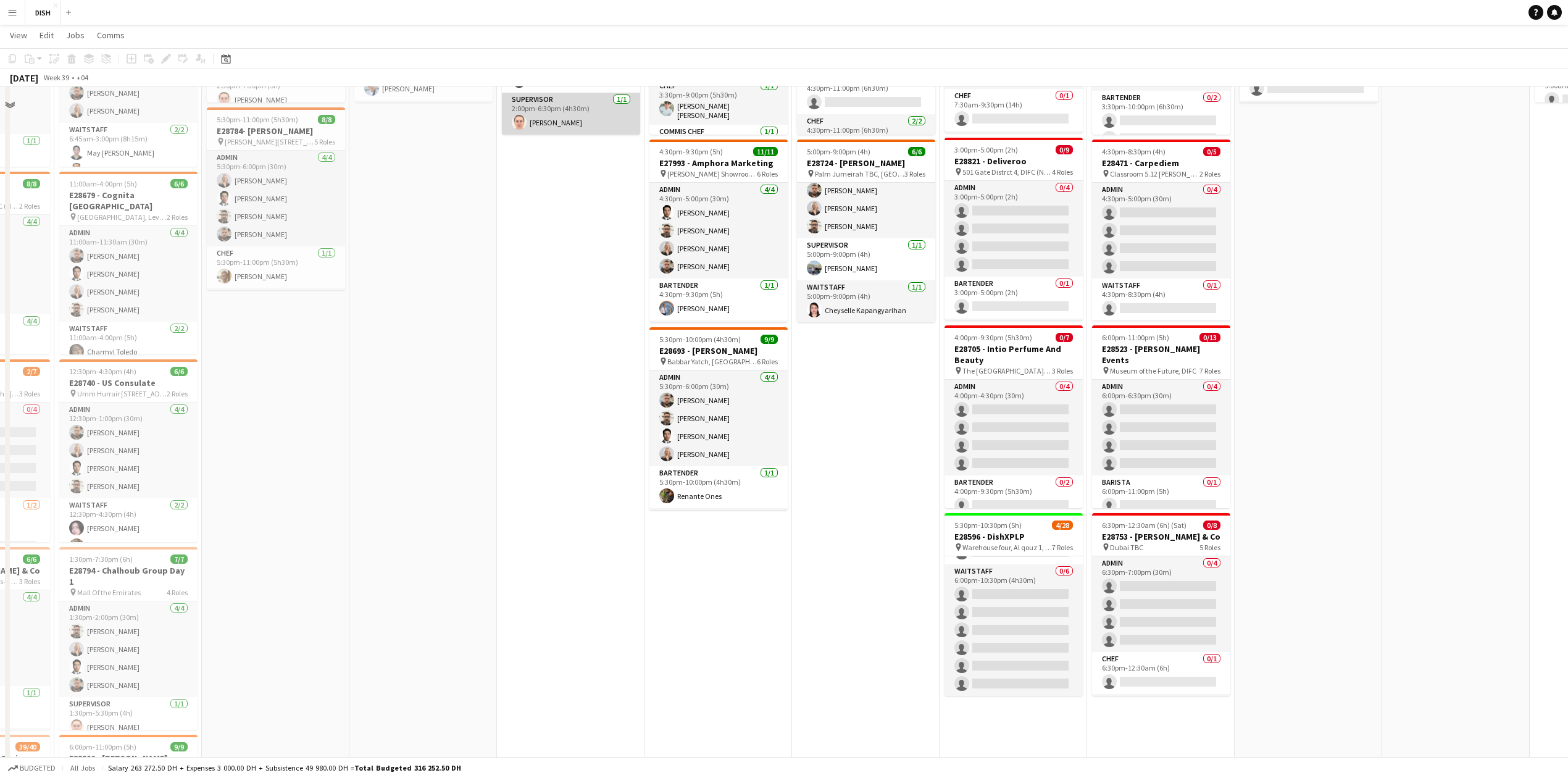
scroll to position [137, 0]
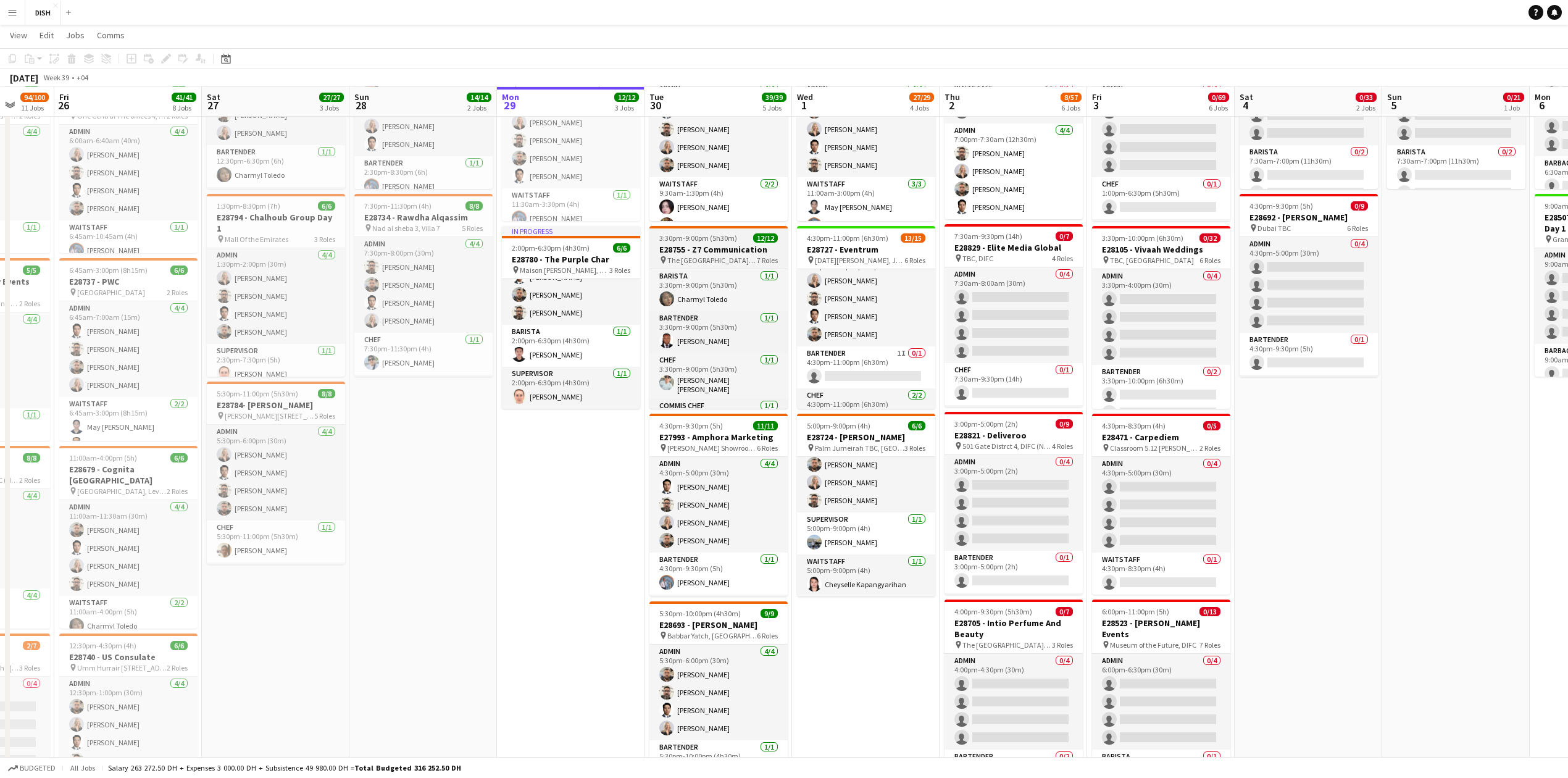
click at [727, 265] on app-job-card "3:30pm-9:00pm (5h30m) 12/12 E28755 - Z7 Communication pin The Dubai Mall, Dubai…" at bounding box center [718, 318] width 138 height 183
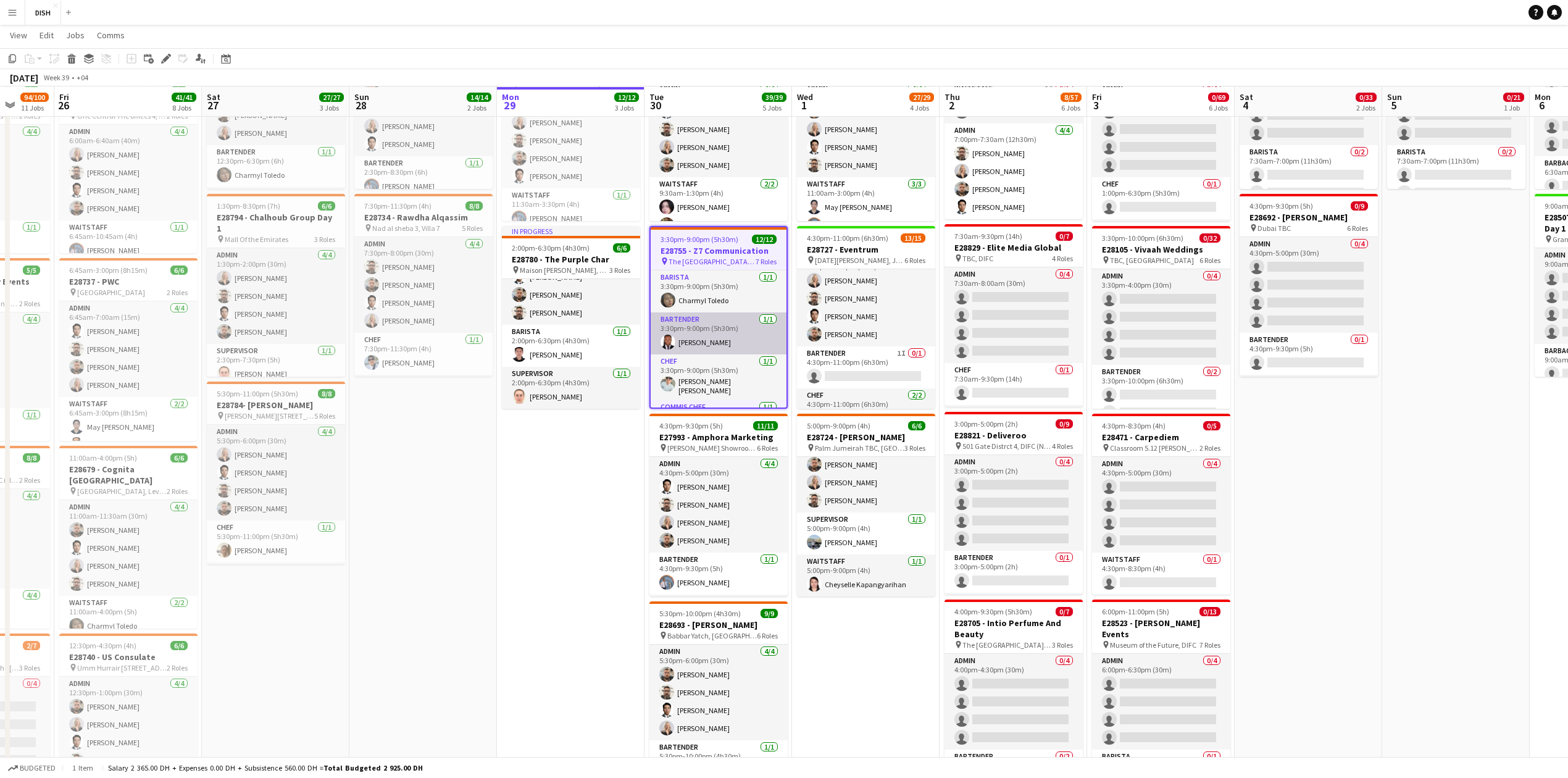
click at [741, 321] on app-card-role "Bartender 1/1 3:30pm-9:00pm (5h30m) Darwin Dorsu" at bounding box center [719, 333] width 136 height 42
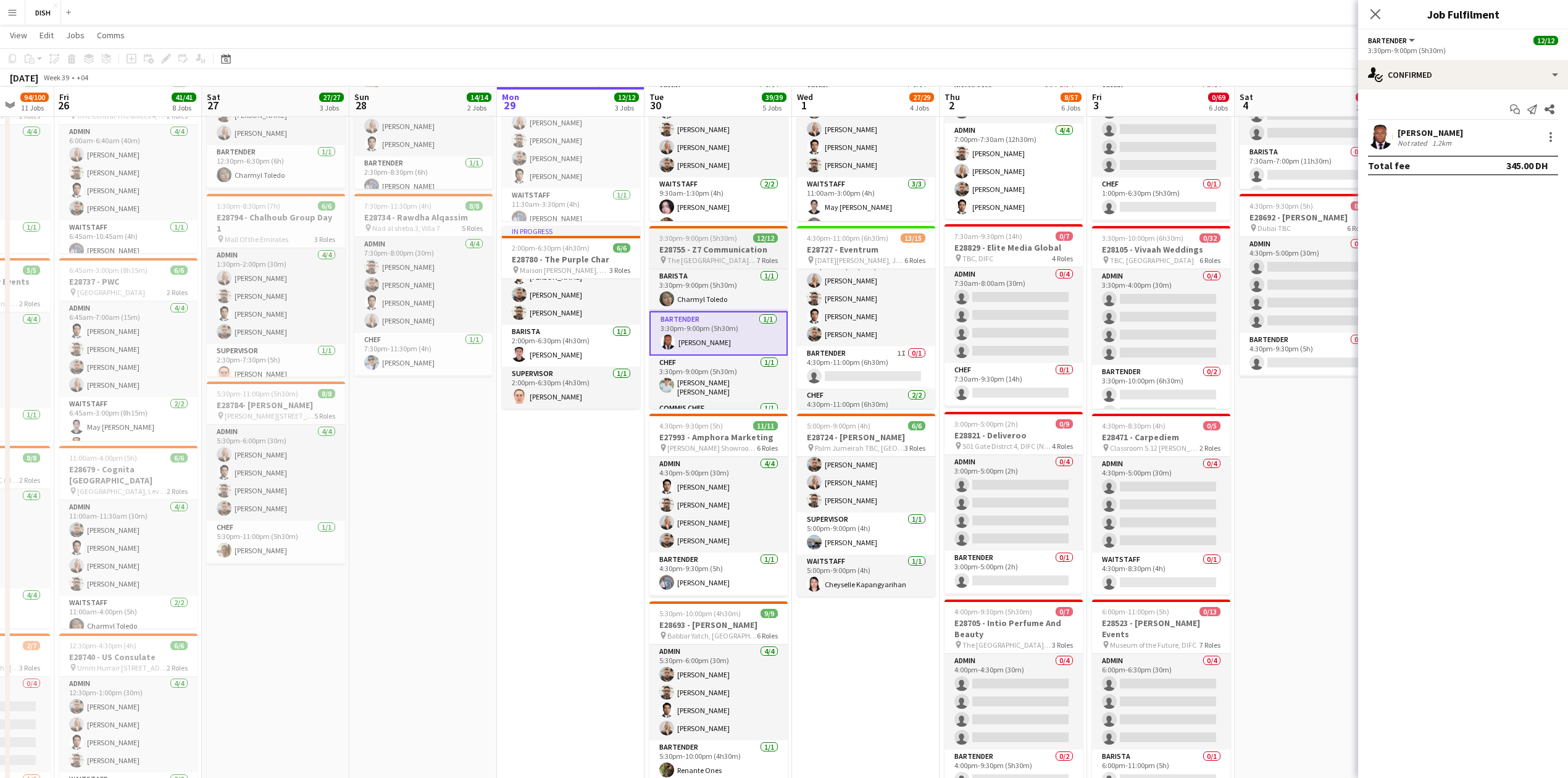
click at [719, 256] on span "The [GEOGRAPHIC_DATA], [GEOGRAPHIC_DATA]" at bounding box center [712, 260] width 89 height 9
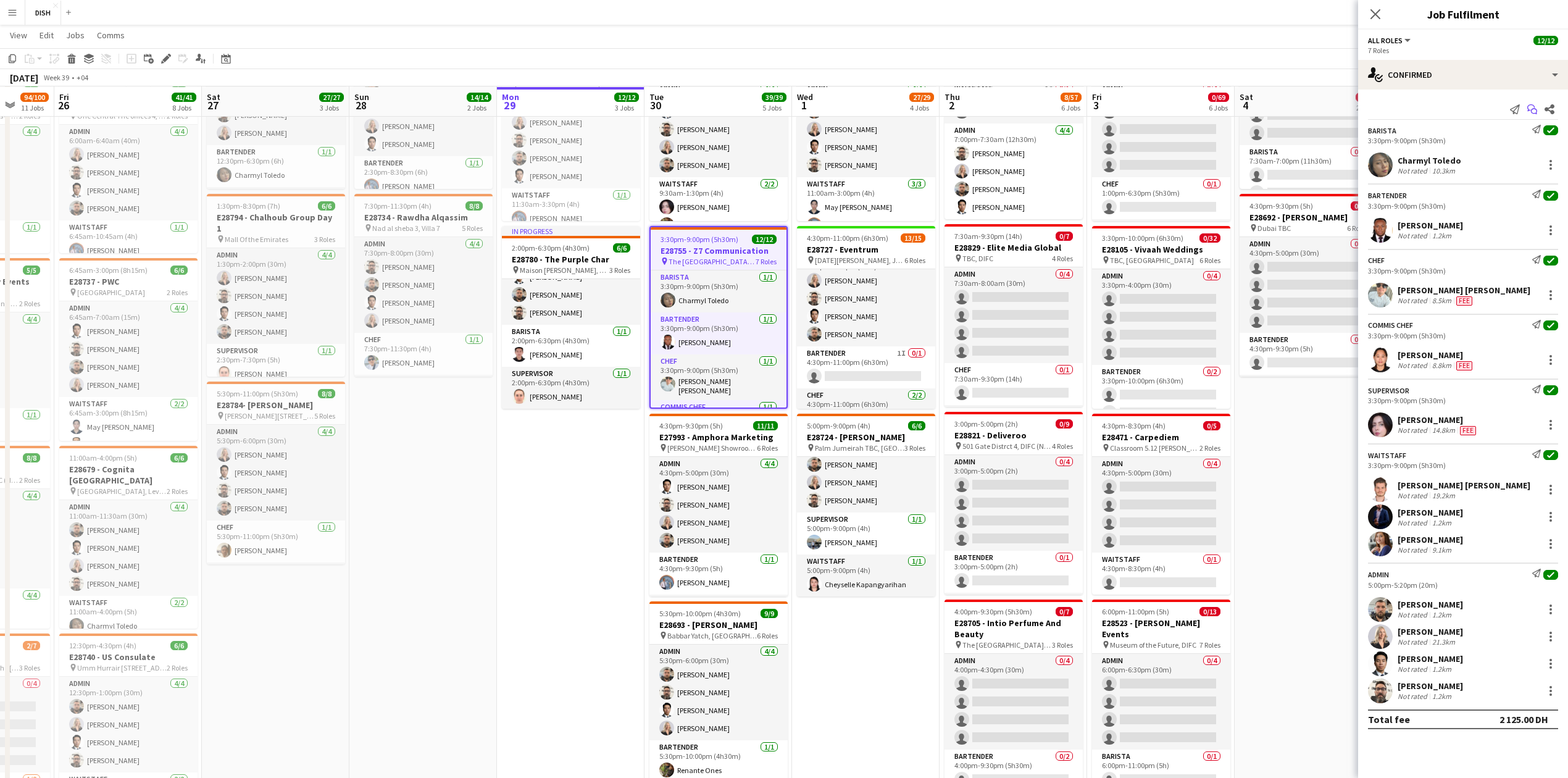
click at [1534, 113] on icon "Start chat" at bounding box center [1532, 109] width 10 height 10
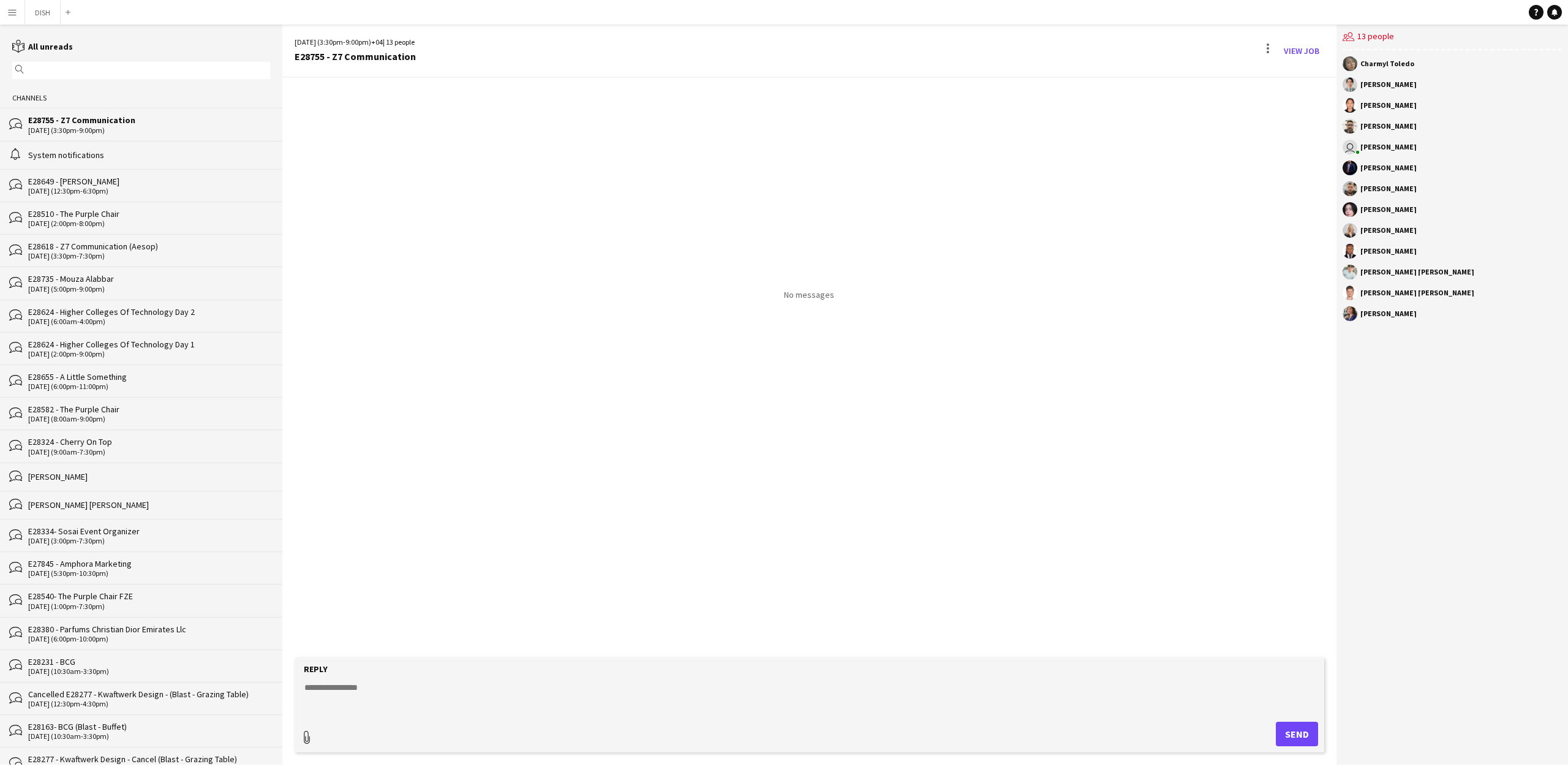
type input "**********"
drag, startPoint x: 1285, startPoint y: 735, endPoint x: 1282, endPoint y: 728, distance: 7.6
click at [1286, 735] on span "Upload Upload" at bounding box center [1282, 733] width 53 height 15
click at [37, 19] on button "DISH Close" at bounding box center [42, 13] width 35 height 24
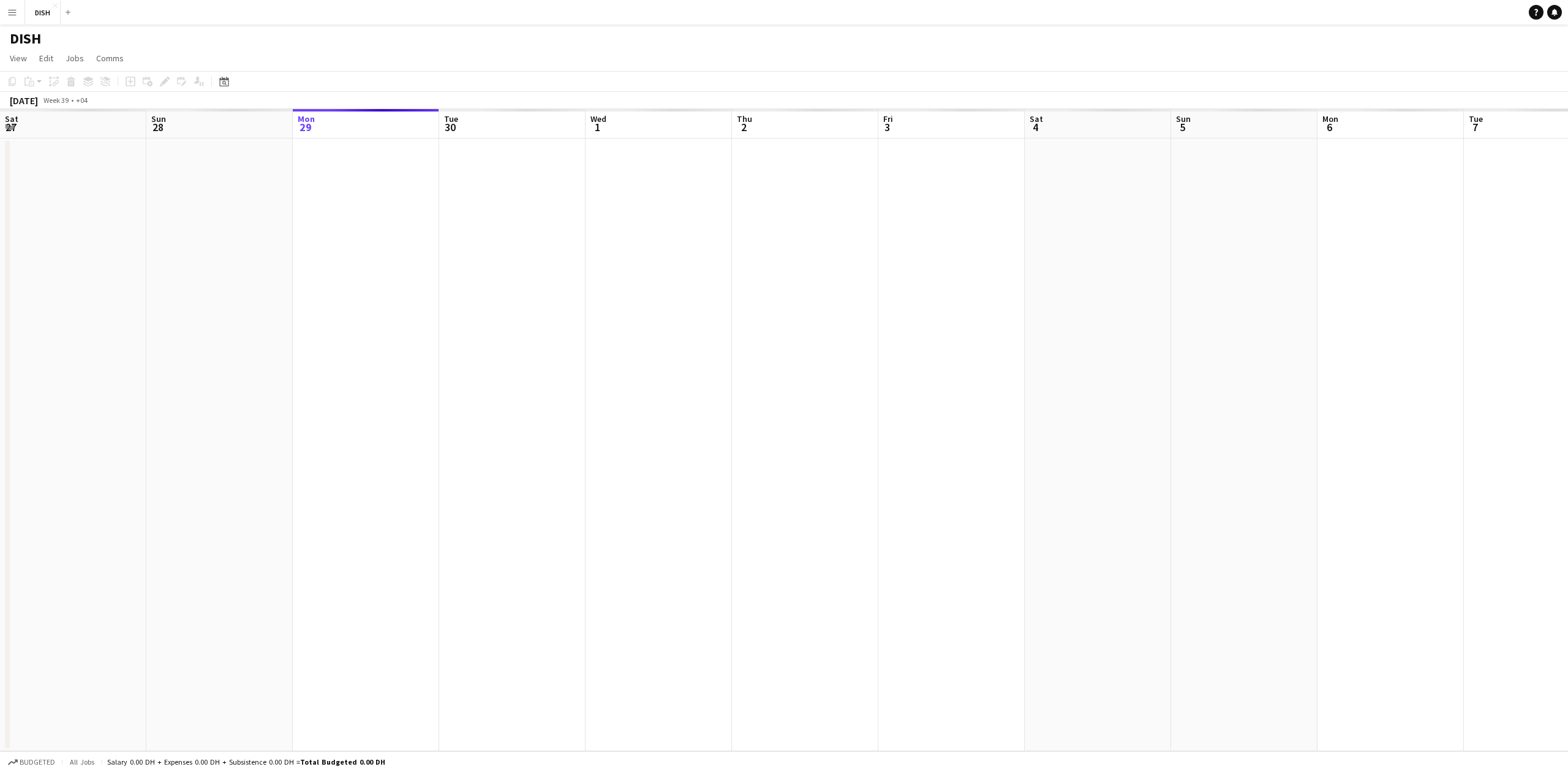
drag, startPoint x: 226, startPoint y: 542, endPoint x: 319, endPoint y: 526, distance: 94.4
click at [559, 555] on app-calendar-viewport "Thu 25 Fri 26 Sat 27 Sun 28 Mon 29 Tue 30 Wed 1 Thu 2 Fri 3 Sat 4 Sun 5 Mon 6 T…" at bounding box center [784, 430] width 1568 height 642
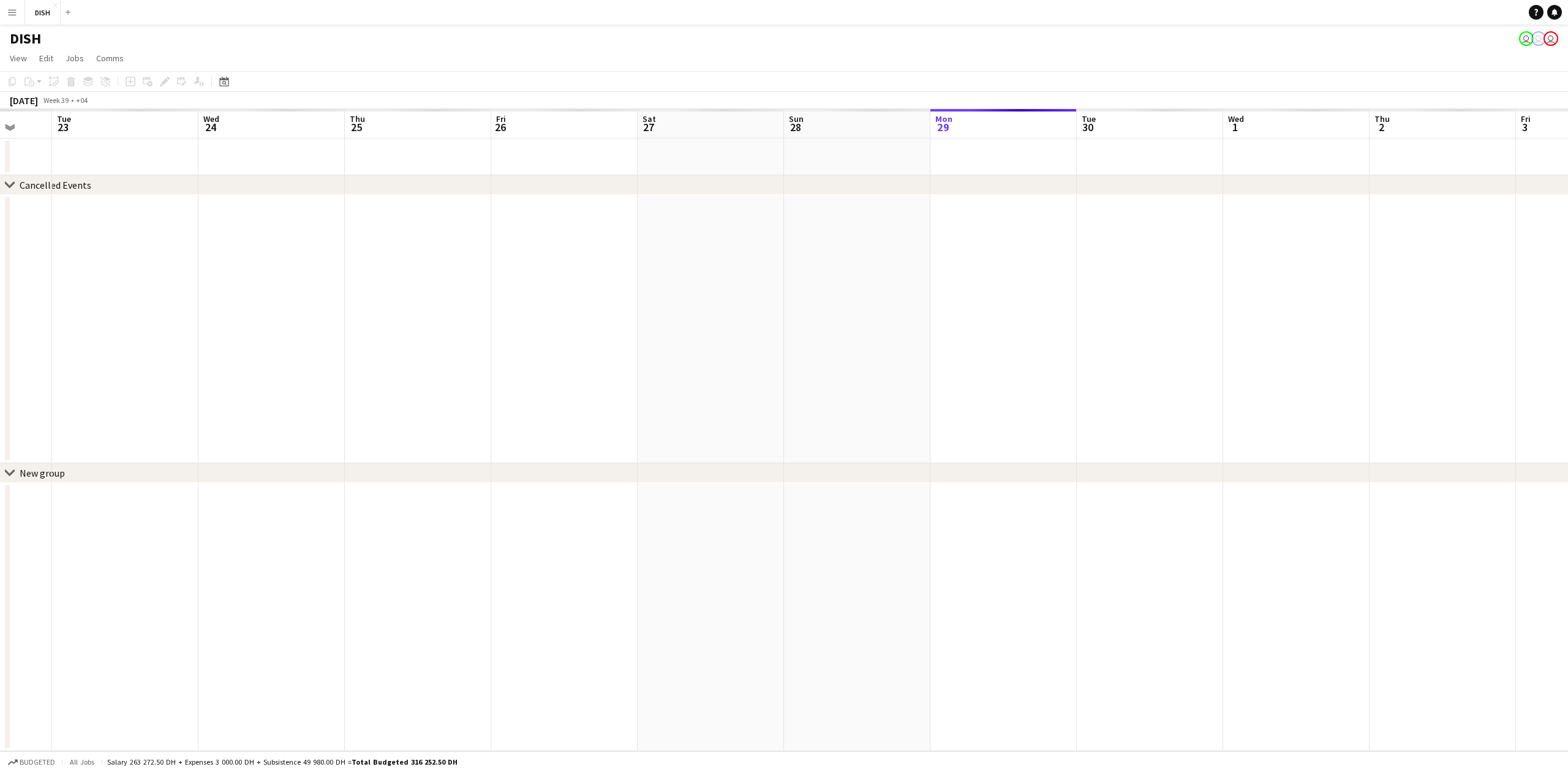
drag, startPoint x: 604, startPoint y: 533, endPoint x: 528, endPoint y: 516, distance: 77.9
click at [747, 533] on app-calendar-viewport "Sat 20 Sun 21 Mon 22 Tue 23 Wed 24 Thu 25 Fri 26 Sat 27 Sun 28 Mon 29 Tue 30 We…" at bounding box center [784, 430] width 1568 height 642
drag, startPoint x: 154, startPoint y: 507, endPoint x: 704, endPoint y: 498, distance: 550.1
click at [714, 503] on app-calendar-viewport "Fri 19 Sat 20 Sun 21 Mon 22 Tue 23 Wed 24 Thu 25 Fri 26 Sat 27 Sun 28 Mon 29 Tu…" at bounding box center [784, 430] width 1568 height 642
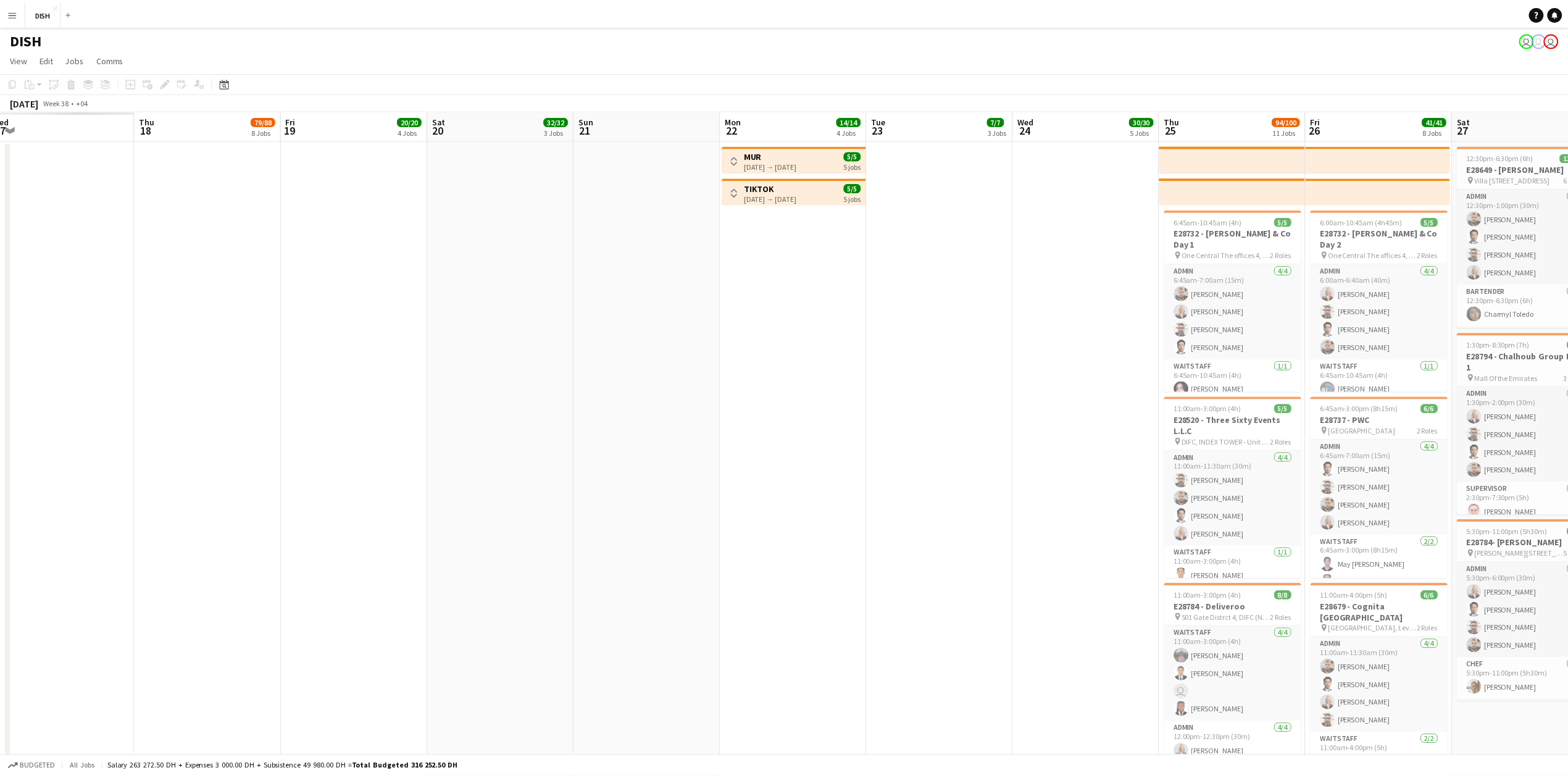
scroll to position [0, 307]
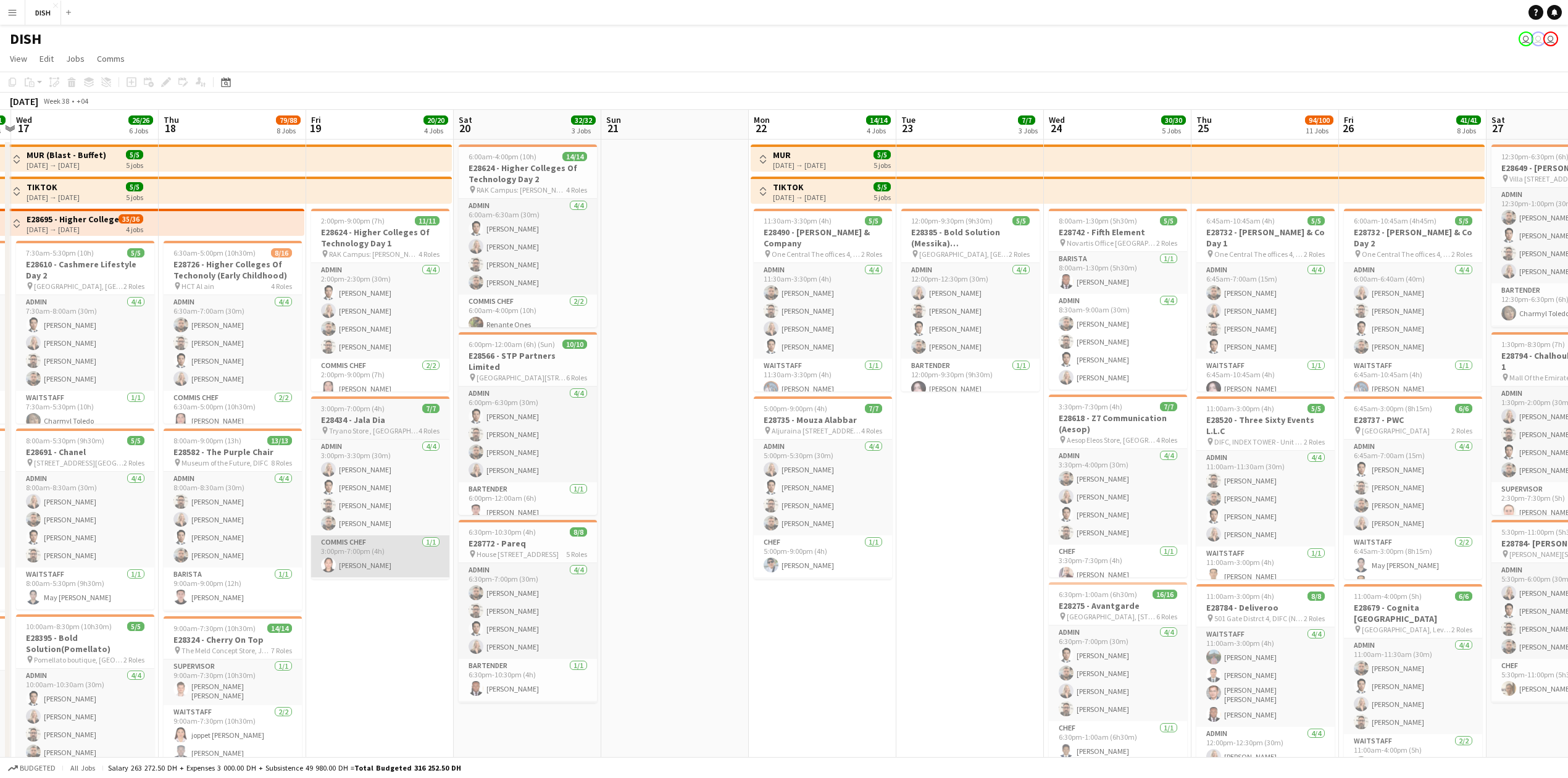
drag, startPoint x: 346, startPoint y: 583, endPoint x: 374, endPoint y: 547, distance: 45.6
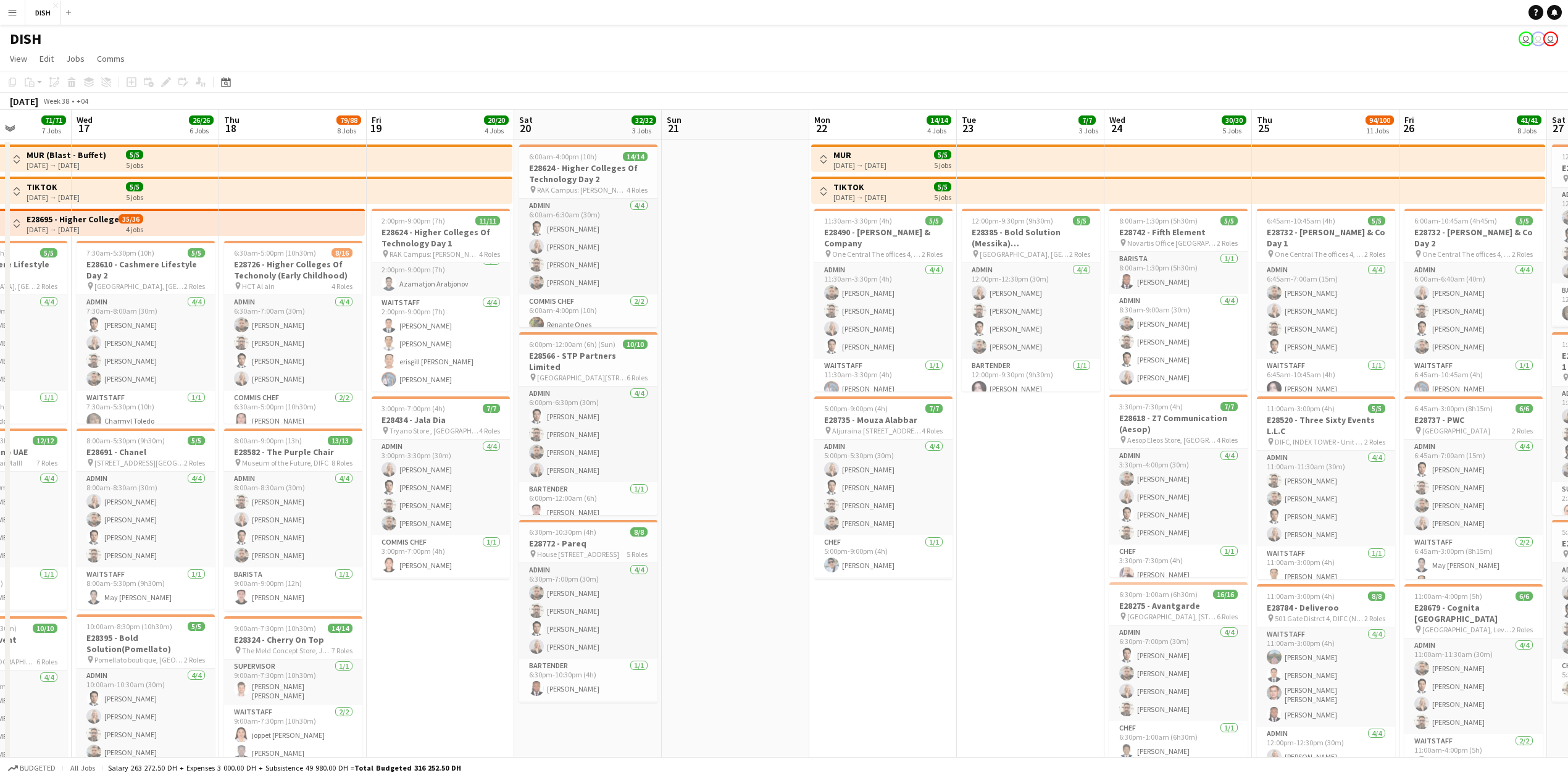
scroll to position [0, 365]
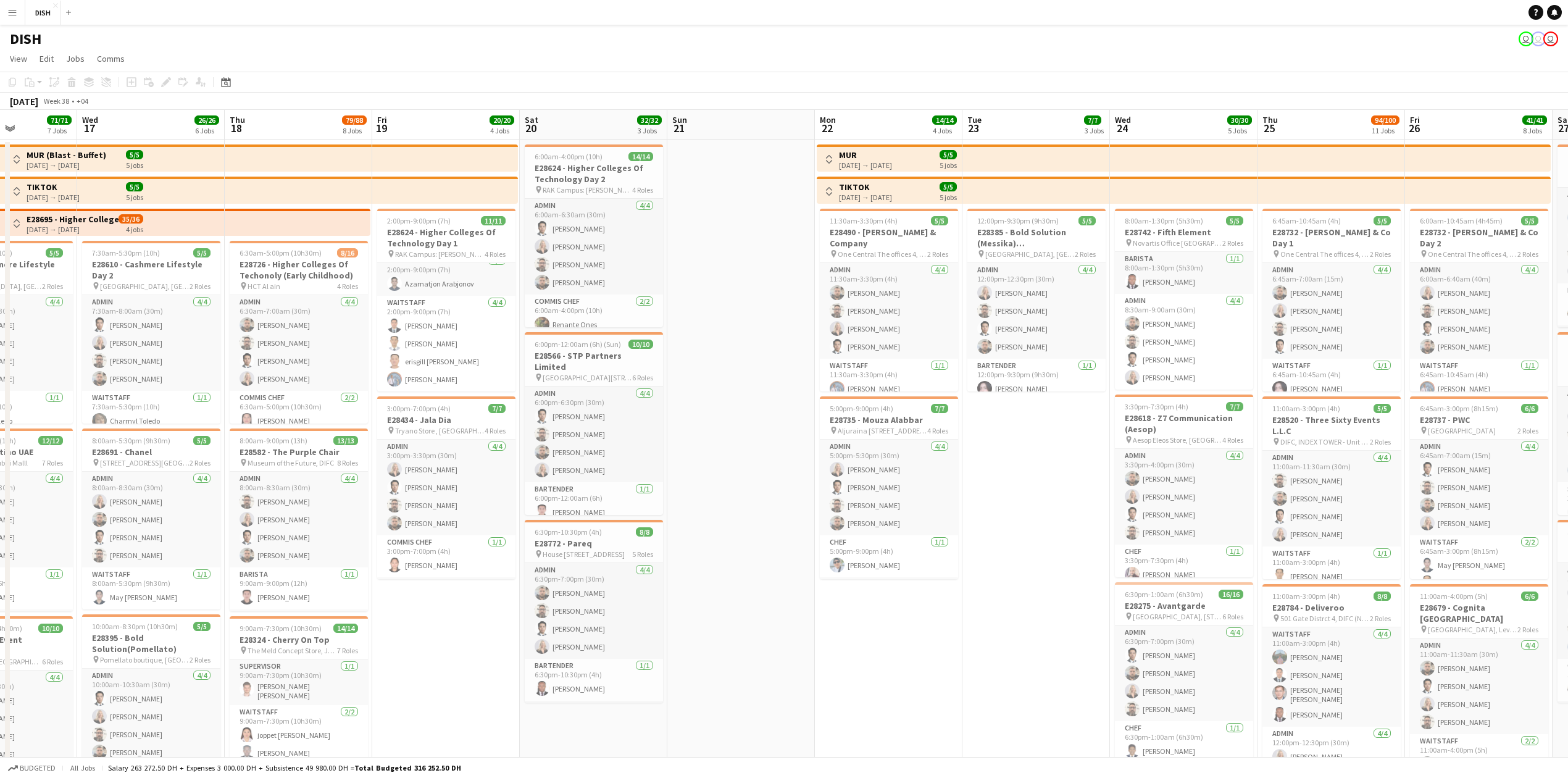
drag, startPoint x: 389, startPoint y: 659, endPoint x: 452, endPoint y: 657, distance: 63.0
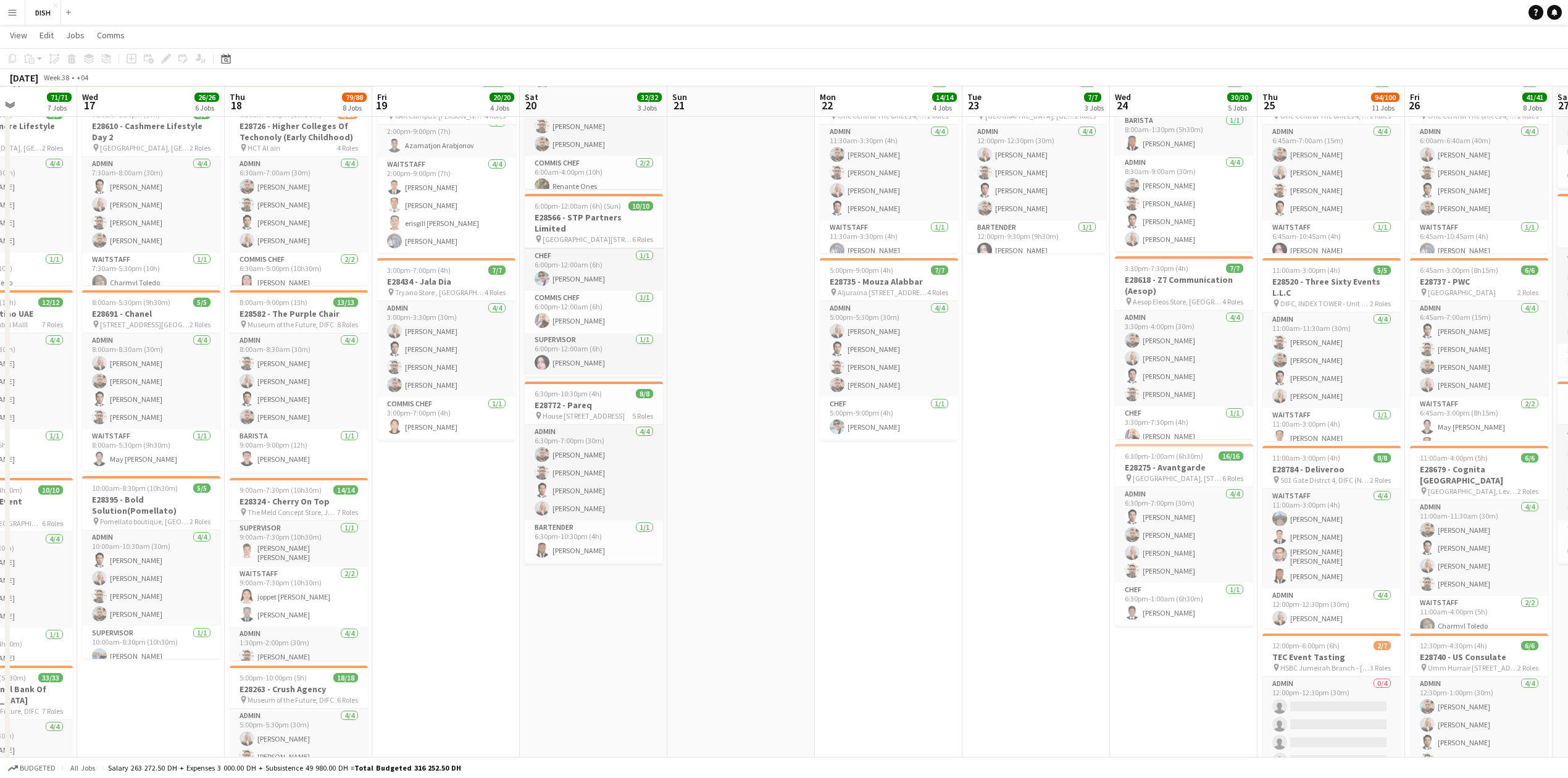
scroll to position [186, 0]
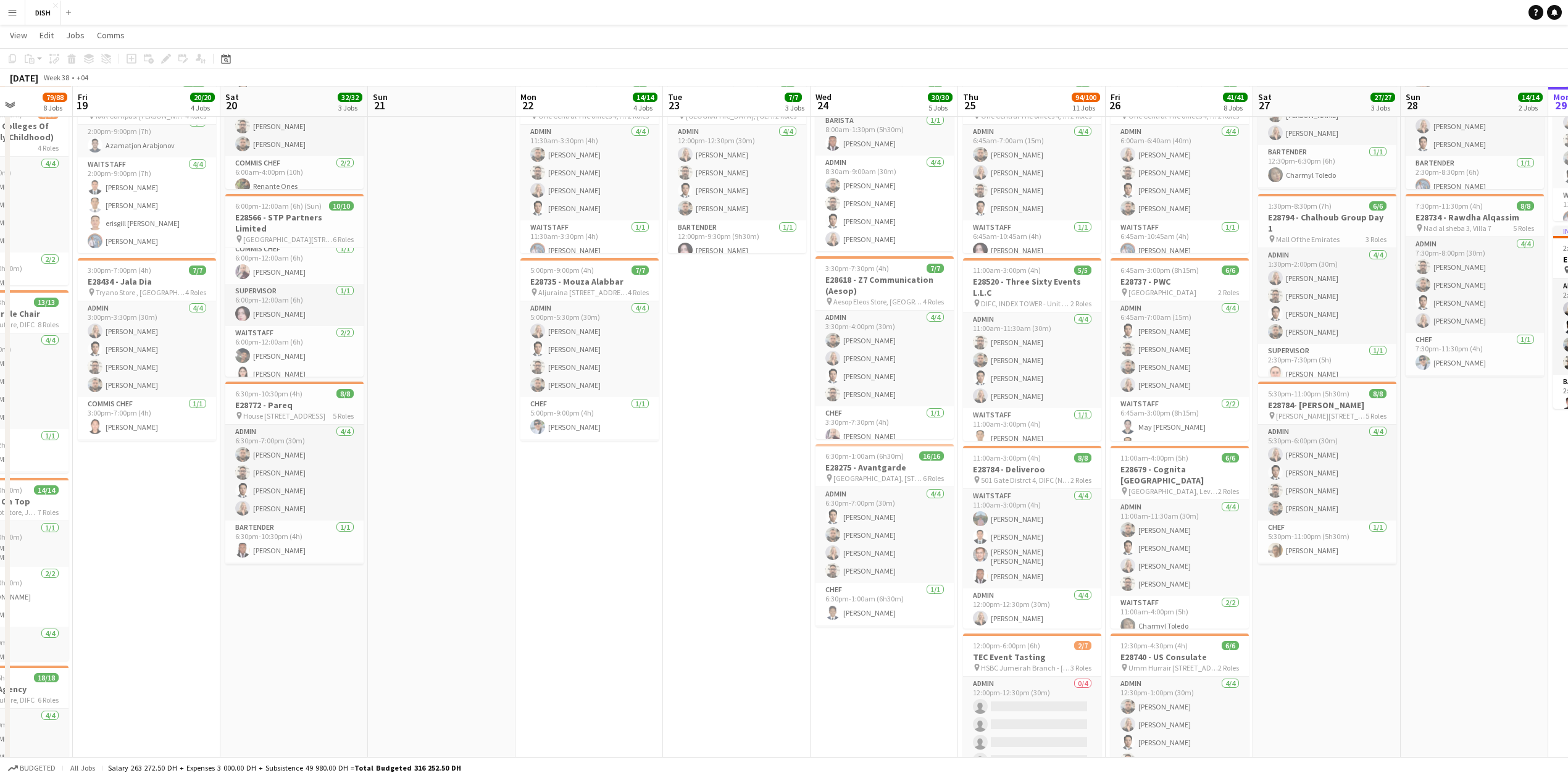
drag, startPoint x: 893, startPoint y: 492, endPoint x: 768, endPoint y: 513, distance: 126.8
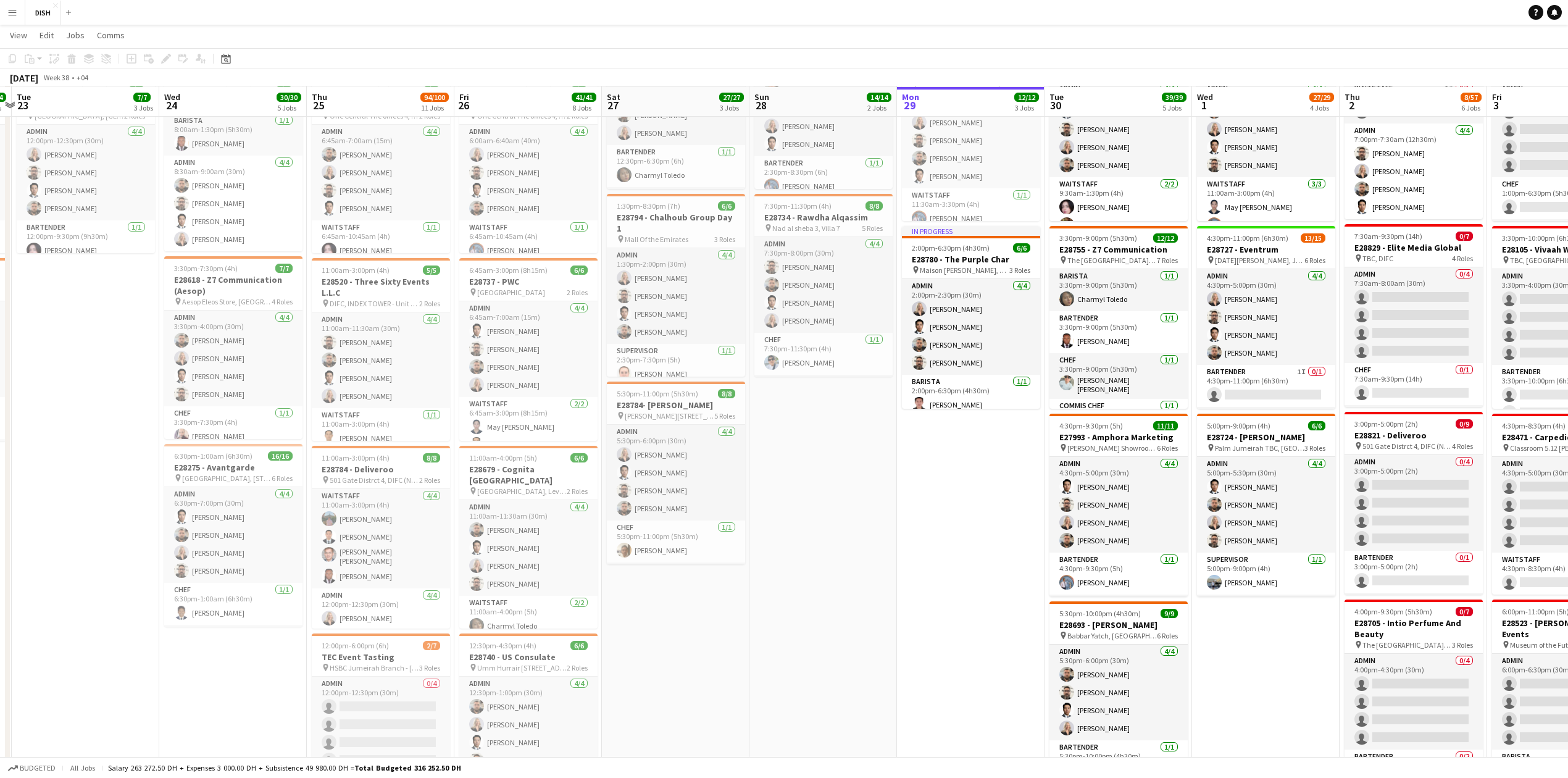
scroll to position [0, 435]
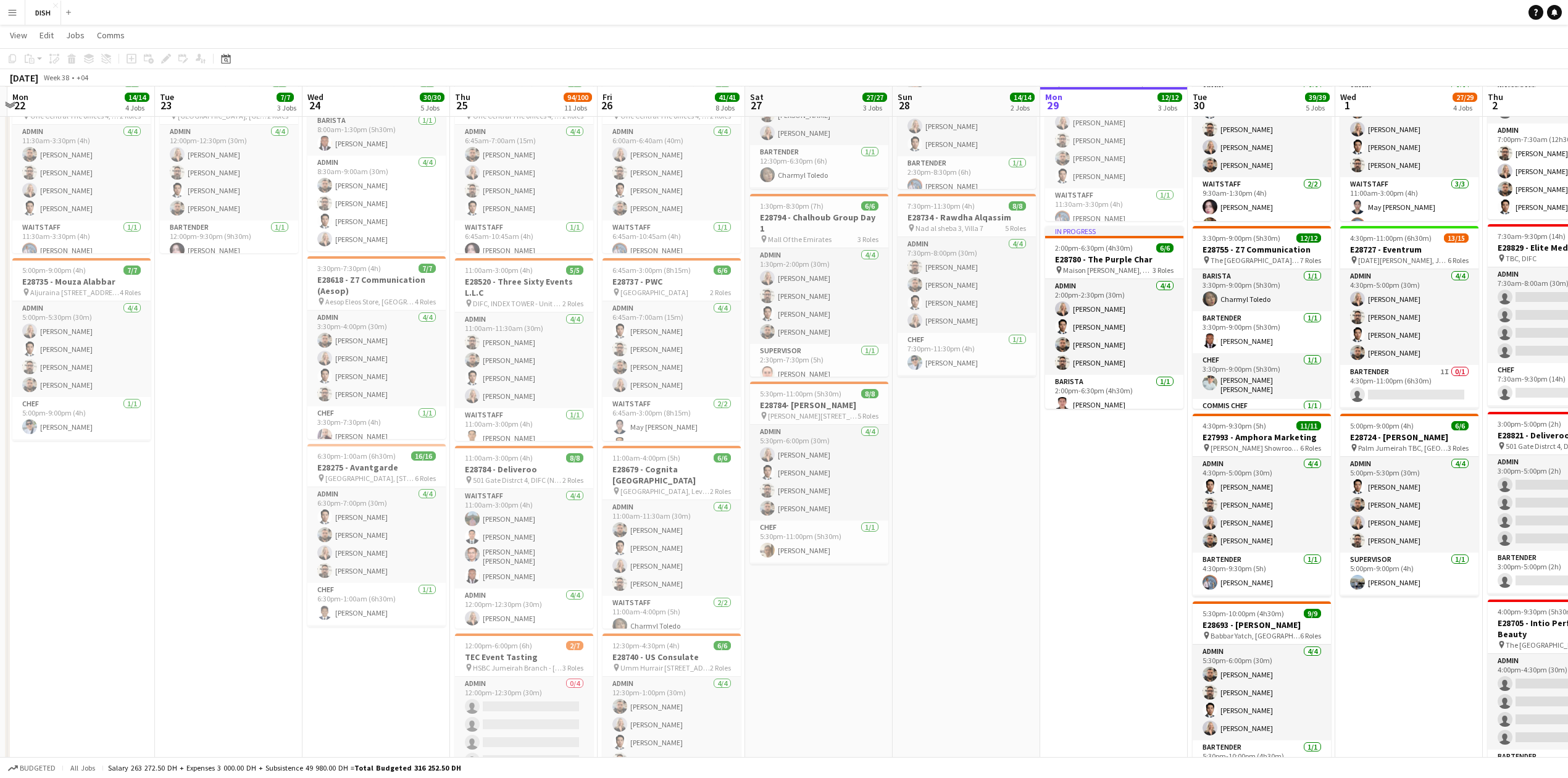
drag, startPoint x: 1316, startPoint y: 542, endPoint x: 915, endPoint y: 548, distance: 401.0
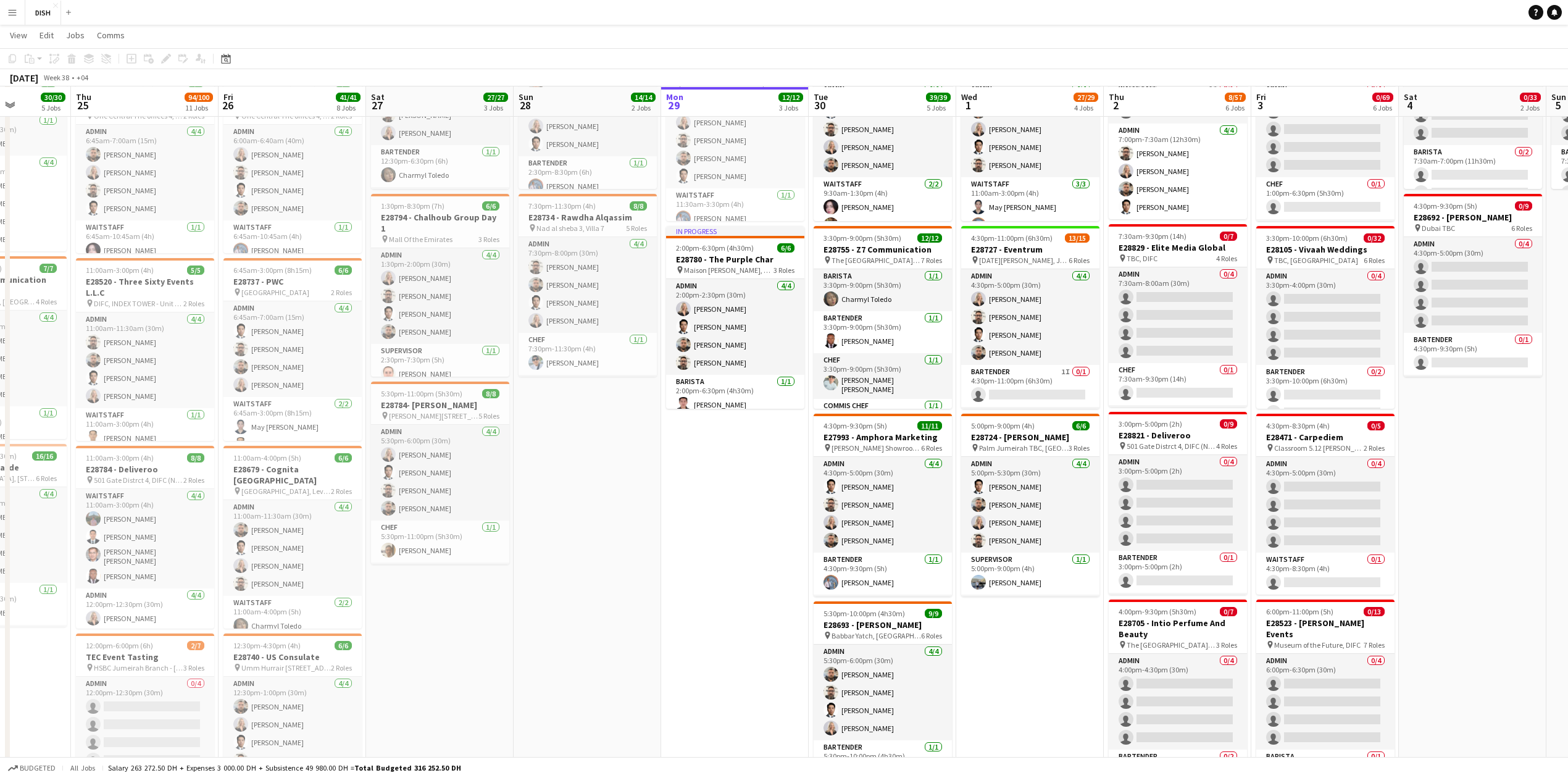
drag, startPoint x: 1275, startPoint y: 677, endPoint x: 989, endPoint y: 677, distance: 286.0
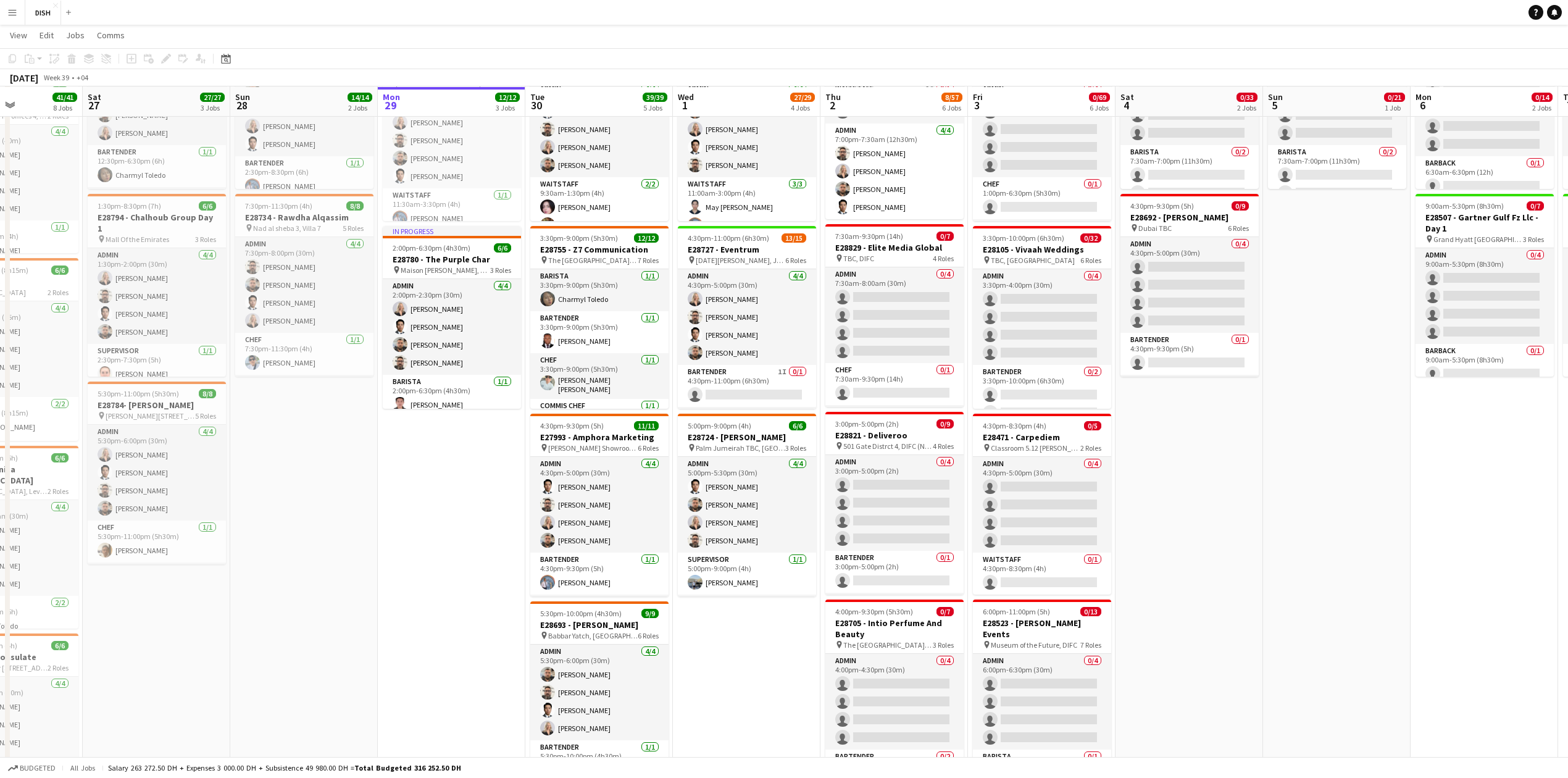
scroll to position [0, 416]
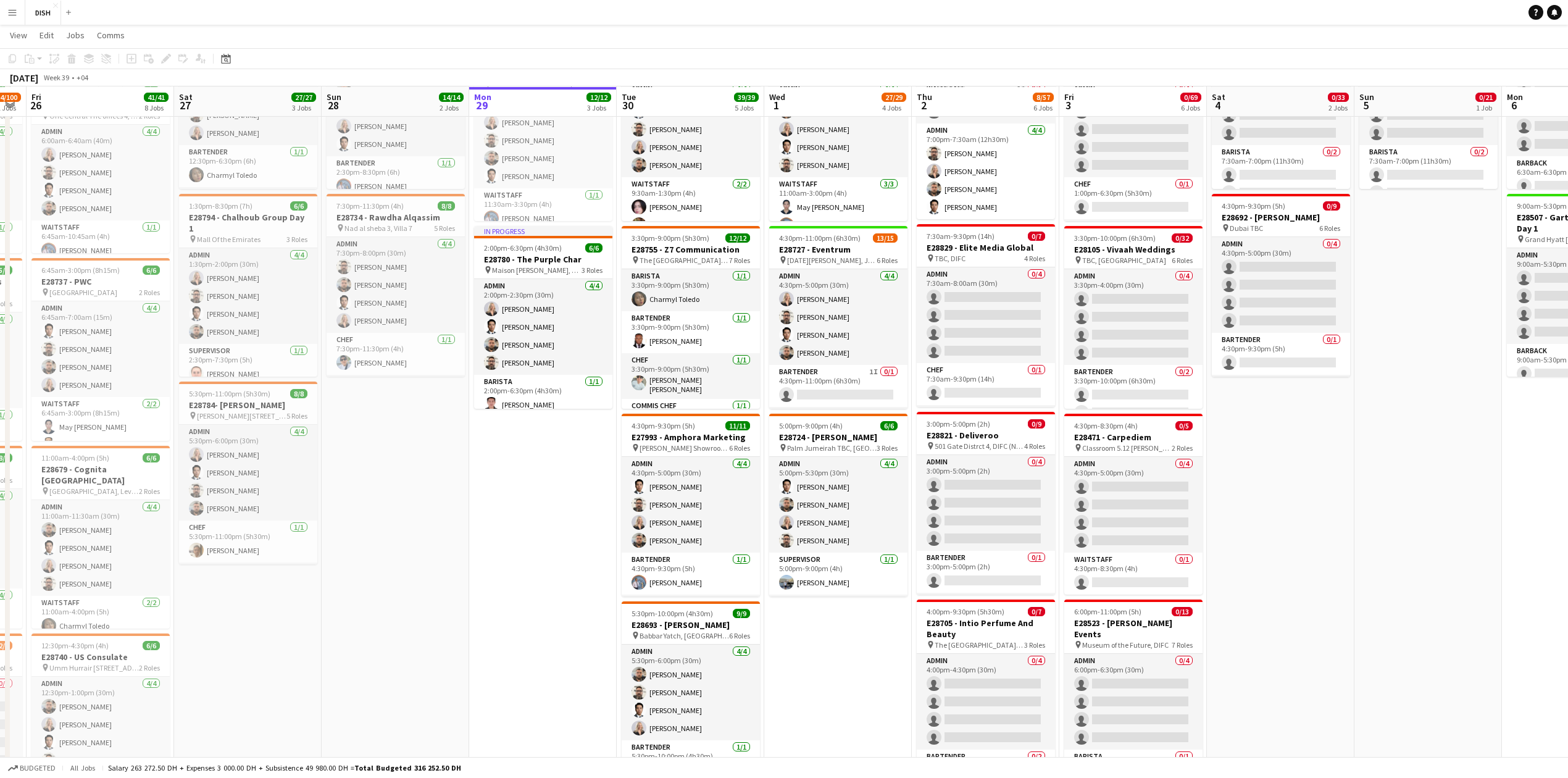
drag, startPoint x: 1550, startPoint y: 548, endPoint x: 1241, endPoint y: 605, distance: 314.2
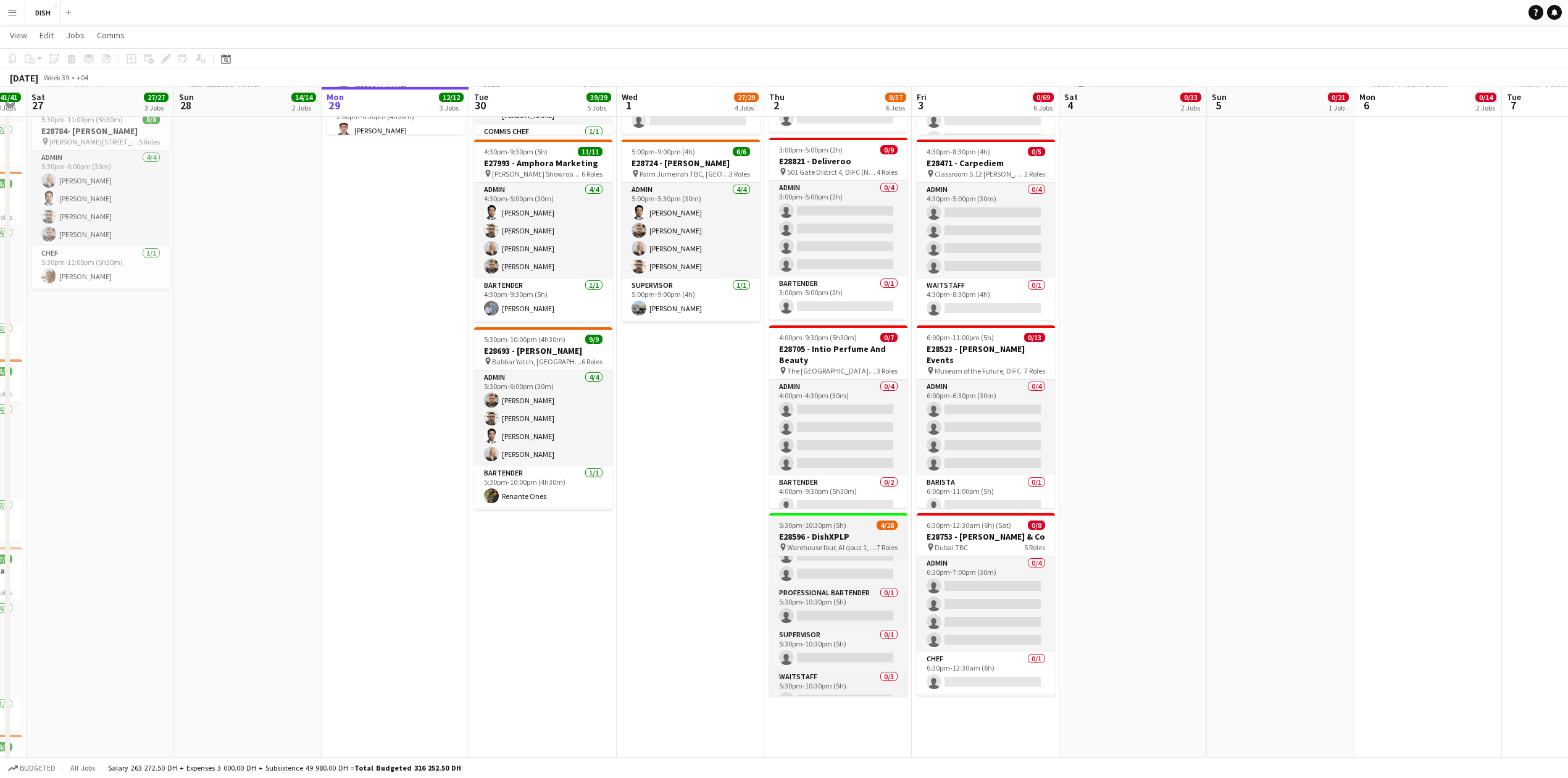
scroll to position [321, 0]
drag, startPoint x: 867, startPoint y: 640, endPoint x: 875, endPoint y: 612, distance: 29.1
click at [867, 641] on app-card-role "Professional Bartender 0/1 5:30pm-10:30pm (5h) single-neutral-actions" at bounding box center [838, 633] width 138 height 42
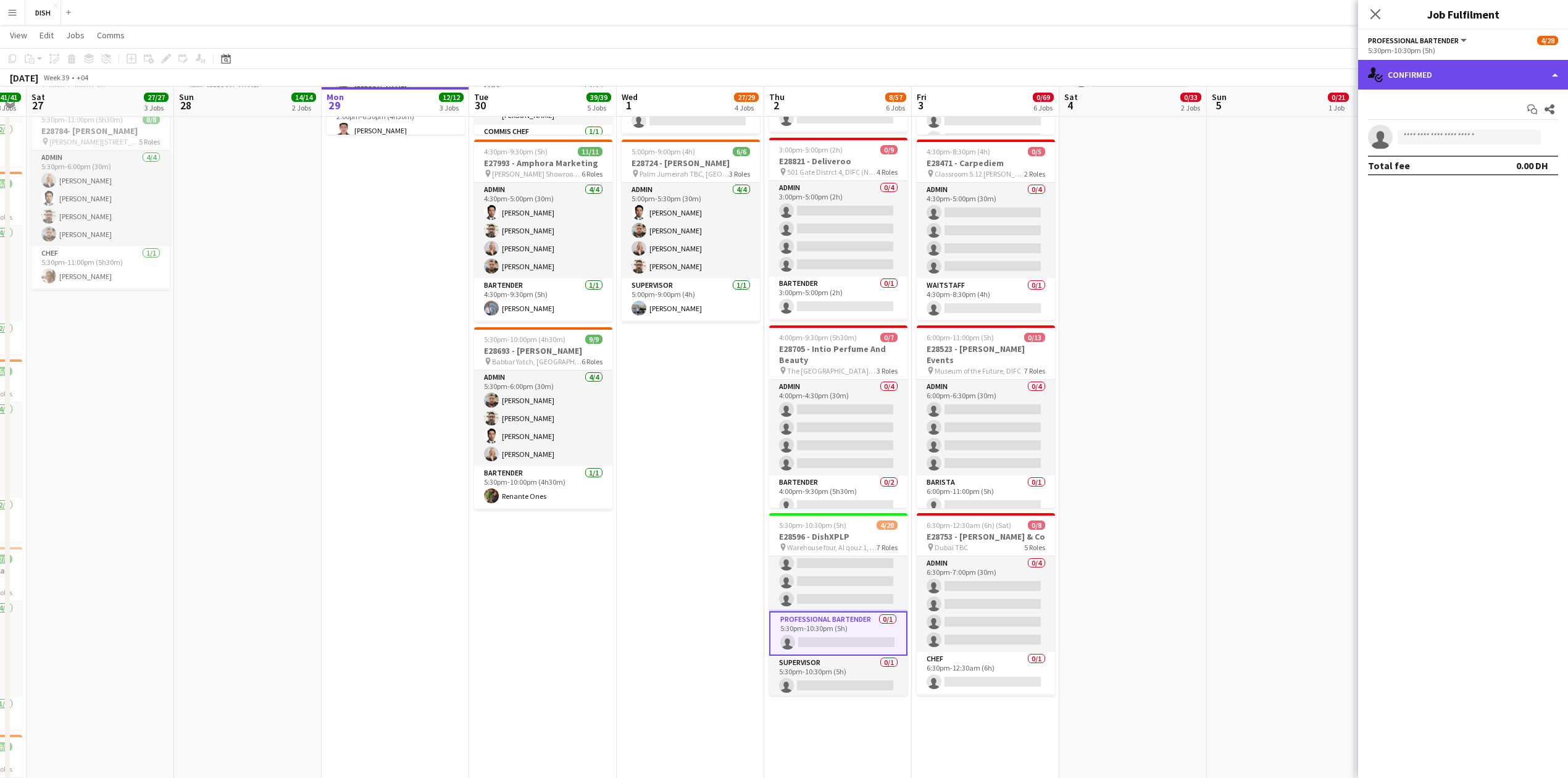
click at [1542, 84] on div "single-neutral-actions-check-2 Confirmed" at bounding box center [1464, 74] width 210 height 29
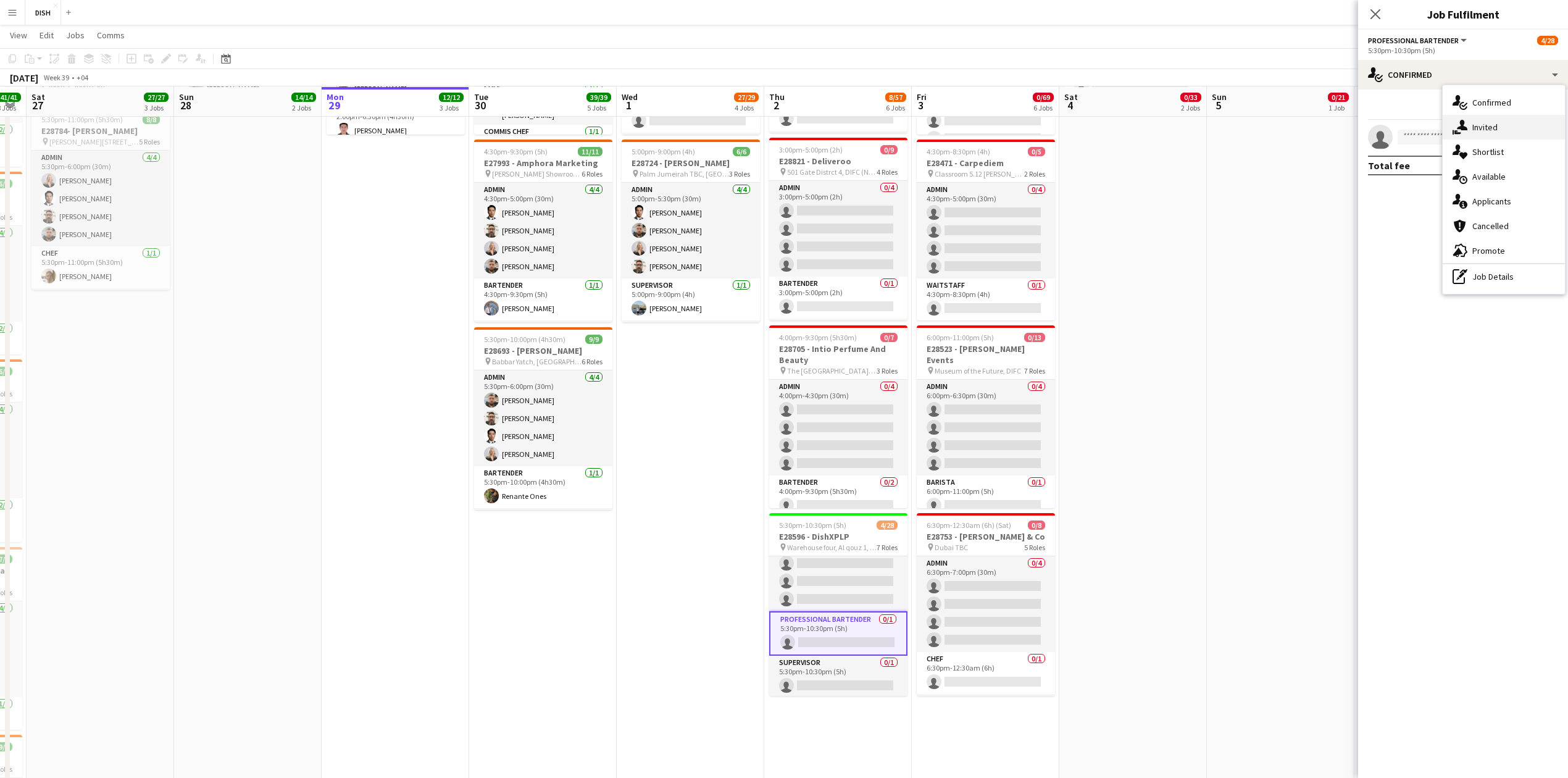
click at [1486, 137] on div "single-neutral-actions-share-1 Invited" at bounding box center [1504, 127] width 122 height 25
click at [1449, 157] on div "Click on text input to invite a crew" at bounding box center [1464, 152] width 210 height 67
click at [1450, 144] on input "text" at bounding box center [1464, 138] width 191 height 31
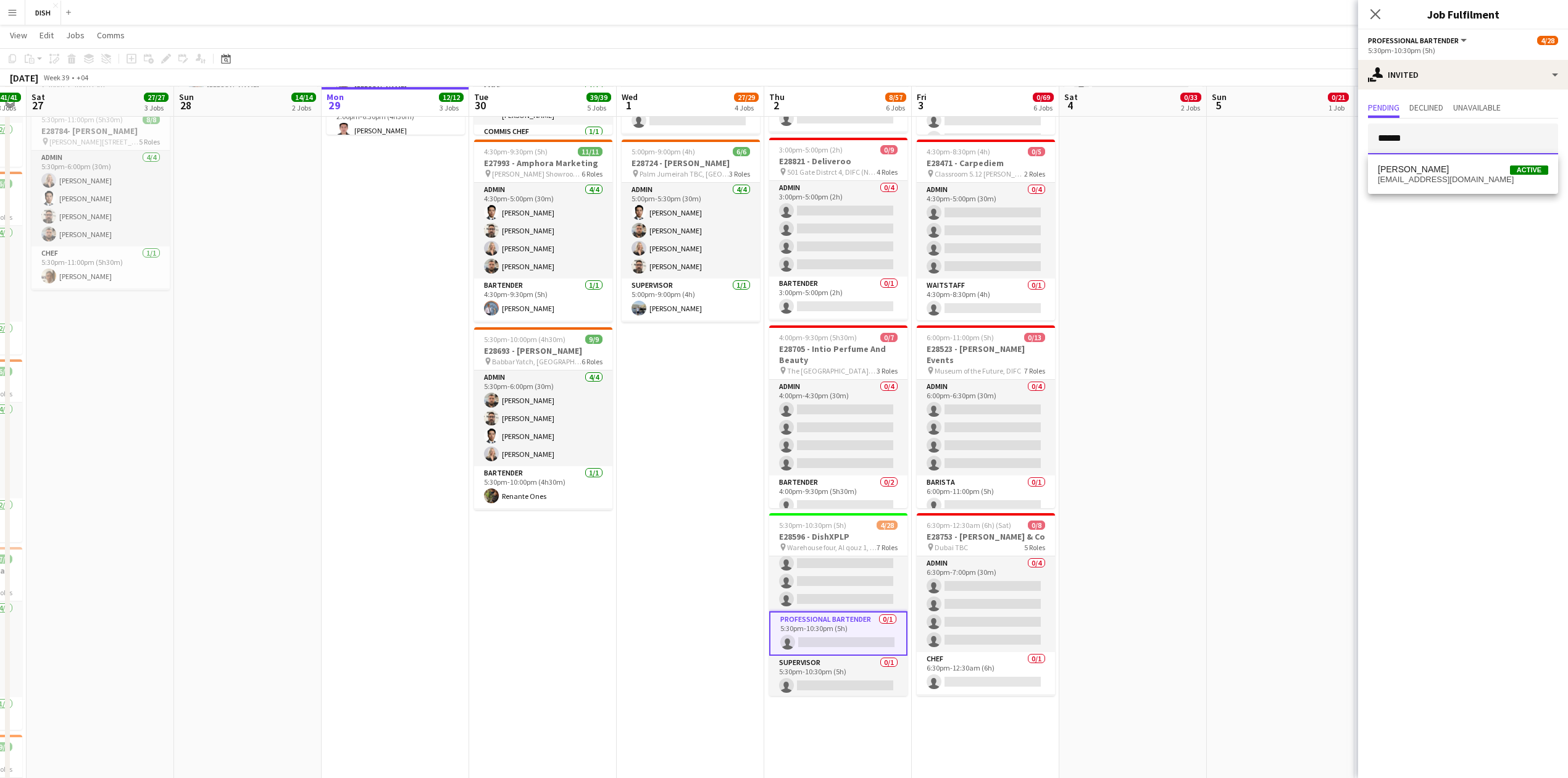
type input "******"
click at [1440, 189] on div "Haniko Kawai Active haniko.kawai@gmail.com" at bounding box center [1464, 174] width 191 height 39
click at [1458, 178] on span "haniko.kawai@gmail.com" at bounding box center [1463, 179] width 170 height 10
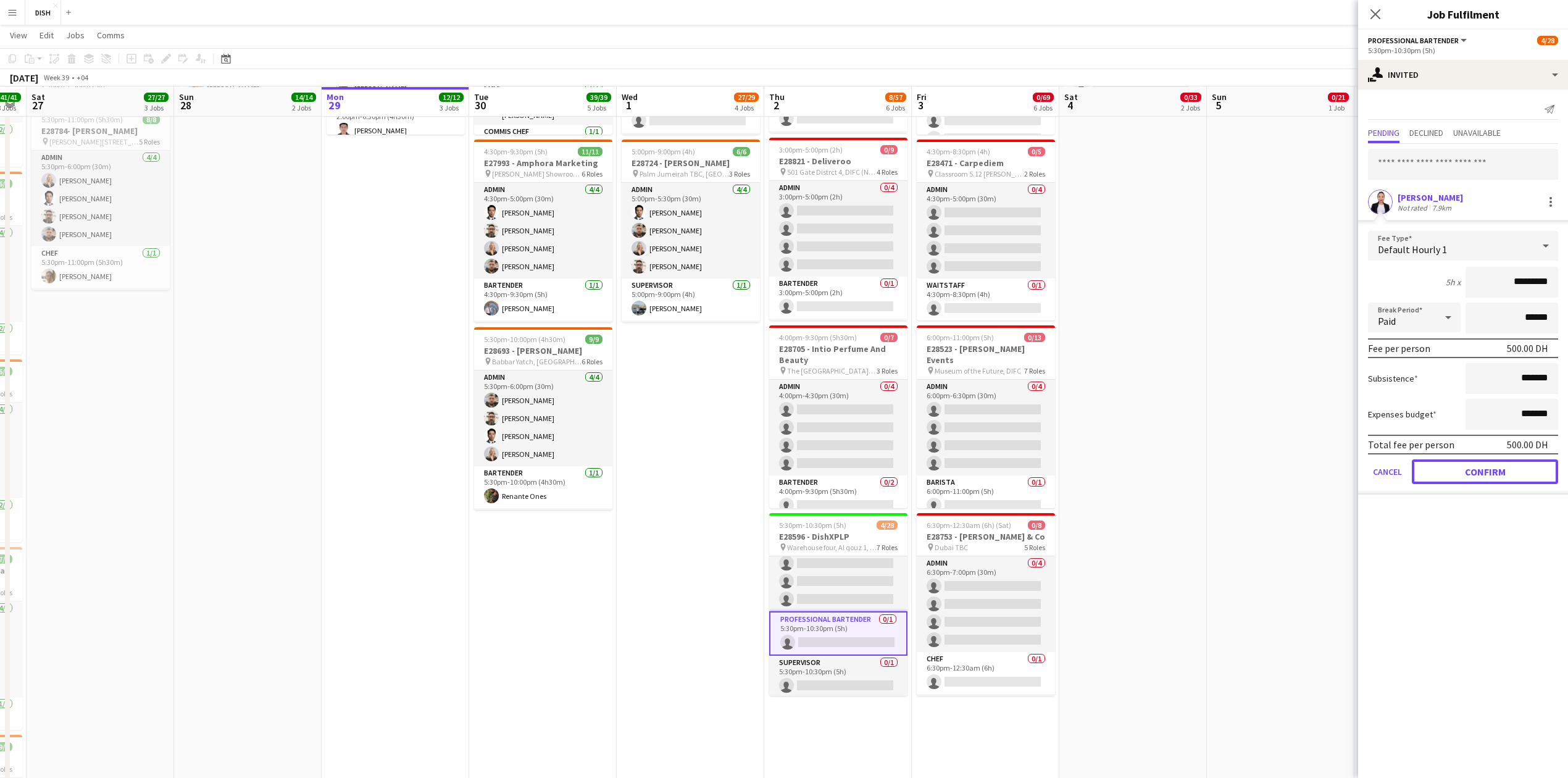
drag, startPoint x: 1497, startPoint y: 480, endPoint x: 1487, endPoint y: 470, distance: 14.1
click at [1497, 478] on button "Confirm" at bounding box center [1486, 472] width 147 height 25
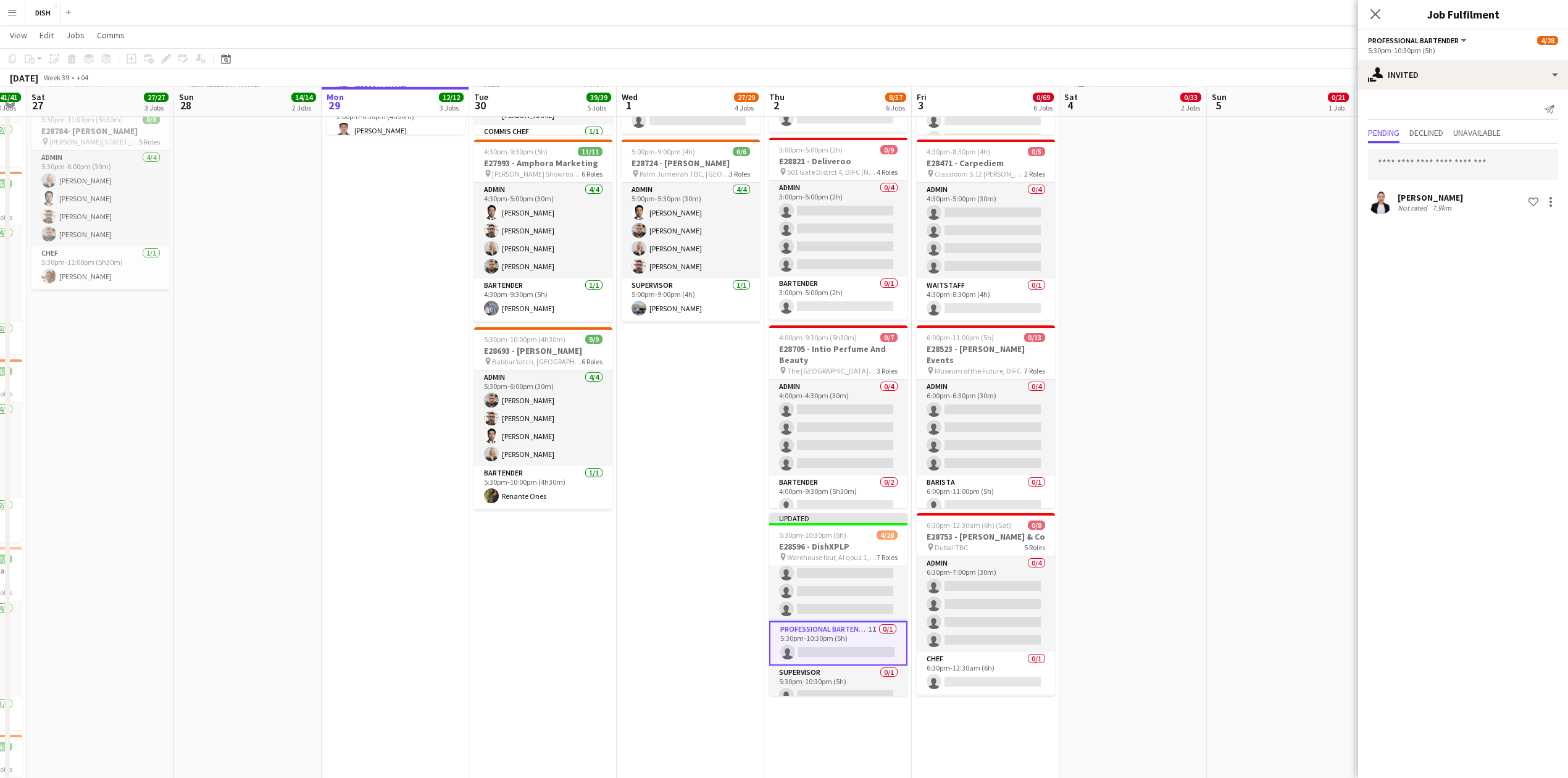
drag, startPoint x: 1224, startPoint y: 390, endPoint x: 1209, endPoint y: 376, distance: 20.5
click at [1221, 386] on app-date-cell "7:30am-7:00pm (11h30m) 0/21 E28140 -Intermark Day 2 pin Museum of the Future, D…" at bounding box center [1281, 616] width 147 height 1778
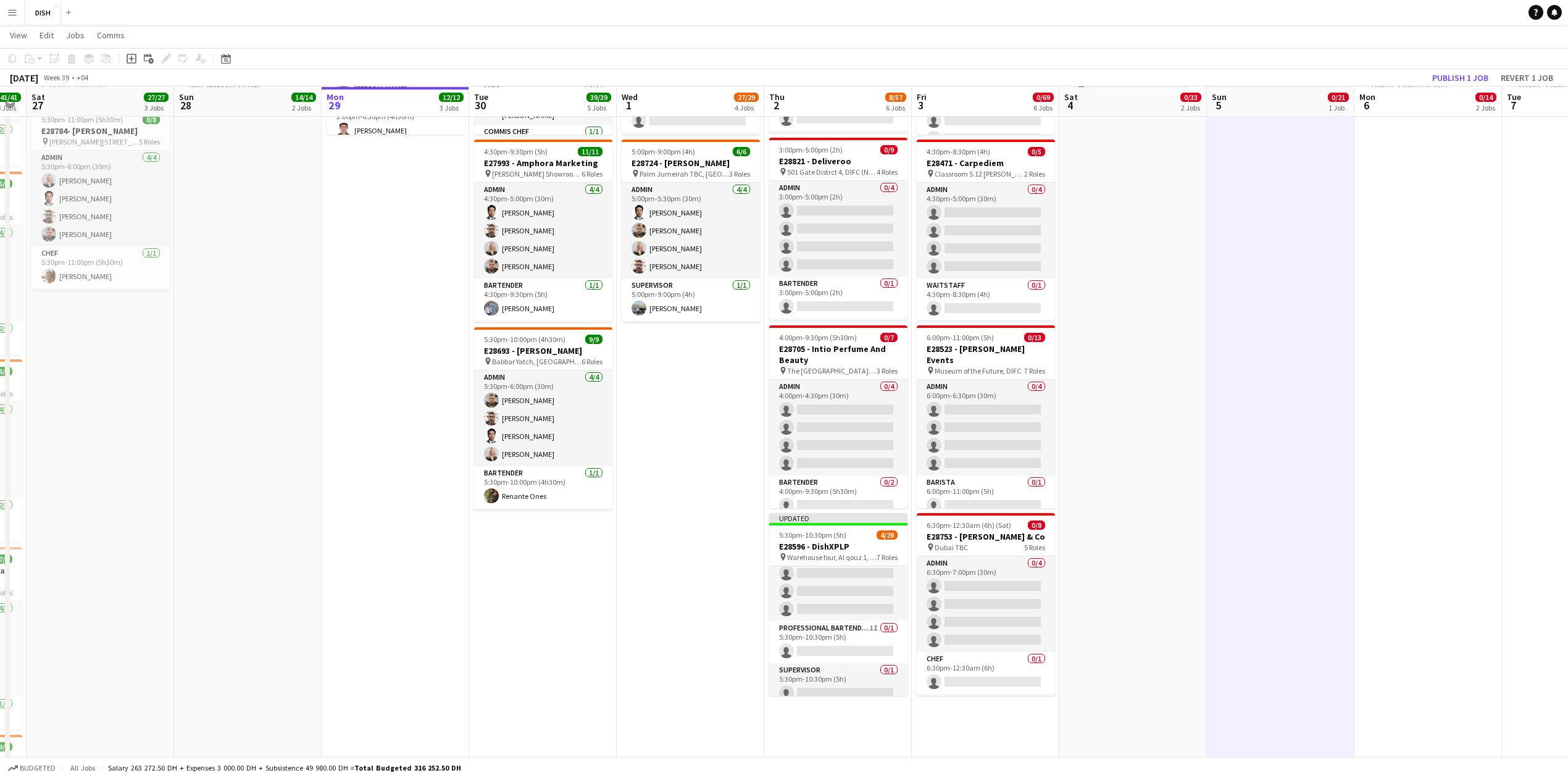
scroll to position [0, 420]
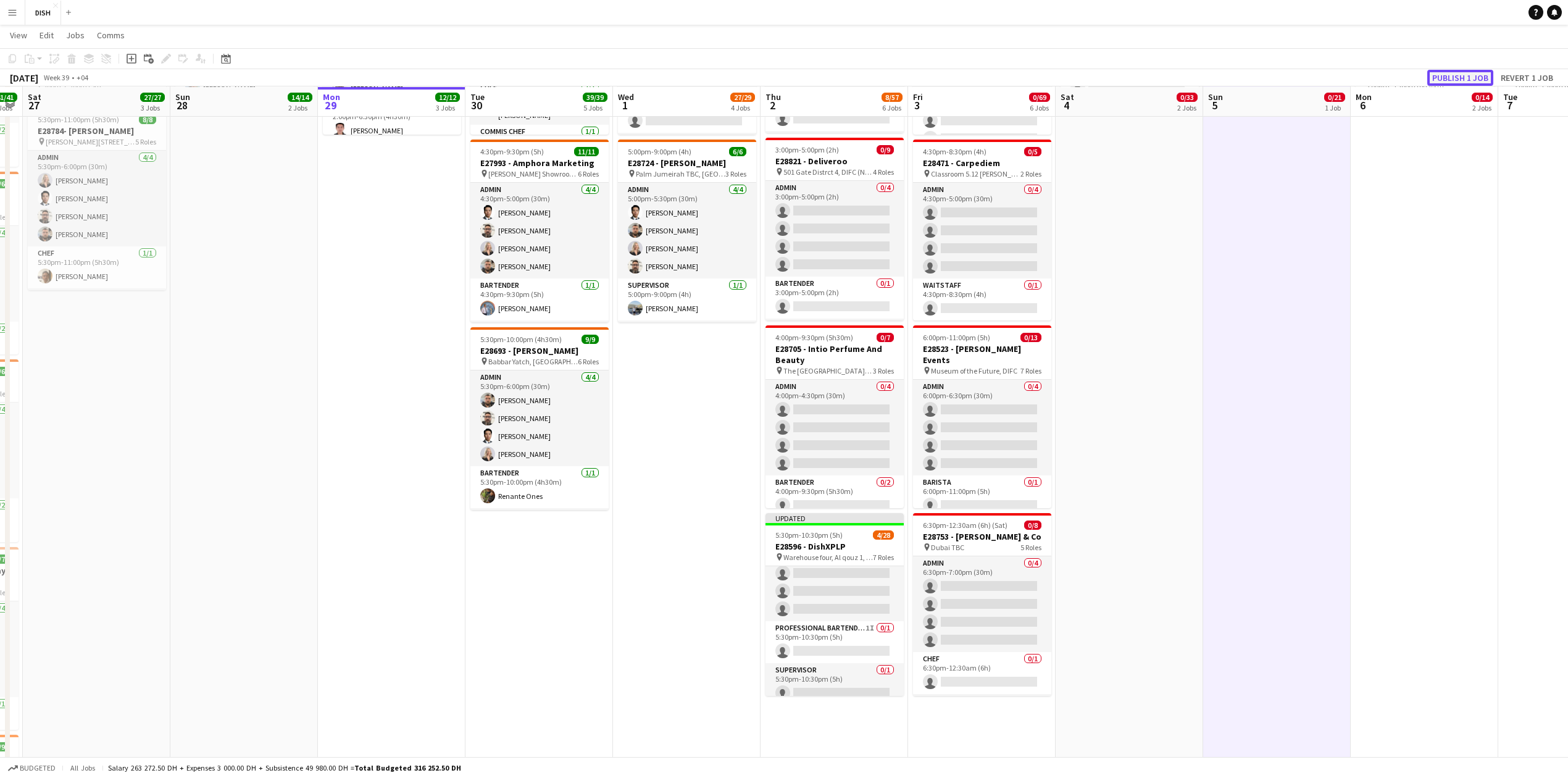
click at [1457, 79] on button "Publish 1 job" at bounding box center [1460, 77] width 66 height 16
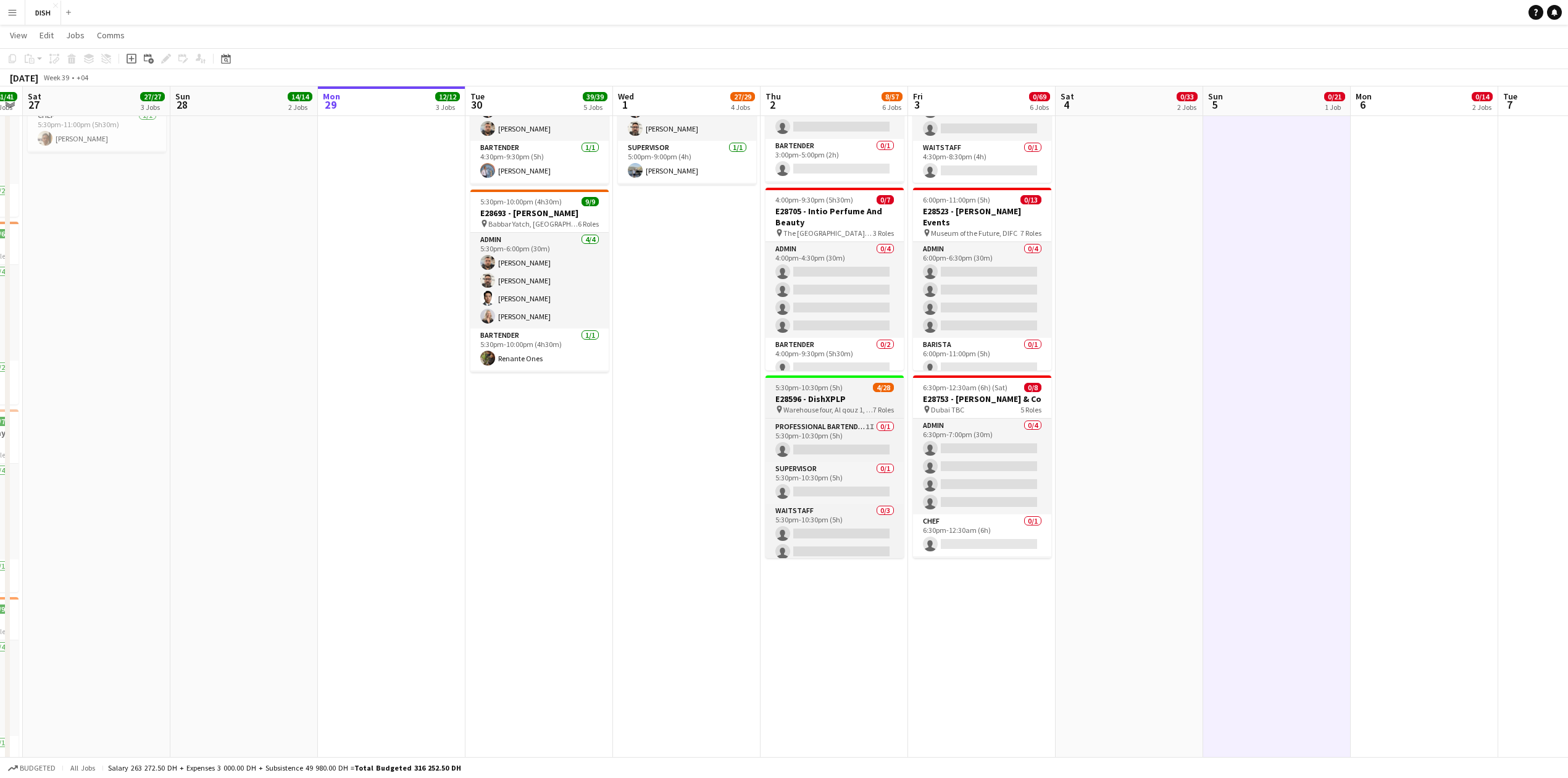
scroll to position [332, 0]
click at [858, 487] on app-card-role "Professional Bartender 1I 0/1 5:30pm-10:30pm (5h) single-neutral-actions" at bounding box center [835, 485] width 138 height 42
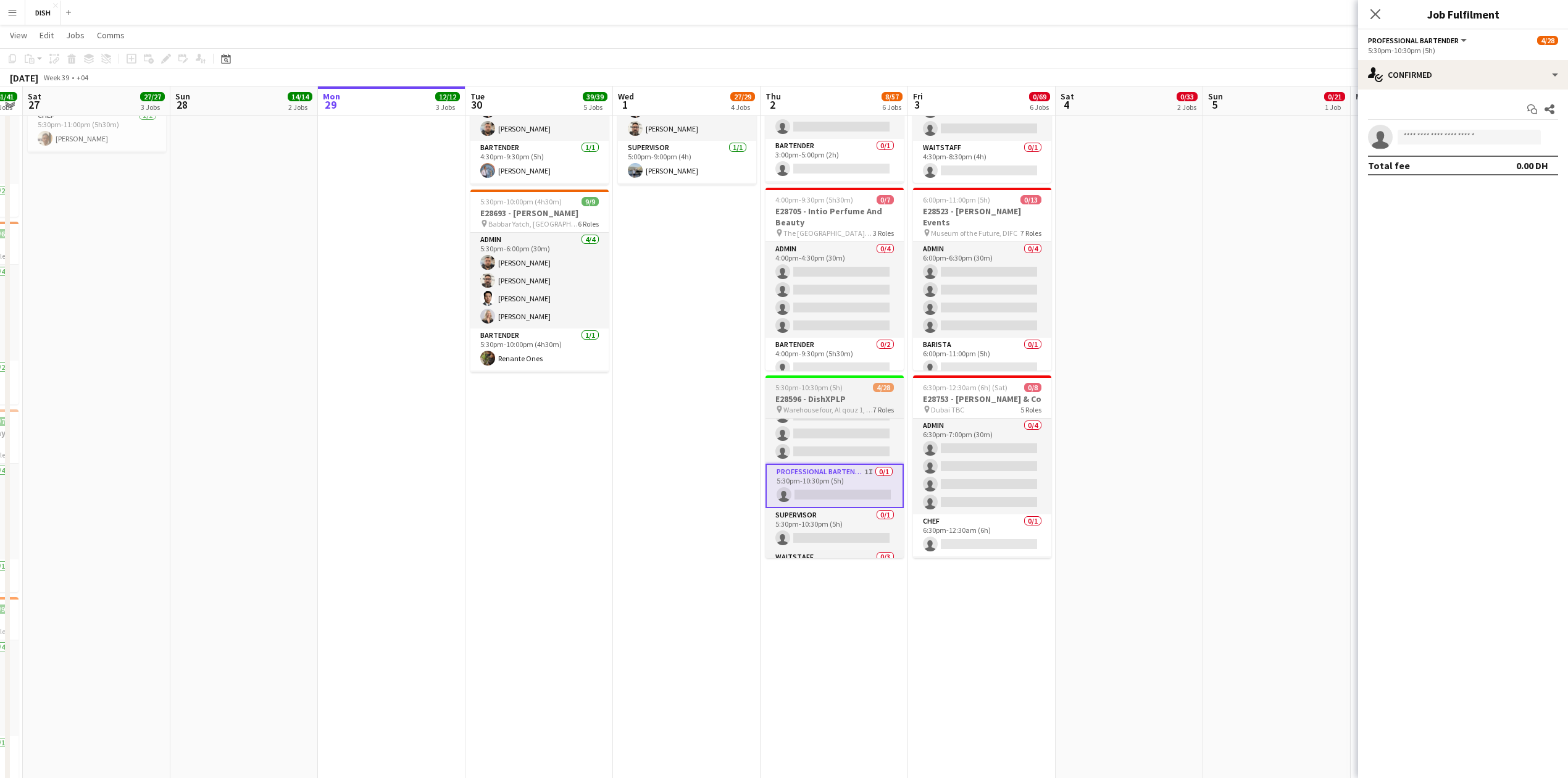
click at [854, 401] on h3 "E28596 - DishXPLP" at bounding box center [835, 398] width 138 height 11
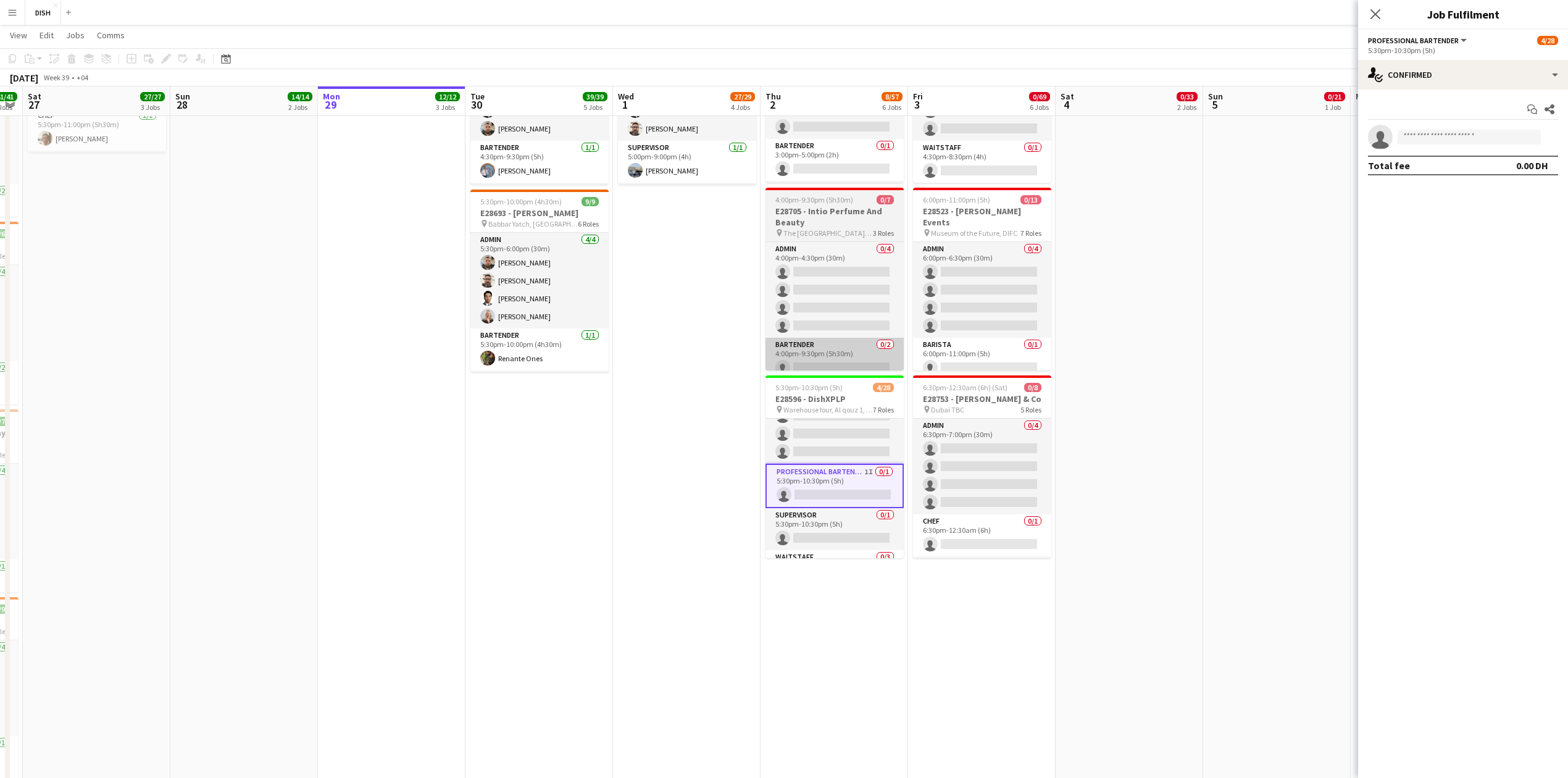
scroll to position [0, 419]
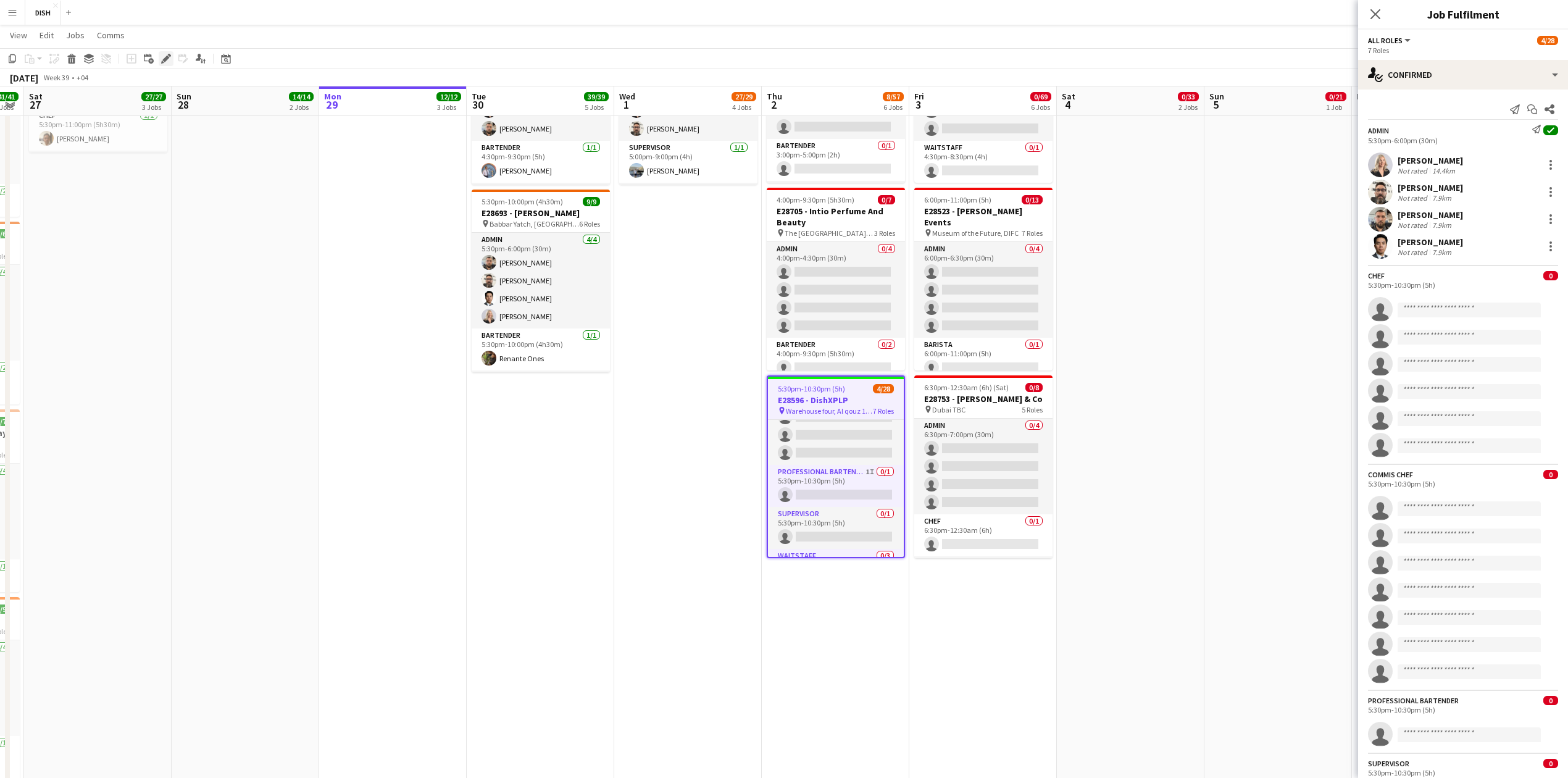
click at [160, 64] on div "Edit" at bounding box center [166, 59] width 15 height 15
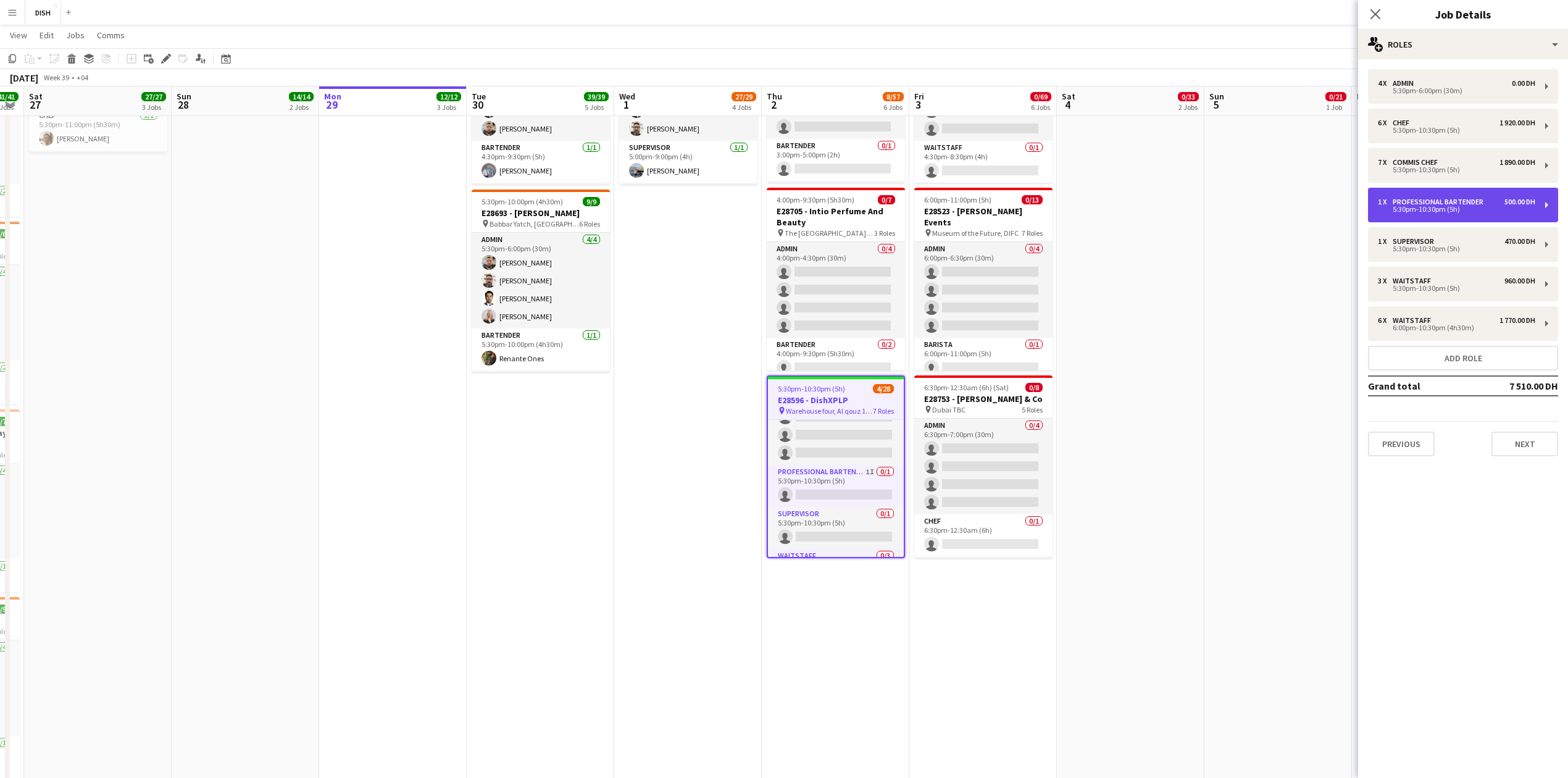
click at [1429, 201] on div "Professional Bartender" at bounding box center [1440, 201] width 96 height 8
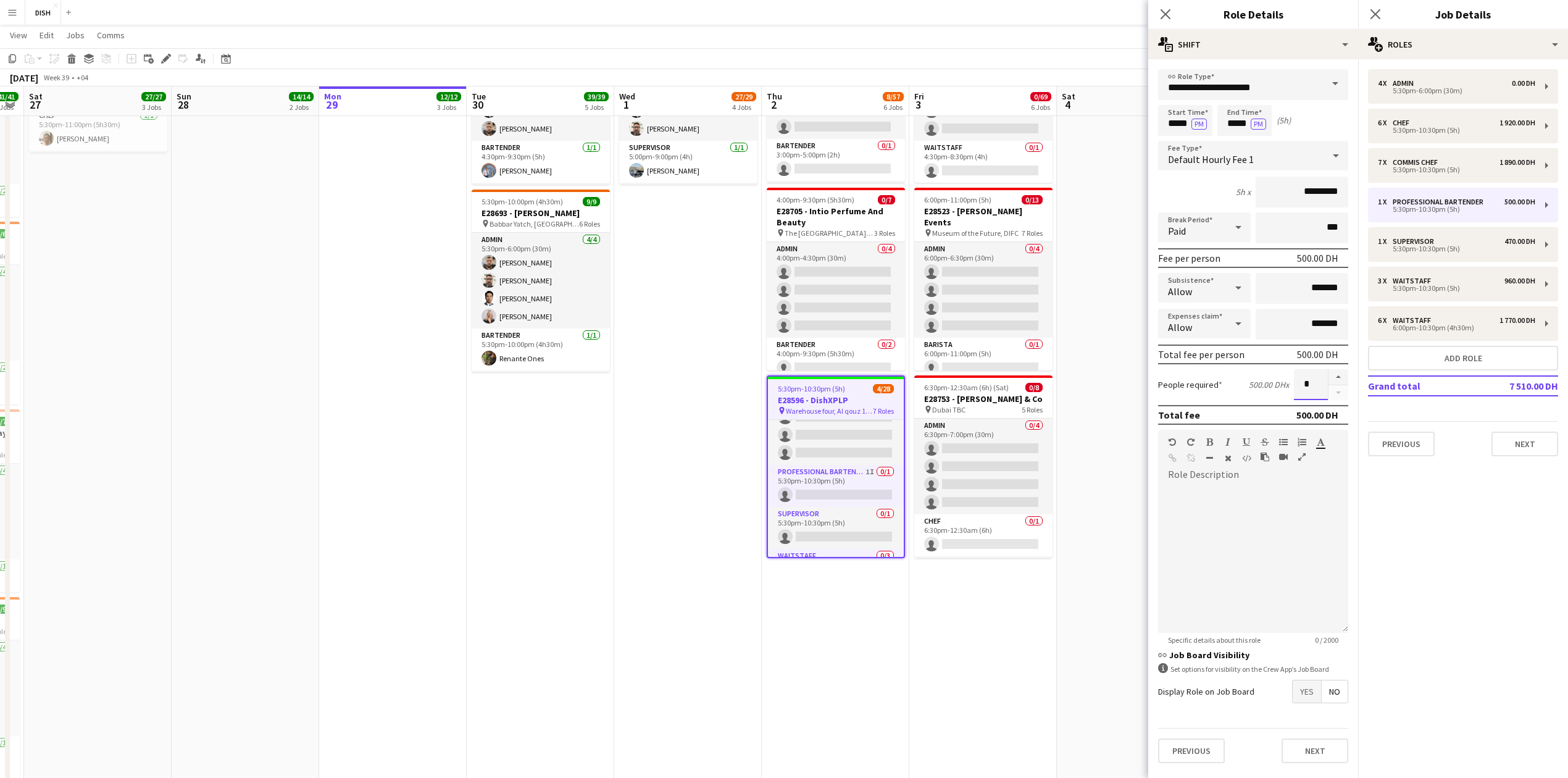
drag, startPoint x: 1315, startPoint y: 392, endPoint x: 1272, endPoint y: 373, distance: 47.0
click at [1275, 386] on div "People required 500.00 DH x *" at bounding box center [1253, 384] width 191 height 31
type input "*"
click at [1520, 454] on div "4 x Admin 0.00 DH 5:30pm-6:00pm (30m) 6 x Chef 1 920.00 DH 5:30pm-10:30pm (5h) …" at bounding box center [1464, 262] width 210 height 407
click at [1073, 400] on app-date-cell "7:30am-7:00pm (11h30m) 0/24 E28140 -Intermark Day 1 pin Museum of the Future, D…" at bounding box center [1130, 479] width 147 height 1778
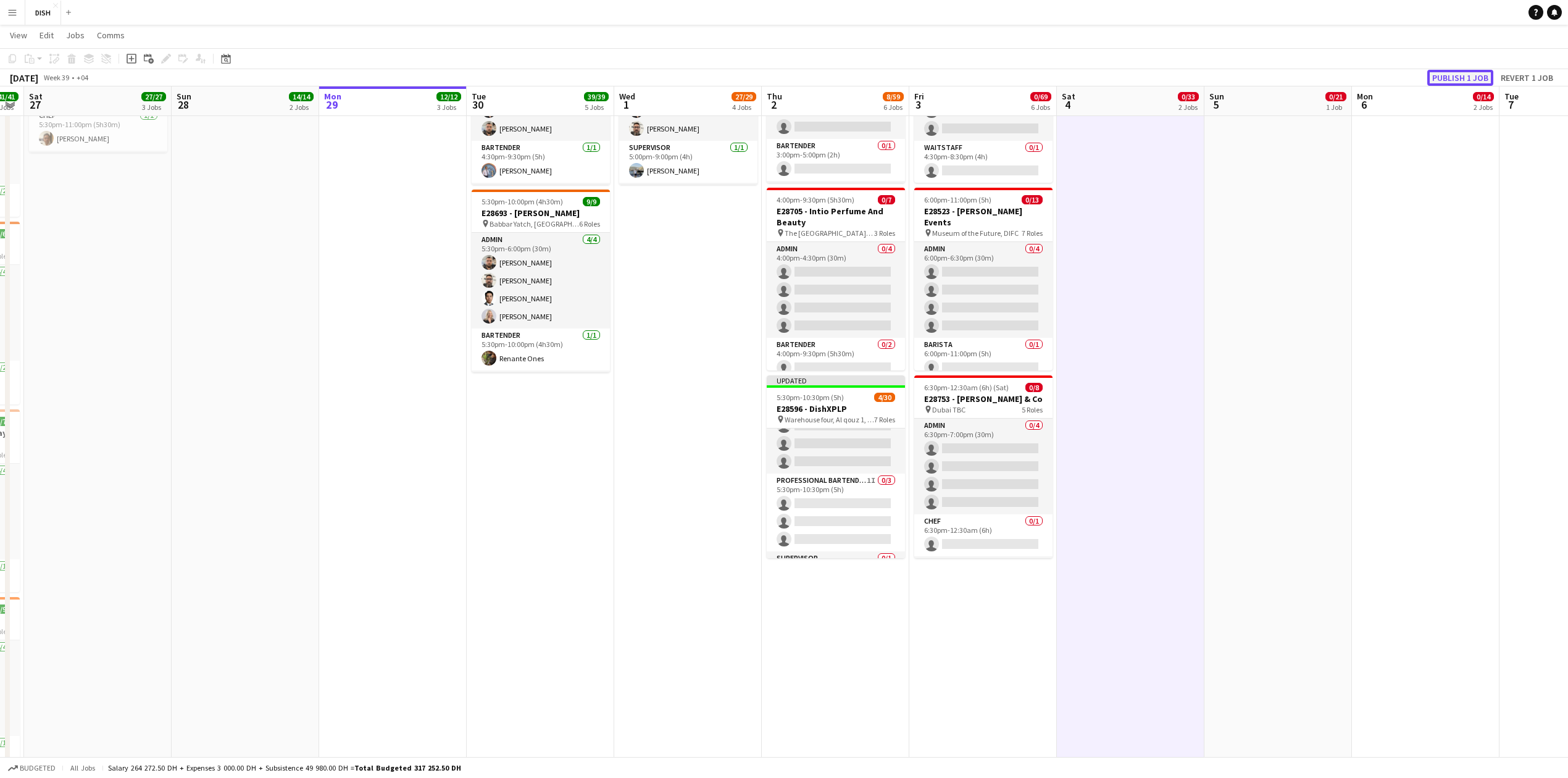
click at [1464, 82] on button "Publish 1 job" at bounding box center [1460, 77] width 66 height 16
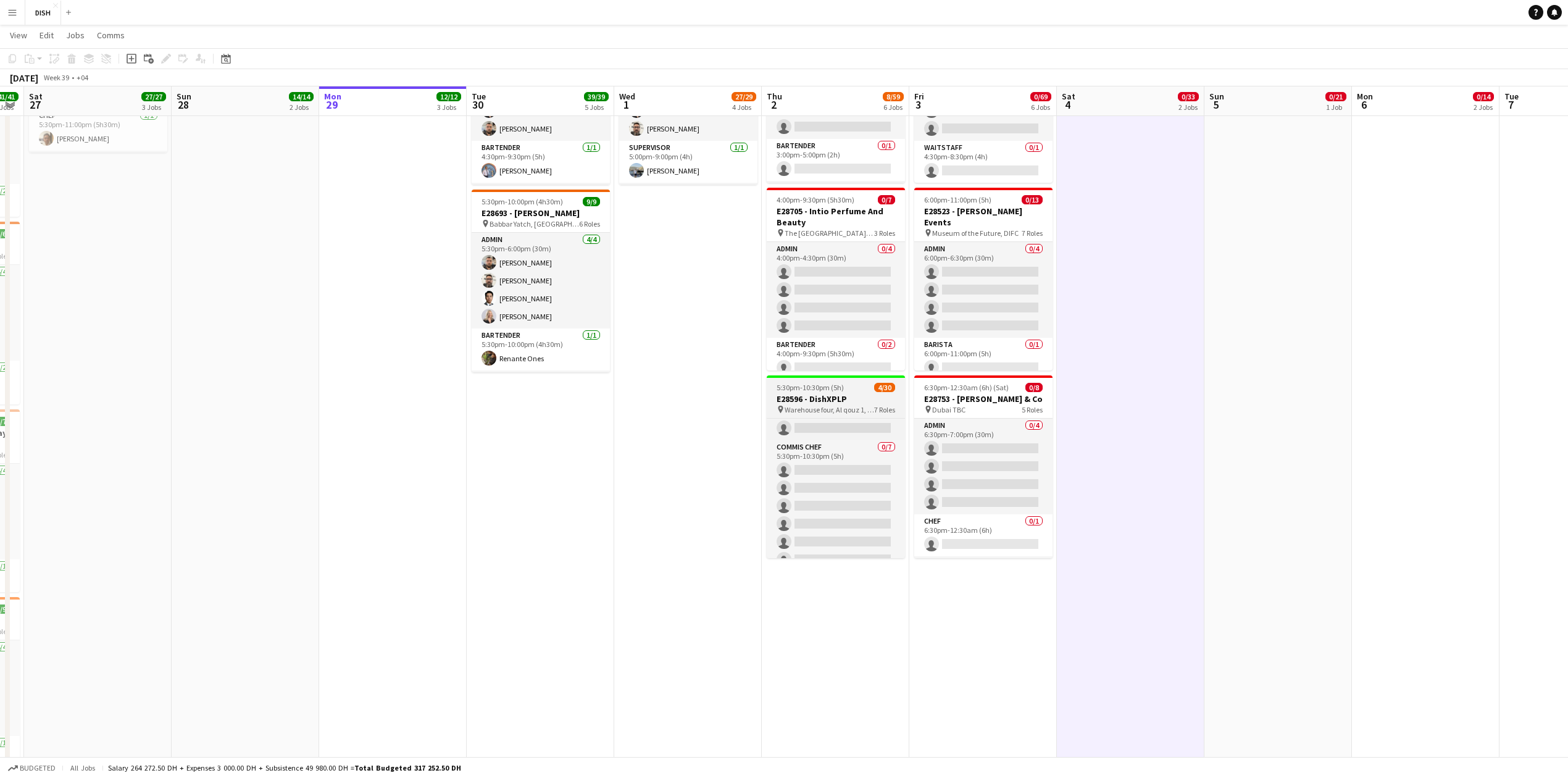
scroll to position [200, 0]
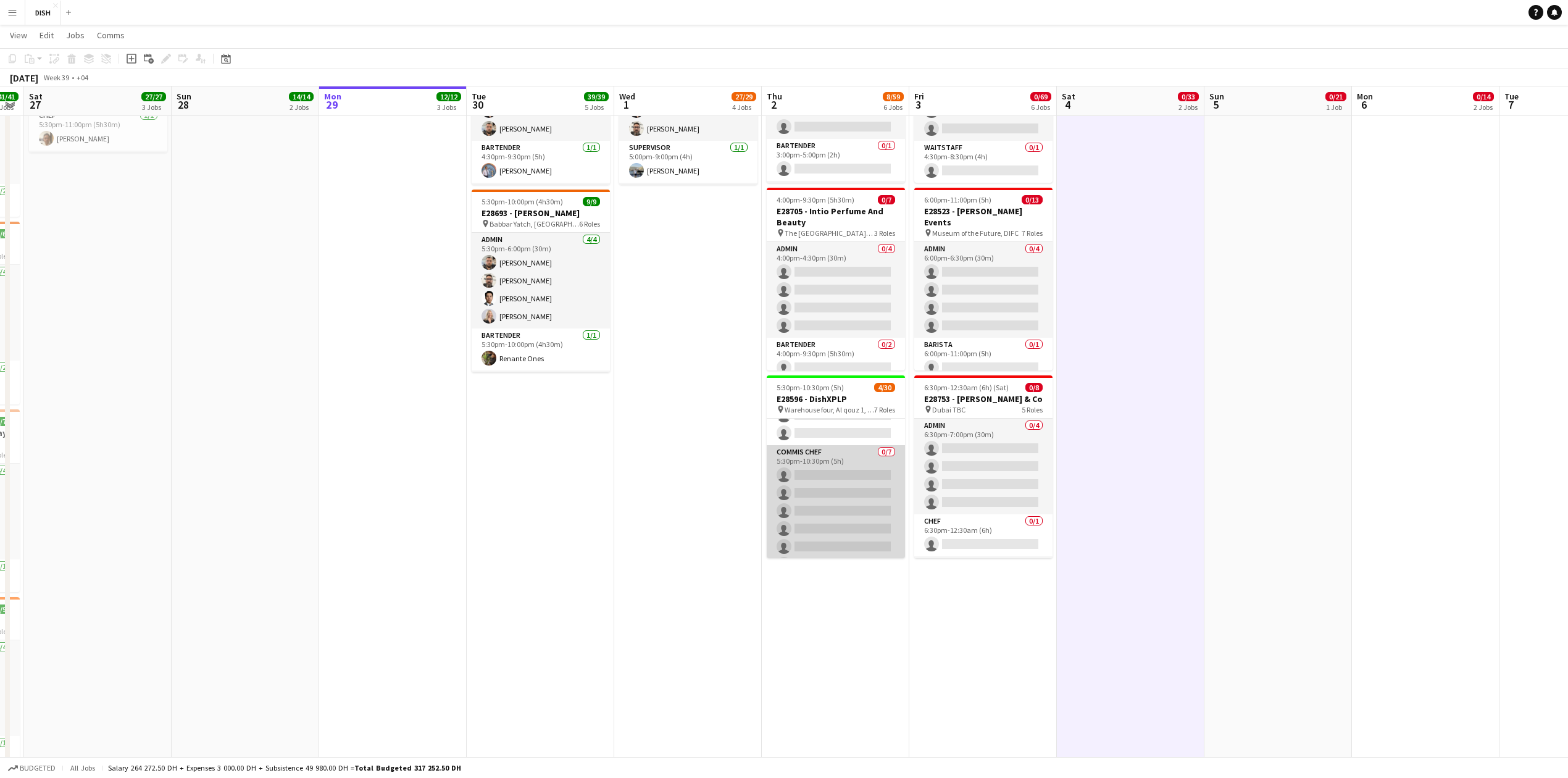
click at [852, 479] on app-card-role "Commis Chef 0/7 5:30pm-10:30pm (5h) single-neutral-actions single-neutral-actio…" at bounding box center [835, 520] width 138 height 150
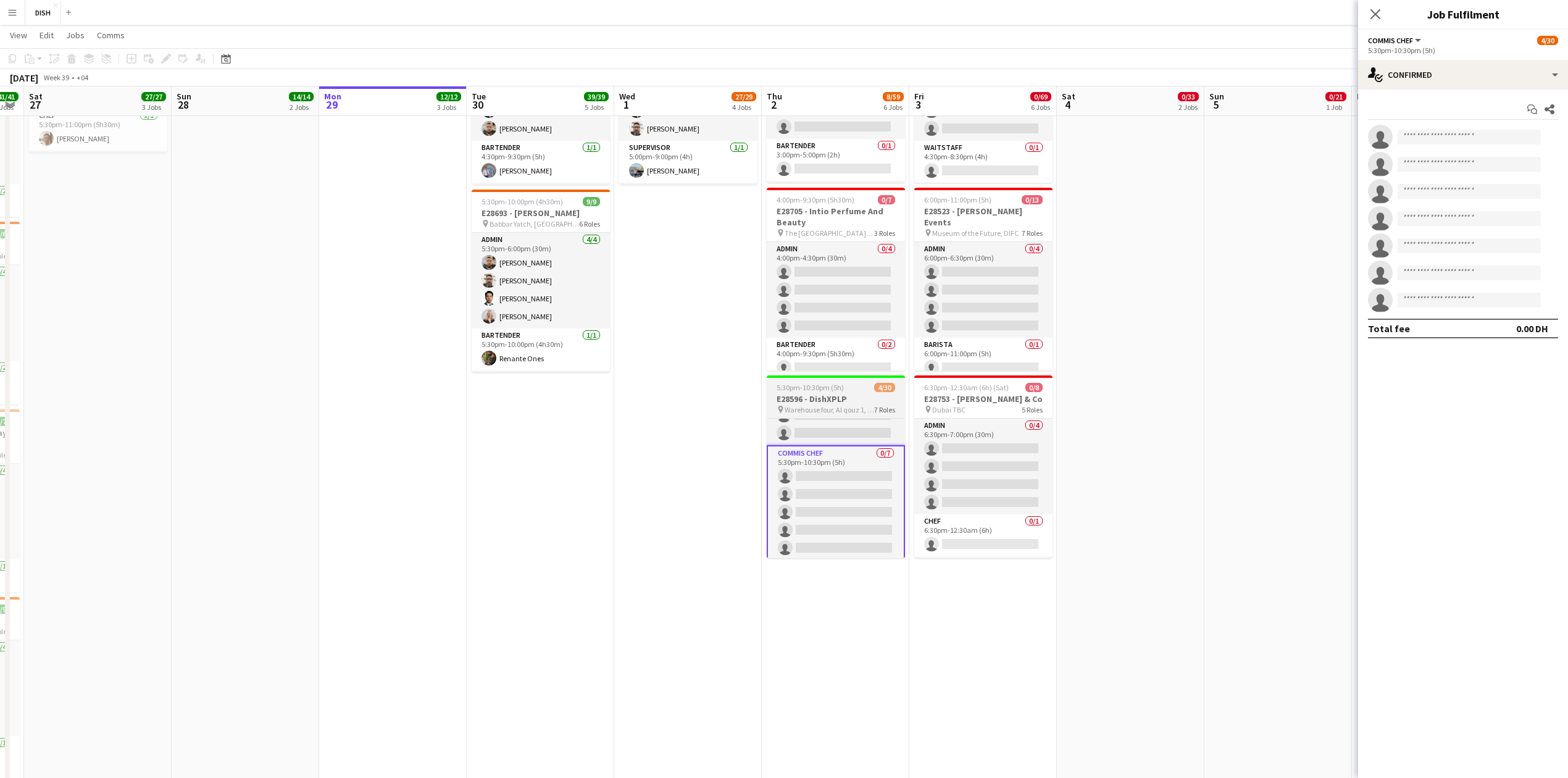
click at [809, 399] on h3 "E28596 - DishXPLP" at bounding box center [835, 398] width 138 height 11
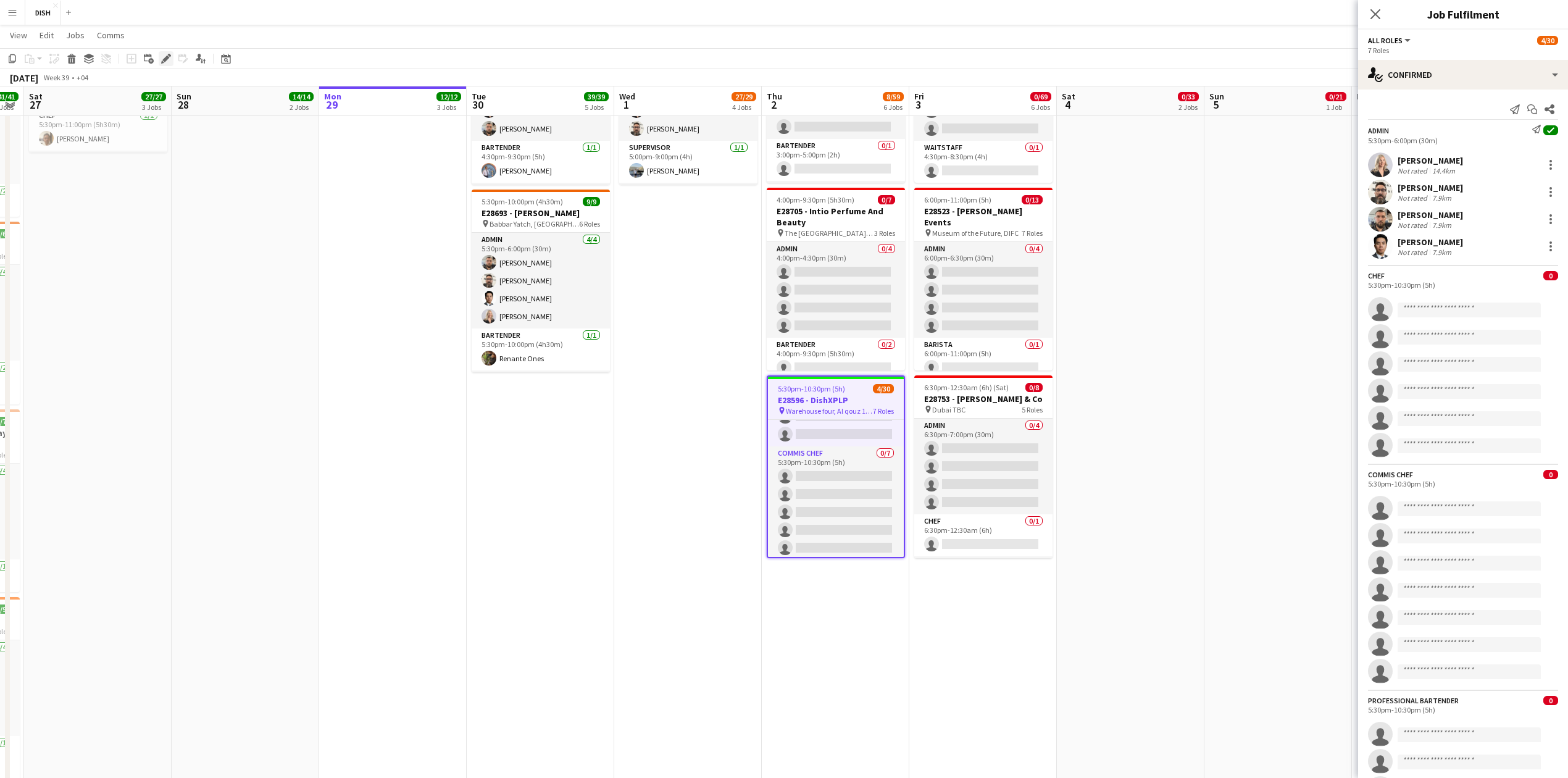
click at [161, 64] on div "Edit" at bounding box center [166, 59] width 15 height 15
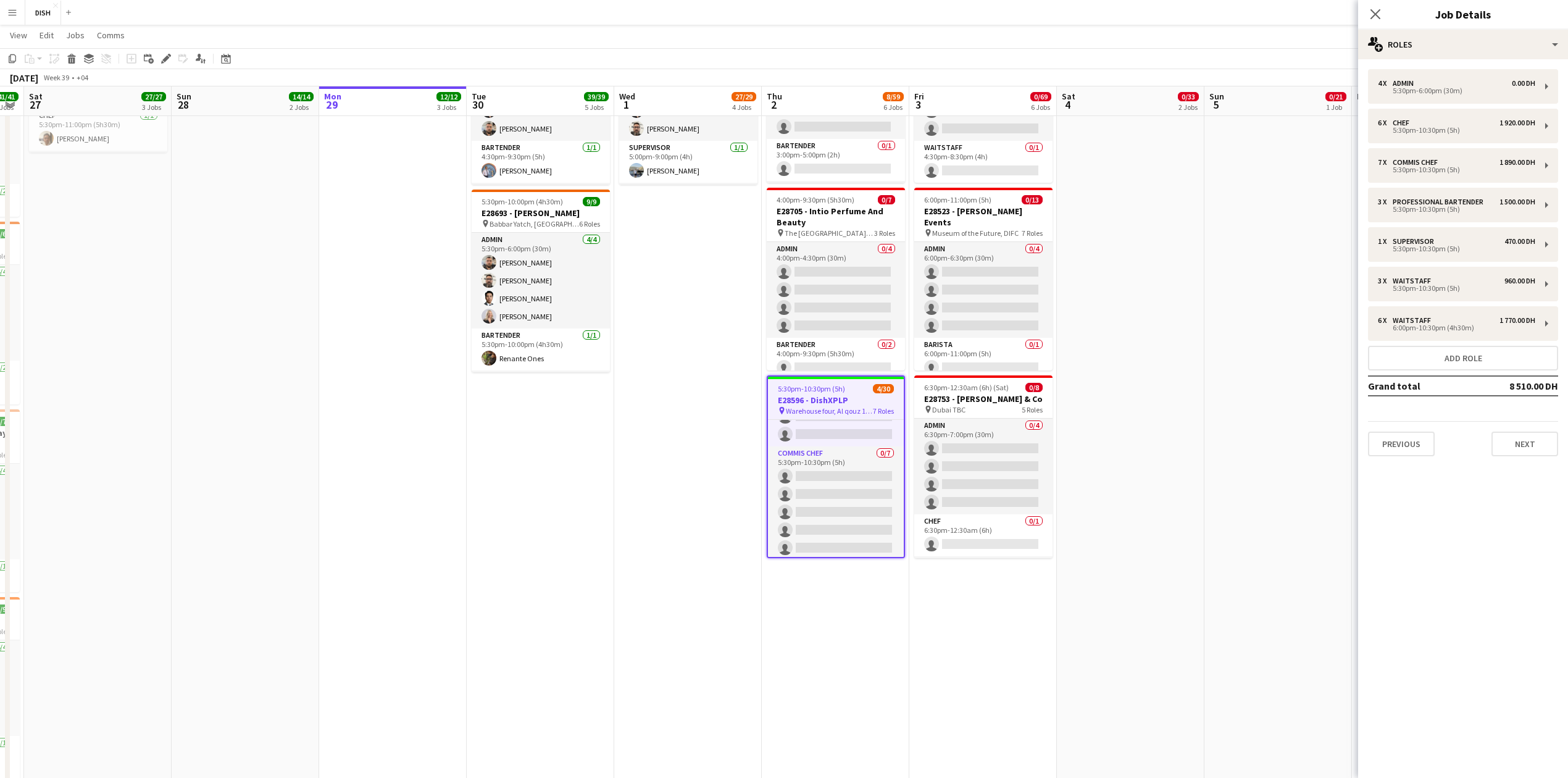
click at [1293, 411] on app-date-cell "7:30am-7:00pm (11h30m) 0/21 E28140 -Intermark Day 2 pin Museum of the Future, D…" at bounding box center [1278, 479] width 147 height 1778
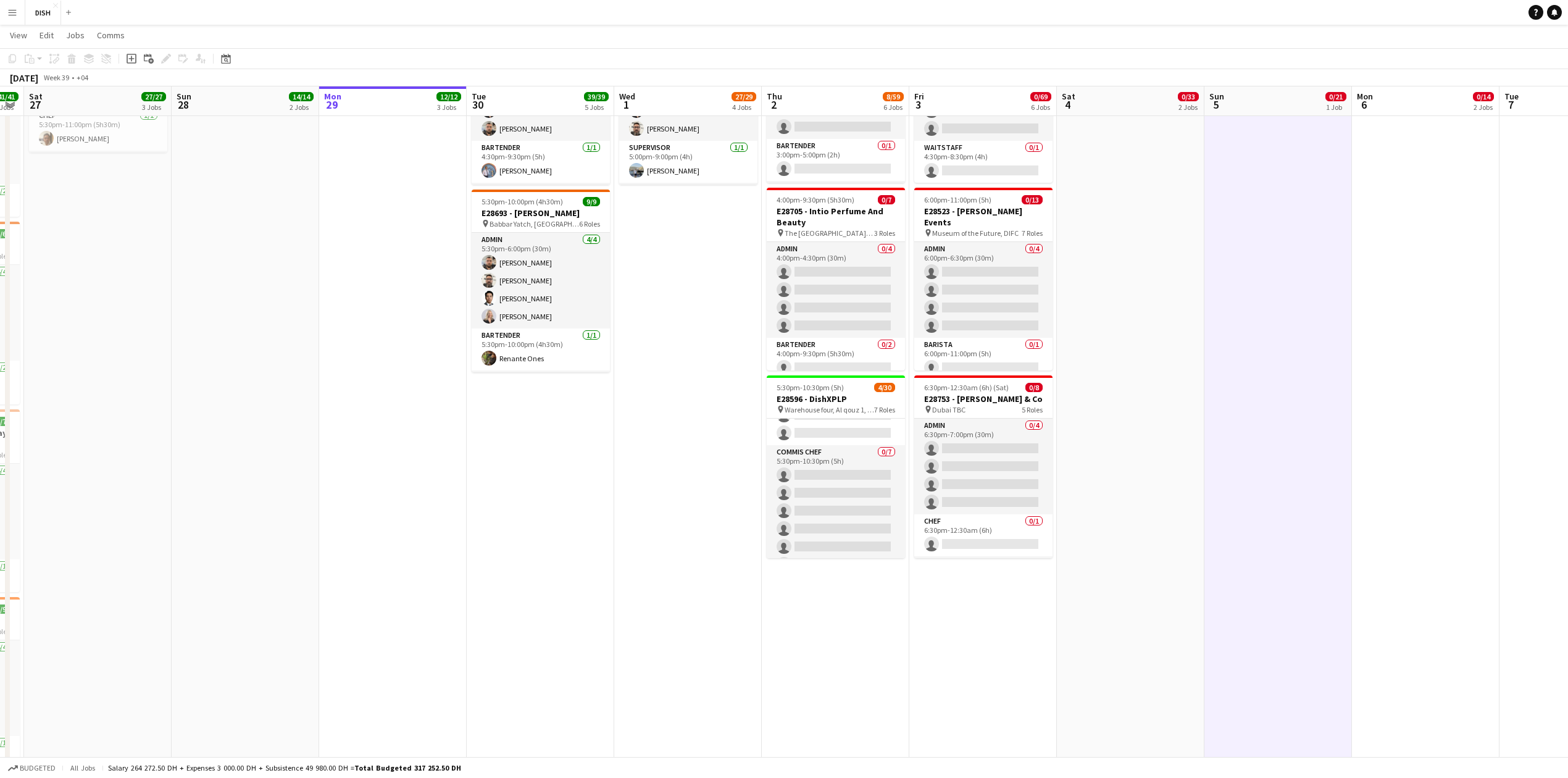
drag, startPoint x: 1136, startPoint y: 520, endPoint x: 1144, endPoint y: 526, distance: 10.0
click at [1136, 521] on app-date-cell "7:30am-7:00pm (11h30m) 0/24 E28140 -Intermark Day 1 pin Museum of the Future, D…" at bounding box center [1130, 479] width 147 height 1778
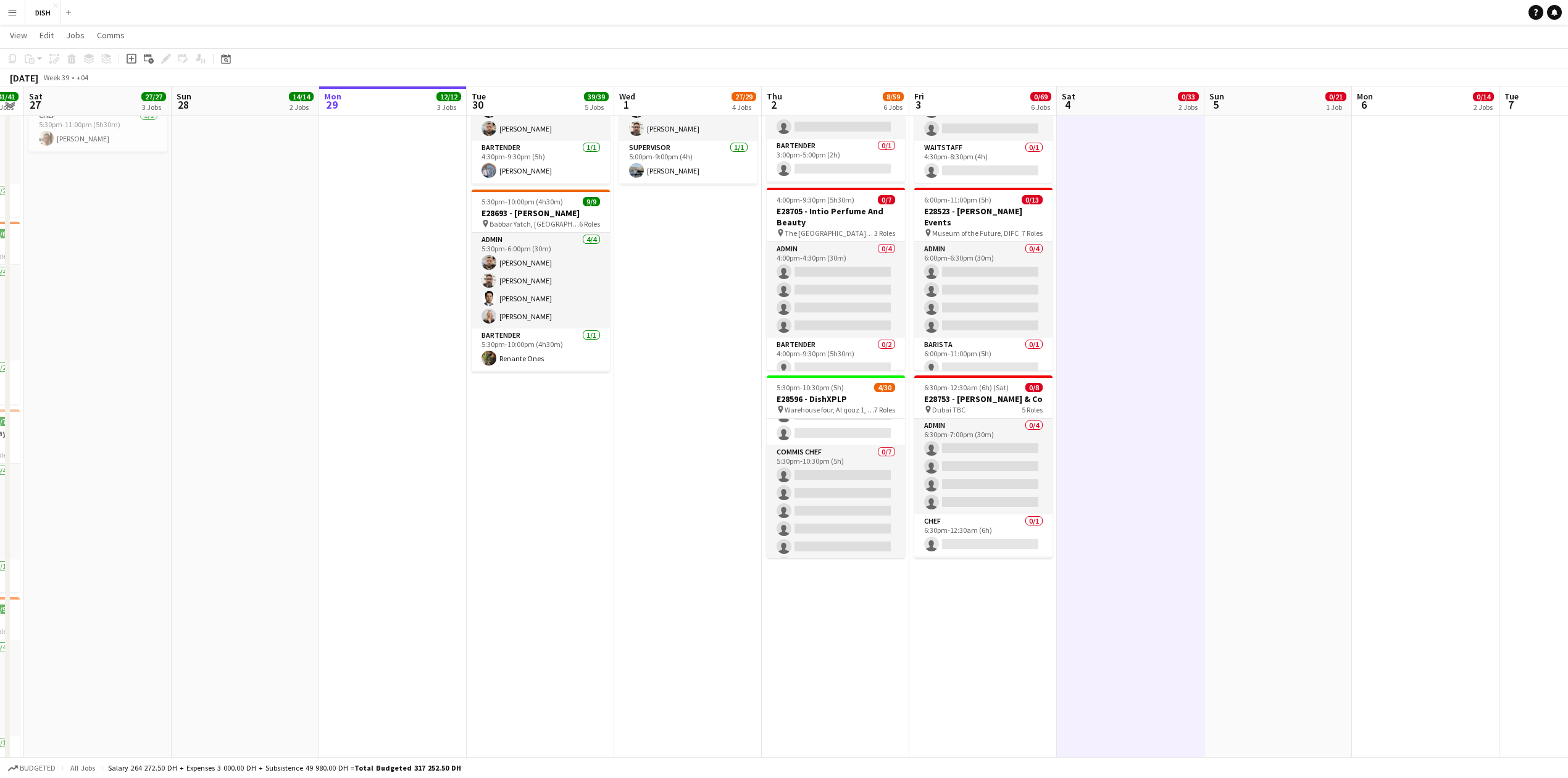
click at [5, 19] on button "Menu" at bounding box center [12, 12] width 25 height 25
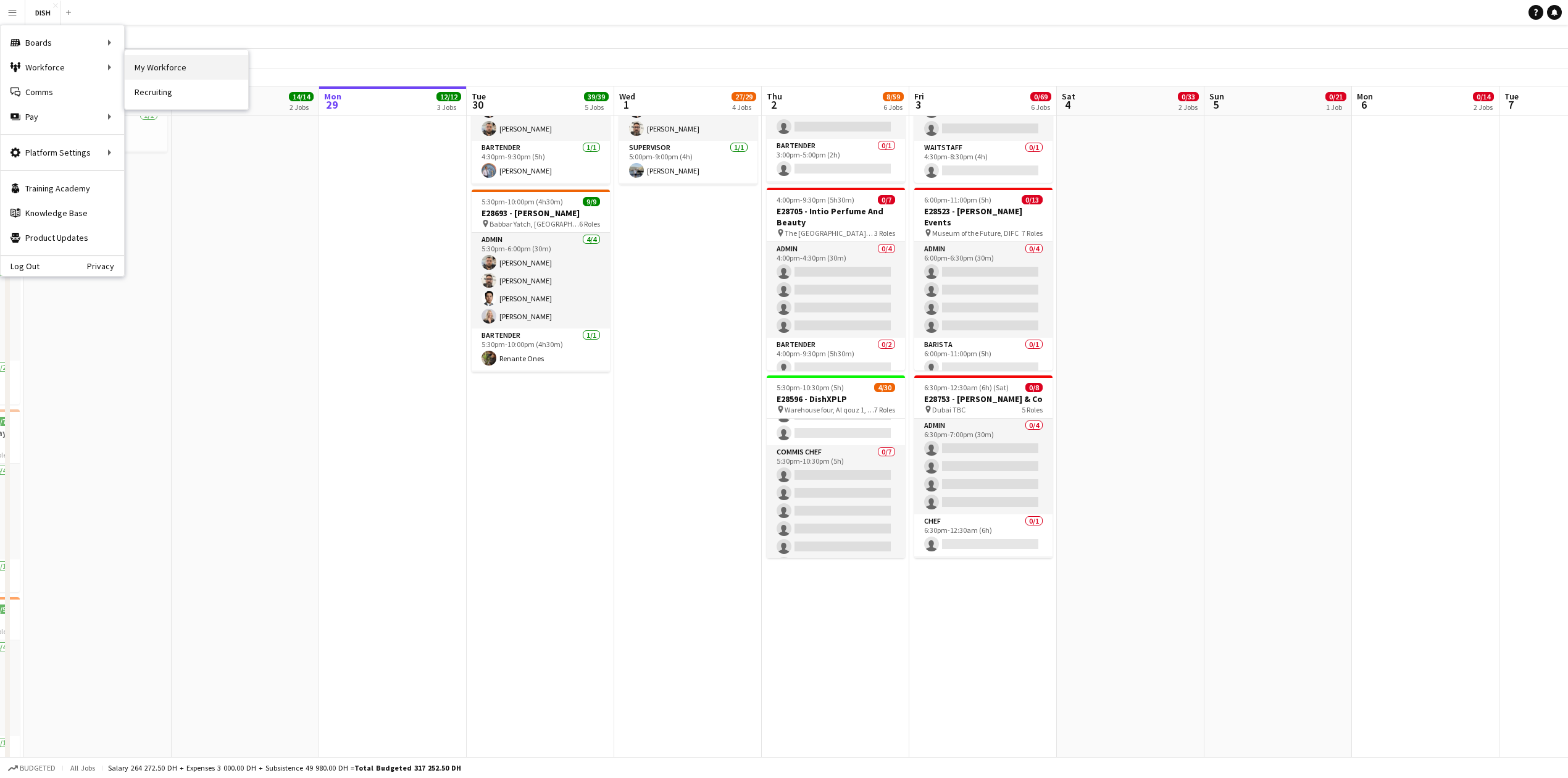
click at [191, 76] on link "My Workforce" at bounding box center [186, 67] width 123 height 25
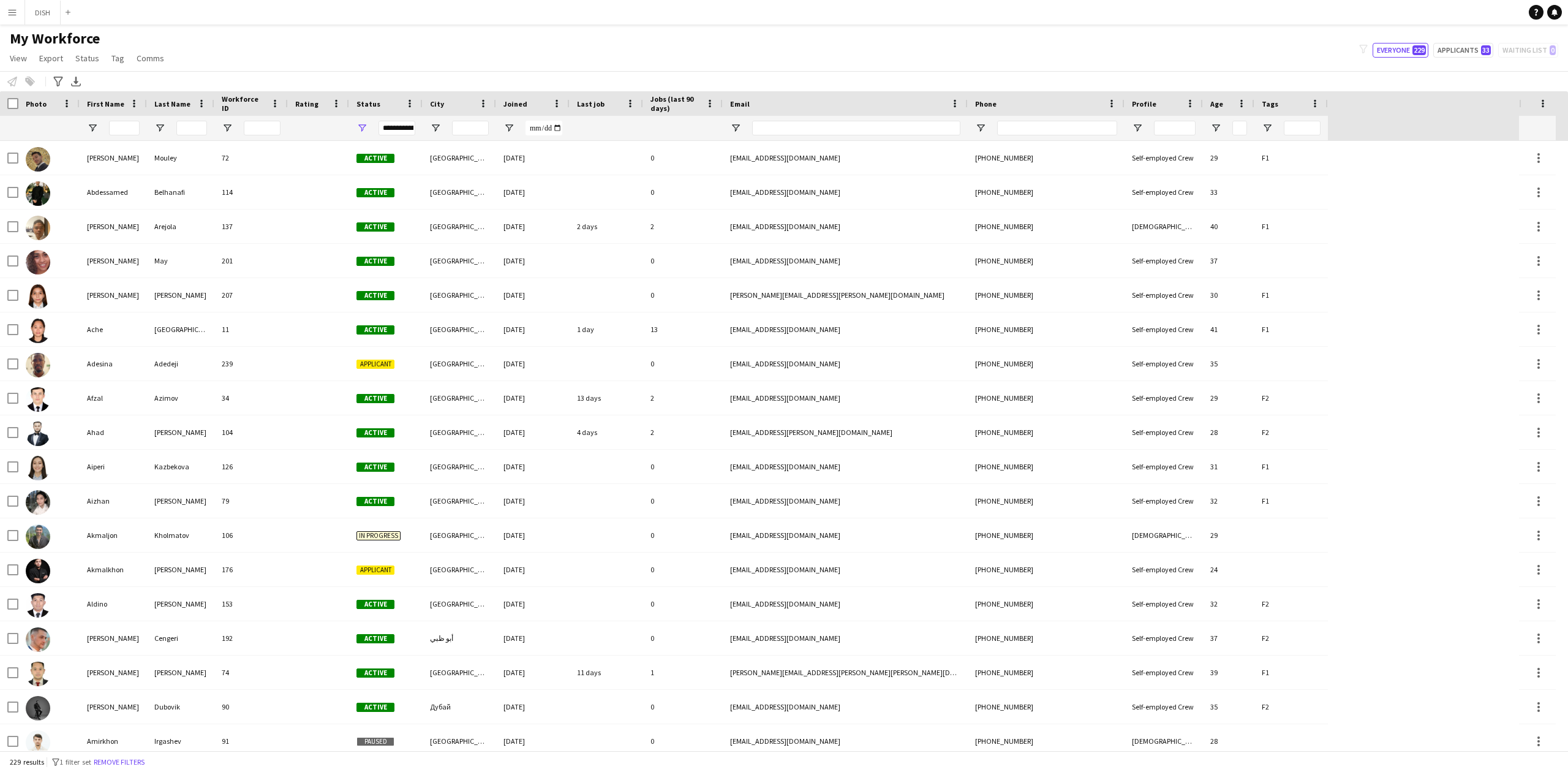
click at [124, 137] on div at bounding box center [124, 128] width 31 height 25
click at [129, 131] on input "First Name Filter Input" at bounding box center [124, 128] width 31 height 15
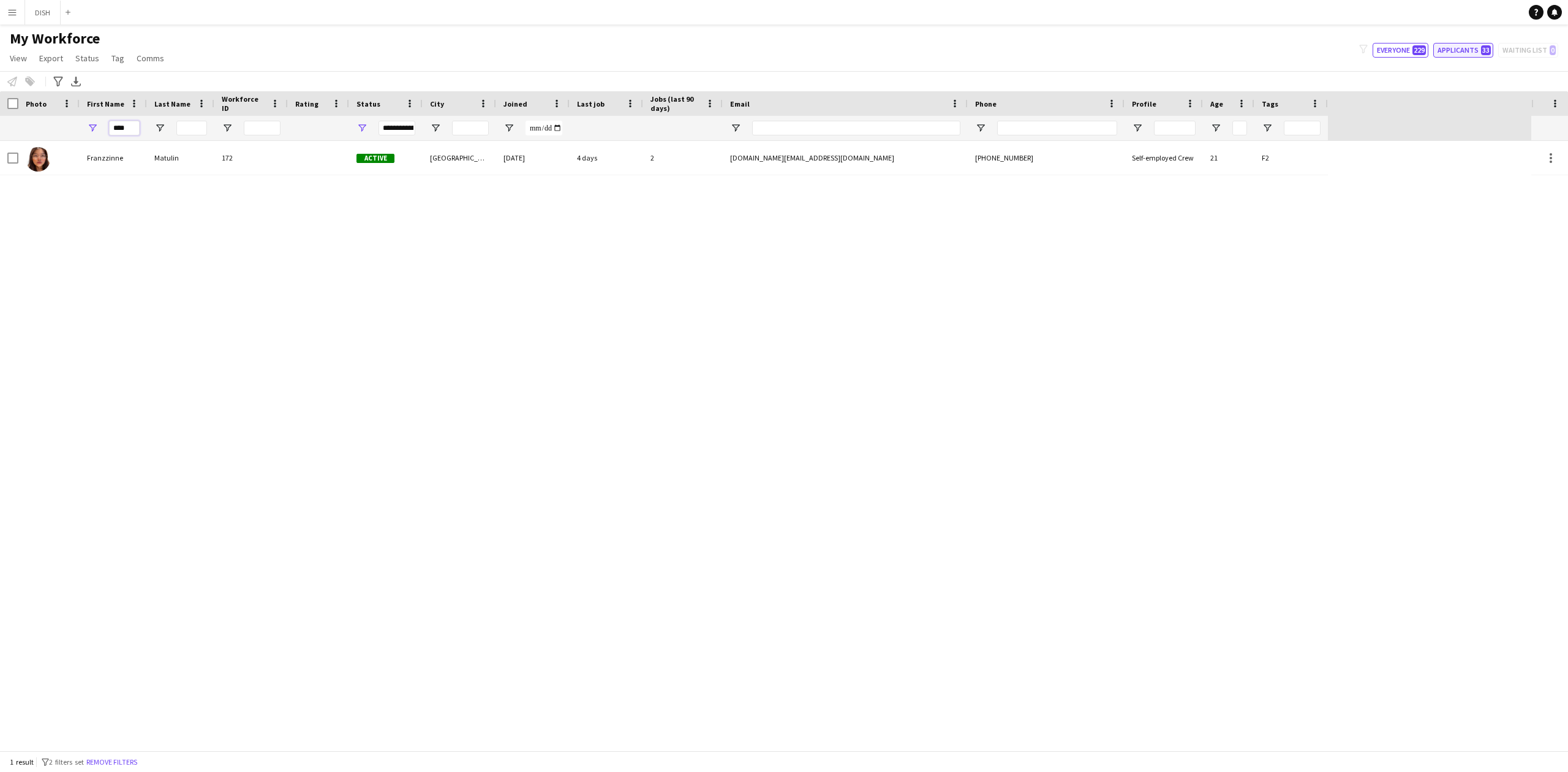
type input "****"
click at [1471, 55] on button "Applicants 33" at bounding box center [1463, 50] width 60 height 15
type input "**********"
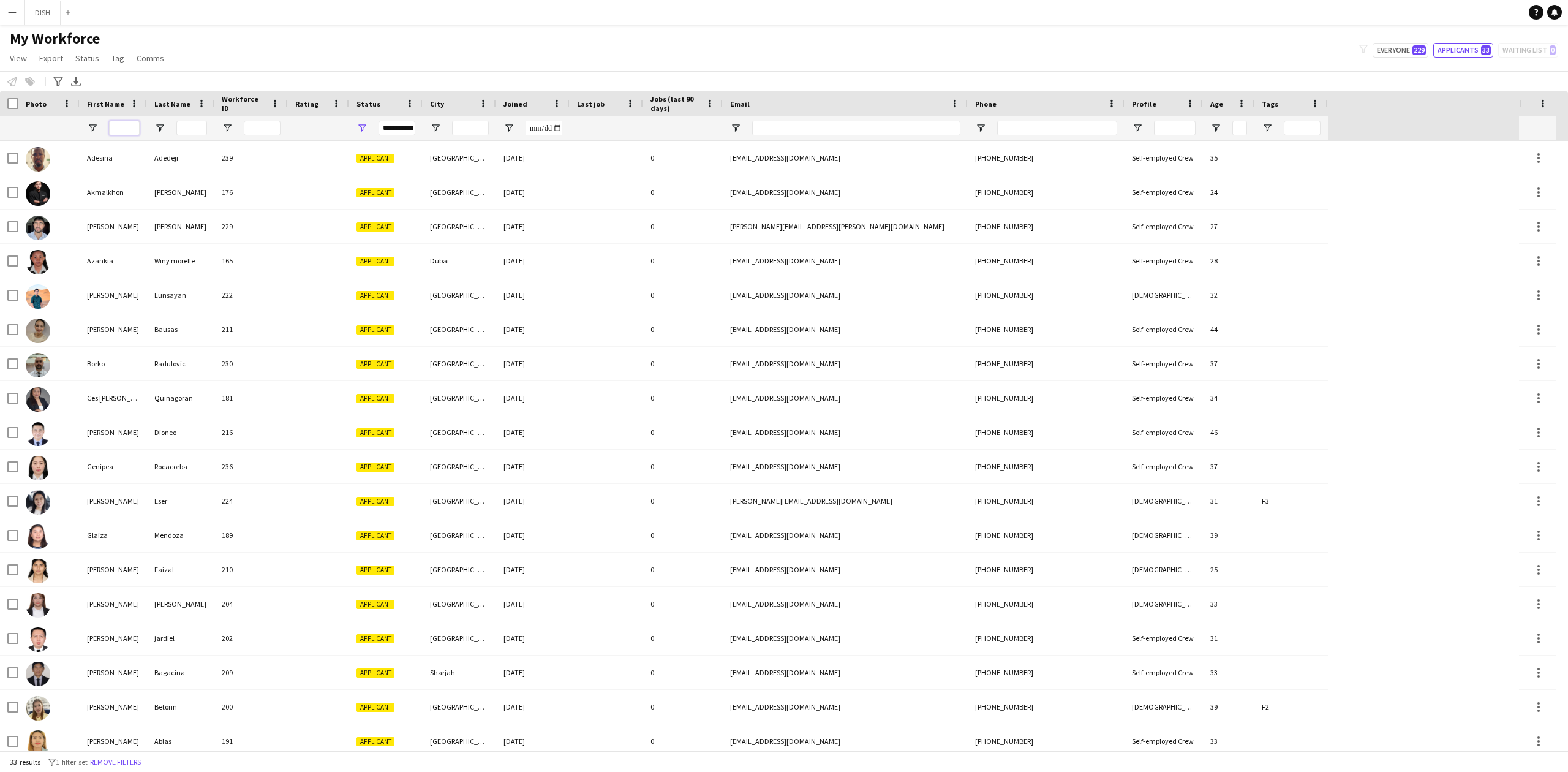
click at [125, 134] on input "First Name Filter Input" at bounding box center [124, 128] width 31 height 15
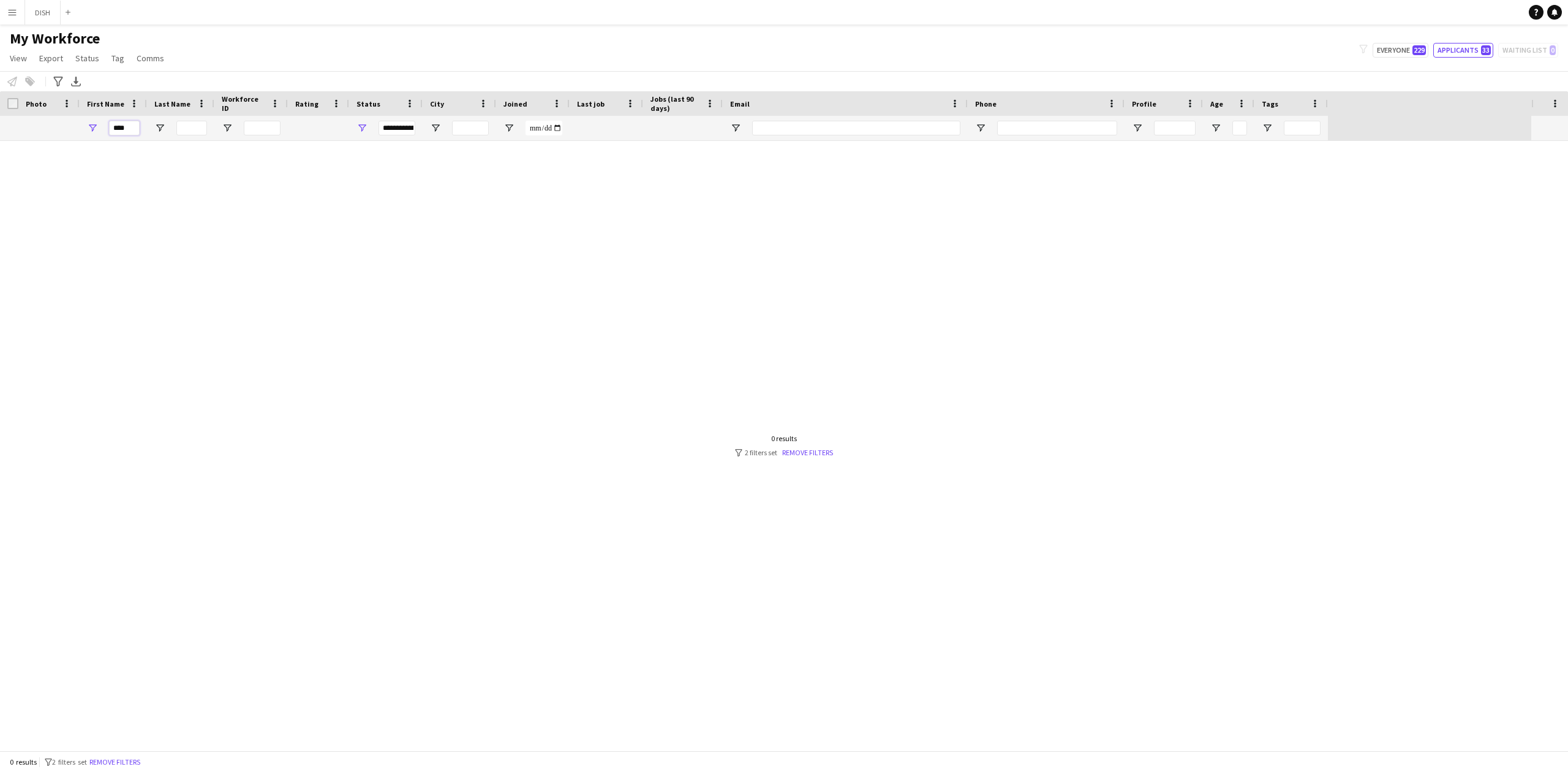
type input "****"
drag, startPoint x: 137, startPoint y: 135, endPoint x: 50, endPoint y: 128, distance: 87.3
click at [56, 131] on div "**********" at bounding box center [664, 128] width 1328 height 25
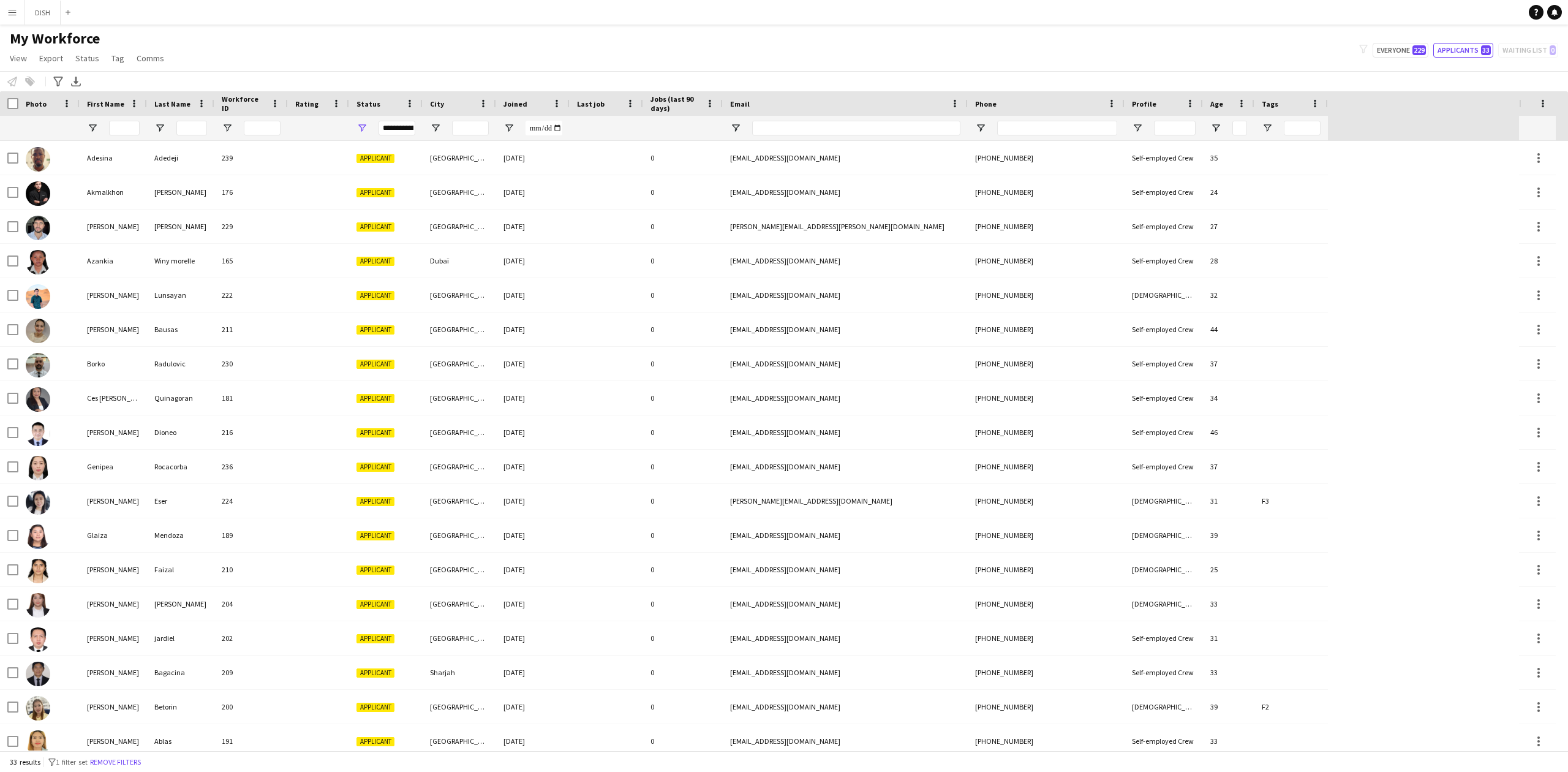
click at [35, 26] on main "My Workforce View Views Default view J.view john's view Test New view Update vi…" at bounding box center [784, 390] width 1568 height 731
click at [48, 19] on button "DISH Close" at bounding box center [42, 13] width 35 height 24
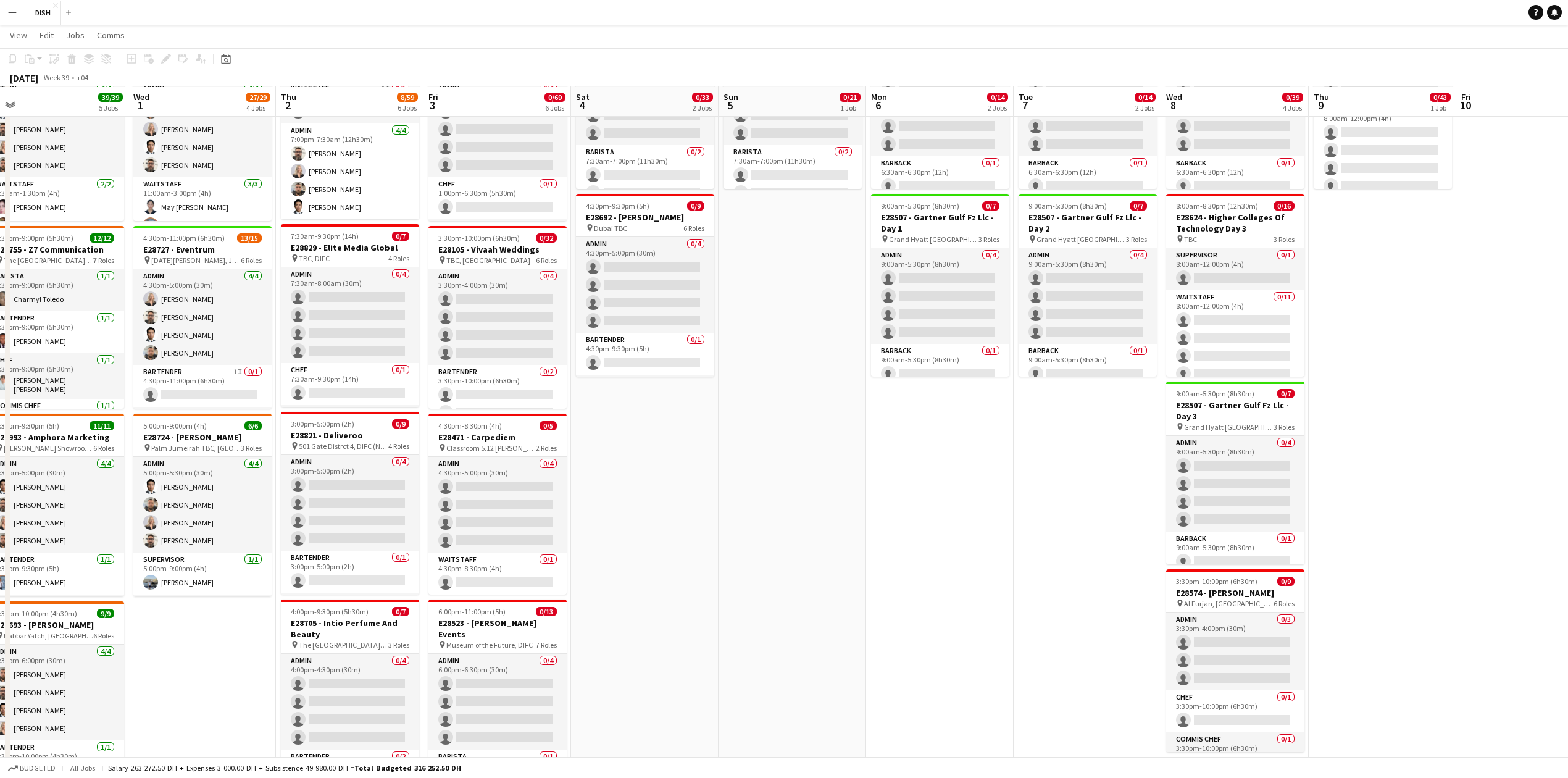
scroll to position [0, 474]
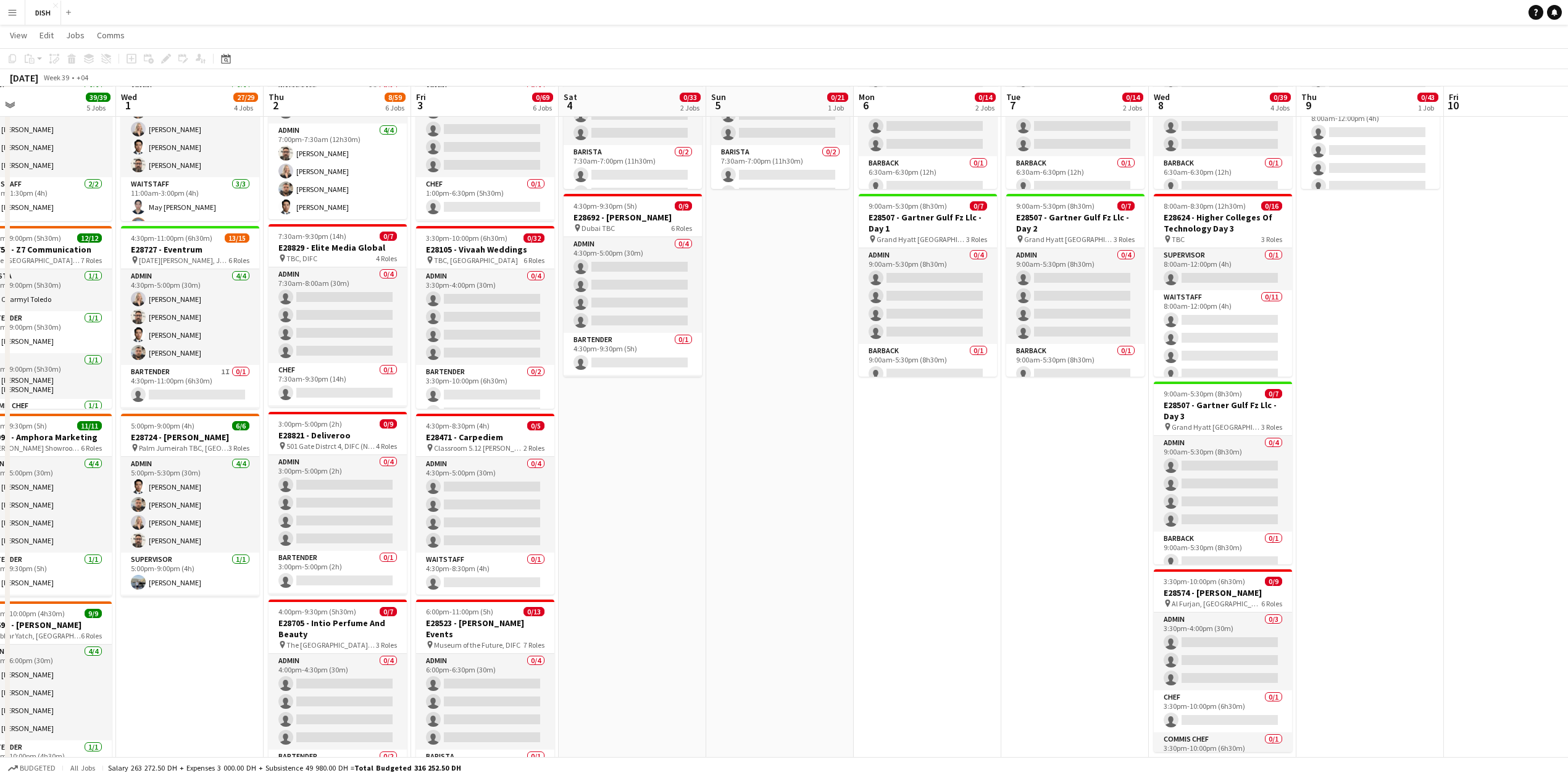
drag, startPoint x: 1169, startPoint y: 615, endPoint x: 843, endPoint y: 649, distance: 327.8
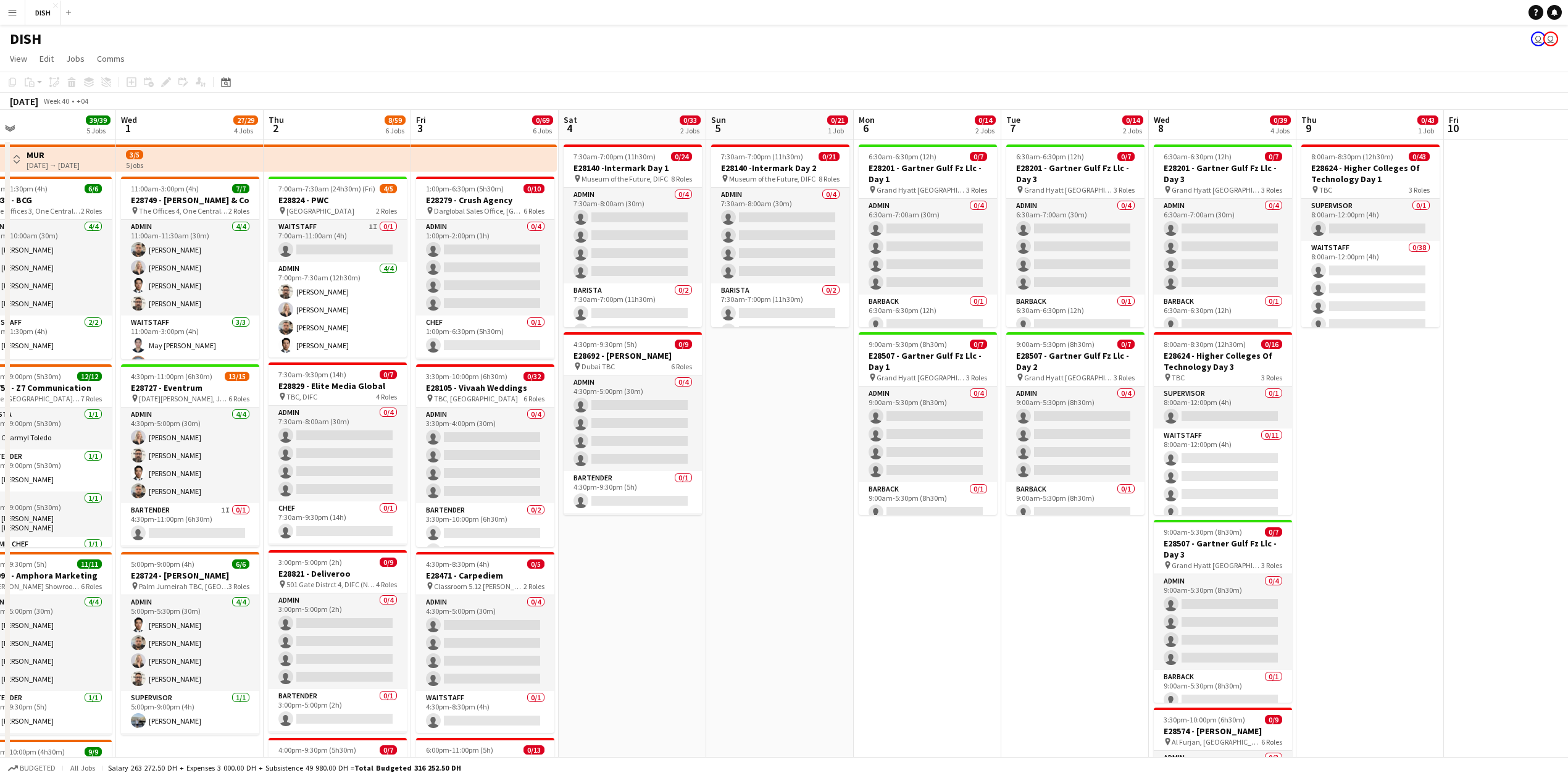
scroll to position [0, 406]
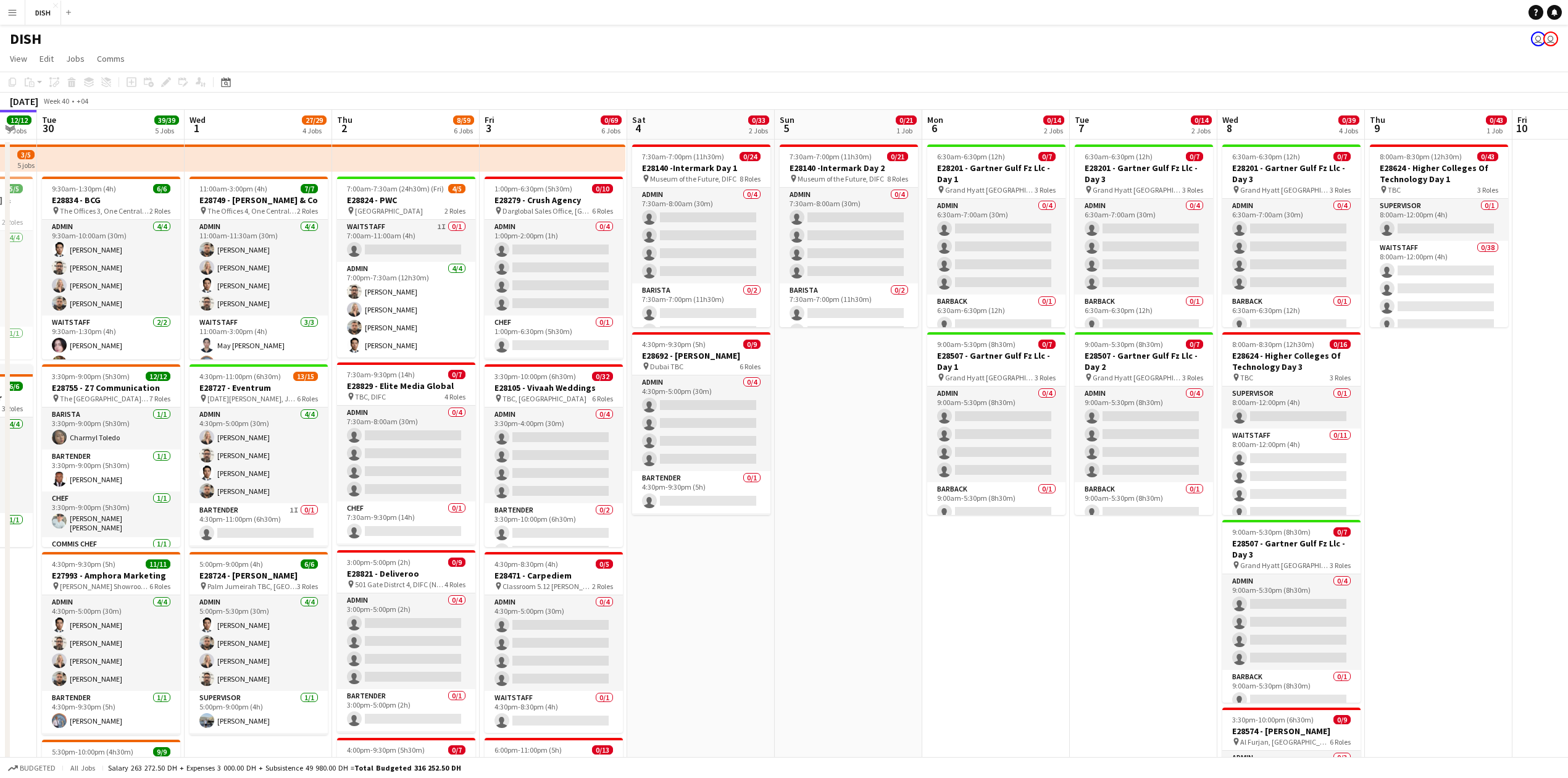
drag, startPoint x: 700, startPoint y: 682, endPoint x: 769, endPoint y: 679, distance: 69.1
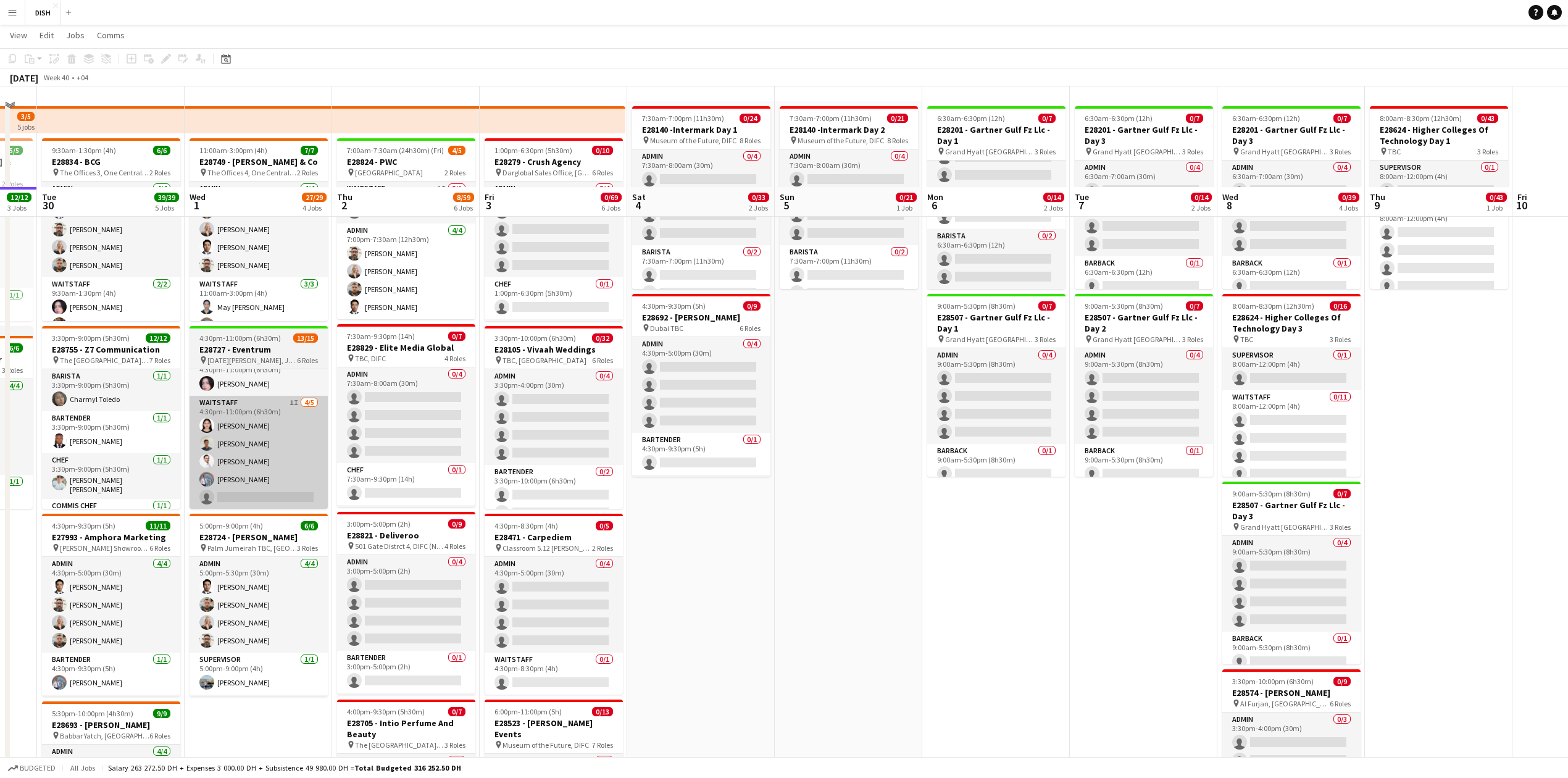
scroll to position [0, 0]
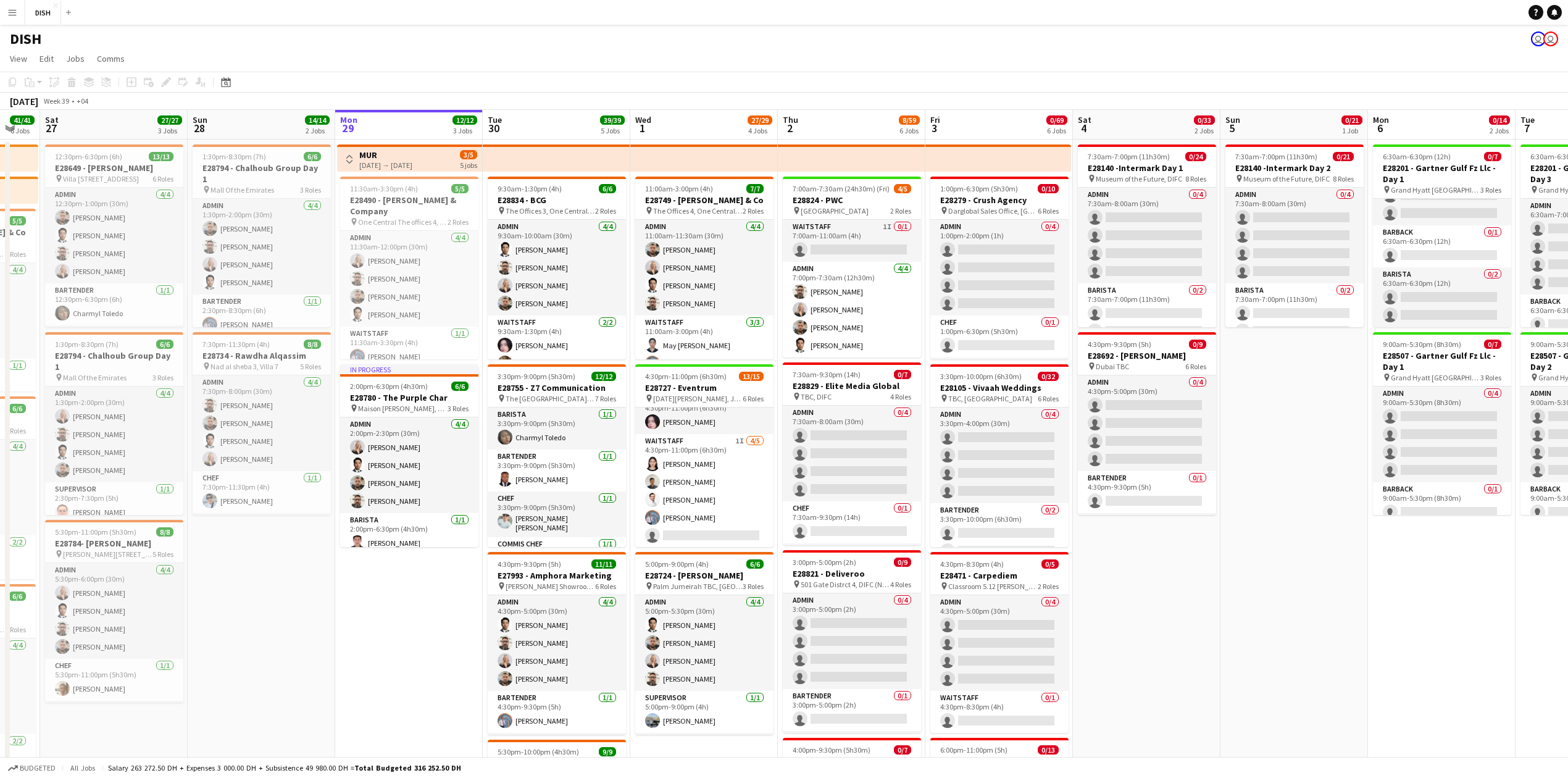
drag, startPoint x: 830, startPoint y: 598, endPoint x: 1275, endPoint y: 611, distance: 445.2
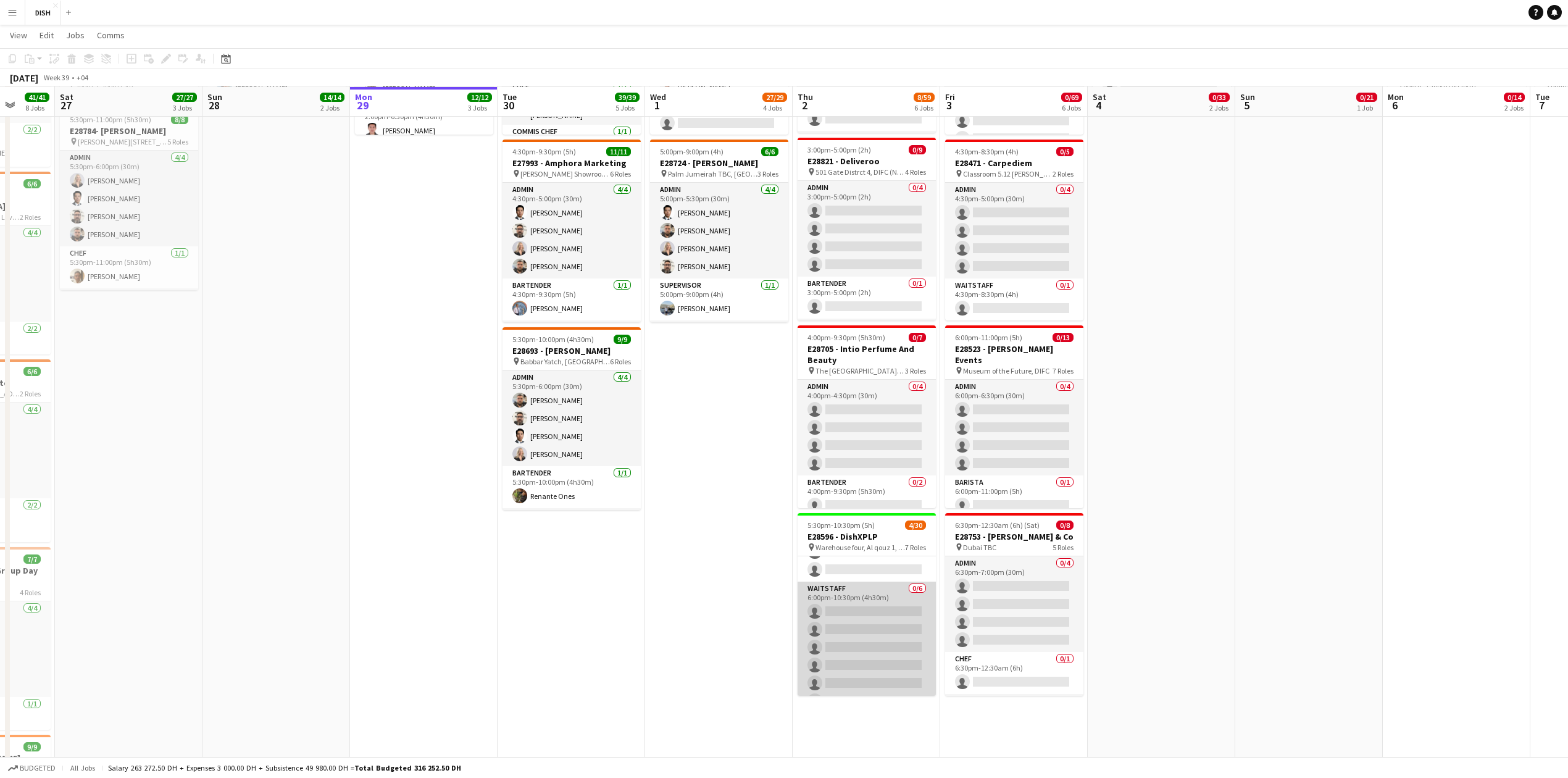
scroll to position [569, 0]
click at [674, 645] on app-date-cell "11:00am-3:00pm (4h) 7/7 E28749 - Bain & Co pin The Offices 4, One Central DIFC …" at bounding box center [718, 616] width 147 height 1778
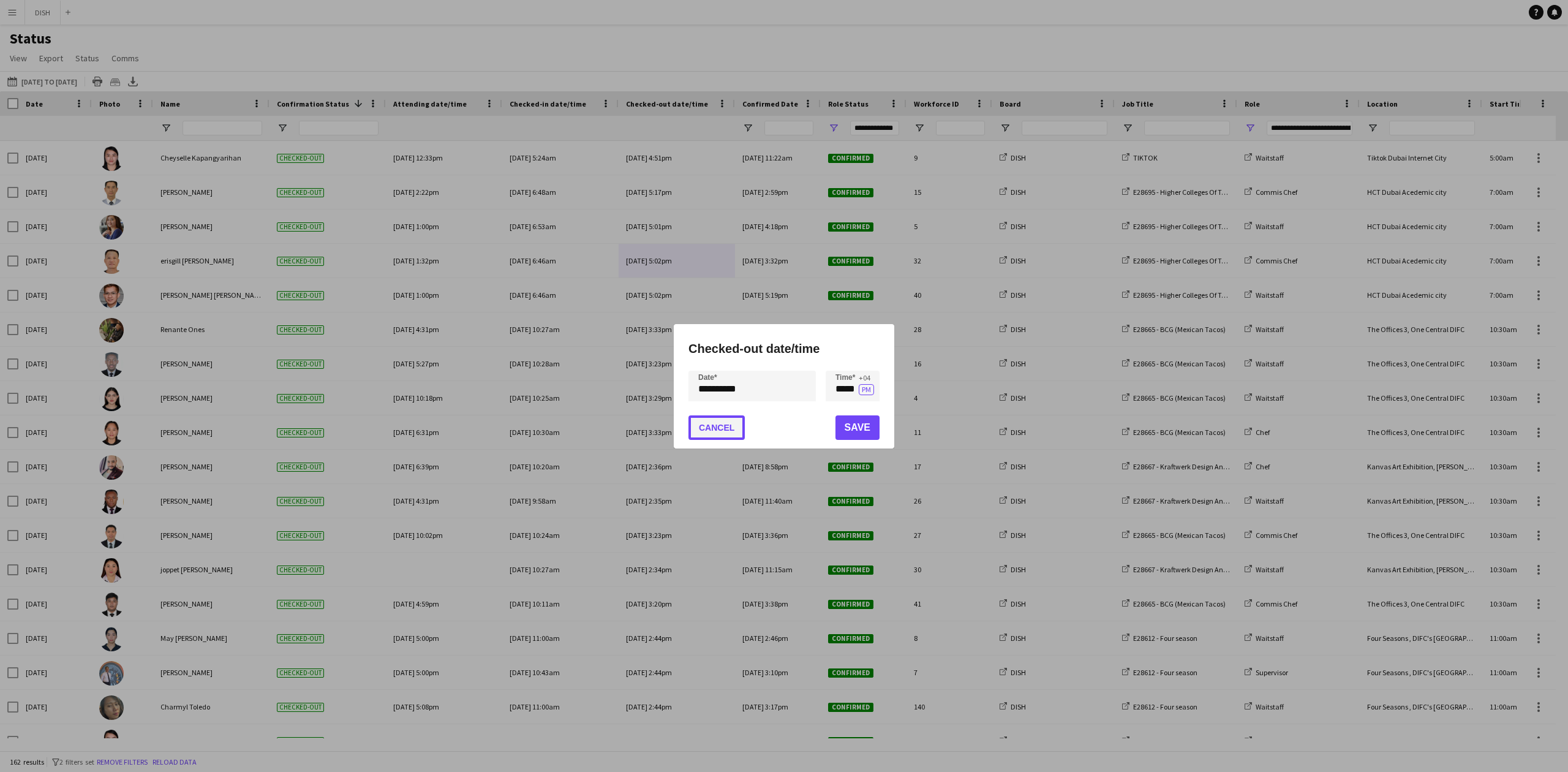
drag, startPoint x: 727, startPoint y: 434, endPoint x: 693, endPoint y: 402, distance: 46.7
click at [727, 433] on button "Cancel" at bounding box center [716, 428] width 56 height 25
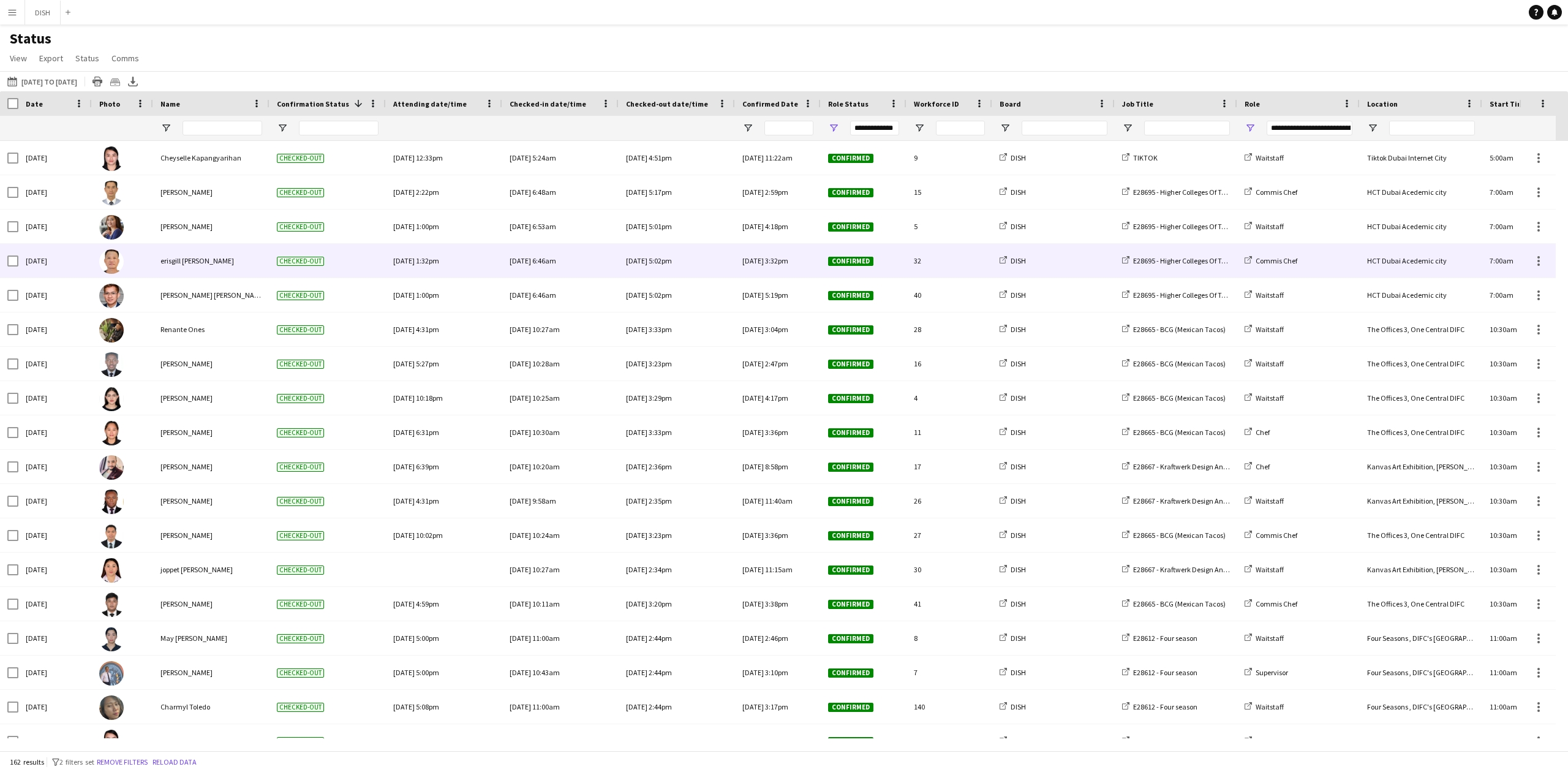
click at [152, 270] on div at bounding box center [123, 260] width 61 height 34
click at [184, 272] on div "erisgill [PERSON_NAME]" at bounding box center [211, 260] width 116 height 34
click at [186, 268] on div "erisgill [PERSON_NAME]" at bounding box center [211, 260] width 116 height 34
click at [75, 266] on div "[DATE]" at bounding box center [55, 260] width 73 height 34
click at [118, 266] on img at bounding box center [111, 261] width 25 height 25
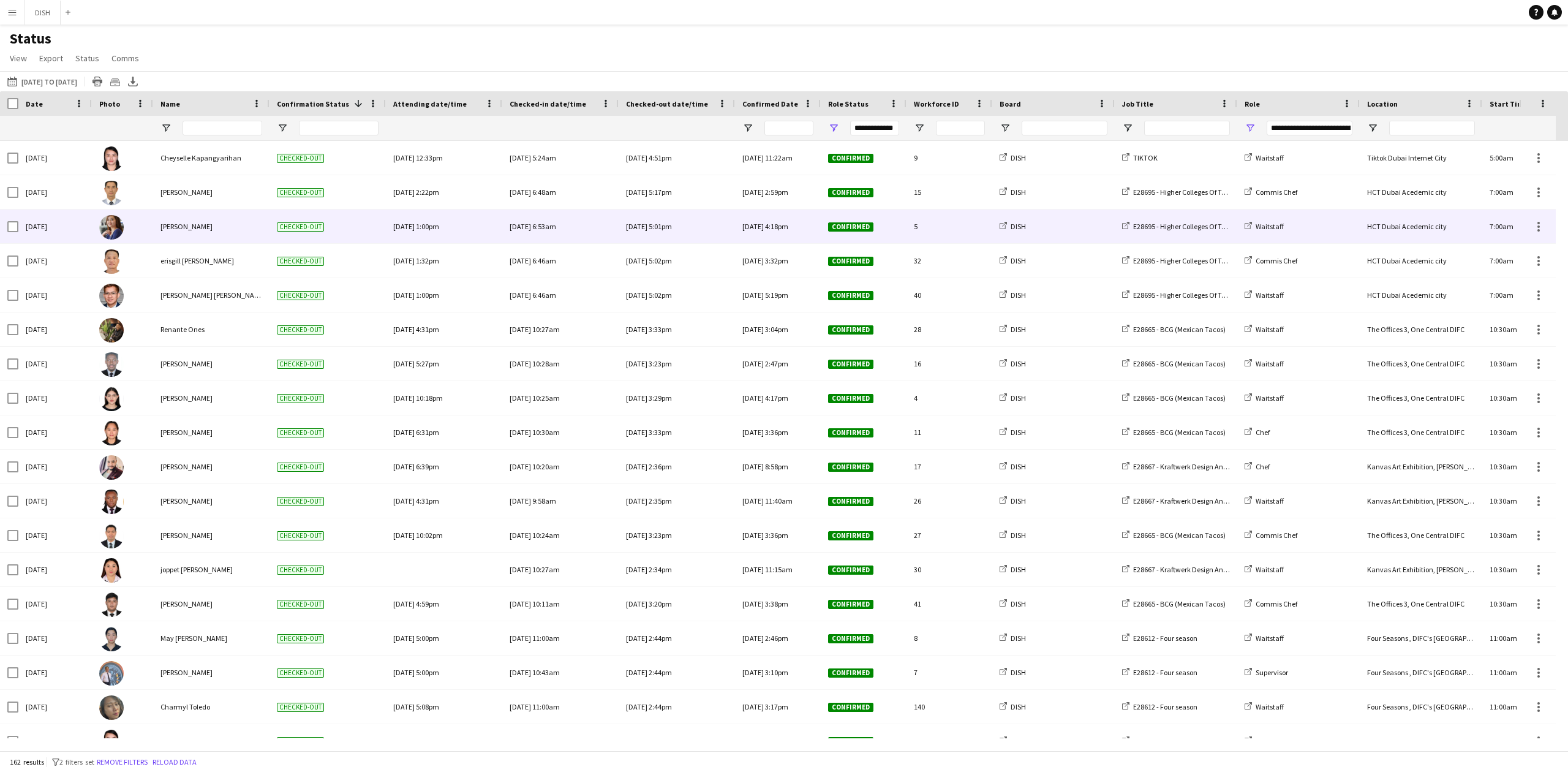
click at [115, 232] on img at bounding box center [111, 227] width 25 height 25
click at [163, 232] on div "[PERSON_NAME]" at bounding box center [211, 226] width 116 height 34
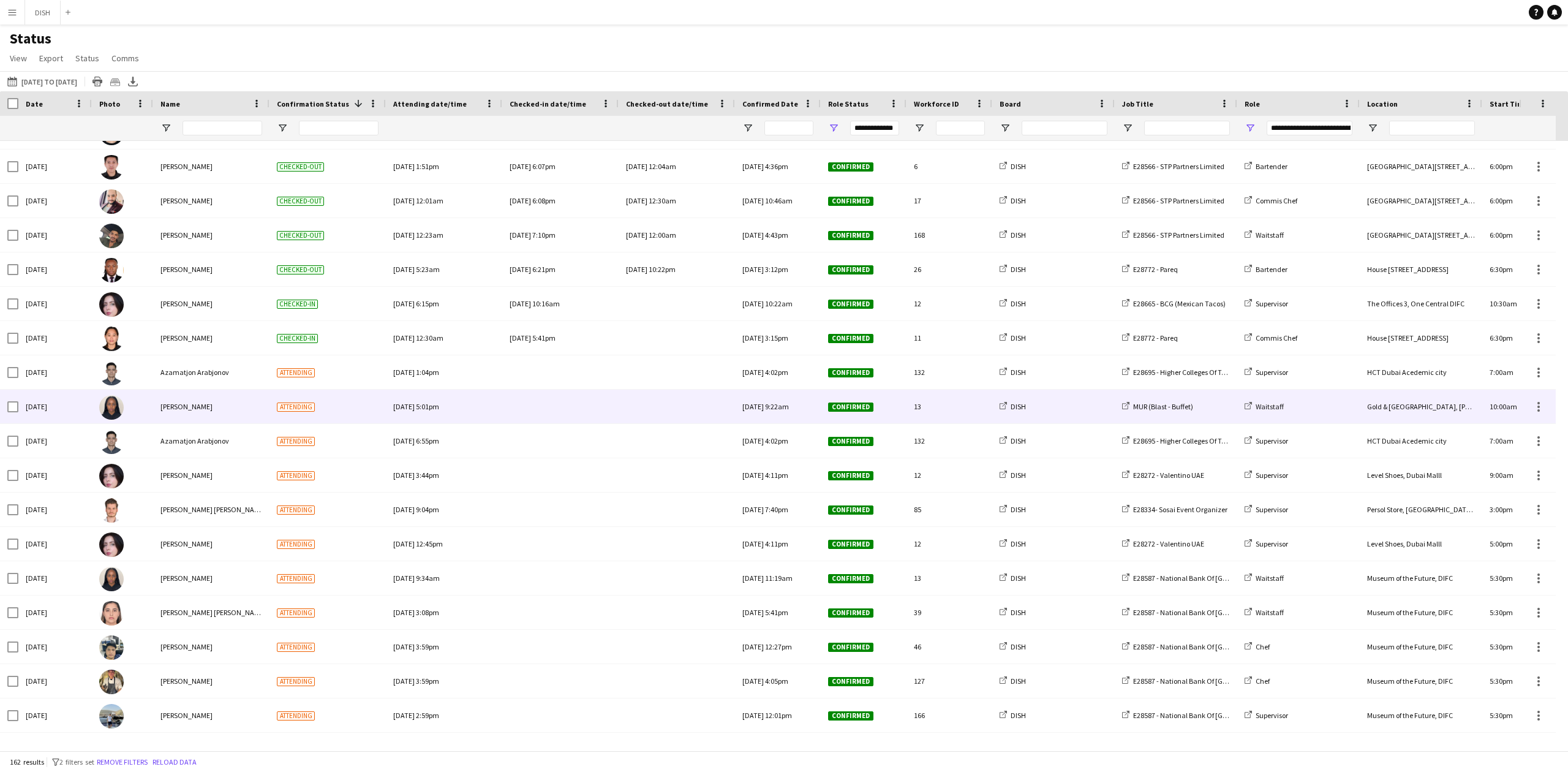
click at [632, 410] on div at bounding box center [677, 406] width 102 height 34
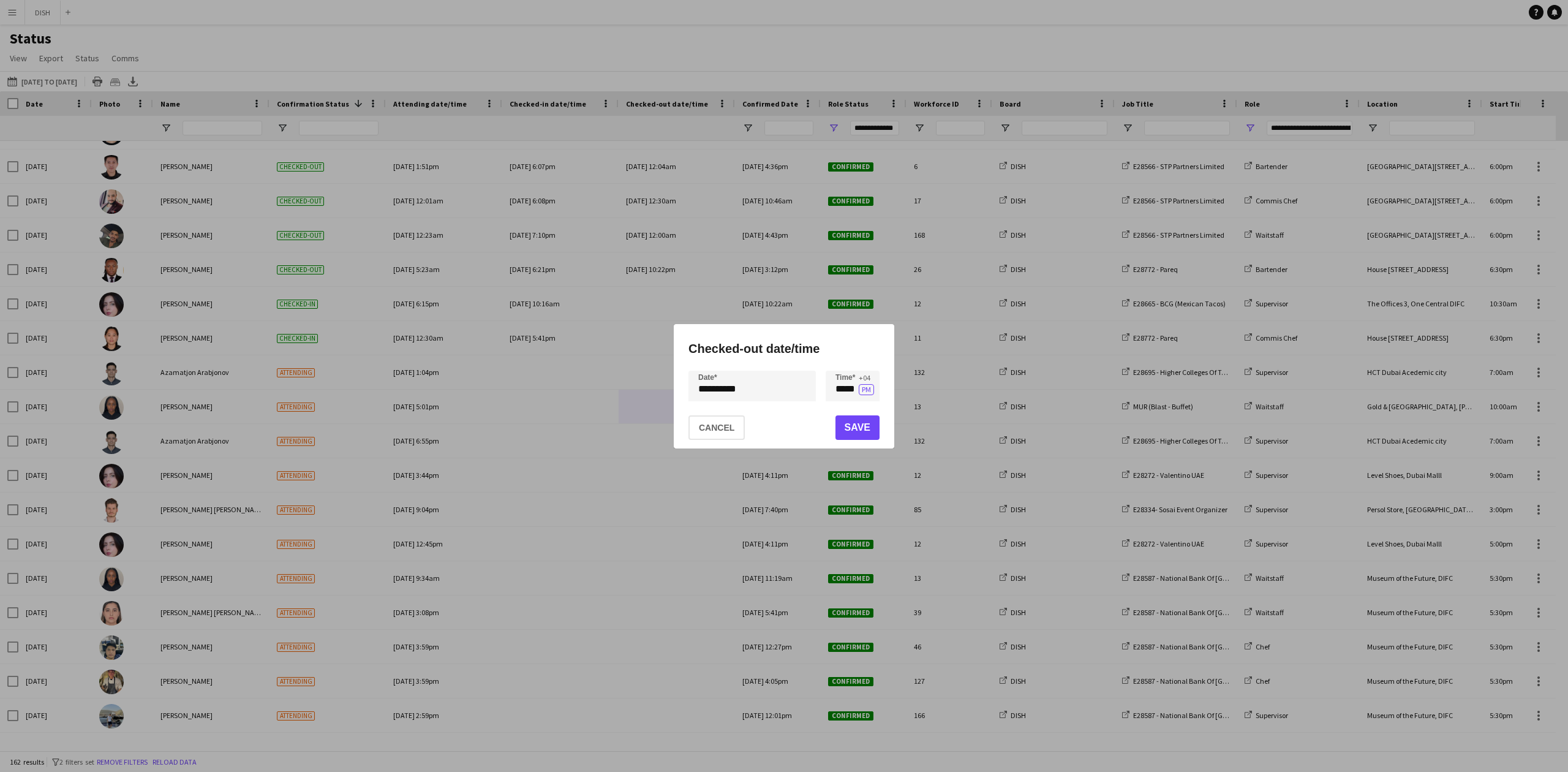
click at [562, 413] on div at bounding box center [784, 386] width 1568 height 772
click at [538, 412] on div at bounding box center [784, 386] width 1568 height 772
click at [691, 428] on button "Cancel" at bounding box center [716, 428] width 56 height 25
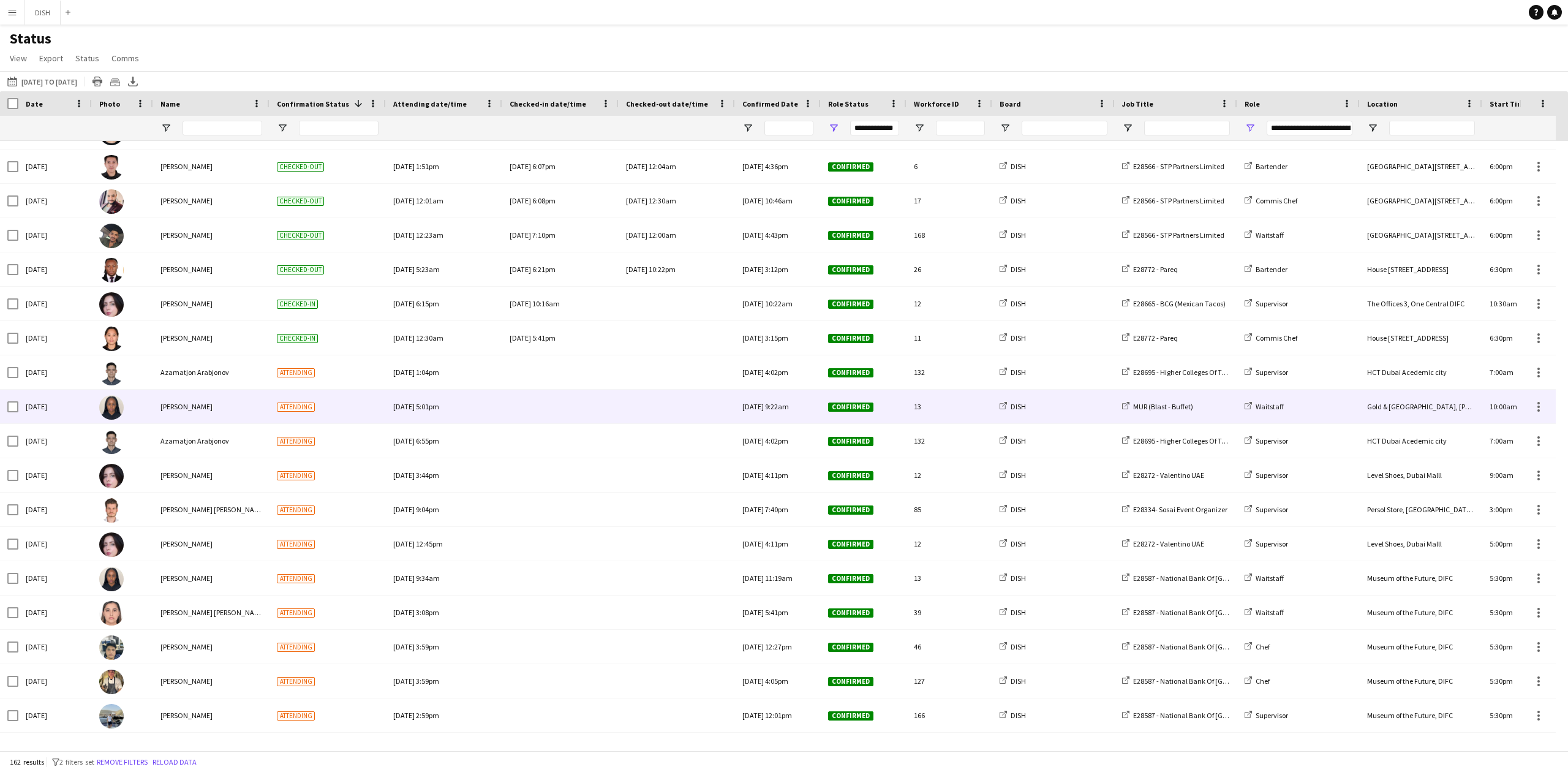
click at [552, 403] on div at bounding box center [560, 406] width 102 height 34
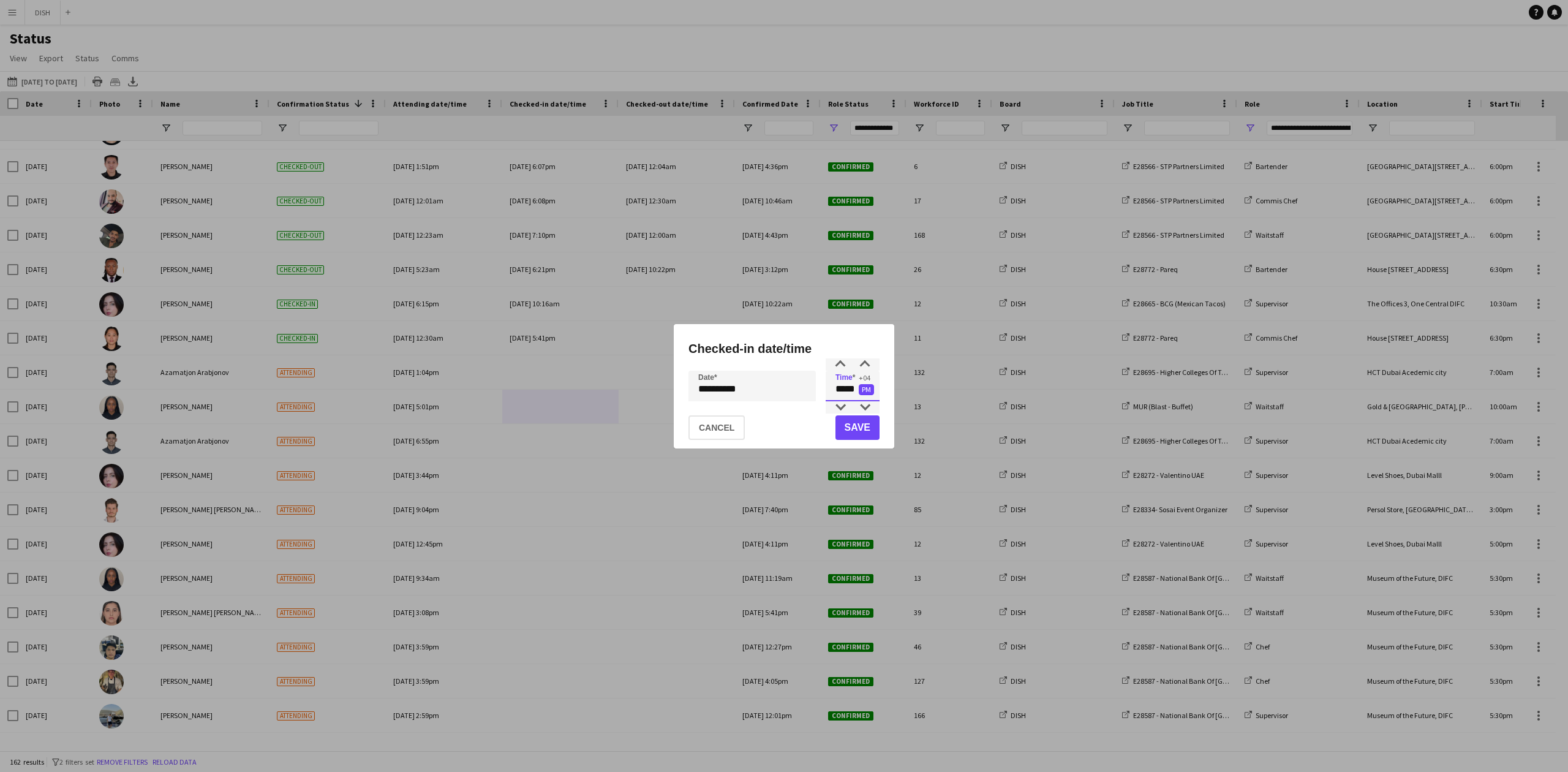
drag, startPoint x: 830, startPoint y: 395, endPoint x: 861, endPoint y: 395, distance: 31.0
click at [861, 393] on app-time-picker "***** +04 PM" at bounding box center [853, 389] width 54 height 8
type input "*****"
click at [856, 426] on button "Save" at bounding box center [857, 428] width 44 height 25
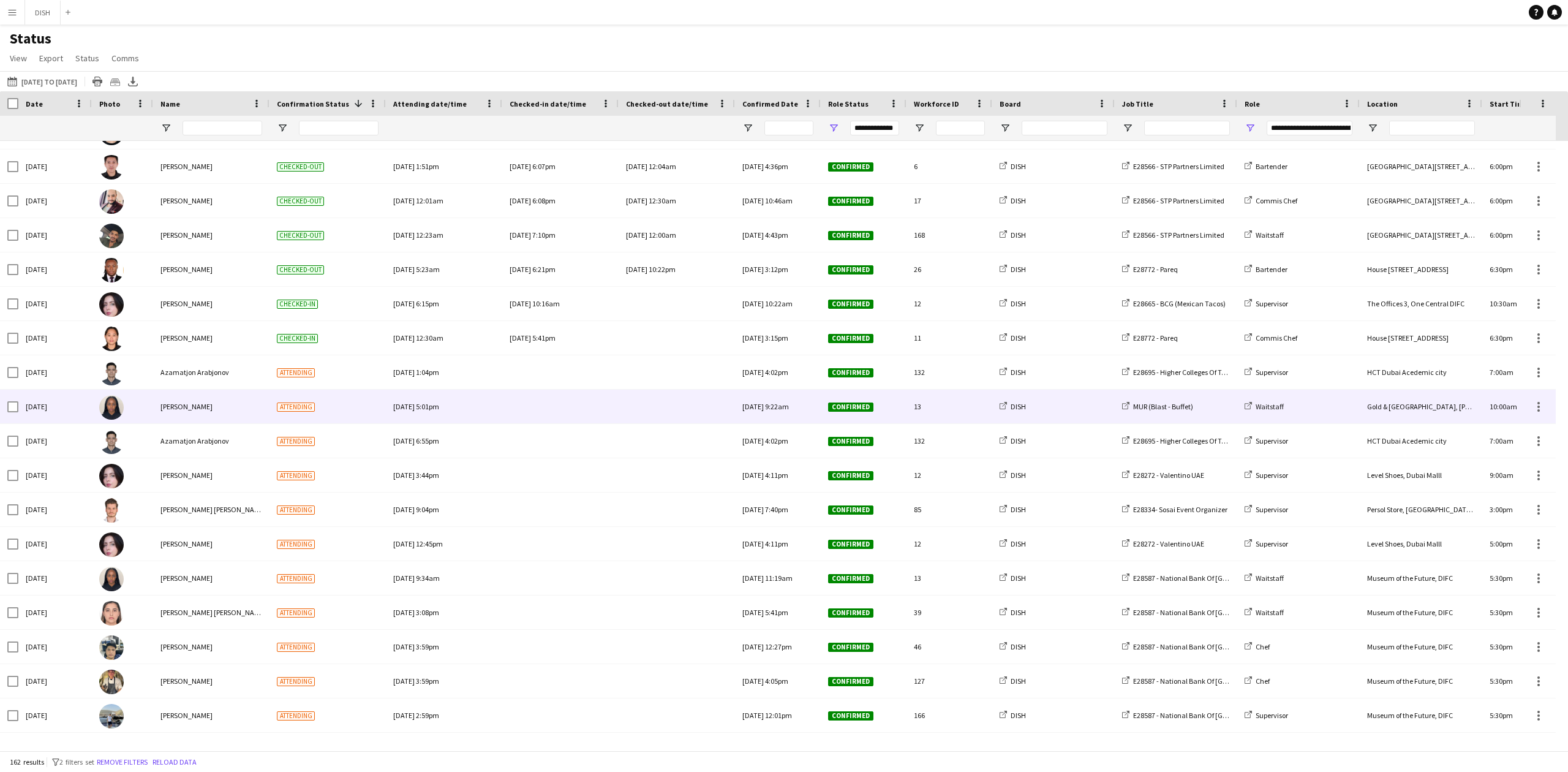
click at [691, 410] on div at bounding box center [677, 406] width 102 height 34
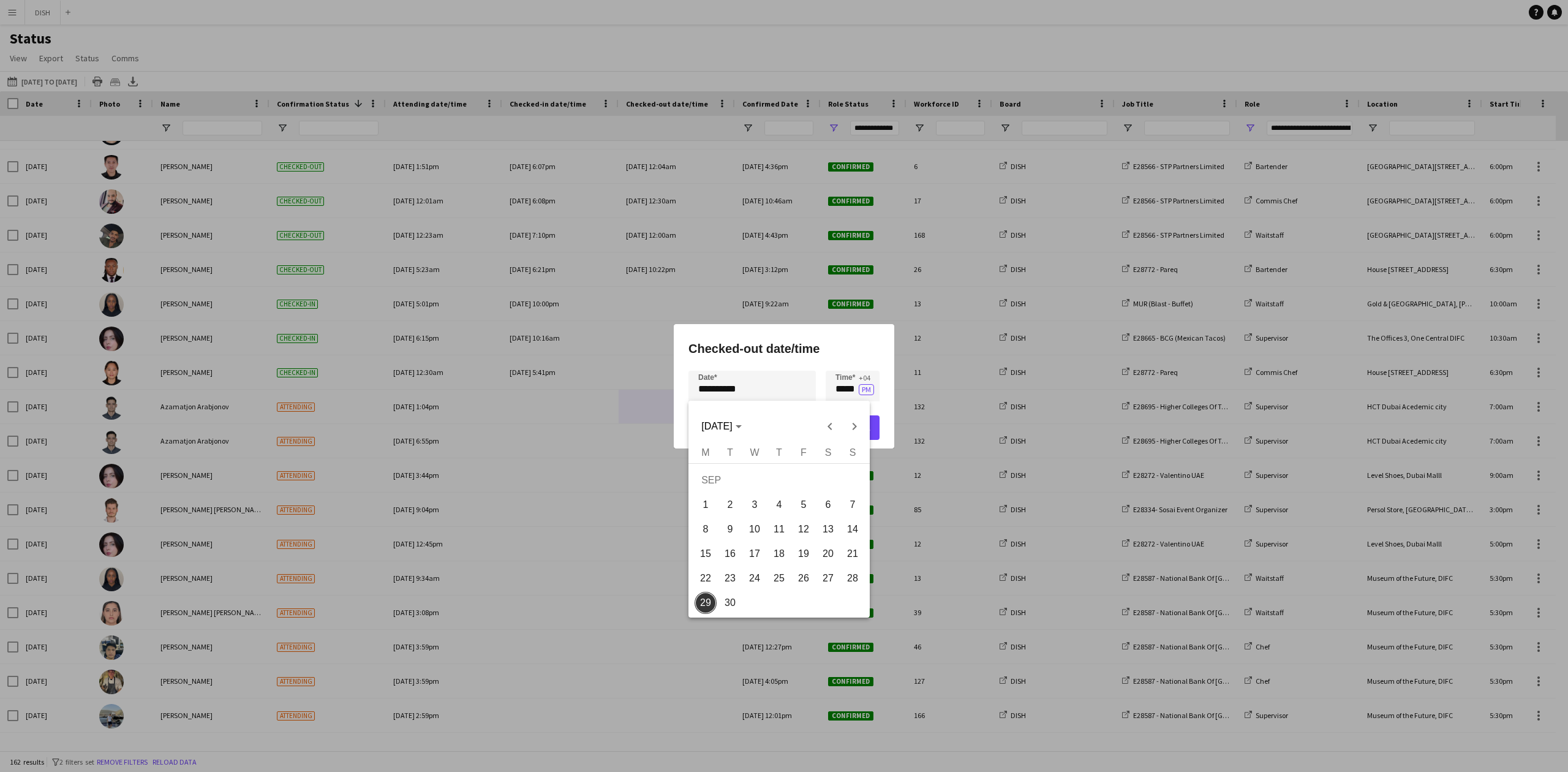
click at [765, 399] on div "**********" at bounding box center [784, 386] width 1568 height 772
click at [830, 395] on div at bounding box center [784, 386] width 1568 height 772
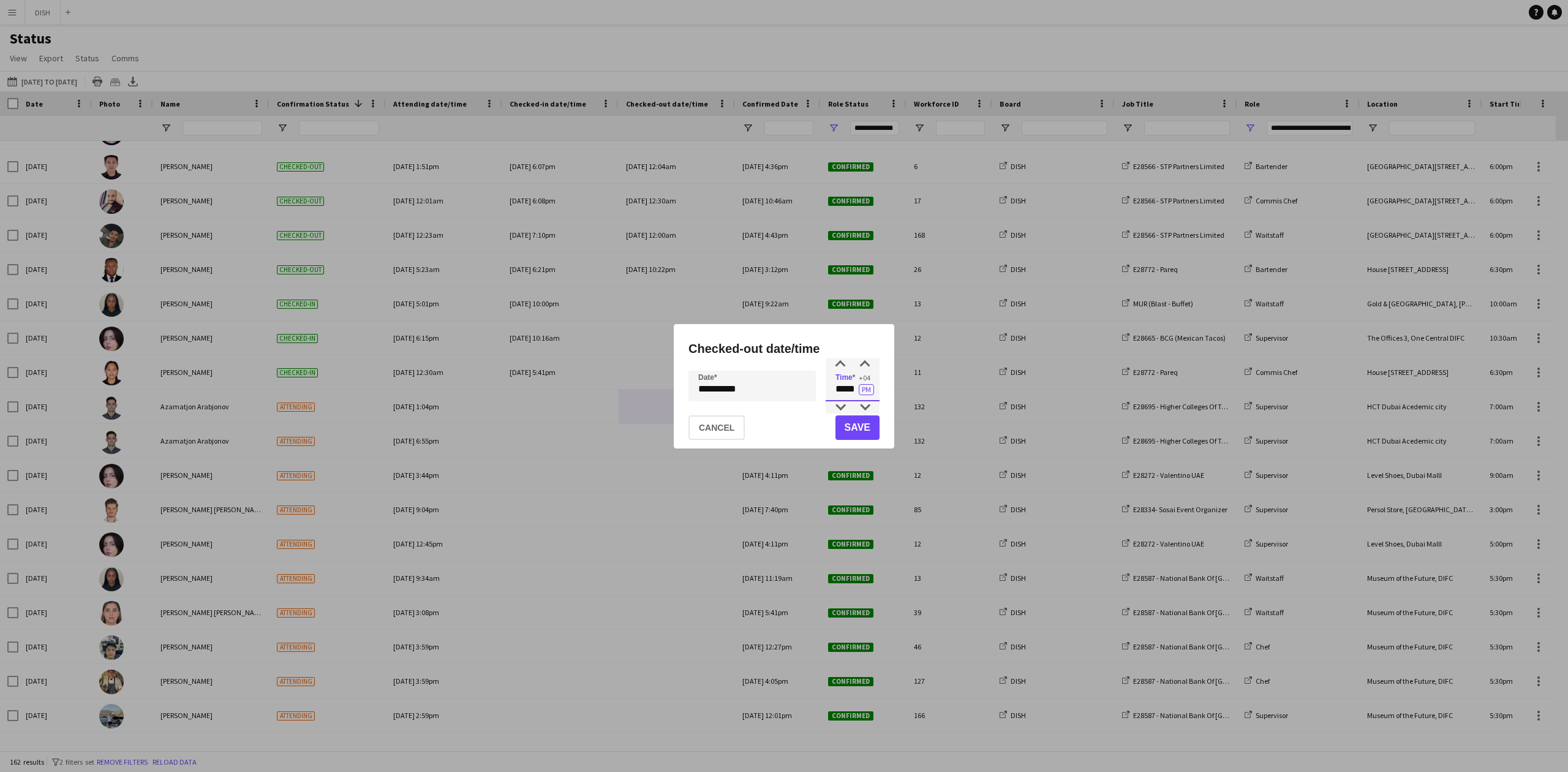
click at [846, 395] on input "*****" at bounding box center [853, 386] width 54 height 31
drag, startPoint x: 831, startPoint y: 395, endPoint x: 880, endPoint y: 398, distance: 49.1
click at [871, 393] on app-time-picker "***** +04 PM" at bounding box center [853, 389] width 54 height 8
type input "*****"
click at [841, 429] on button "Save" at bounding box center [857, 428] width 44 height 25
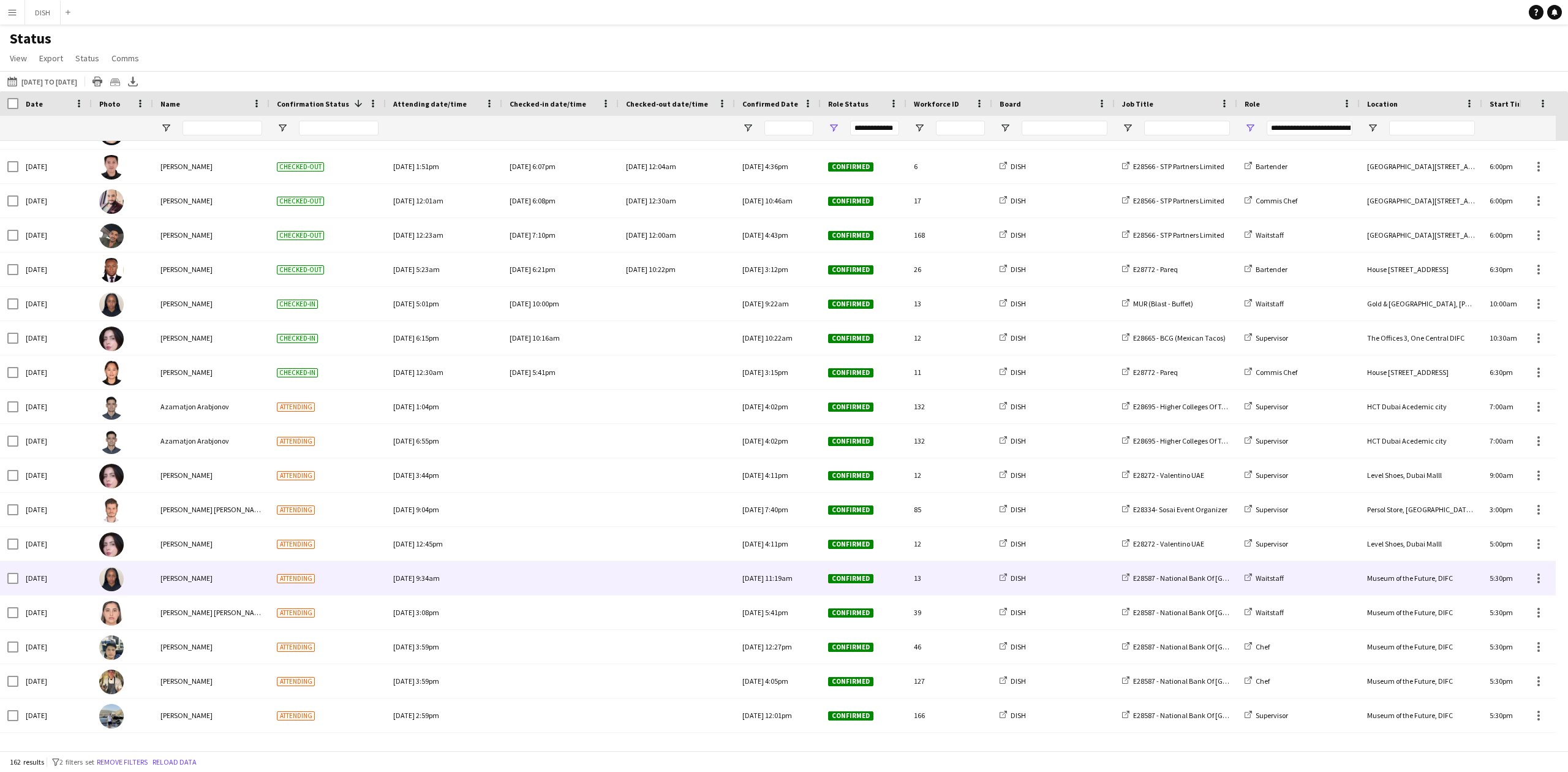
click at [536, 586] on div at bounding box center [560, 578] width 102 height 34
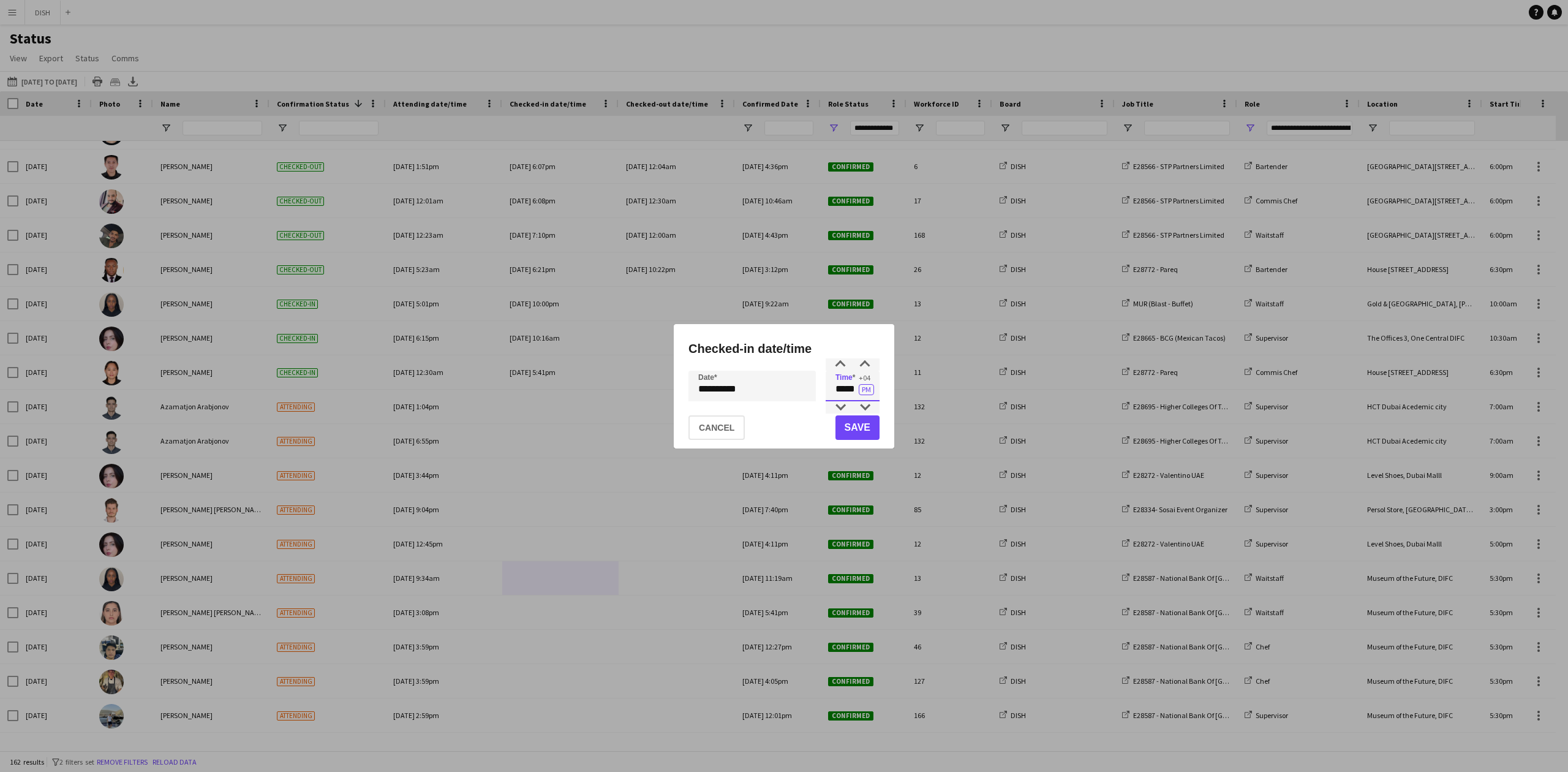
drag, startPoint x: 831, startPoint y: 398, endPoint x: 864, endPoint y: 397, distance: 33.0
click at [864, 397] on input "*****" at bounding box center [853, 386] width 54 height 31
click at [874, 397] on input "*****" at bounding box center [853, 386] width 54 height 31
click at [866, 400] on input "*****" at bounding box center [853, 386] width 54 height 31
drag, startPoint x: 834, startPoint y: 398, endPoint x: 856, endPoint y: 414, distance: 27.2
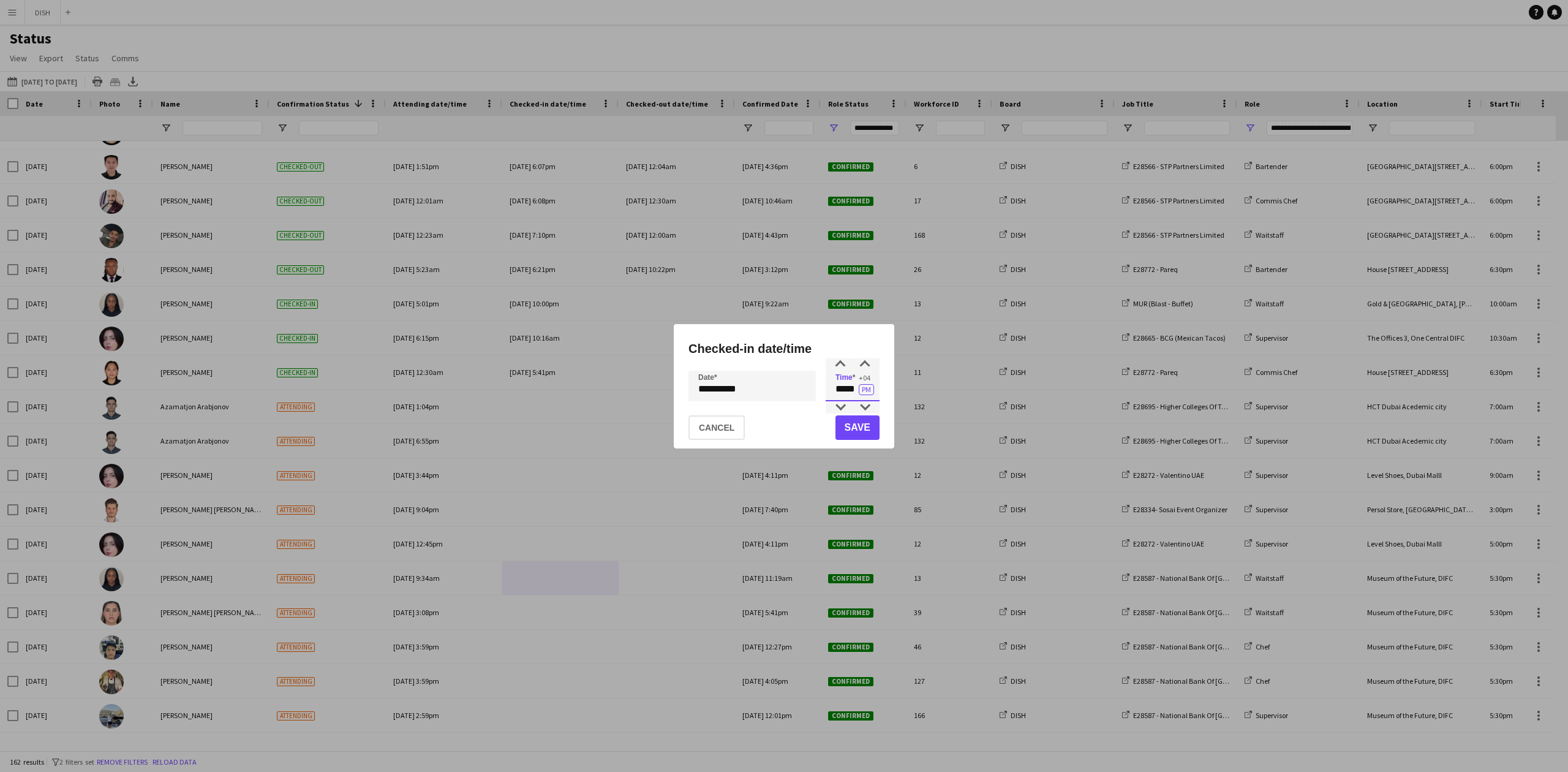
click at [862, 393] on app-time-picker "***** +04 PM" at bounding box center [853, 389] width 54 height 8
type input "*****"
click at [867, 393] on button "PM" at bounding box center [866, 389] width 15 height 11
drag, startPoint x: 848, startPoint y: 430, endPoint x: 831, endPoint y: 442, distance: 20.8
click at [848, 430] on button "Save" at bounding box center [857, 428] width 44 height 25
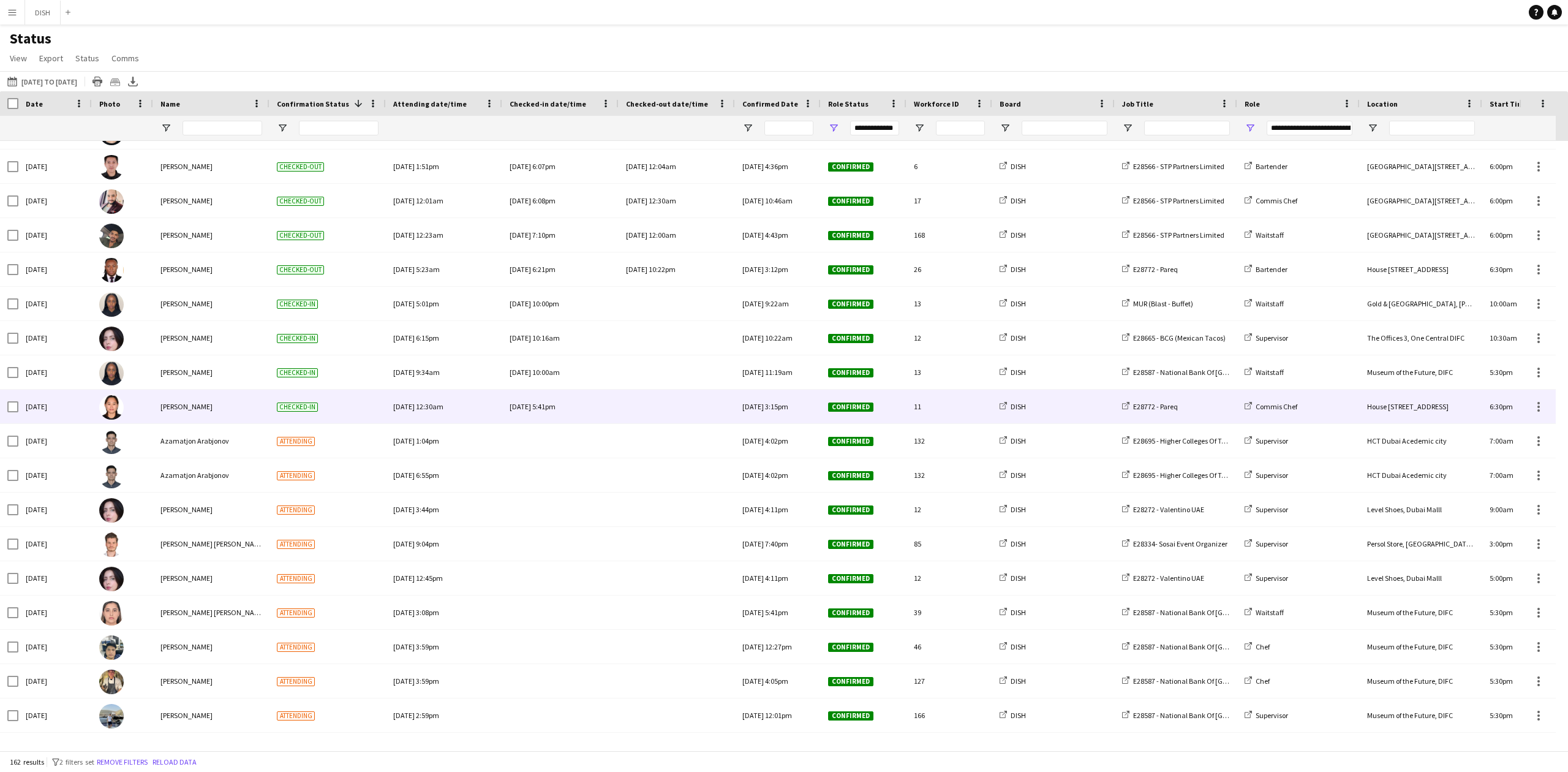
click at [646, 407] on div at bounding box center [677, 406] width 102 height 34
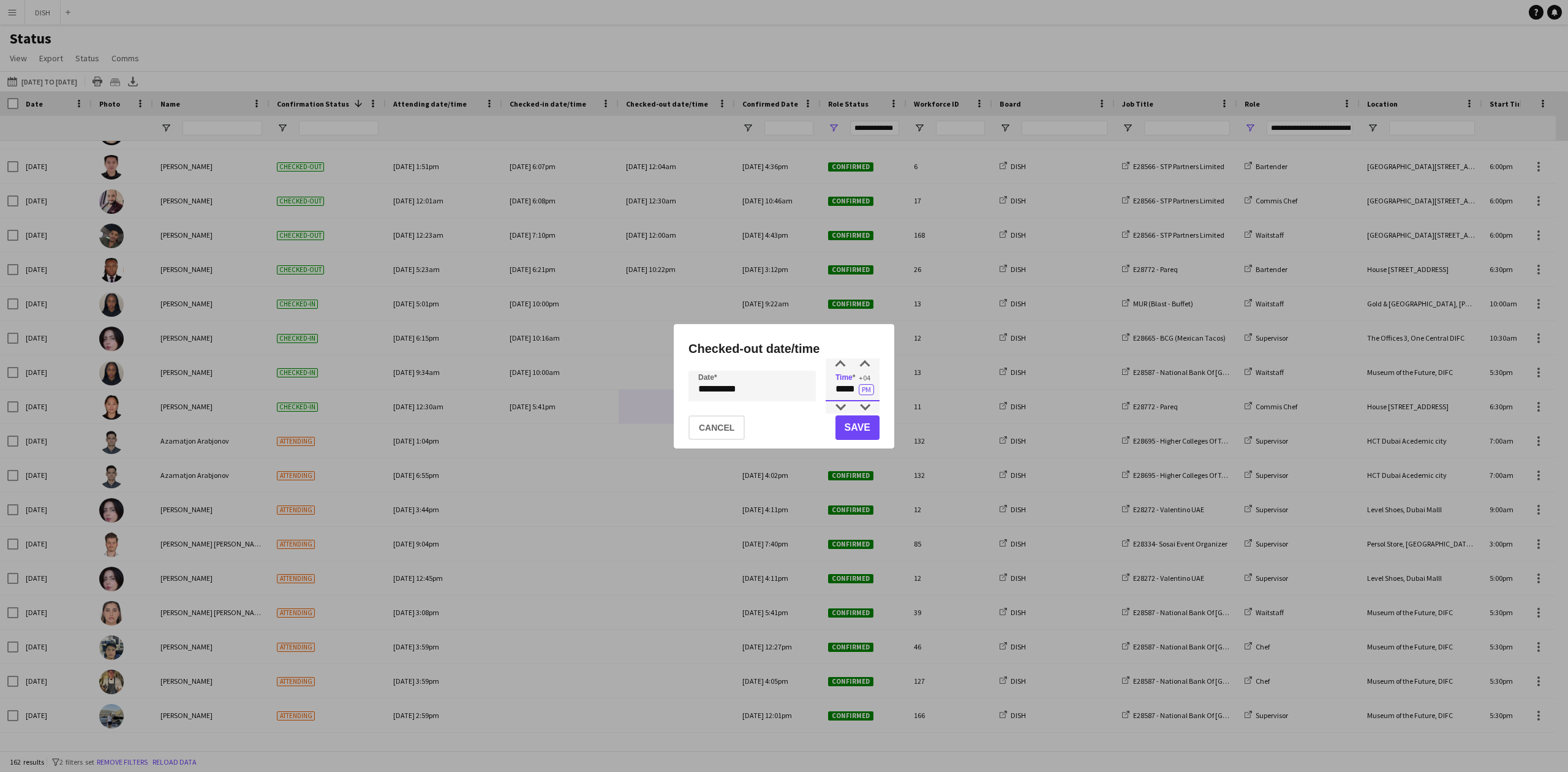
drag, startPoint x: 836, startPoint y: 396, endPoint x: 858, endPoint y: 395, distance: 22.0
click at [858, 395] on input "*****" at bounding box center [853, 386] width 54 height 31
type input "*****"
drag, startPoint x: 866, startPoint y: 426, endPoint x: 780, endPoint y: 415, distance: 86.7
click at [858, 425] on button "Save" at bounding box center [857, 428] width 44 height 25
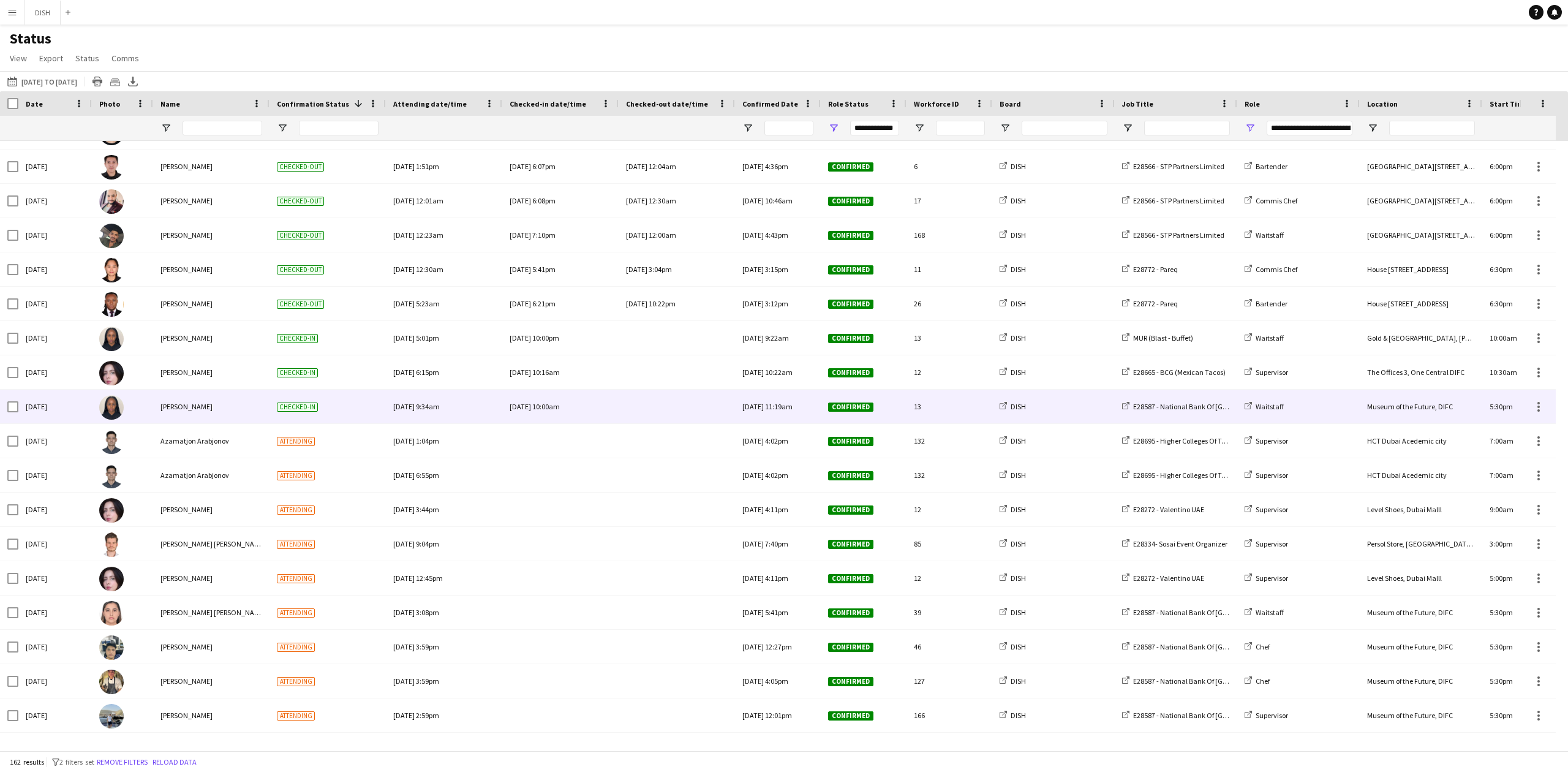
click at [654, 416] on div at bounding box center [677, 406] width 102 height 34
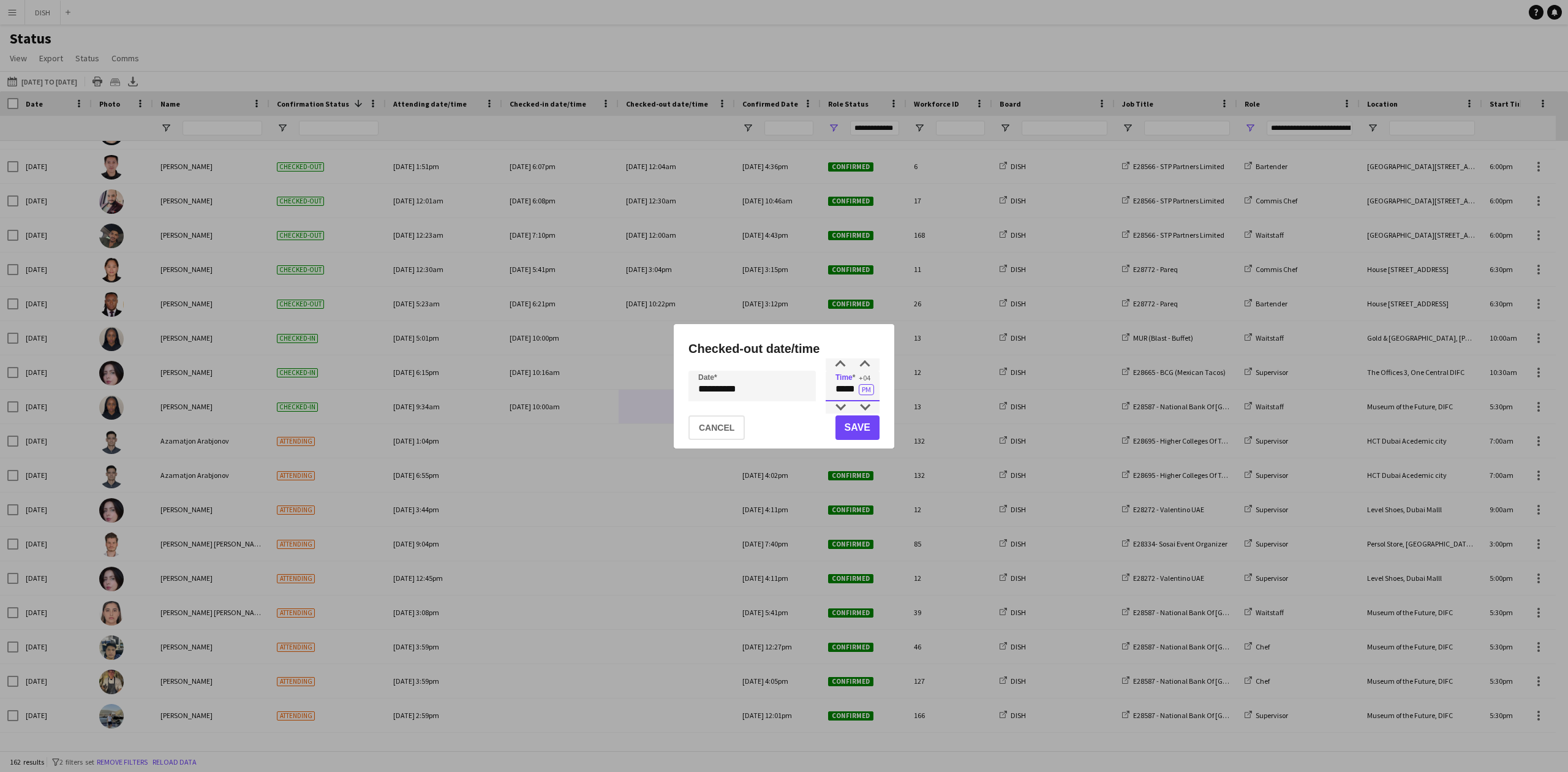
drag, startPoint x: 835, startPoint y: 396, endPoint x: 885, endPoint y: 402, distance: 50.4
click at [877, 397] on input "*****" at bounding box center [853, 386] width 54 height 31
type input "*****"
click at [864, 422] on button "Save" at bounding box center [857, 428] width 44 height 25
